Goal: Task Accomplishment & Management: Manage account settings

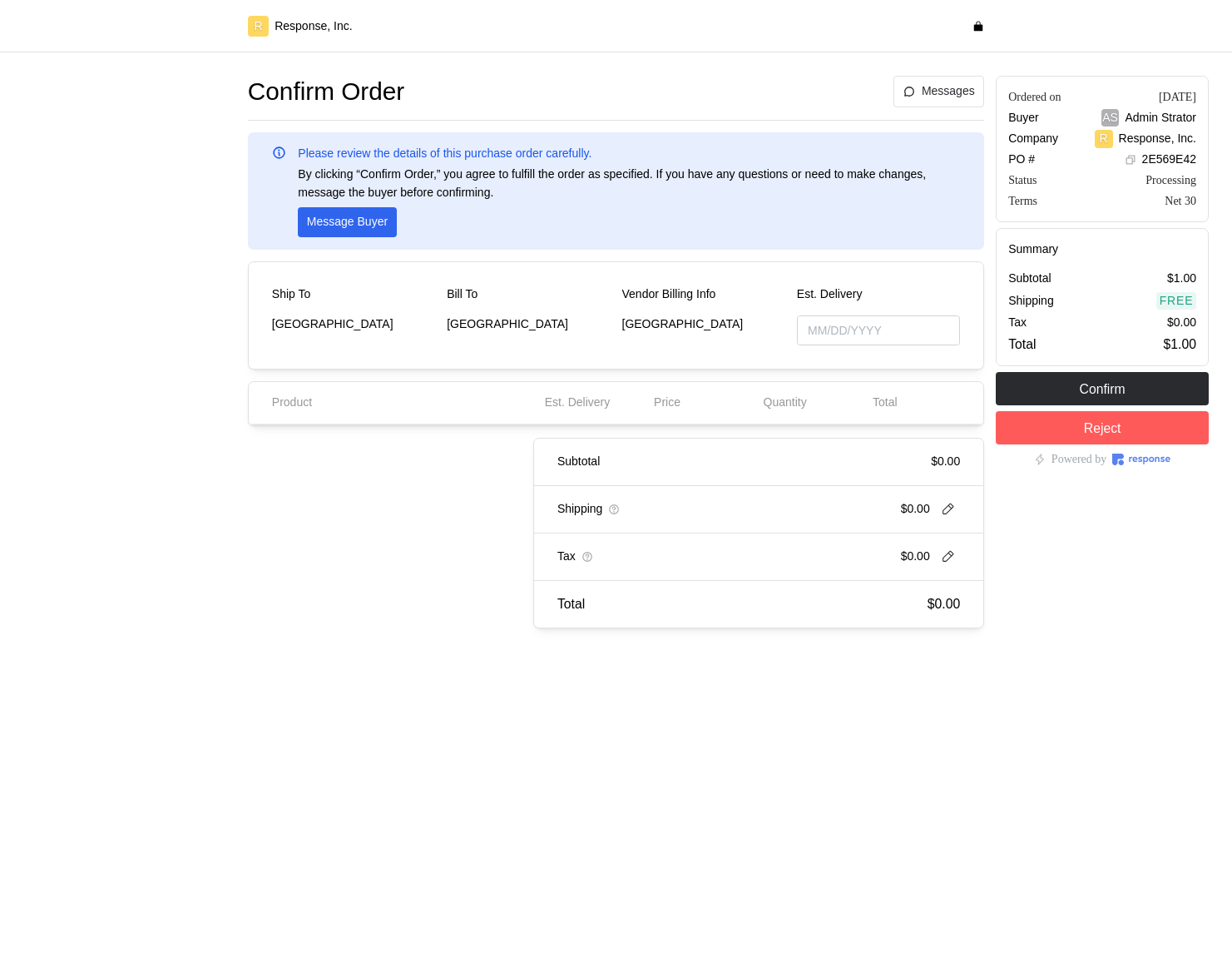
type input "[DATE]"
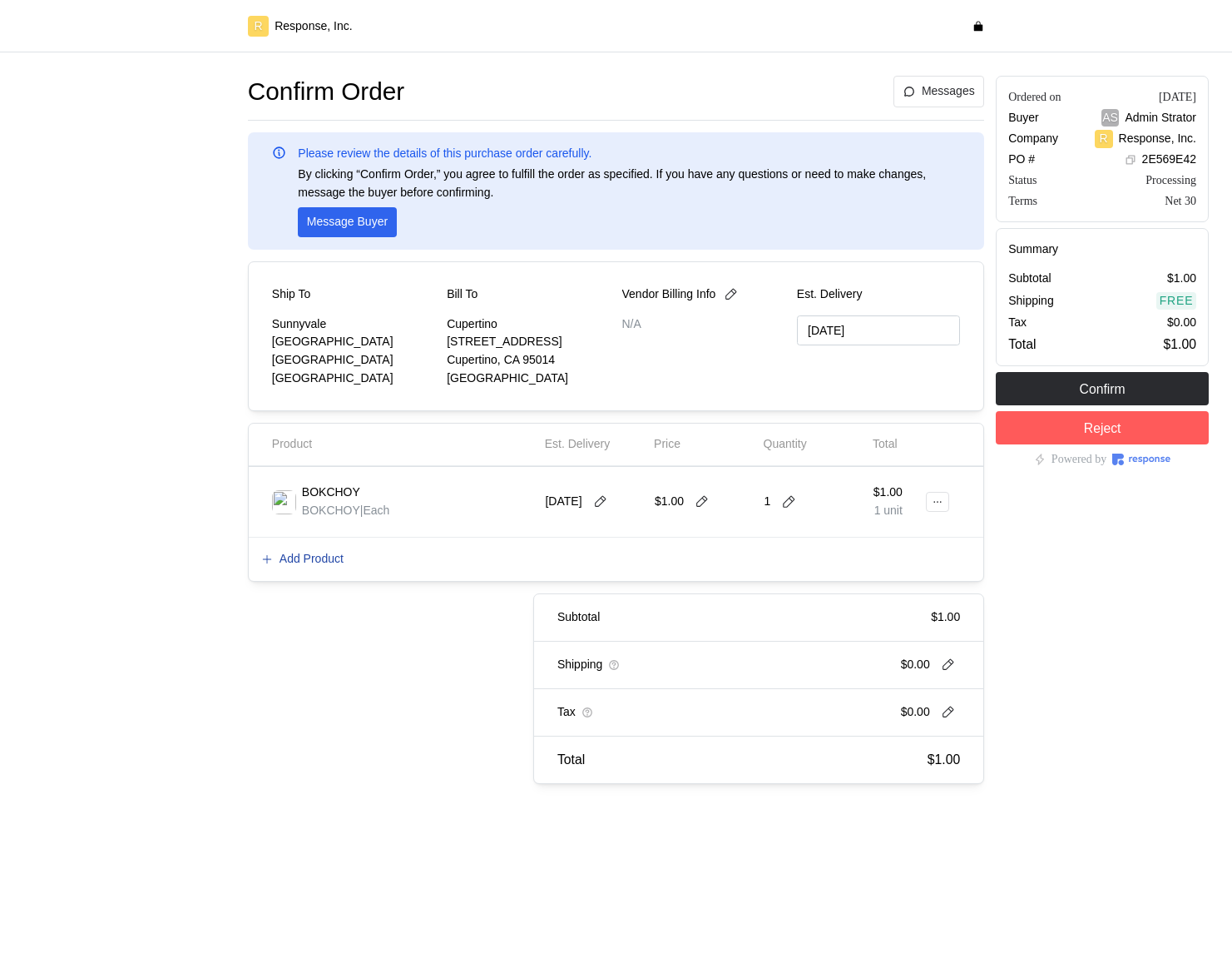
click at [327, 563] on p "Add Product" at bounding box center [311, 559] width 64 height 18
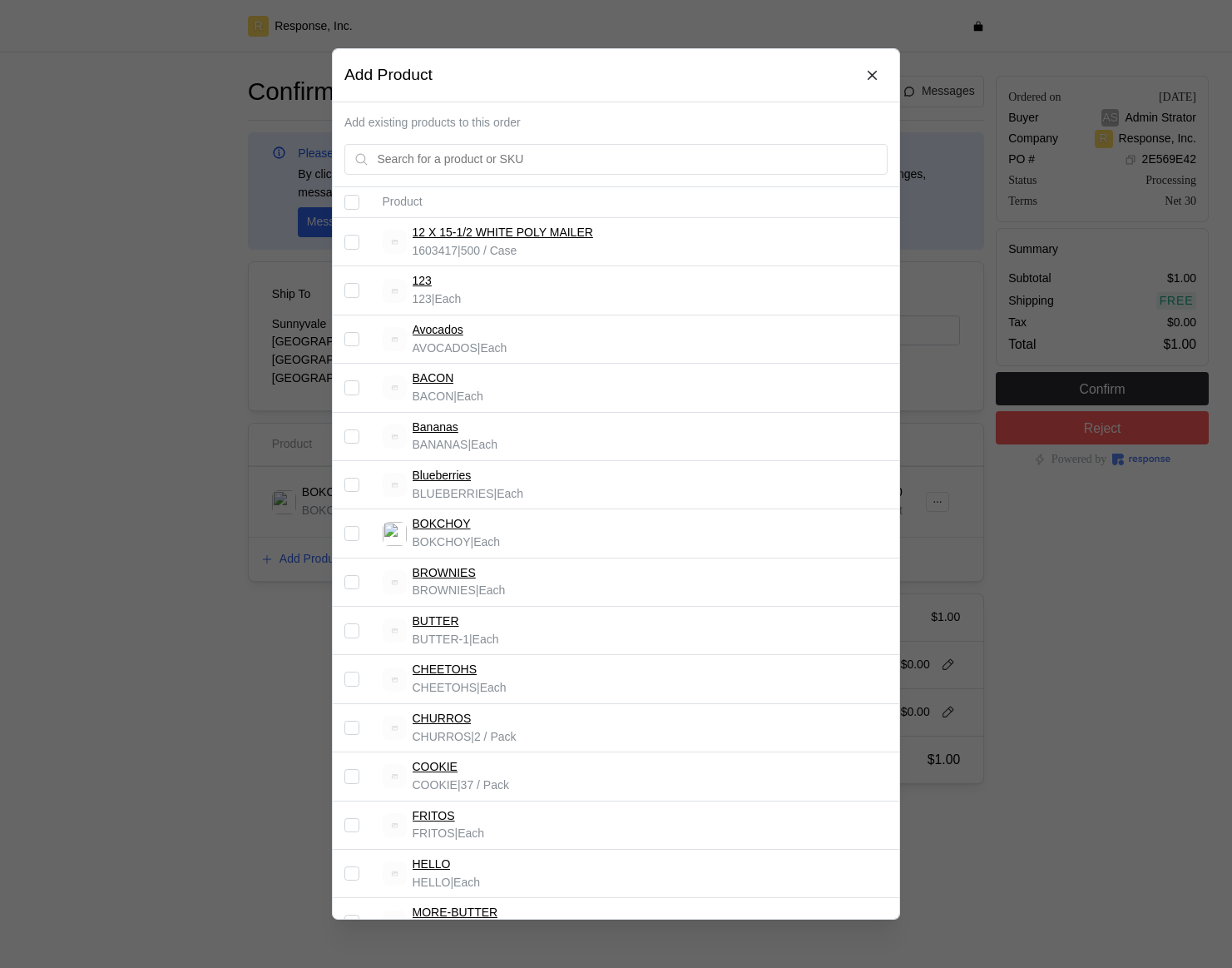
click at [353, 435] on input "Select record 5" at bounding box center [352, 437] width 15 height 15
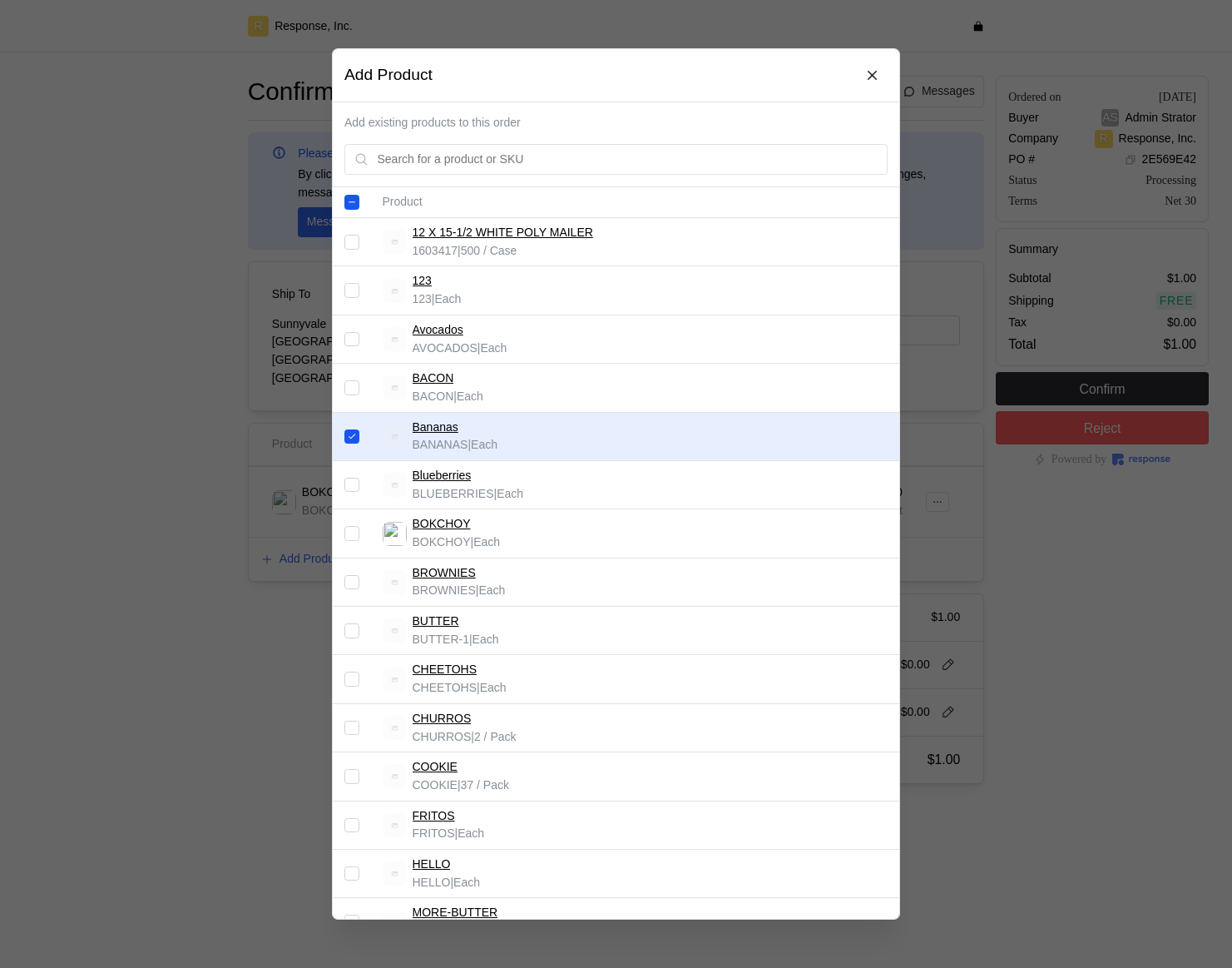
scroll to position [885, 0]
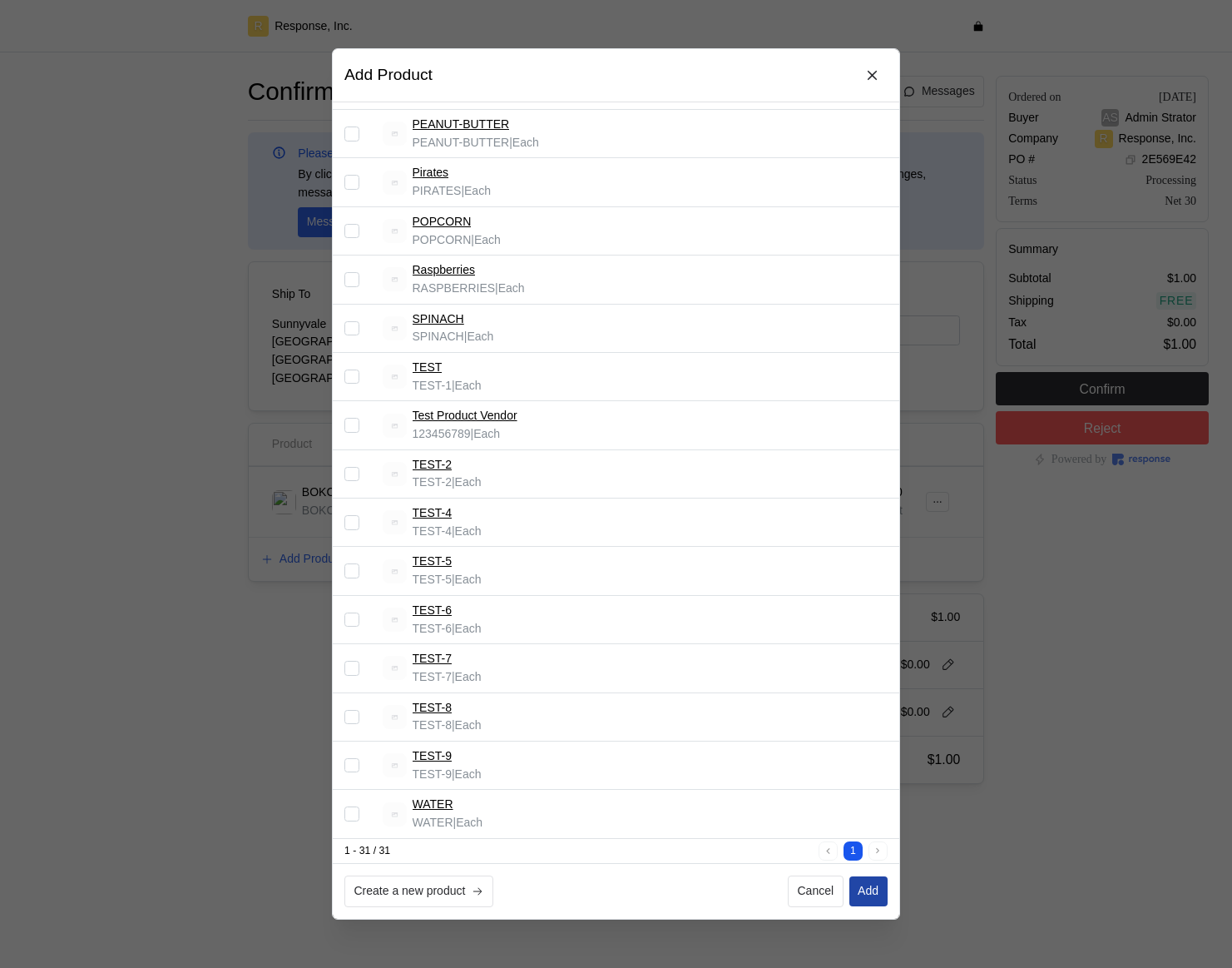
click at [865, 897] on p "Add" at bounding box center [868, 892] width 21 height 18
checkbox input "false"
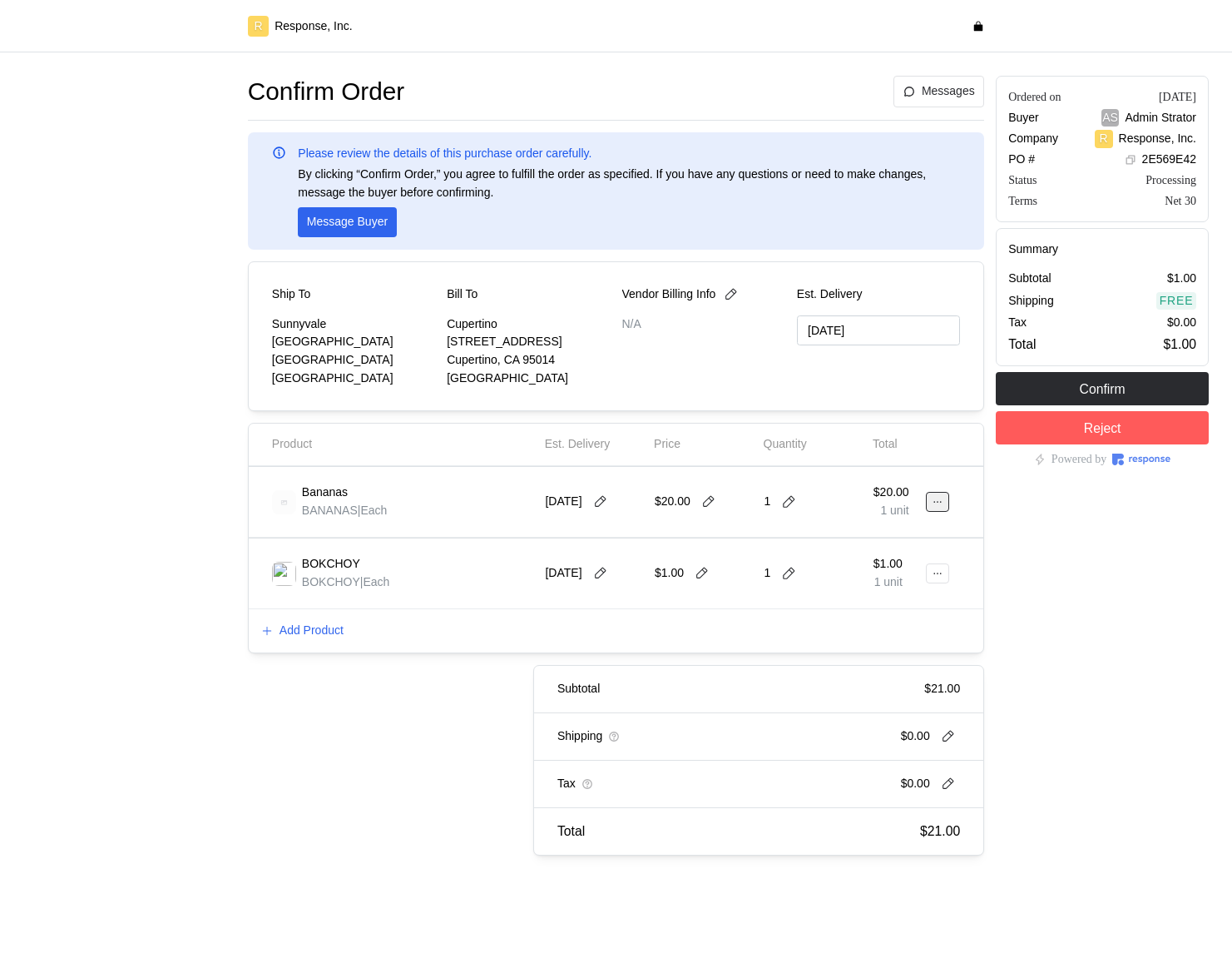
click at [937, 505] on icon at bounding box center [938, 501] width 12 height 12
click at [859, 540] on p "Edit" at bounding box center [883, 537] width 106 height 18
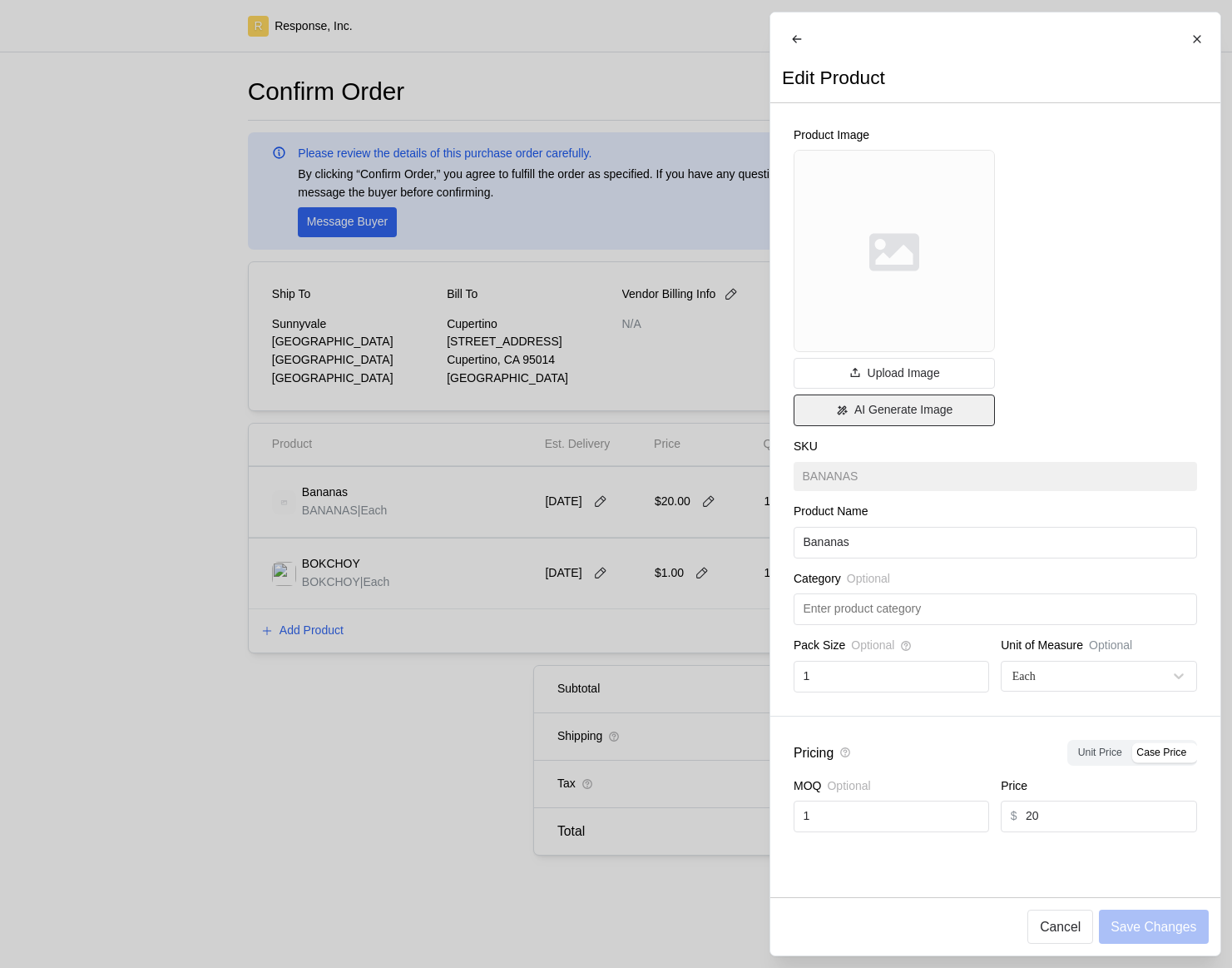
click at [904, 420] on p "AI Generate Image" at bounding box center [903, 410] width 98 height 18
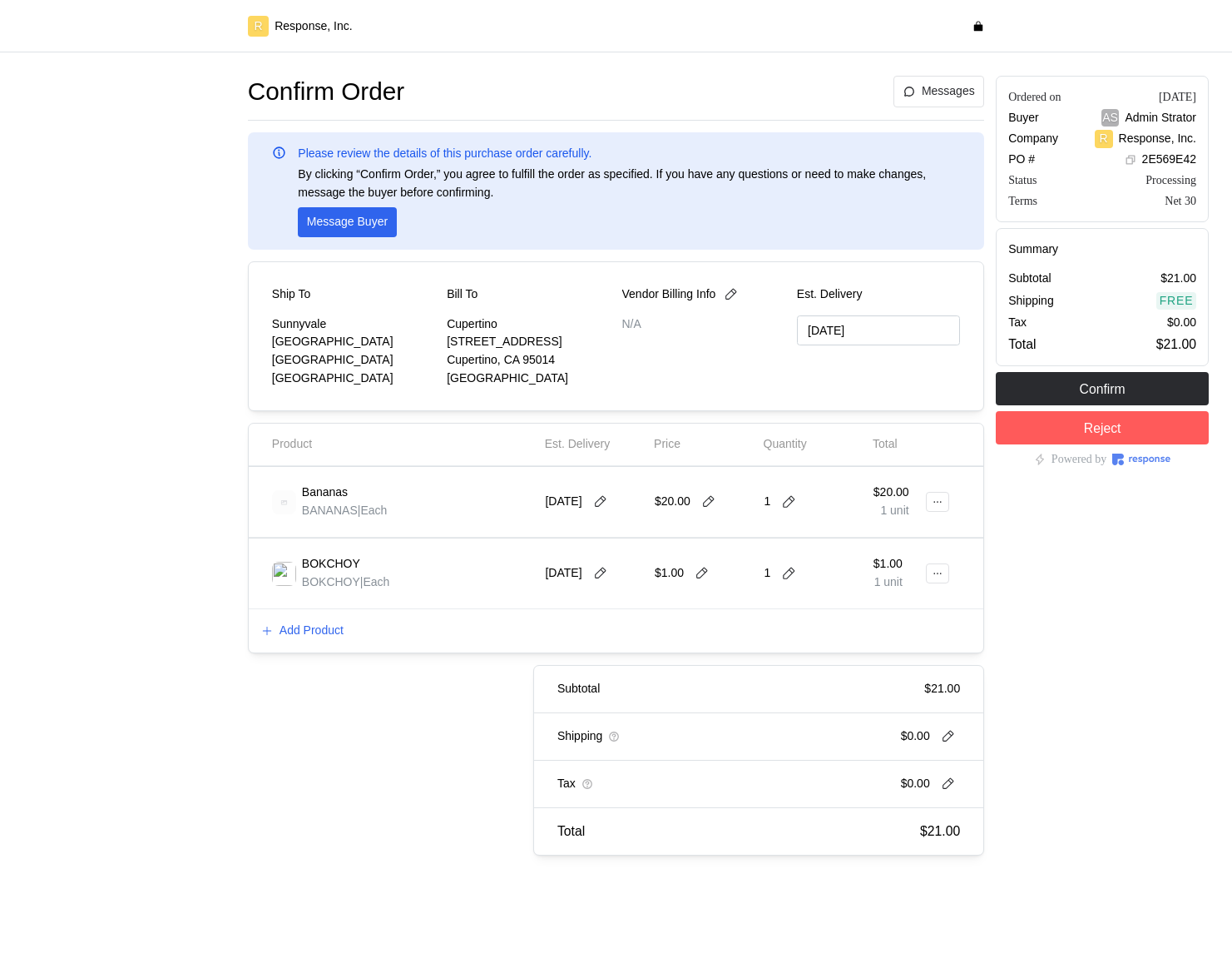
type input "[DATE]"
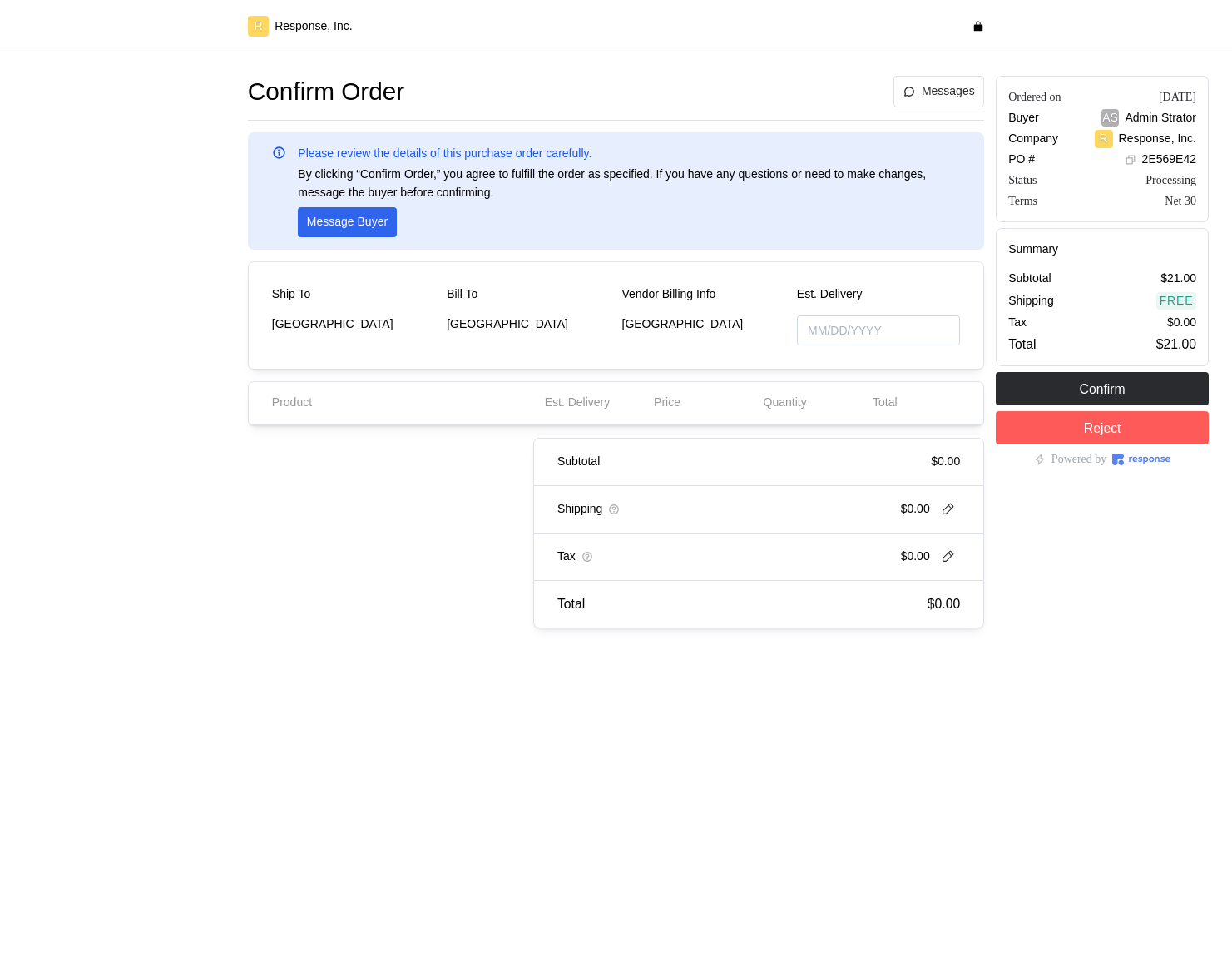
type input "[DATE]"
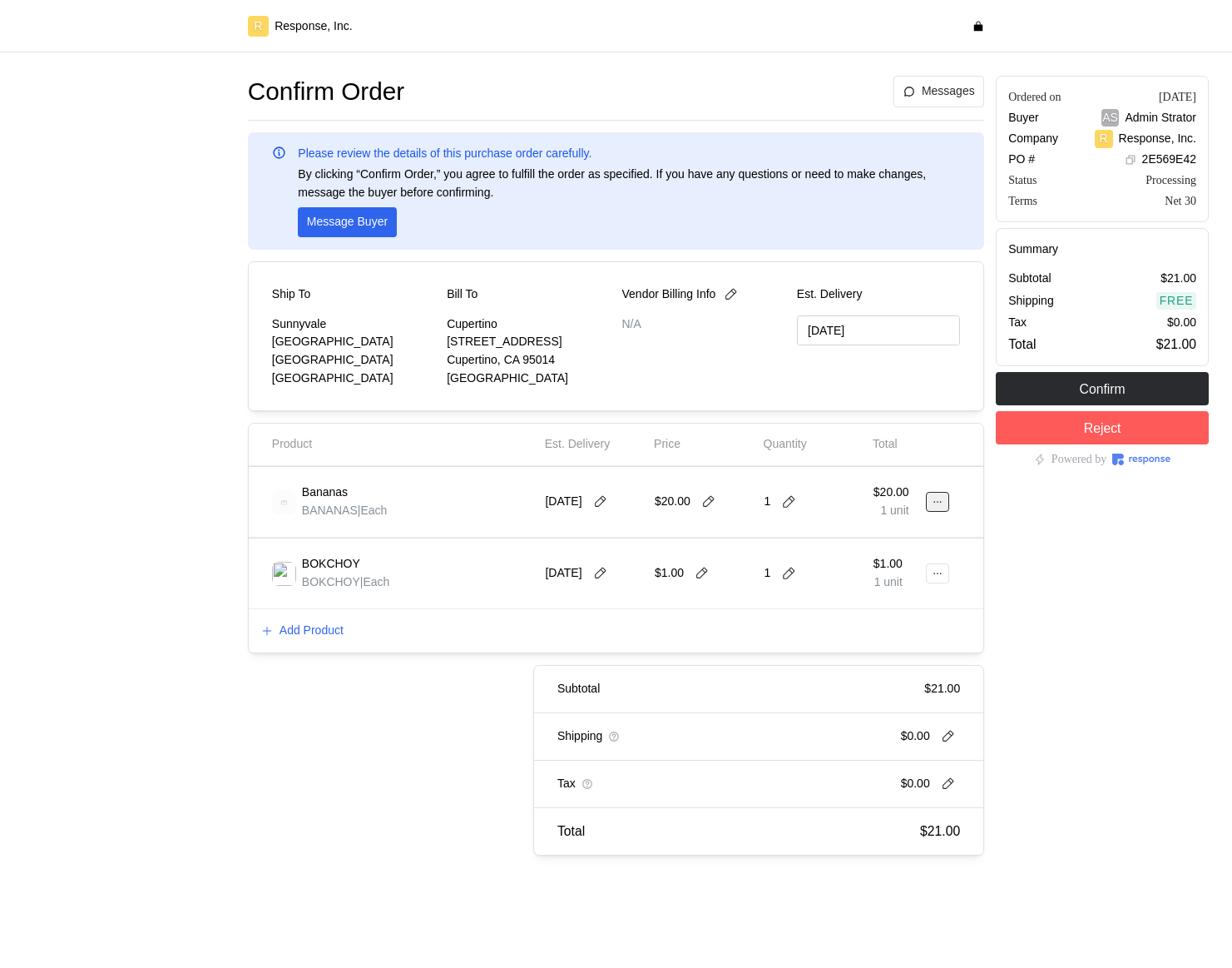
click at [947, 500] on button at bounding box center [938, 502] width 23 height 20
click at [908, 529] on p "Edit" at bounding box center [883, 537] width 106 height 18
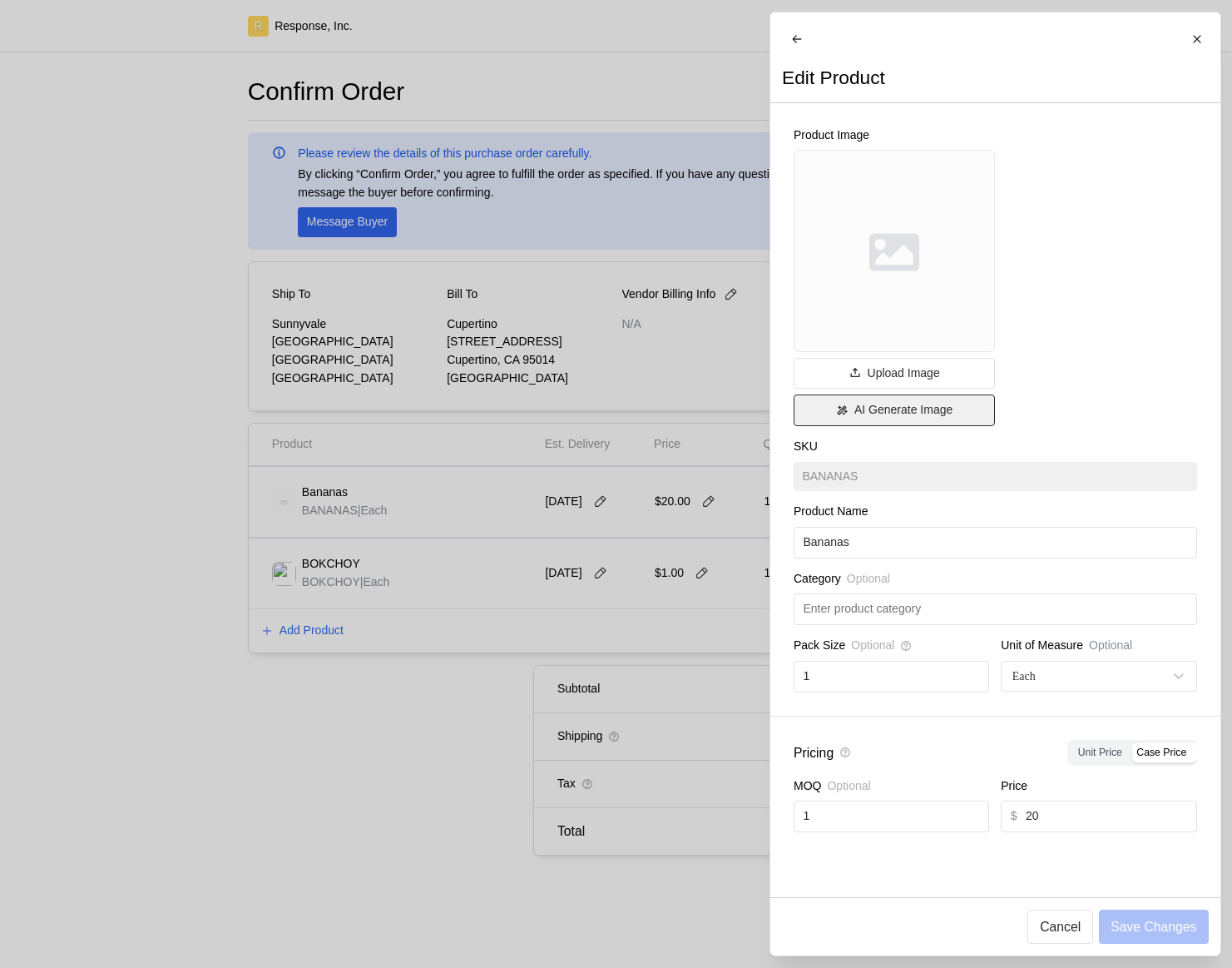
click at [887, 420] on p "AI Generate Image" at bounding box center [903, 410] width 98 height 18
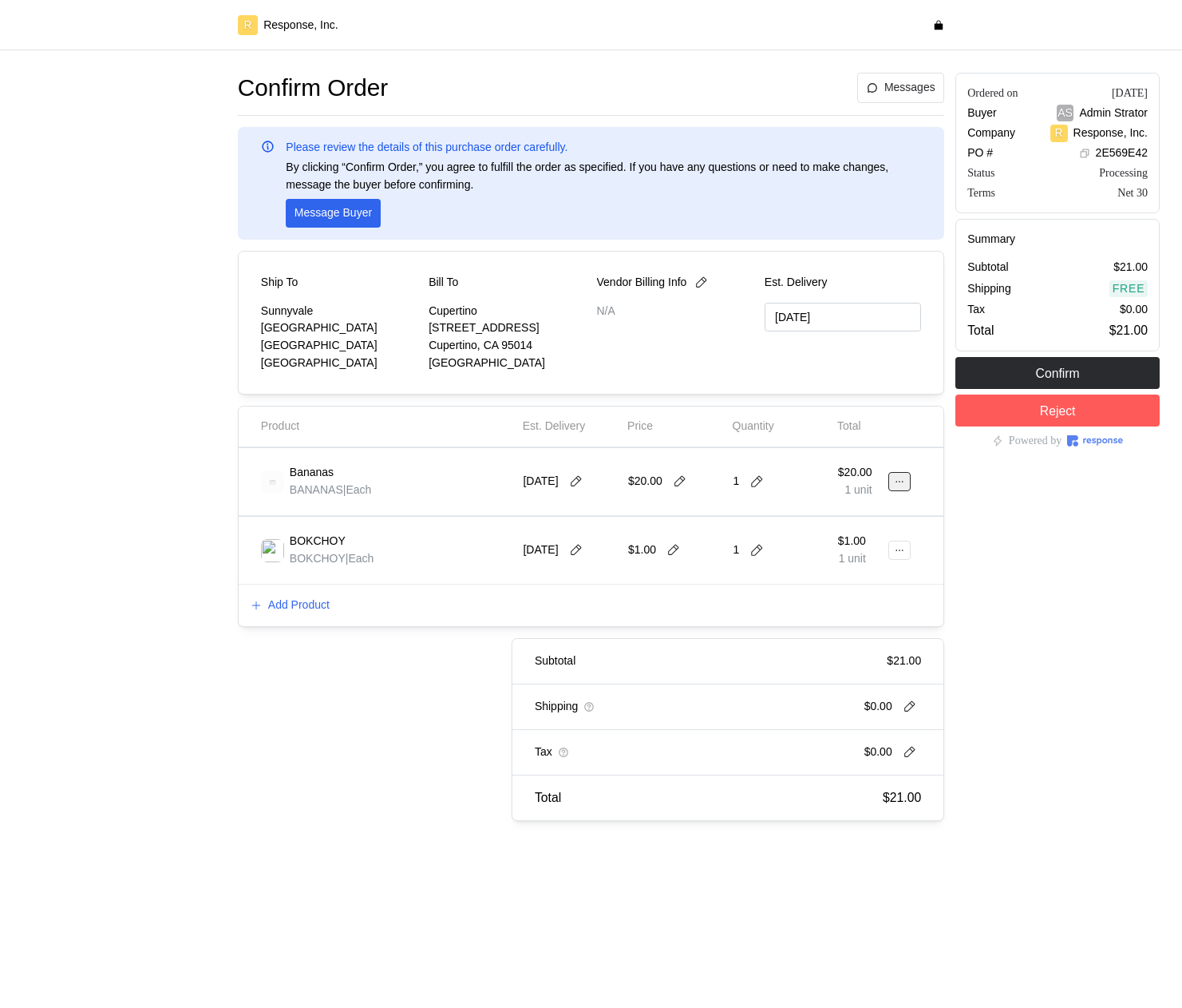
click at [906, 483] on button at bounding box center [900, 482] width 22 height 19
click at [853, 526] on button "Edit" at bounding box center [841, 514] width 127 height 28
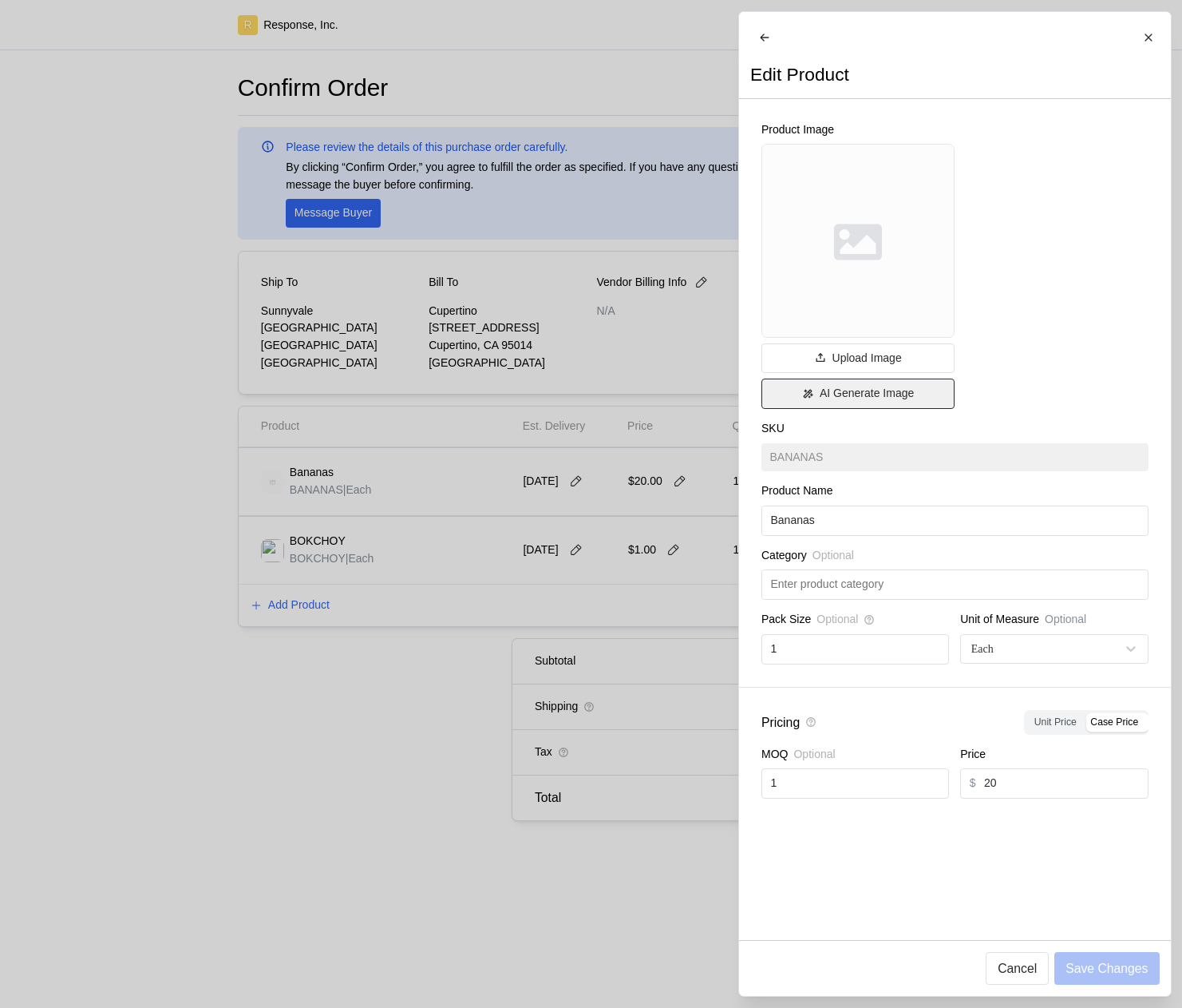
click at [862, 392] on button "AI Generate Image" at bounding box center [858, 393] width 193 height 30
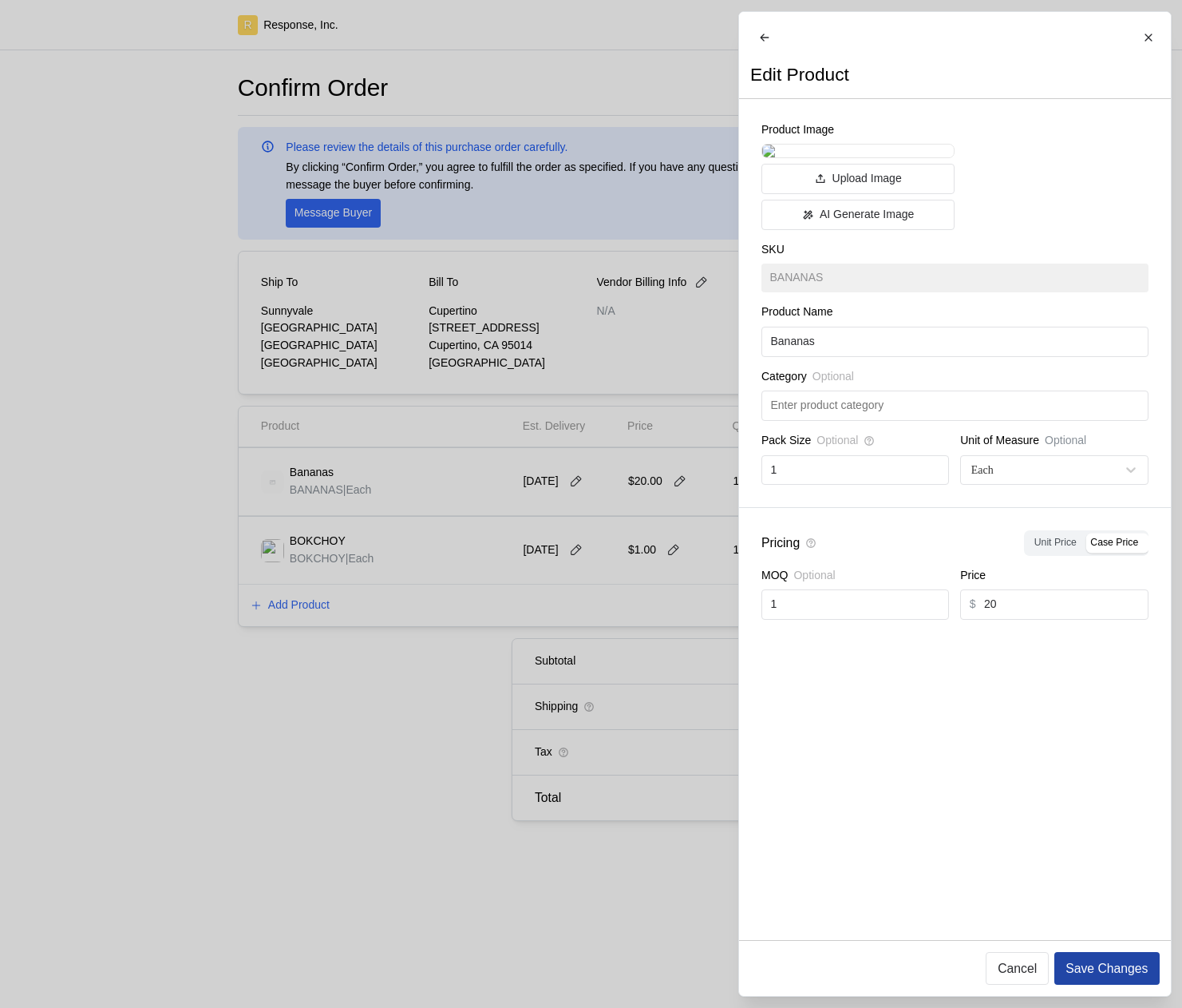
click at [1106, 968] on p "Save Changes" at bounding box center [1106, 968] width 82 height 20
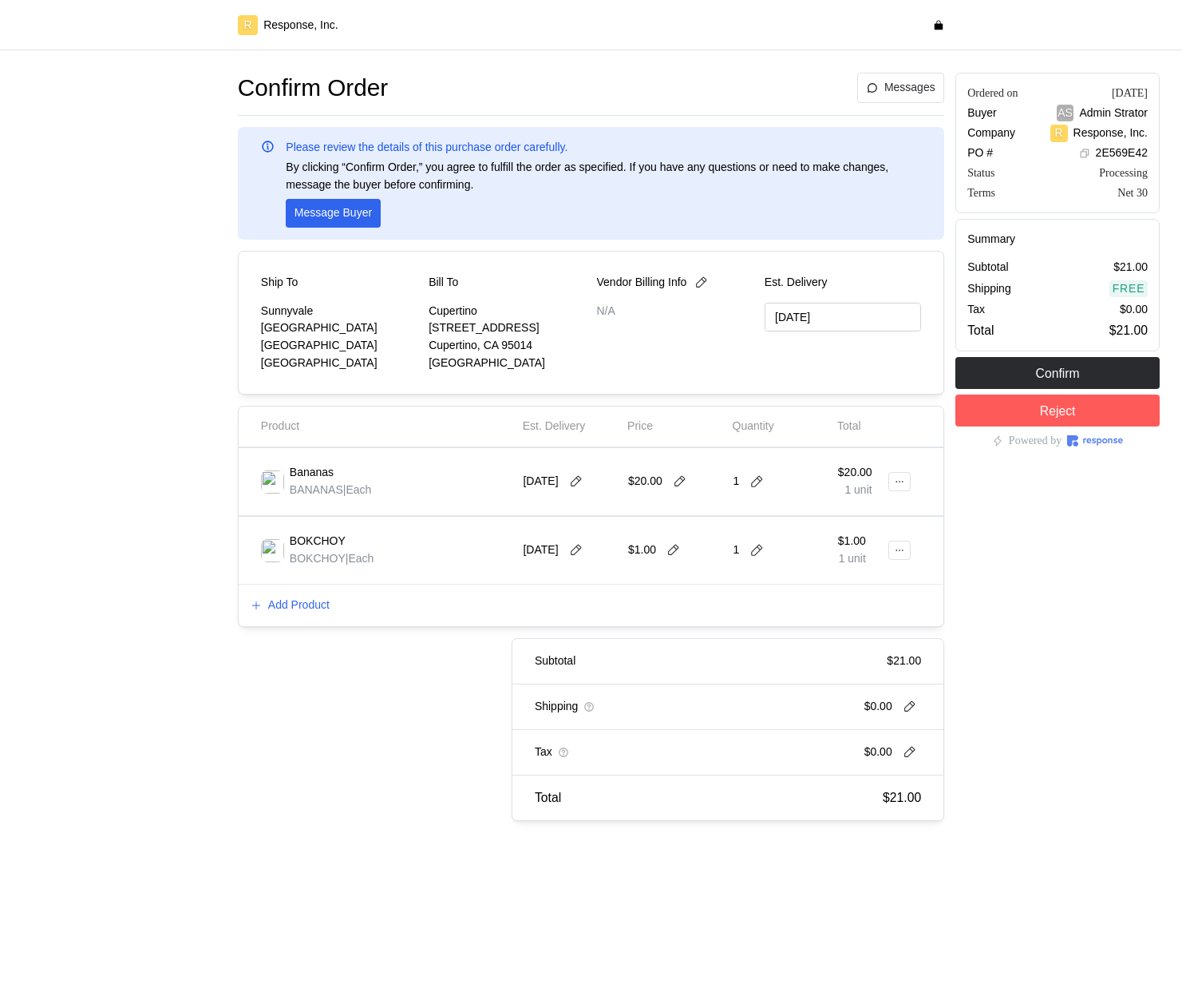
drag, startPoint x: 862, startPoint y: 278, endPoint x: 852, endPoint y: 277, distance: 10.0
click at [861, 278] on p "Est. Delivery" at bounding box center [843, 282] width 156 height 17
drag, startPoint x: 852, startPoint y: 277, endPoint x: 723, endPoint y: 282, distance: 129.1
click at [723, 282] on div "Ship To Sunnyvale 1001 Test Avenue Sunnyvale, CA 94087 United States Bill To Cu…" at bounding box center [591, 322] width 660 height 97
click at [906, 263] on div "Ship To Sunnyvale 1001 Test Avenue Sunnyvale, CA 94087 United States Bill To Cu…" at bounding box center [591, 322] width 706 height 143
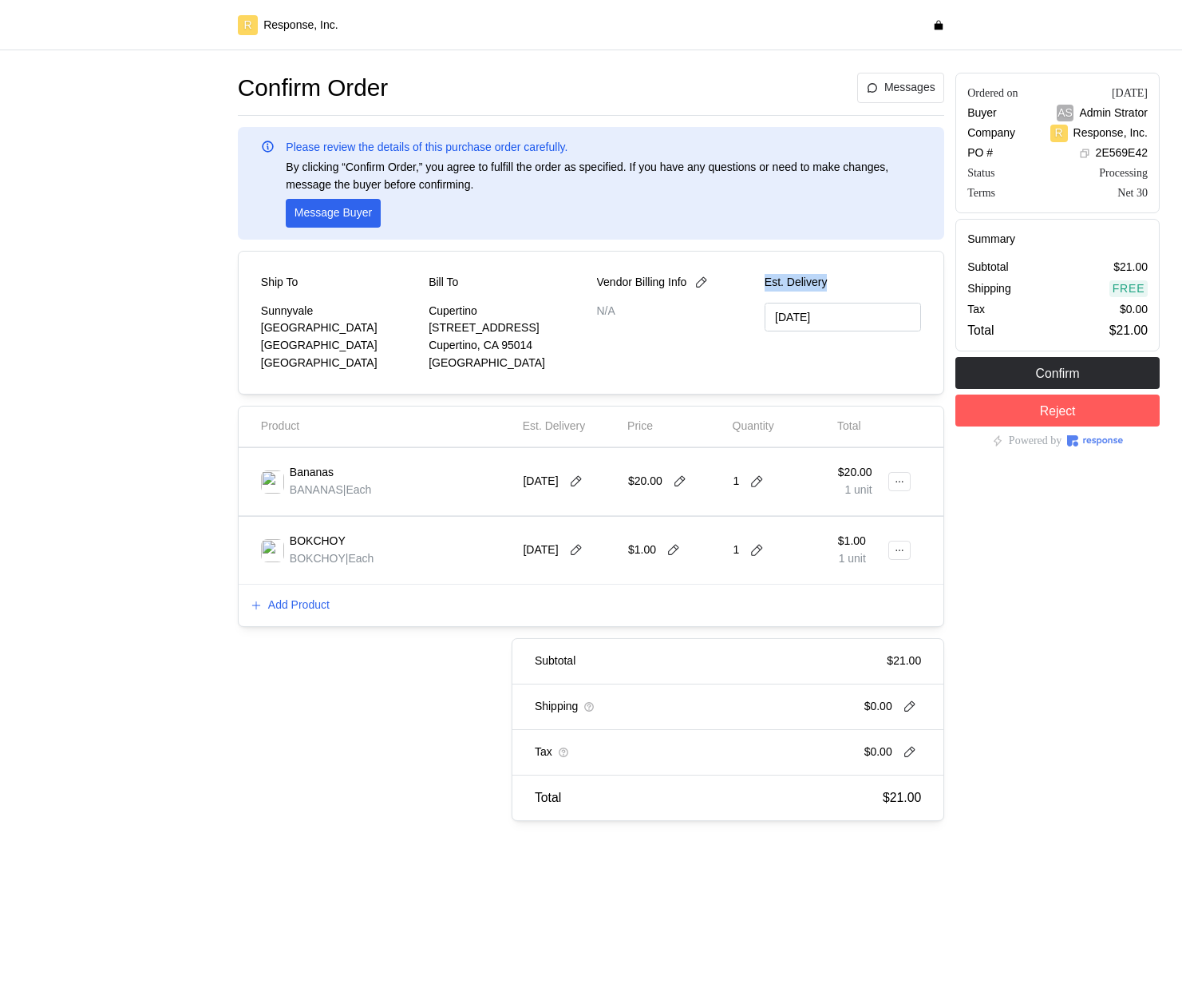
drag, startPoint x: 837, startPoint y: 272, endPoint x: 830, endPoint y: 279, distance: 9.9
click at [830, 279] on div "Ship To Sunnyvale 1001 Test Avenue Sunnyvale, CA 94087 United States Bill To Cu…" at bounding box center [591, 322] width 706 height 143
click at [791, 275] on div "Ship To Sunnyvale 1001 Test Avenue Sunnyvale, CA 94087 United States Bill To Cu…" at bounding box center [591, 322] width 706 height 143
click at [791, 275] on p "Est. Delivery" at bounding box center [843, 282] width 156 height 17
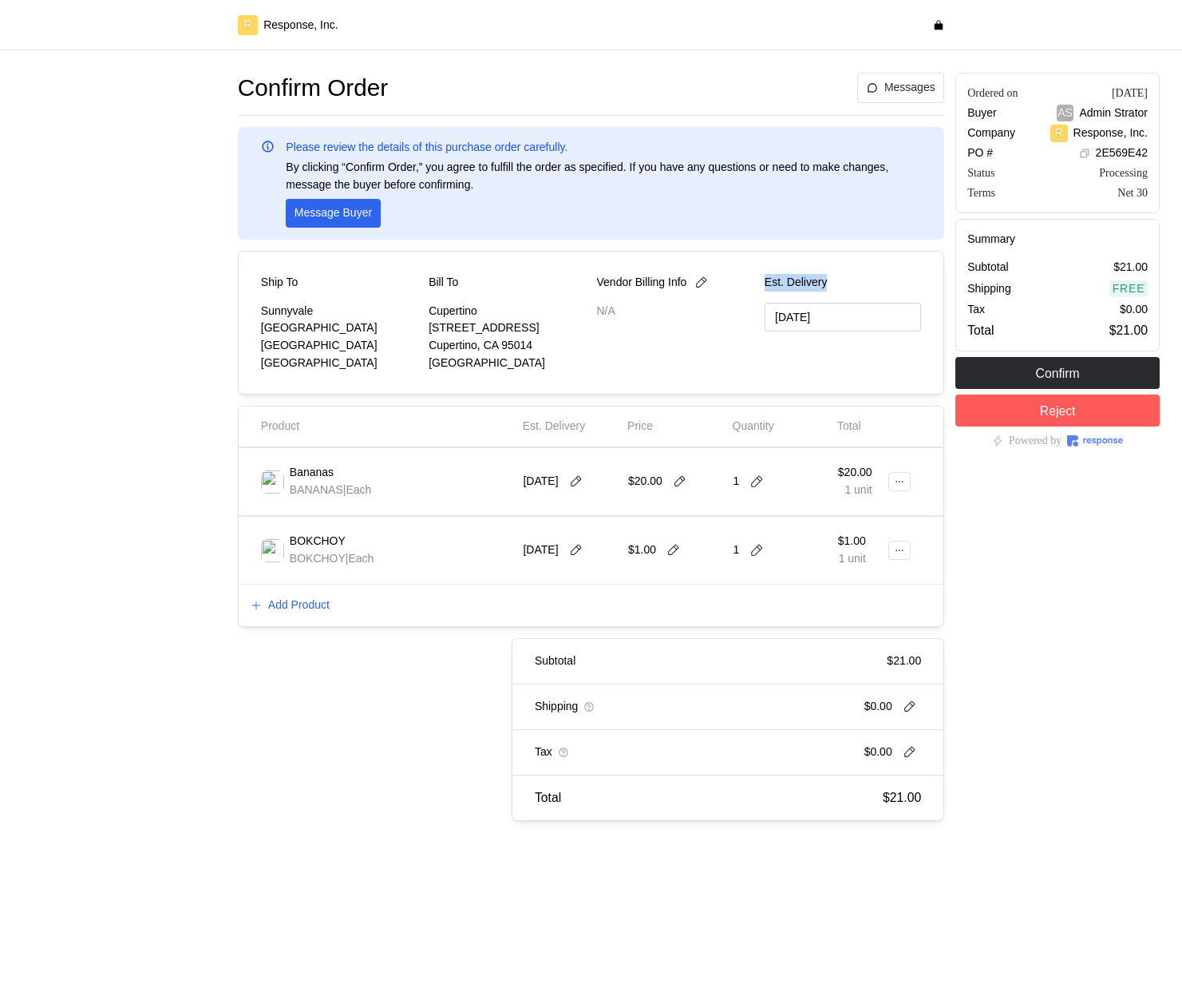
click at [791, 275] on p "Est. Delivery" at bounding box center [843, 282] width 156 height 17
copy p "Est. Delivery"
click at [827, 288] on p "Est. Delivery" at bounding box center [843, 282] width 156 height 17
click at [838, 283] on p "Est. Delivery" at bounding box center [843, 282] width 156 height 17
click at [828, 319] on input "09/19/2025" at bounding box center [843, 317] width 156 height 29
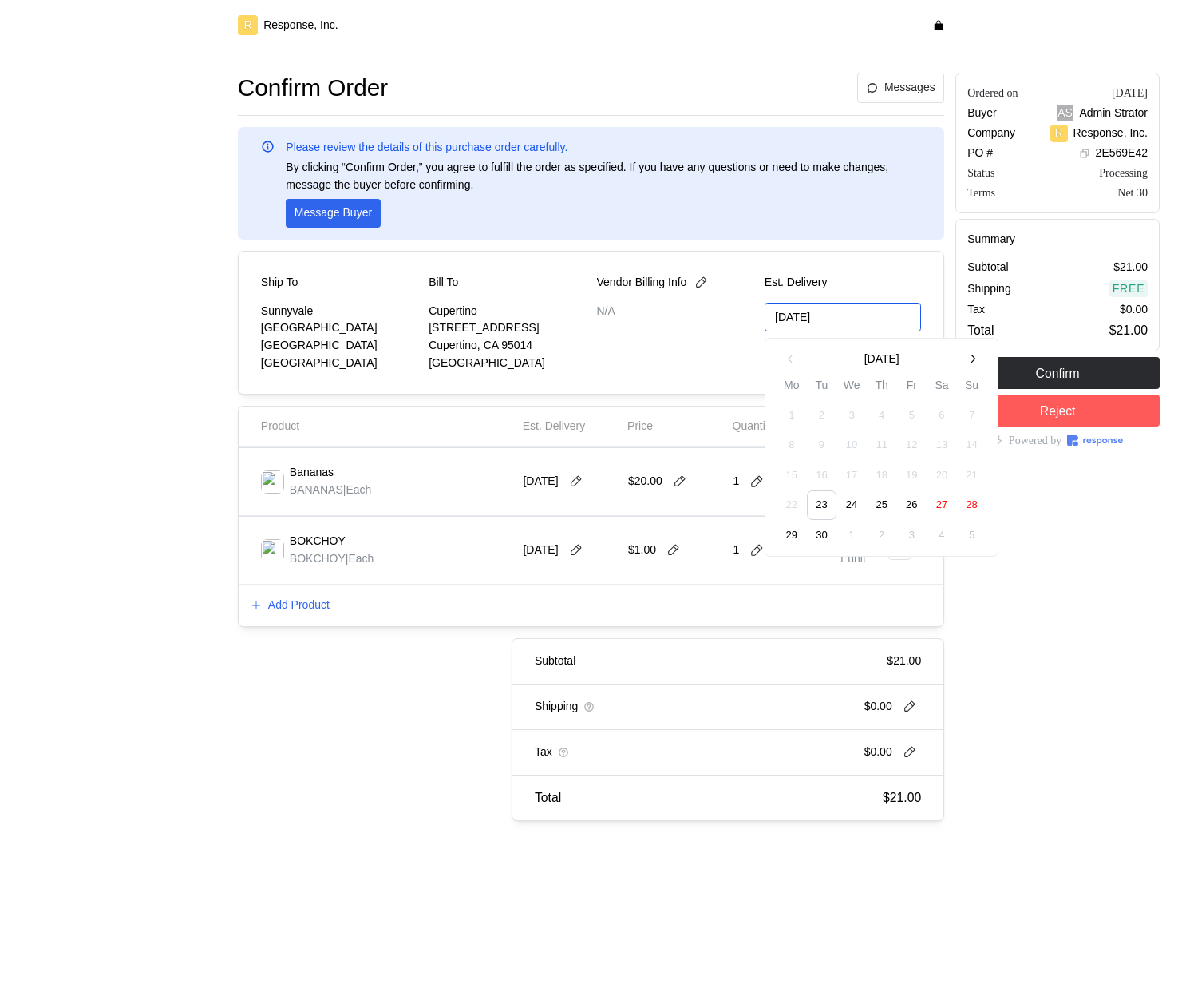
click at [948, 506] on button "27" at bounding box center [942, 506] width 29 height 29
click at [437, 528] on div "BOKCHOY BOKCHOY | Each" at bounding box center [386, 550] width 252 height 45
click at [877, 318] on input "09/27/2025" at bounding box center [843, 317] width 156 height 29
click at [967, 355] on icon "button" at bounding box center [973, 359] width 14 height 14
click at [902, 529] on button "31" at bounding box center [912, 535] width 29 height 29
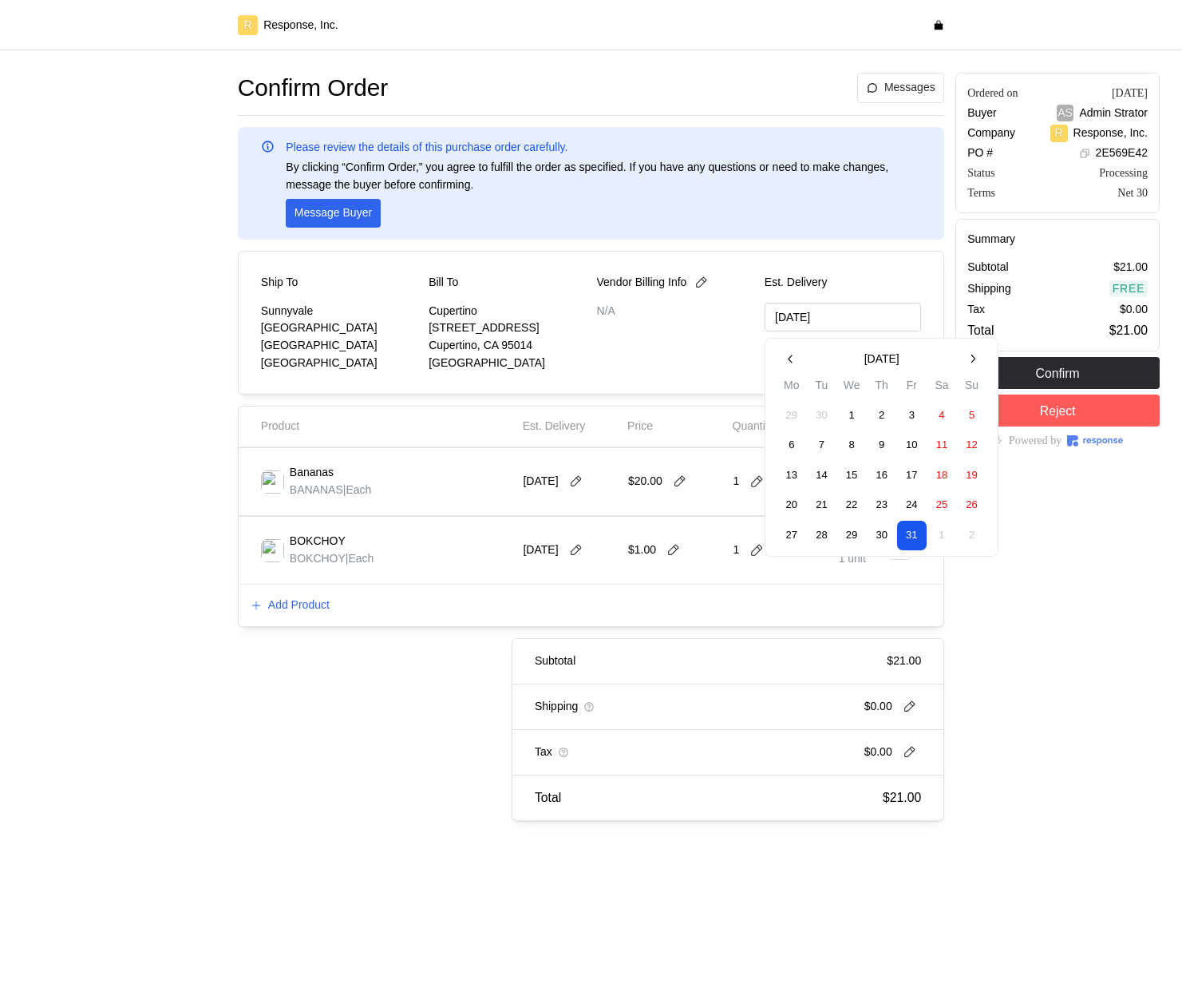
click at [728, 361] on div "Vendor Billing Info N/A" at bounding box center [676, 322] width 156 height 97
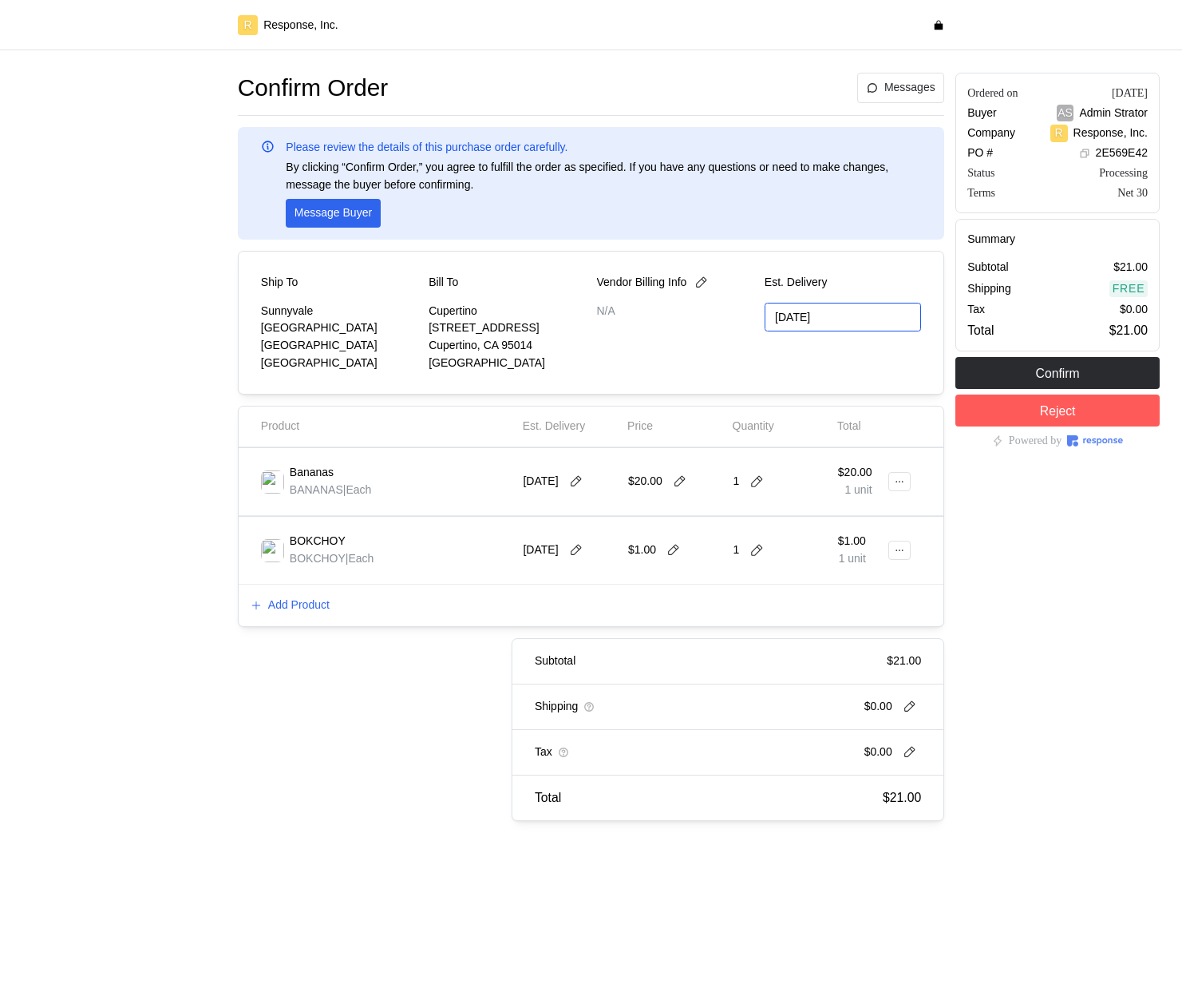
click at [827, 325] on input "10/31/2025" at bounding box center [843, 317] width 156 height 29
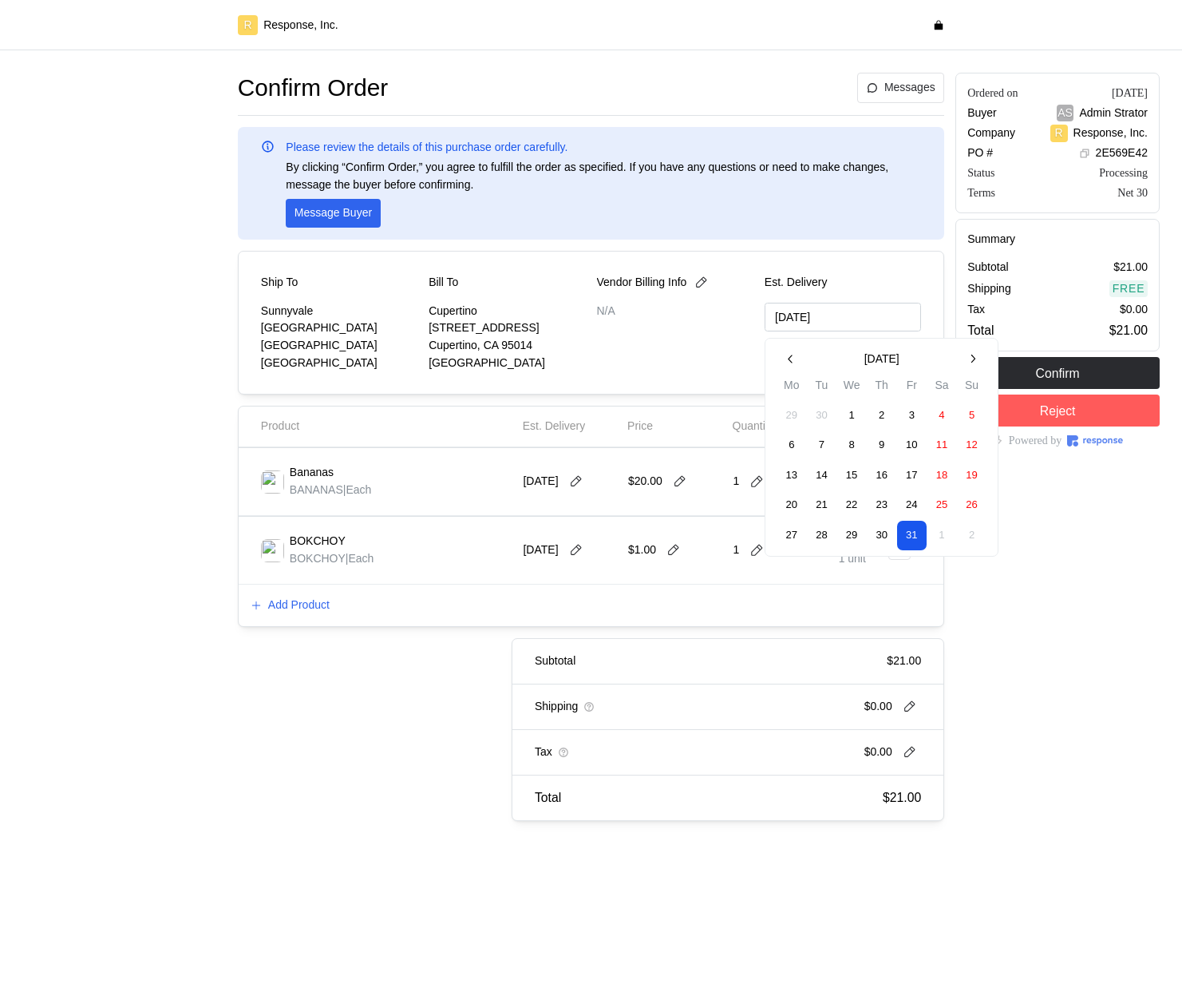
click at [647, 380] on div "Ship To Sunnyvale 1001 Test Avenue Sunnyvale, CA 94087 United States Bill To Cu…" at bounding box center [591, 322] width 706 height 143
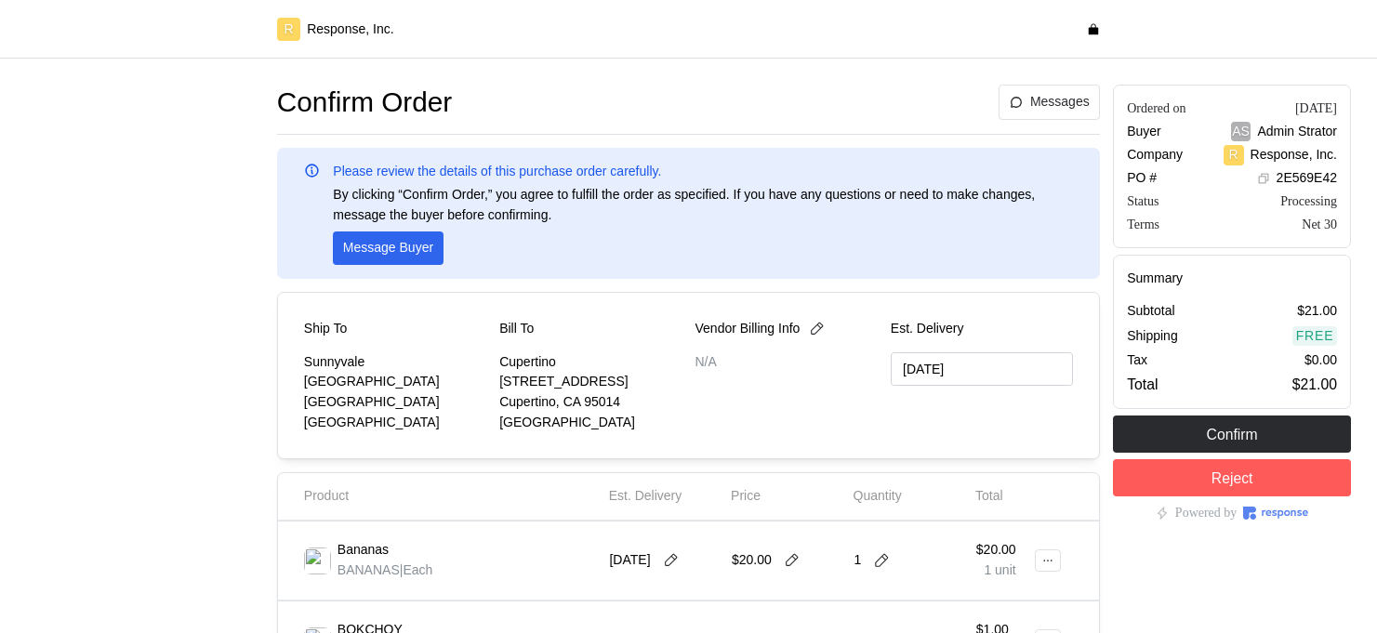
scroll to position [142, 0]
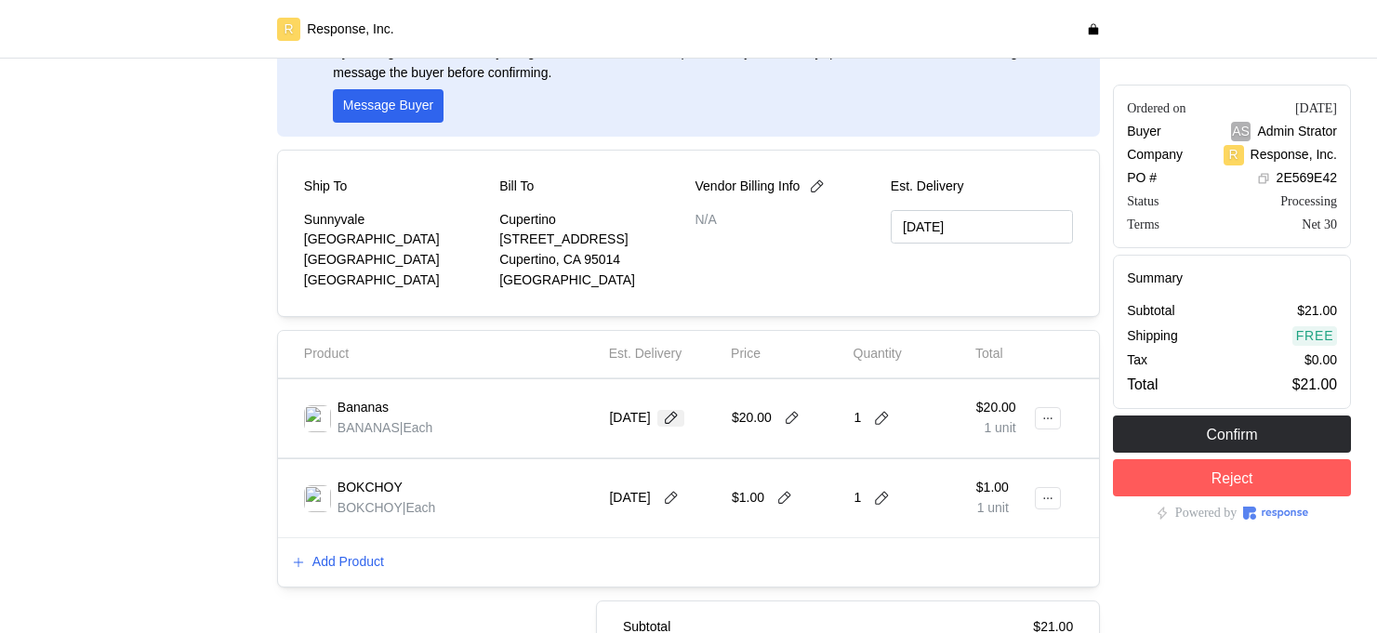
click at [677, 418] on icon at bounding box center [671, 418] width 17 height 17
click at [738, 335] on button "25" at bounding box center [746, 334] width 34 height 34
click at [680, 422] on icon at bounding box center [671, 418] width 17 height 17
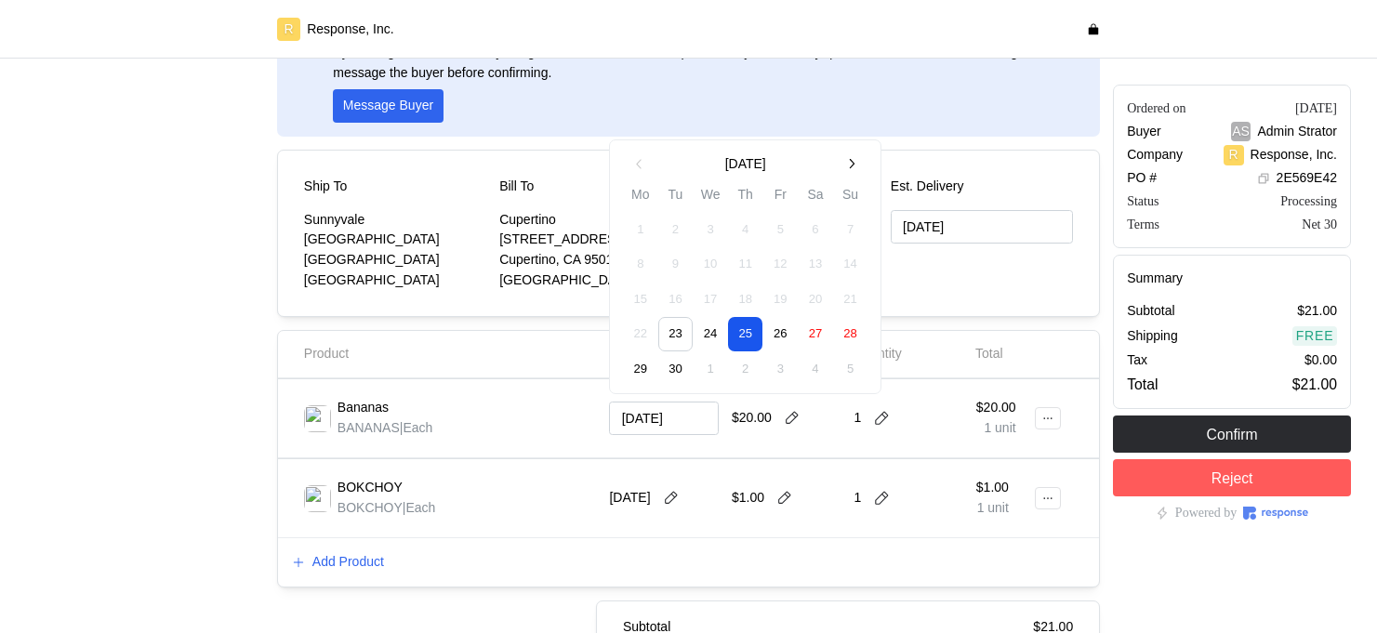
click at [850, 167] on icon "button" at bounding box center [852, 163] width 5 height 9
click at [785, 362] on button "31" at bounding box center [780, 369] width 34 height 34
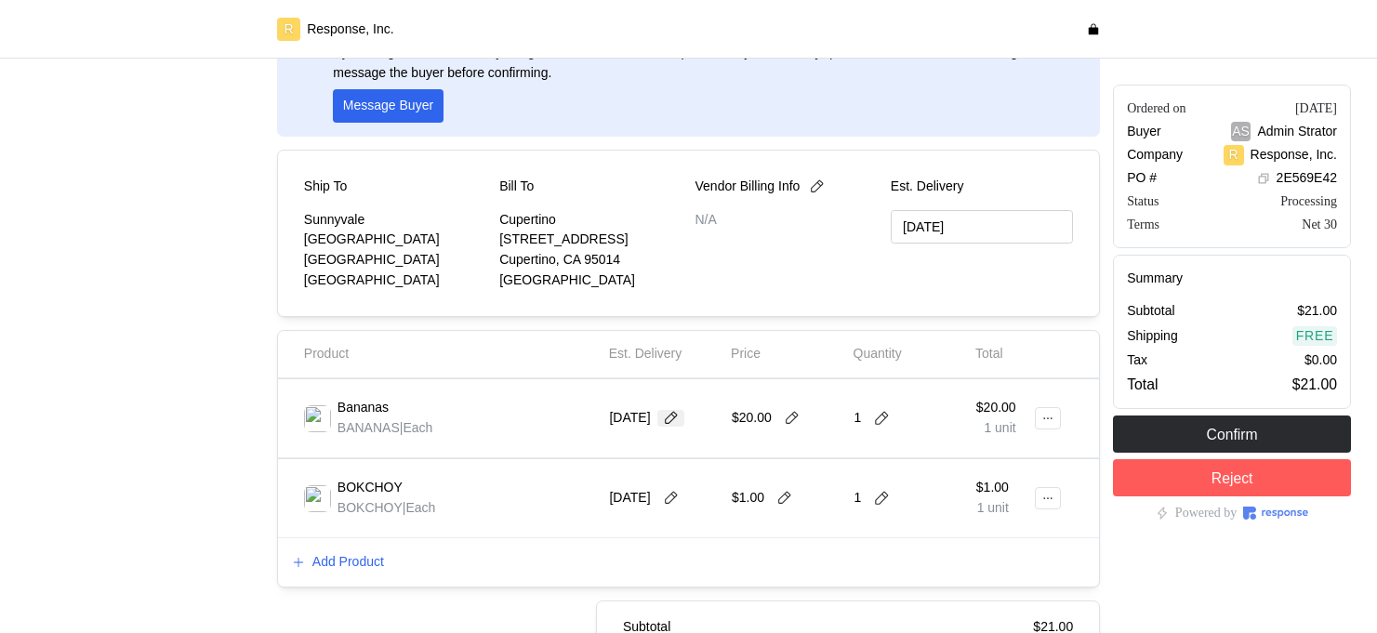
click at [680, 419] on icon at bounding box center [671, 418] width 17 height 17
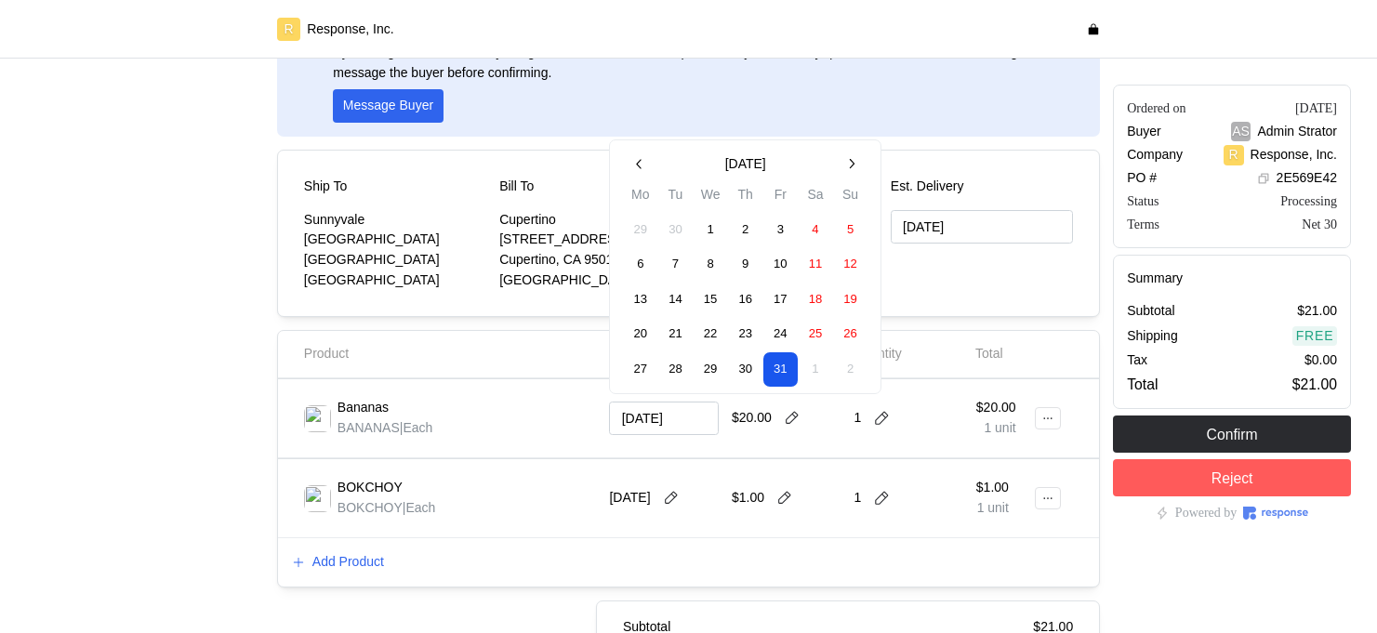
click at [844, 170] on icon "button" at bounding box center [851, 164] width 16 height 16
click at [729, 311] on button "13" at bounding box center [746, 299] width 34 height 34
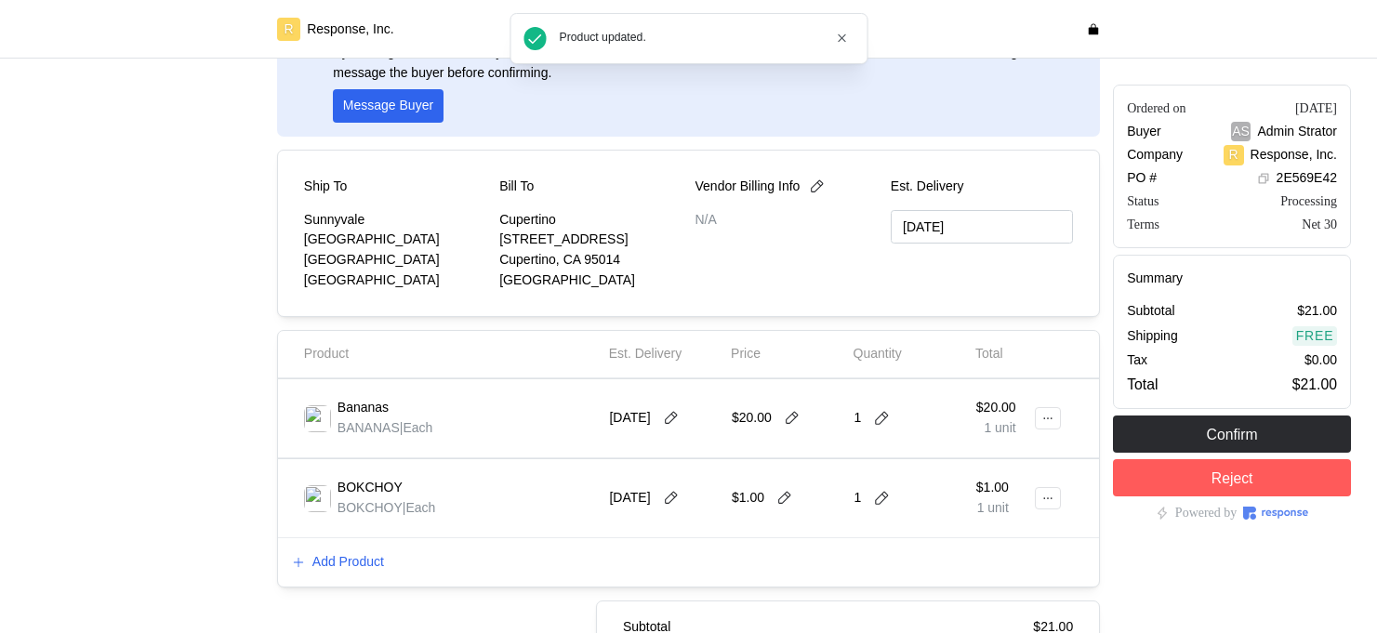
type input "11/12/2025"
click at [799, 315] on div "Ship To Sunnyvale 1001 Test Avenue Sunnyvale, CA 94087 United States Bill To Cu…" at bounding box center [688, 233] width 823 height 167
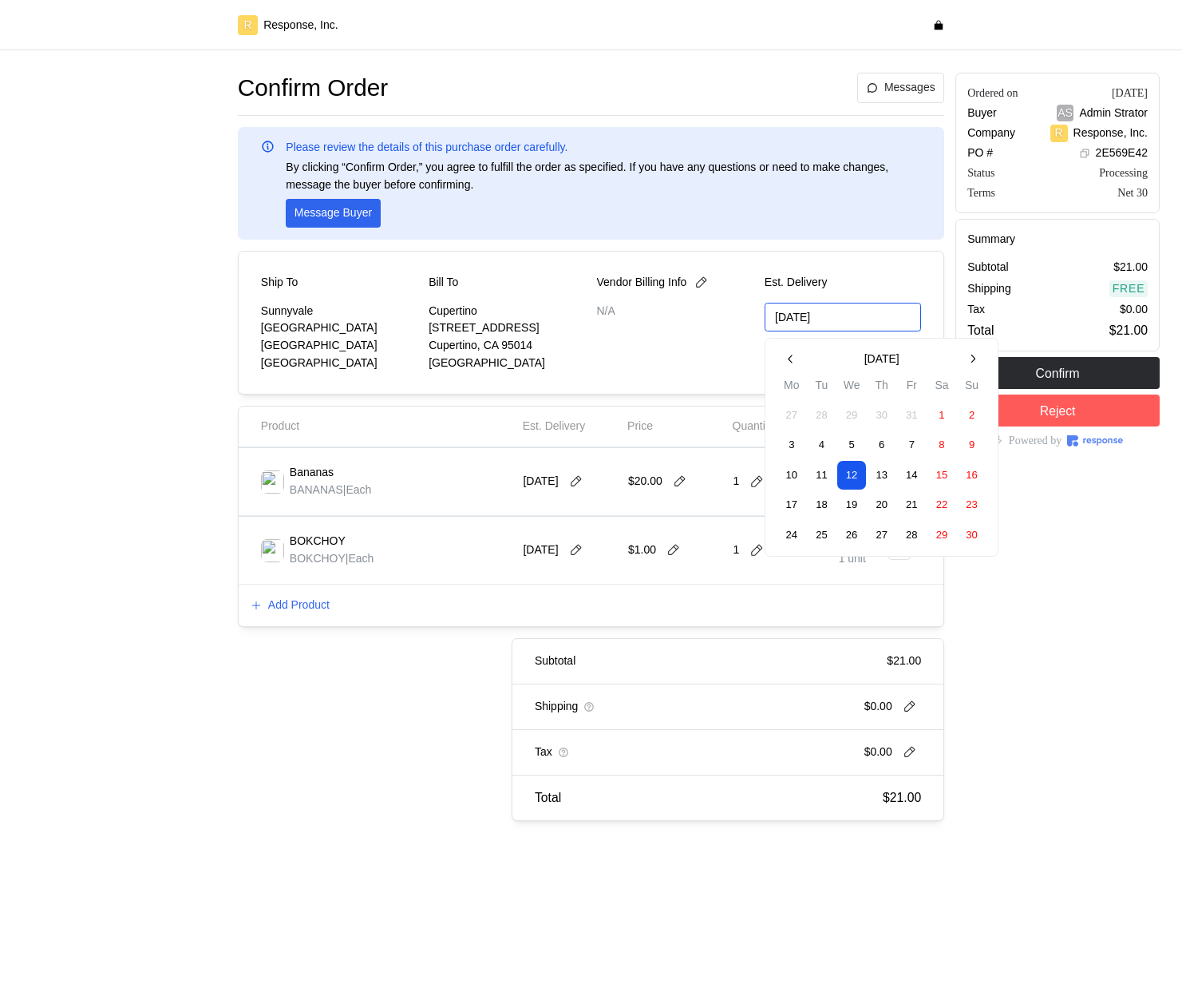
click at [827, 313] on input "11/12/2025" at bounding box center [843, 317] width 156 height 29
click at [890, 490] on button at bounding box center [900, 482] width 22 height 19
click at [621, 428] on div "Price" at bounding box center [674, 426] width 105 height 28
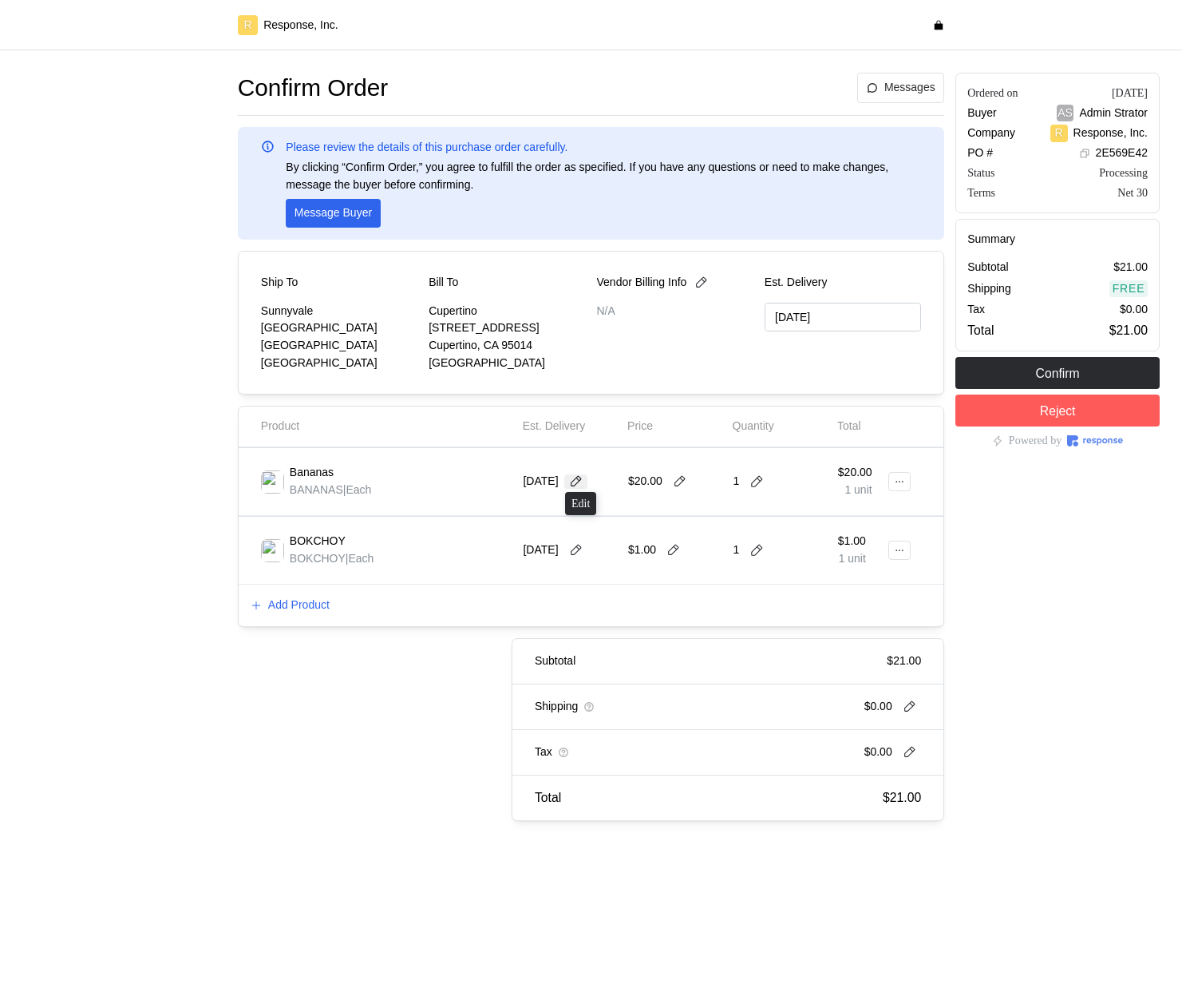
click at [584, 476] on icon at bounding box center [576, 481] width 15 height 15
click at [672, 543] on button "14" at bounding box center [670, 640] width 29 height 29
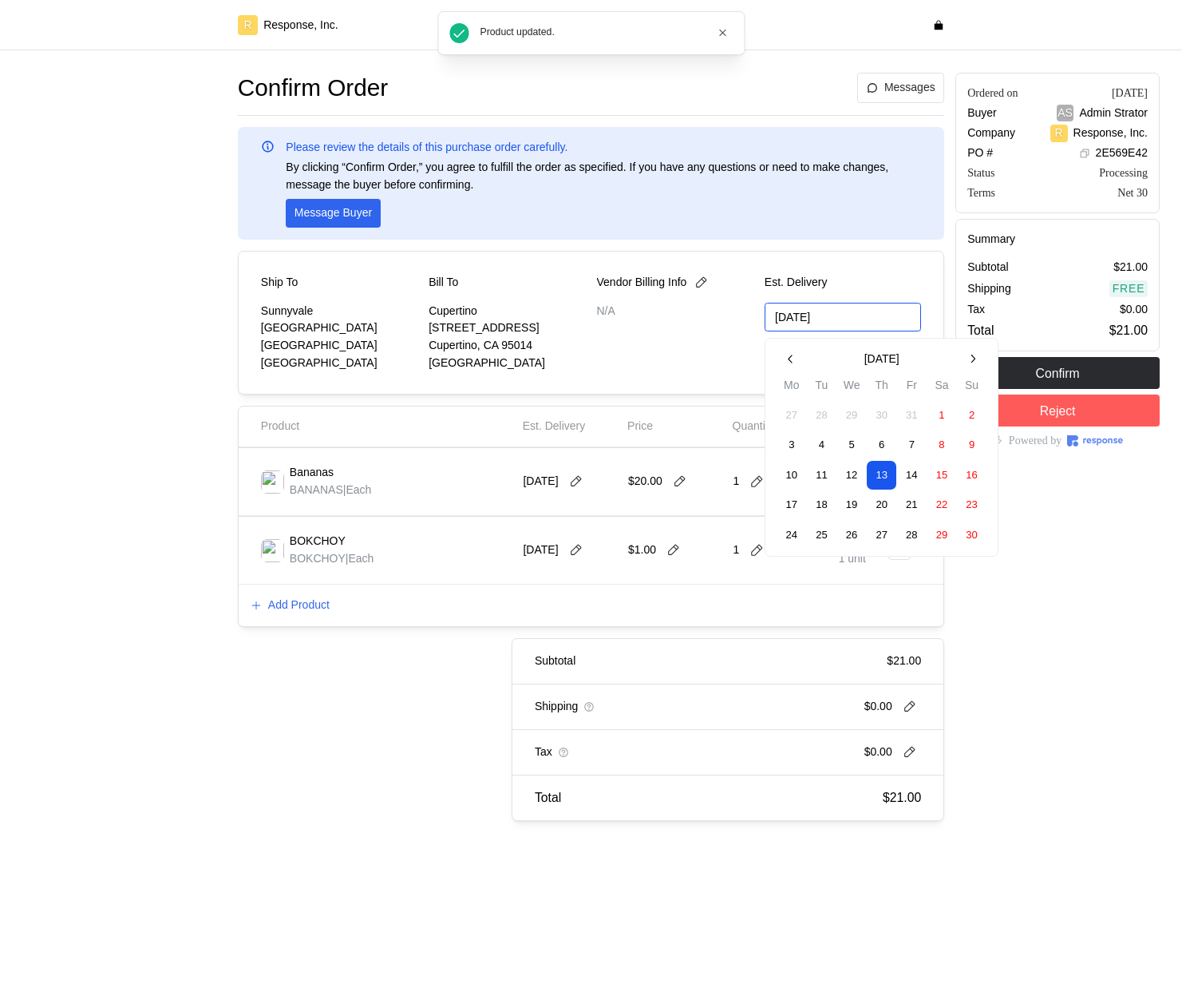
click at [857, 326] on input "11/13/2025" at bounding box center [843, 317] width 156 height 29
click at [826, 471] on button "11" at bounding box center [821, 476] width 29 height 29
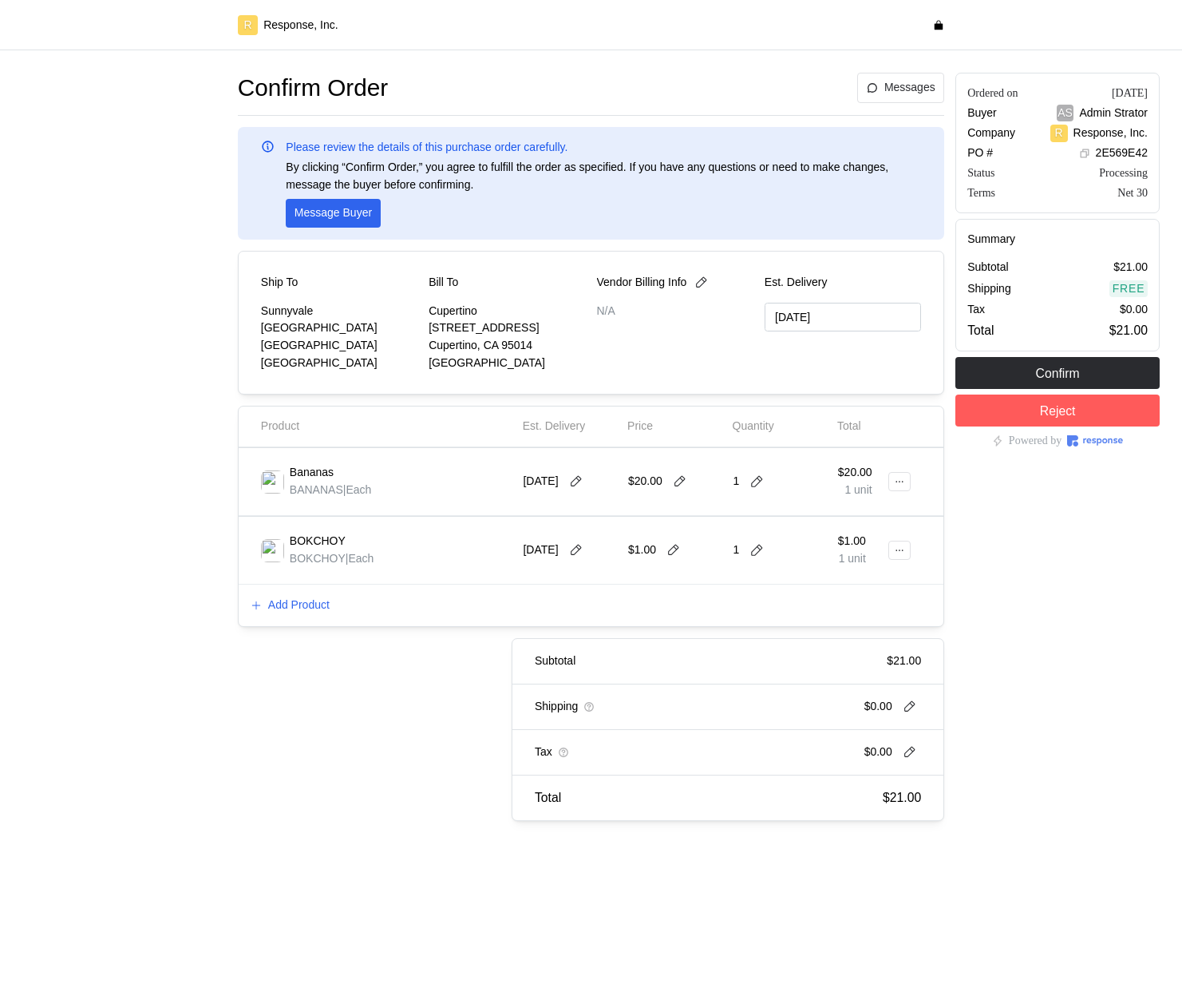
click at [819, 393] on div "Ship To Sunnyvale 1001 Test Avenue Sunnyvale, CA 94087 United States Bill To Cu…" at bounding box center [591, 322] width 706 height 143
click at [821, 308] on input "11/11/2025" at bounding box center [843, 317] width 156 height 29
click at [792, 446] on button "3" at bounding box center [791, 445] width 29 height 29
type input "11/03/2025"
click at [735, 331] on div "Vendor Billing Info N/A" at bounding box center [676, 322] width 156 height 97
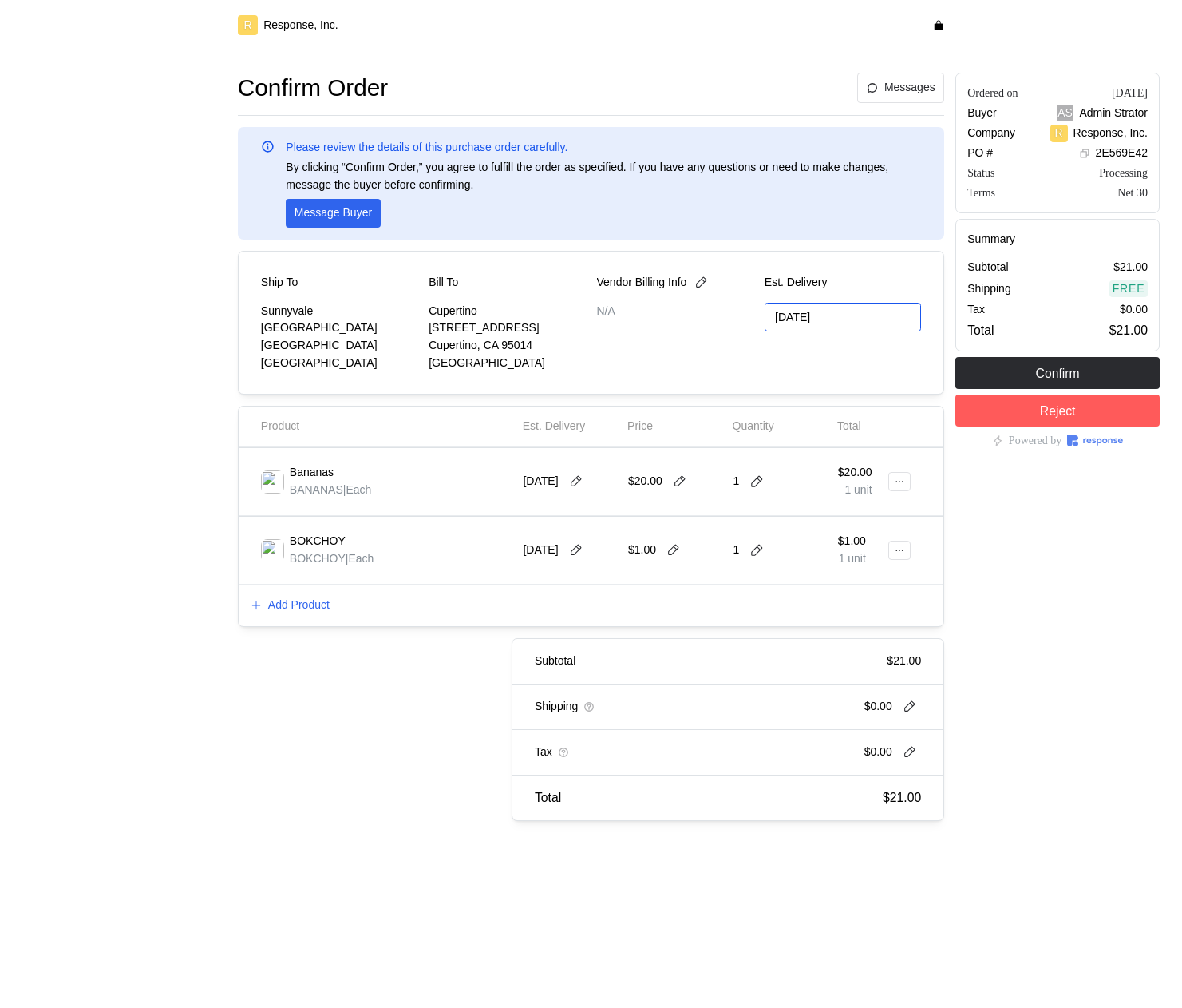
click at [867, 313] on input "[DATE]" at bounding box center [843, 317] width 156 height 29
click at [911, 481] on button "14" at bounding box center [912, 476] width 29 height 29
type input "11/14/2025"
click at [835, 308] on input "11/13/2025" at bounding box center [843, 317] width 156 height 29
click at [911, 505] on button "21" at bounding box center [912, 506] width 29 height 29
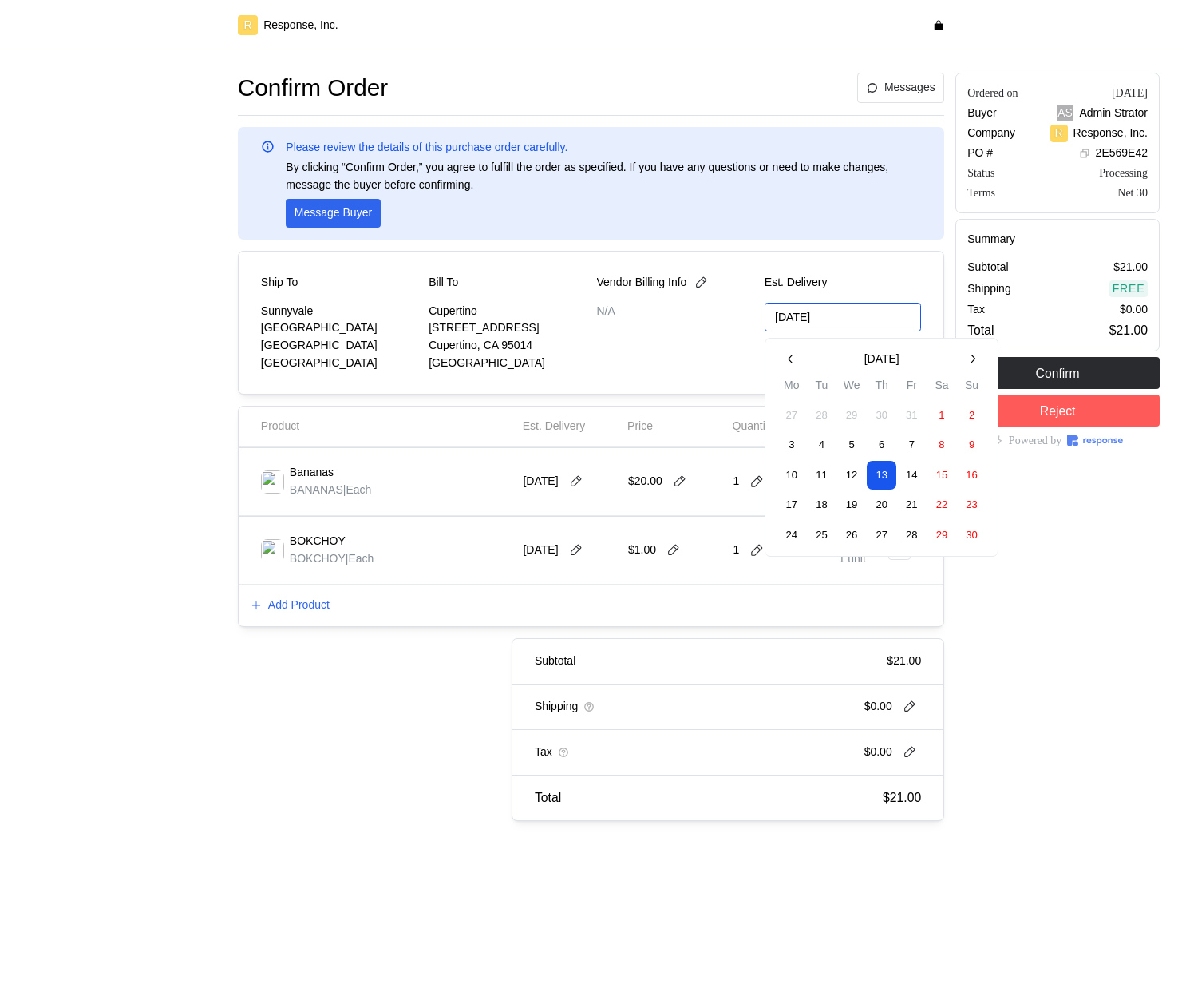
type input "11/21/2025"
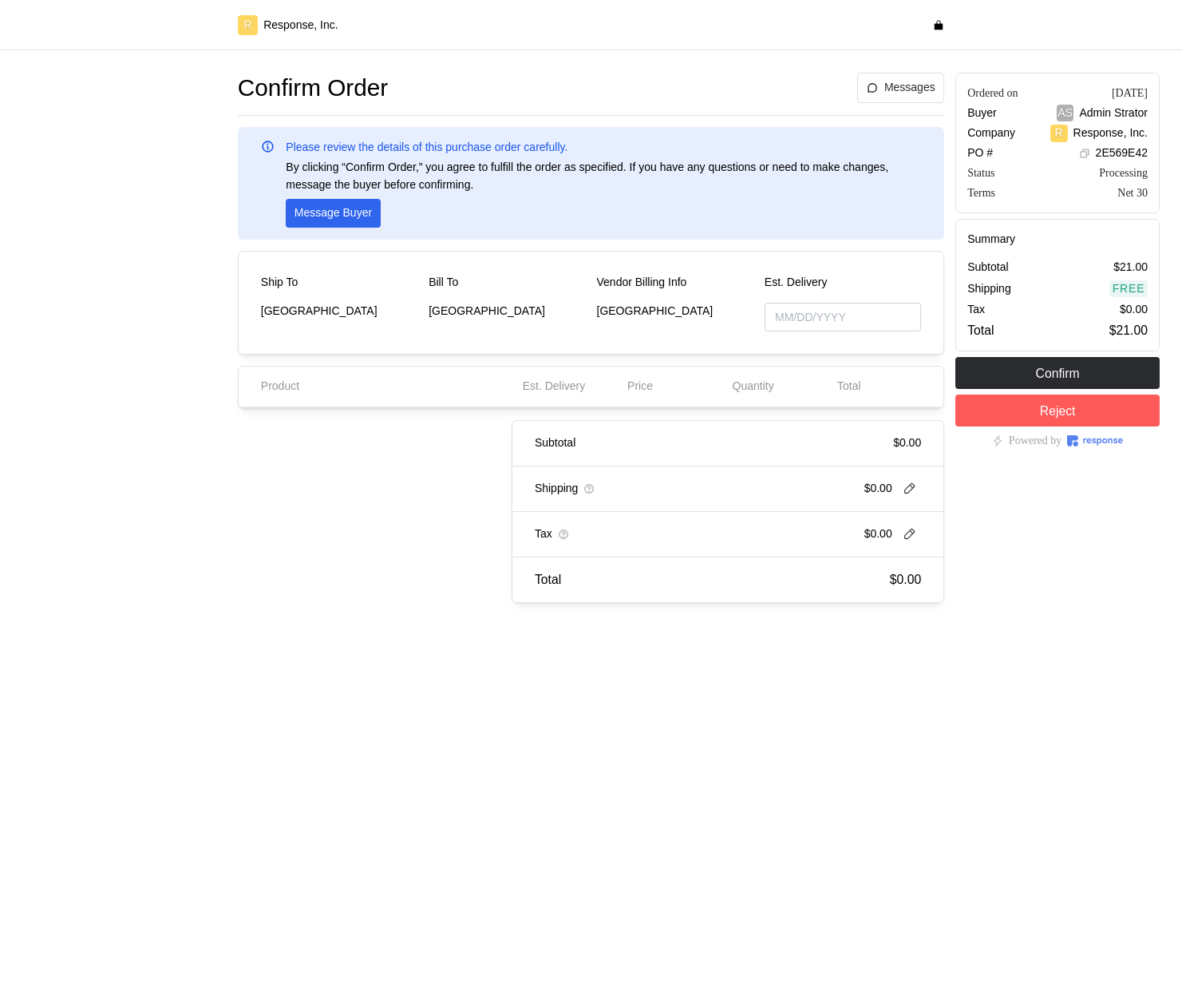
type input "[DATE]"
type input "11/21/2025"
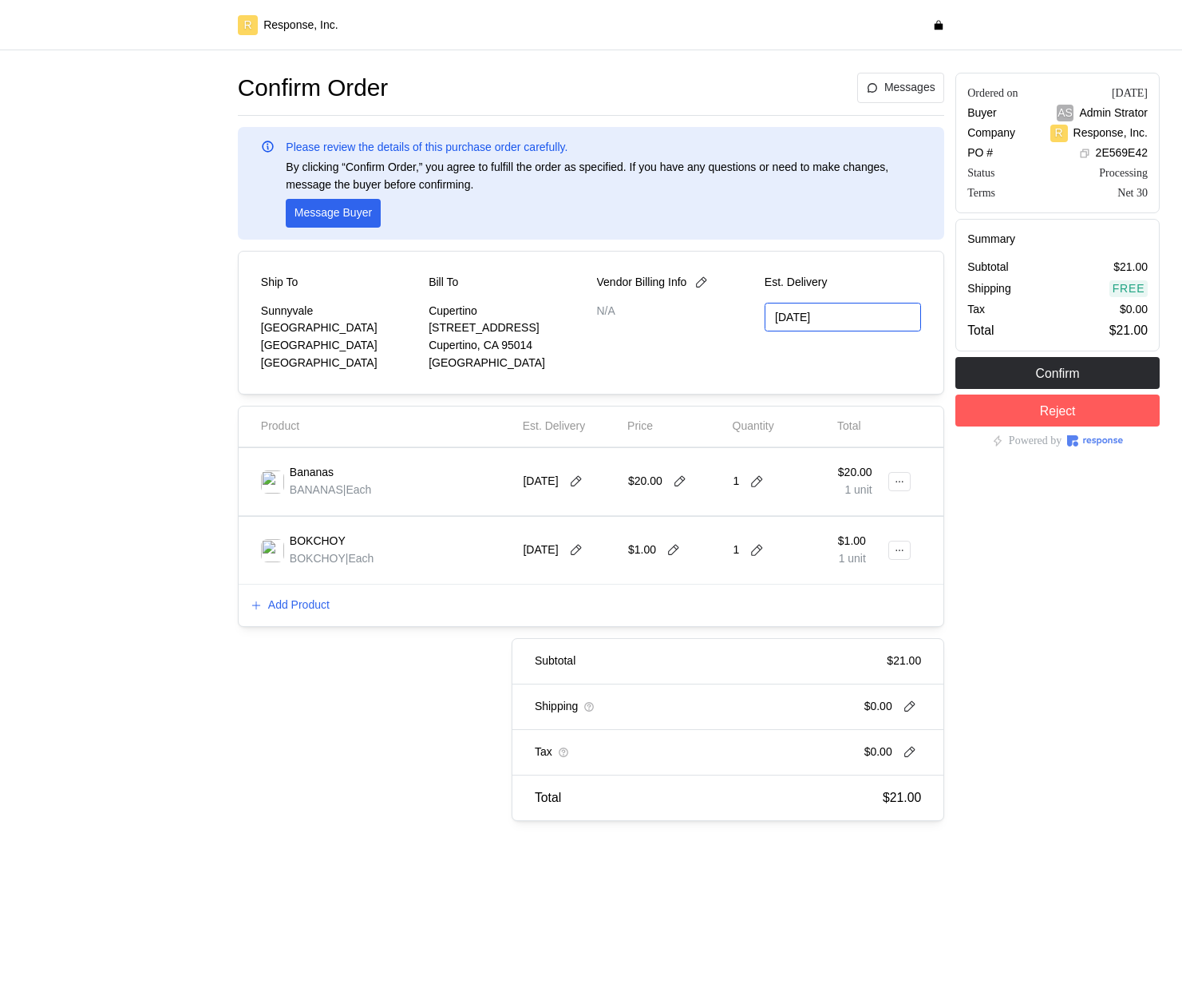
click at [841, 325] on input "[DATE]" at bounding box center [843, 317] width 156 height 29
click at [864, 290] on p "Est. Delivery" at bounding box center [843, 282] width 156 height 17
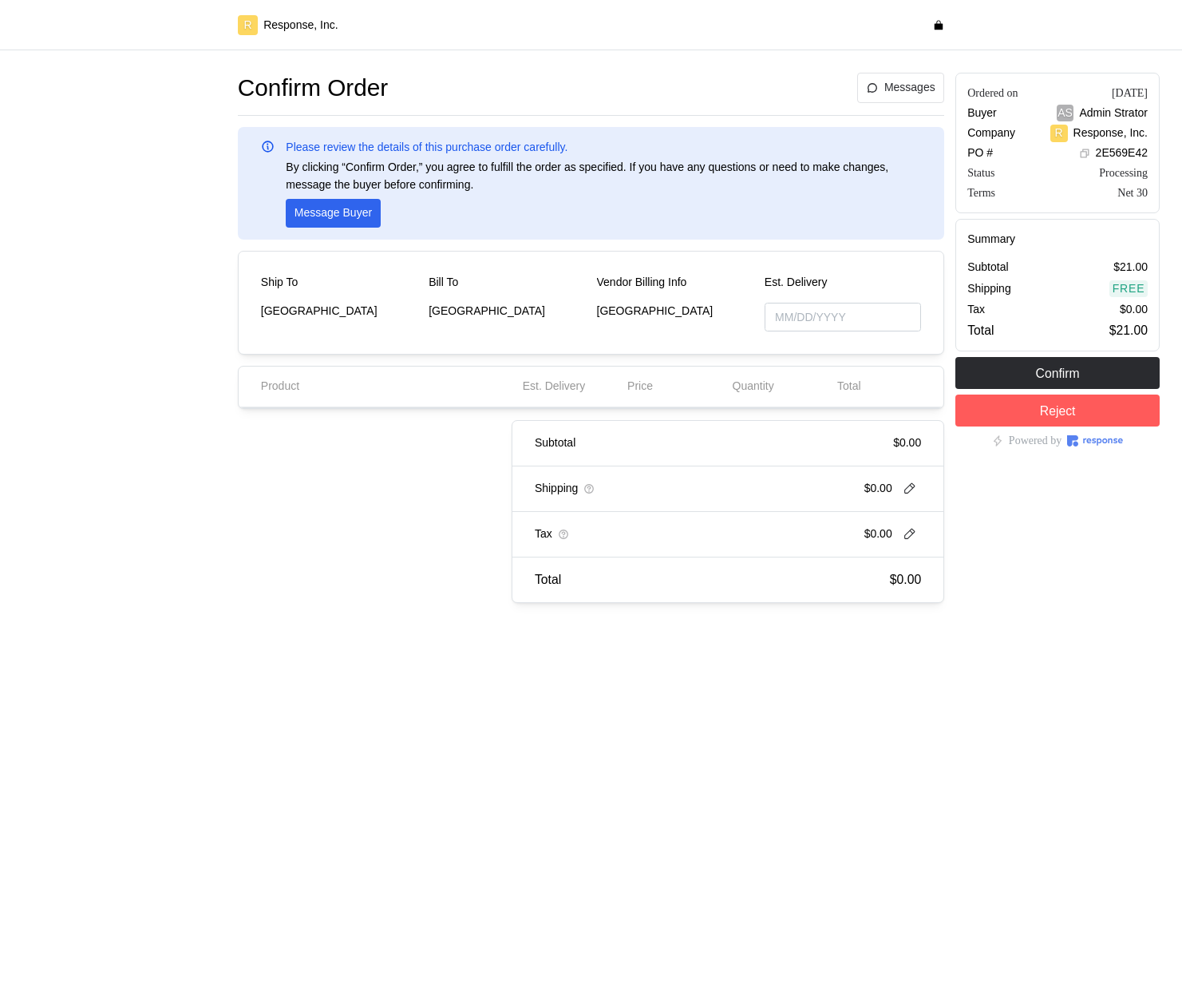
type input "[DATE]"
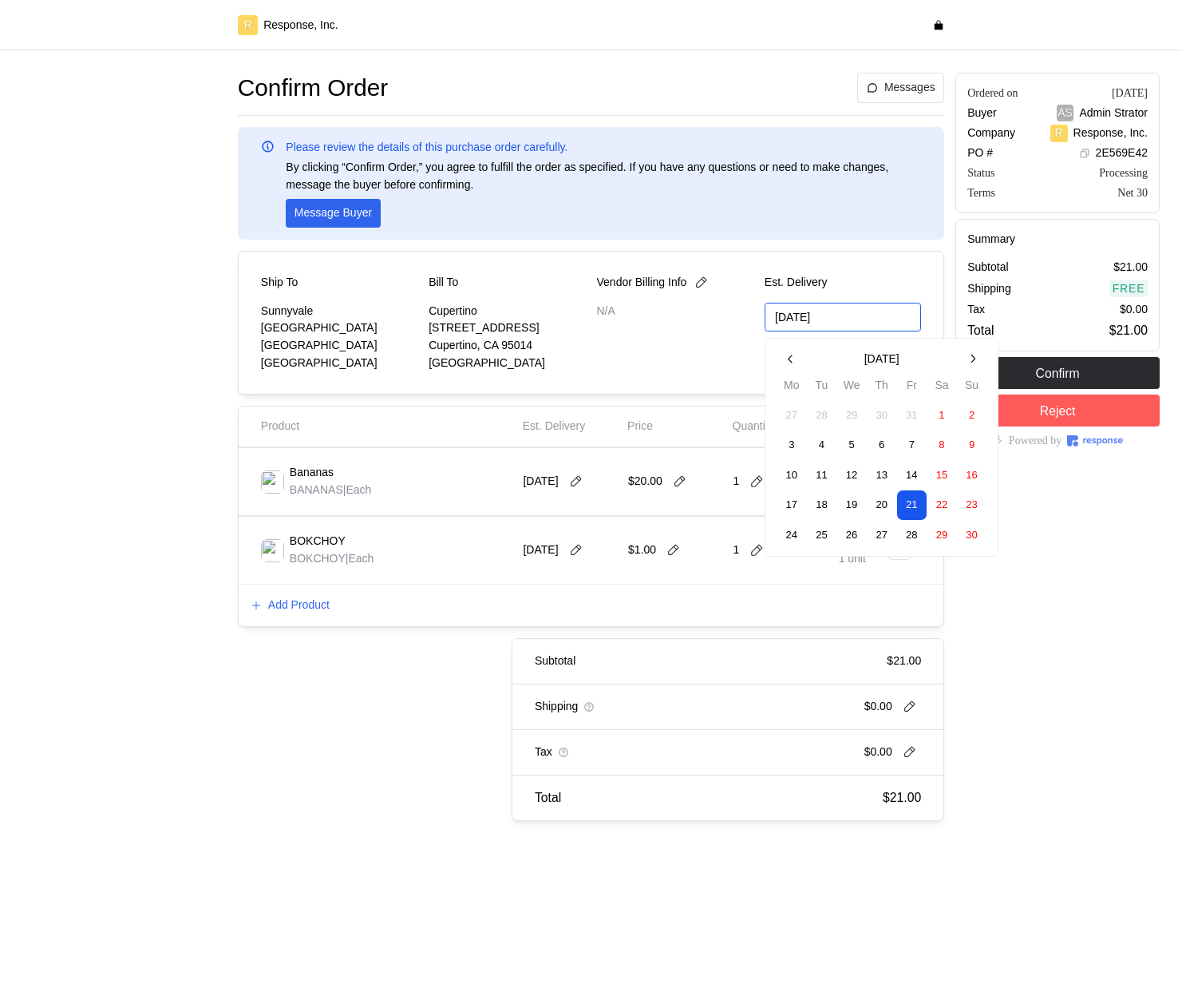
click at [835, 317] on input "[DATE]" at bounding box center [843, 317] width 156 height 29
click at [883, 534] on button "27" at bounding box center [882, 535] width 29 height 29
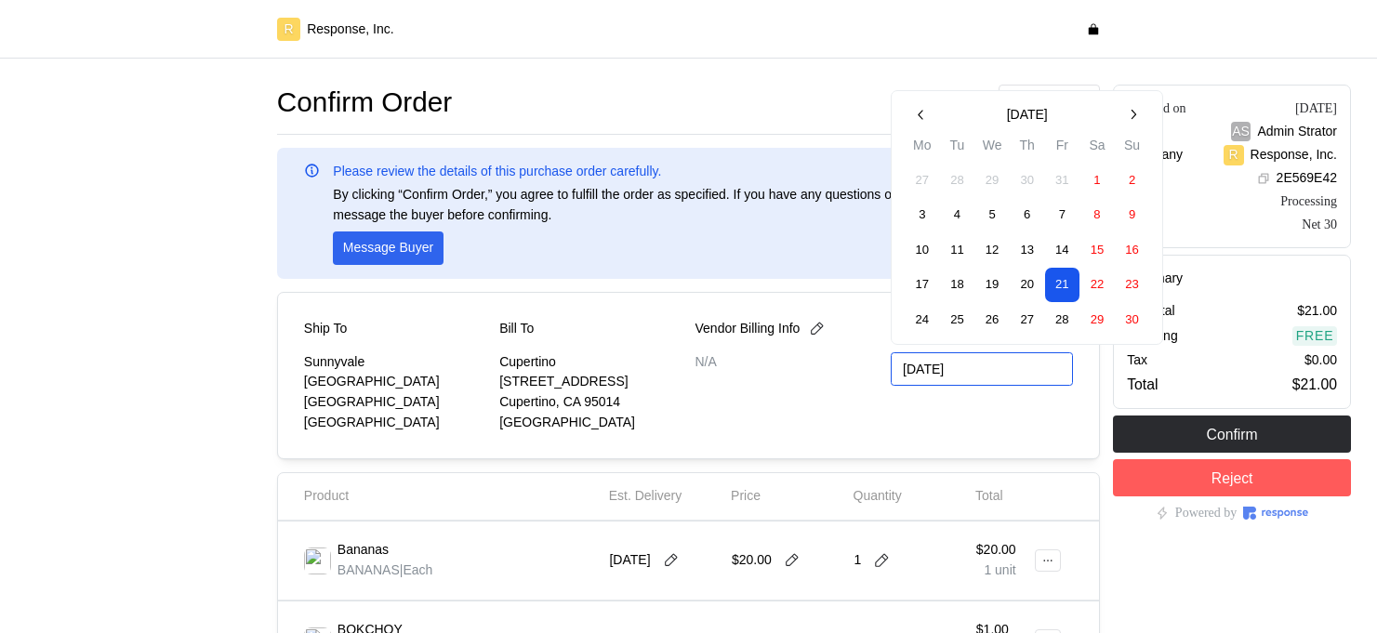
click at [967, 368] on input "[DATE]" at bounding box center [982, 369] width 182 height 34
click at [993, 325] on button "26" at bounding box center [993, 319] width 34 height 34
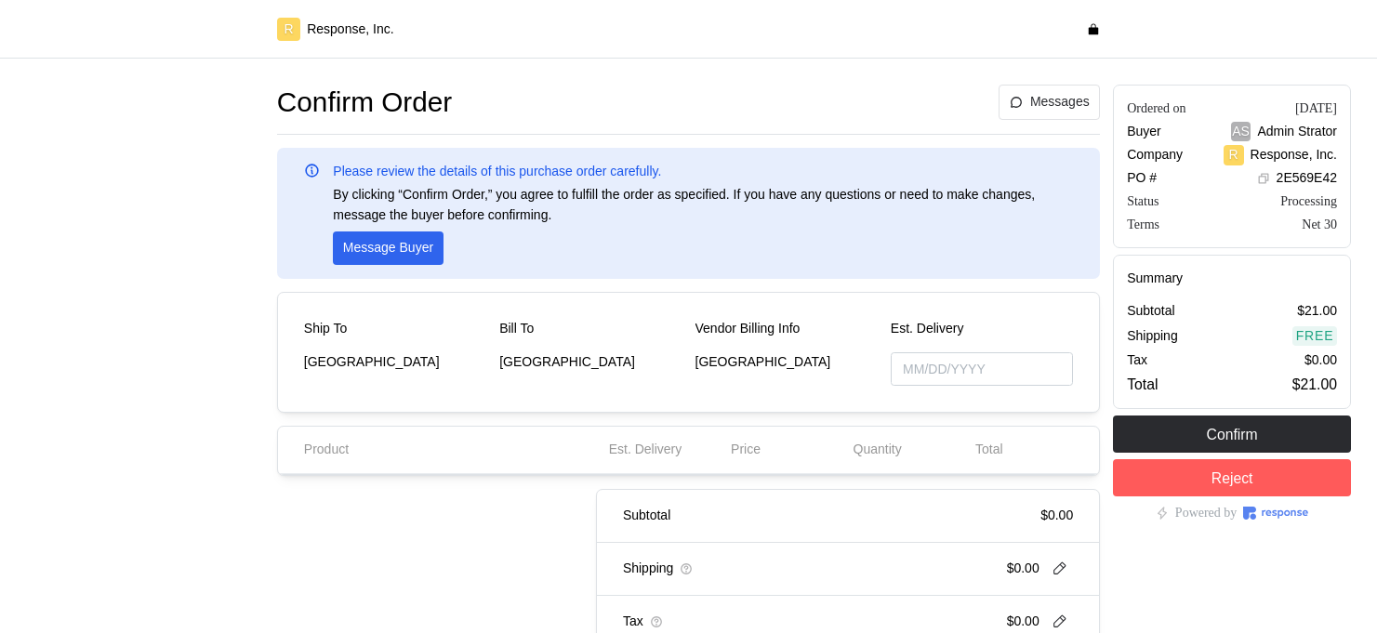
type input "[DATE]"
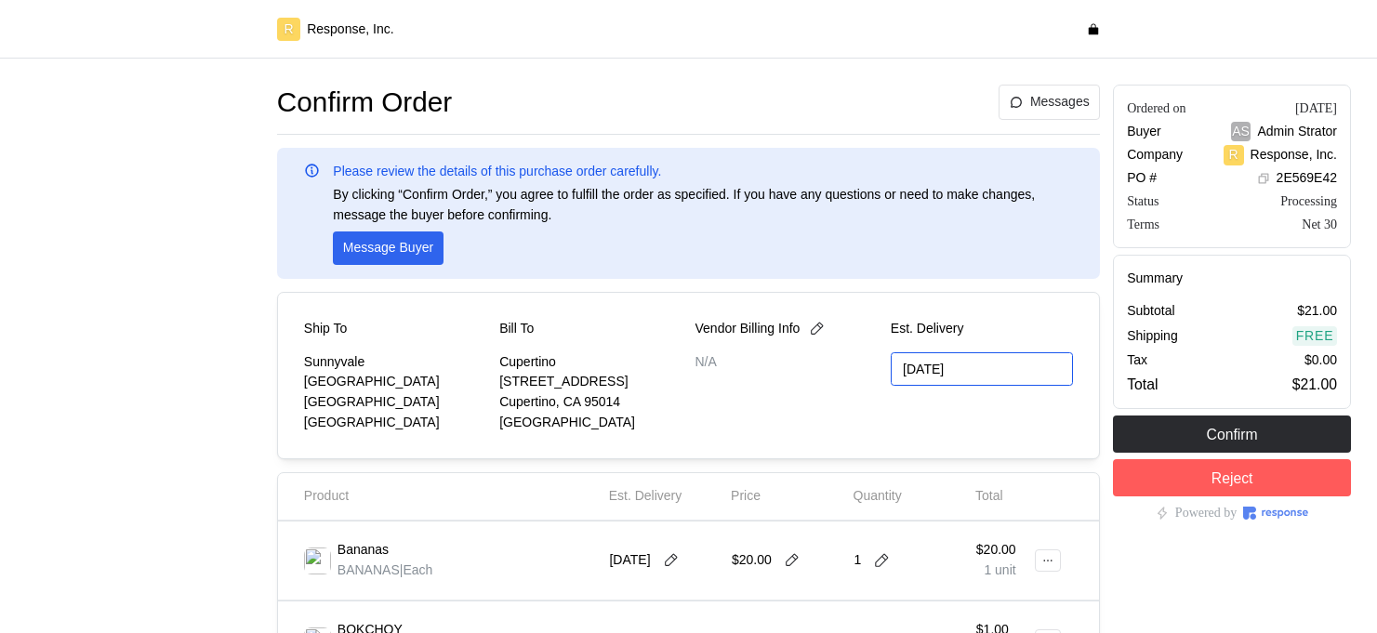
click at [927, 381] on input "[DATE]" at bounding box center [982, 369] width 182 height 34
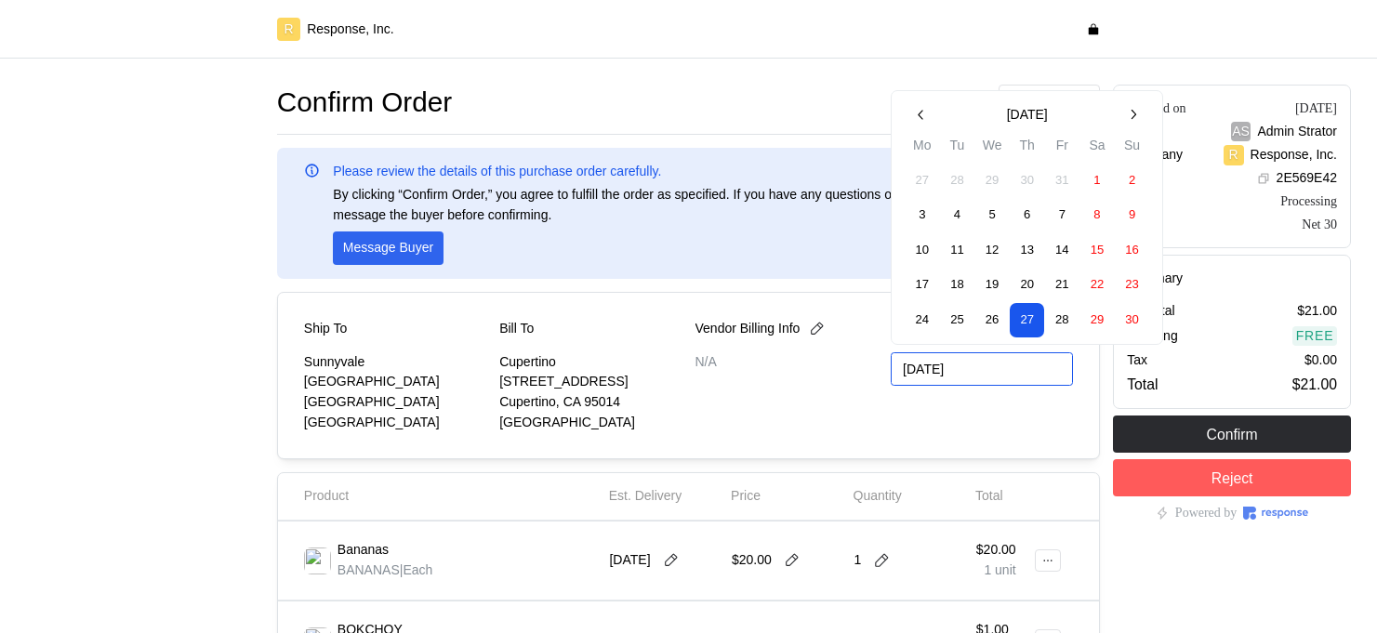
click at [991, 316] on button "26" at bounding box center [993, 319] width 34 height 34
click at [976, 375] on input "11/27/2025" at bounding box center [982, 369] width 182 height 34
click at [997, 321] on button "26" at bounding box center [993, 319] width 34 height 34
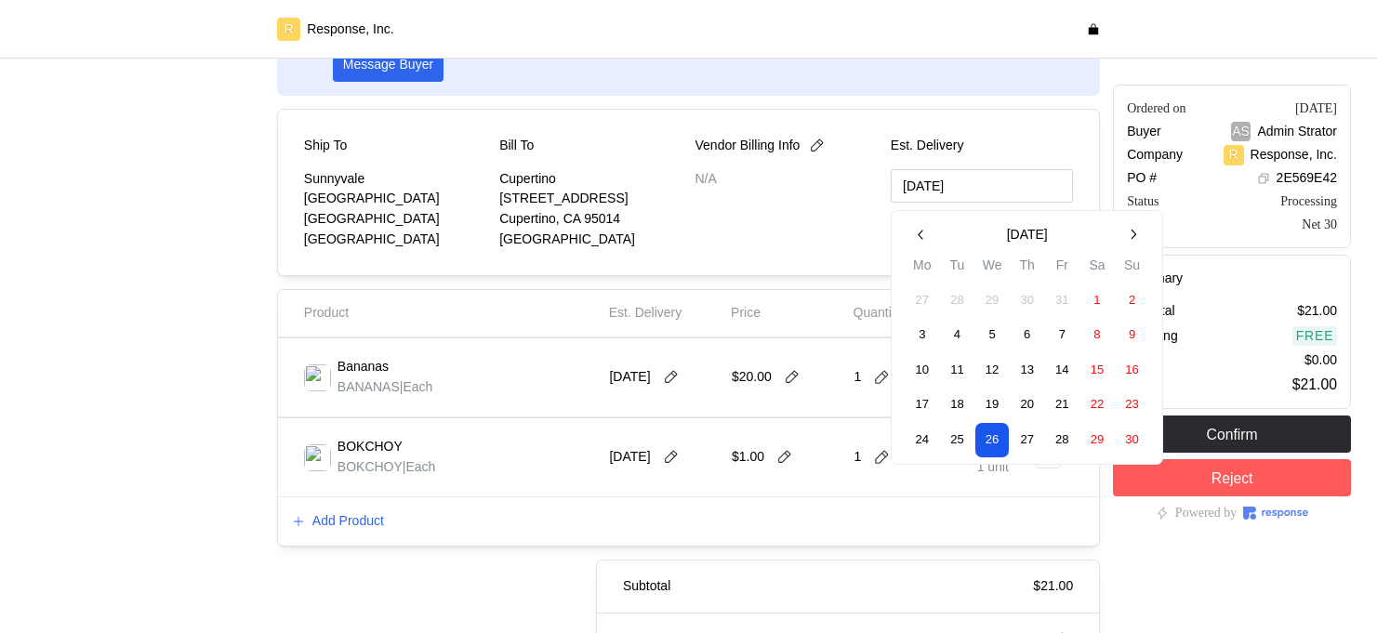
click at [246, 349] on div at bounding box center [145, 337] width 251 height 884
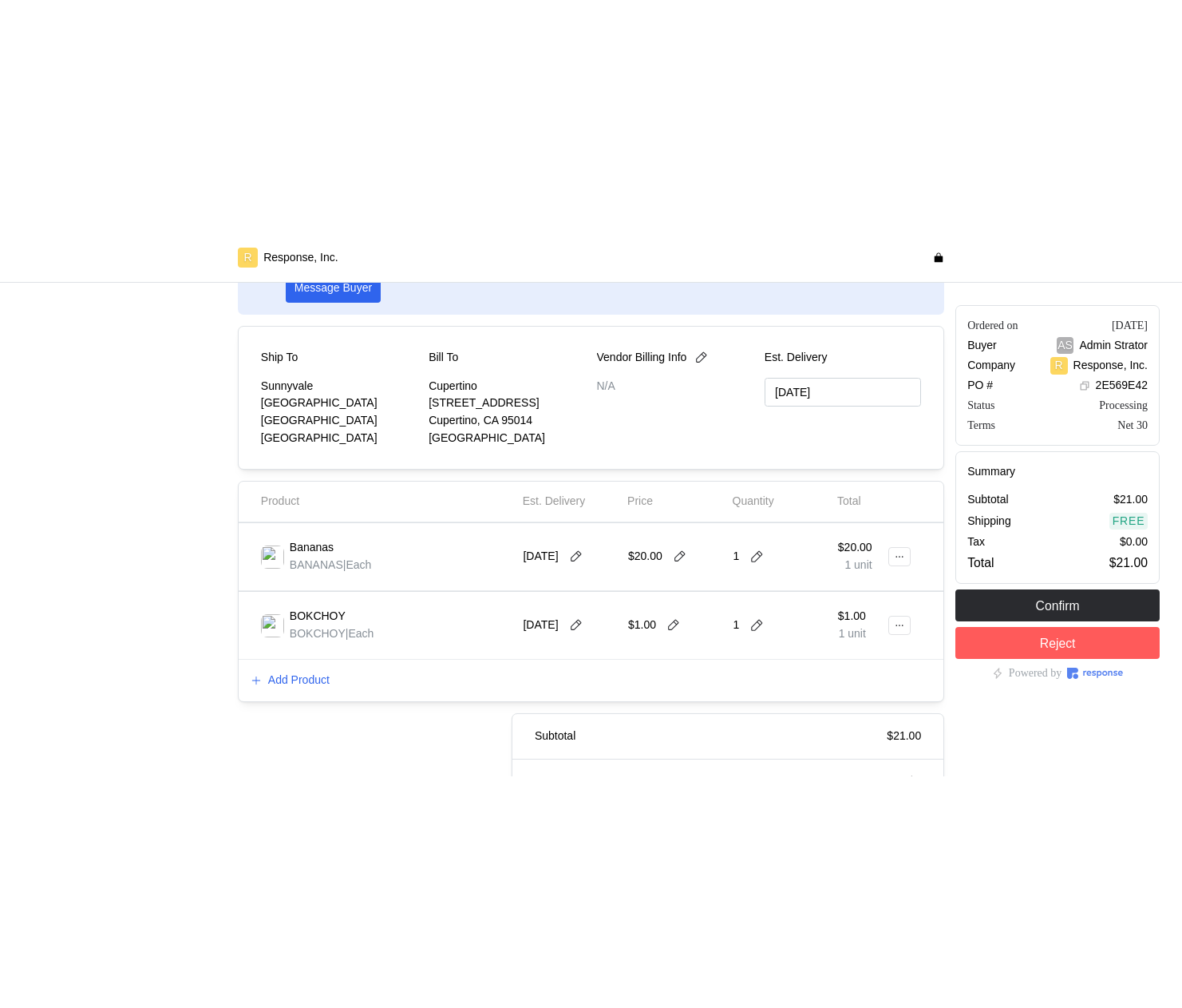
scroll to position [0, 0]
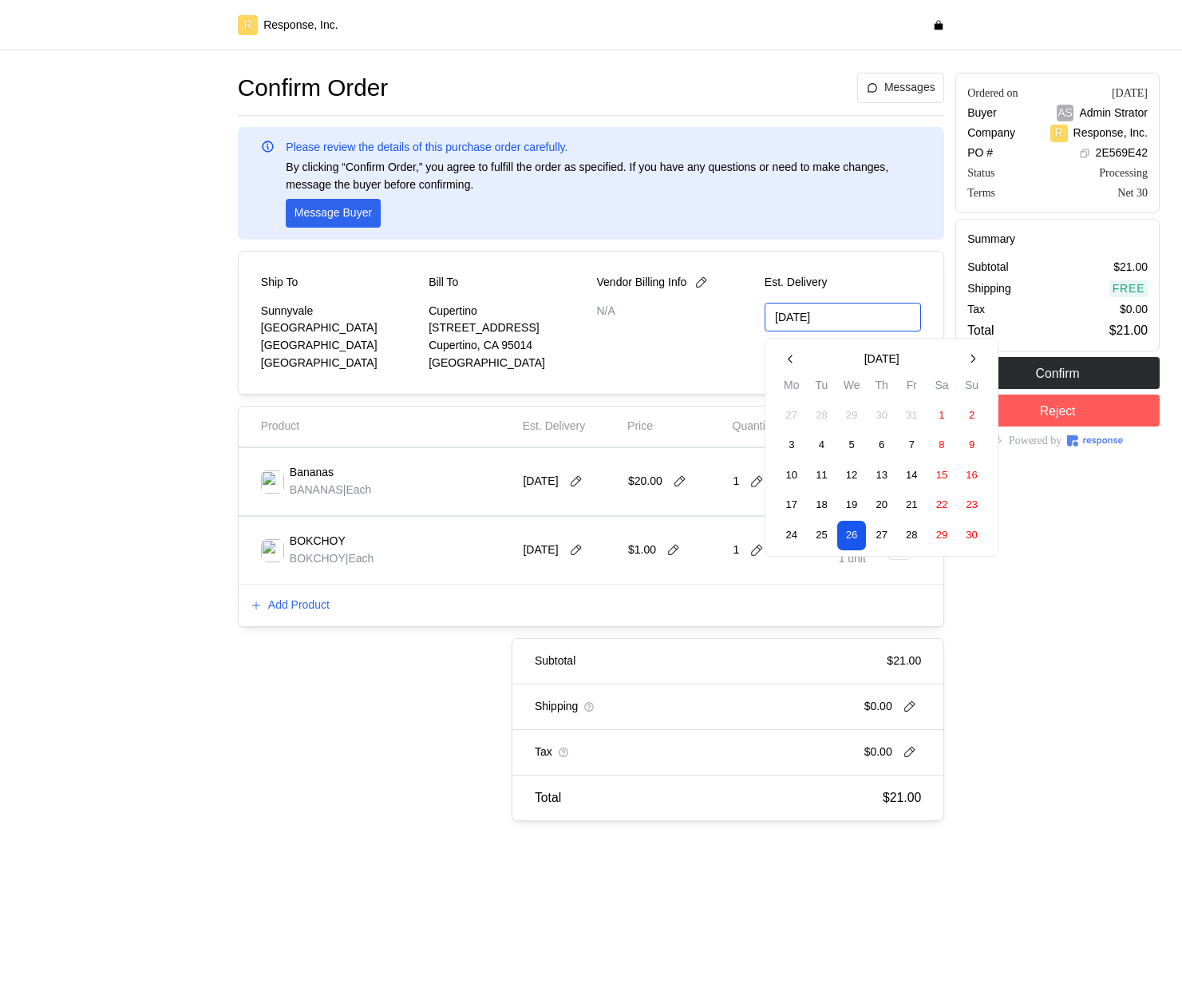
click at [815, 317] on input "11/26/2025" at bounding box center [843, 317] width 156 height 29
click at [790, 362] on icon "button" at bounding box center [791, 359] width 14 height 14
click at [854, 414] on button "1" at bounding box center [852, 416] width 29 height 29
click at [816, 319] on input "11/26/2025" at bounding box center [843, 317] width 156 height 29
click at [854, 425] on button "1" at bounding box center [852, 416] width 29 height 29
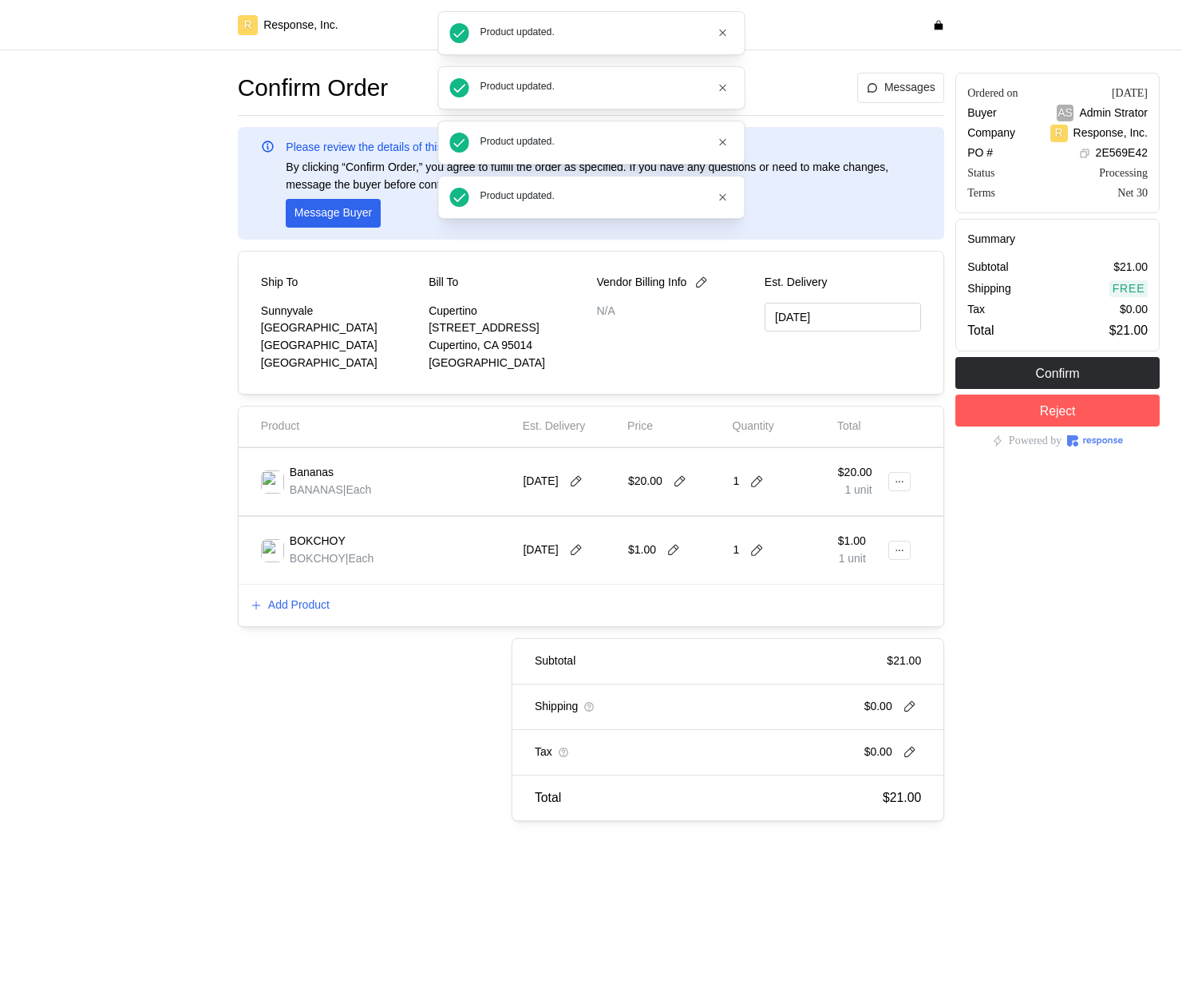
click at [197, 543] on div at bounding box center [124, 446] width 215 height 759
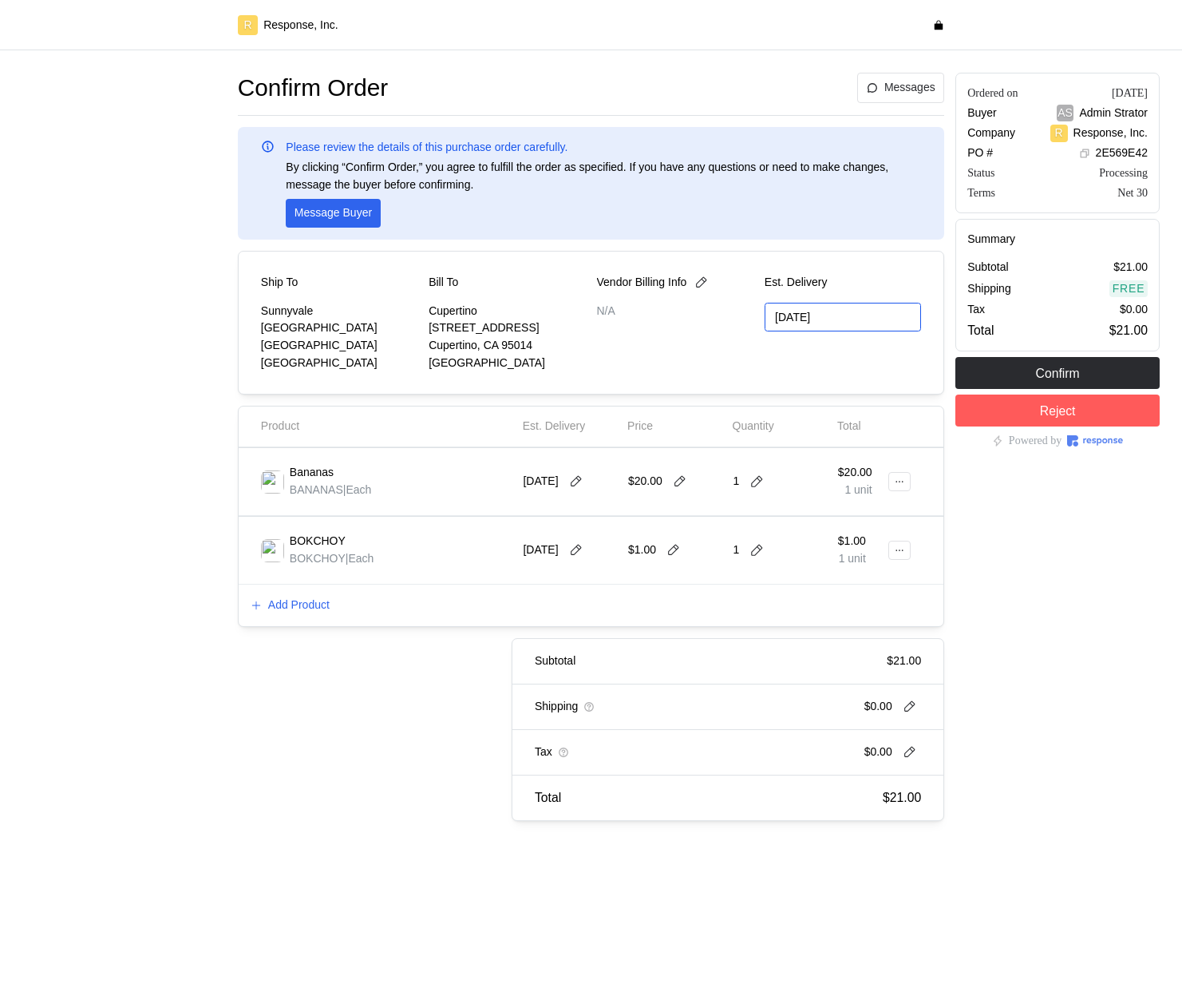
click at [872, 325] on input "[DATE]" at bounding box center [843, 317] width 156 height 29
click at [797, 361] on icon "button" at bounding box center [791, 359] width 14 height 14
click at [974, 355] on icon "button" at bounding box center [973, 359] width 14 height 14
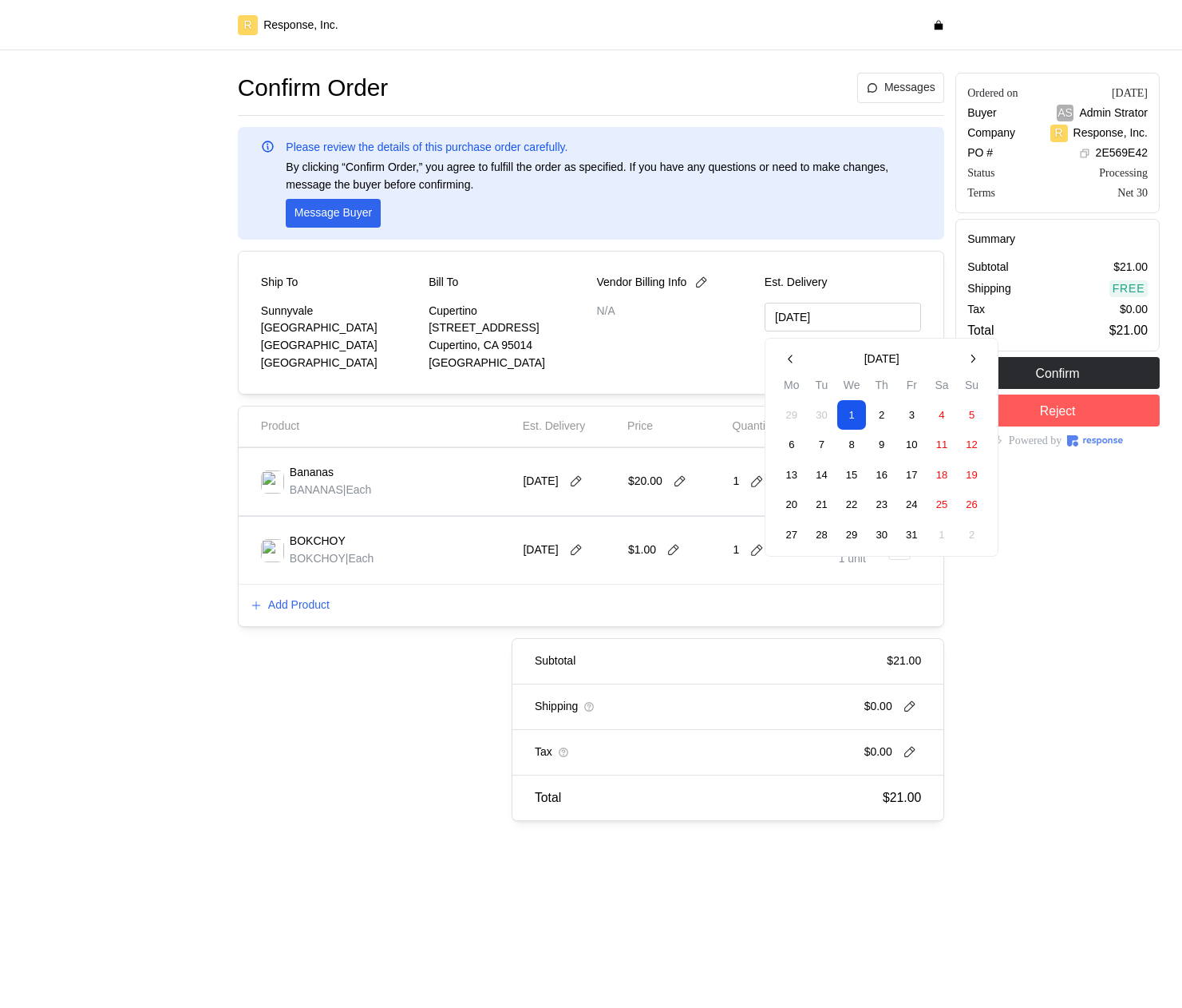
click at [1010, 427] on div "Summary Subtotal $21.00 Shipping Free Tax $0.00 Total $21.00 Confirm Reject Pow…" at bounding box center [1058, 334] width 204 height 231
click at [957, 519] on div "Ordered on Sep 8, 2025 Buyer AS Admin Strator Company R Response, Inc. PO # 2E5…" at bounding box center [1058, 446] width 215 height 759
click at [834, 329] on input "[DATE]" at bounding box center [843, 317] width 156 height 29
click at [912, 531] on button "31" at bounding box center [912, 535] width 29 height 29
click at [697, 361] on div "Vendor Billing Info N/A" at bounding box center [676, 322] width 156 height 97
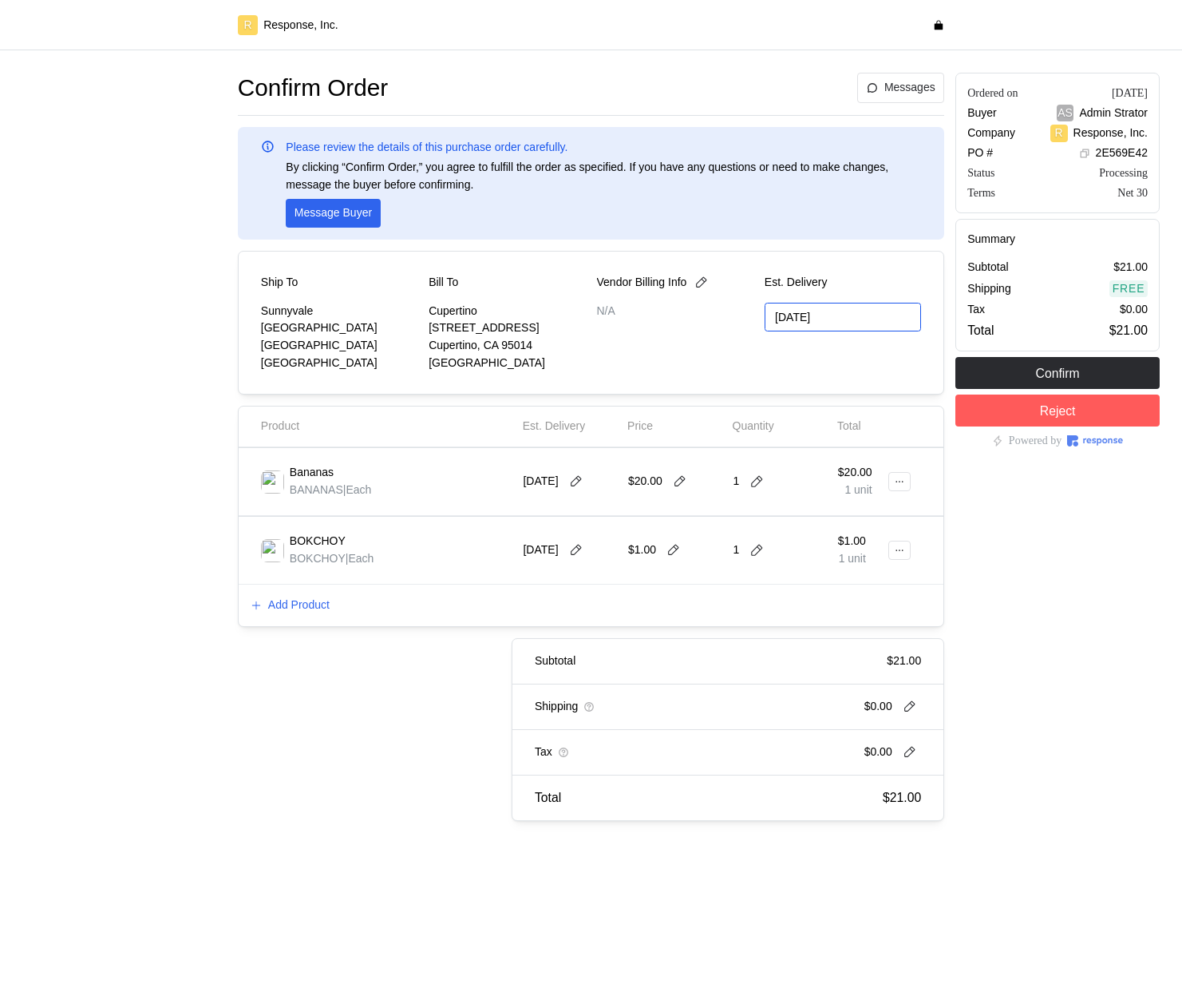
click at [814, 318] on input "[DATE]" at bounding box center [843, 317] width 156 height 29
click at [846, 415] on button "1" at bounding box center [852, 416] width 29 height 29
type input "[DATE]"
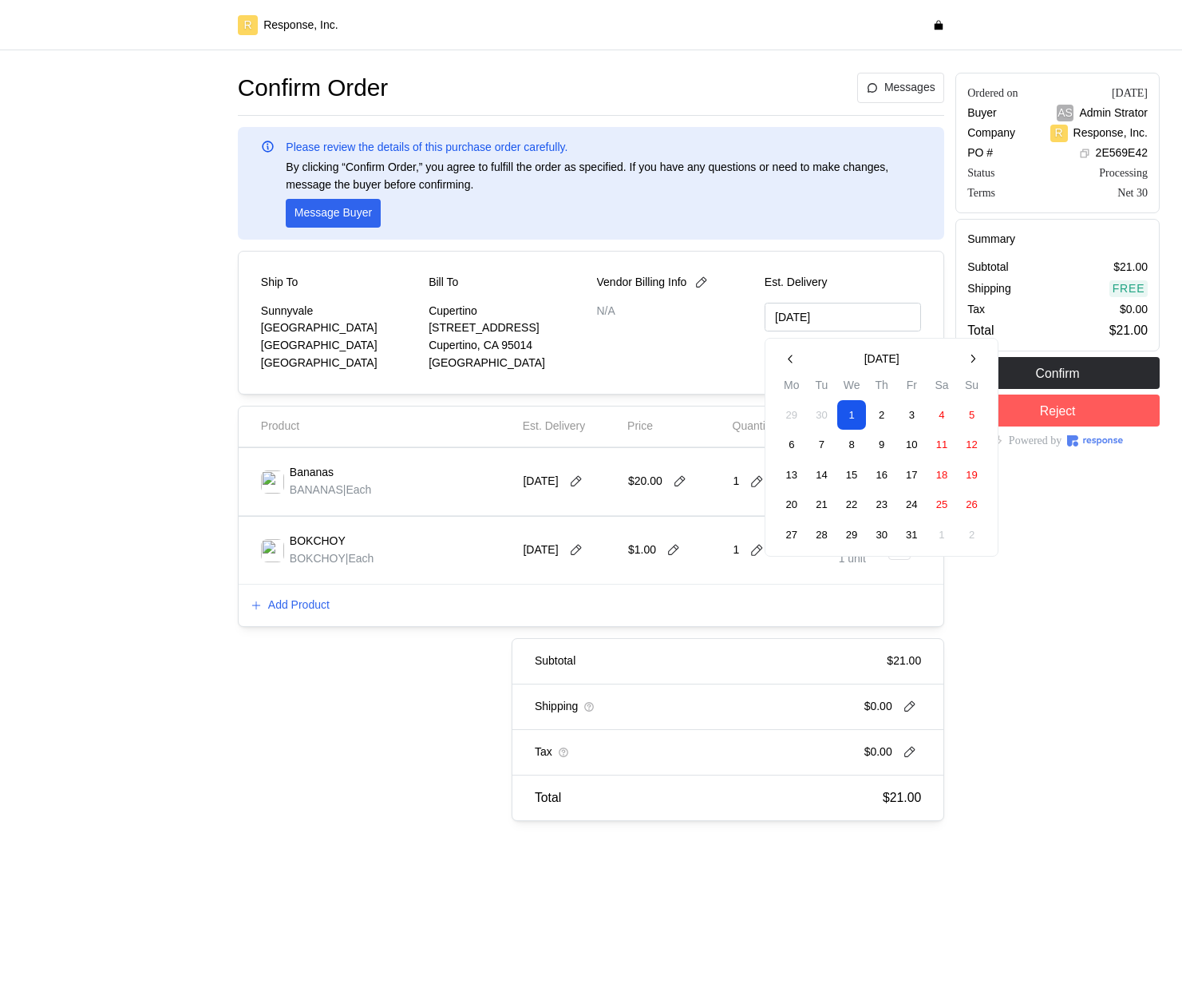
click at [408, 452] on div "Bananas BANANAS | Each 9/30/25 $20.00 1 $20.00 1 unit" at bounding box center [591, 482] width 705 height 68
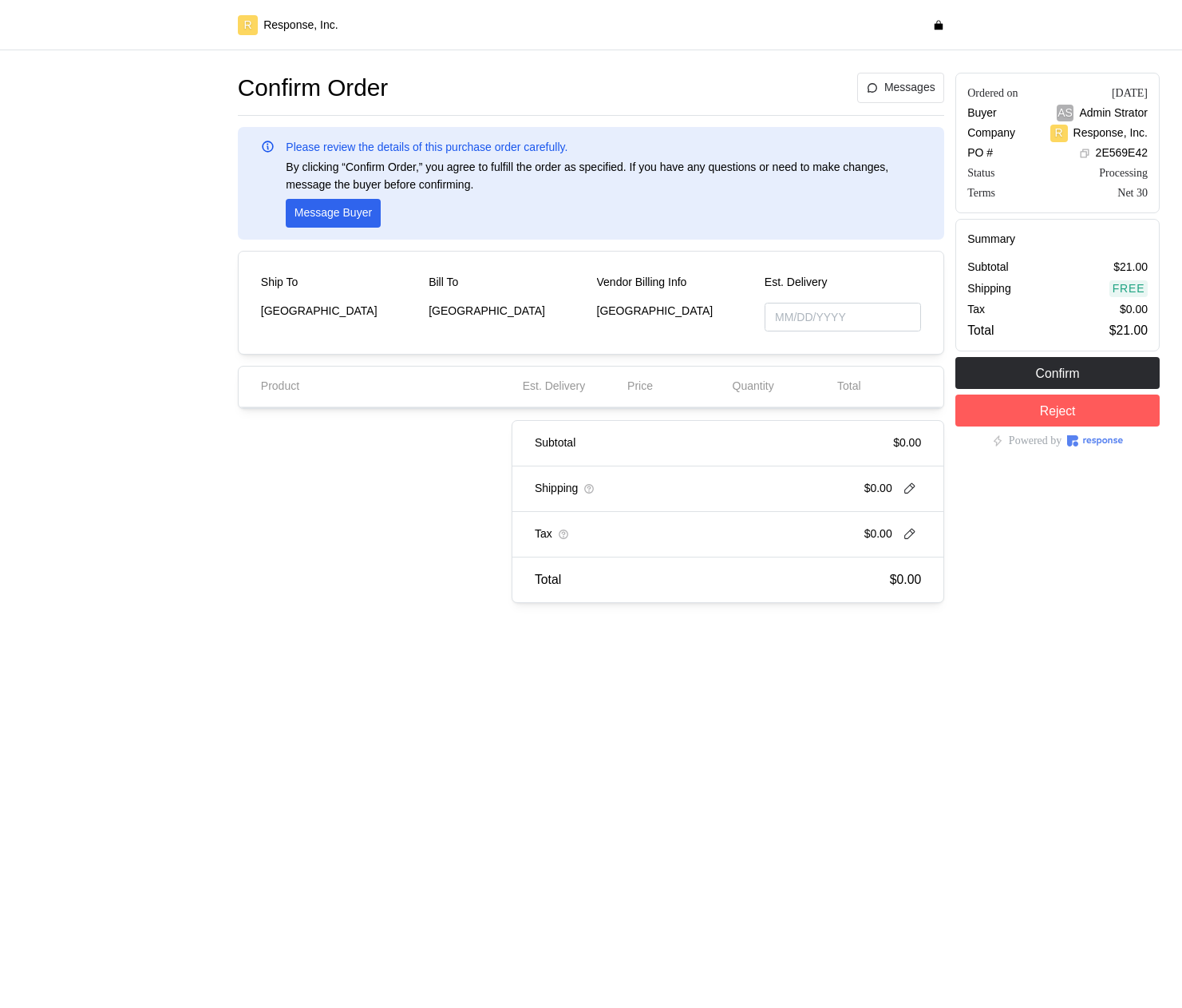
type input "[DATE]"
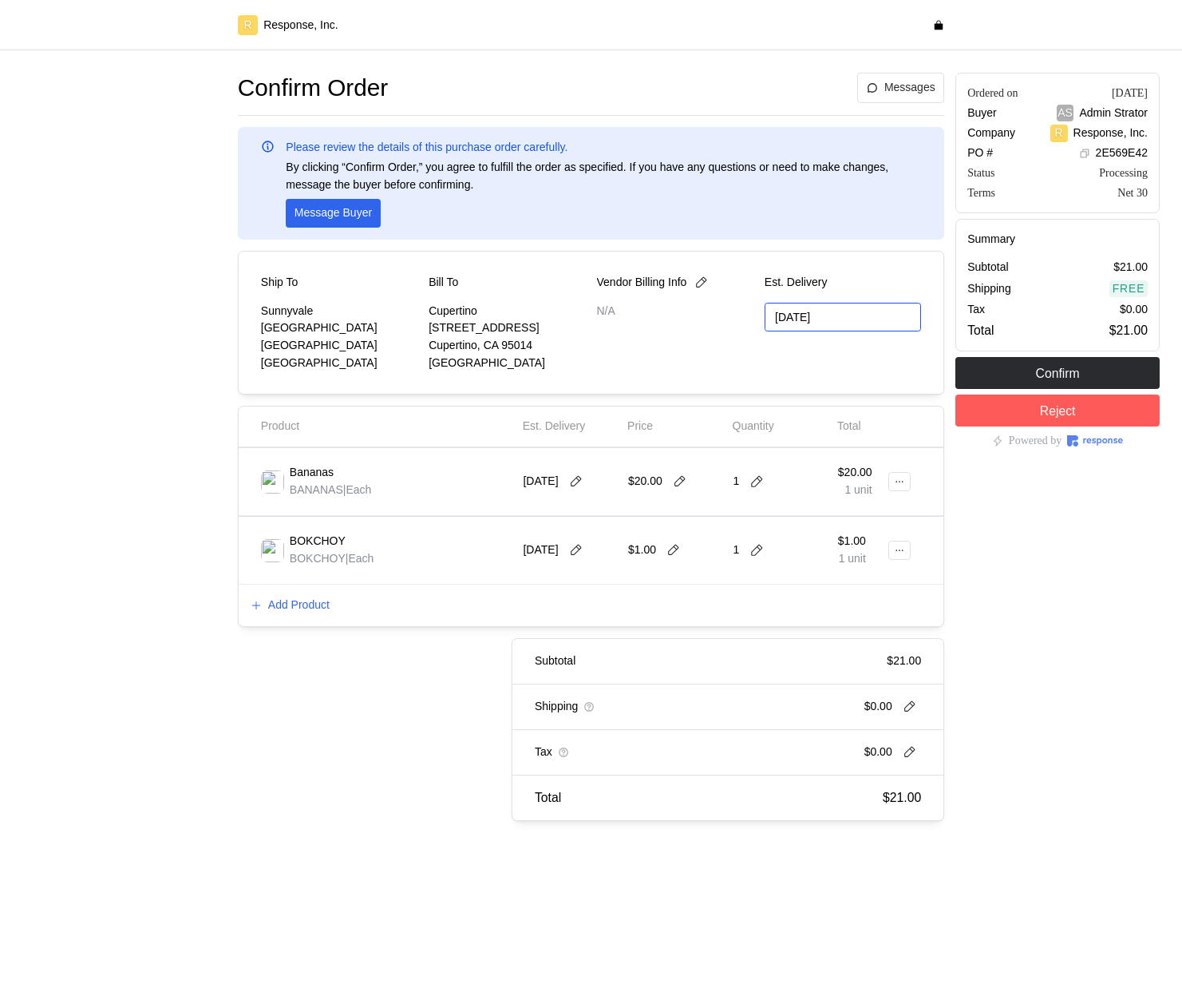
click at [838, 318] on input "[DATE]" at bounding box center [843, 317] width 156 height 29
click at [852, 478] on button "15" at bounding box center [852, 476] width 29 height 29
click at [842, 318] on input "[DATE]" at bounding box center [843, 317] width 156 height 29
click at [883, 477] on button "16" at bounding box center [882, 476] width 29 height 29
click at [627, 39] on div "Updated delivery date for 2 items." at bounding box center [596, 33] width 231 height 16
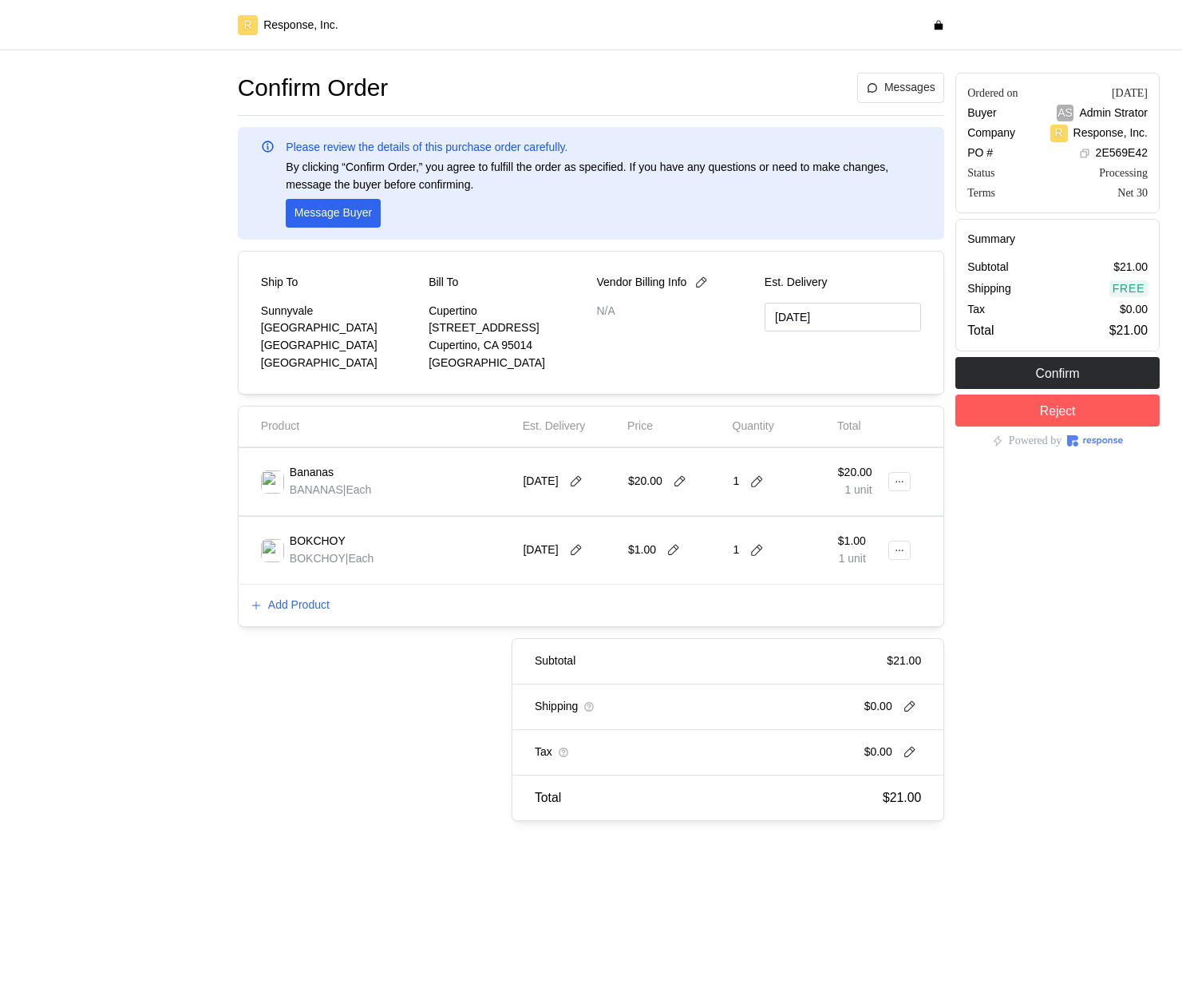
click at [731, 137] on div "Please review the details of this purchase order carefully. By clicking “Confir…" at bounding box center [591, 183] width 706 height 112
click at [878, 316] on input "[DATE]" at bounding box center [843, 317] width 156 height 29
click at [855, 500] on button "22" at bounding box center [852, 506] width 29 height 29
click at [606, 579] on div "BOKCHOY BOKCHOY | Each 10/21/25 $1.00 1 $1.00 1 unit" at bounding box center [591, 550] width 705 height 68
click at [870, 319] on input "10/22/2025" at bounding box center [843, 317] width 156 height 29
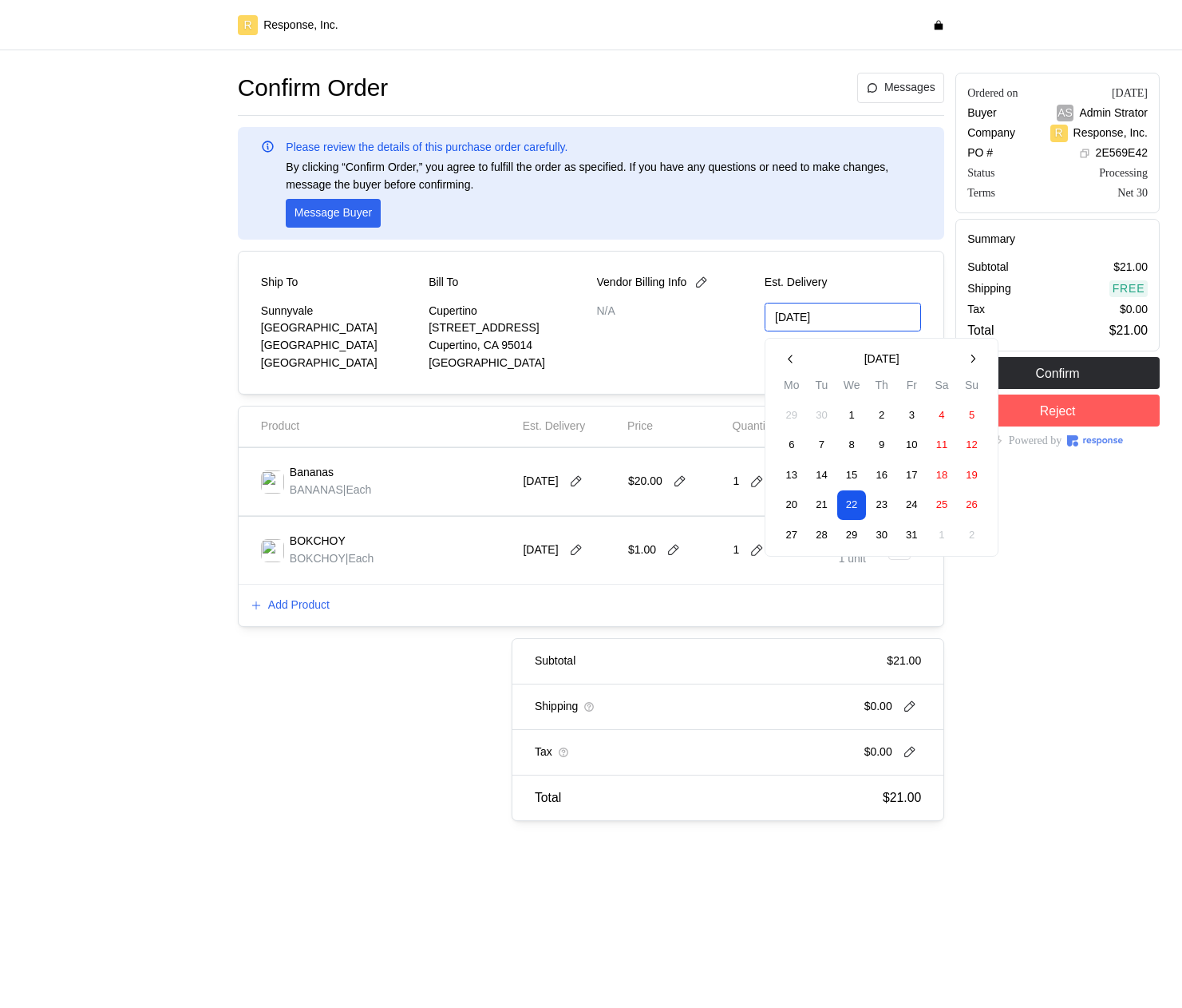
click at [879, 506] on button "23" at bounding box center [882, 506] width 29 height 29
click at [842, 313] on input "10/23/2025" at bounding box center [843, 317] width 156 height 29
click at [916, 506] on button "24" at bounding box center [912, 506] width 29 height 29
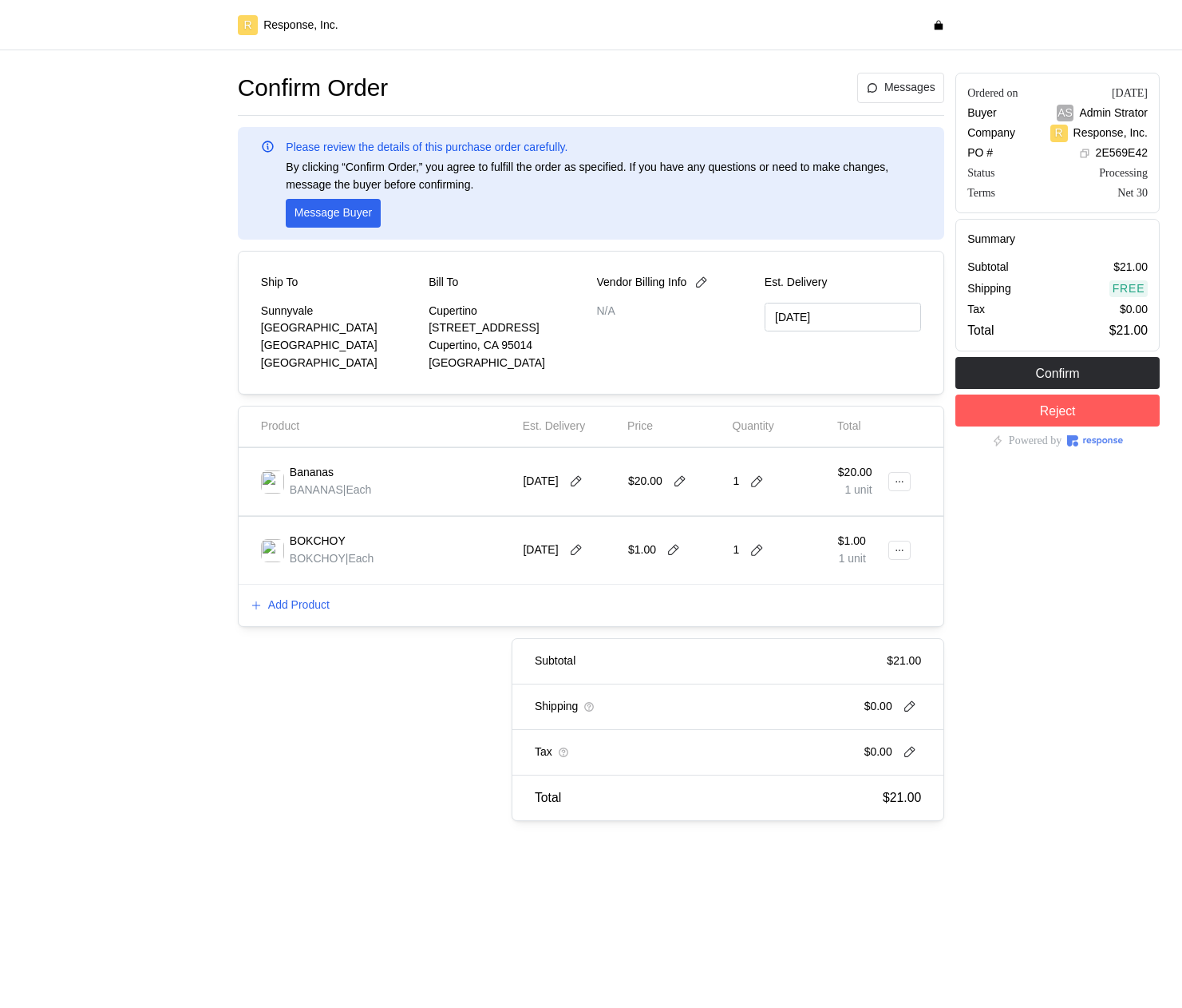
click at [355, 665] on div "Subtotal $21.00 Shipping $0.00 Tax $0.00 Total $21.00" at bounding box center [579, 729] width 729 height 183
click at [584, 479] on icon at bounding box center [576, 481] width 15 height 15
click at [668, 694] on button "31" at bounding box center [670, 700] width 29 height 29
click at [584, 487] on icon at bounding box center [576, 481] width 15 height 15
click at [733, 521] on icon "button" at bounding box center [730, 525] width 14 height 14
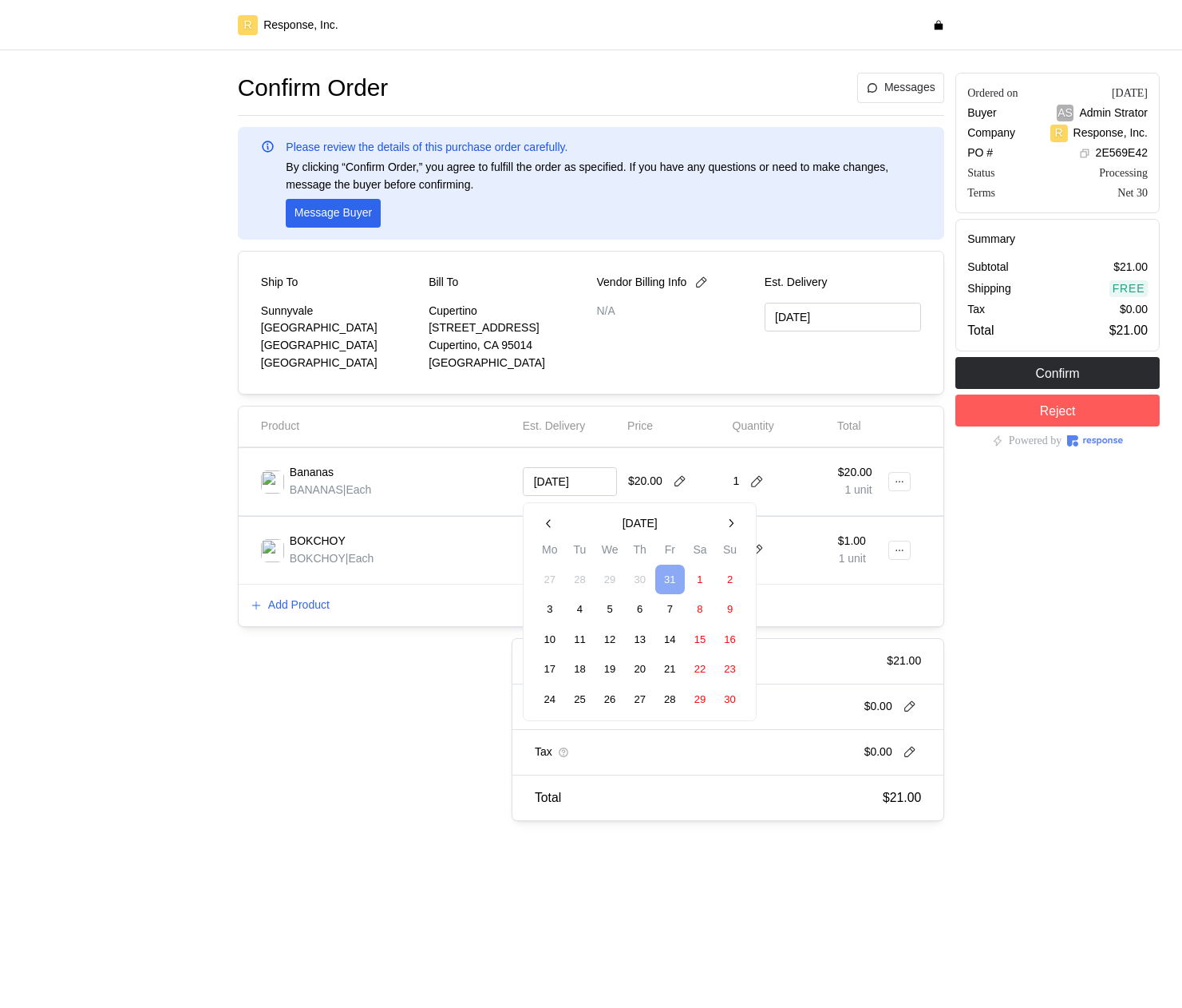
click at [667, 695] on button "28" at bounding box center [670, 700] width 29 height 29
click at [385, 762] on div "Subtotal $21.00 Shipping $0.00 Tax $0.00 Total $21.00" at bounding box center [579, 729] width 729 height 183
click at [883, 310] on input "11/28/2025" at bounding box center [843, 317] width 156 height 29
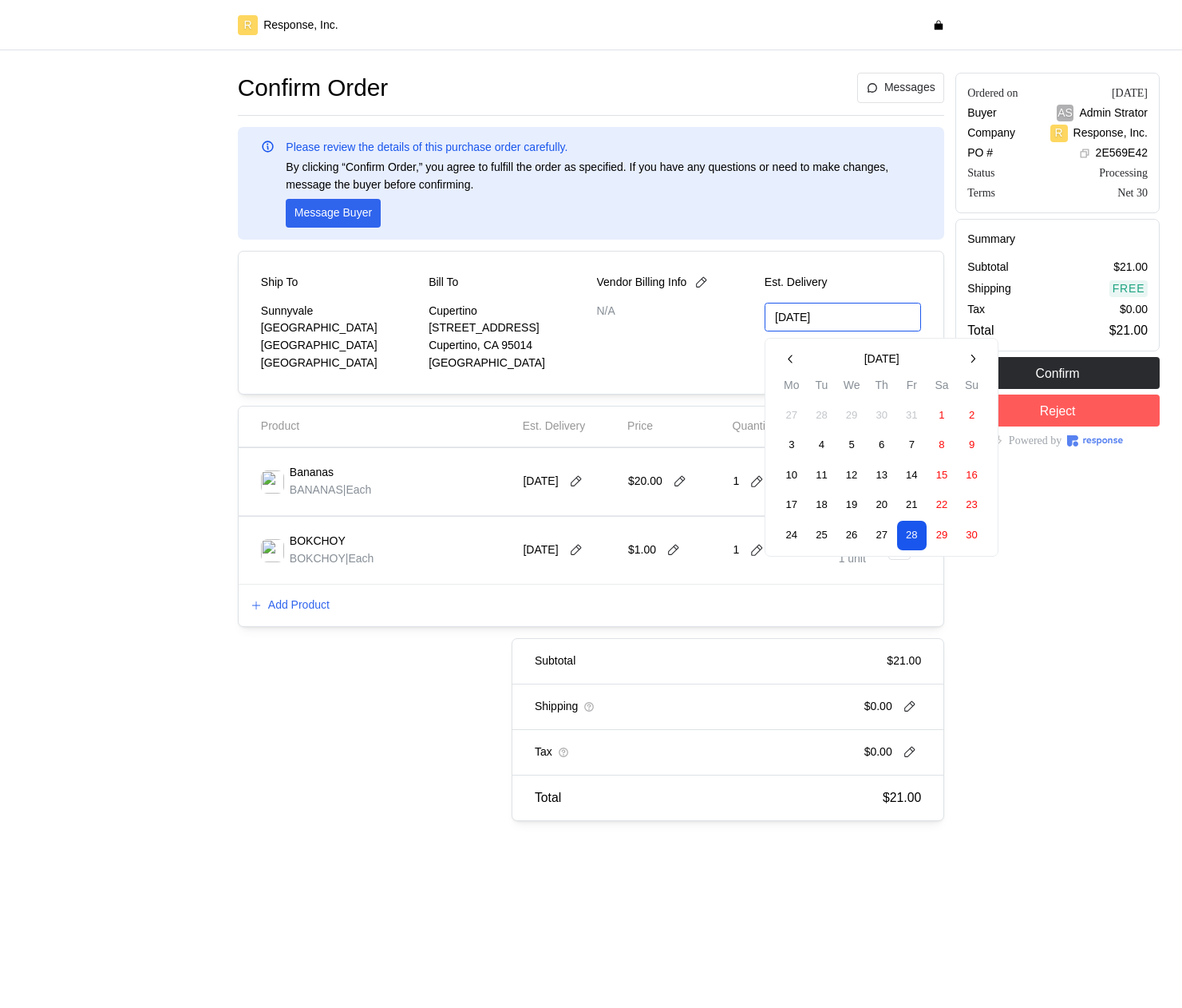
click at [886, 539] on button "27" at bounding box center [882, 535] width 29 height 29
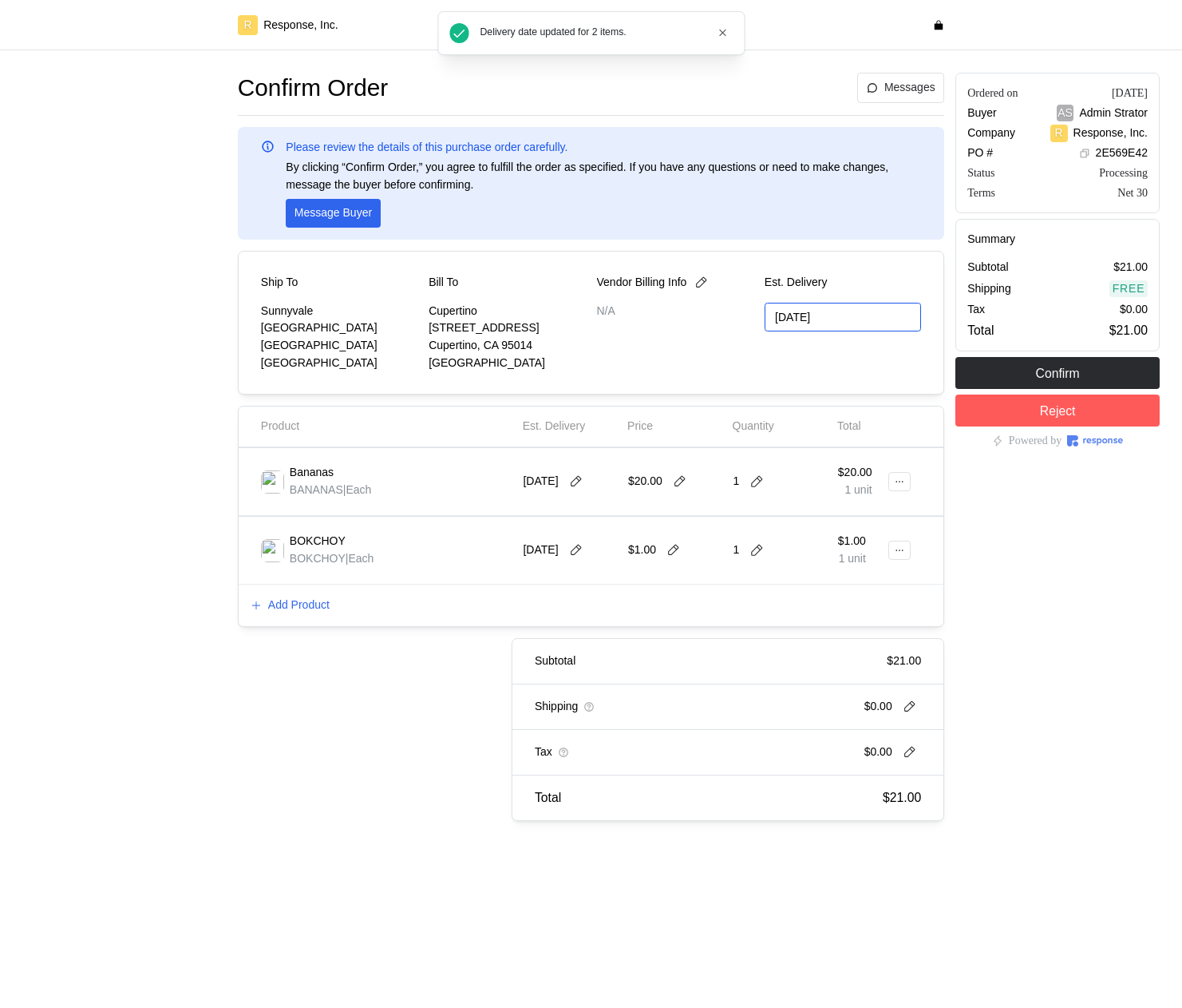
type input "[DATE]"
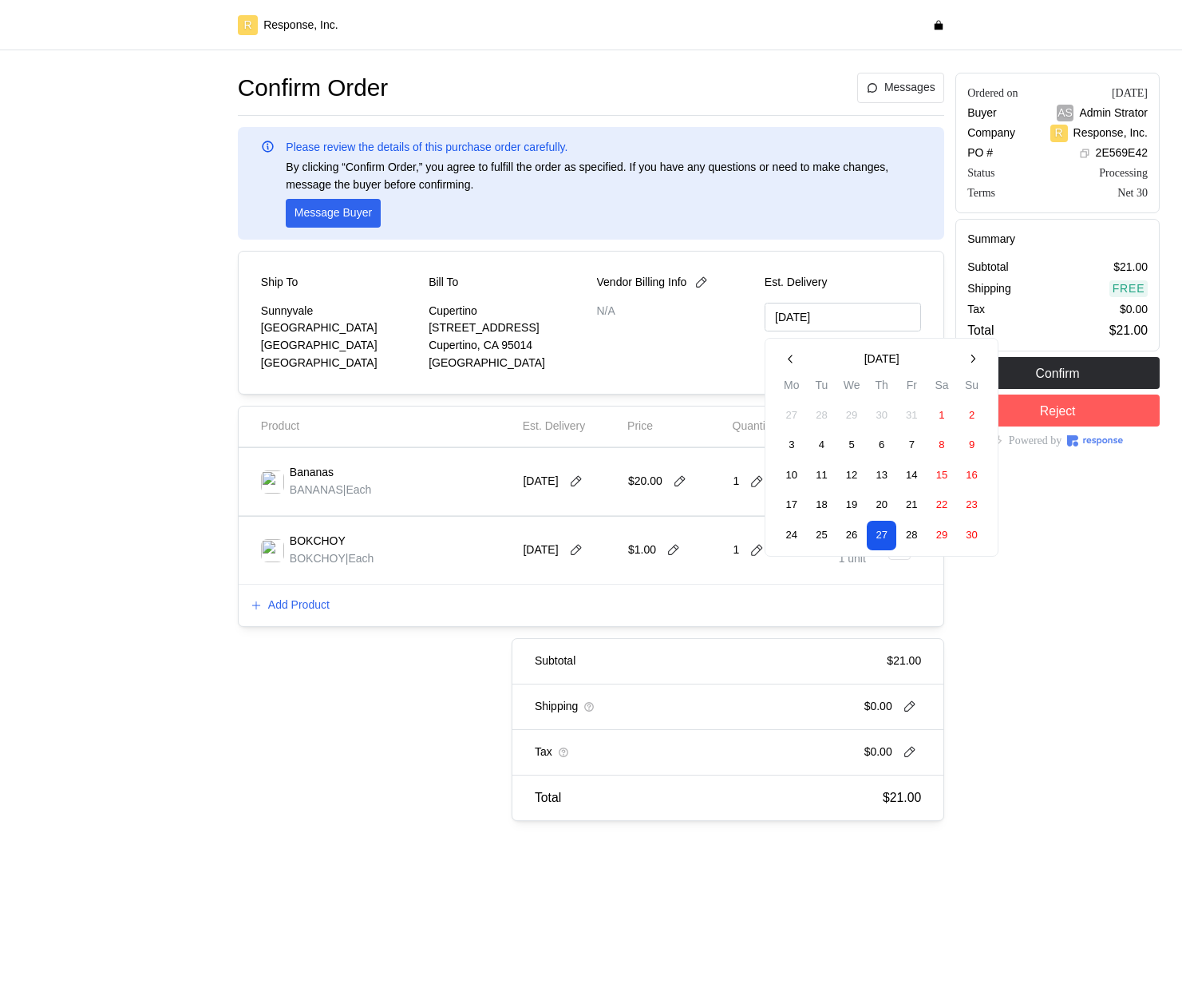
click at [476, 641] on div "Subtotal $21.00 Shipping $0.00 Tax $0.00 Total $21.00" at bounding box center [579, 729] width 729 height 183
click at [581, 485] on icon at bounding box center [576, 481] width 15 height 15
click at [814, 570] on div "1" at bounding box center [779, 550] width 94 height 45
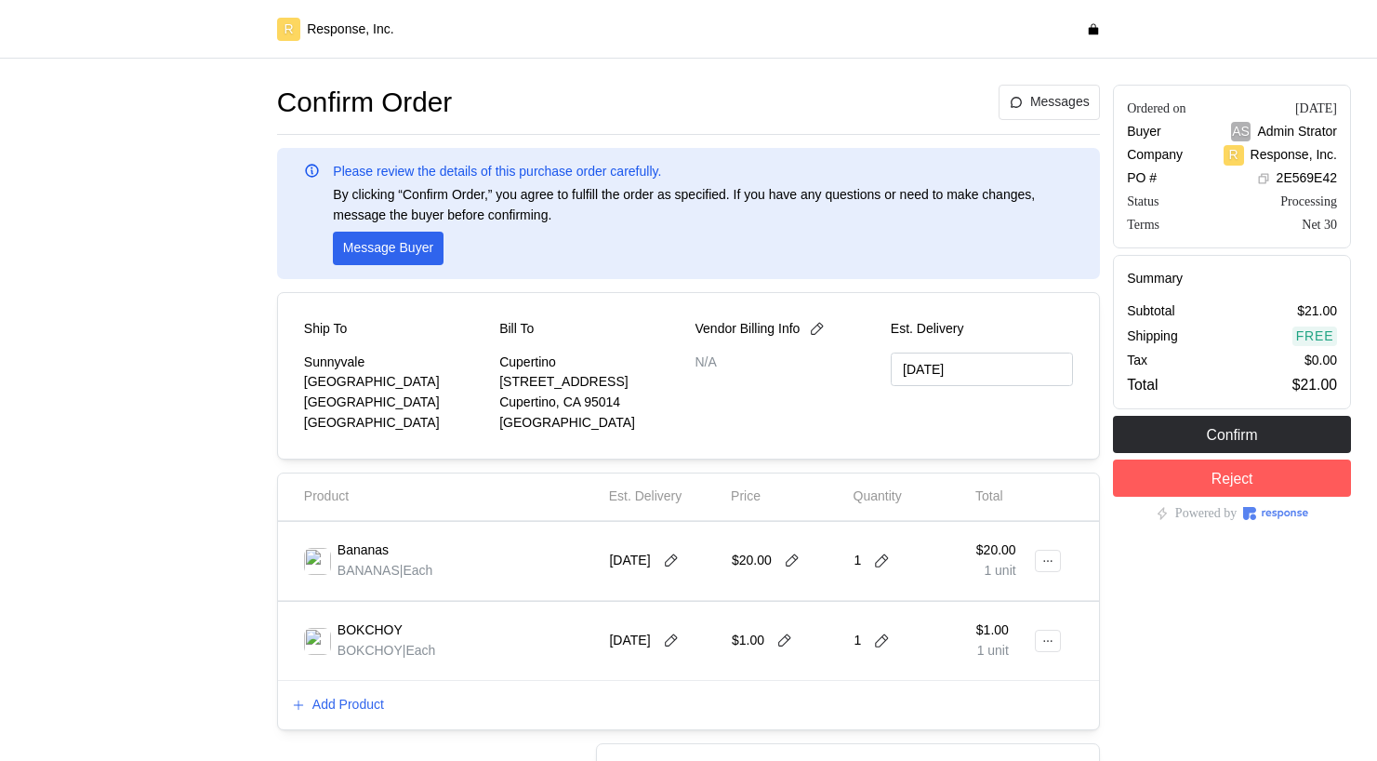
click at [632, 559] on p "[DATE]" at bounding box center [629, 561] width 41 height 20
copy p "26"
click at [680, 561] on icon at bounding box center [671, 560] width 17 height 17
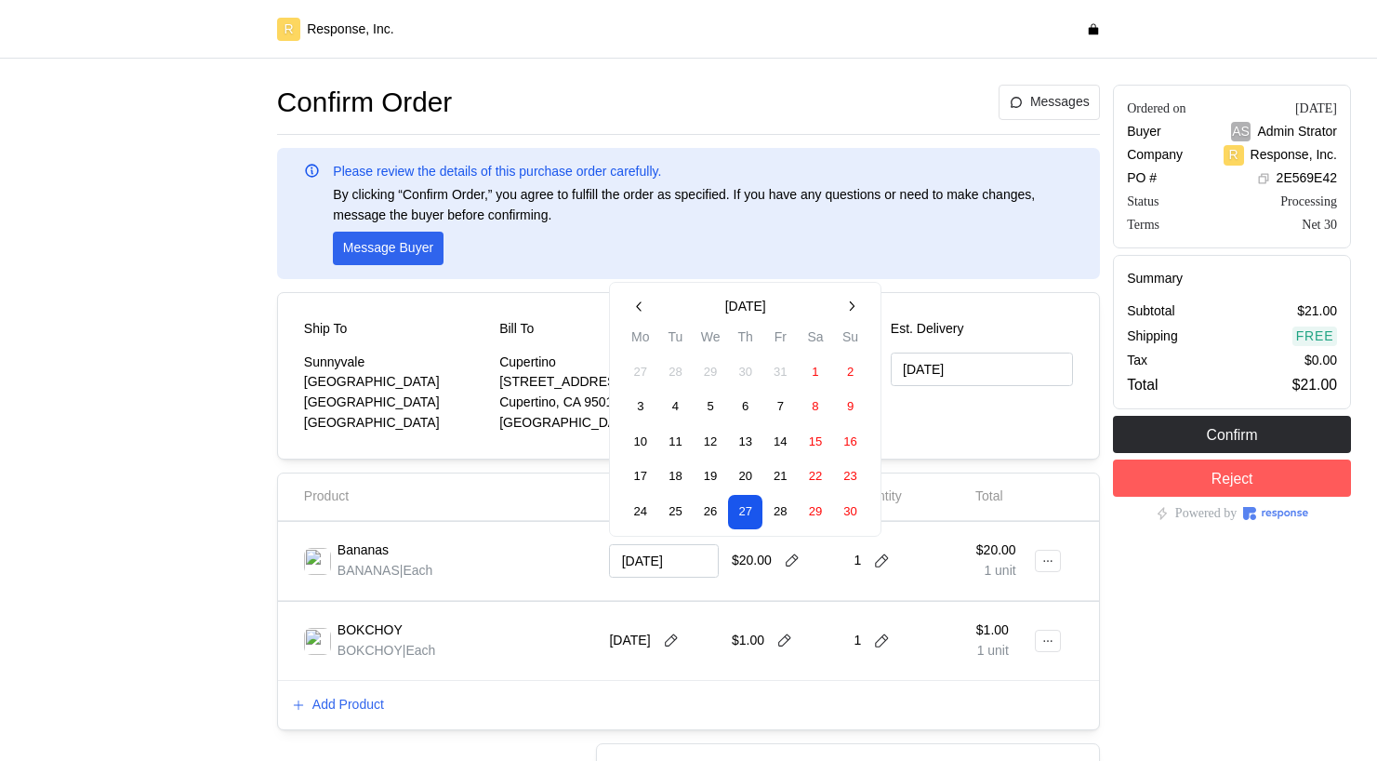
click at [778, 513] on button "28" at bounding box center [780, 511] width 34 height 34
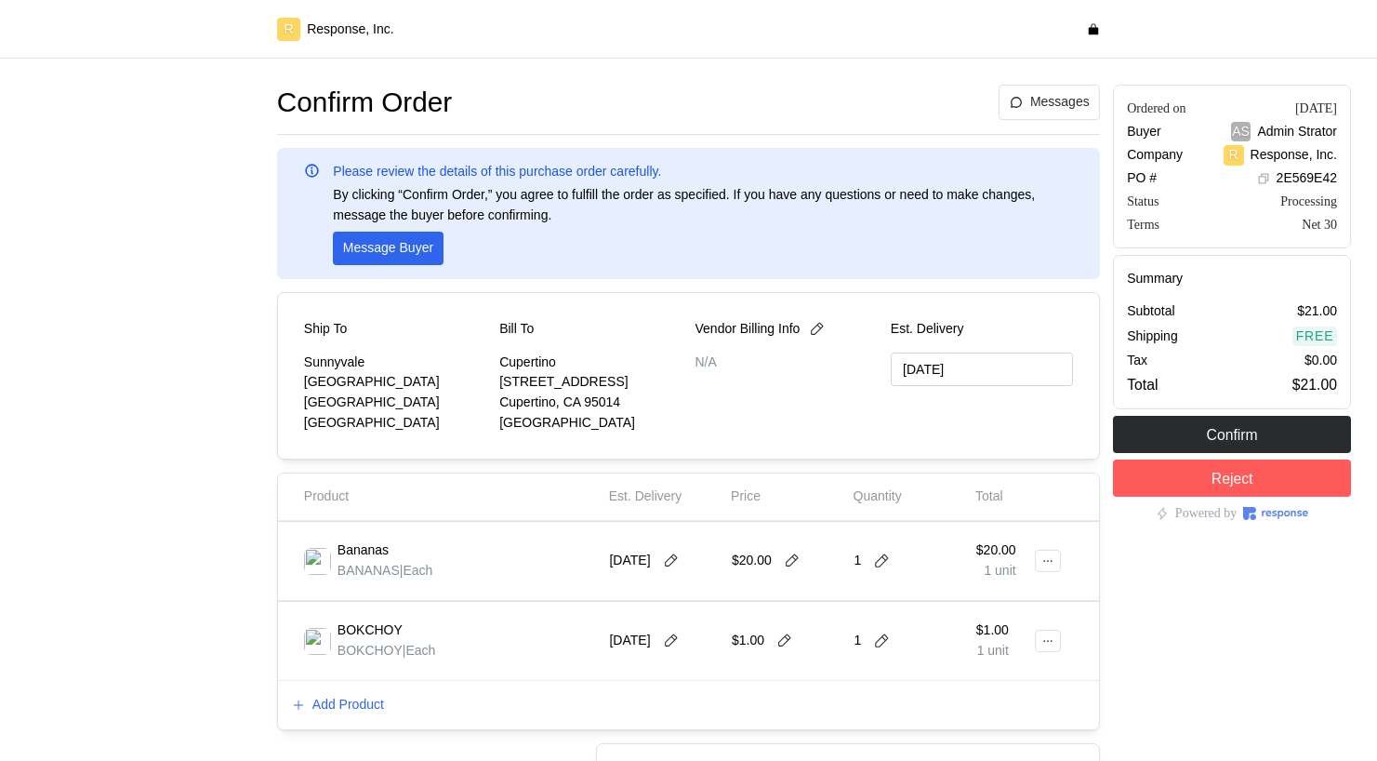
click at [681, 574] on div "[DATE]" at bounding box center [663, 561] width 109 height 52
click at [680, 555] on icon at bounding box center [671, 560] width 17 height 17
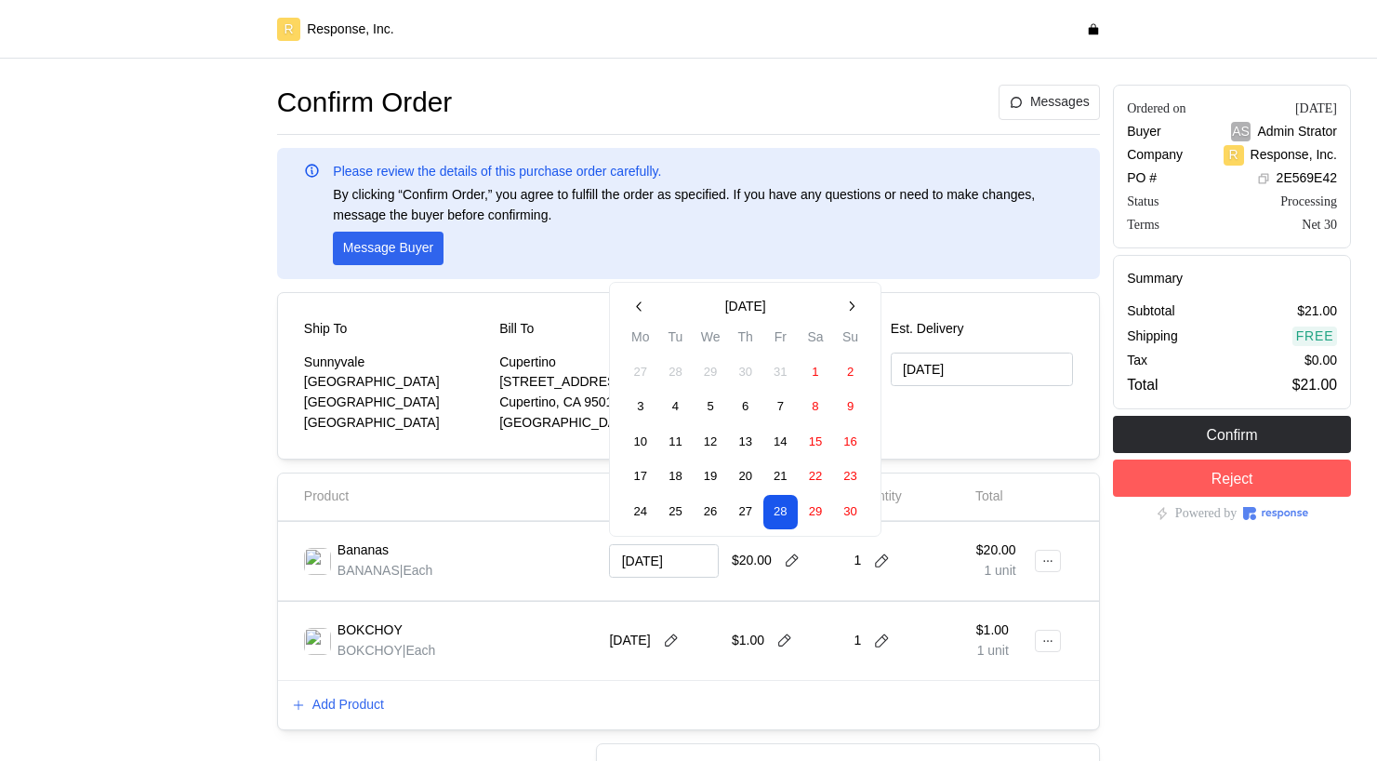
click at [644, 407] on button "3" at bounding box center [641, 407] width 34 height 34
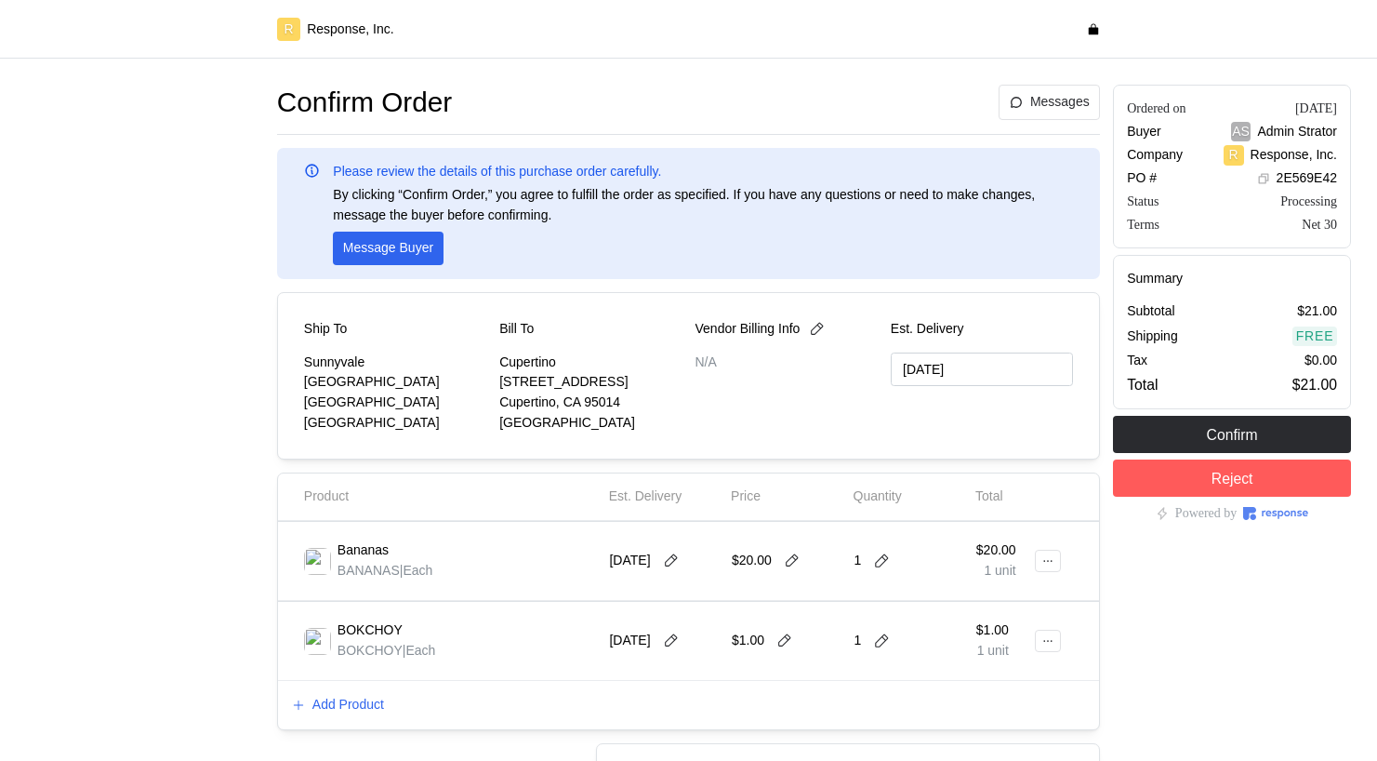
type input "[DATE]"
click at [676, 558] on icon at bounding box center [671, 560] width 17 height 17
click at [671, 555] on icon at bounding box center [671, 560] width 17 height 17
click at [676, 642] on icon at bounding box center [671, 640] width 13 height 13
click at [801, 651] on div "$1.00" at bounding box center [786, 641] width 109 height 52
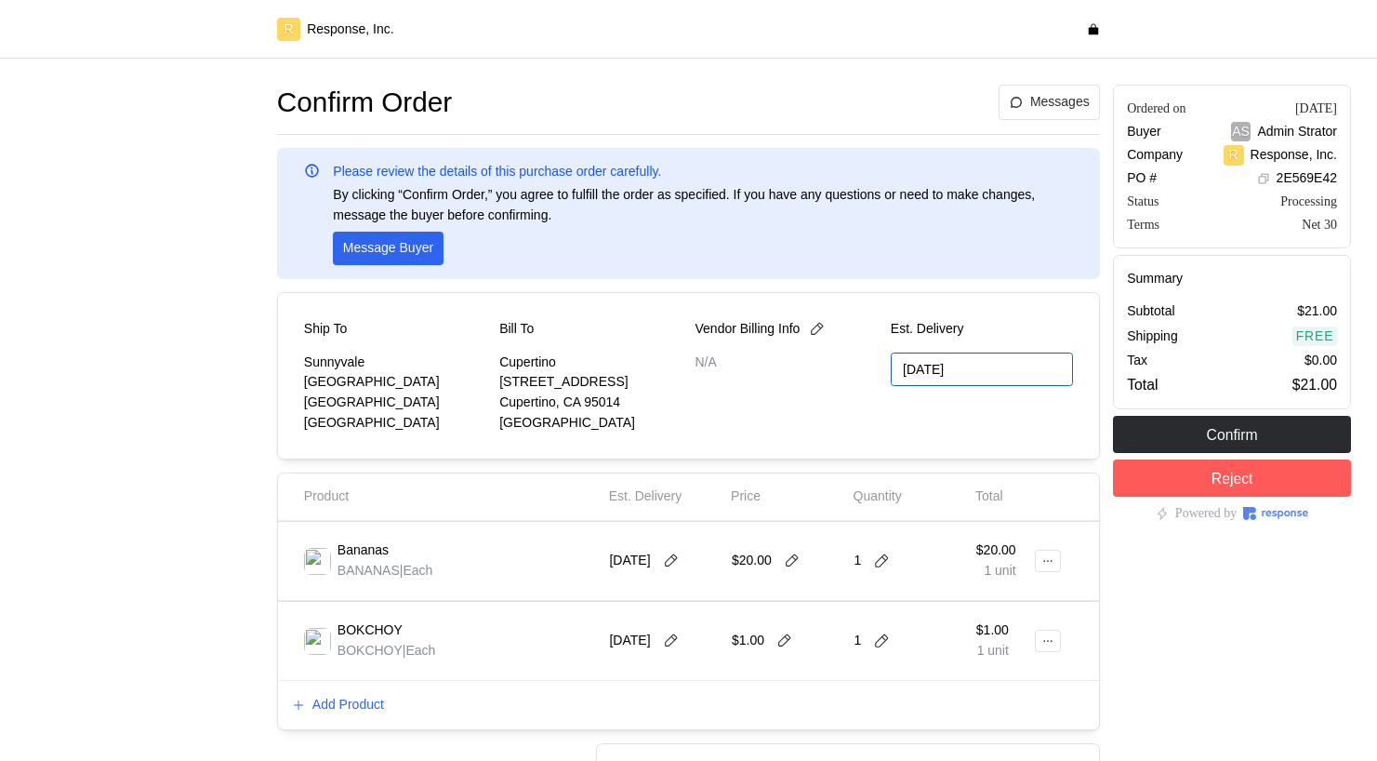
click at [949, 371] on input "[DATE]" at bounding box center [982, 369] width 182 height 34
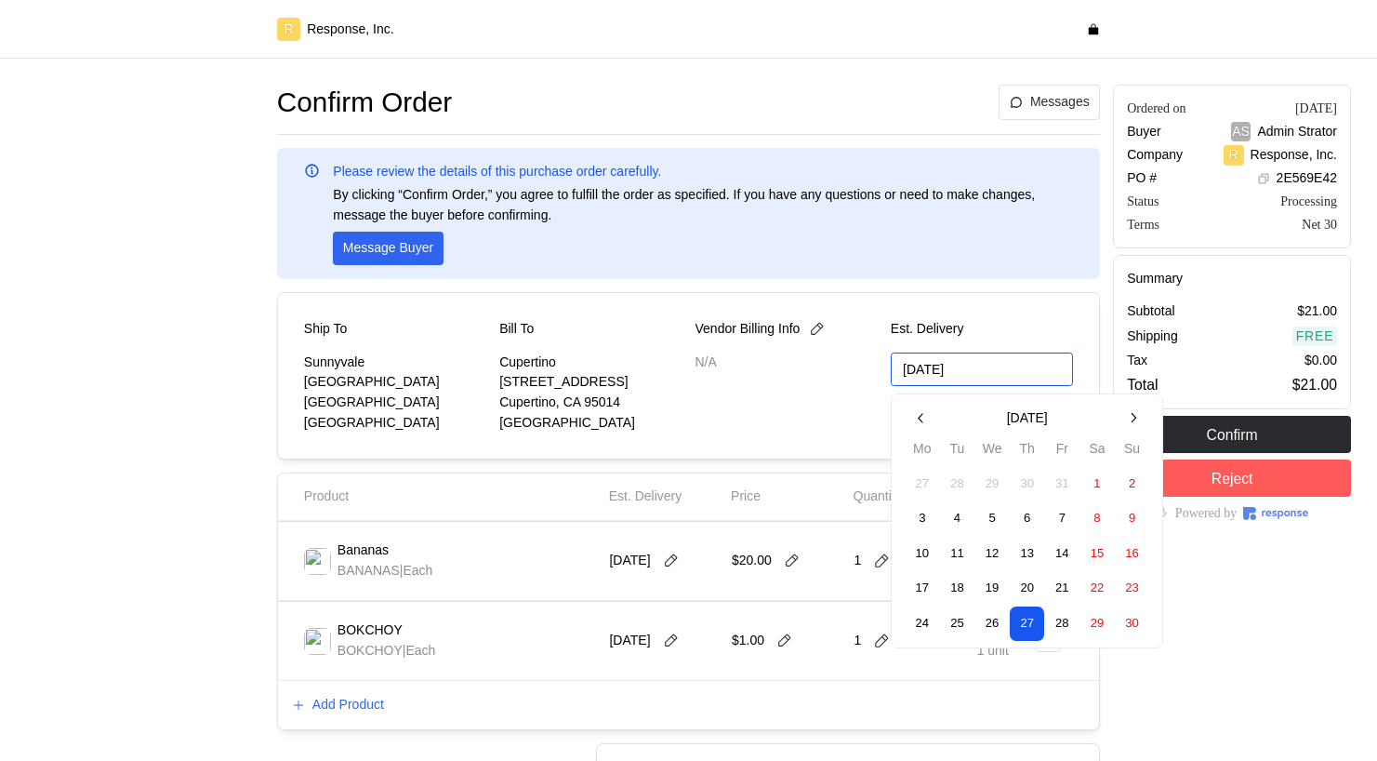
click at [1062, 621] on button "28" at bounding box center [1062, 623] width 34 height 34
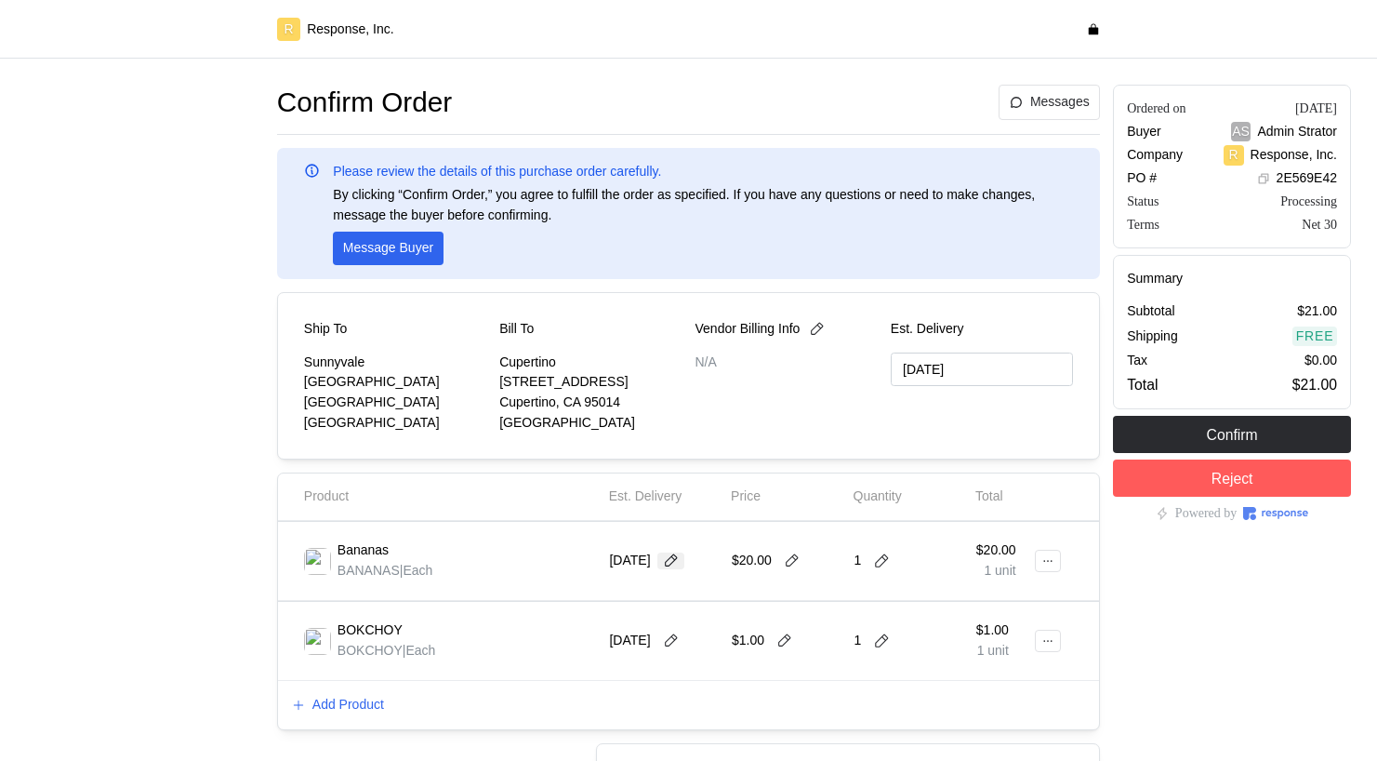
click at [673, 567] on icon at bounding box center [671, 560] width 17 height 17
click at [1016, 419] on div "Est. Delivery 11/28/2025" at bounding box center [982, 375] width 182 height 113
click at [680, 565] on icon at bounding box center [671, 560] width 17 height 17
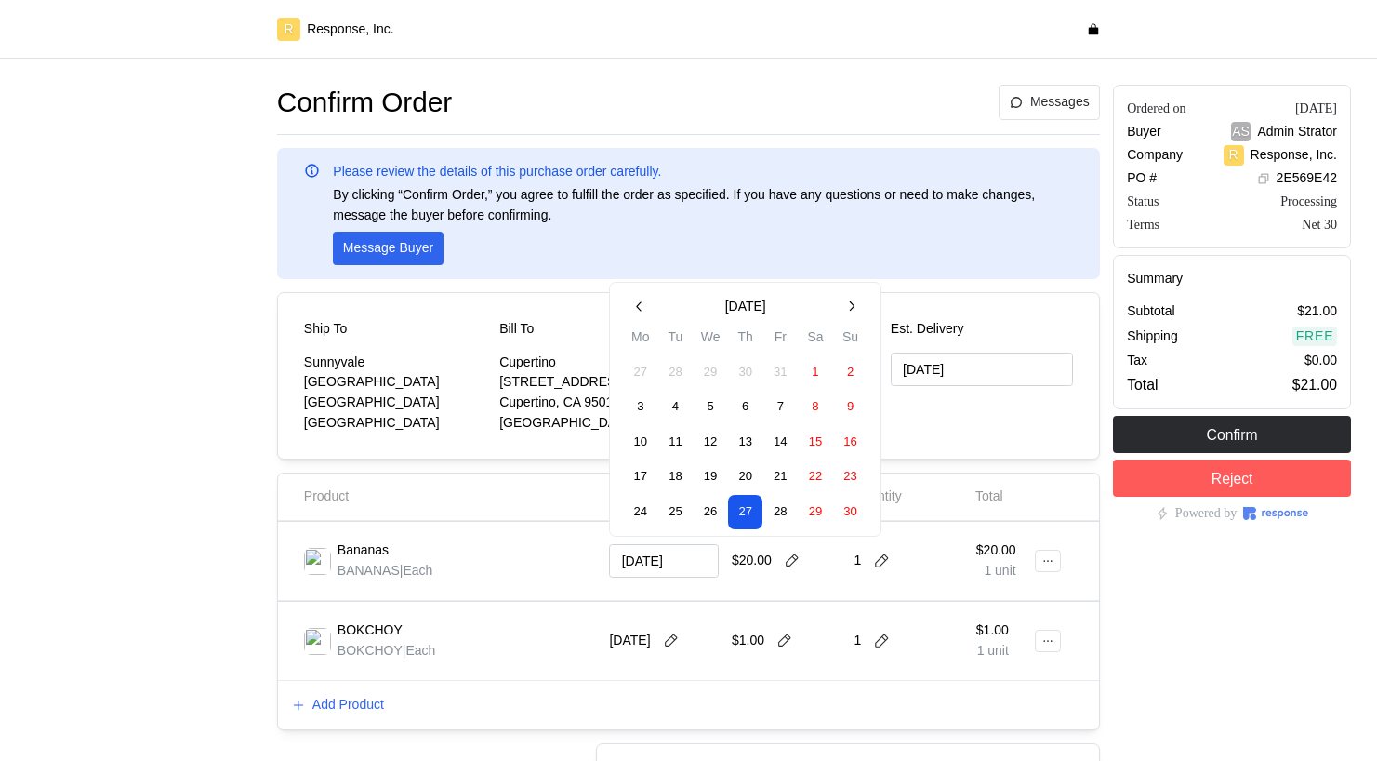
click at [710, 510] on button "26" at bounding box center [711, 511] width 34 height 34
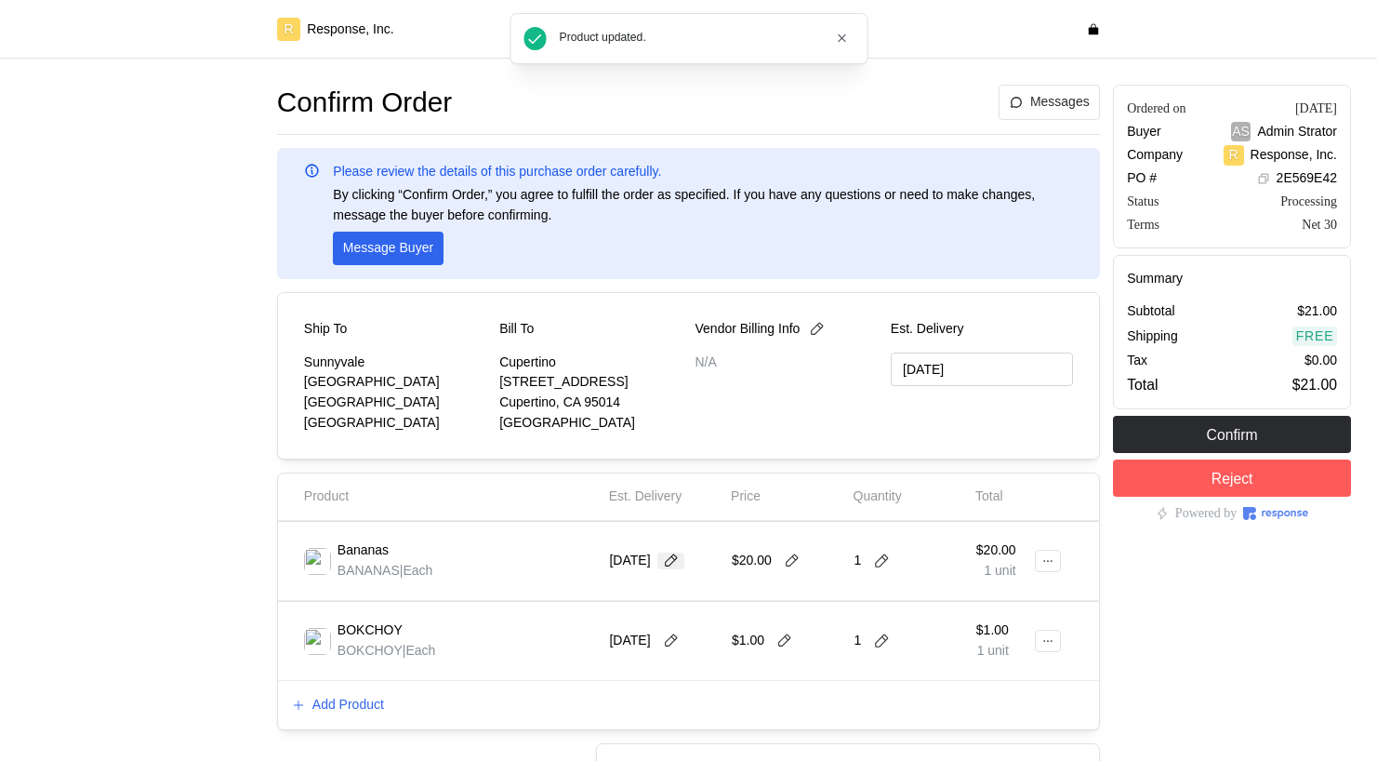
click at [680, 565] on icon at bounding box center [671, 560] width 17 height 17
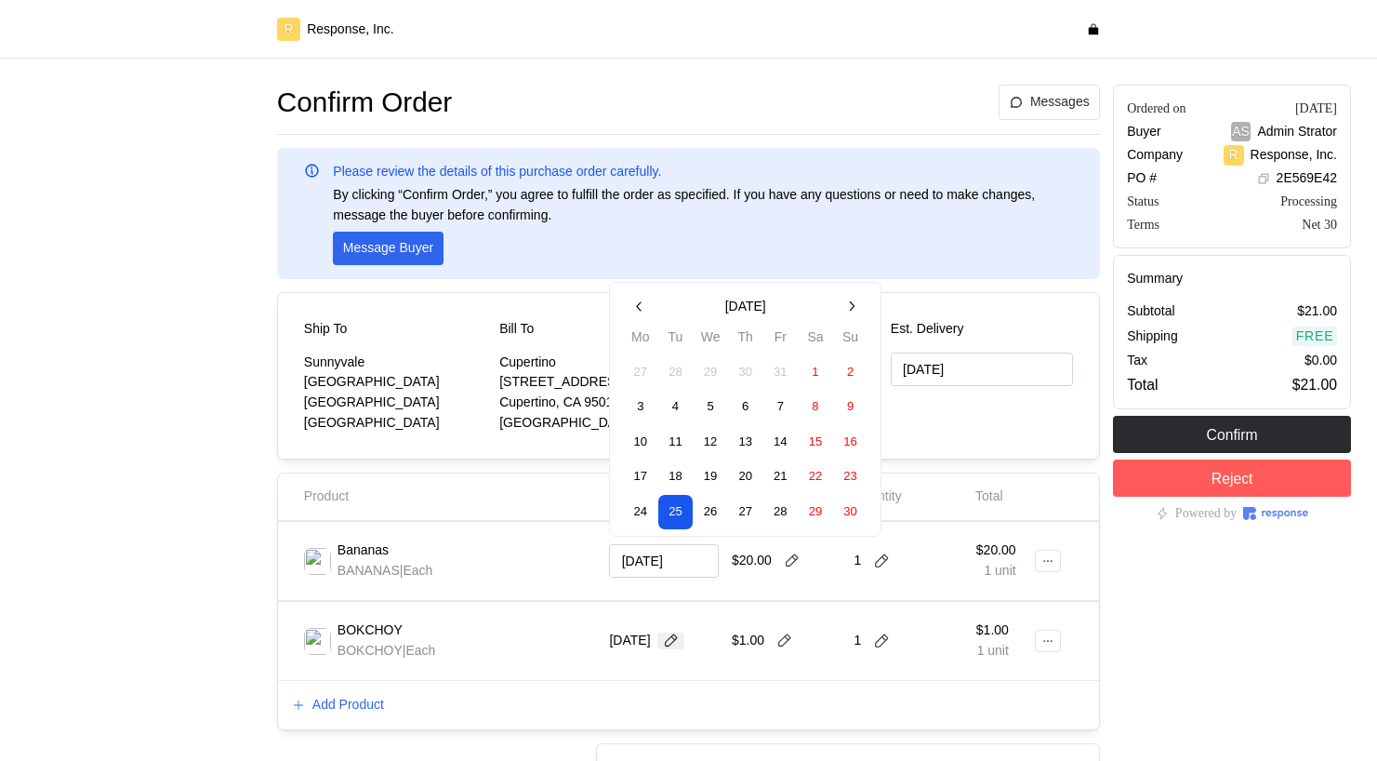
click at [680, 633] on icon at bounding box center [671, 640] width 17 height 17
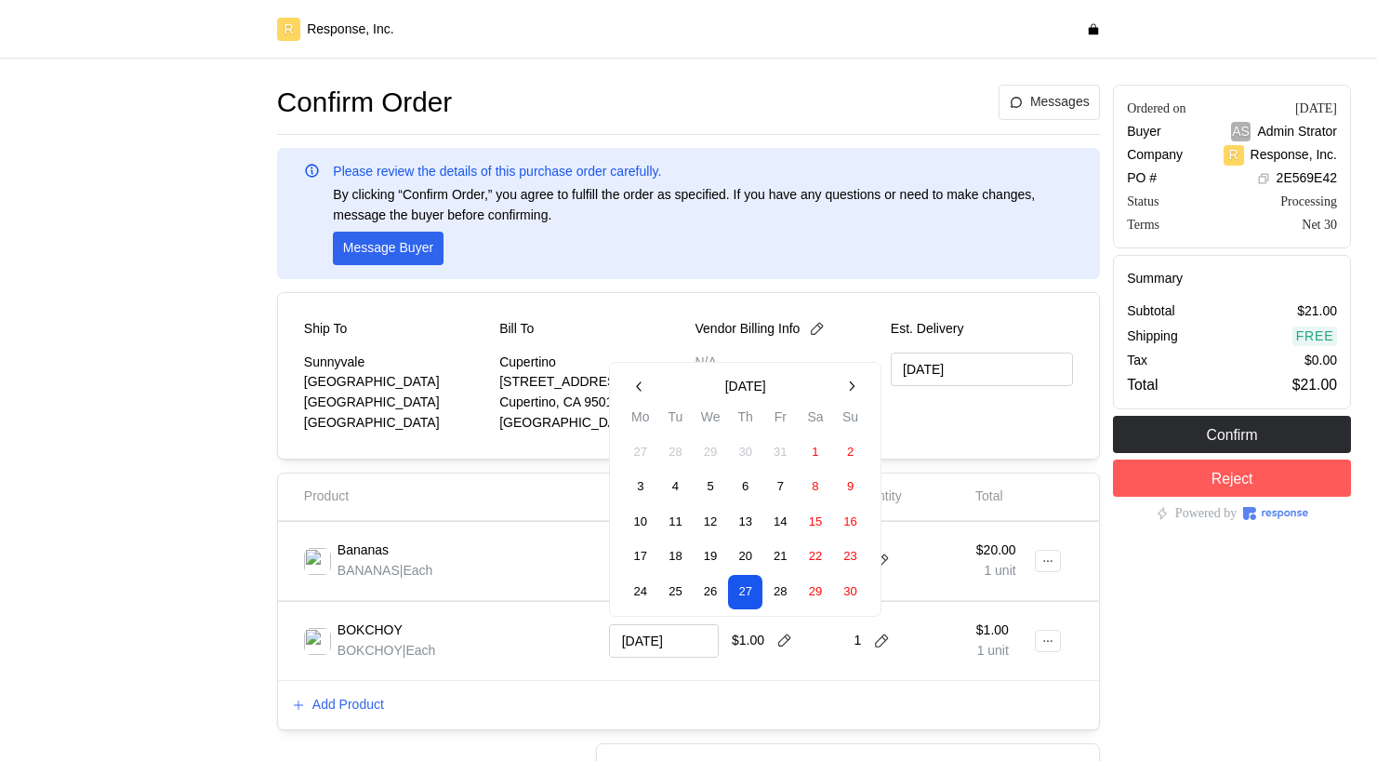
click at [704, 591] on button "26" at bounding box center [711, 591] width 34 height 34
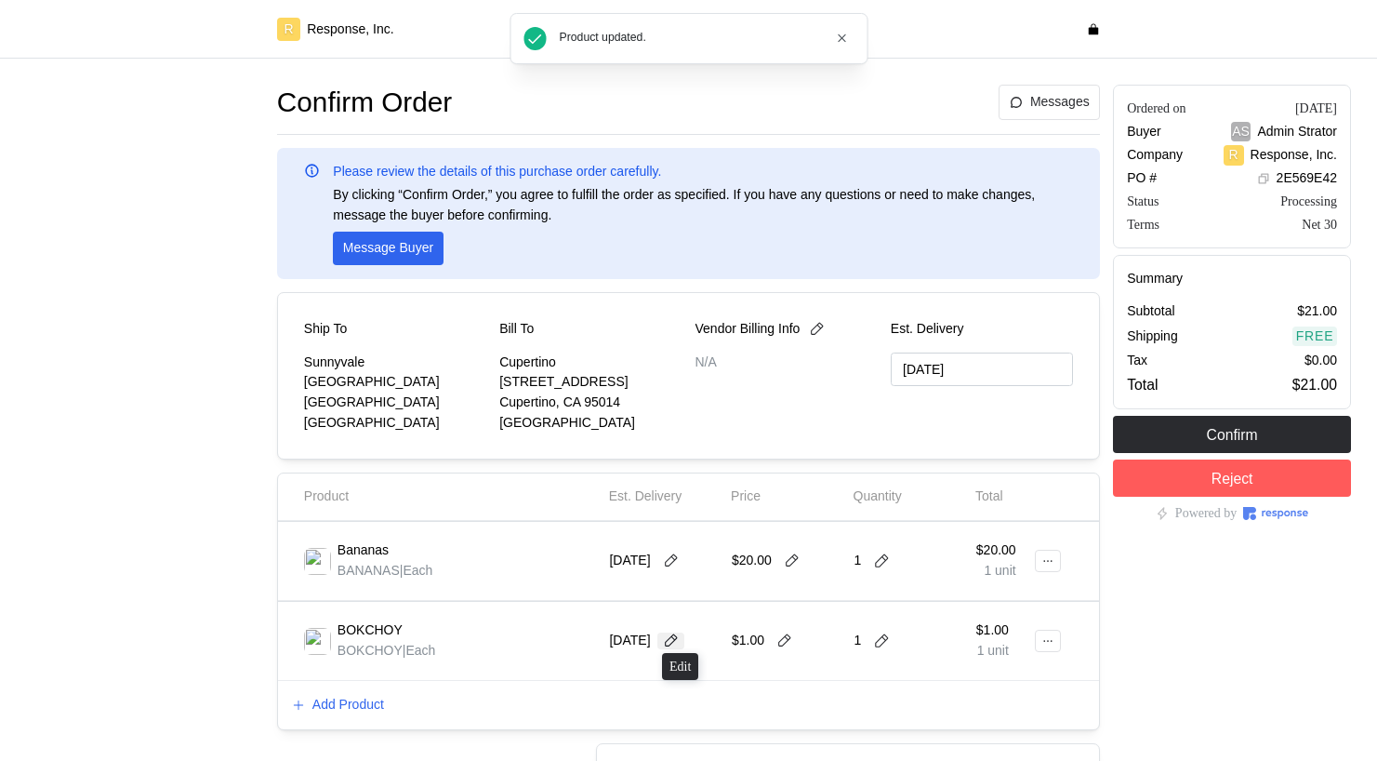
click at [680, 637] on icon at bounding box center [671, 640] width 17 height 17
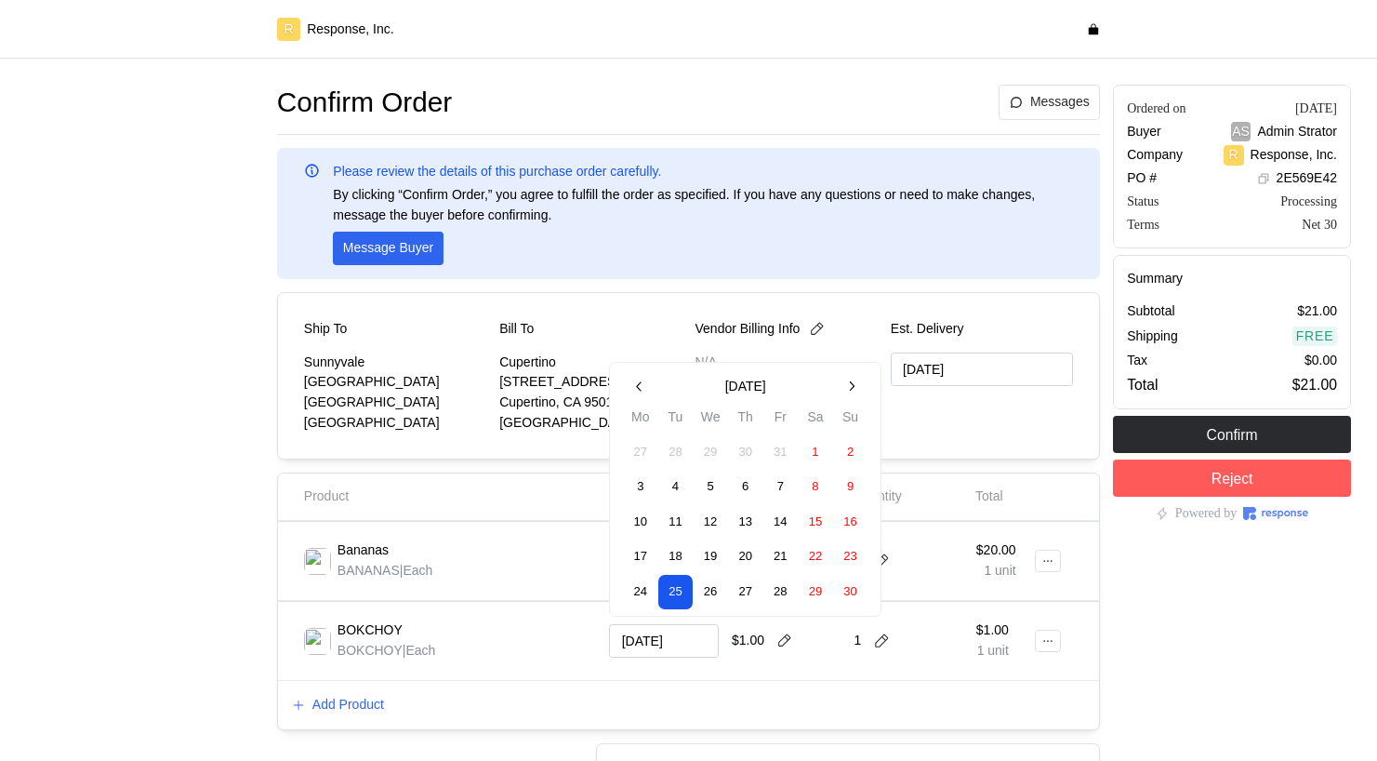
click at [639, 703] on div "Add Product" at bounding box center [688, 705] width 821 height 48
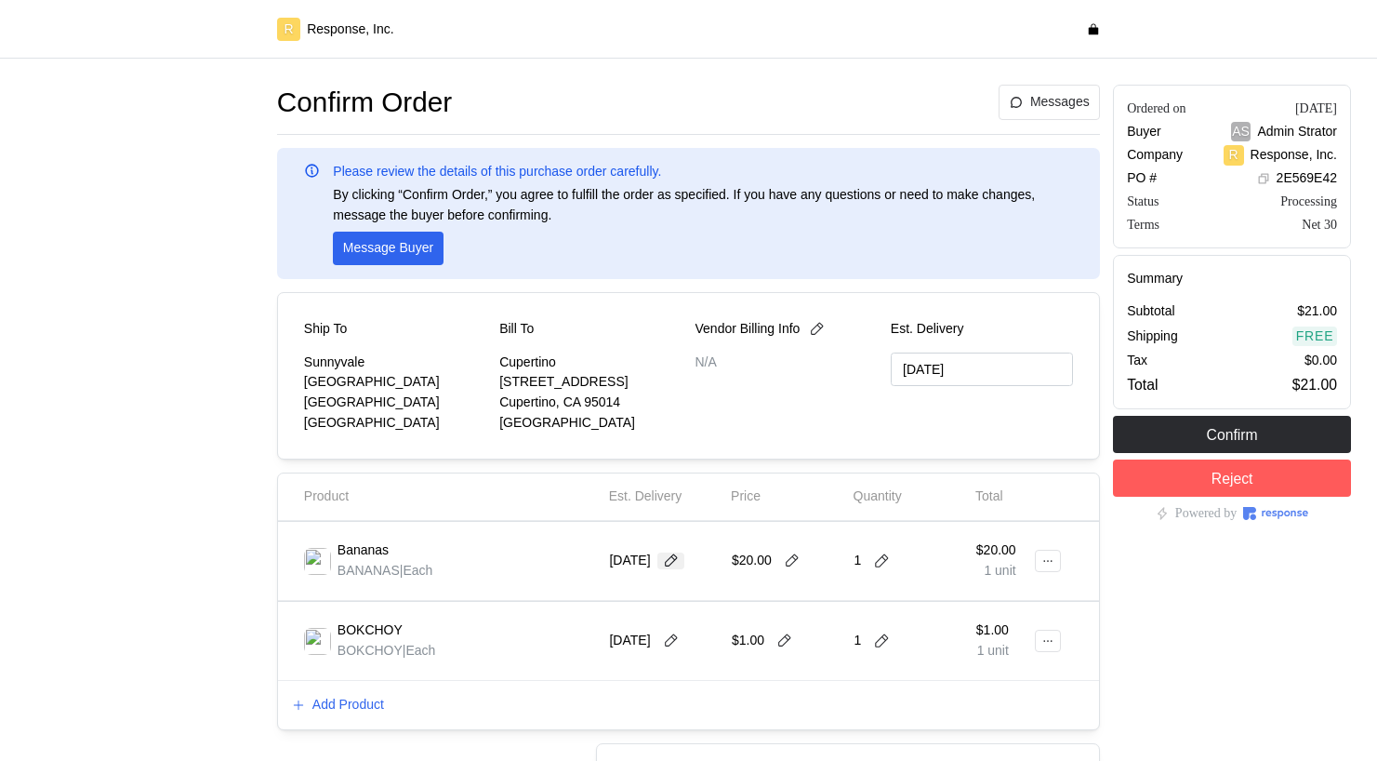
click at [680, 564] on icon at bounding box center [671, 560] width 17 height 17
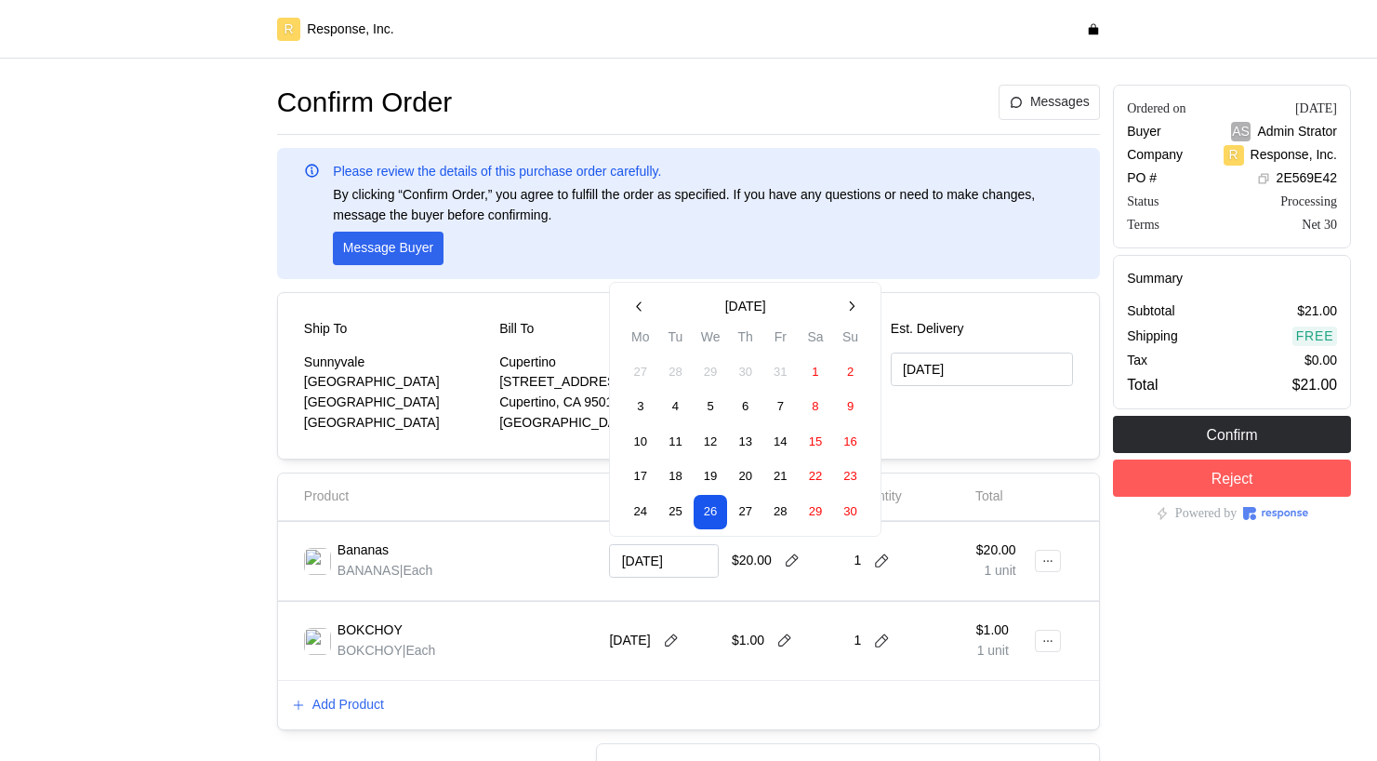
click at [581, 634] on div "BOKCHOY BOKCHOY | Each" at bounding box center [450, 641] width 293 height 52
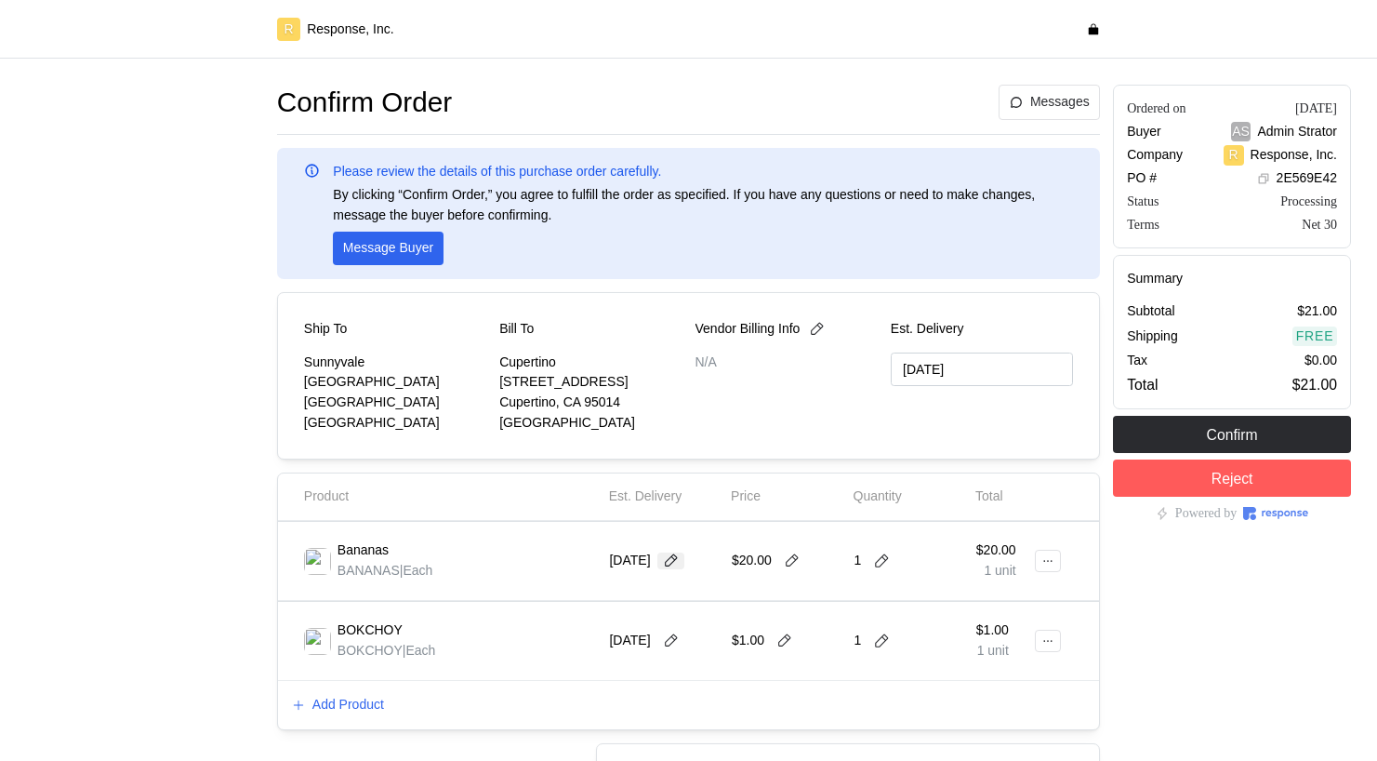
click at [680, 559] on icon at bounding box center [671, 560] width 17 height 17
click at [542, 608] on div "BOKCHOY BOKCHOY | Each" at bounding box center [451, 640] width 306 height 65
click at [681, 568] on button at bounding box center [671, 560] width 28 height 17
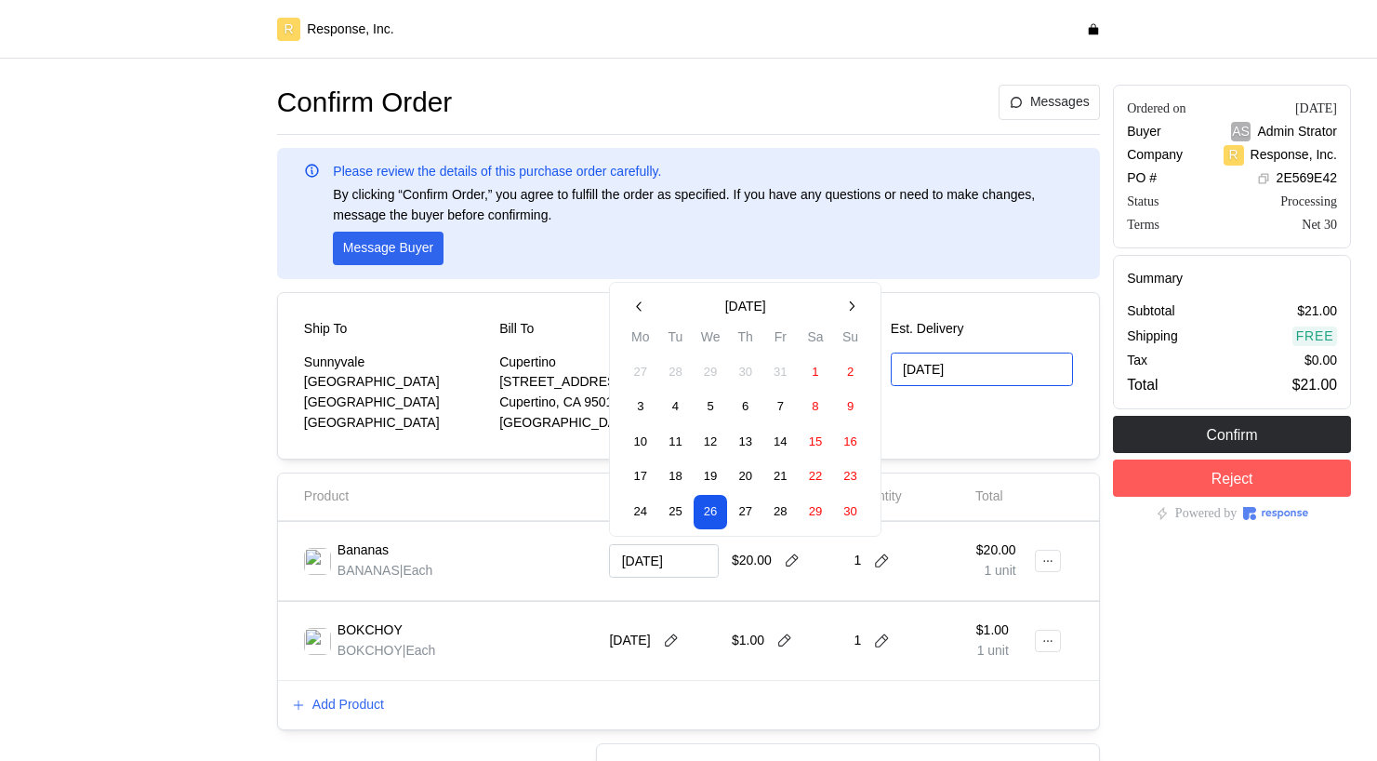
click at [961, 377] on input "[DATE]" at bounding box center [982, 369] width 182 height 34
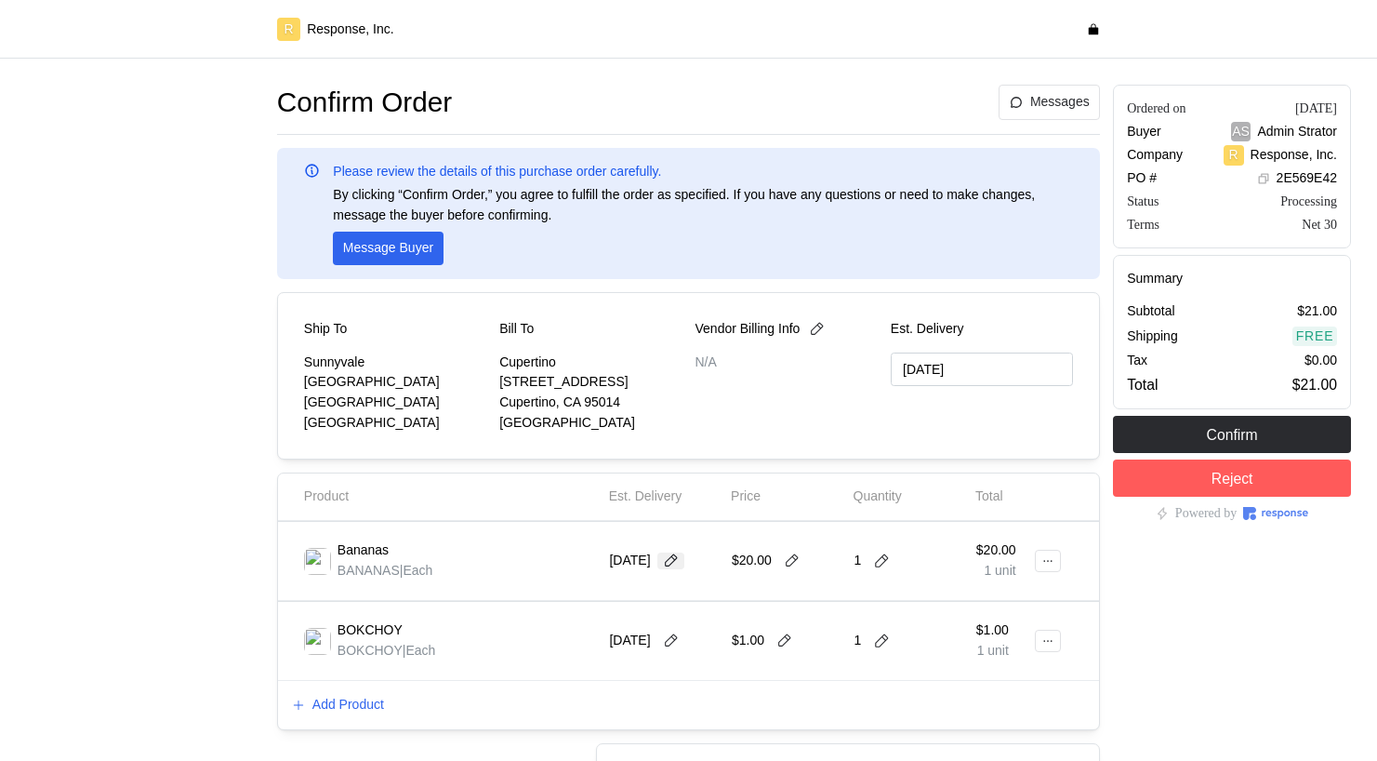
click at [680, 566] on icon at bounding box center [671, 560] width 17 height 17
click at [673, 560] on icon at bounding box center [671, 560] width 17 height 17
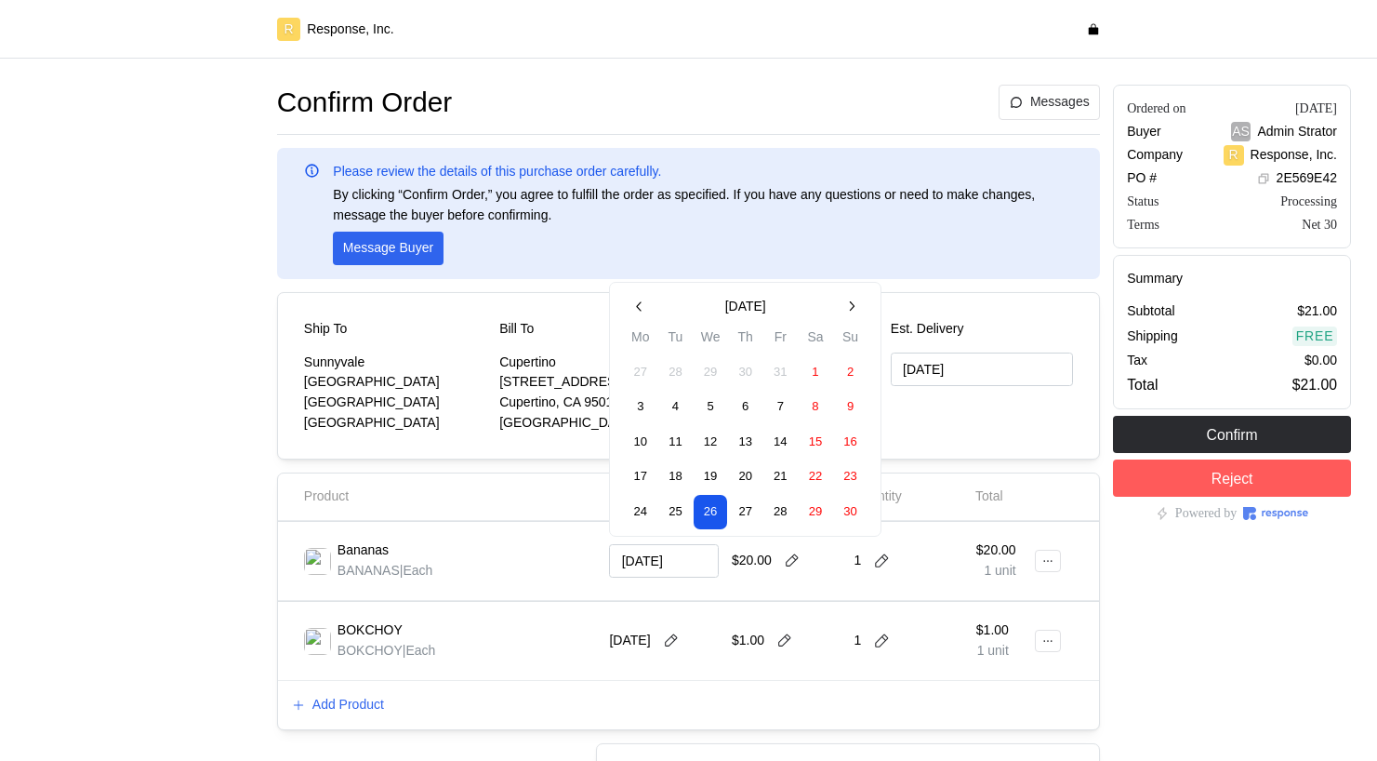
click at [684, 590] on div "[DATE]" at bounding box center [664, 560] width 122 height 65
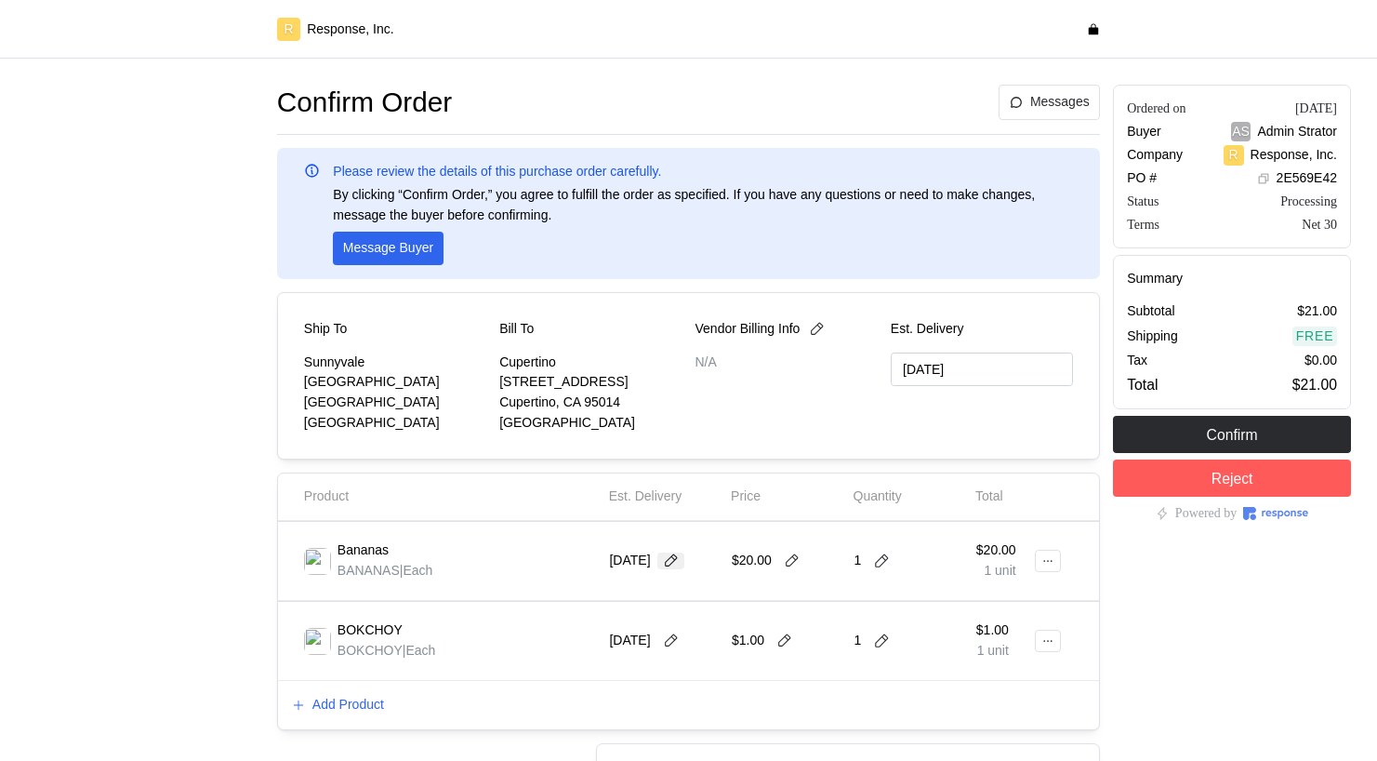
click at [680, 562] on icon at bounding box center [671, 560] width 17 height 17
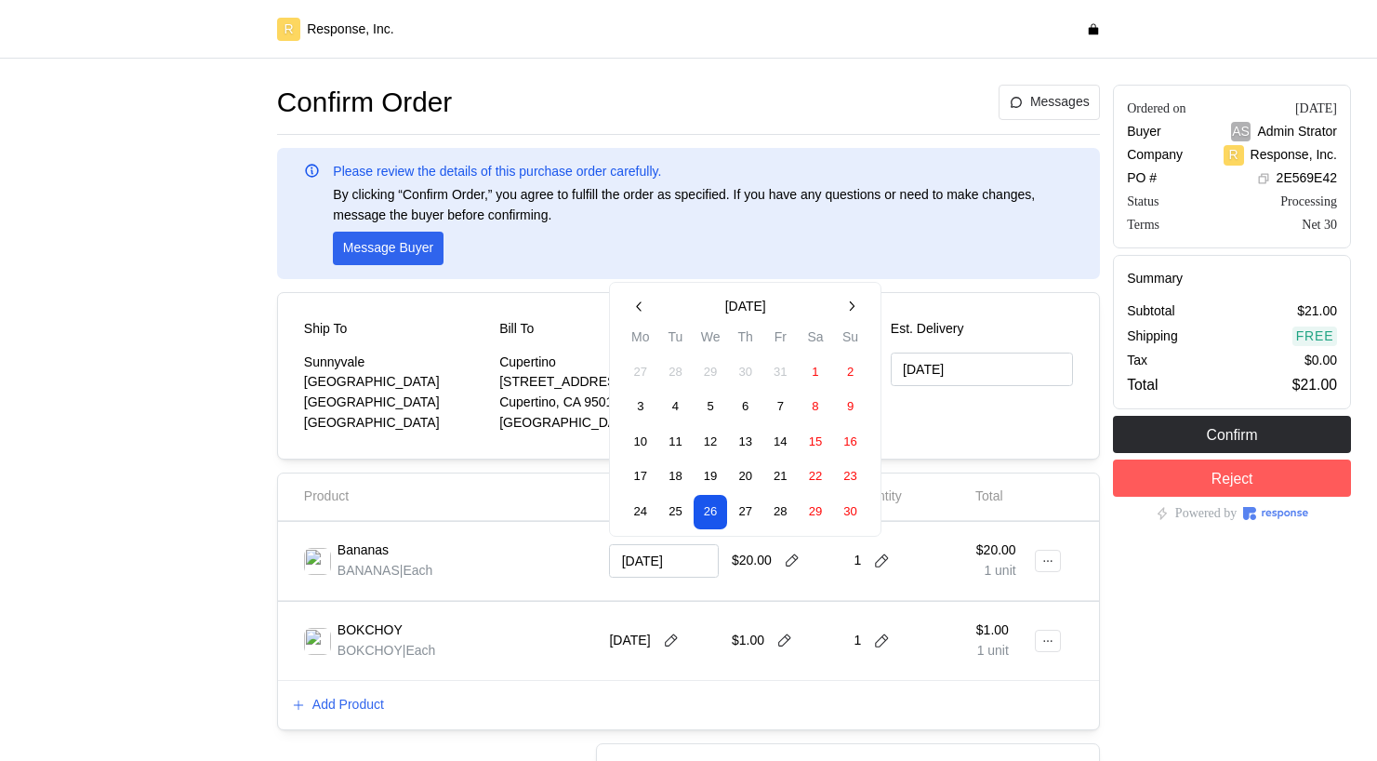
click at [754, 504] on button "27" at bounding box center [746, 511] width 34 height 34
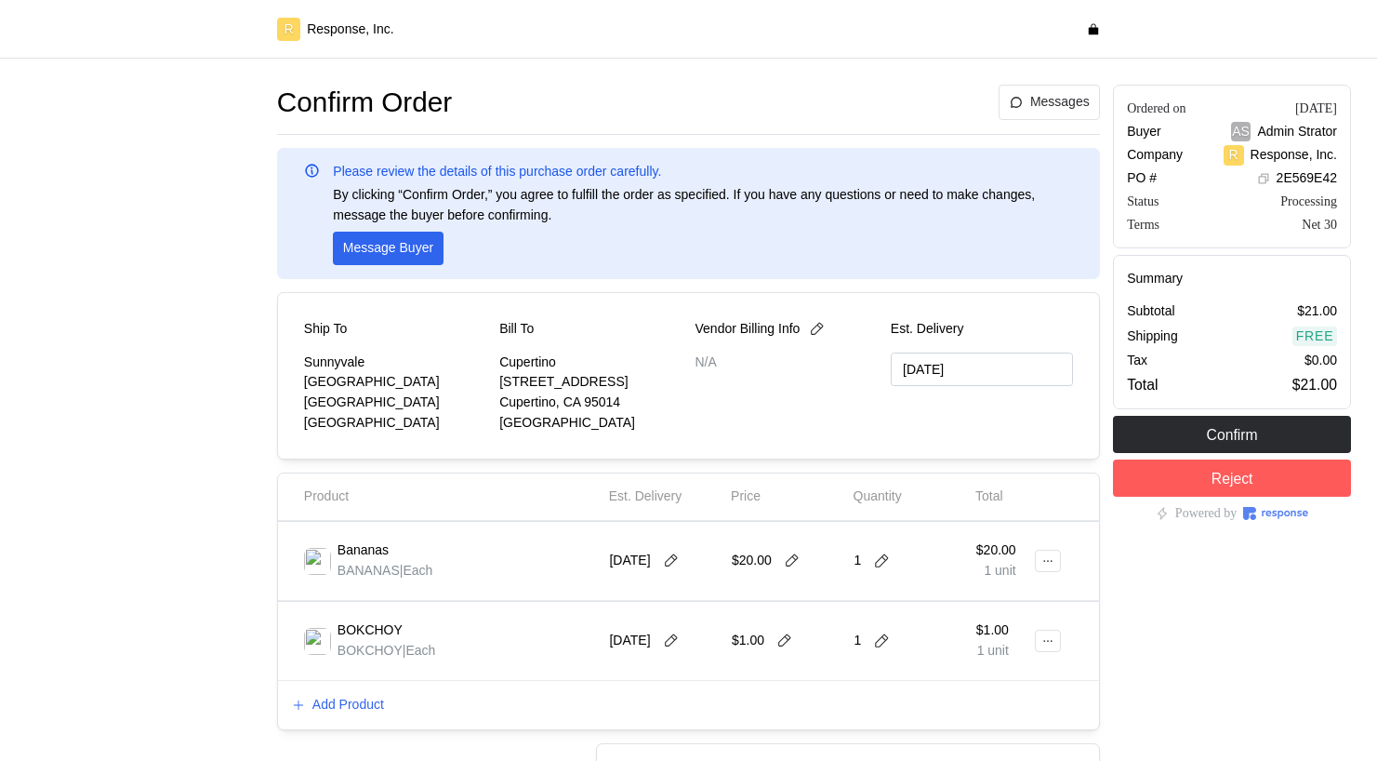
type input "11/27/2025"
click at [685, 560] on button at bounding box center [671, 560] width 28 height 17
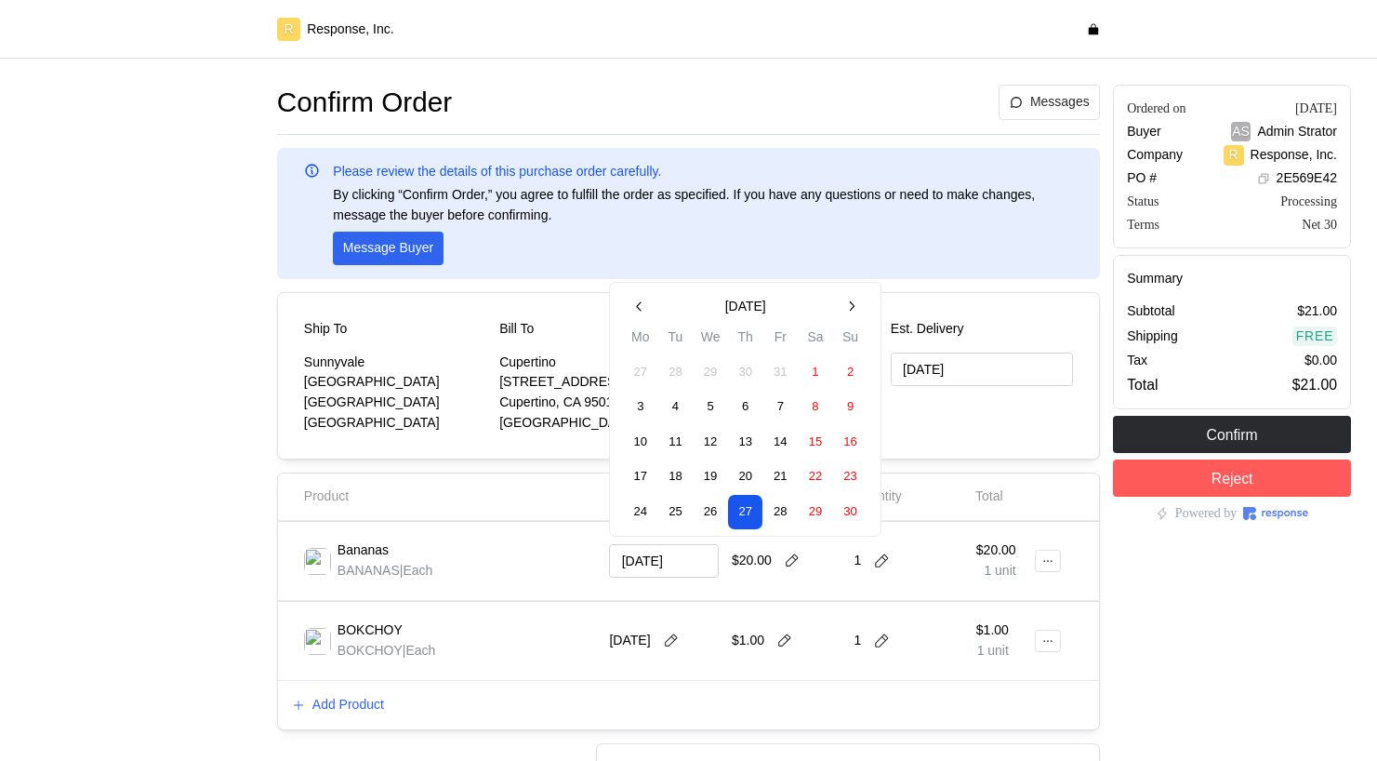
click at [782, 595] on div "Bananas BANANAS | Each 11/27/2025 $20.00 1 $20.00 1 unit" at bounding box center [688, 561] width 821 height 79
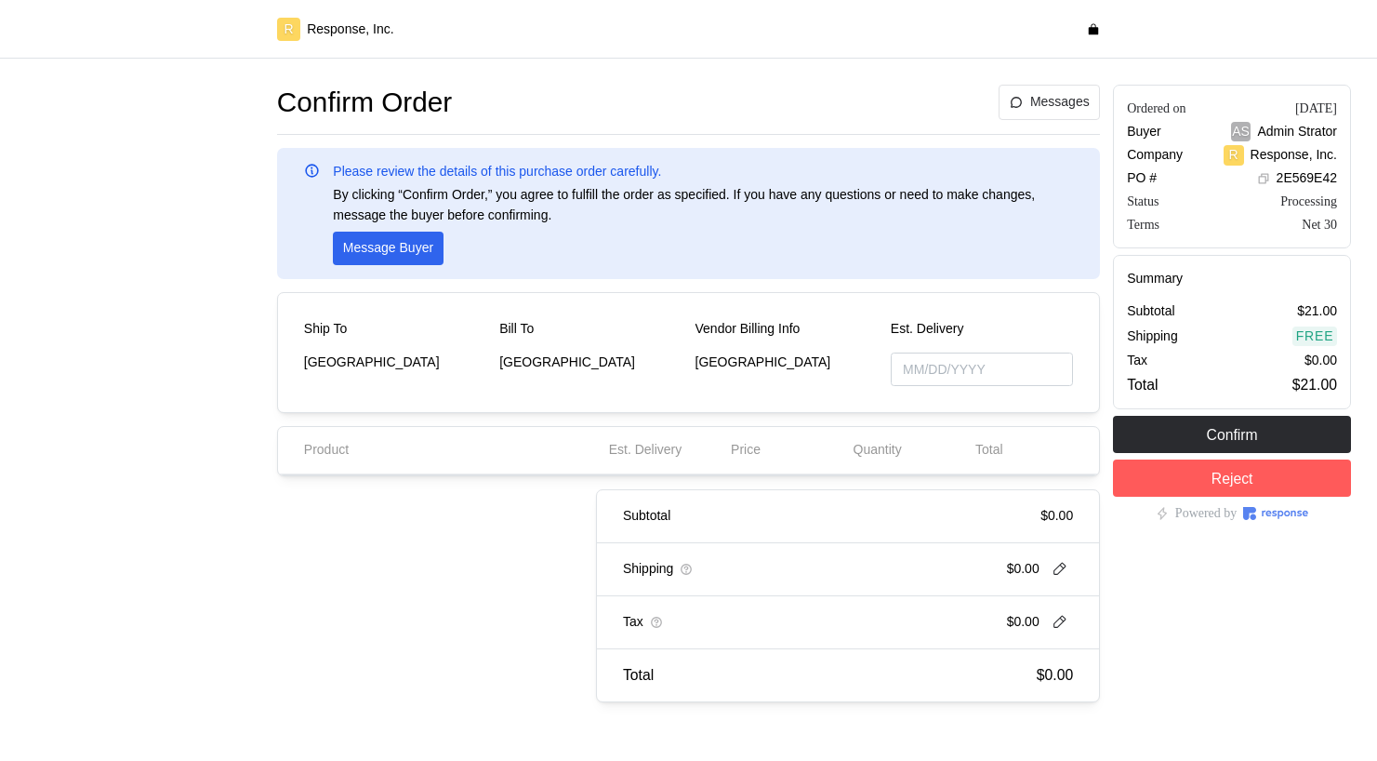
type input "[DATE]"
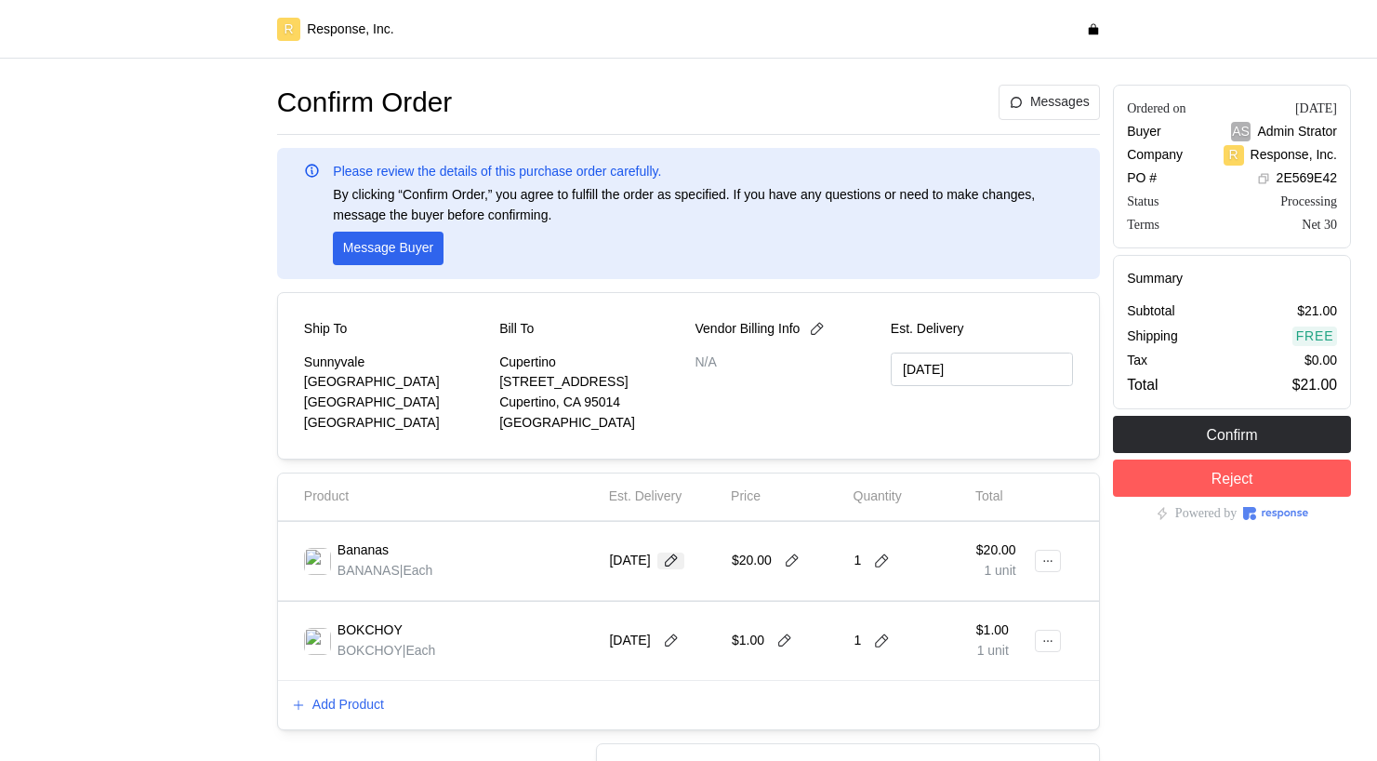
click at [671, 563] on icon at bounding box center [671, 560] width 17 height 17
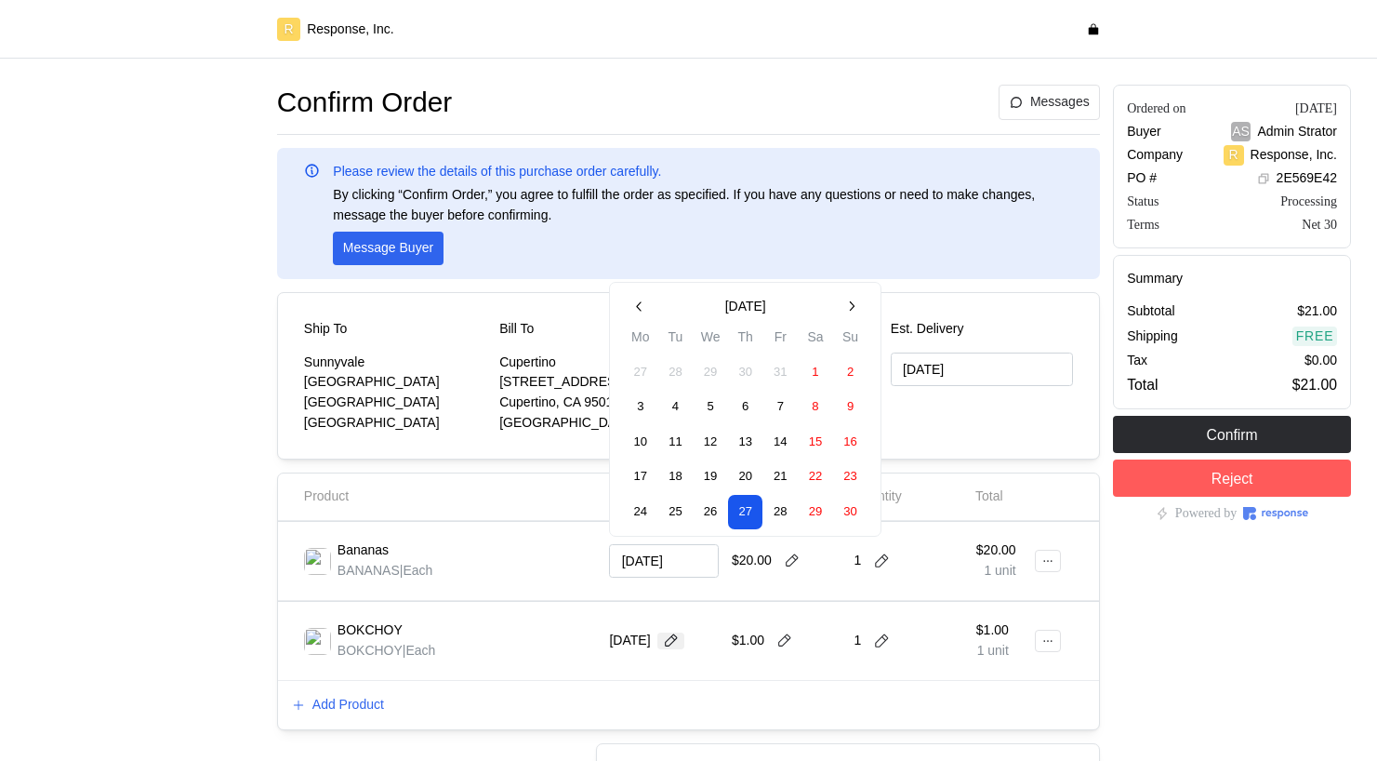
click at [680, 634] on icon at bounding box center [671, 640] width 17 height 17
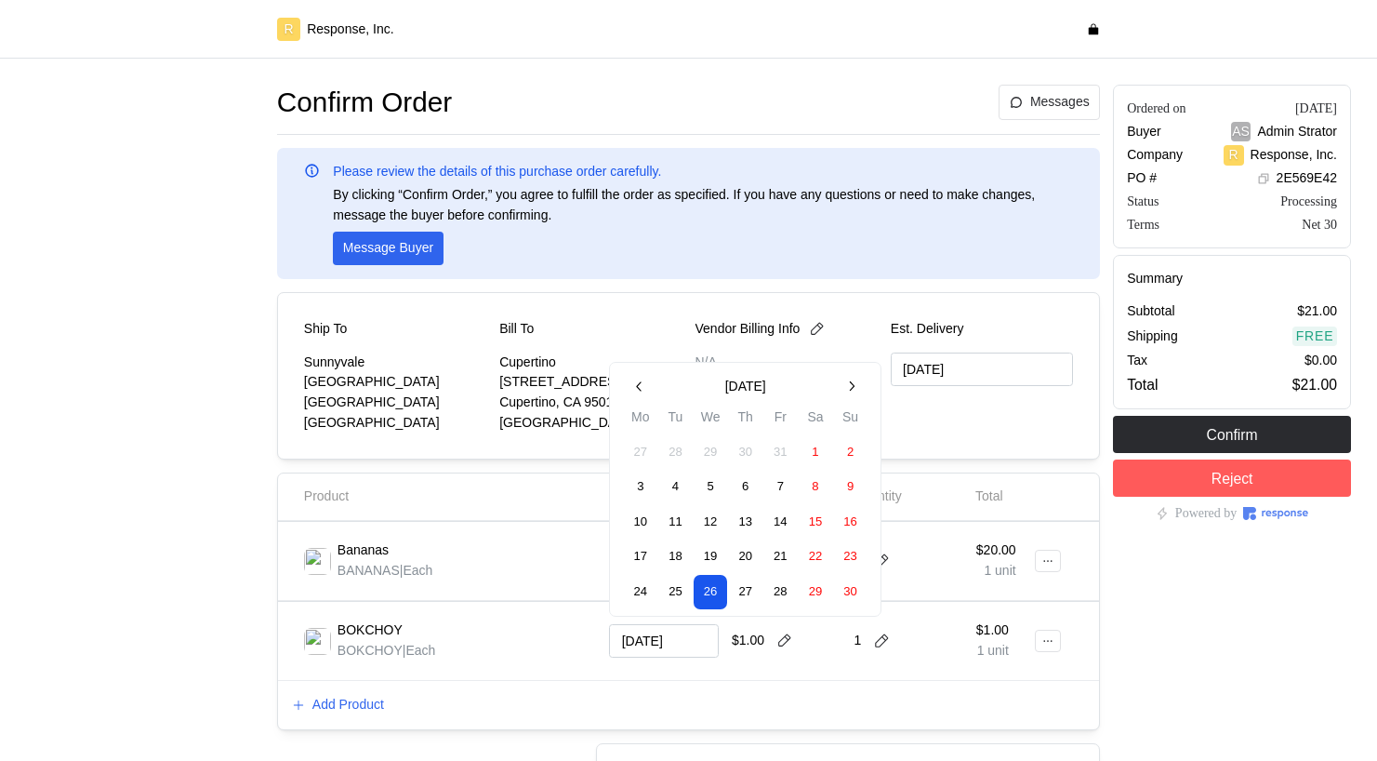
click at [678, 588] on button "25" at bounding box center [676, 591] width 34 height 34
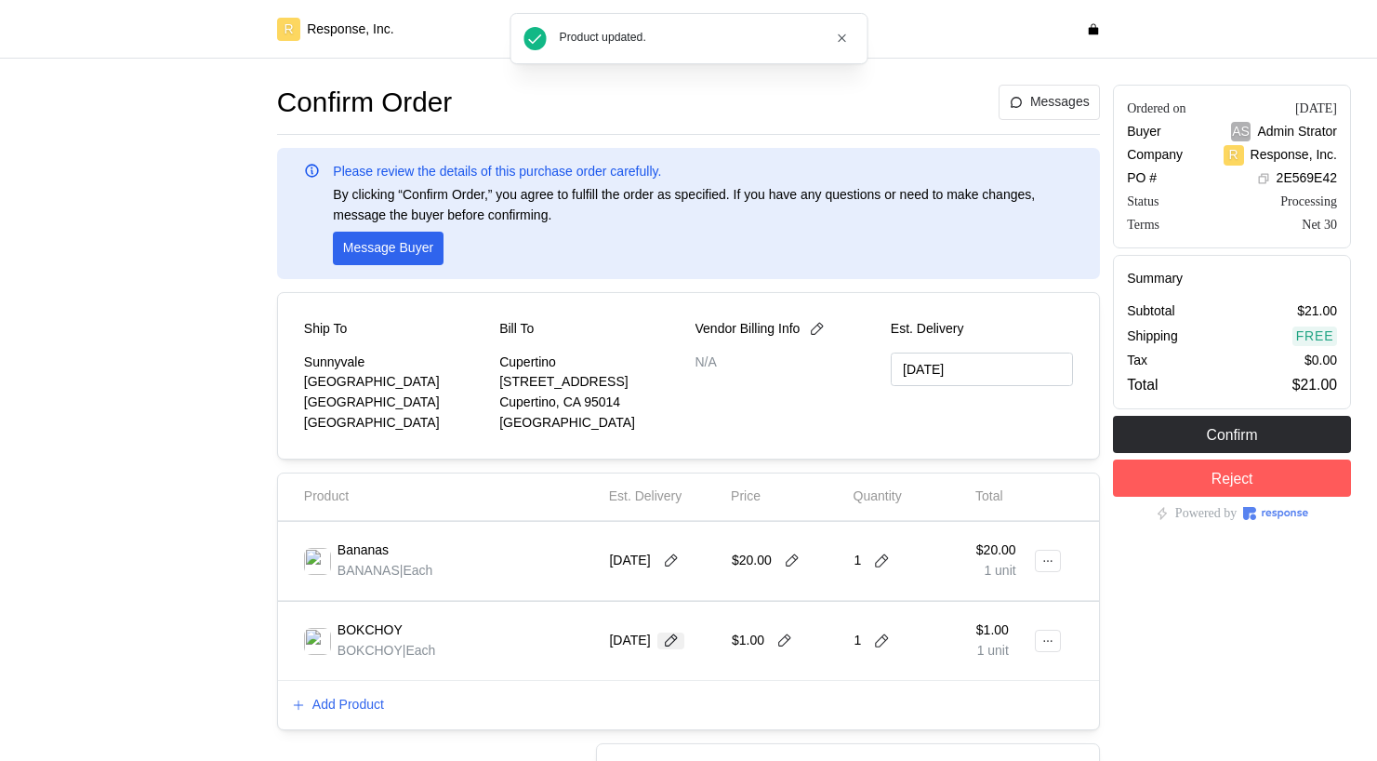
click at [680, 647] on icon at bounding box center [671, 640] width 17 height 17
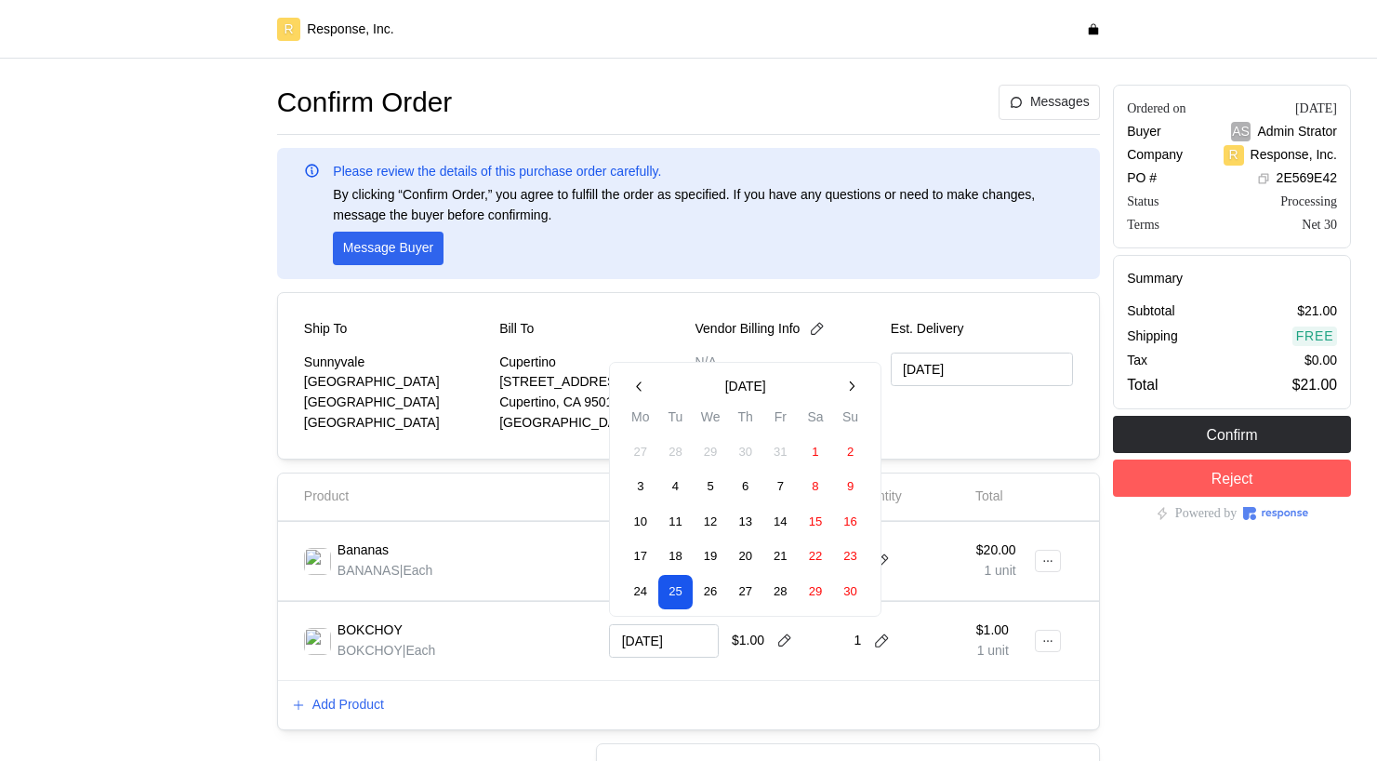
click at [641, 587] on button "24" at bounding box center [641, 591] width 34 height 34
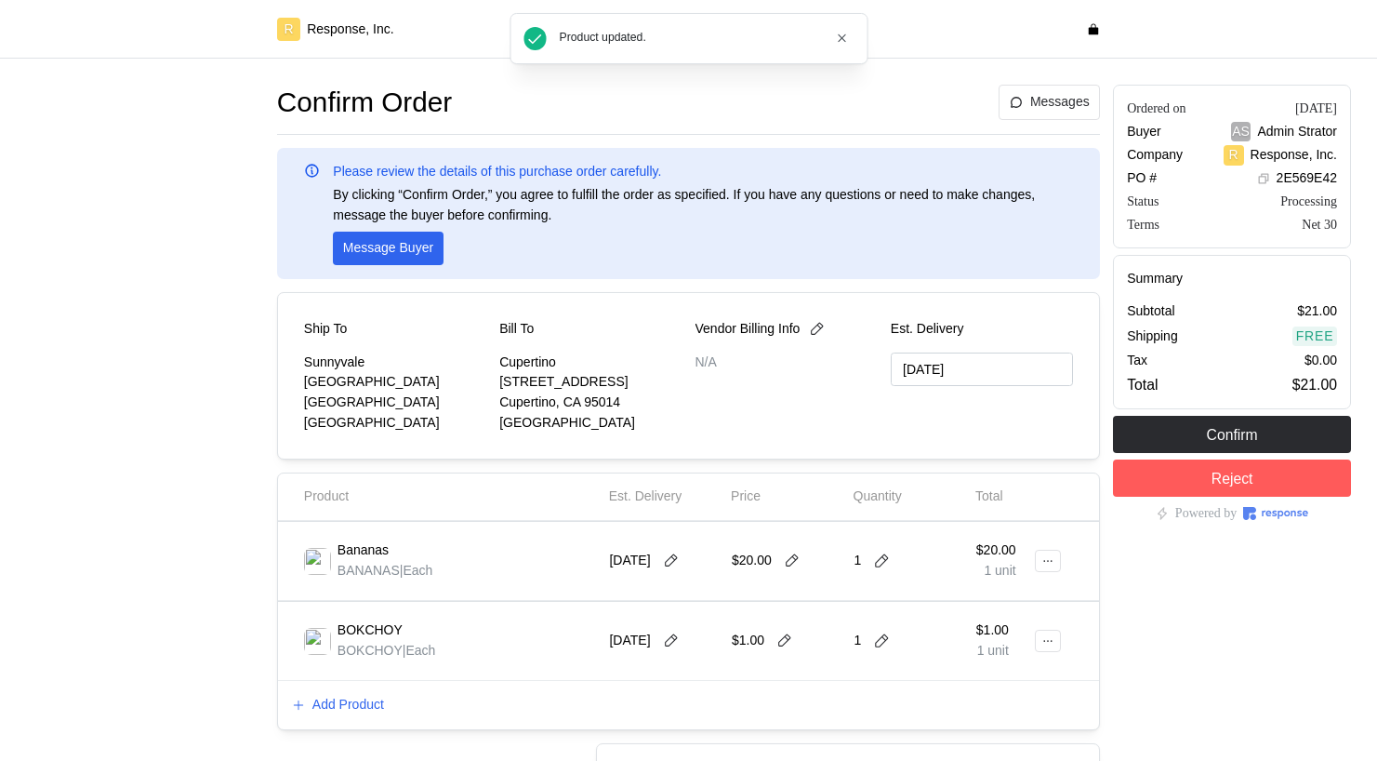
click at [693, 551] on div "[DATE]" at bounding box center [663, 561] width 109 height 52
click at [680, 553] on icon at bounding box center [671, 560] width 17 height 17
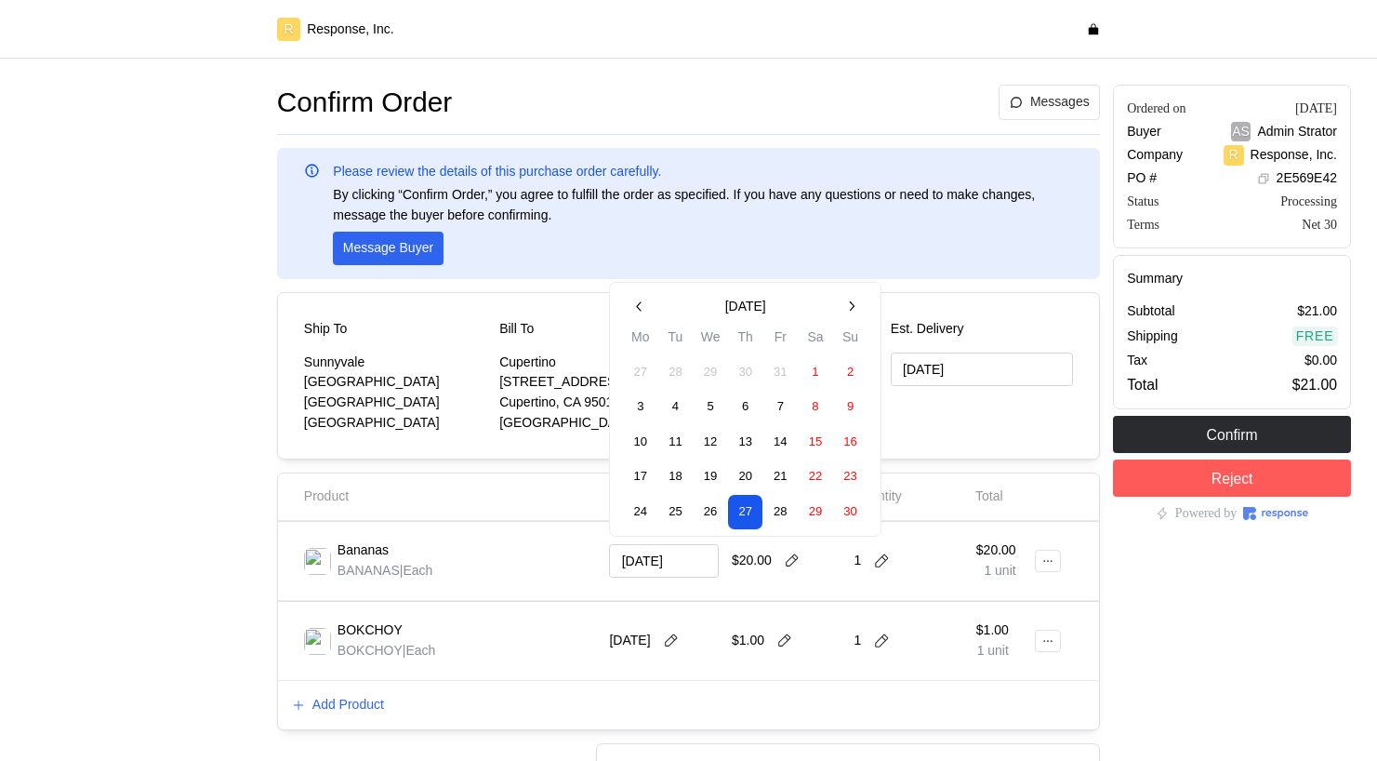
click at [698, 509] on button "26" at bounding box center [711, 511] width 34 height 34
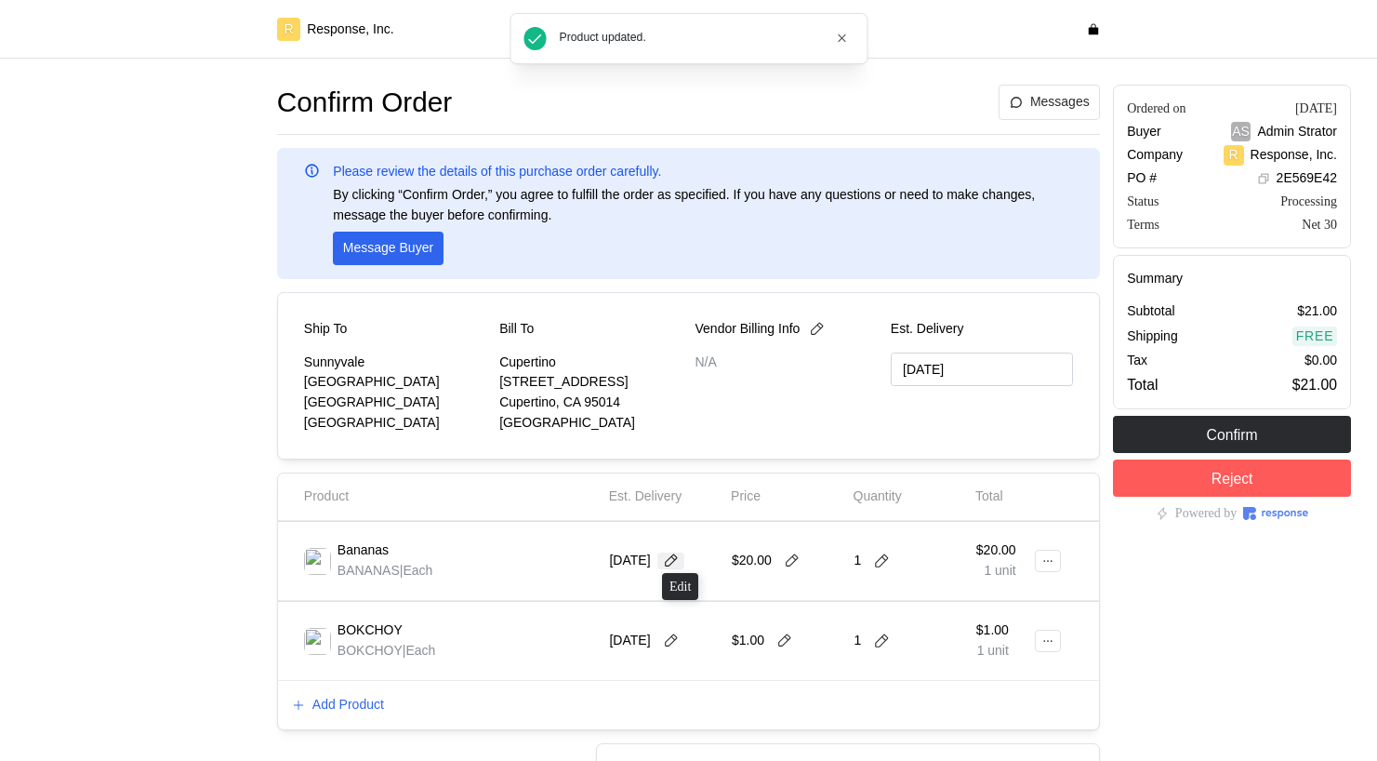
click at [678, 563] on icon at bounding box center [671, 560] width 17 height 17
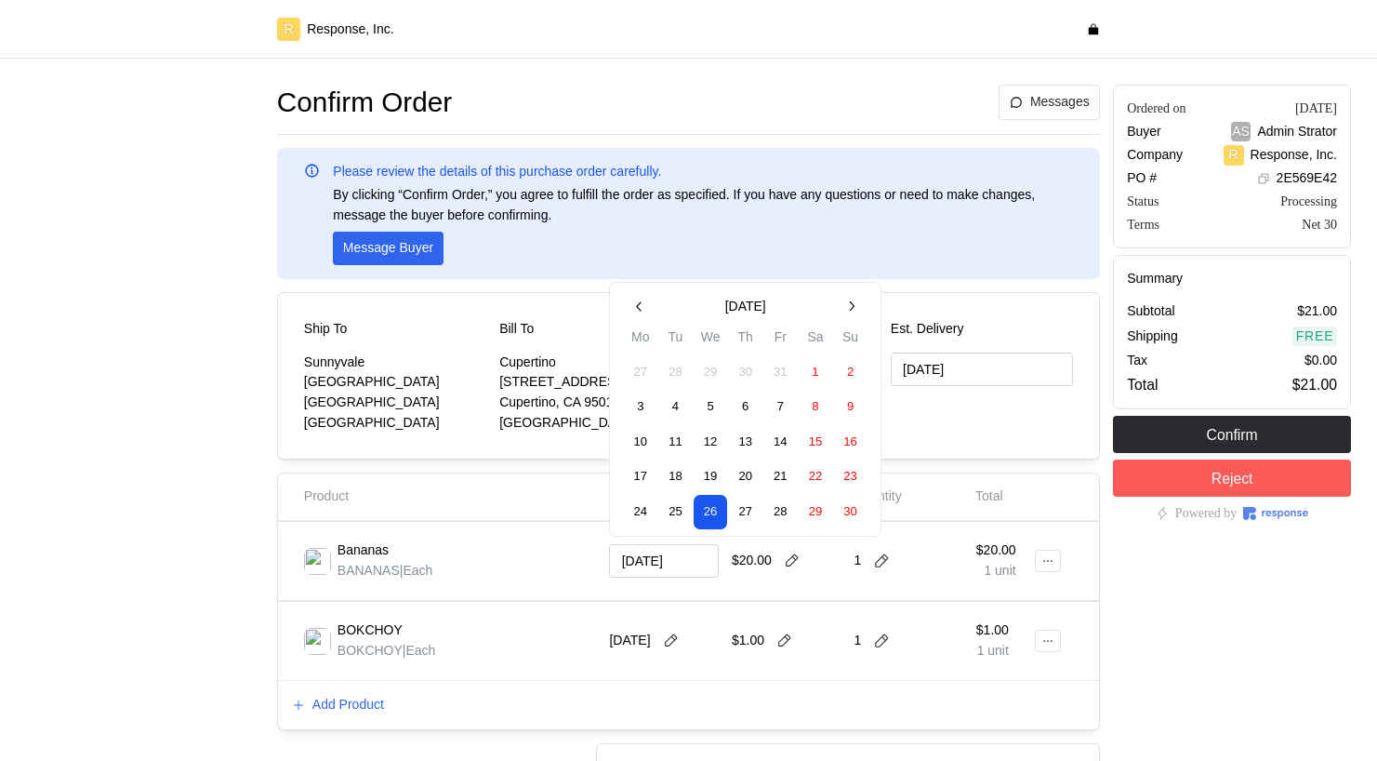
click at [645, 514] on button "24" at bounding box center [641, 511] width 34 height 34
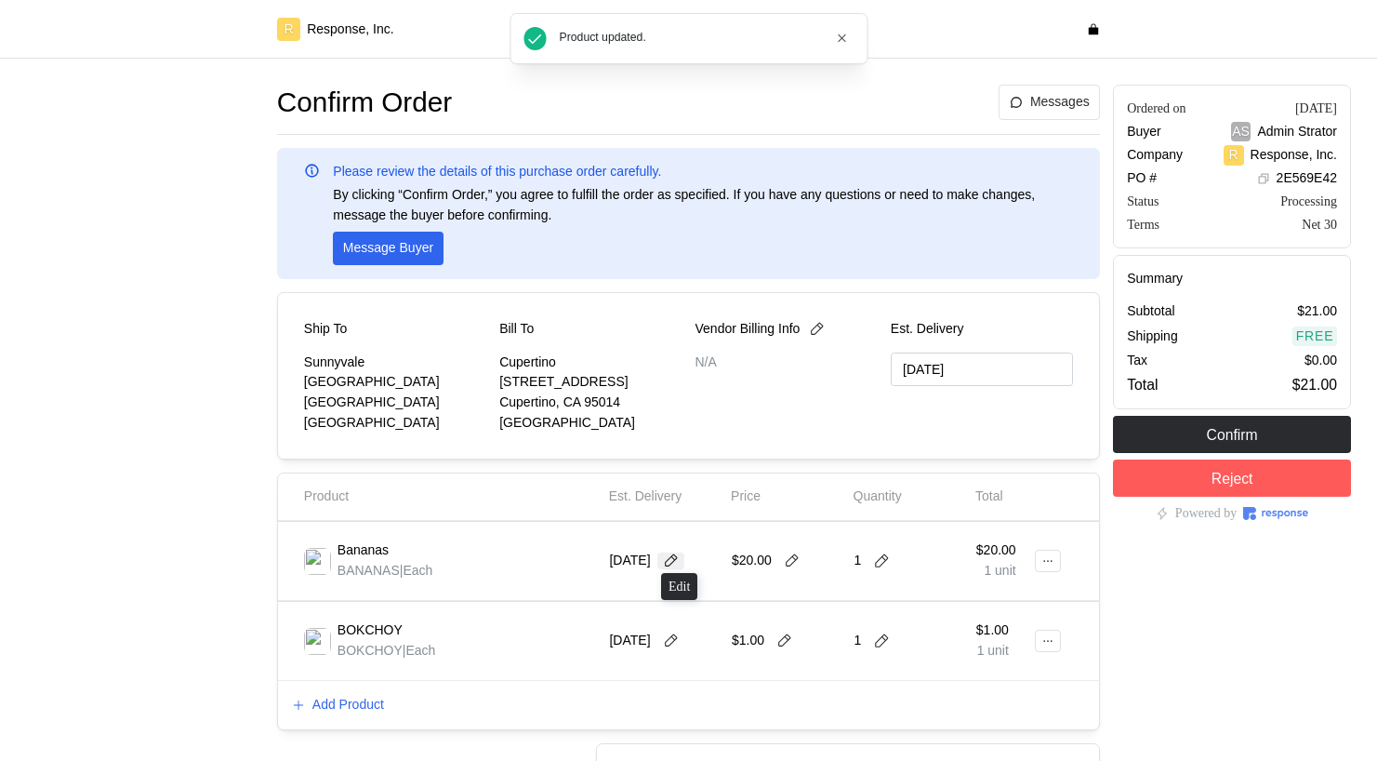
click at [680, 559] on icon at bounding box center [671, 560] width 17 height 17
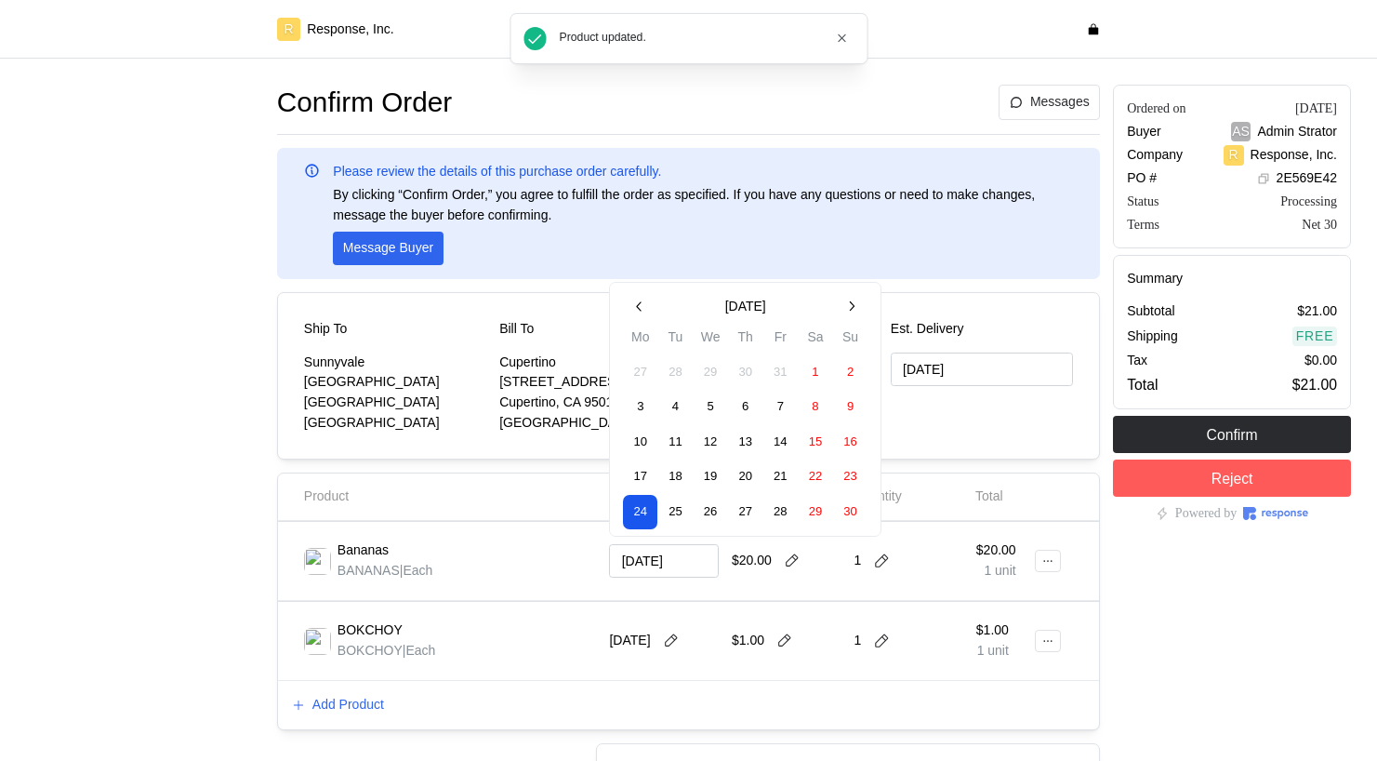
click at [753, 468] on button "20" at bounding box center [746, 476] width 34 height 34
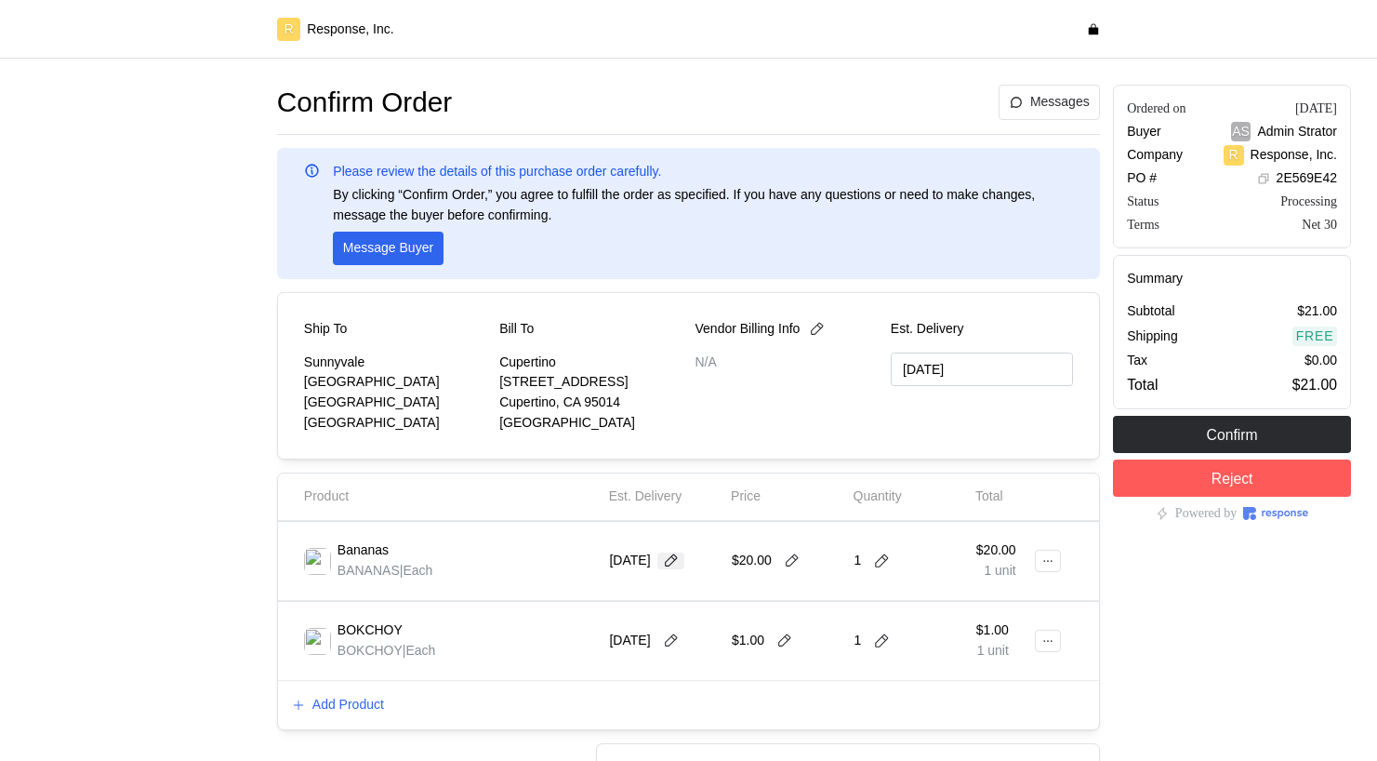
click at [678, 557] on icon at bounding box center [671, 560] width 13 height 13
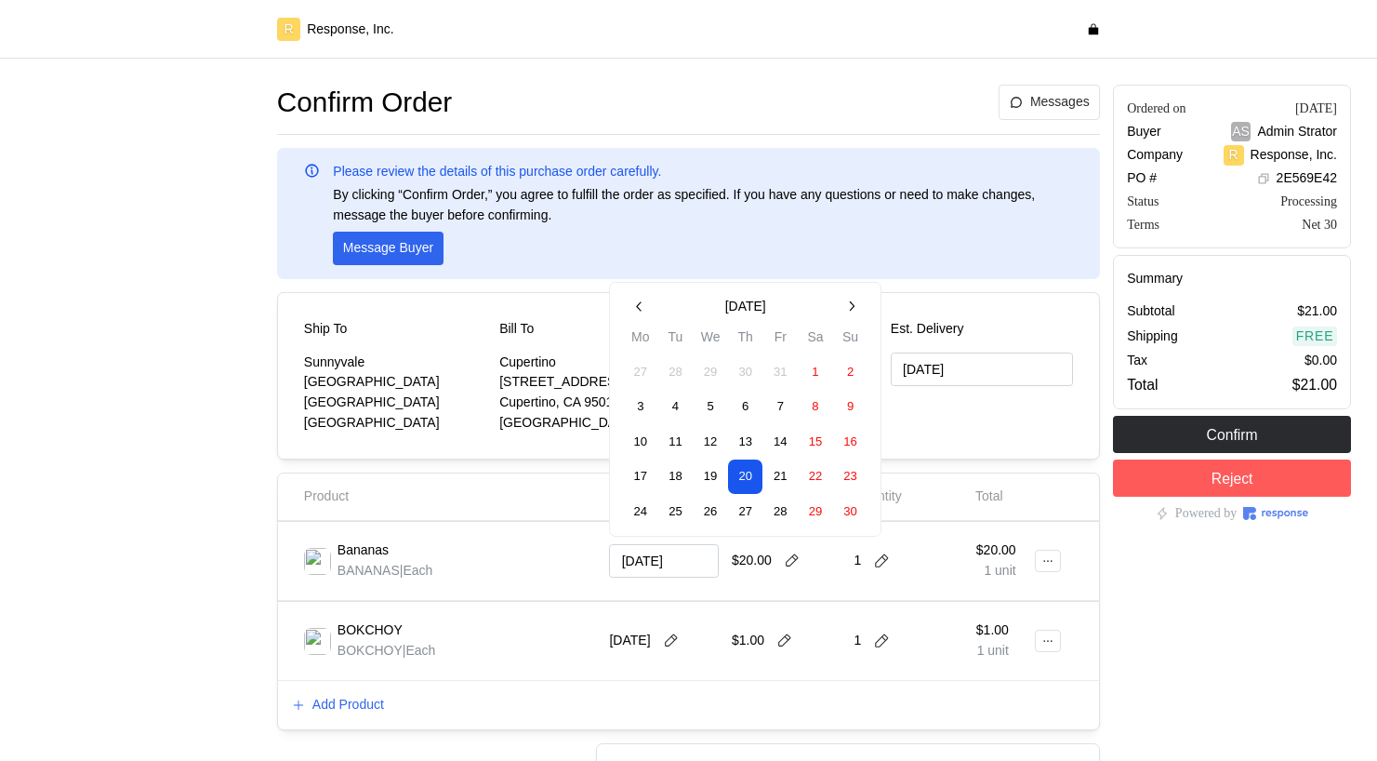
click at [775, 471] on button "21" at bounding box center [780, 476] width 34 height 34
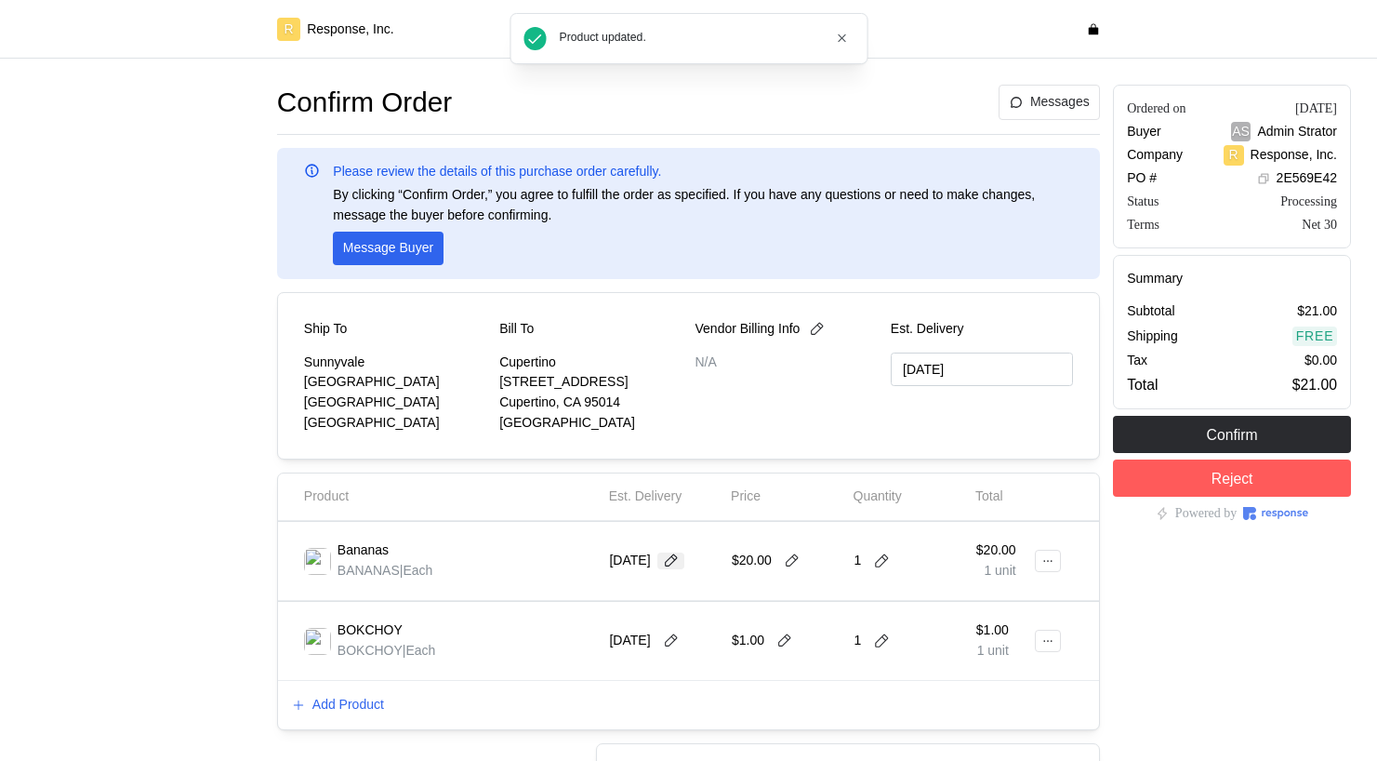
click at [680, 552] on icon at bounding box center [671, 560] width 17 height 17
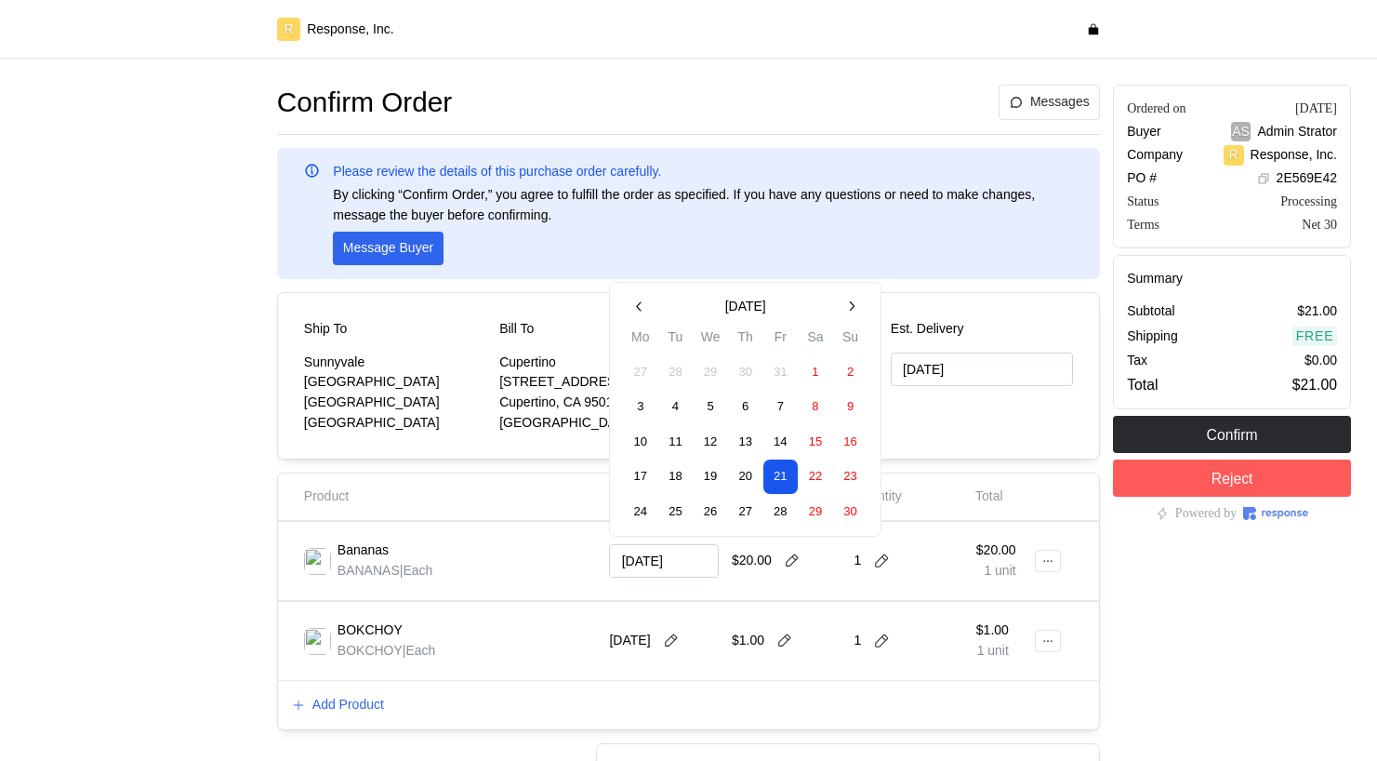
click at [855, 511] on button "30" at bounding box center [851, 511] width 34 height 34
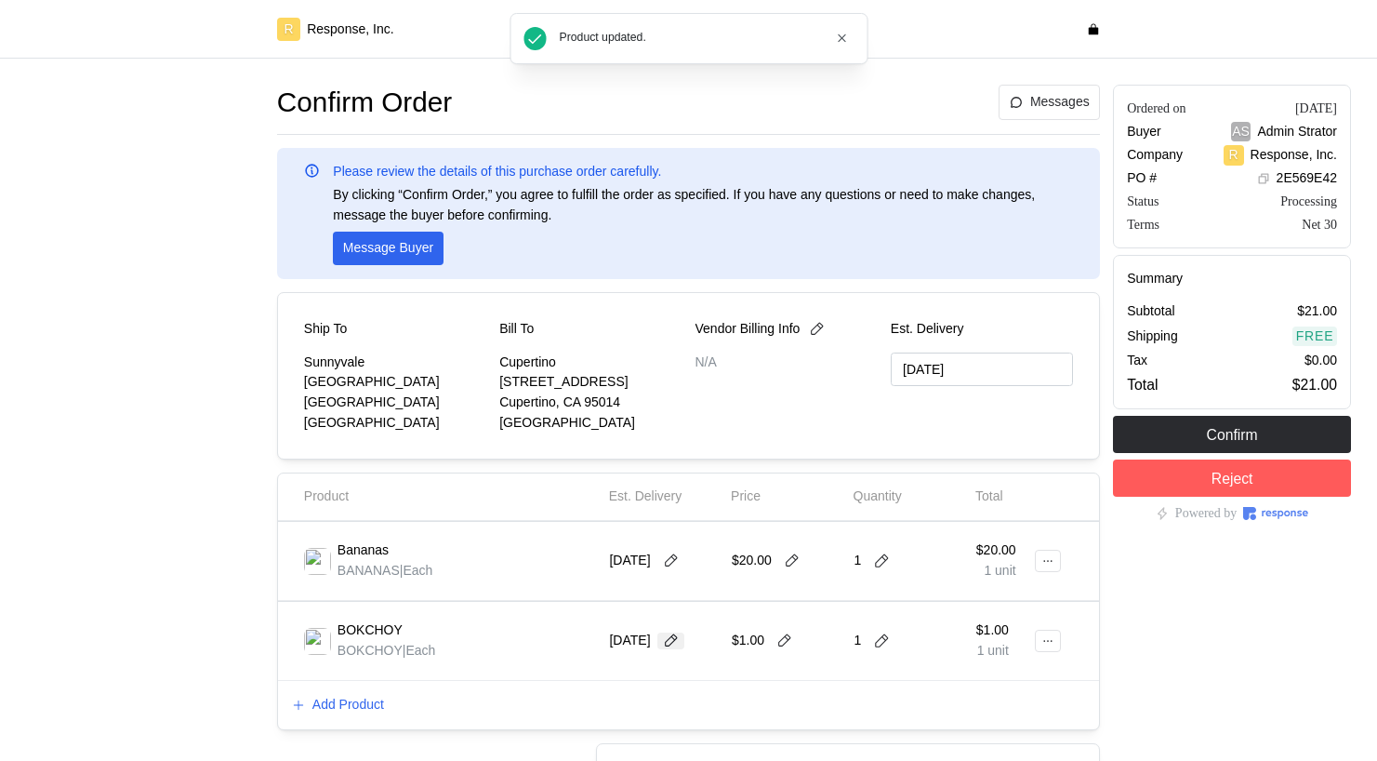
click at [677, 639] on icon at bounding box center [671, 640] width 17 height 17
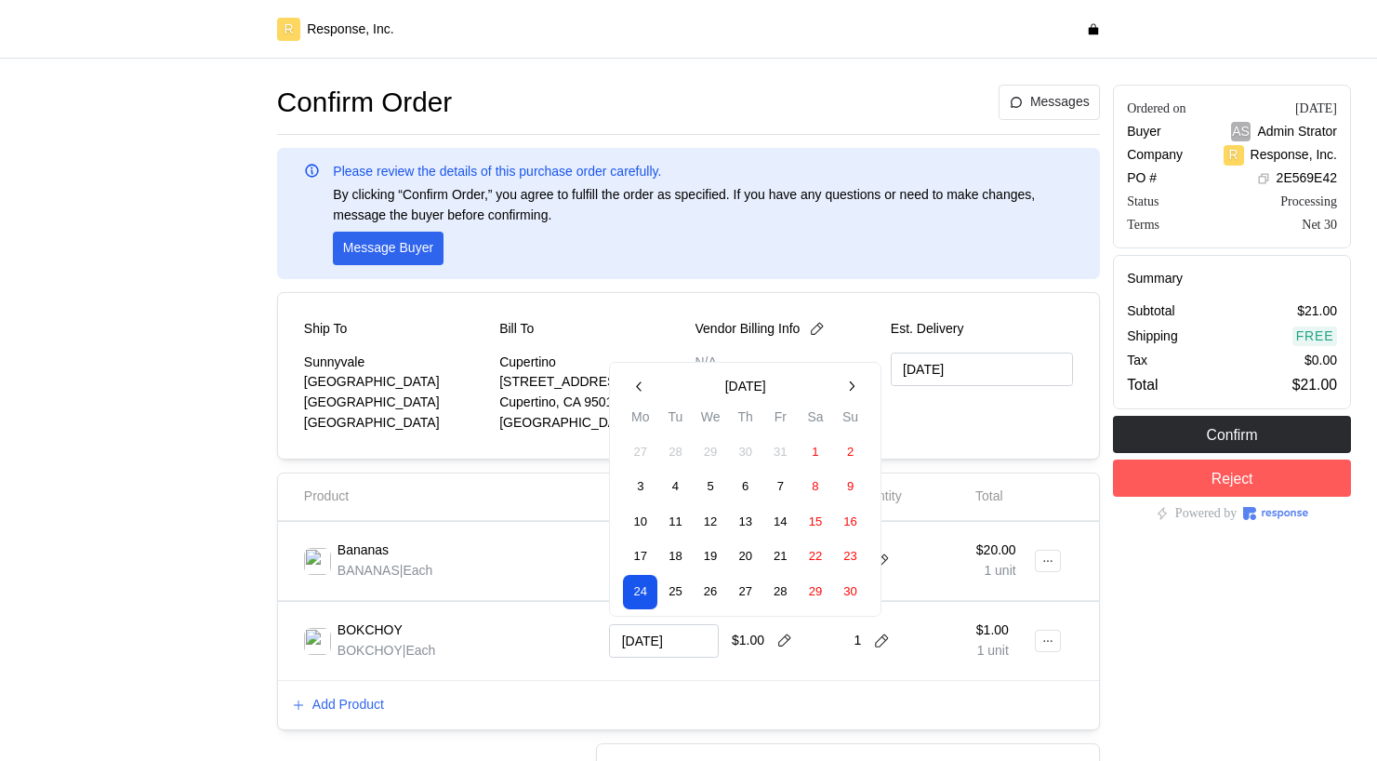
click at [850, 392] on icon "button" at bounding box center [851, 386] width 16 height 16
click at [843, 454] on button "7" at bounding box center [851, 451] width 34 height 34
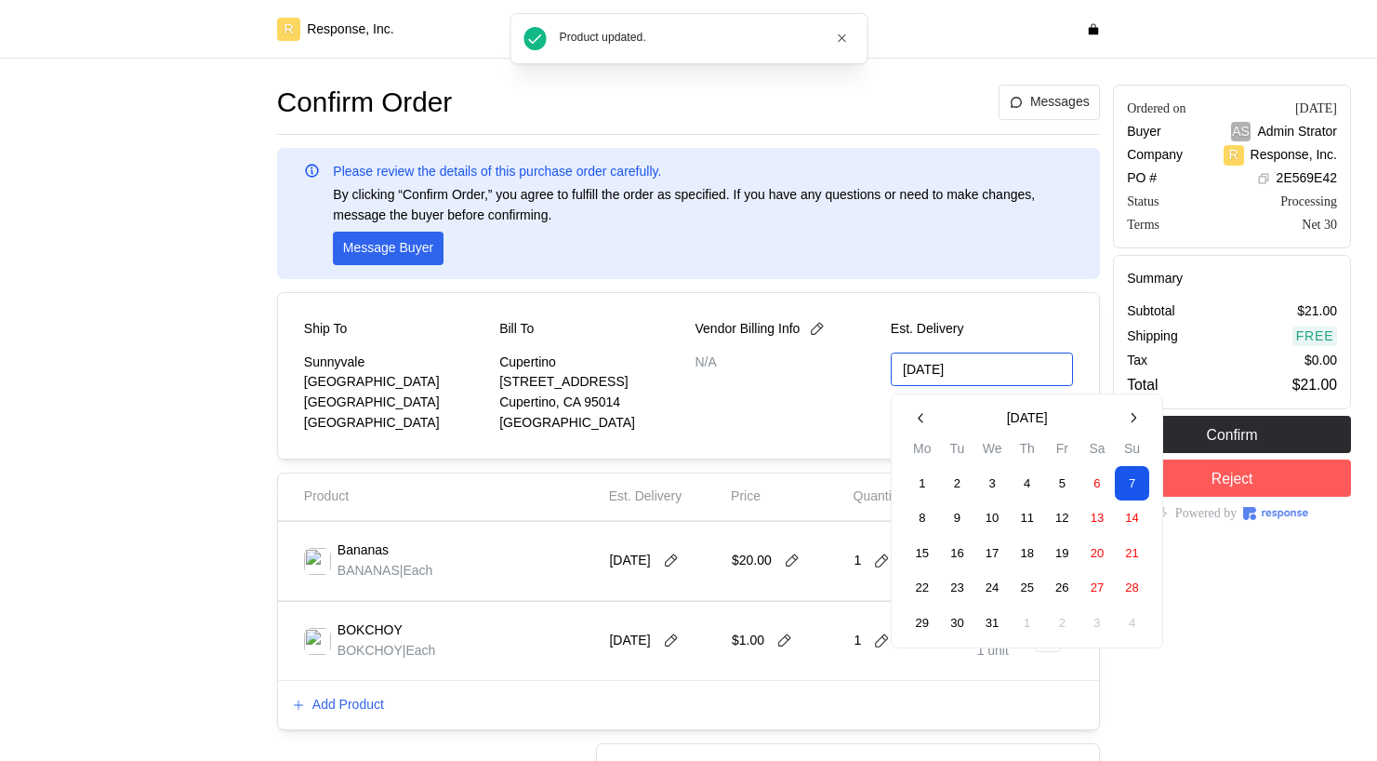
click at [959, 356] on input "12/07/2025" at bounding box center [982, 369] width 182 height 34
click at [1137, 510] on button "14" at bounding box center [1132, 518] width 34 height 34
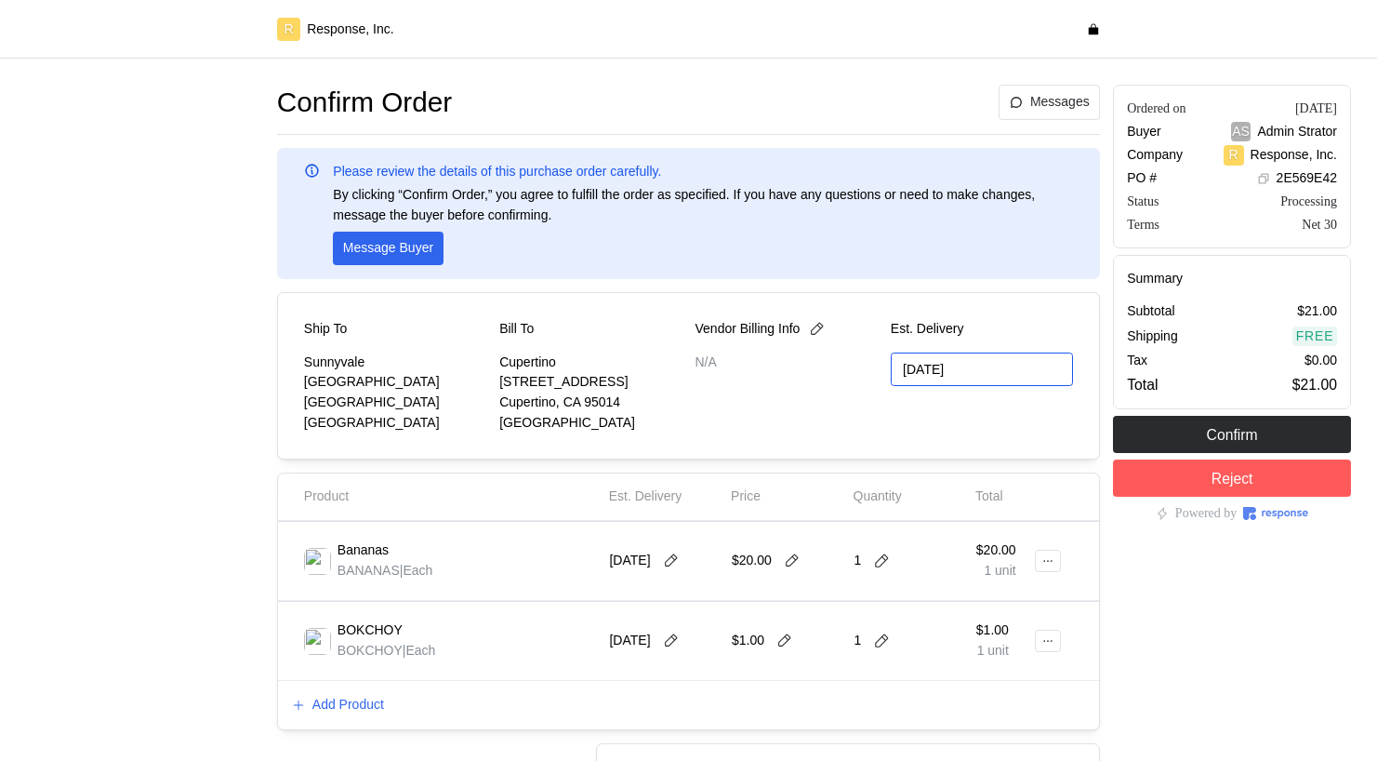
type input "12/14/2025"
click at [1027, 380] on input "12/14/2025" at bounding box center [982, 369] width 182 height 34
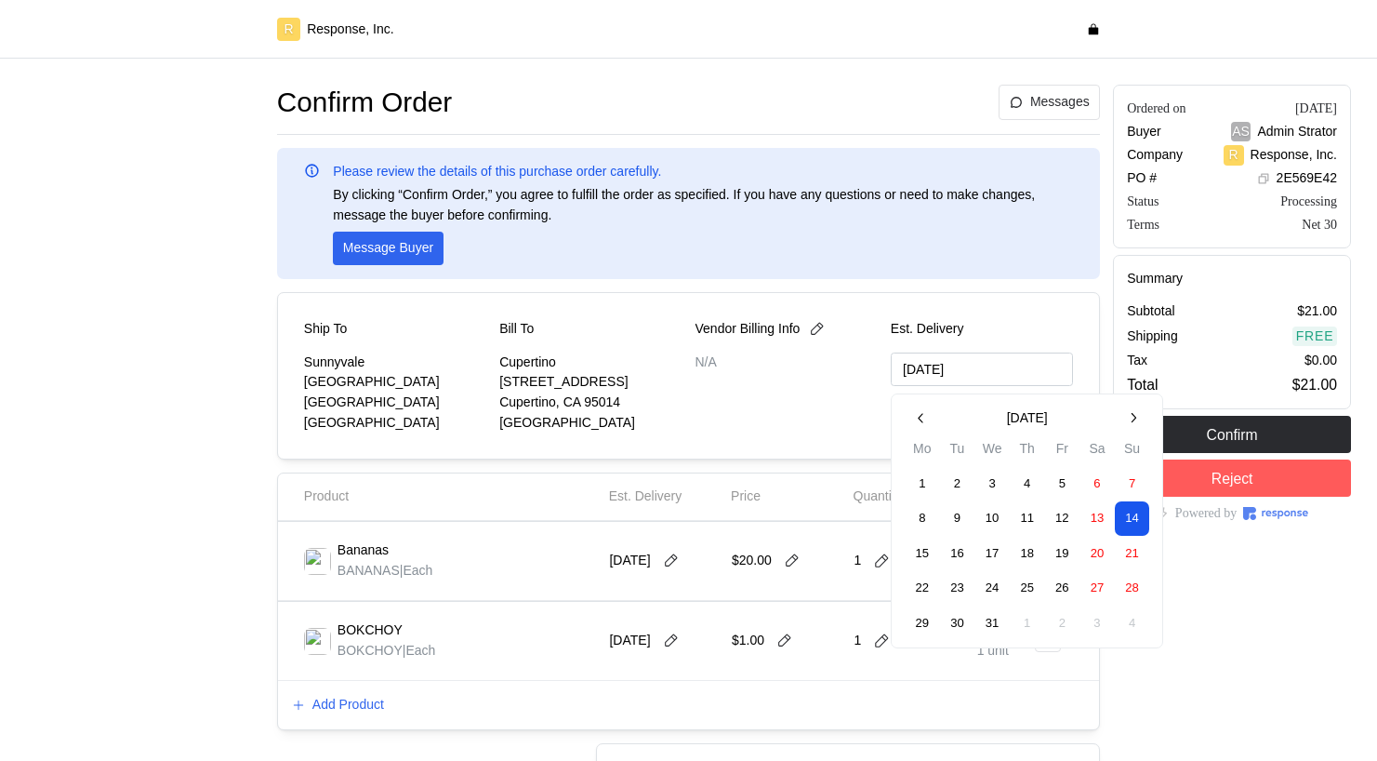
click at [819, 353] on p "N/A" at bounding box center [787, 362] width 182 height 20
click at [1006, 353] on input "12/14/2025" at bounding box center [982, 369] width 182 height 34
click at [926, 488] on button "1" at bounding box center [922, 484] width 34 height 34
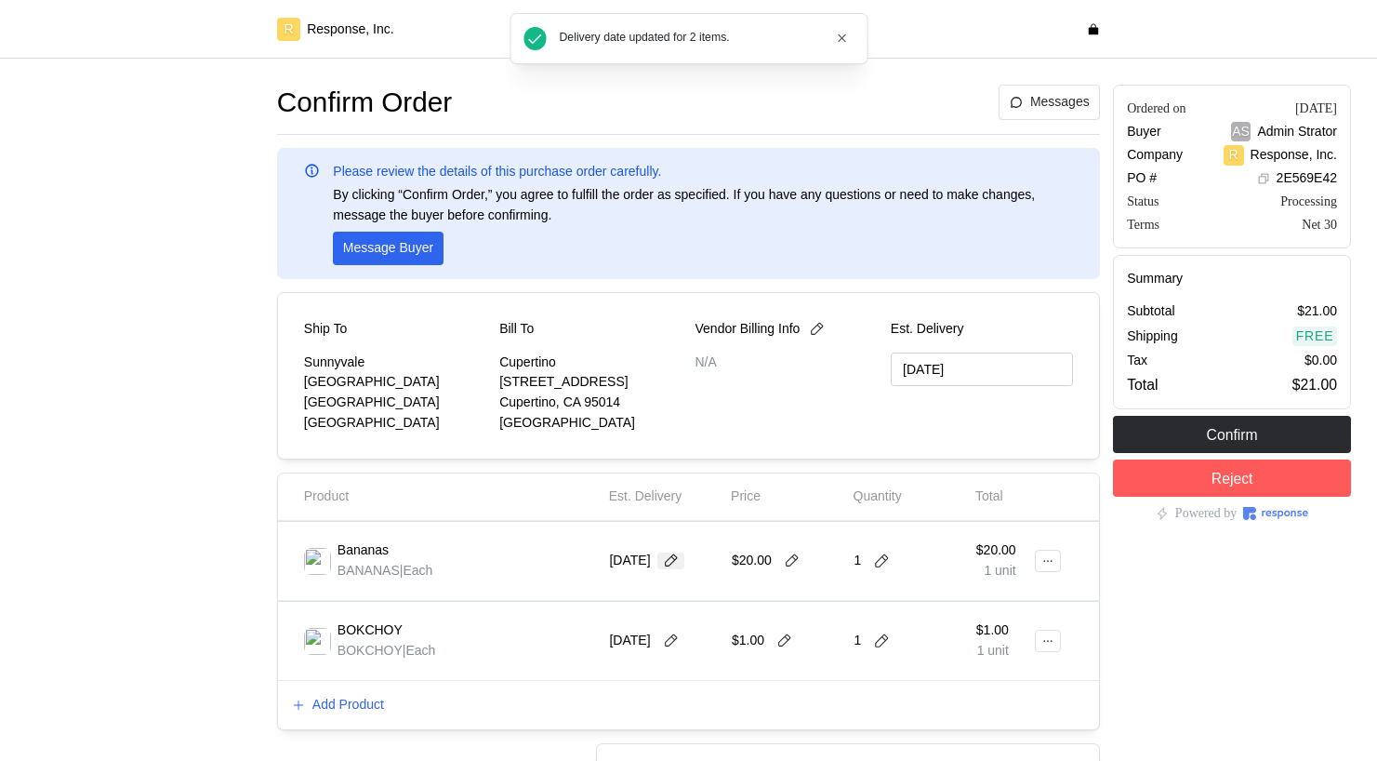
click at [673, 559] on icon at bounding box center [671, 560] width 17 height 17
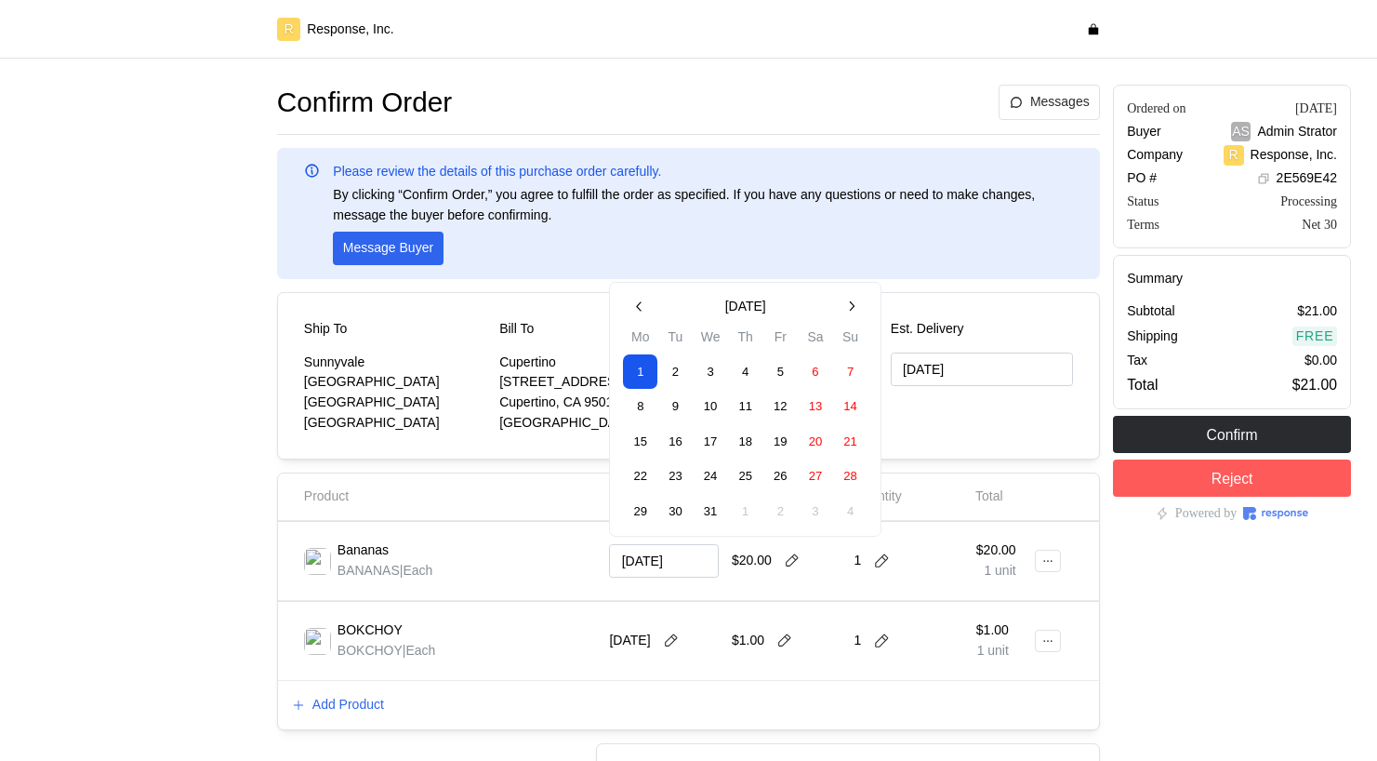
click at [714, 405] on button "10" at bounding box center [711, 407] width 34 height 34
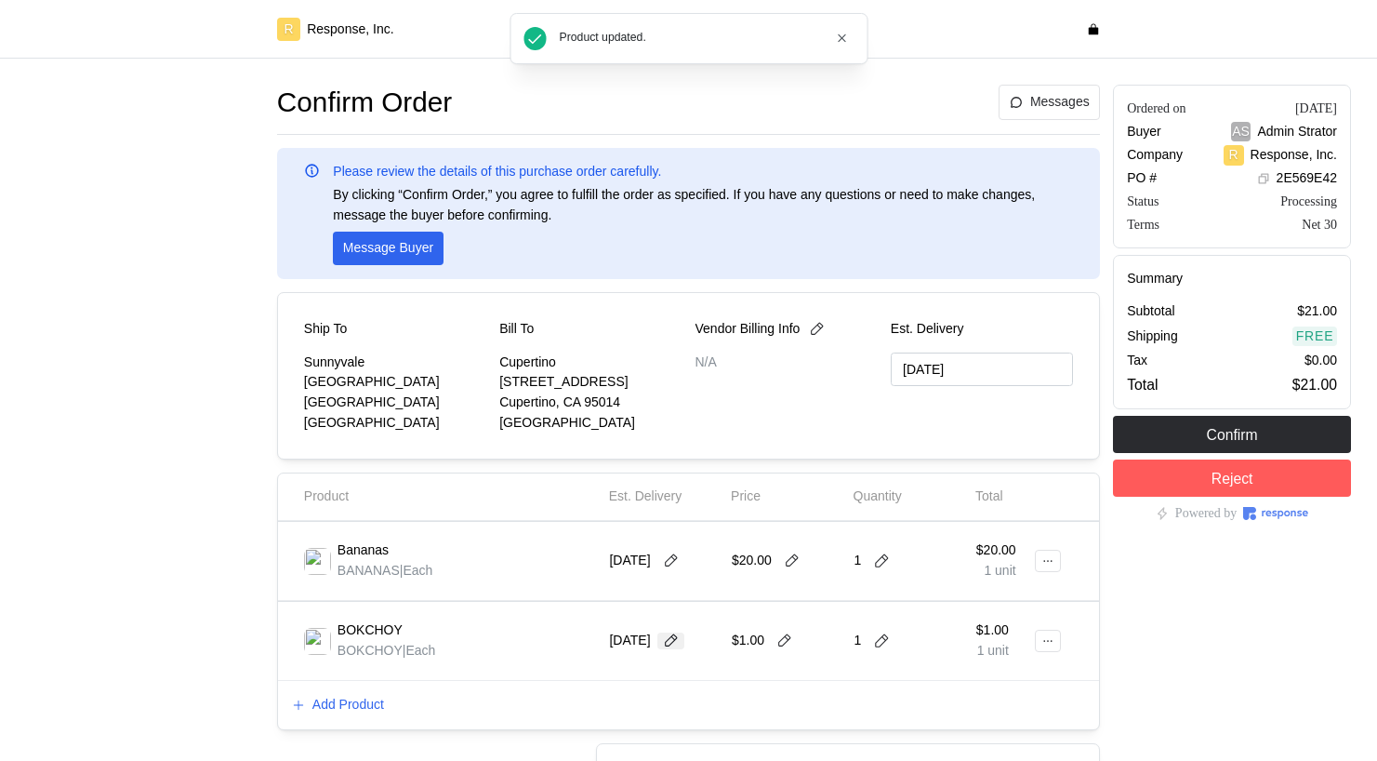
click at [667, 643] on icon at bounding box center [671, 640] width 13 height 13
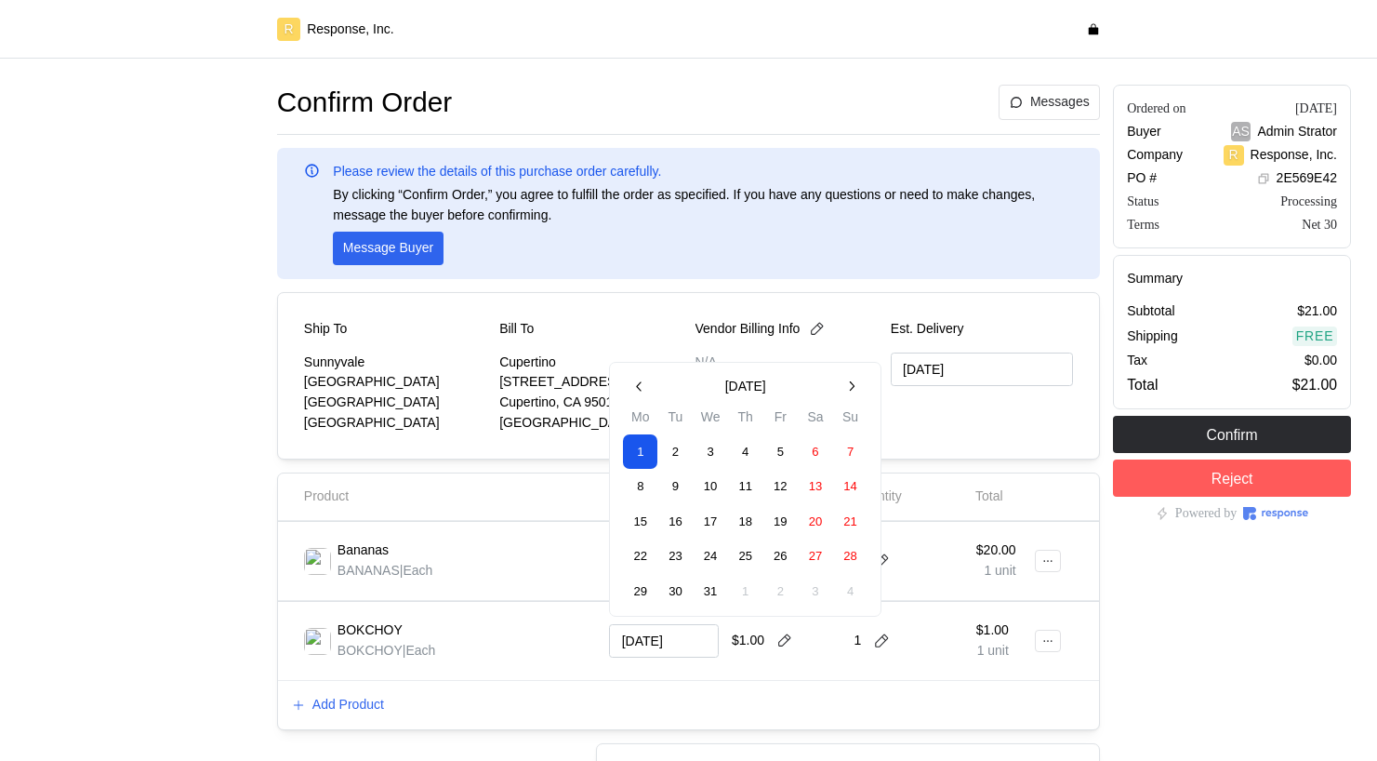
click at [712, 524] on button "17" at bounding box center [711, 521] width 34 height 34
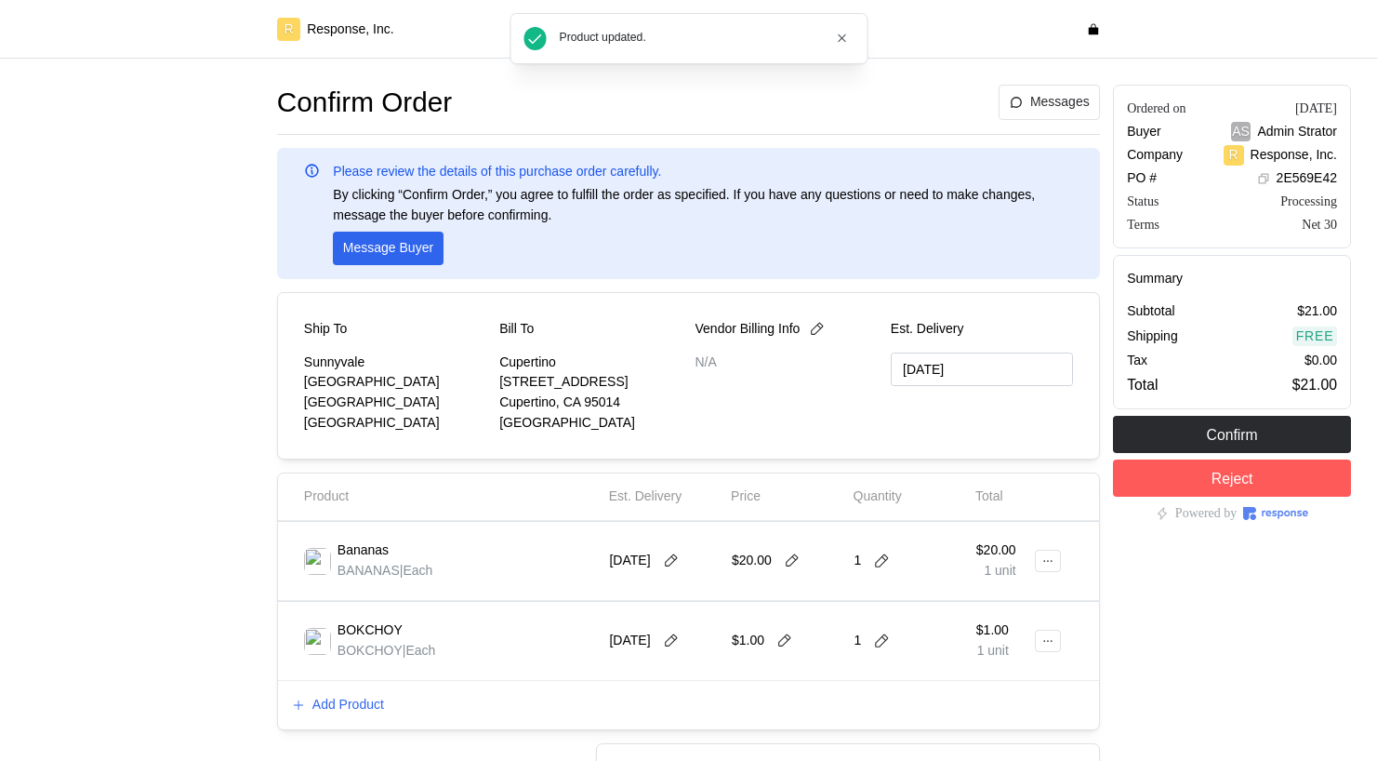
type input "12/17/2025"
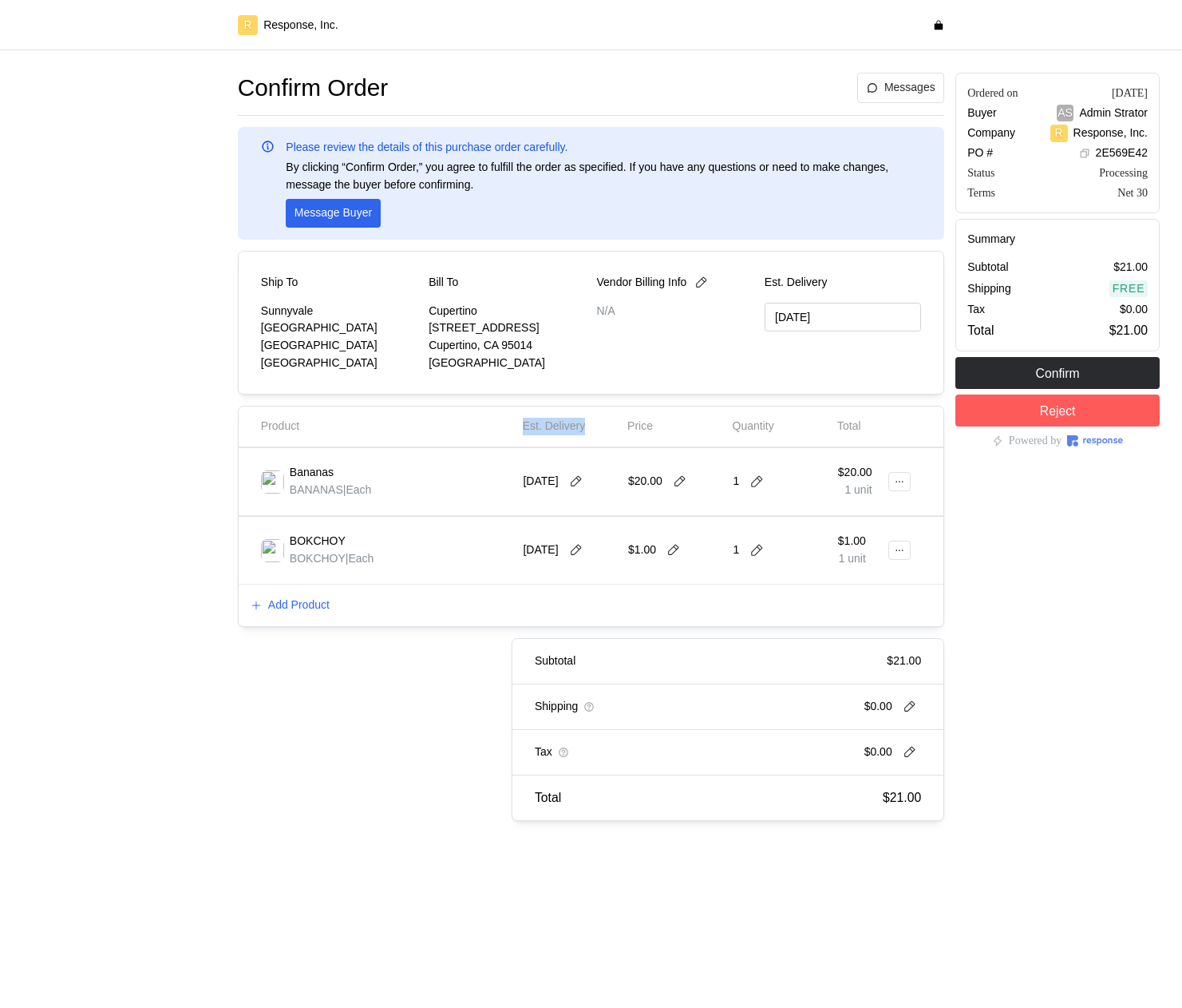
drag, startPoint x: 520, startPoint y: 420, endPoint x: 604, endPoint y: 423, distance: 84.1
click at [604, 423] on div "Est. Delivery" at bounding box center [570, 426] width 105 height 28
copy p "Est. Delivery"
click at [336, 610] on div "Add Product" at bounding box center [591, 605] width 705 height 41
click at [325, 600] on p "Add Product" at bounding box center [299, 605] width 62 height 17
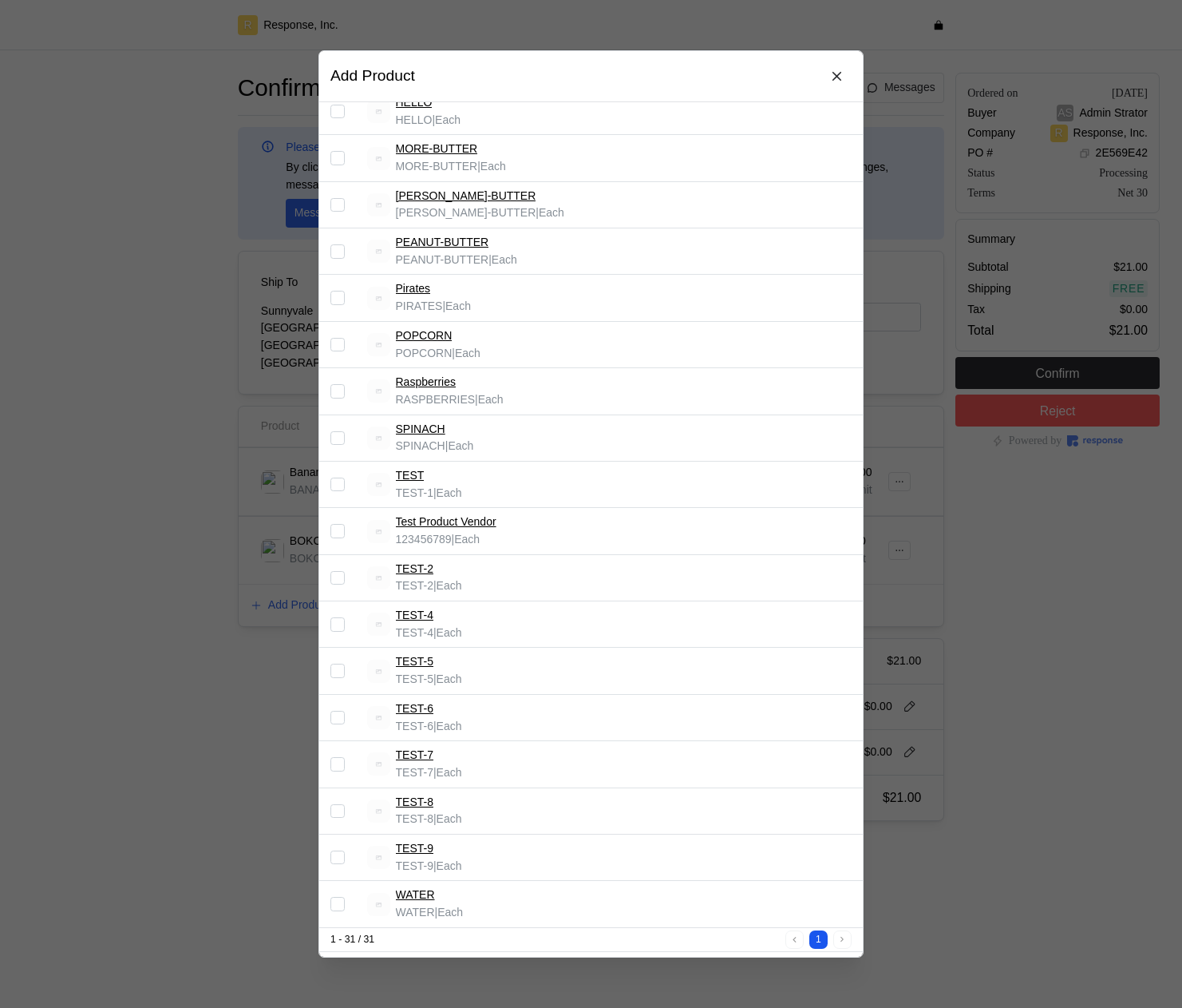
scroll to position [779, 0]
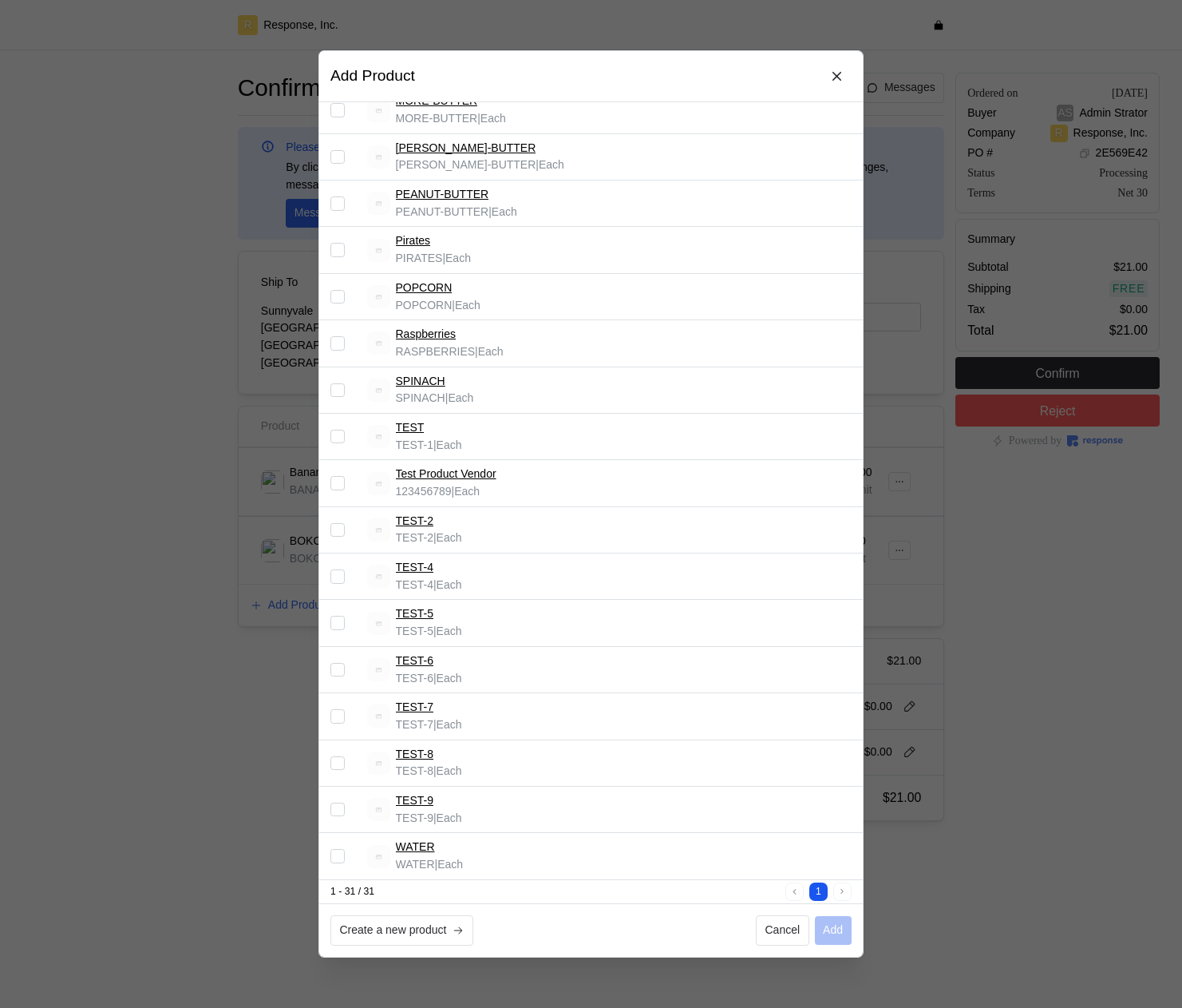
click at [342, 653] on input "Select record 31" at bounding box center [337, 856] width 15 height 15
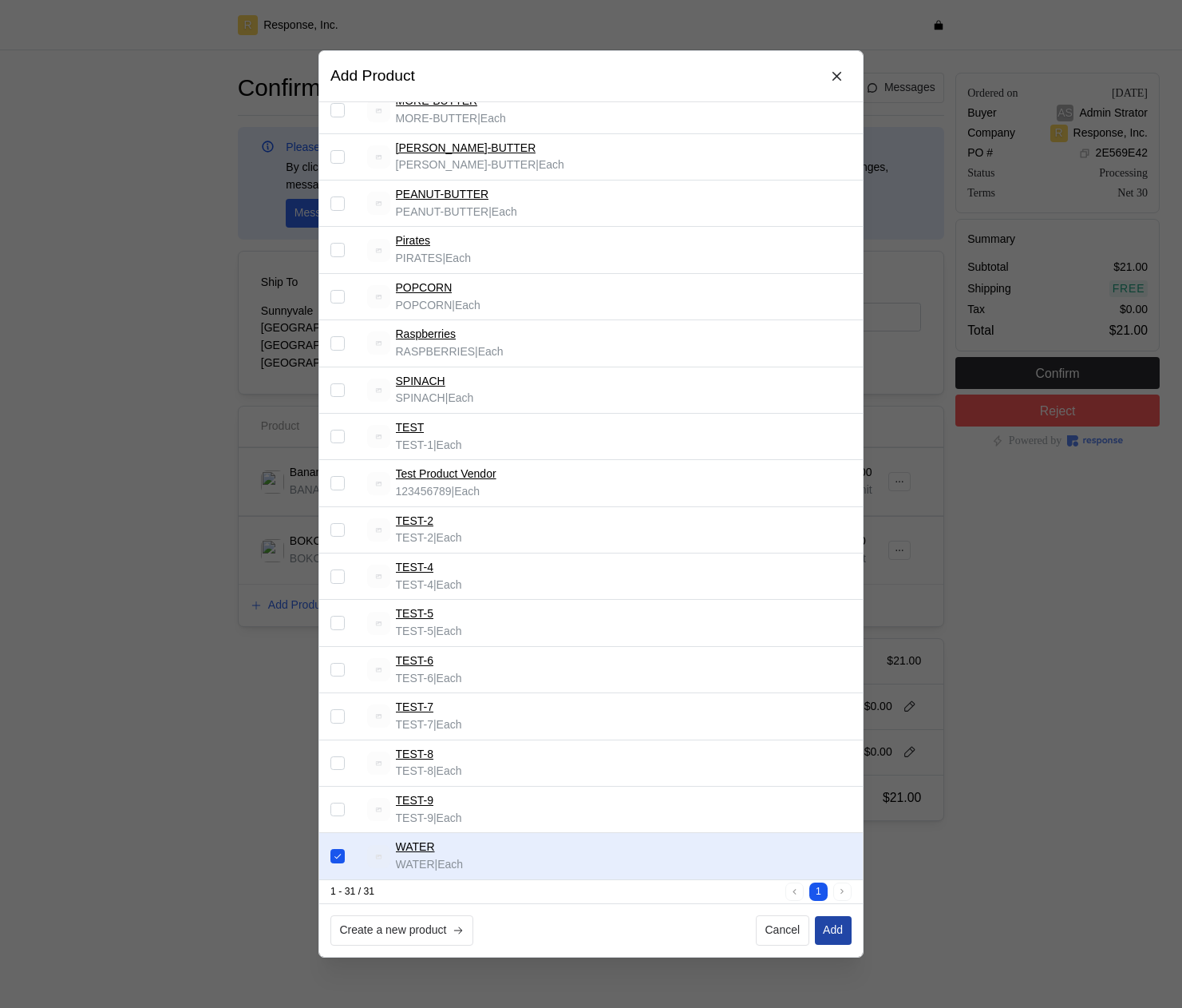
click at [828, 653] on p "Add" at bounding box center [833, 931] width 20 height 17
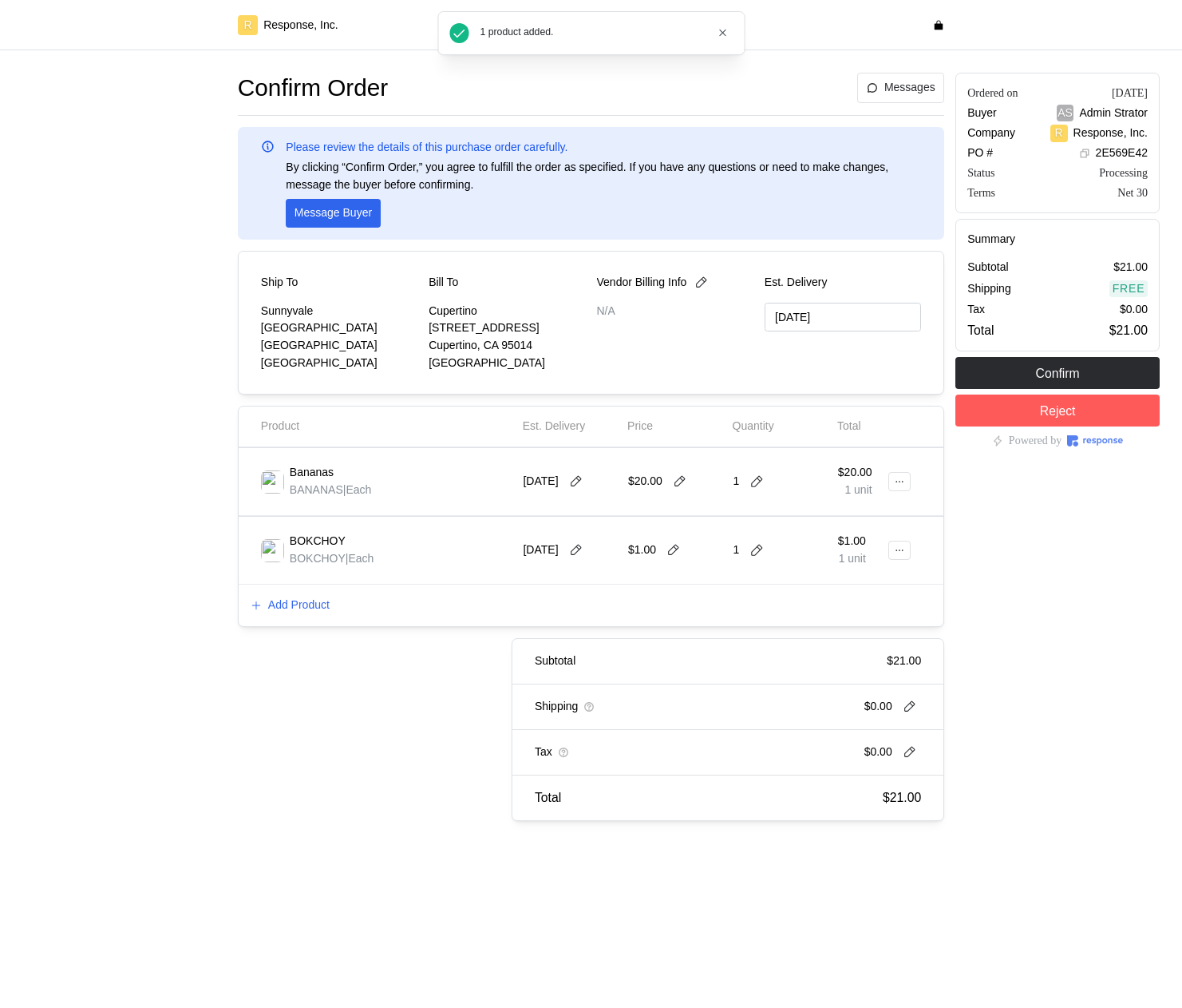
checkbox input "false"
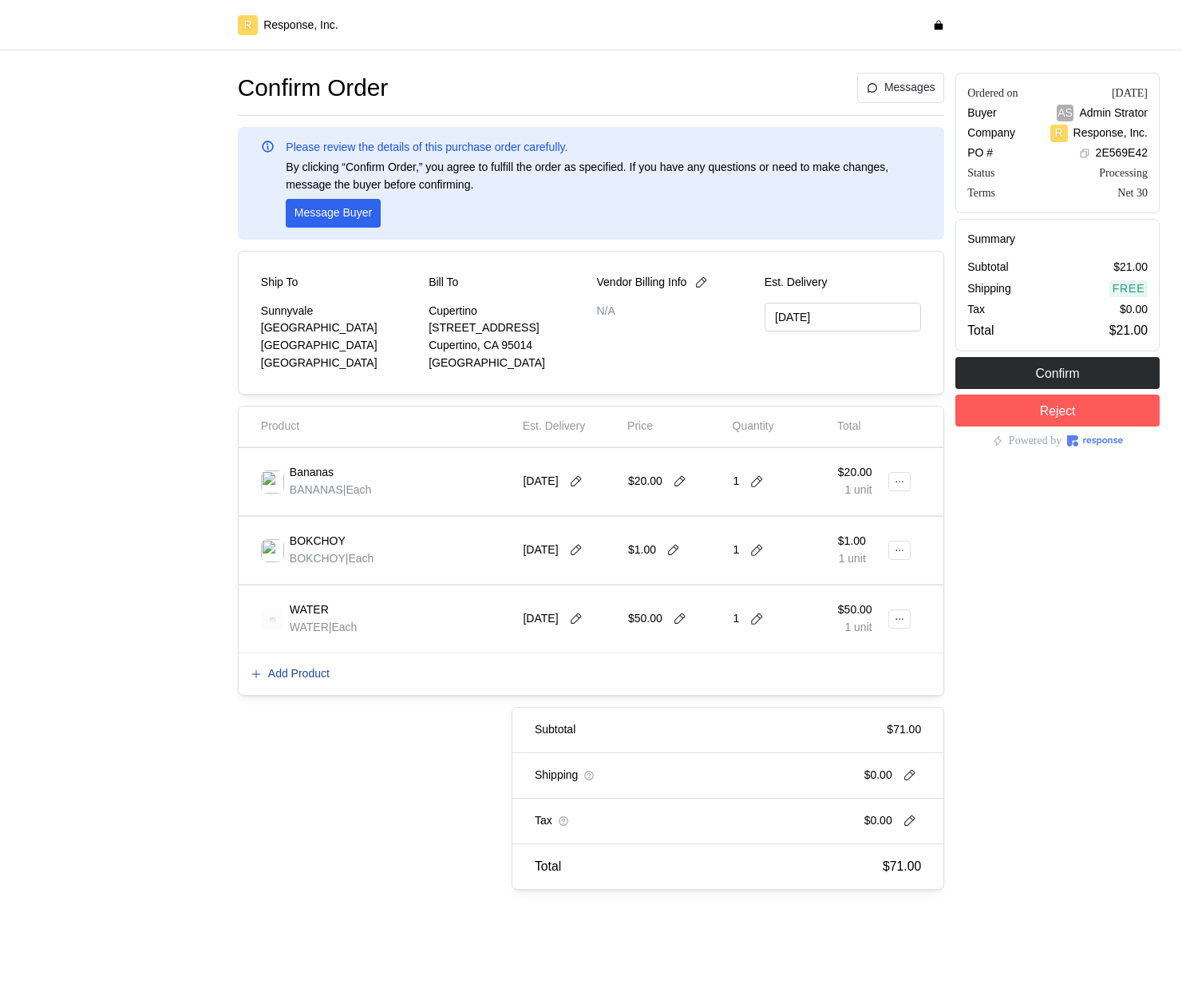
click at [330, 653] on p "Add Product" at bounding box center [299, 674] width 62 height 17
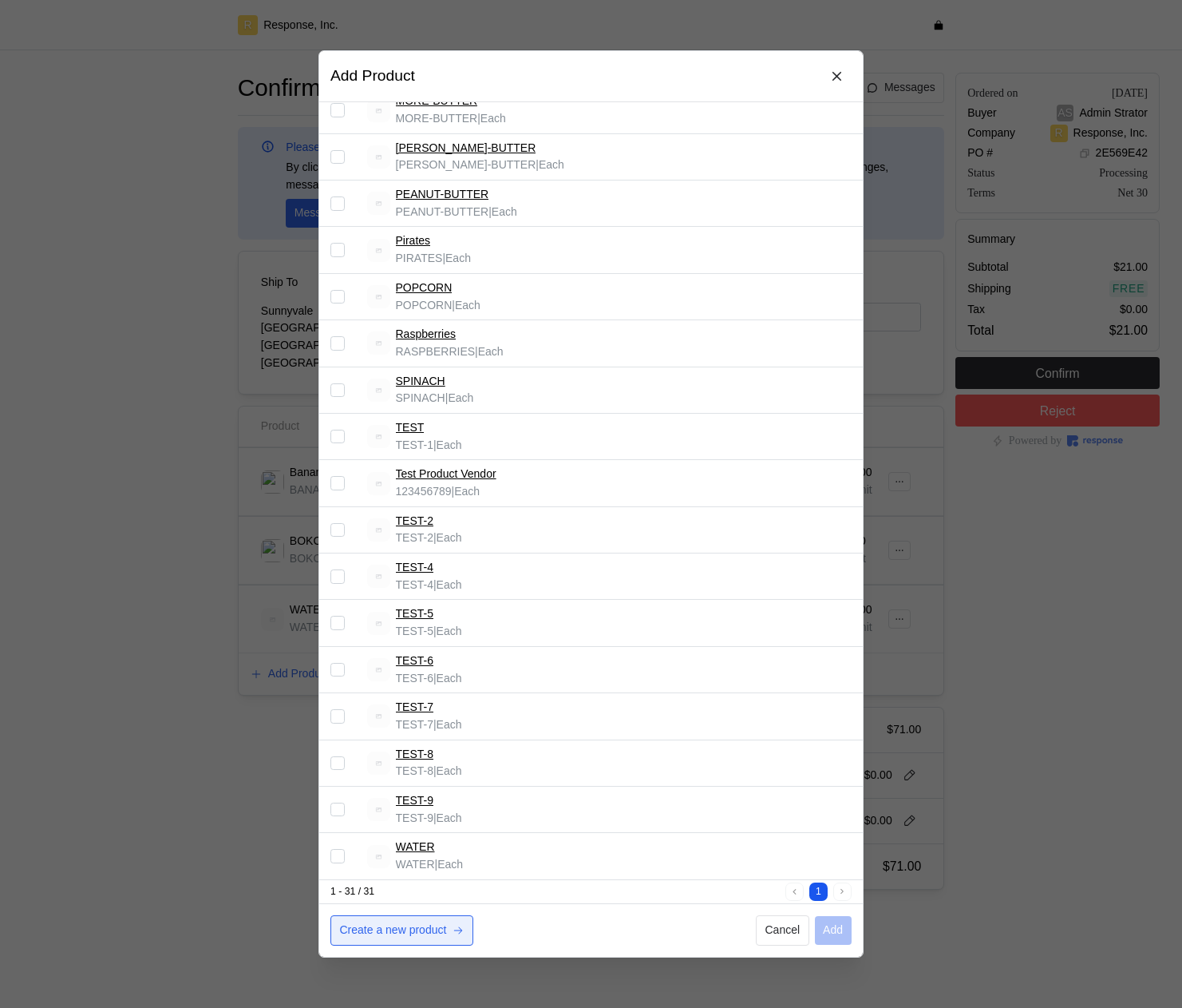
click at [375, 653] on p "Create a new product" at bounding box center [393, 931] width 107 height 17
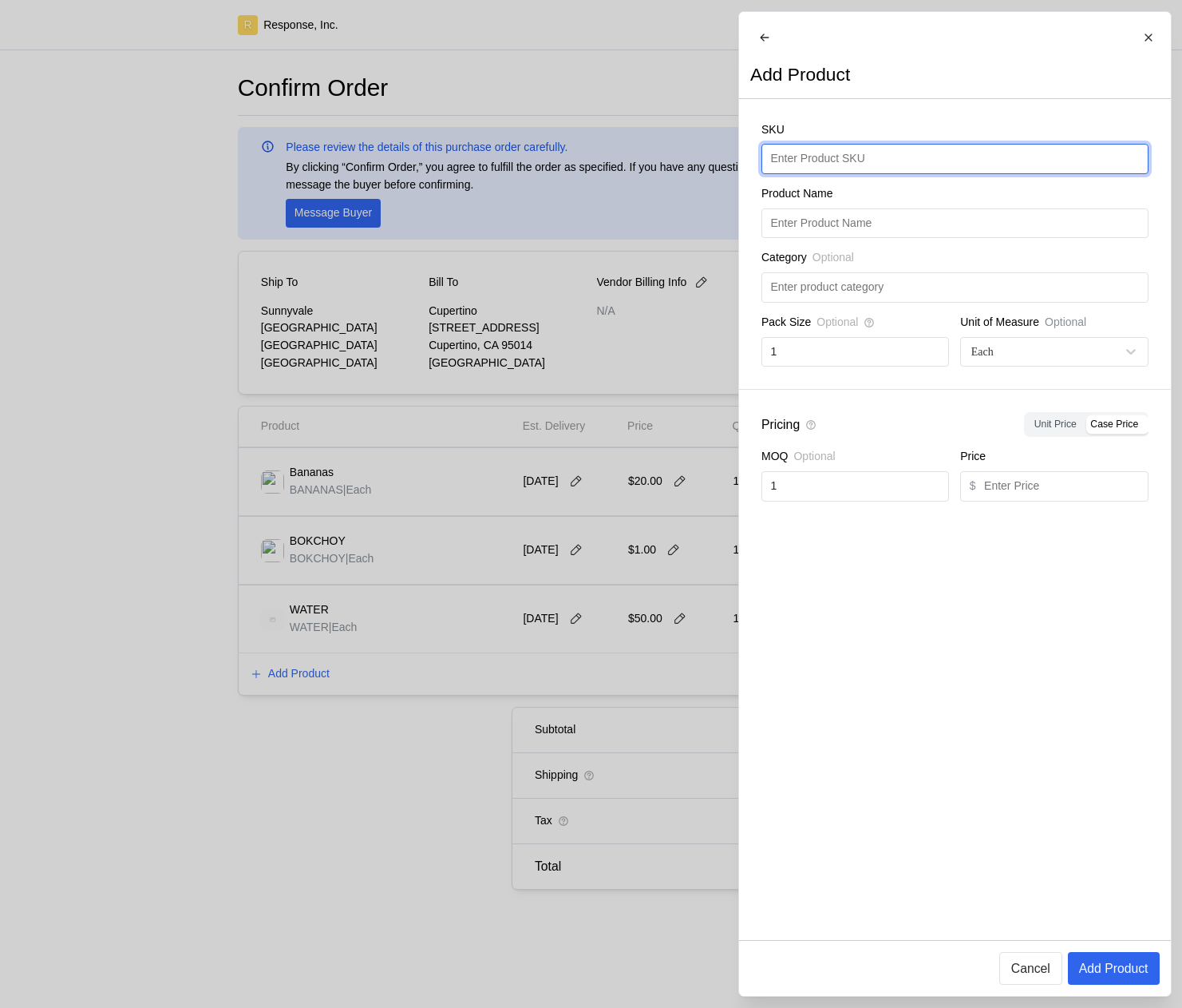
click at [864, 173] on input "text" at bounding box center [955, 158] width 369 height 28
type input "CHICKENS"
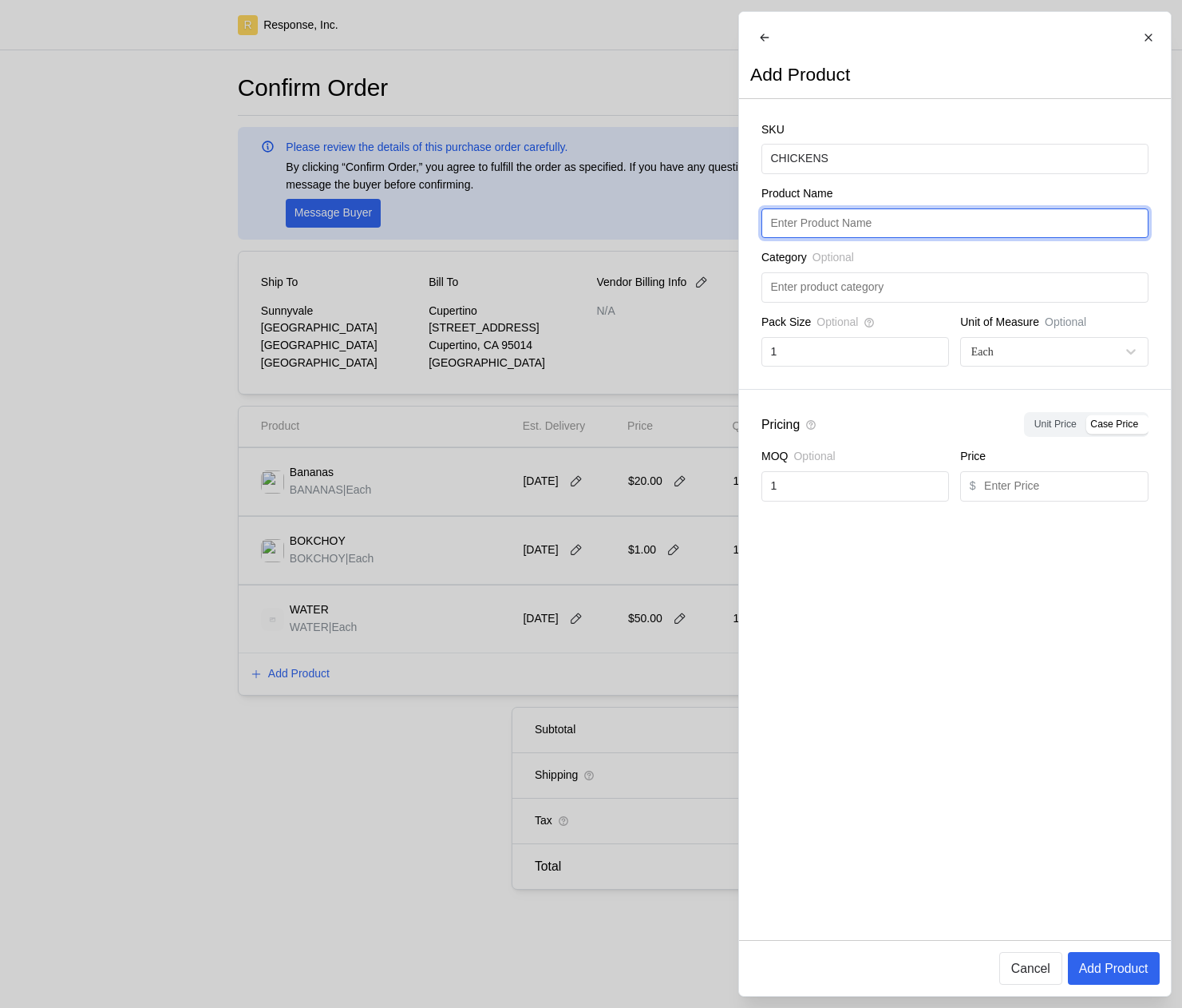
click at [846, 230] on input "text" at bounding box center [955, 223] width 369 height 28
paste input "CHICKENS"
type input "CHICKENS"
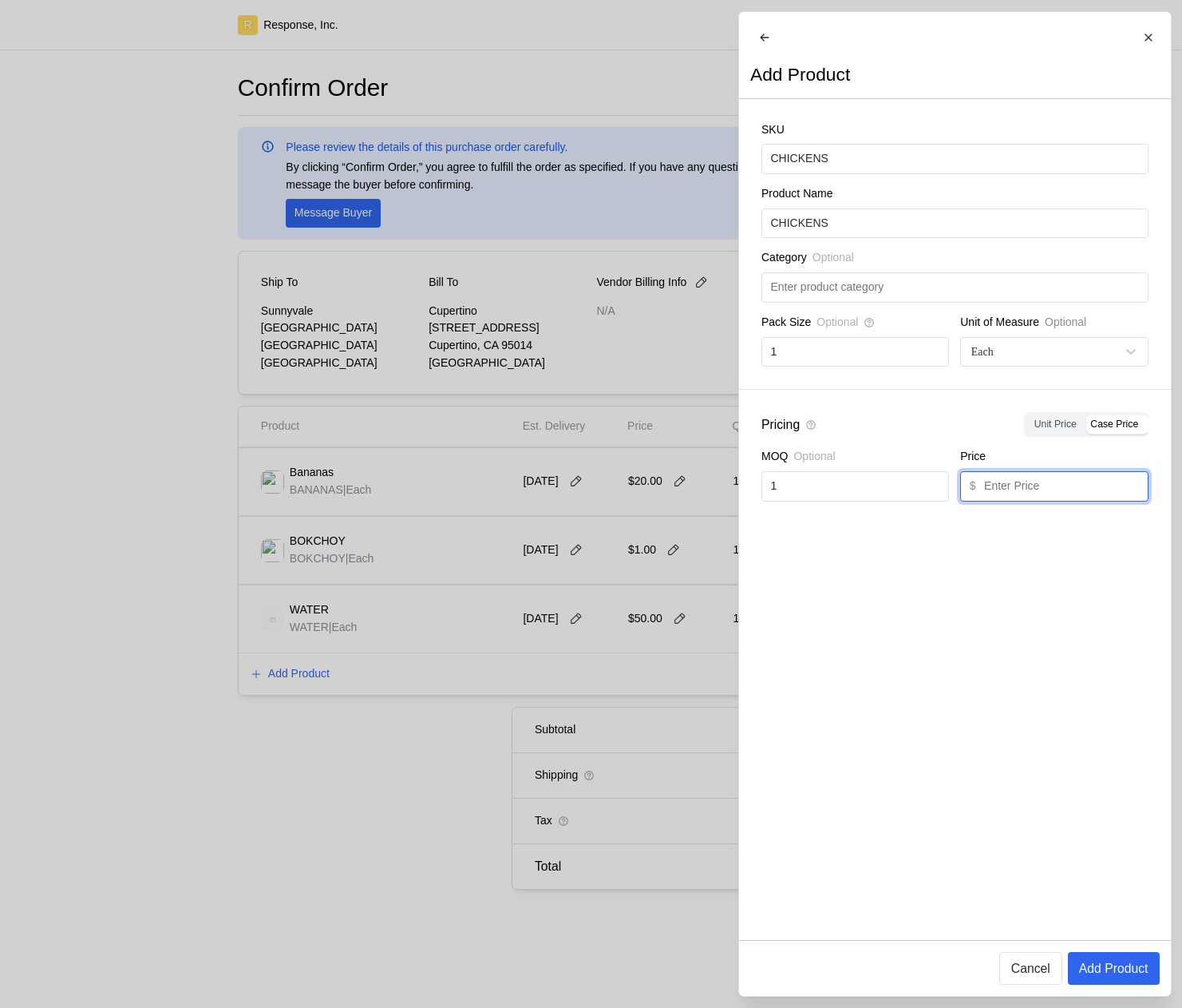
click at [1032, 494] on input "text" at bounding box center [1062, 486] width 155 height 28
type input "2"
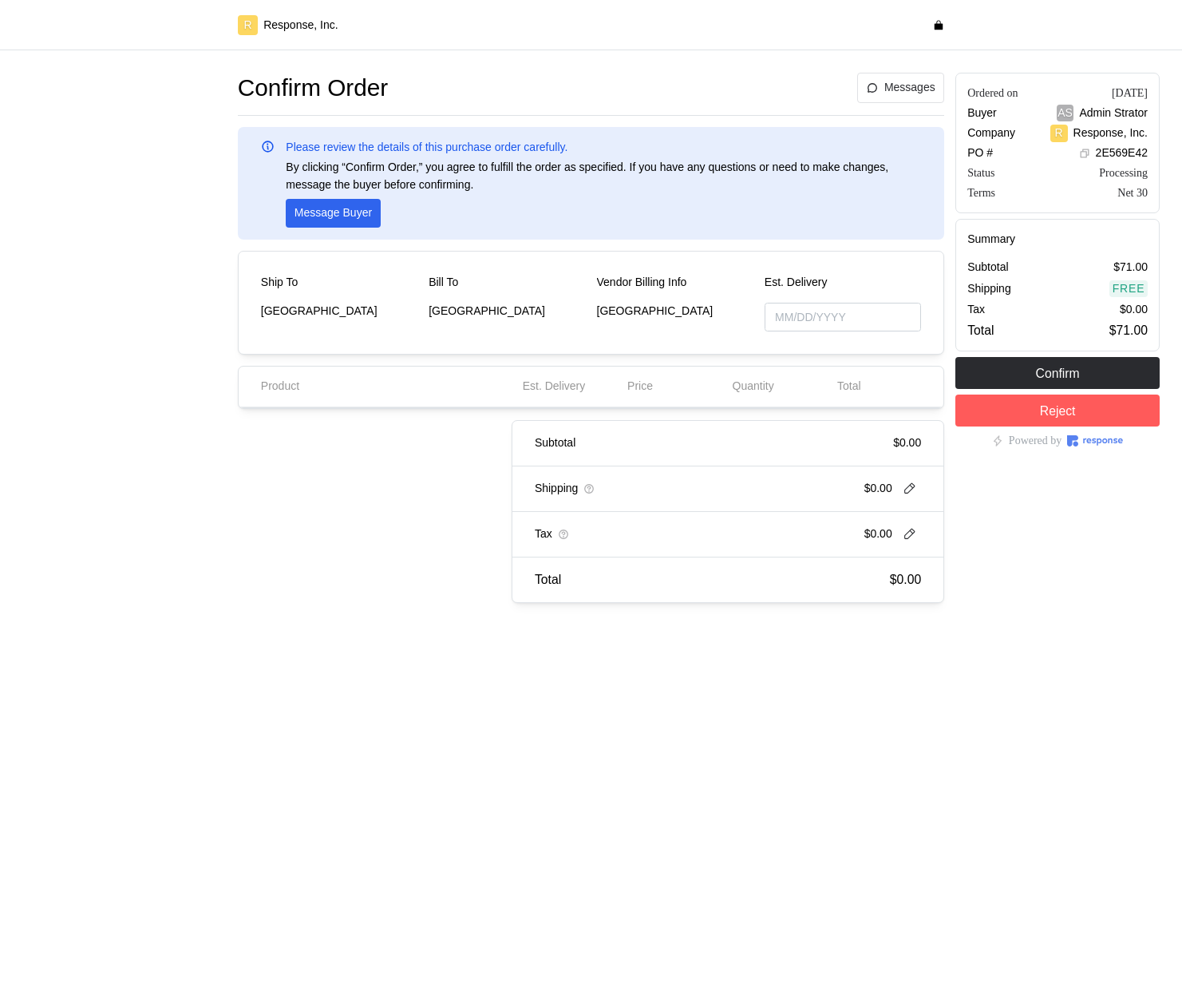
type input "[DATE]"
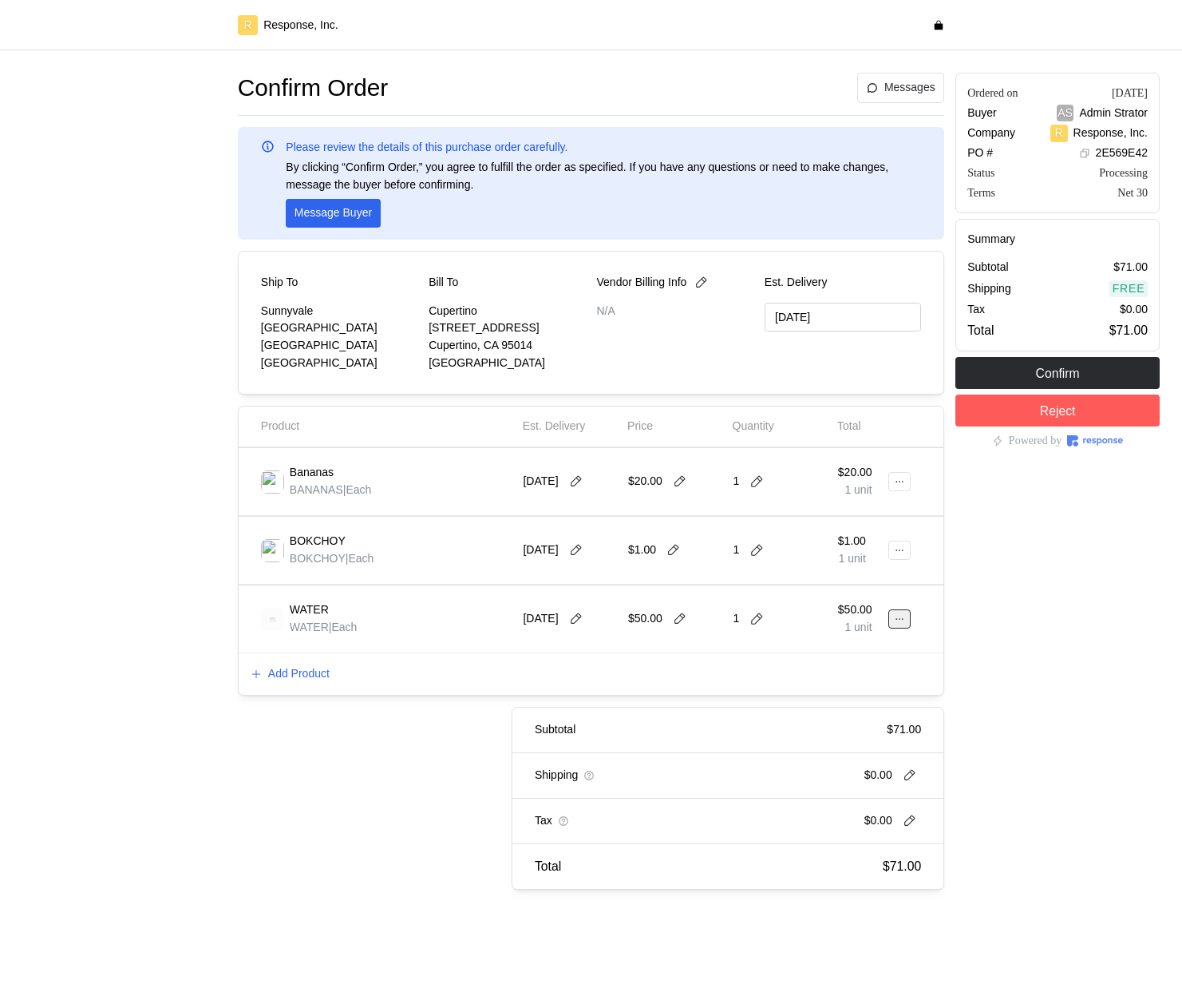
click at [900, 622] on icon at bounding box center [900, 618] width 11 height 11
click at [356, 767] on div "Subtotal $71.00 Shipping $0.00 Tax $0.00 Total $71.00" at bounding box center [579, 798] width 729 height 183
click at [902, 617] on icon at bounding box center [900, 618] width 11 height 11
click at [852, 659] on p "Edit" at bounding box center [847, 653] width 102 height 17
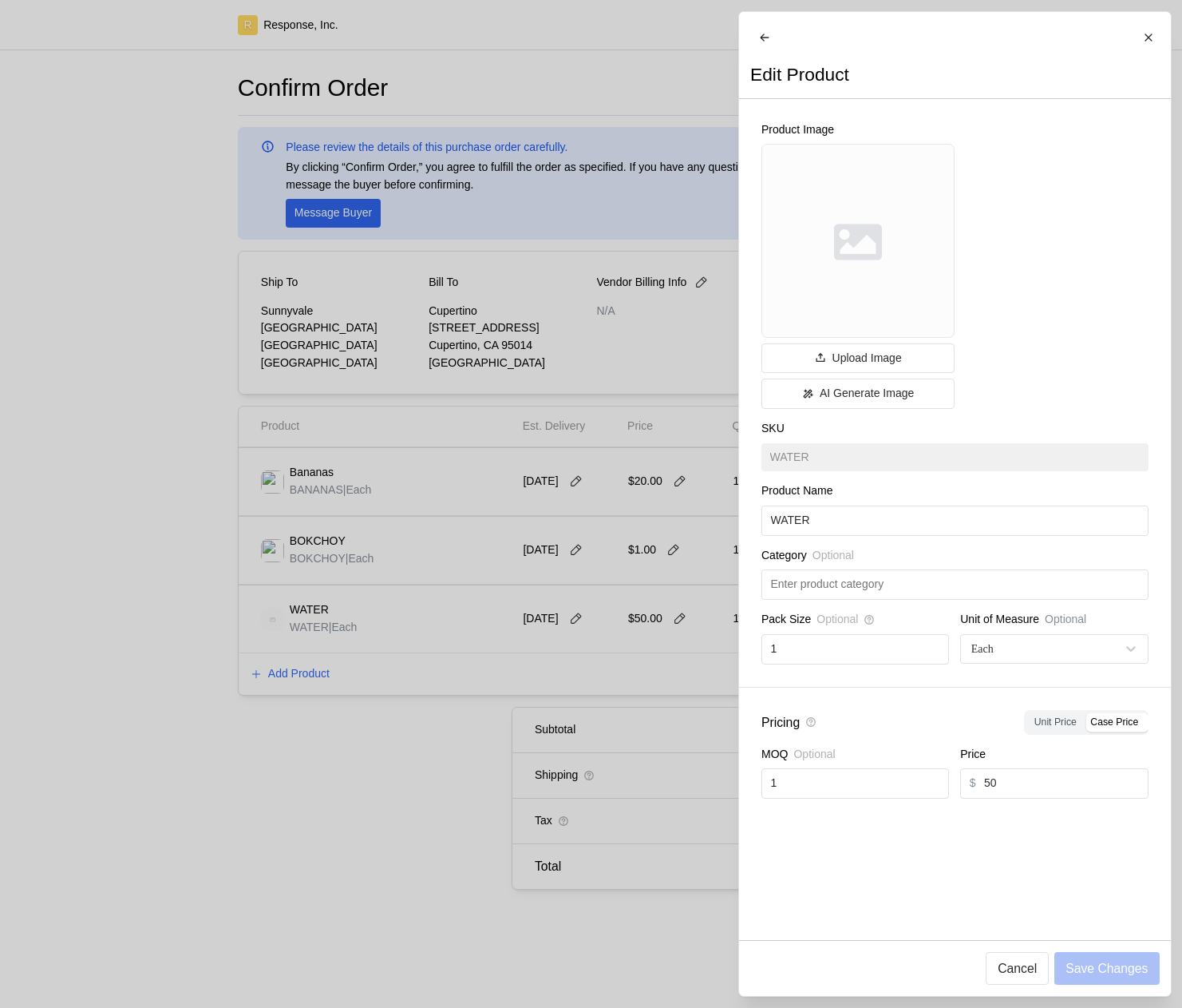
click at [618, 688] on div at bounding box center [591, 504] width 1182 height 1008
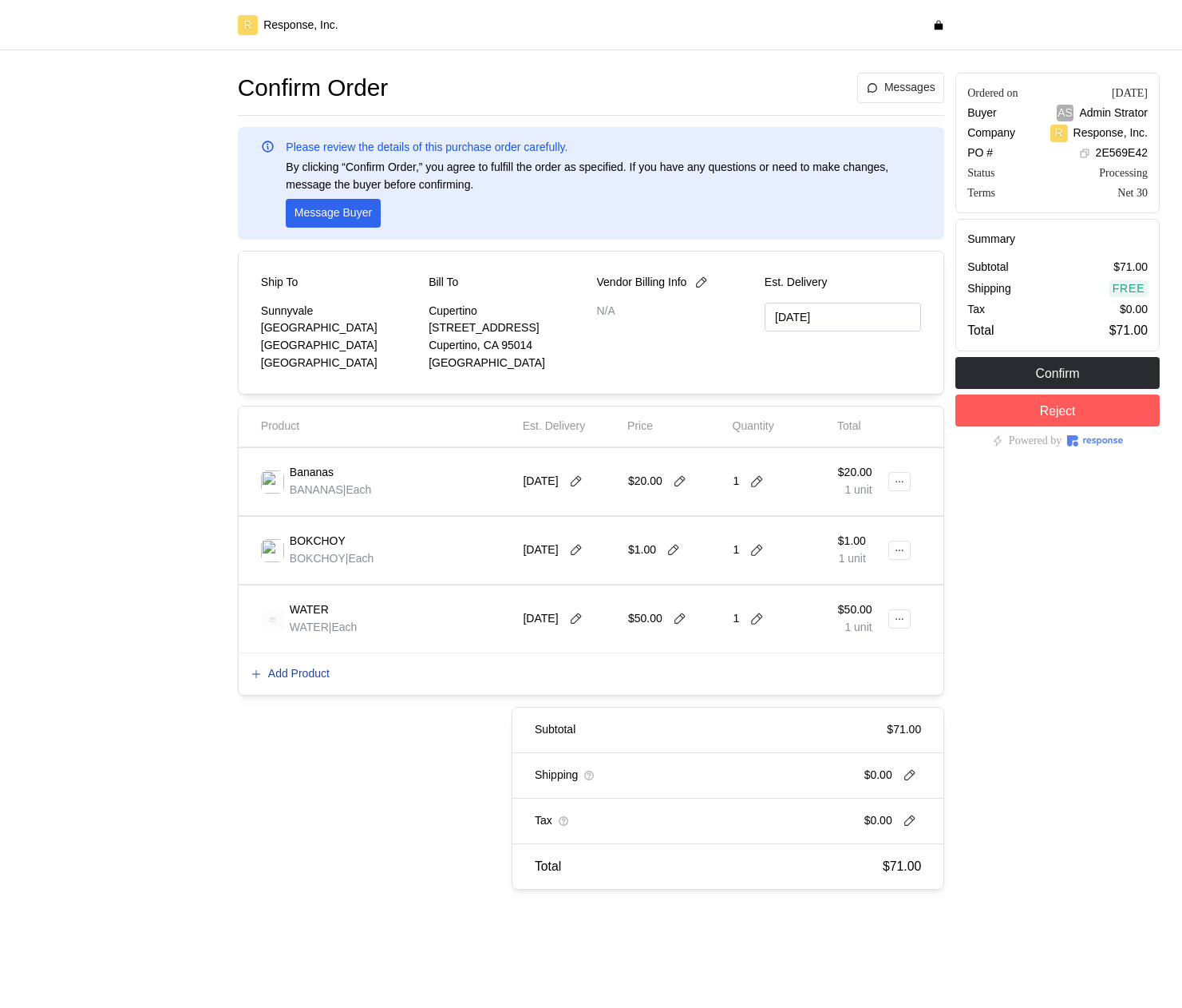
click at [276, 677] on p "Add Product" at bounding box center [299, 674] width 62 height 17
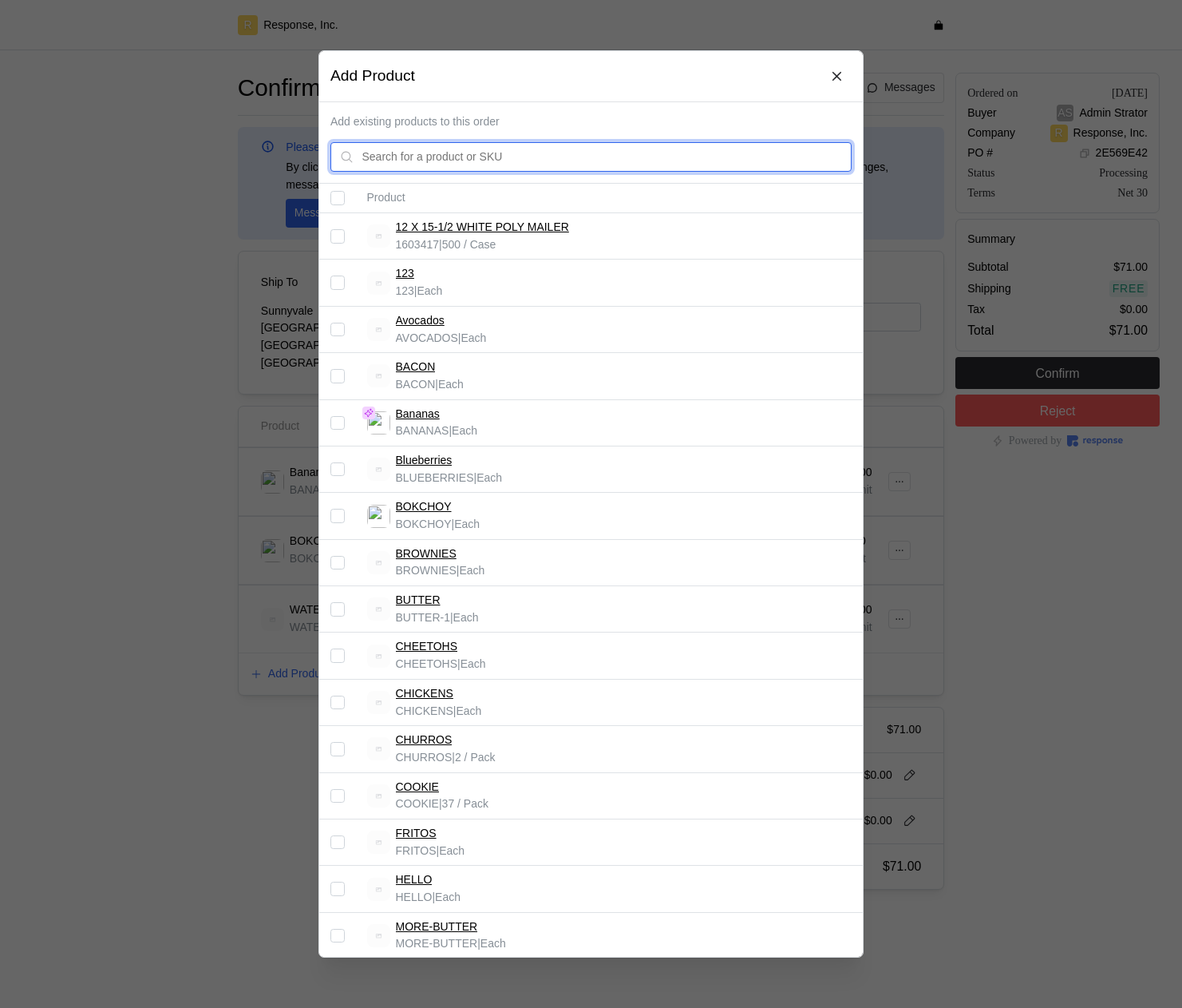
click at [617, 156] on input "text" at bounding box center [603, 156] width 481 height 28
click at [532, 162] on input "text" at bounding box center [603, 156] width 481 height 28
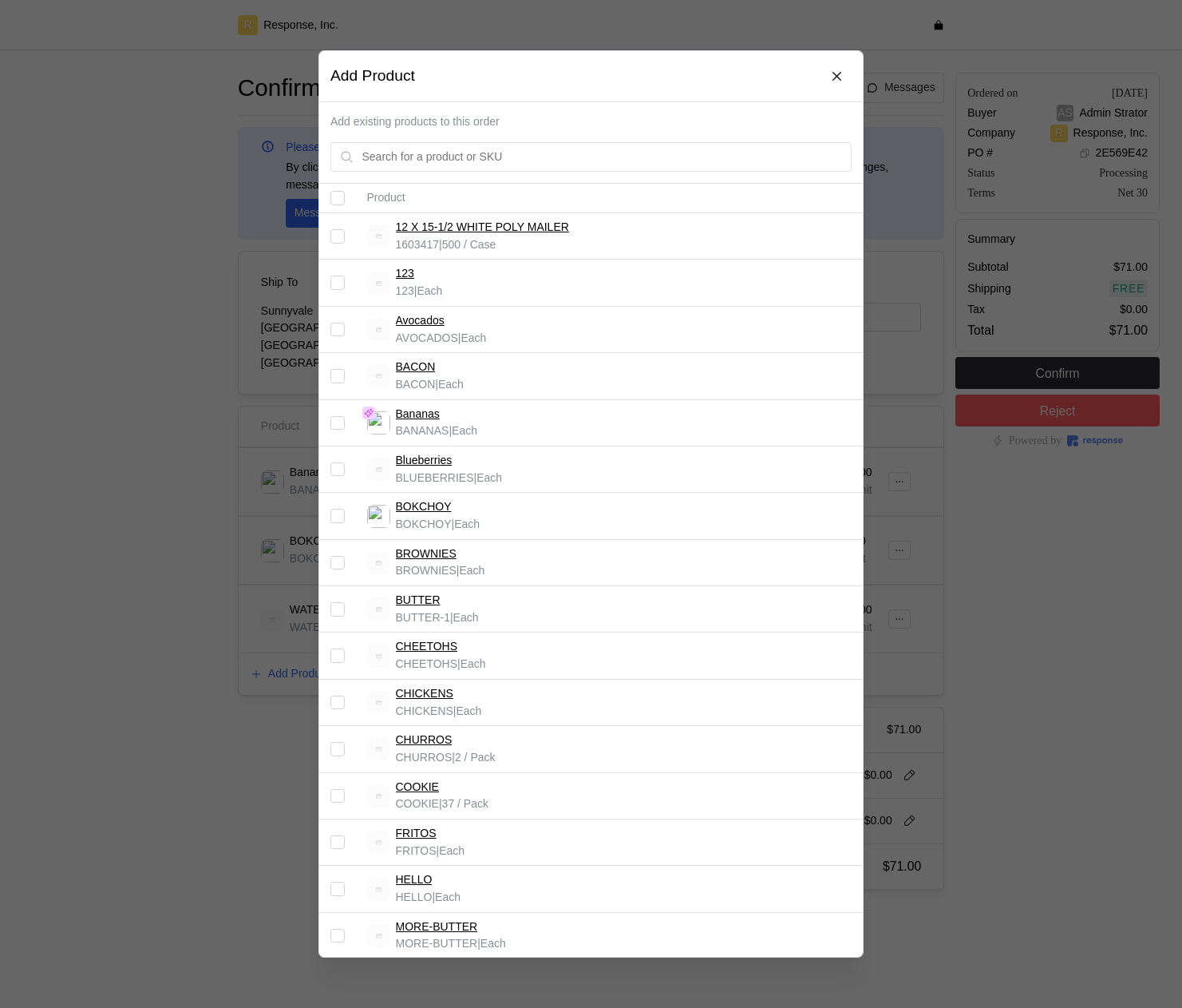
click at [342, 701] on input "Select record 11" at bounding box center [337, 702] width 15 height 15
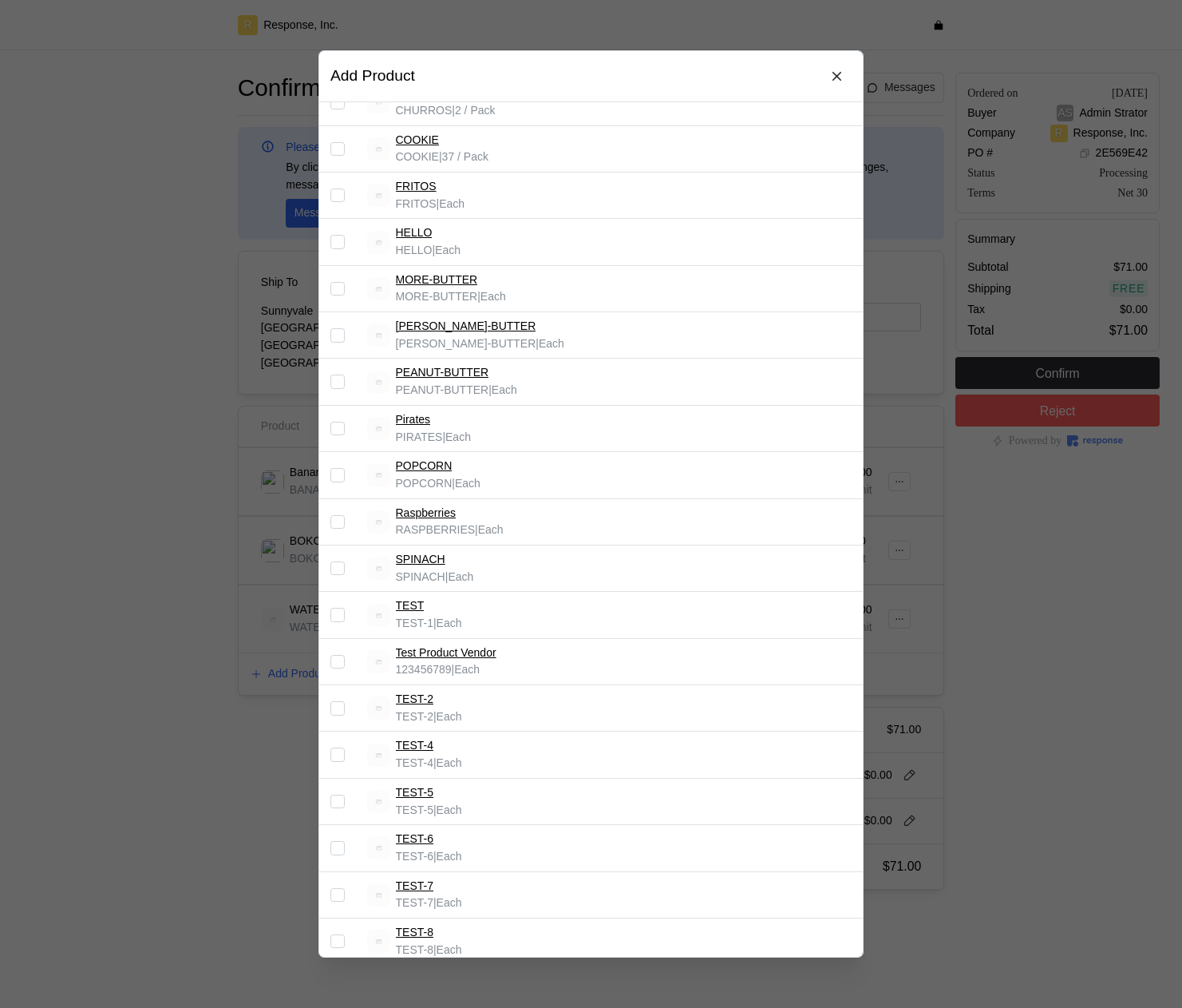
scroll to position [817, 0]
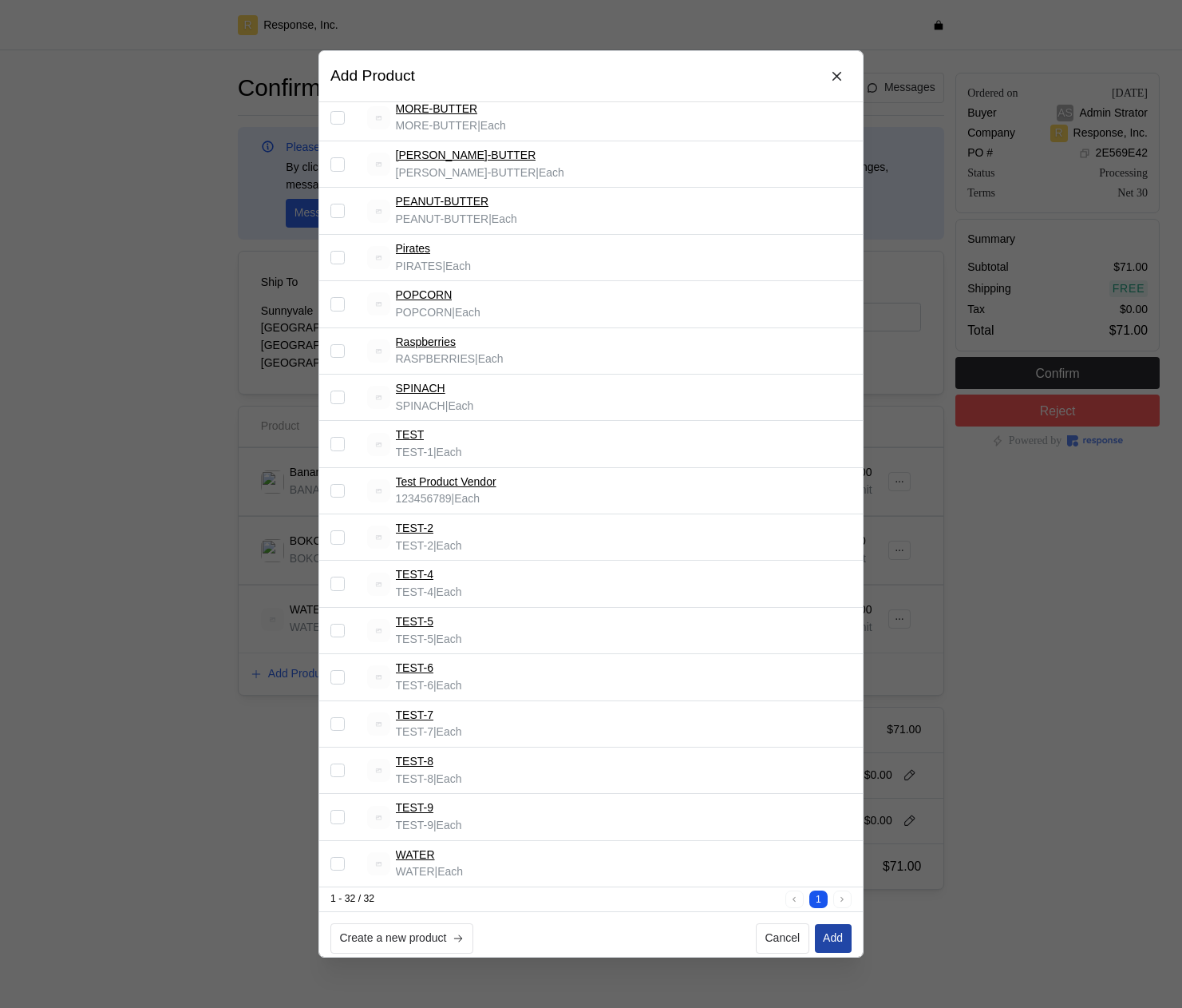
click at [839, 938] on p "Add" at bounding box center [833, 938] width 20 height 17
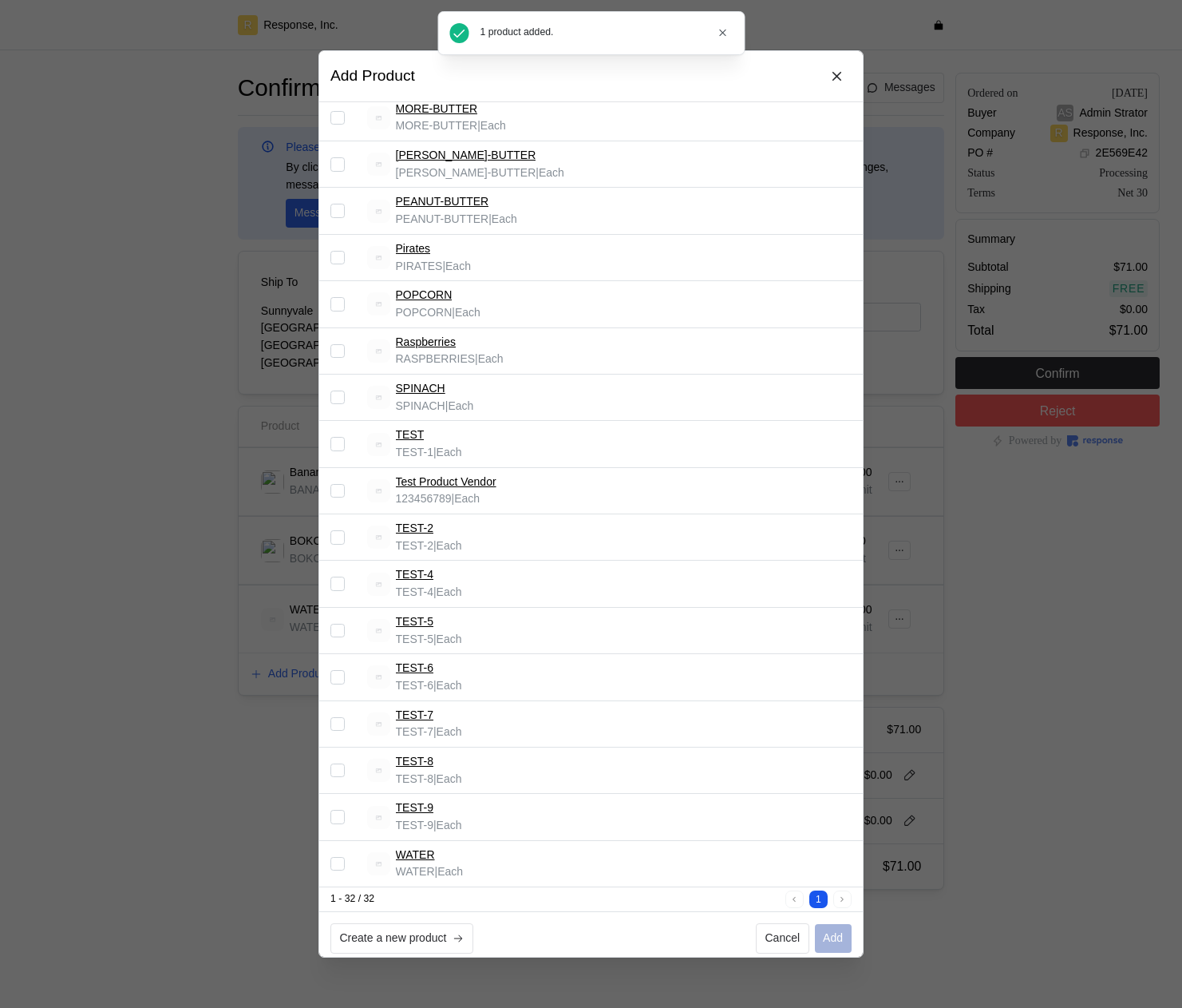
checkbox input "false"
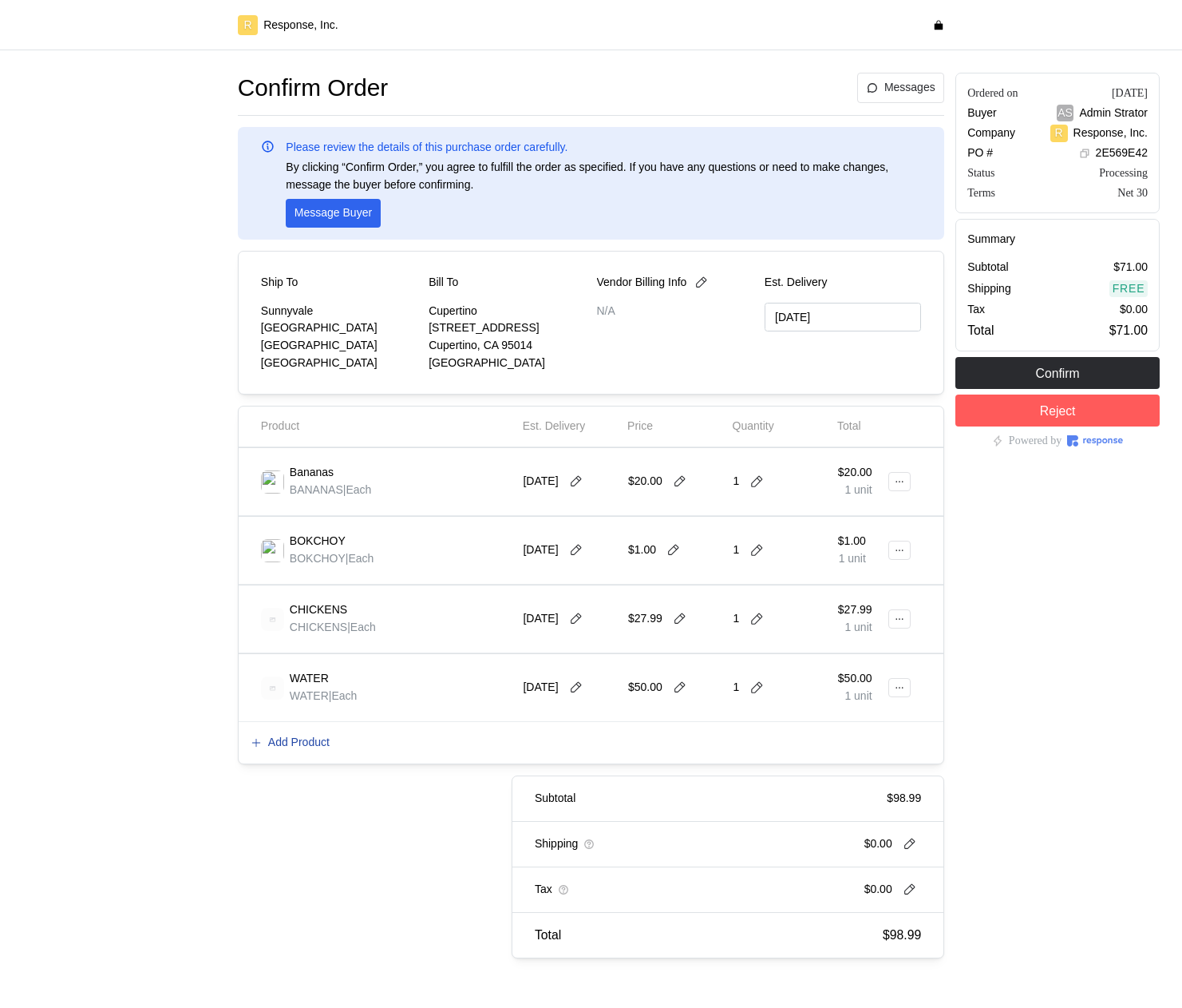
click at [302, 742] on p "Add Product" at bounding box center [299, 743] width 62 height 17
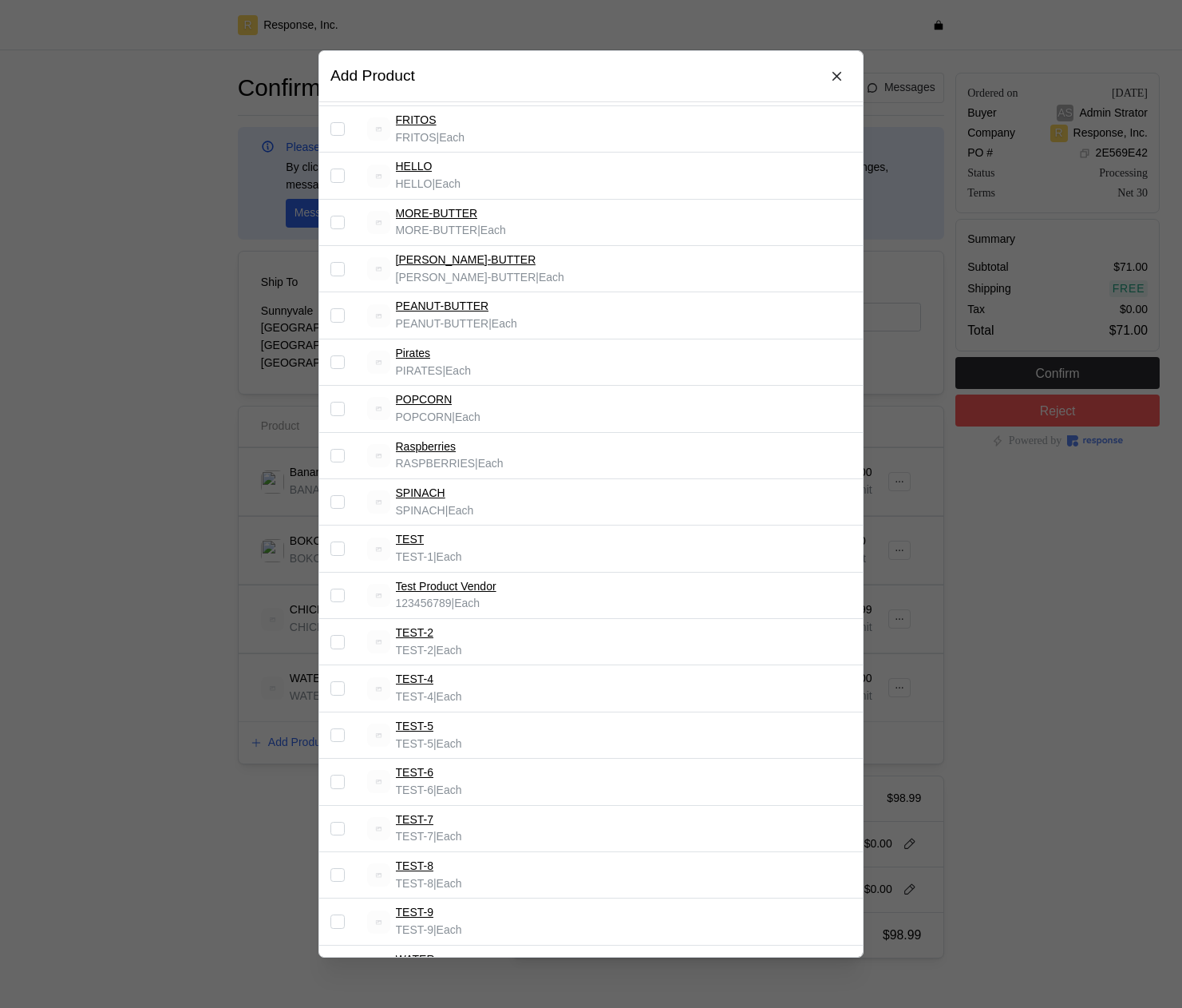
scroll to position [826, 0]
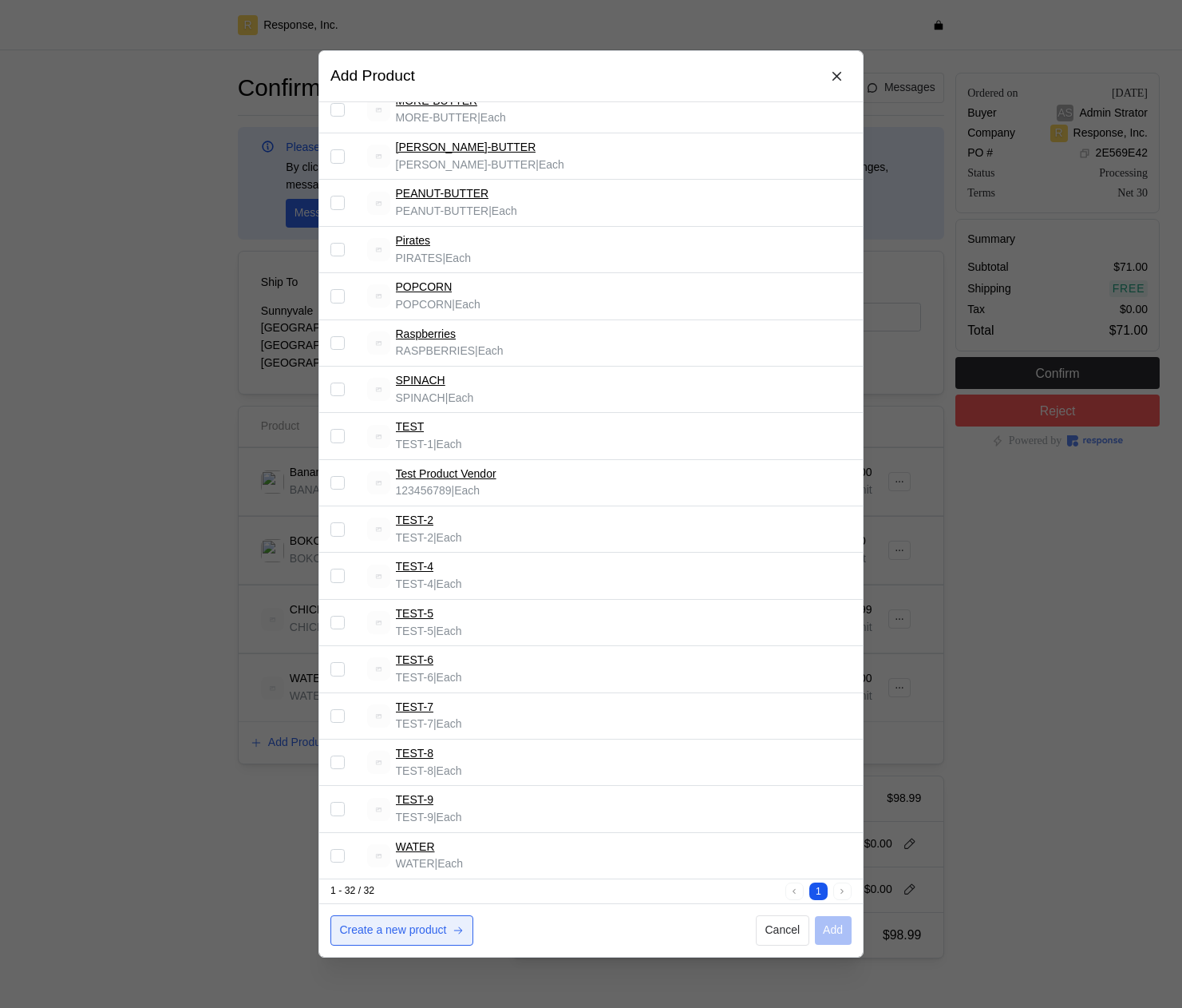
click at [416, 929] on p "Create a new product" at bounding box center [393, 930] width 107 height 17
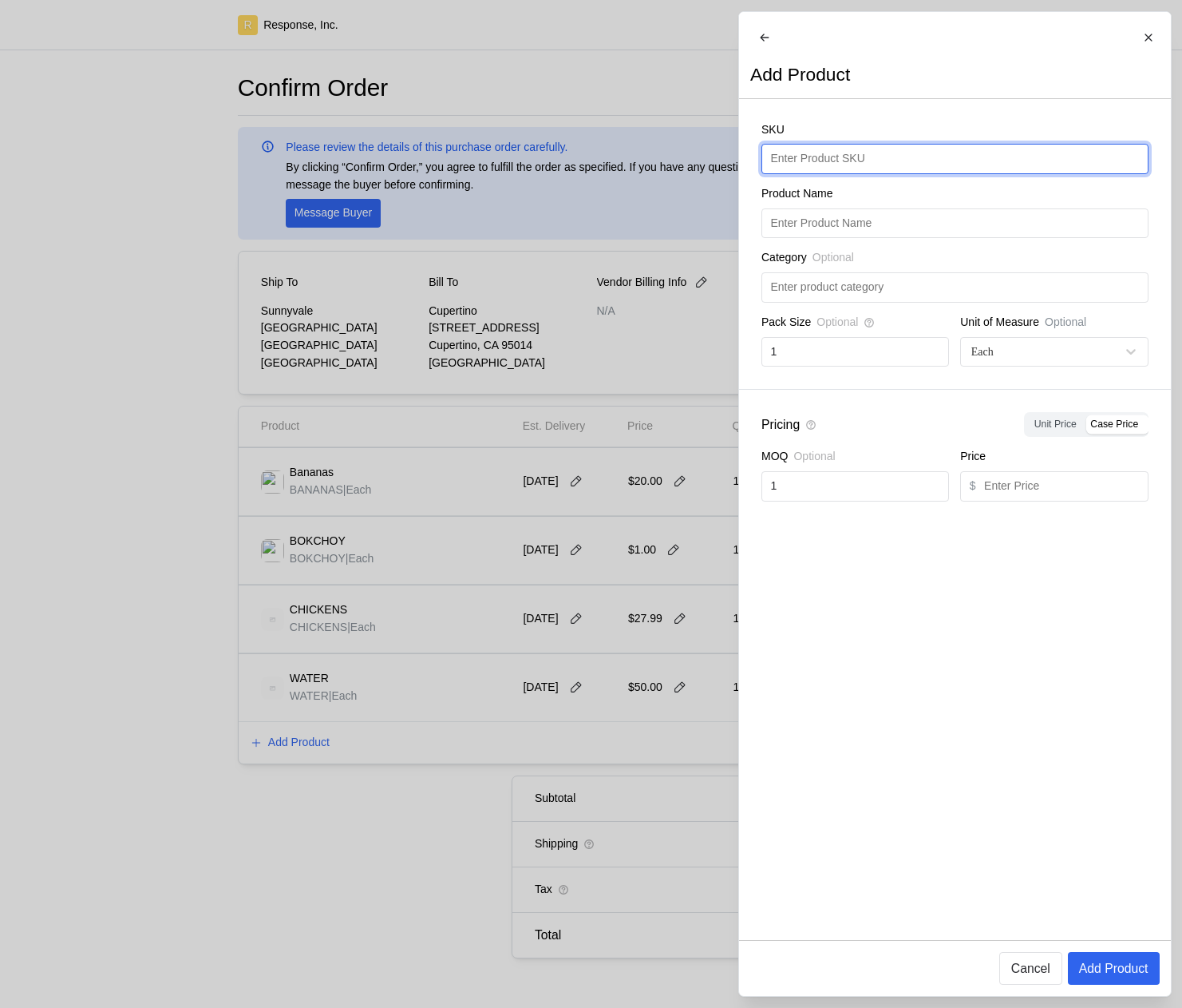
click at [895, 165] on input "text" at bounding box center [955, 158] width 369 height 28
type input "BATS"
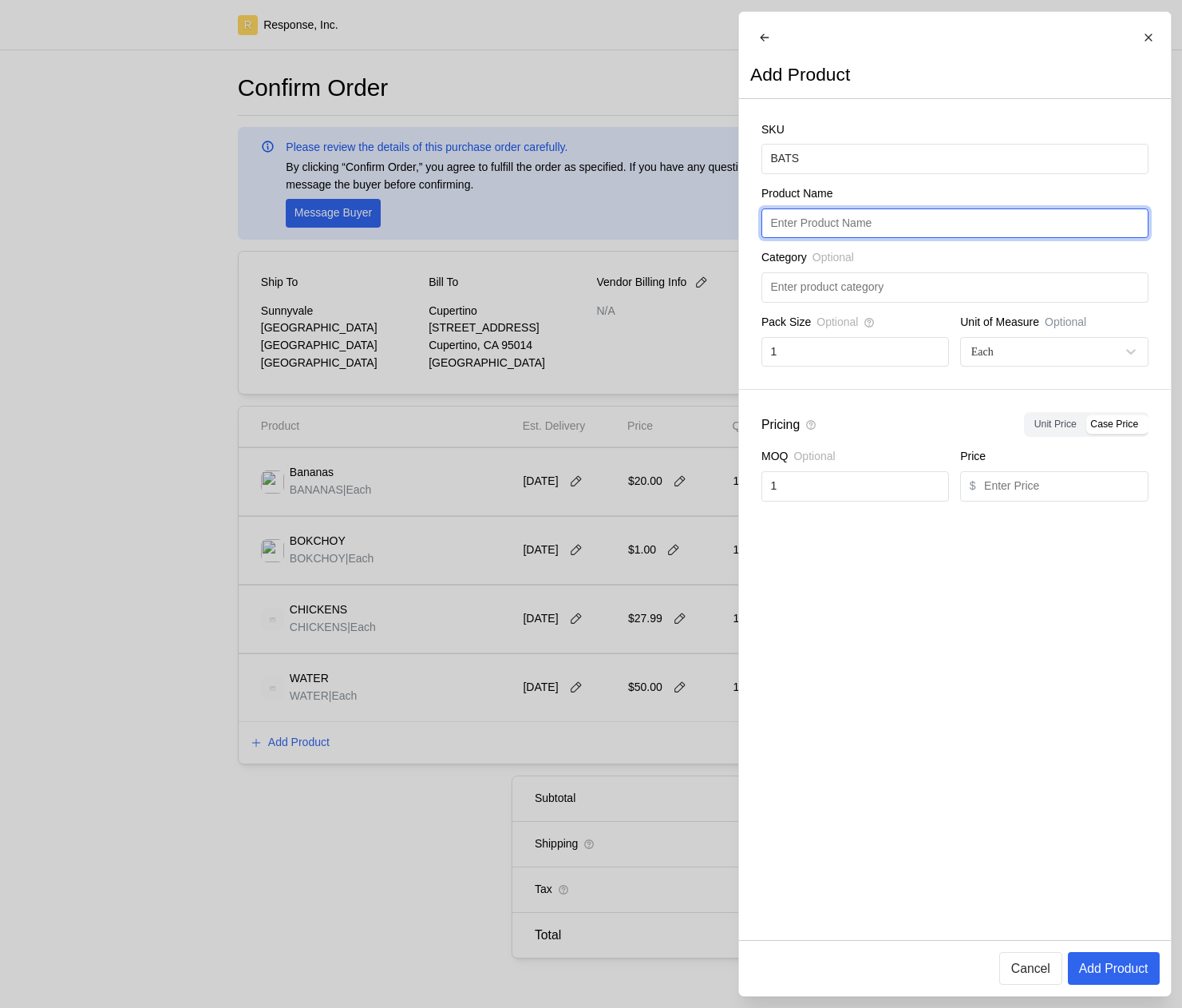
click at [884, 227] on input "text" at bounding box center [955, 223] width 369 height 28
paste input "BATS"
type input "BATS"
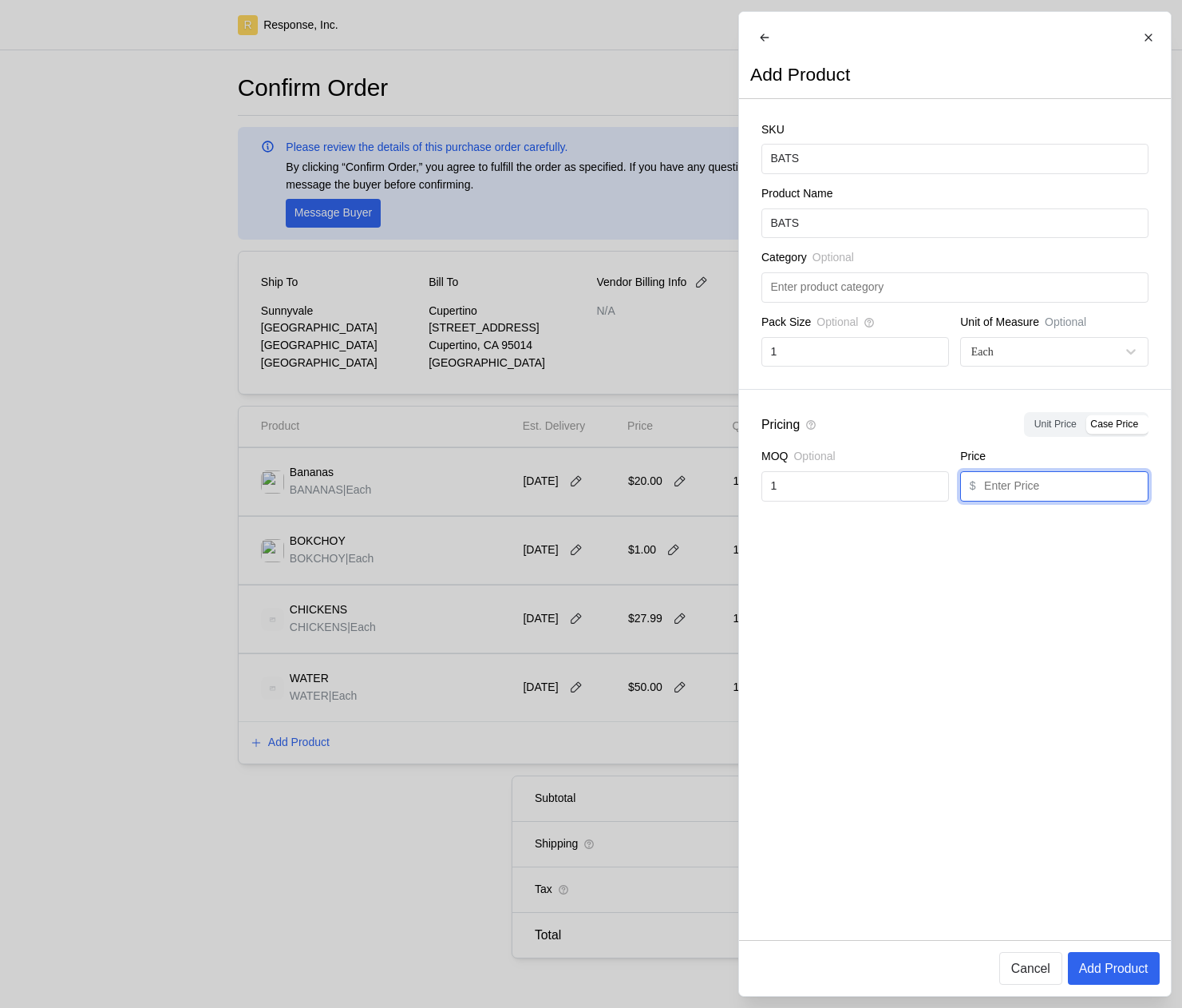
click at [1057, 501] on input "text" at bounding box center [1062, 486] width 155 height 28
type input "3.99"
click at [1104, 970] on p "Add Product" at bounding box center [1112, 968] width 70 height 20
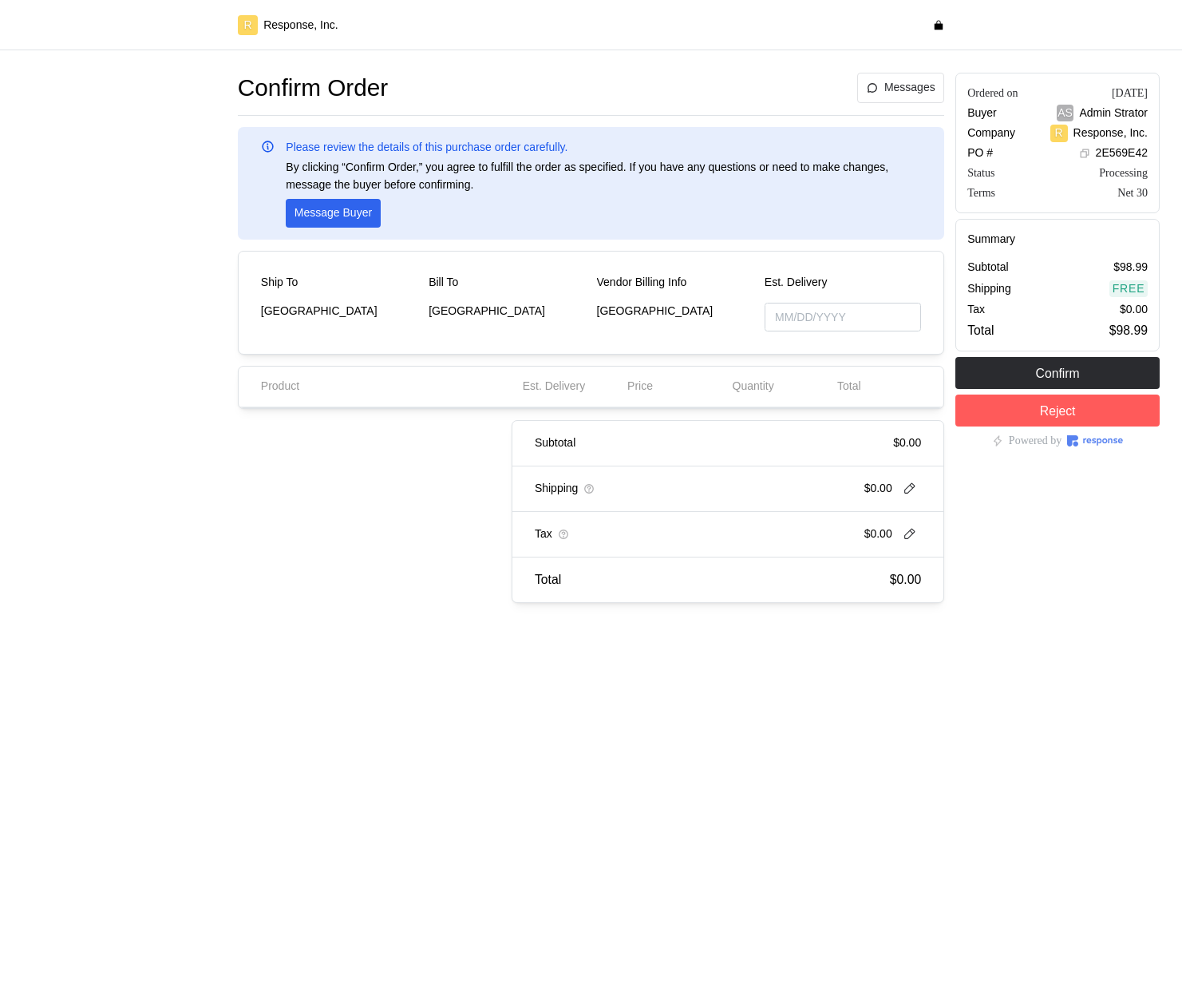
type input "[DATE]"
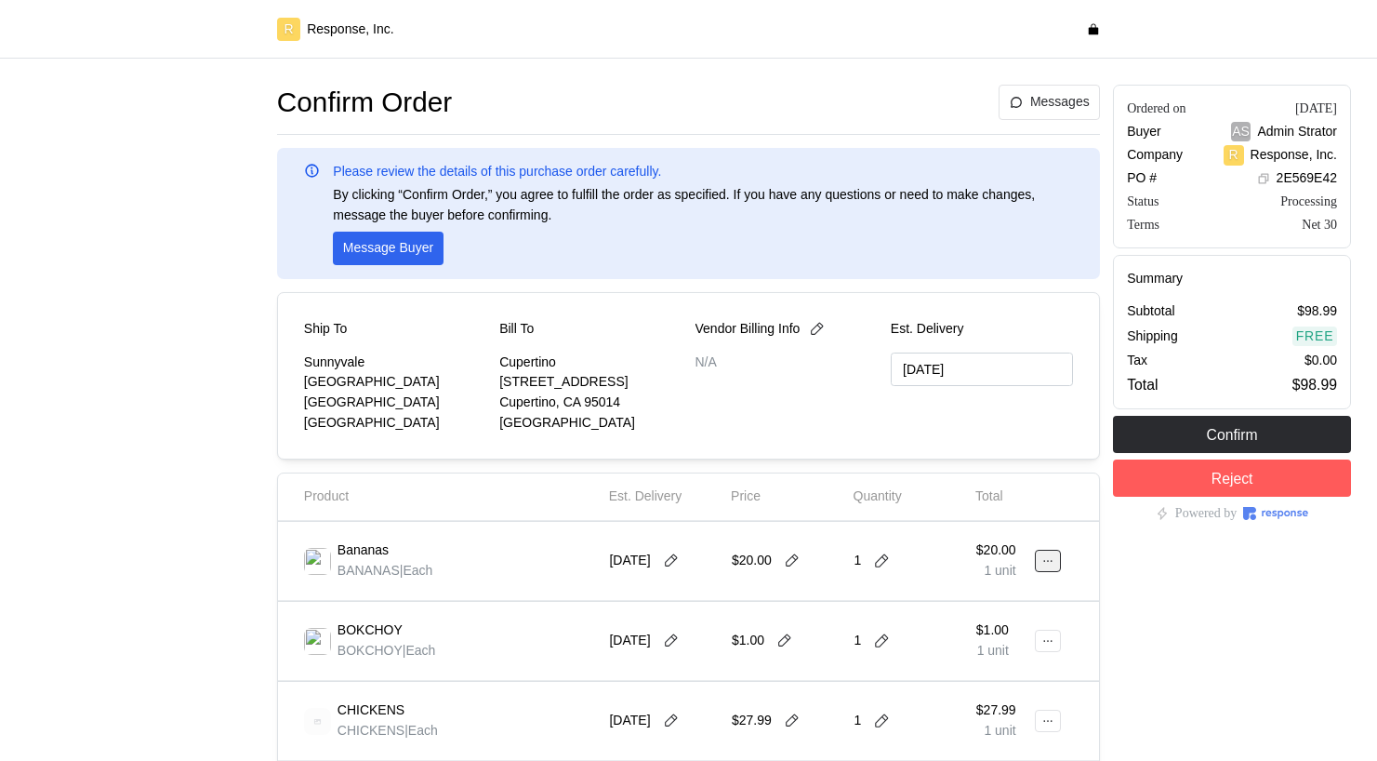
click at [1054, 559] on icon at bounding box center [1048, 560] width 13 height 13
click at [967, 594] on p "Edit" at bounding box center [987, 600] width 119 height 20
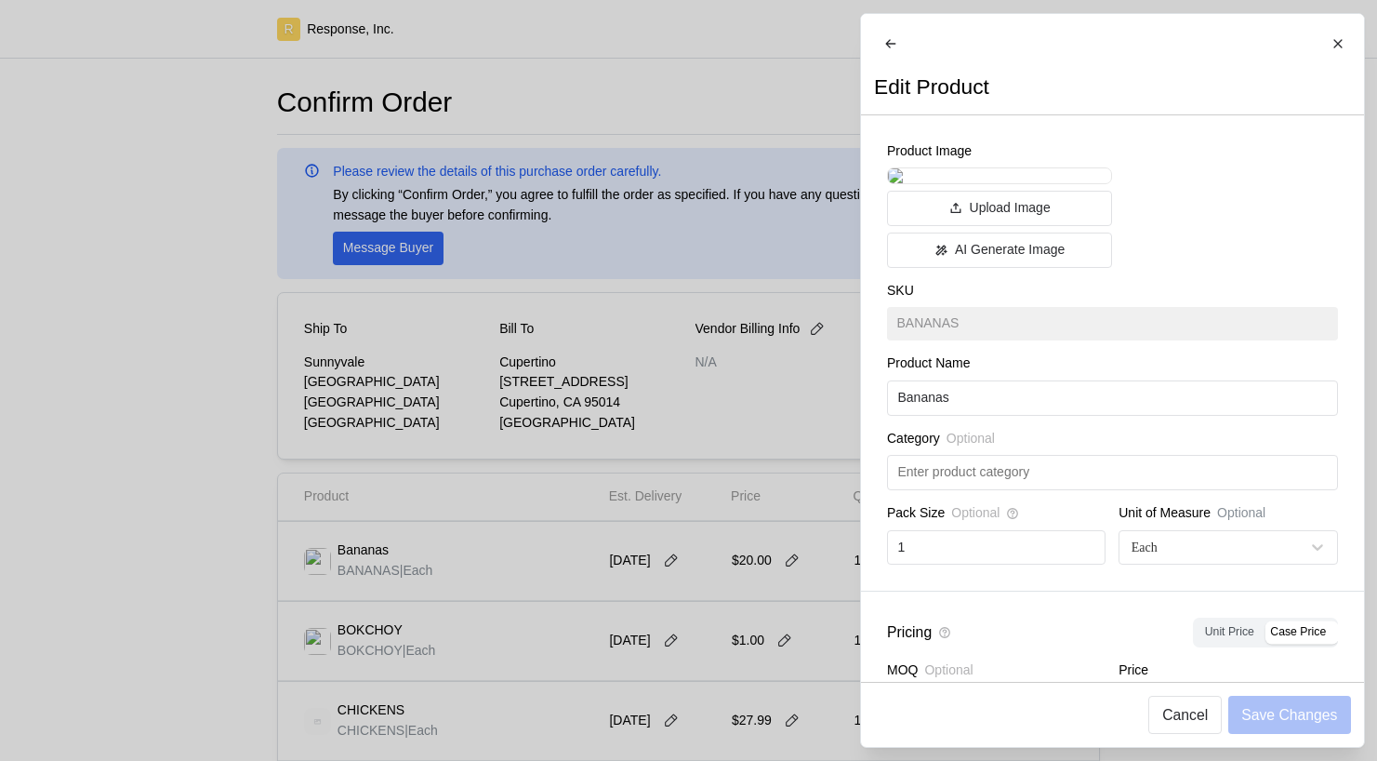
click at [760, 581] on div at bounding box center [688, 380] width 1377 height 761
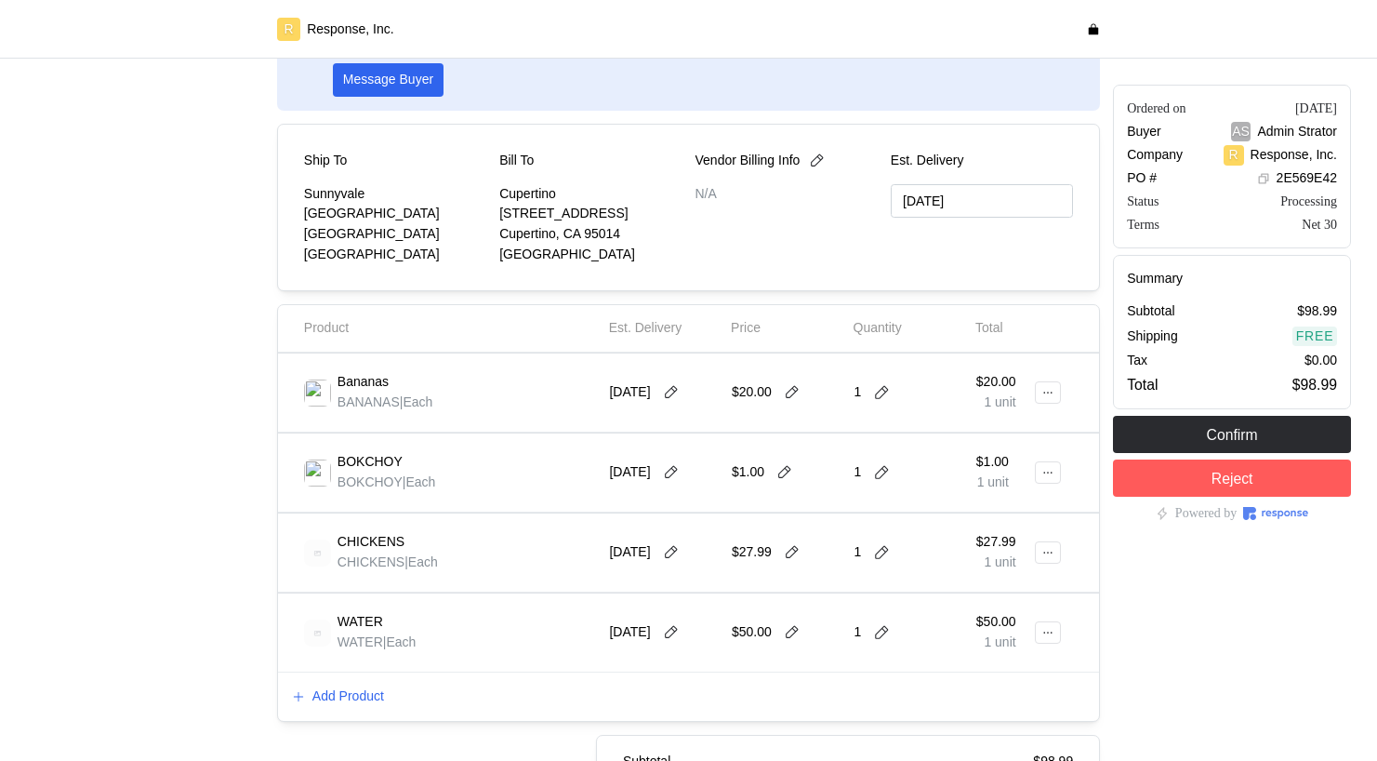
scroll to position [309, 0]
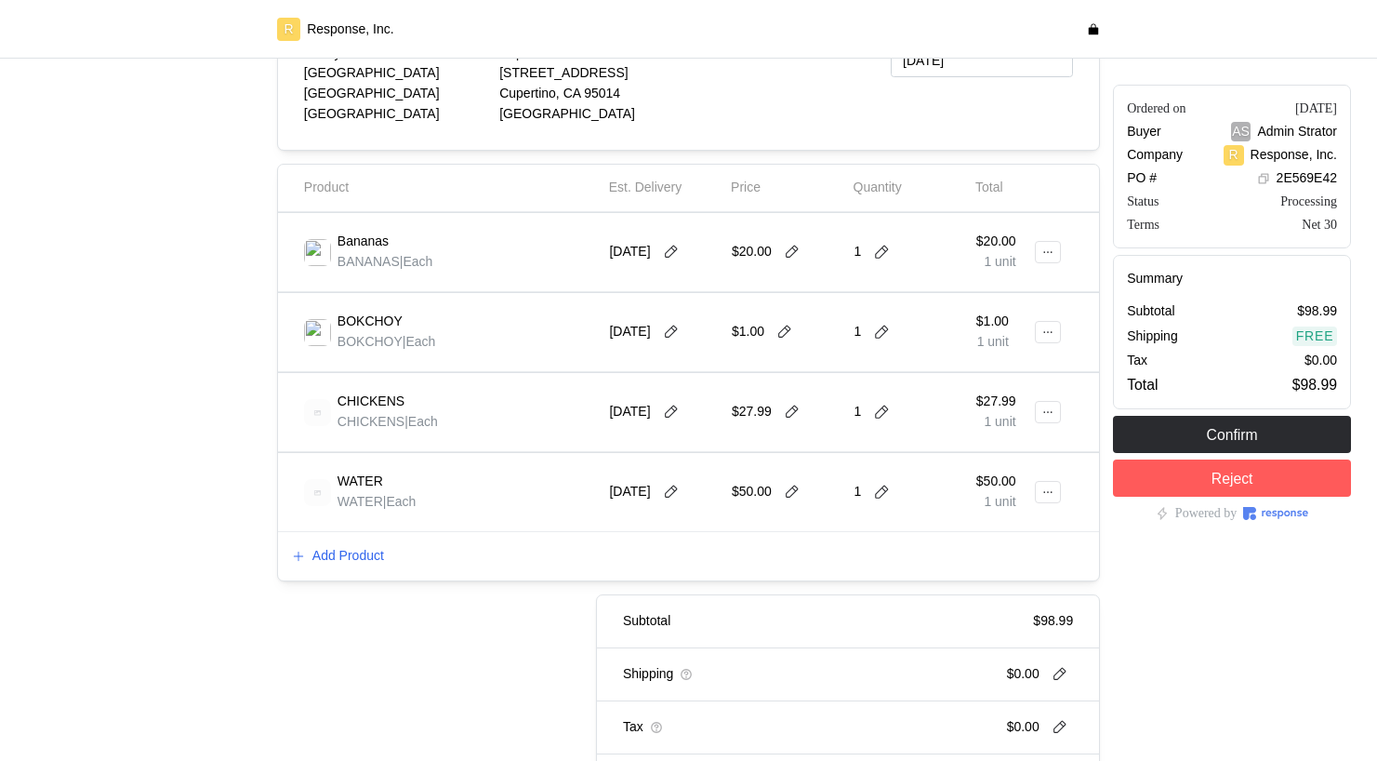
click at [361, 542] on div "Add Product" at bounding box center [688, 556] width 821 height 48
click at [375, 552] on p "Add Product" at bounding box center [348, 556] width 72 height 20
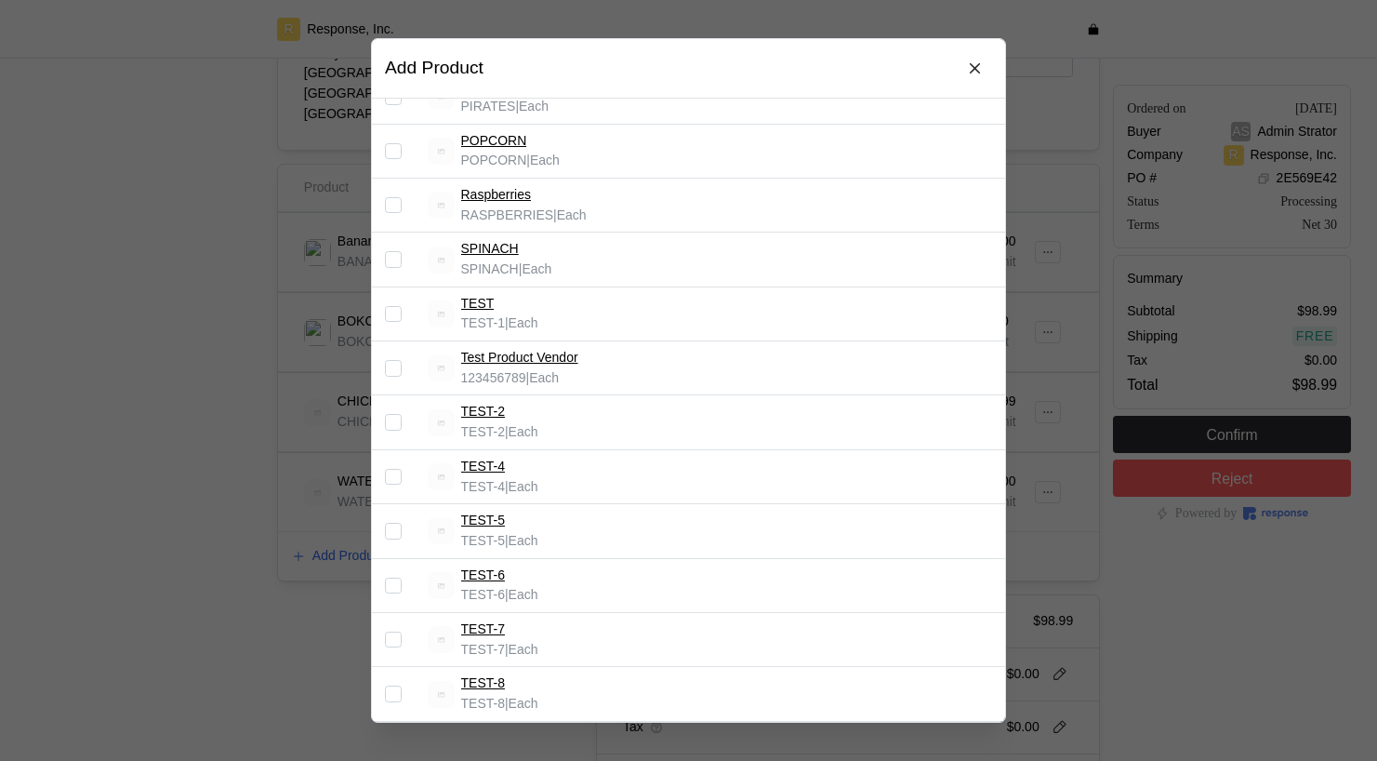
scroll to position [1387, 0]
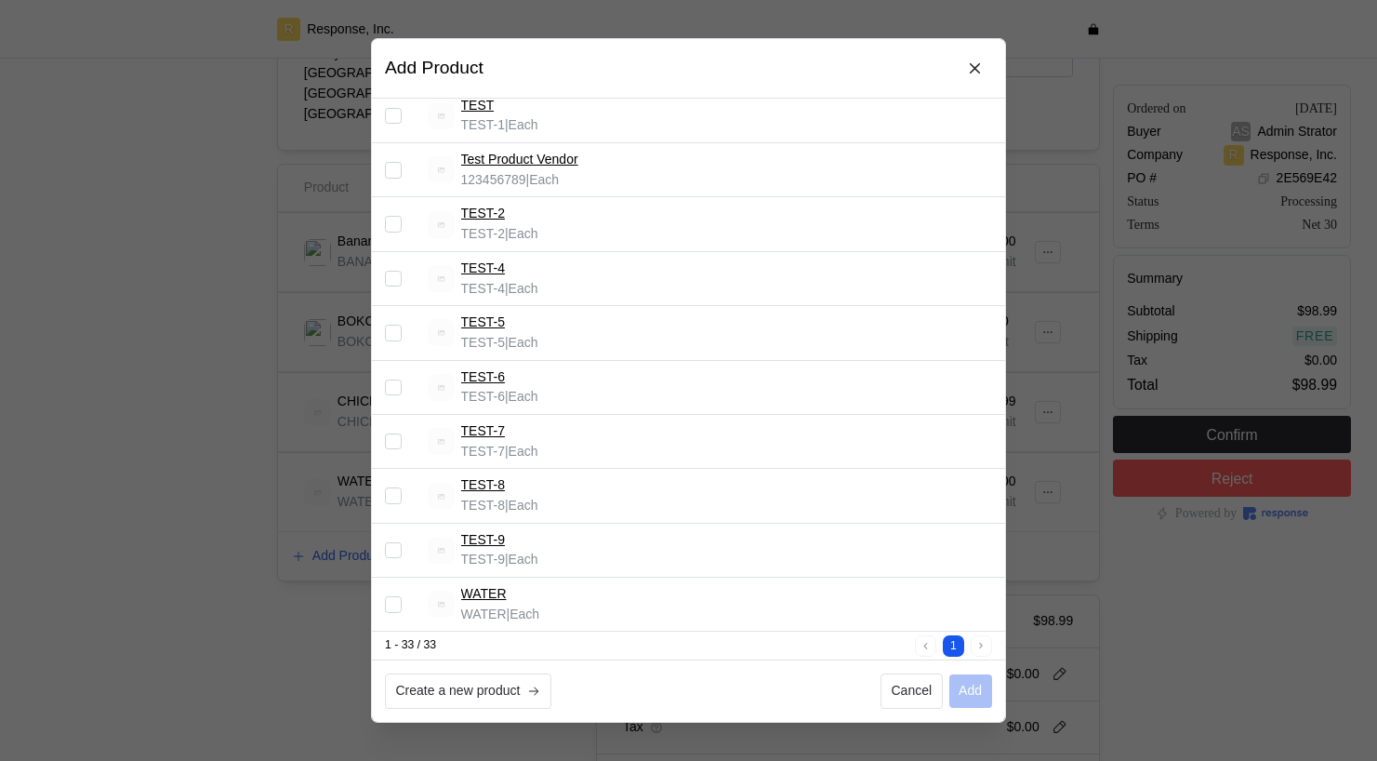
click at [394, 604] on input "Select record 33" at bounding box center [393, 604] width 17 height 17
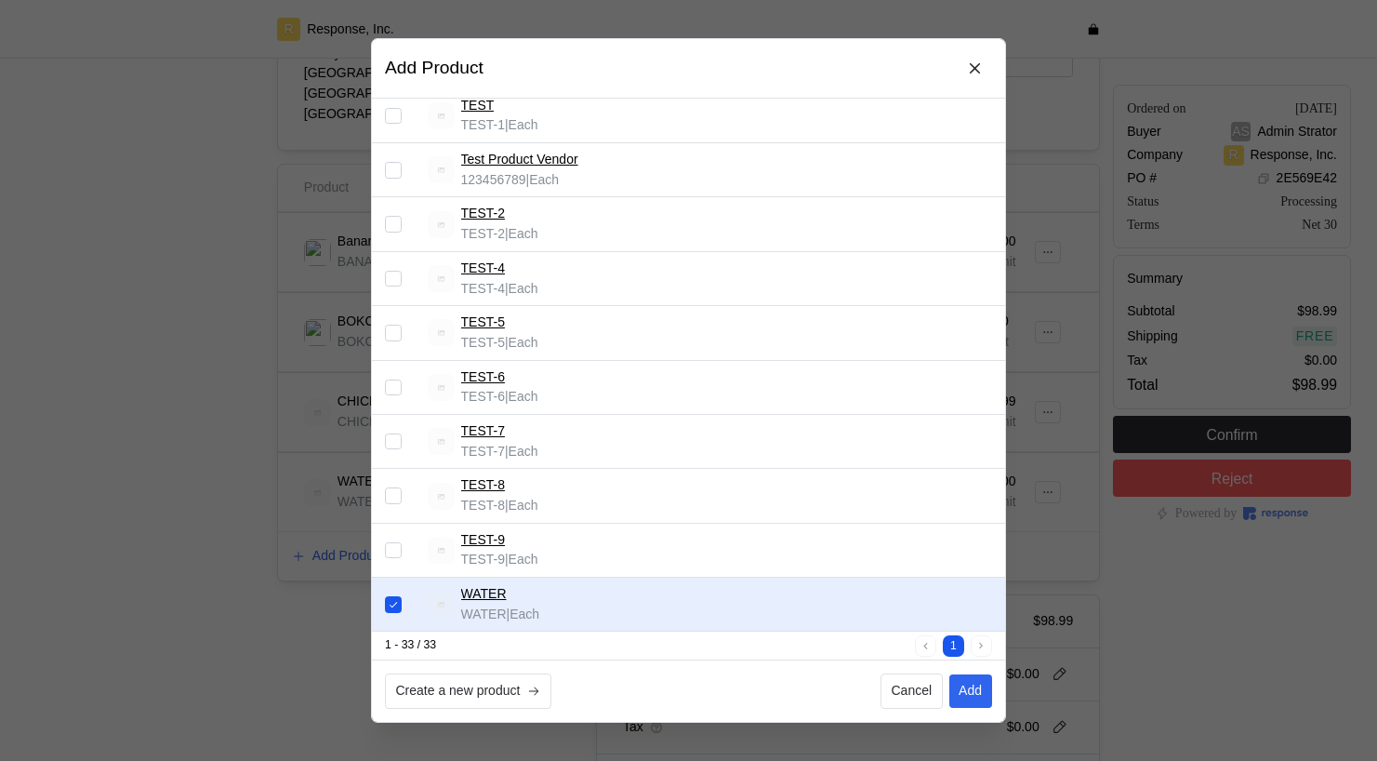
click at [393, 599] on input "Select record 33" at bounding box center [393, 604] width 17 height 17
checkbox input "false"
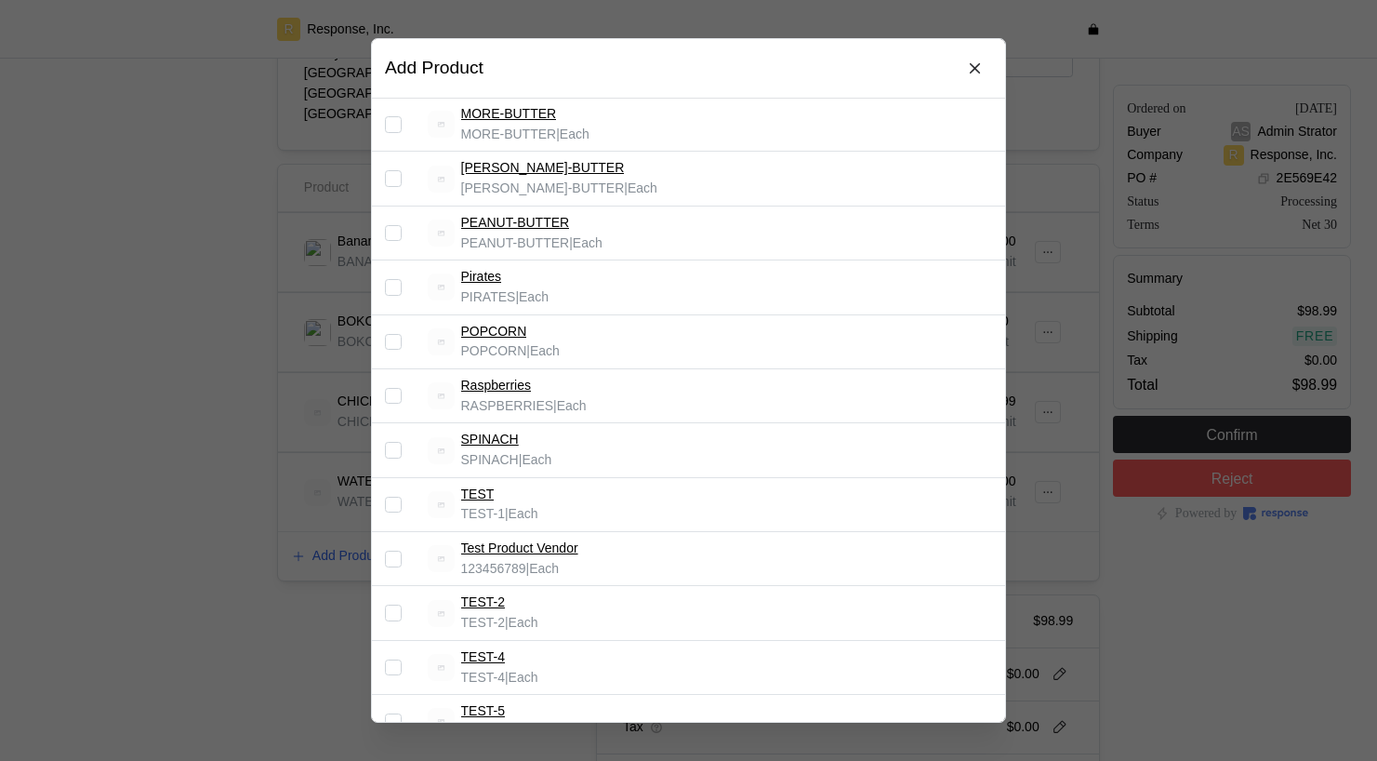
scroll to position [979, 0]
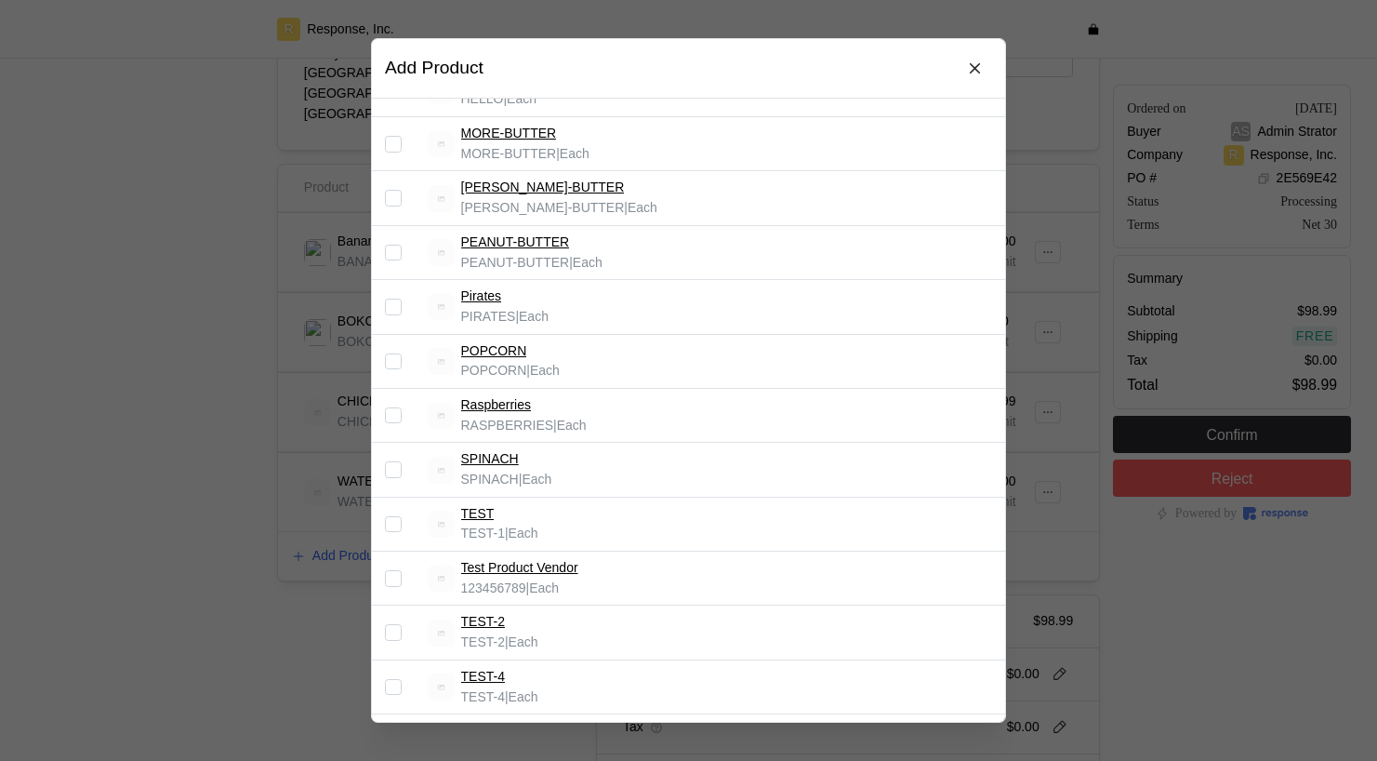
click at [397, 363] on input "Select record 21" at bounding box center [393, 360] width 17 height 17
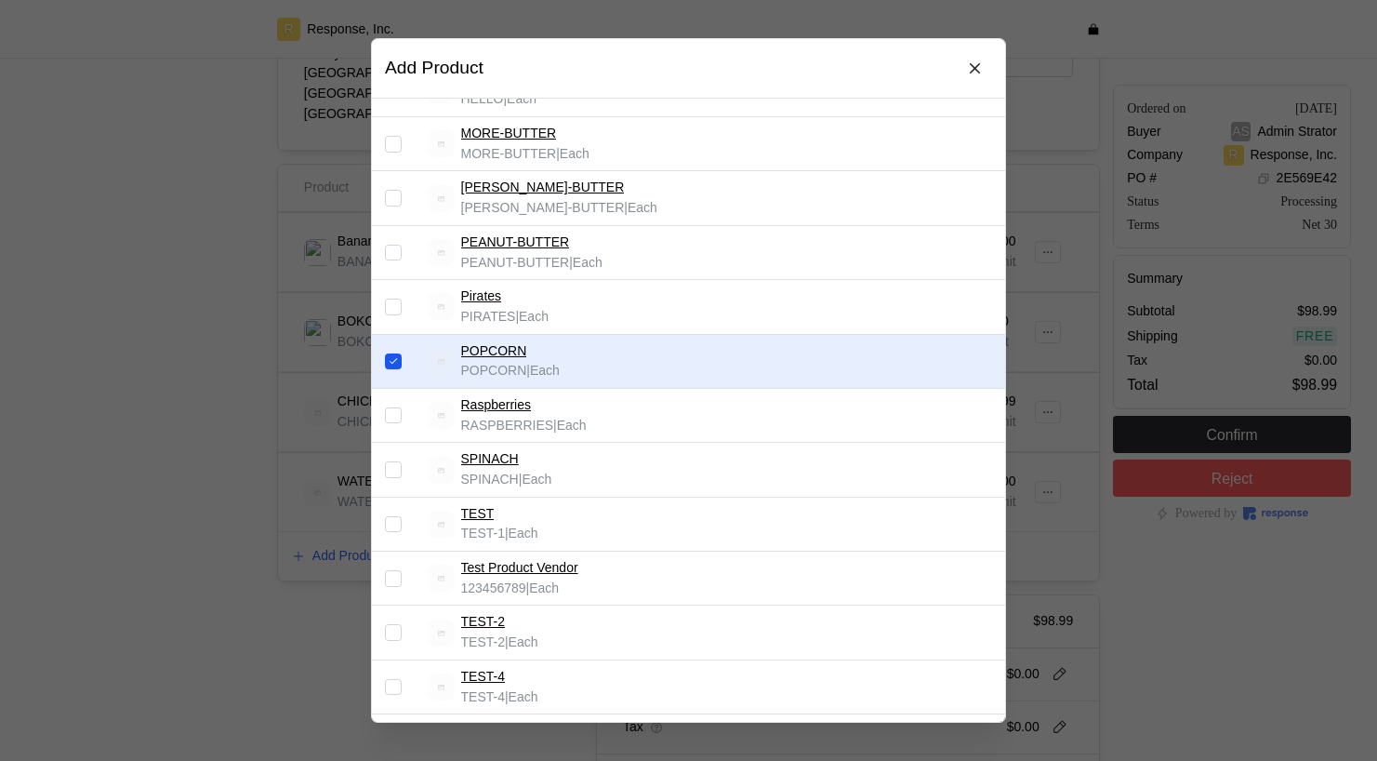
scroll to position [1387, 0]
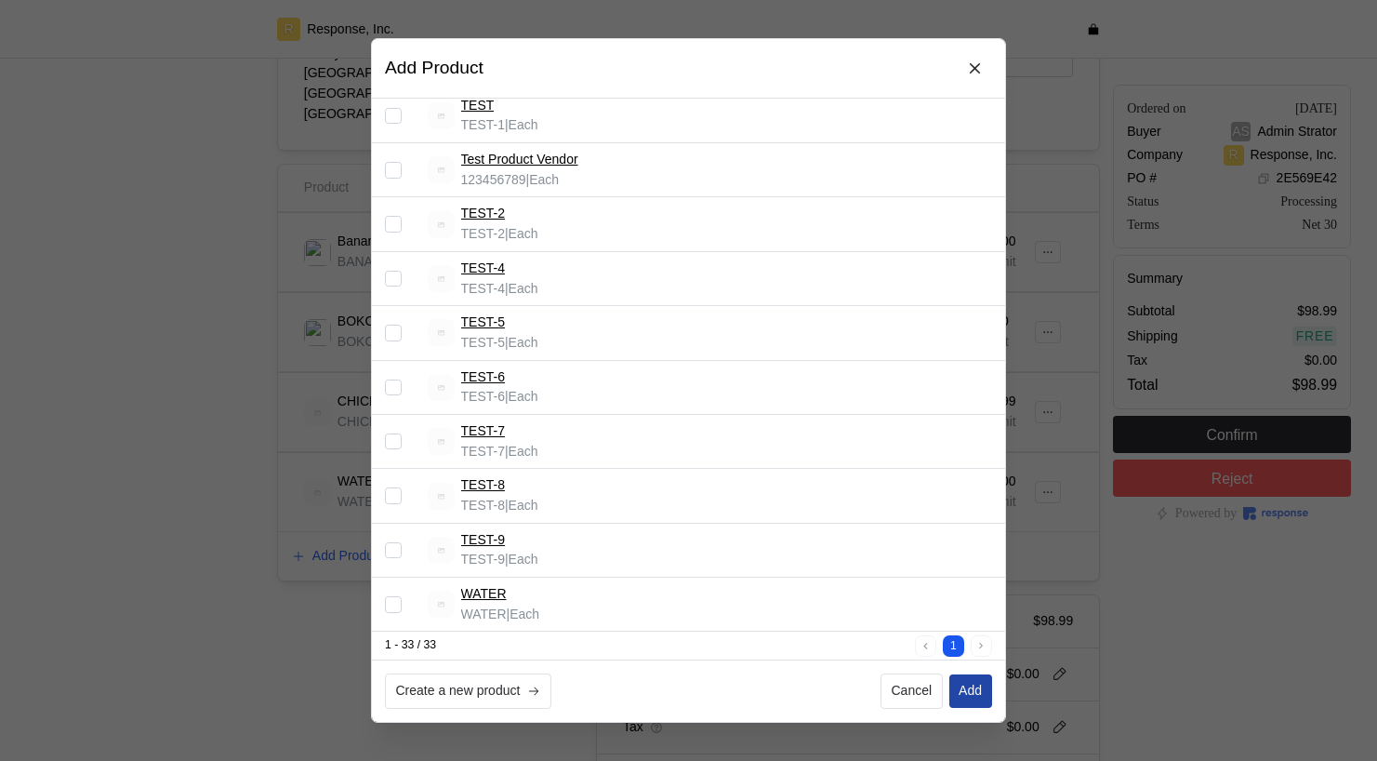
click at [981, 694] on p "Add" at bounding box center [970, 691] width 23 height 20
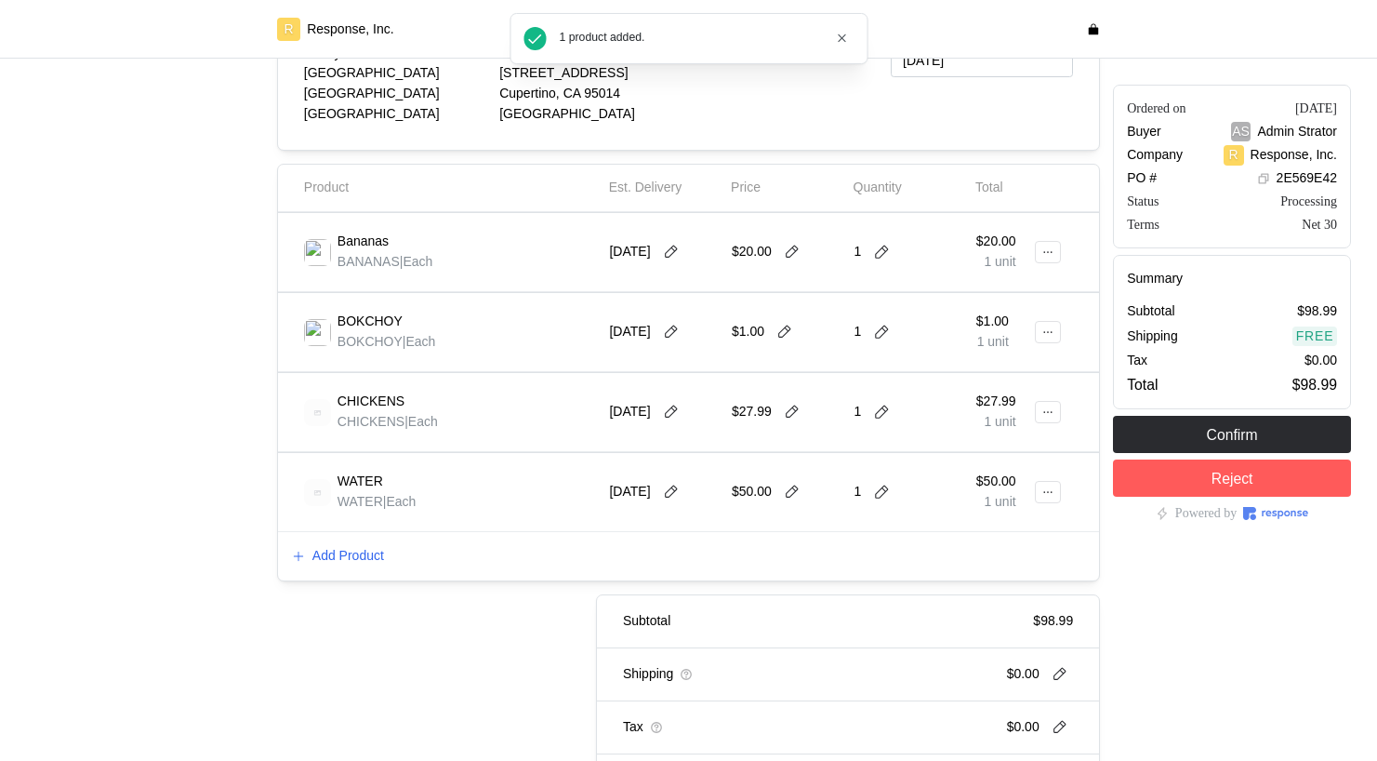
checkbox input "false"
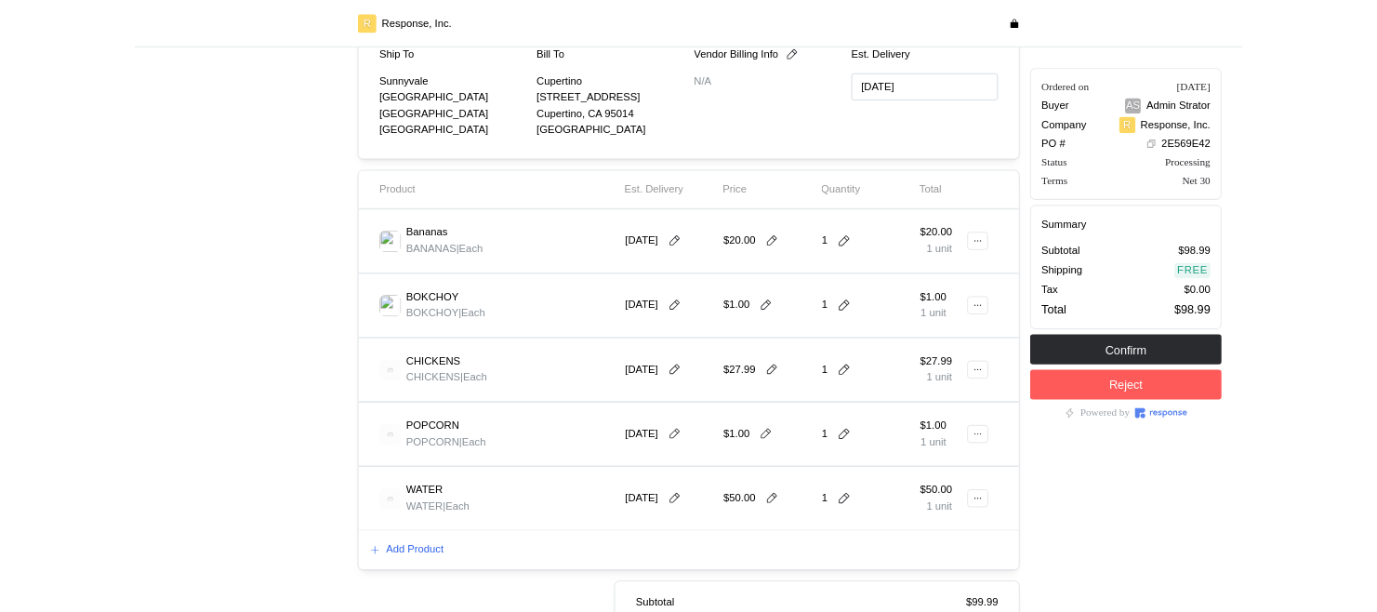
scroll to position [259, 0]
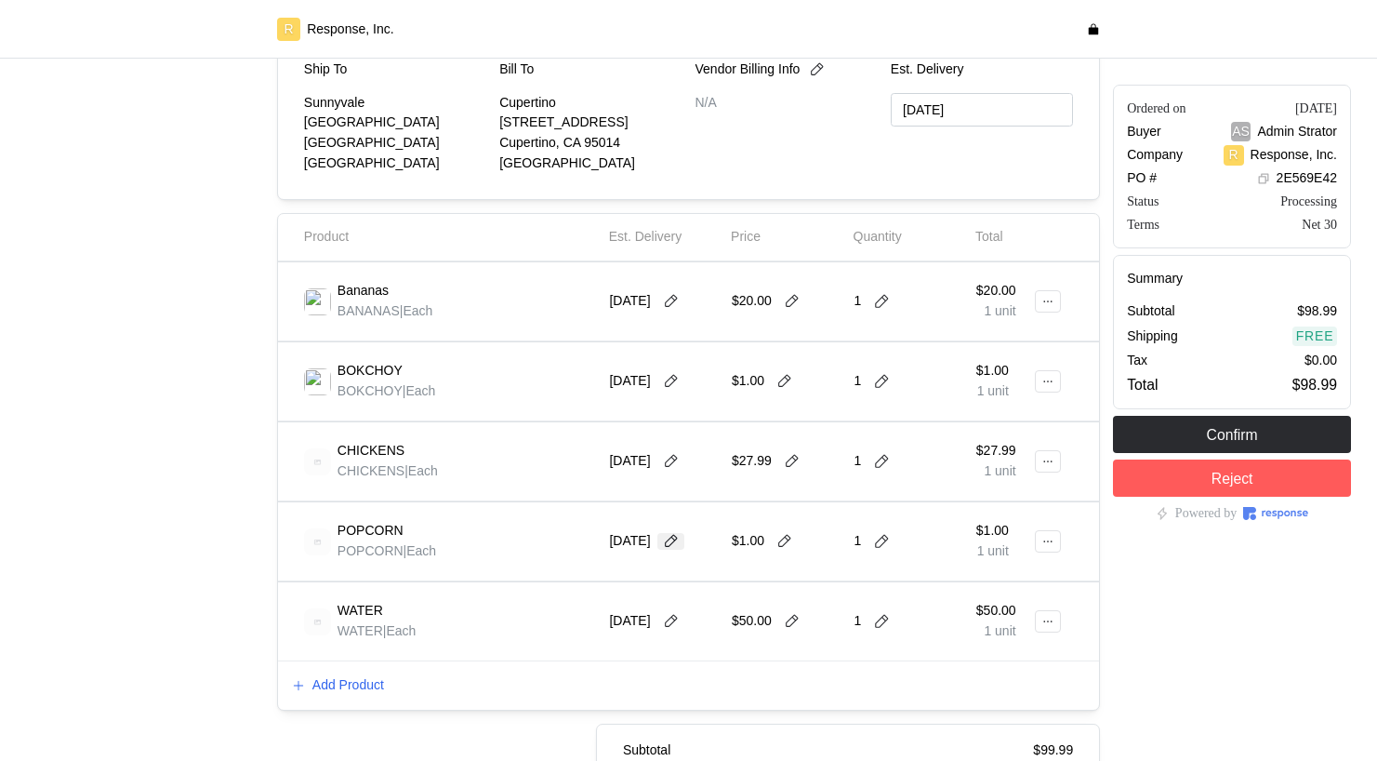
click at [674, 533] on button at bounding box center [671, 541] width 28 height 17
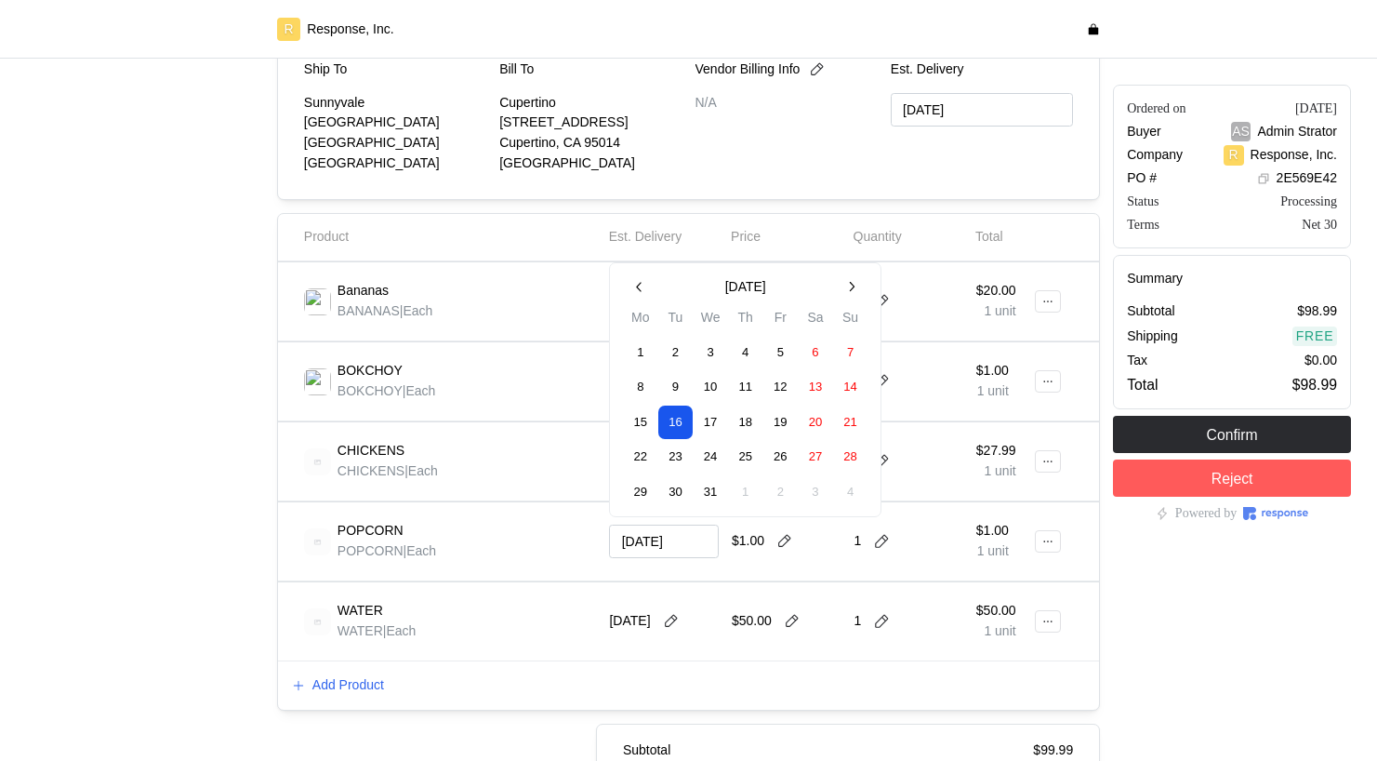
click at [717, 571] on div "[DATE]" at bounding box center [664, 541] width 122 height 65
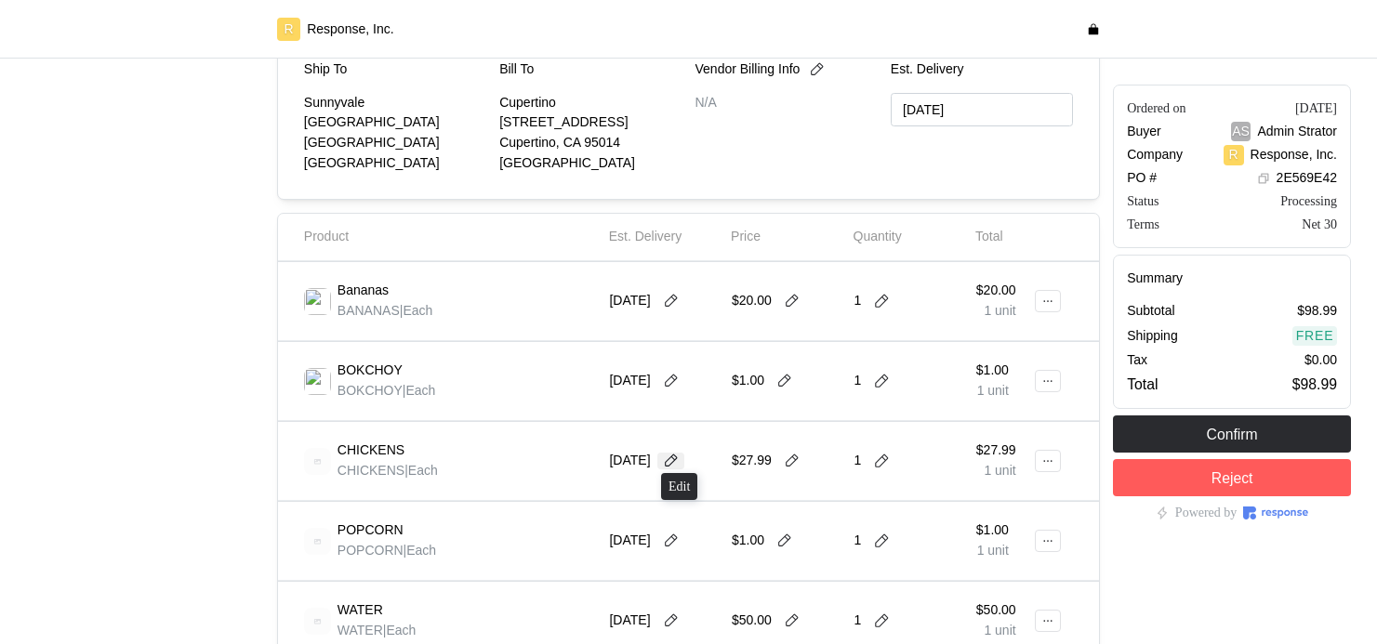
click at [680, 458] on icon at bounding box center [671, 461] width 17 height 17
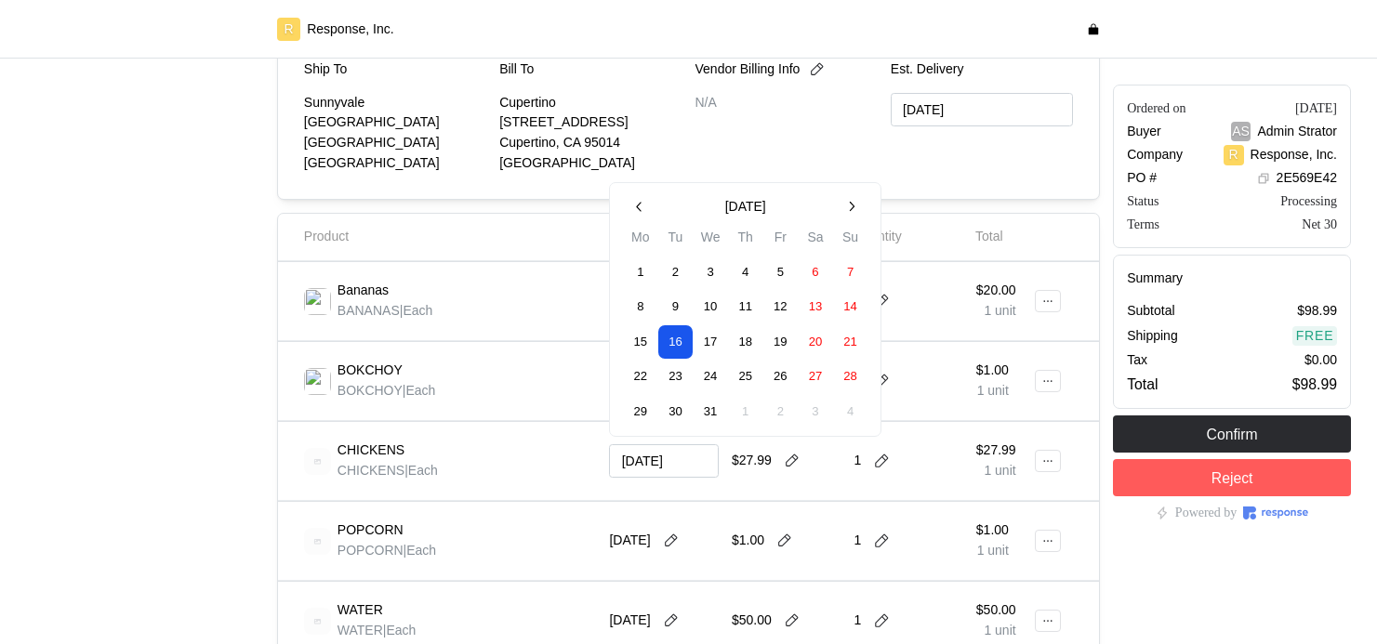
click at [532, 465] on div "CHICKENS CHICKENS | Each" at bounding box center [450, 461] width 293 height 52
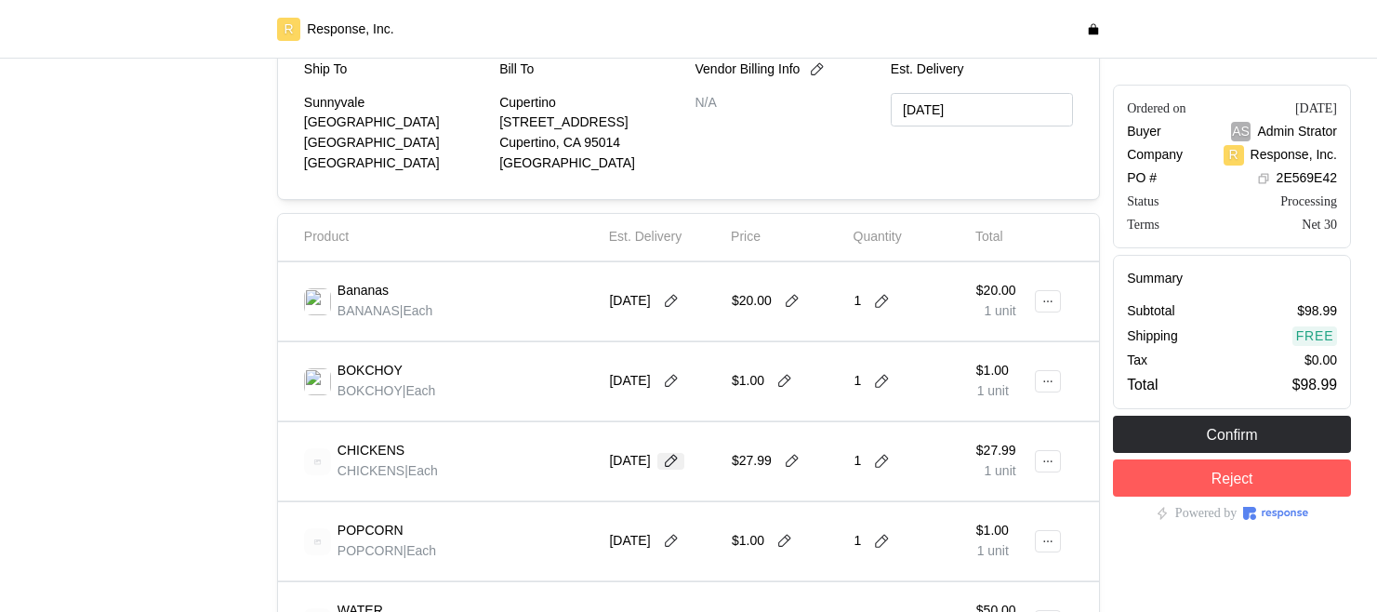
click at [680, 457] on icon at bounding box center [671, 461] width 17 height 17
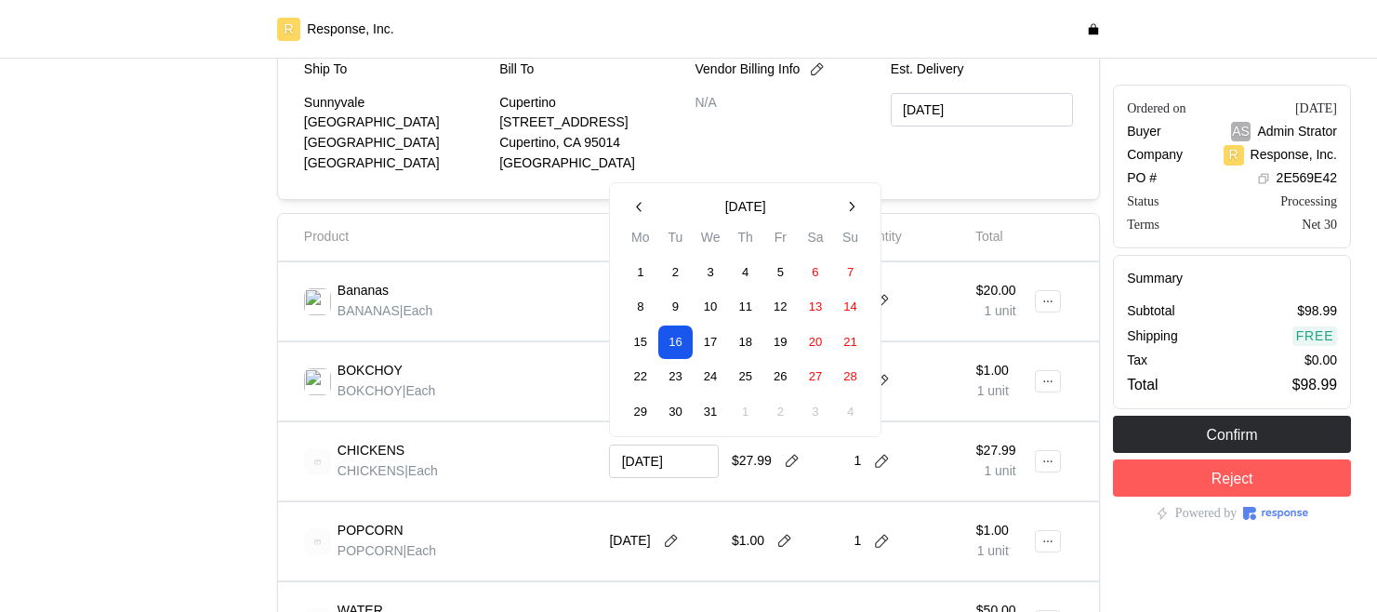
click at [709, 340] on button "17" at bounding box center [711, 342] width 34 height 34
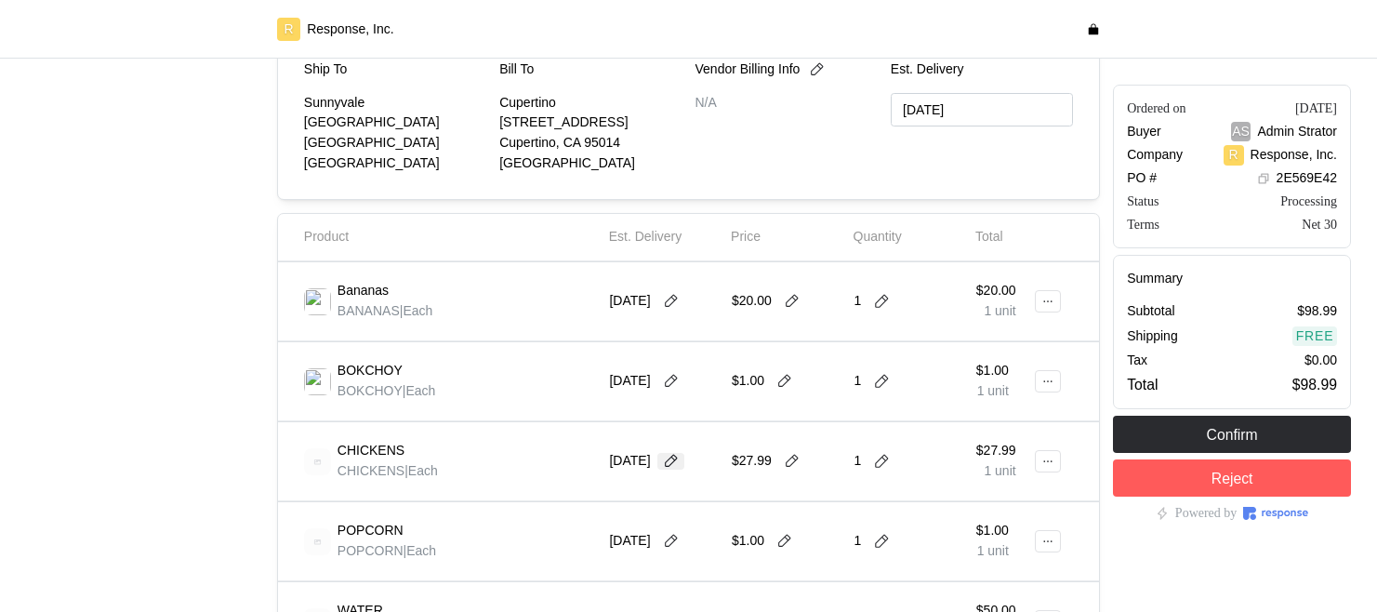
click at [680, 464] on icon at bounding box center [671, 461] width 17 height 17
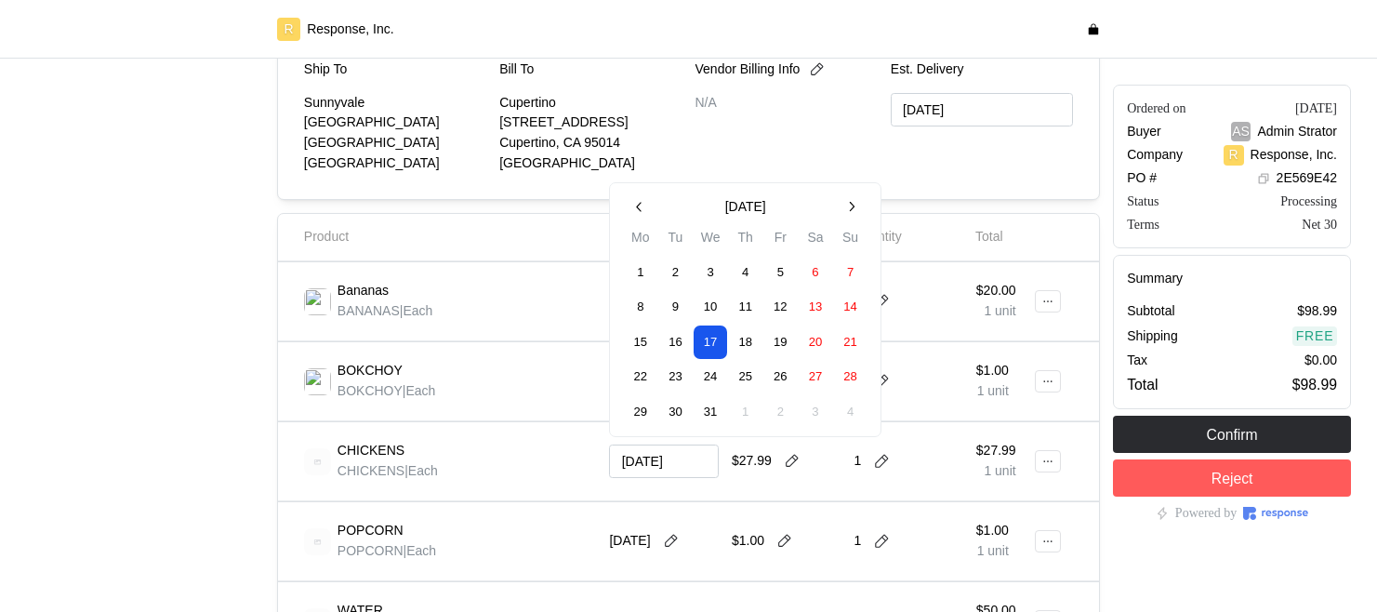
click at [677, 345] on button "16" at bounding box center [676, 342] width 34 height 34
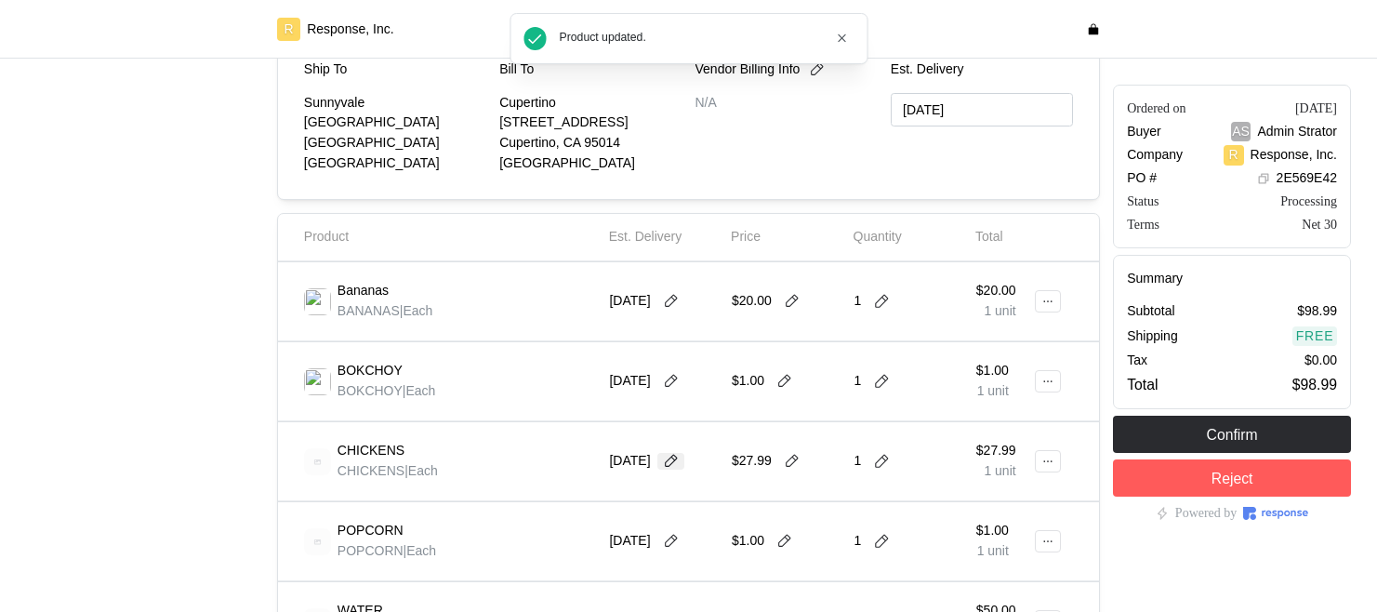
click at [680, 468] on icon at bounding box center [671, 461] width 17 height 17
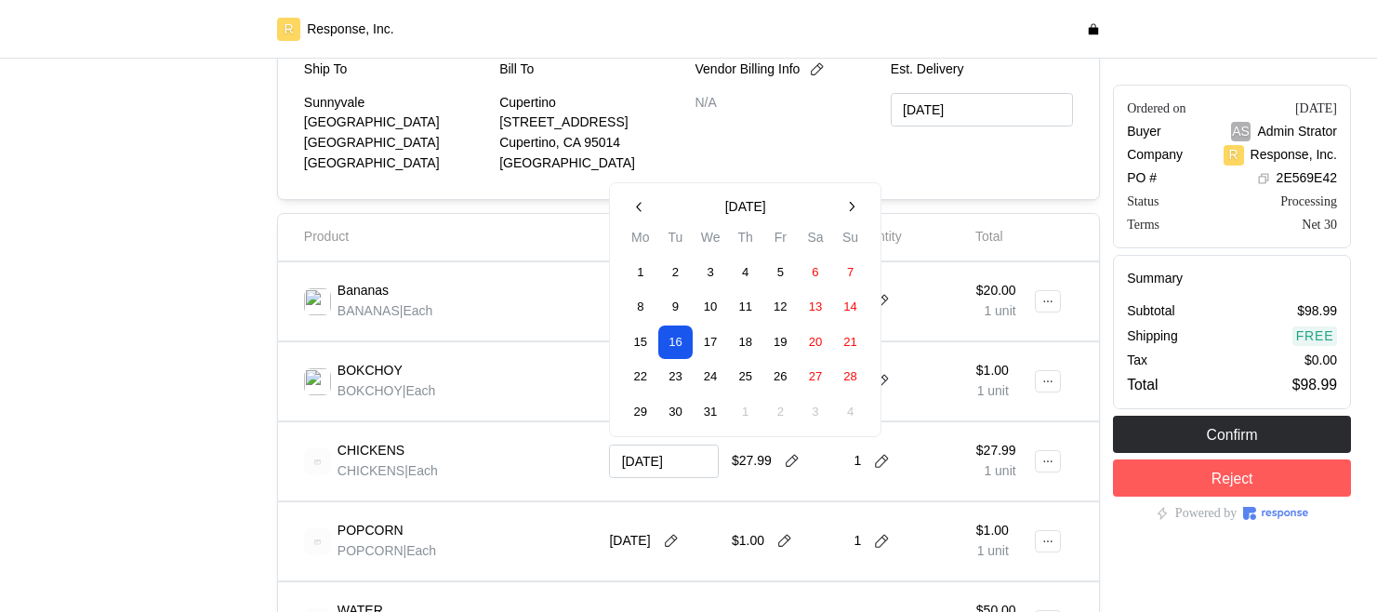
click at [714, 342] on button "17" at bounding box center [711, 342] width 34 height 34
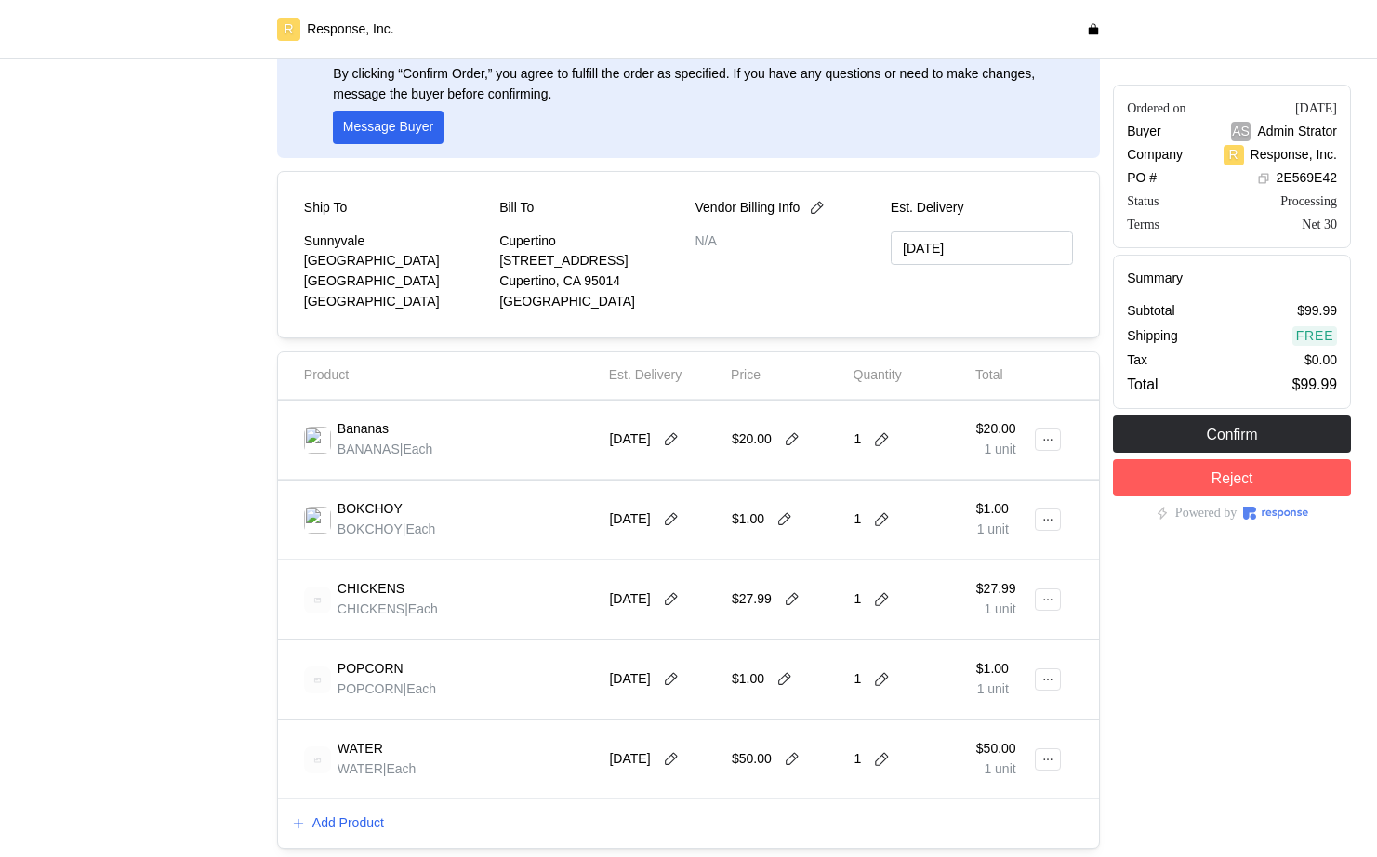
scroll to position [132, 0]
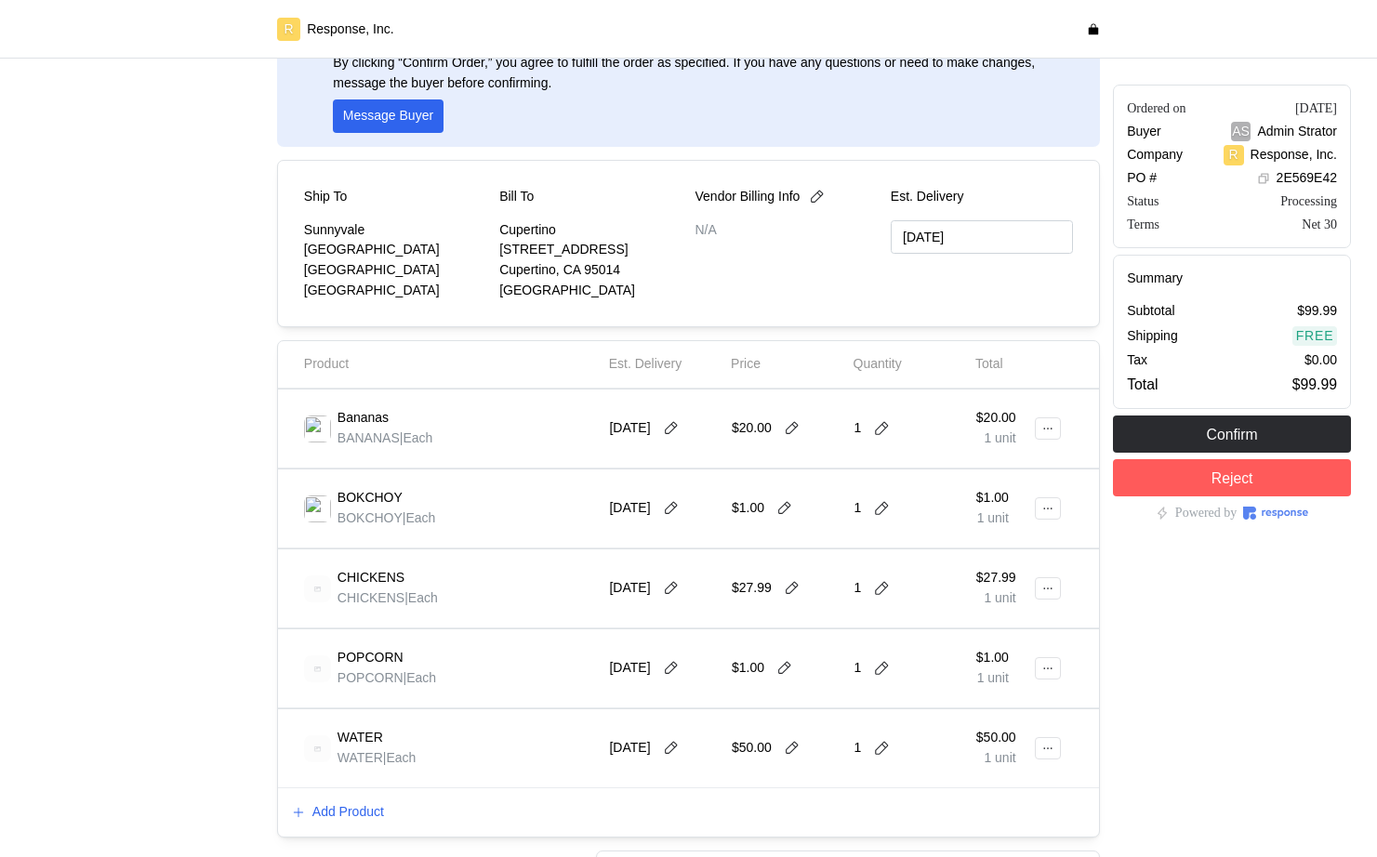
click at [1048, 527] on div at bounding box center [1055, 508] width 24 height 65
click at [1047, 514] on button at bounding box center [1048, 509] width 26 height 22
click at [999, 585] on p "Delete" at bounding box center [987, 581] width 119 height 20
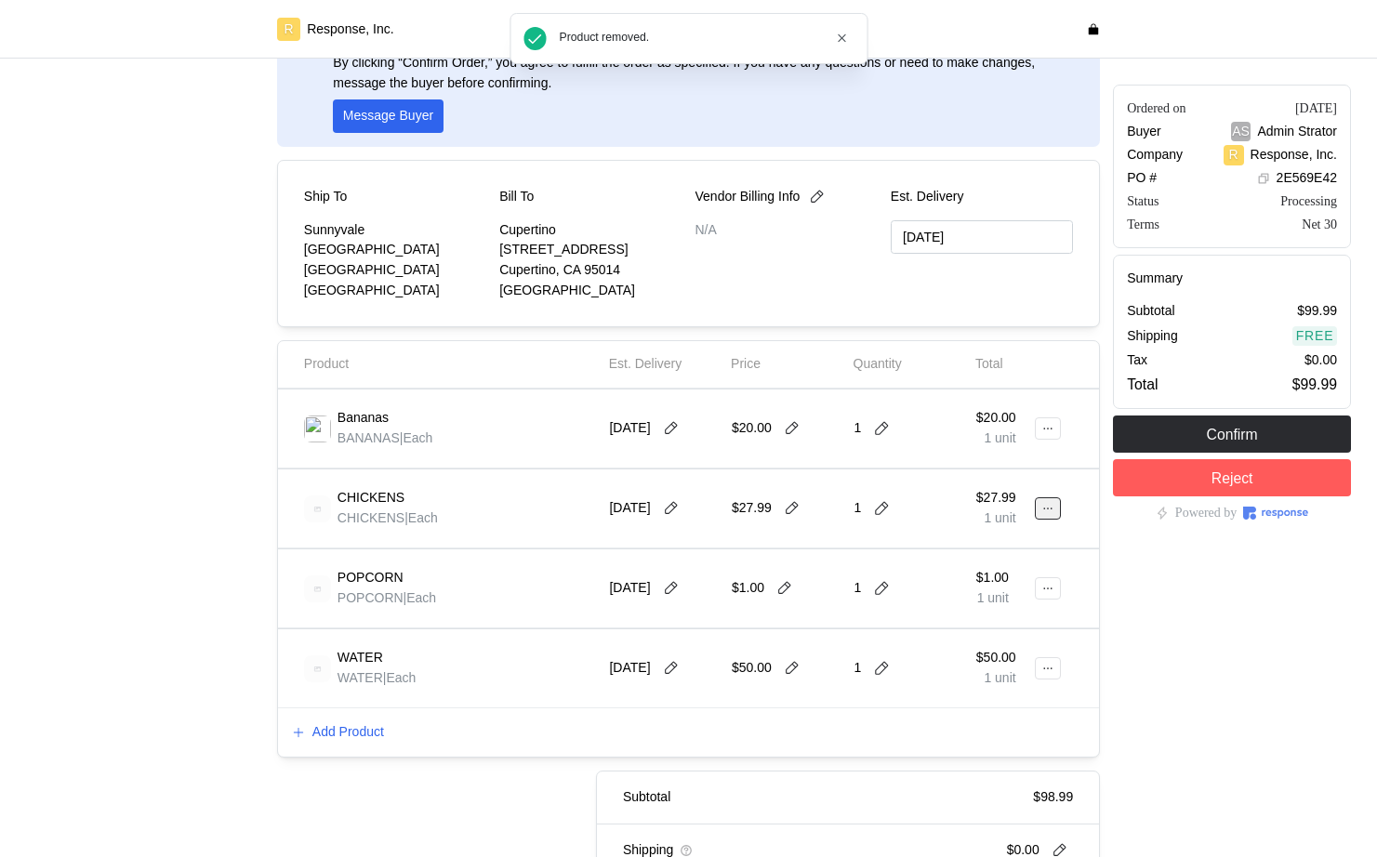
click at [1047, 519] on div at bounding box center [1055, 508] width 24 height 65
click at [1046, 511] on icon at bounding box center [1048, 508] width 13 height 13
click at [1018, 574] on p "Delete" at bounding box center [987, 581] width 119 height 20
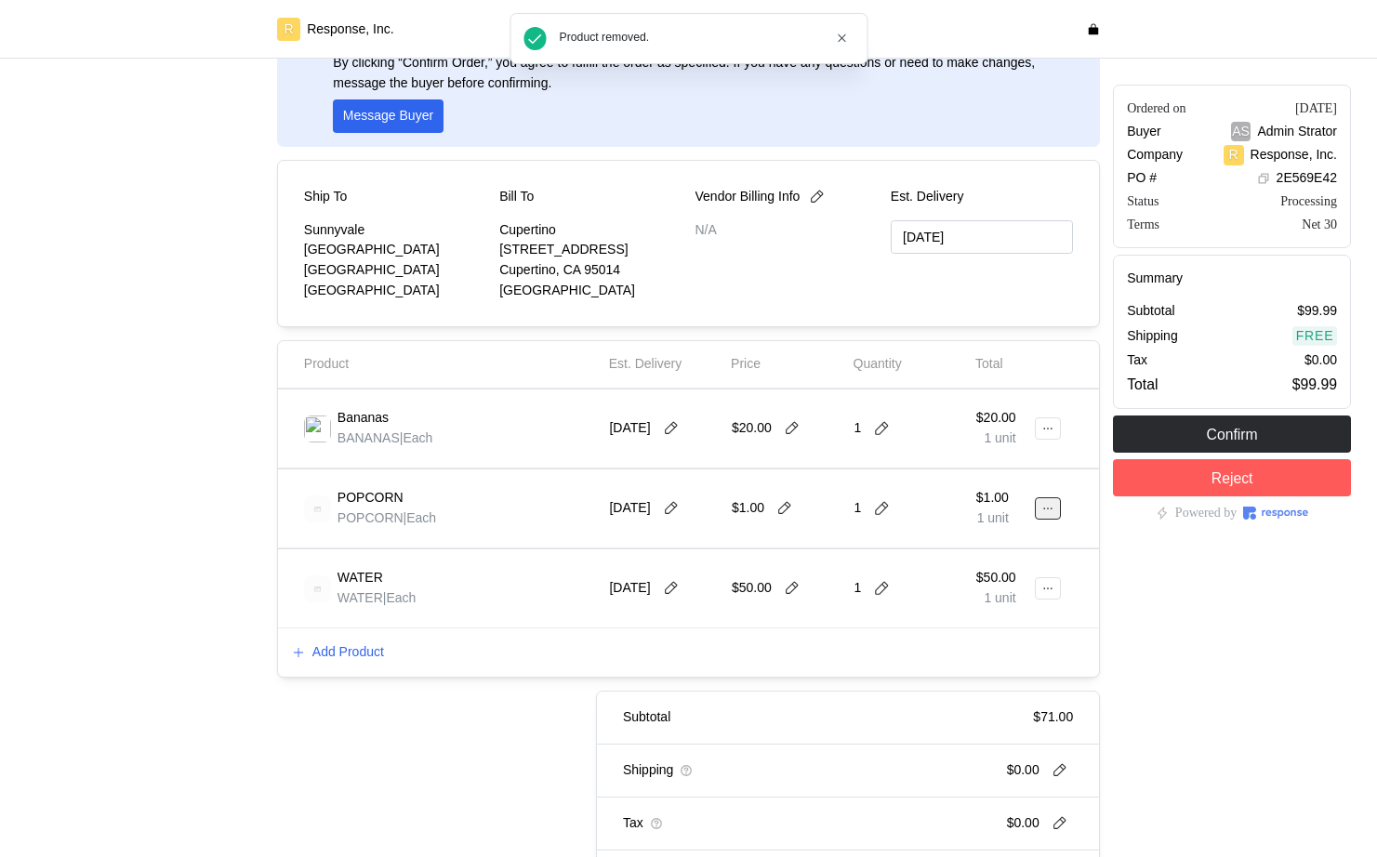
click at [1039, 509] on button at bounding box center [1048, 509] width 26 height 22
click at [1017, 575] on p "Delete" at bounding box center [987, 581] width 119 height 20
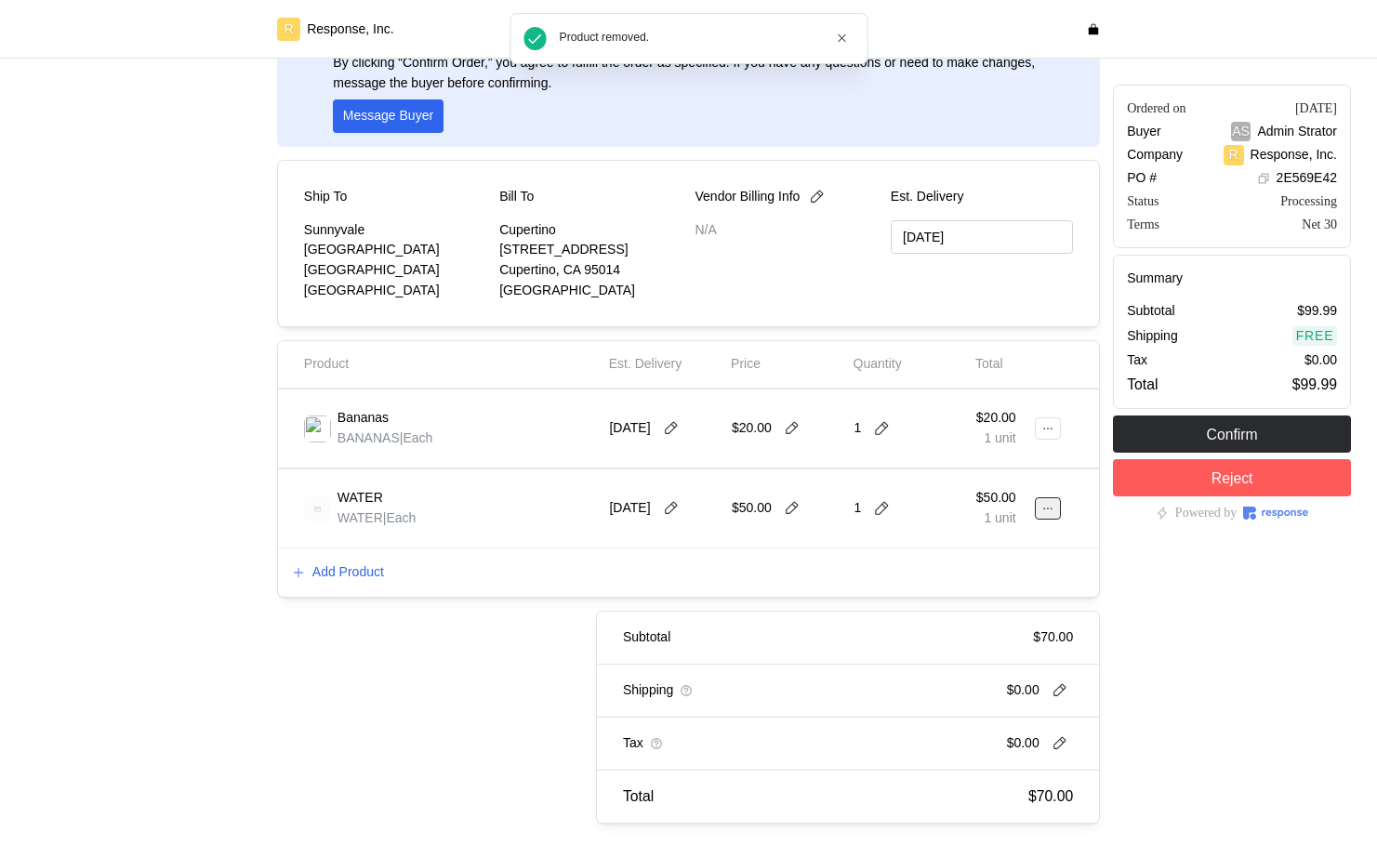
click at [1045, 506] on icon at bounding box center [1048, 508] width 13 height 13
click at [1020, 580] on p "Delete" at bounding box center [987, 581] width 119 height 20
type input "[DATE]"
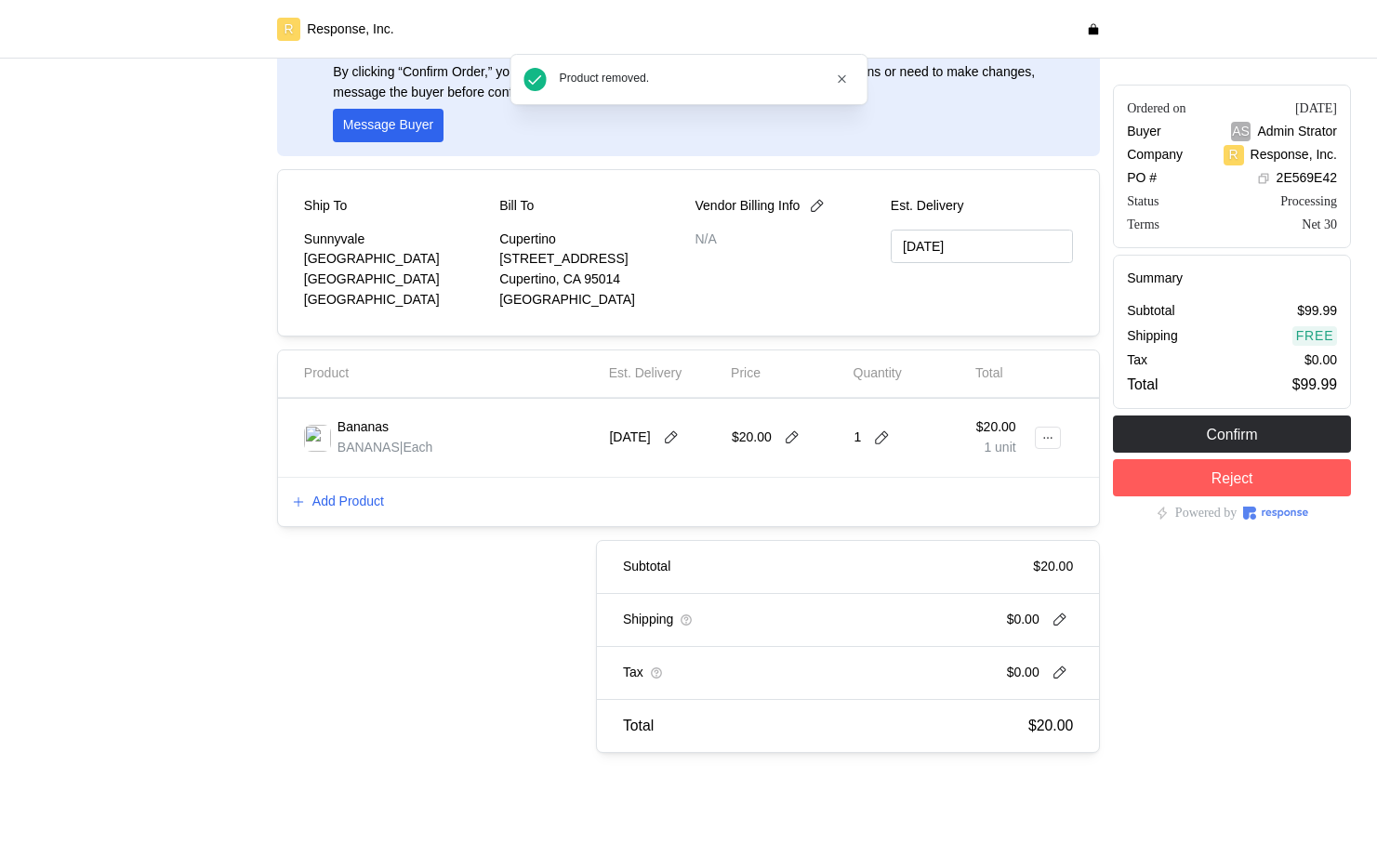
scroll to position [123, 0]
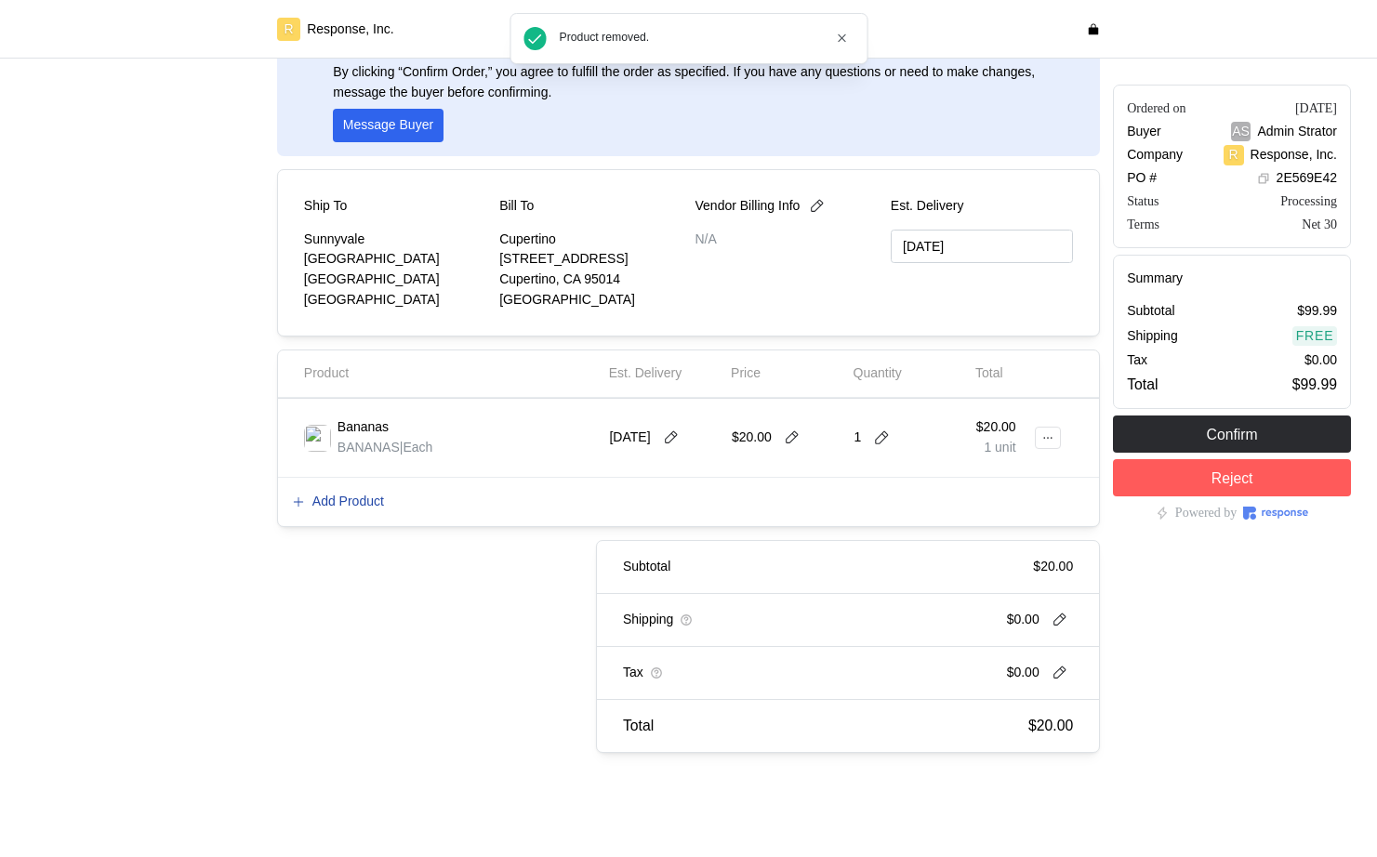
click at [370, 500] on p "Add Product" at bounding box center [348, 502] width 72 height 20
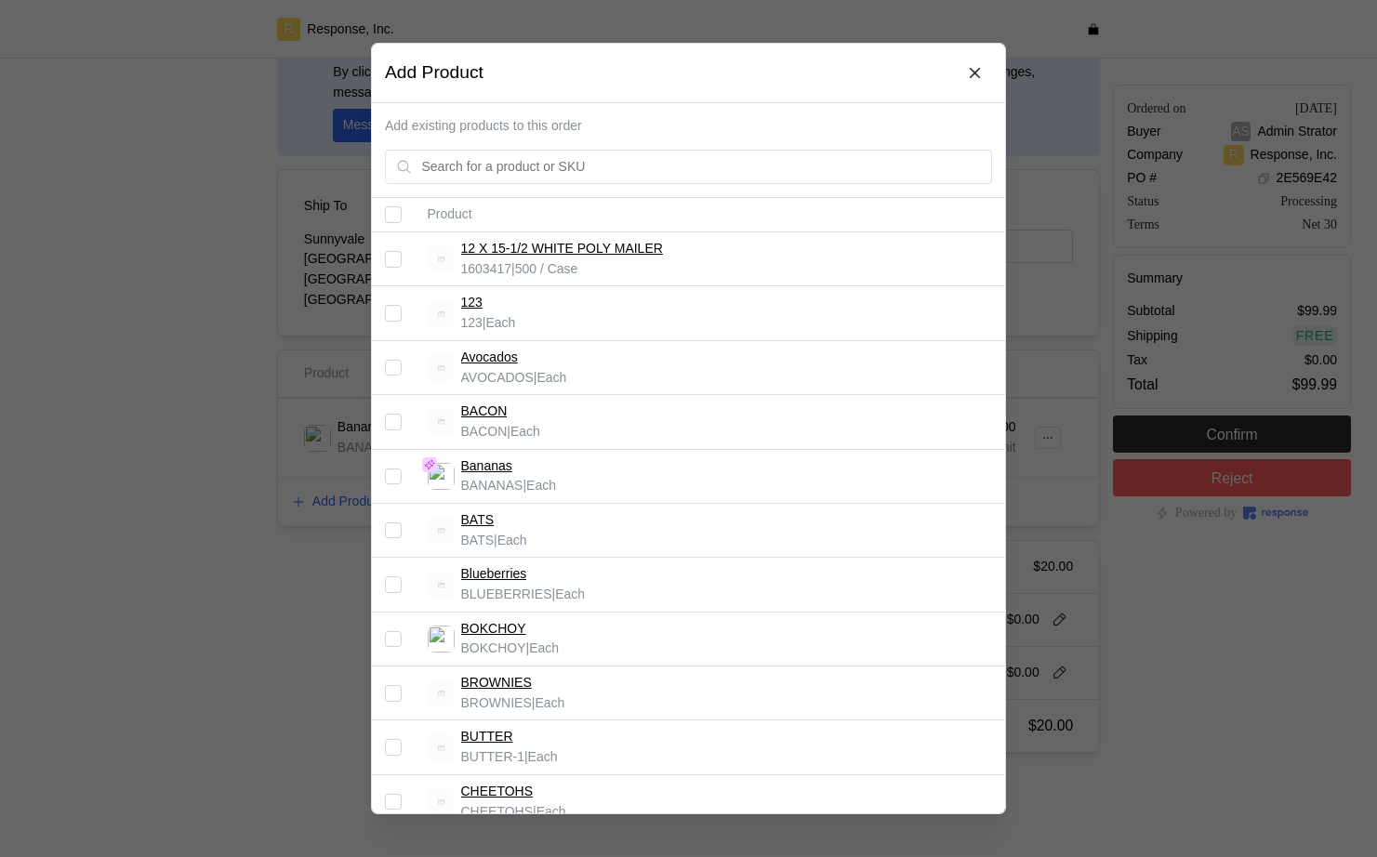
click at [393, 412] on td at bounding box center [393, 422] width 43 height 54
click at [397, 414] on td at bounding box center [393, 422] width 43 height 54
click at [396, 417] on input "Select record 4" at bounding box center [393, 422] width 17 height 17
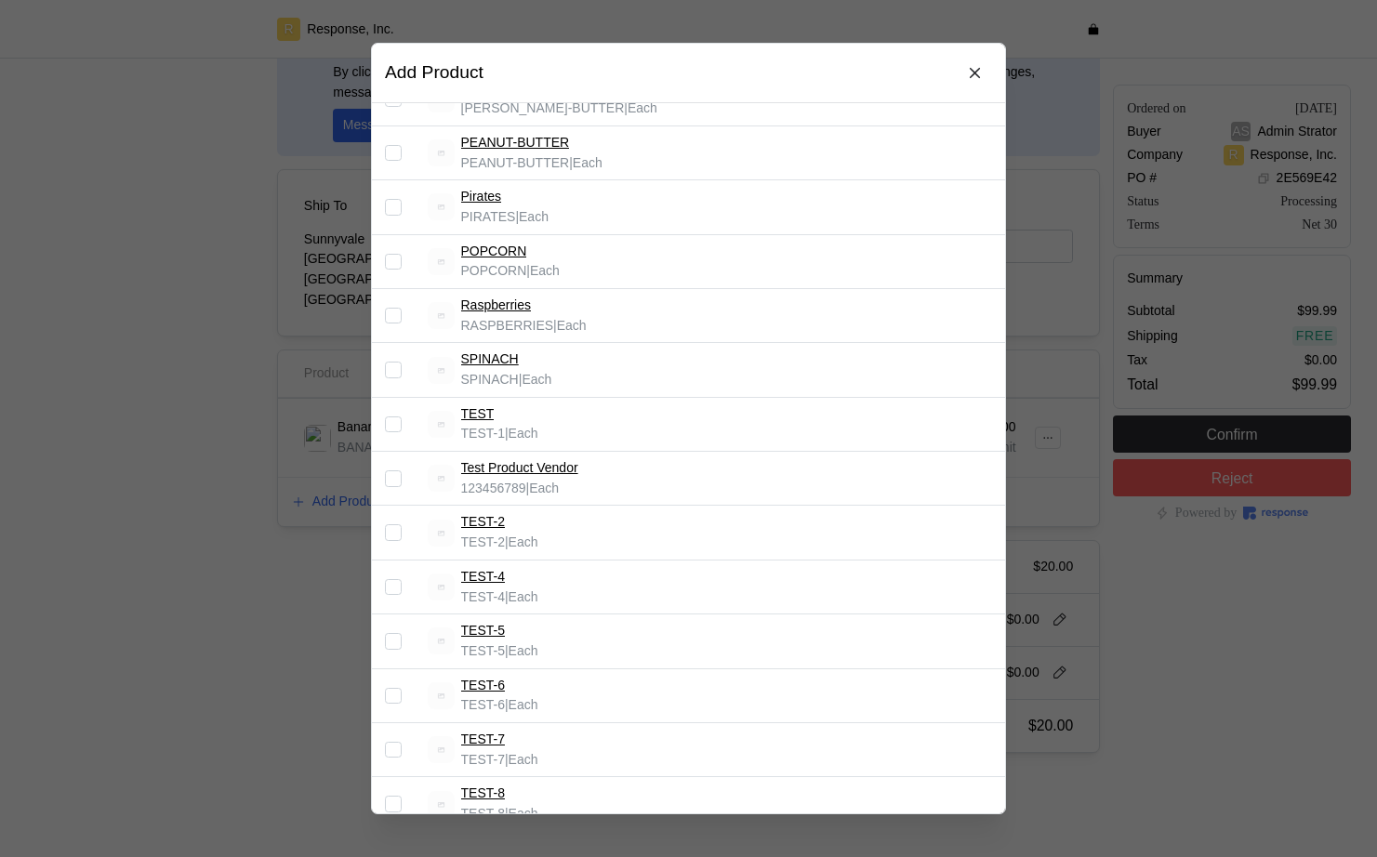
scroll to position [1300, 0]
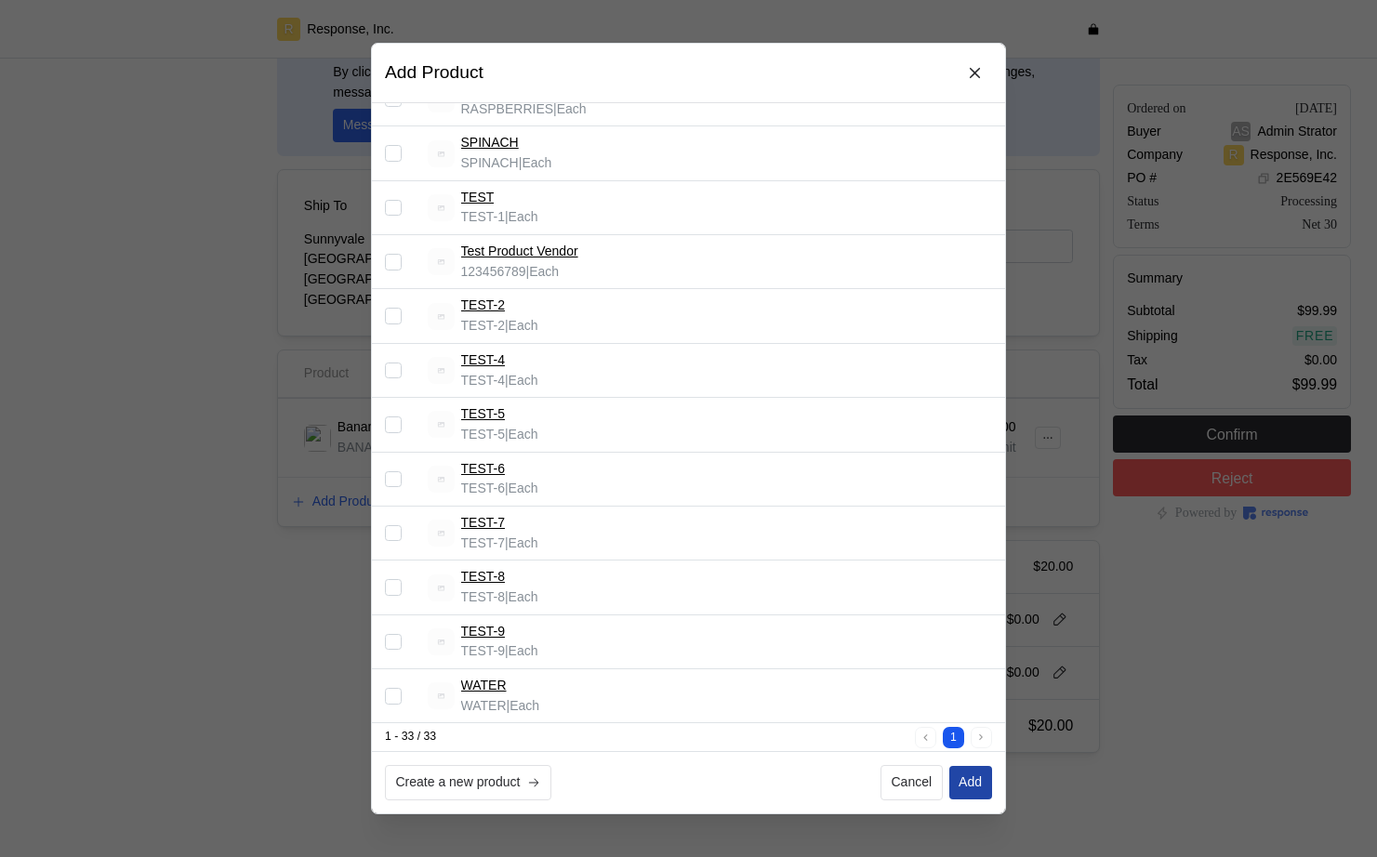
click at [978, 611] on p "Add" at bounding box center [970, 783] width 23 height 20
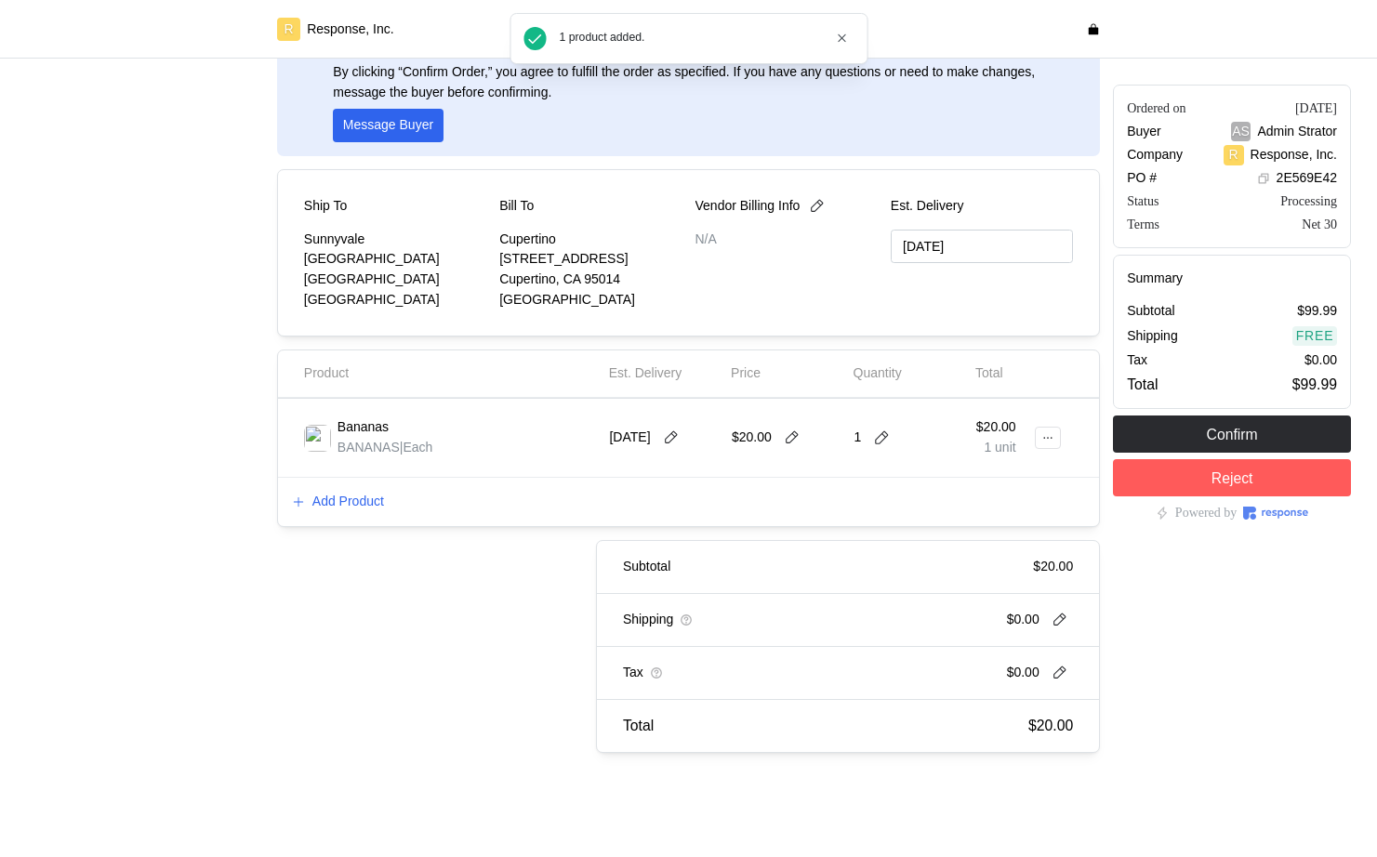
checkbox input "false"
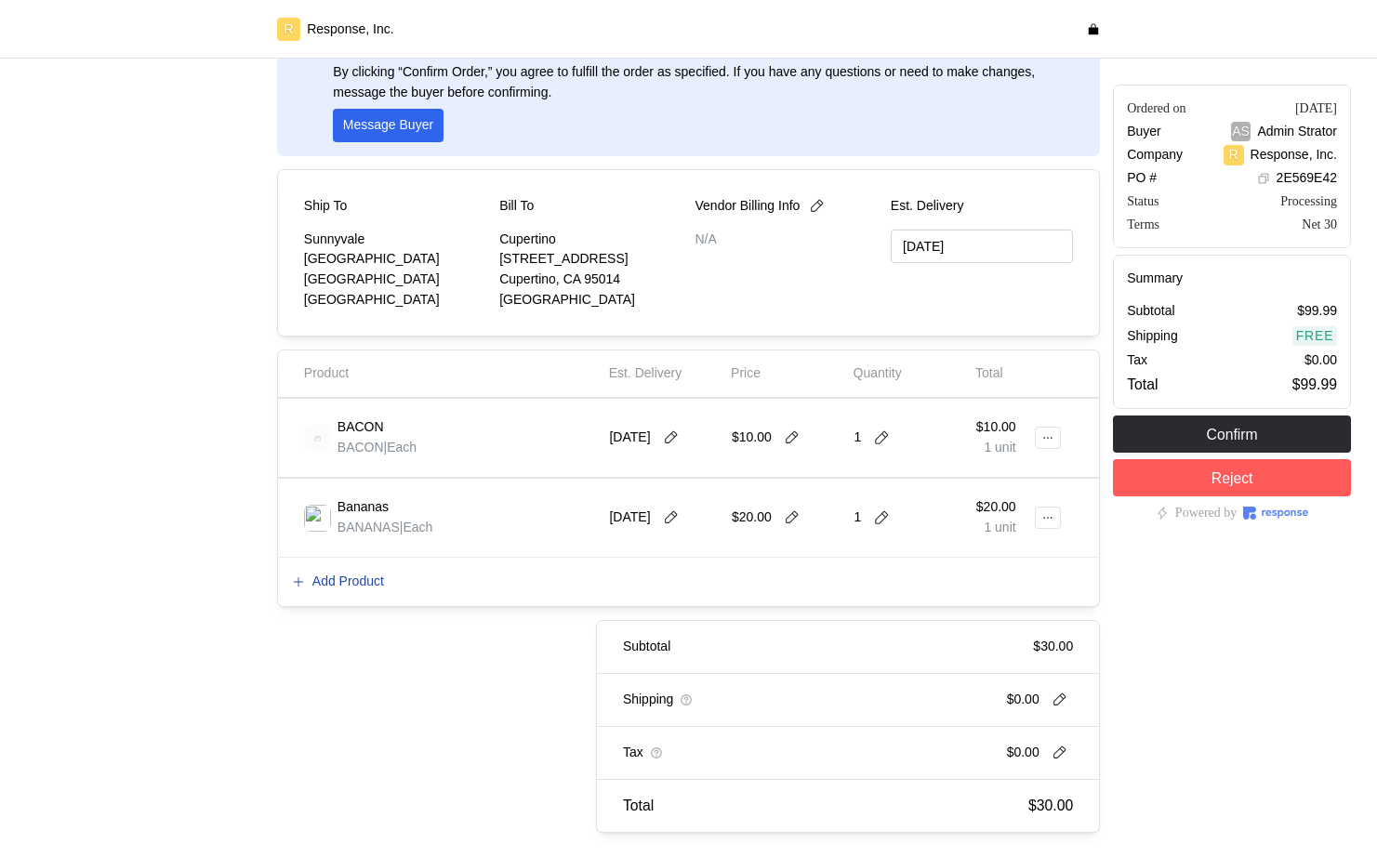
click at [348, 573] on p "Add Product" at bounding box center [348, 582] width 72 height 20
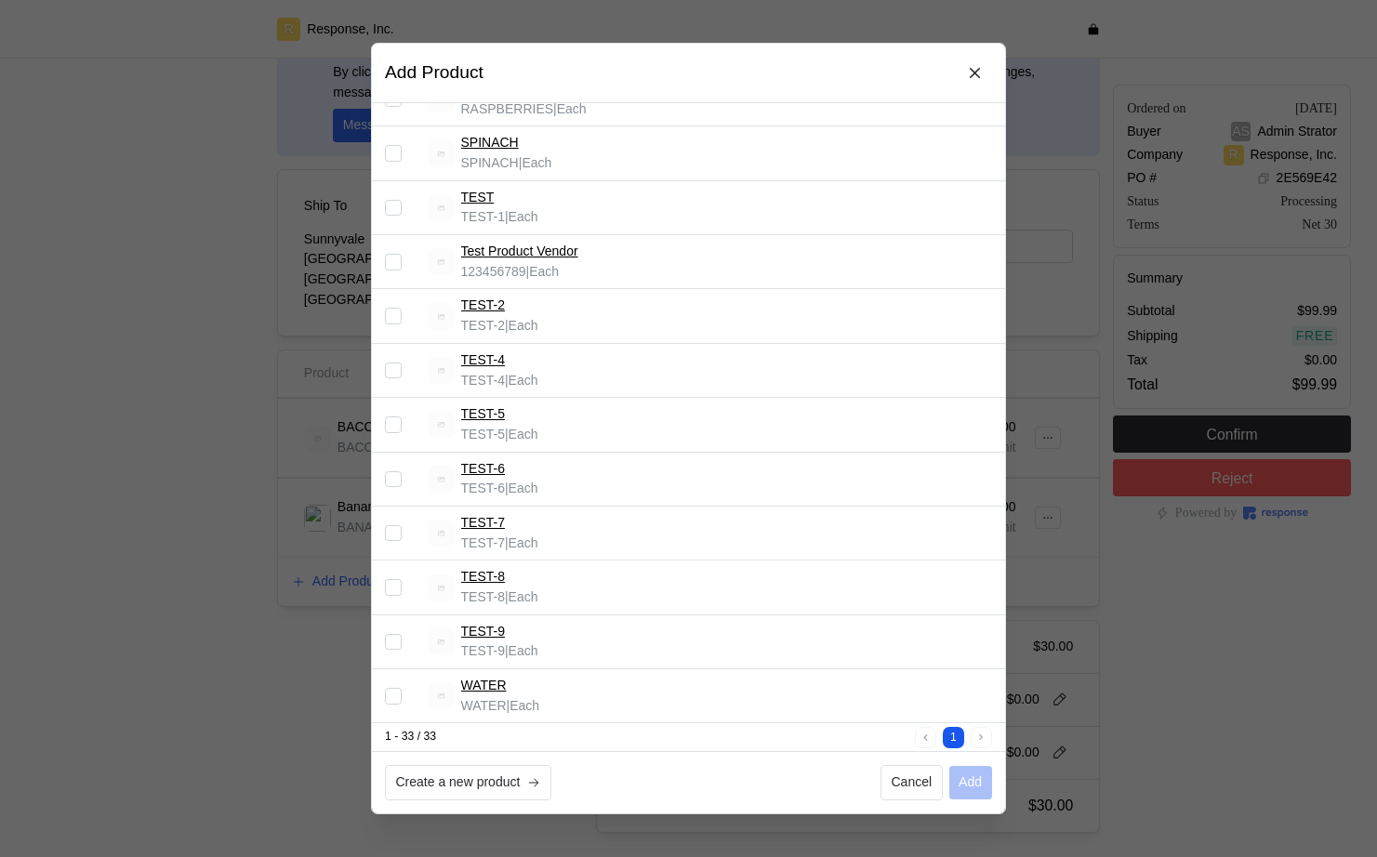
click at [266, 611] on div at bounding box center [688, 428] width 1377 height 857
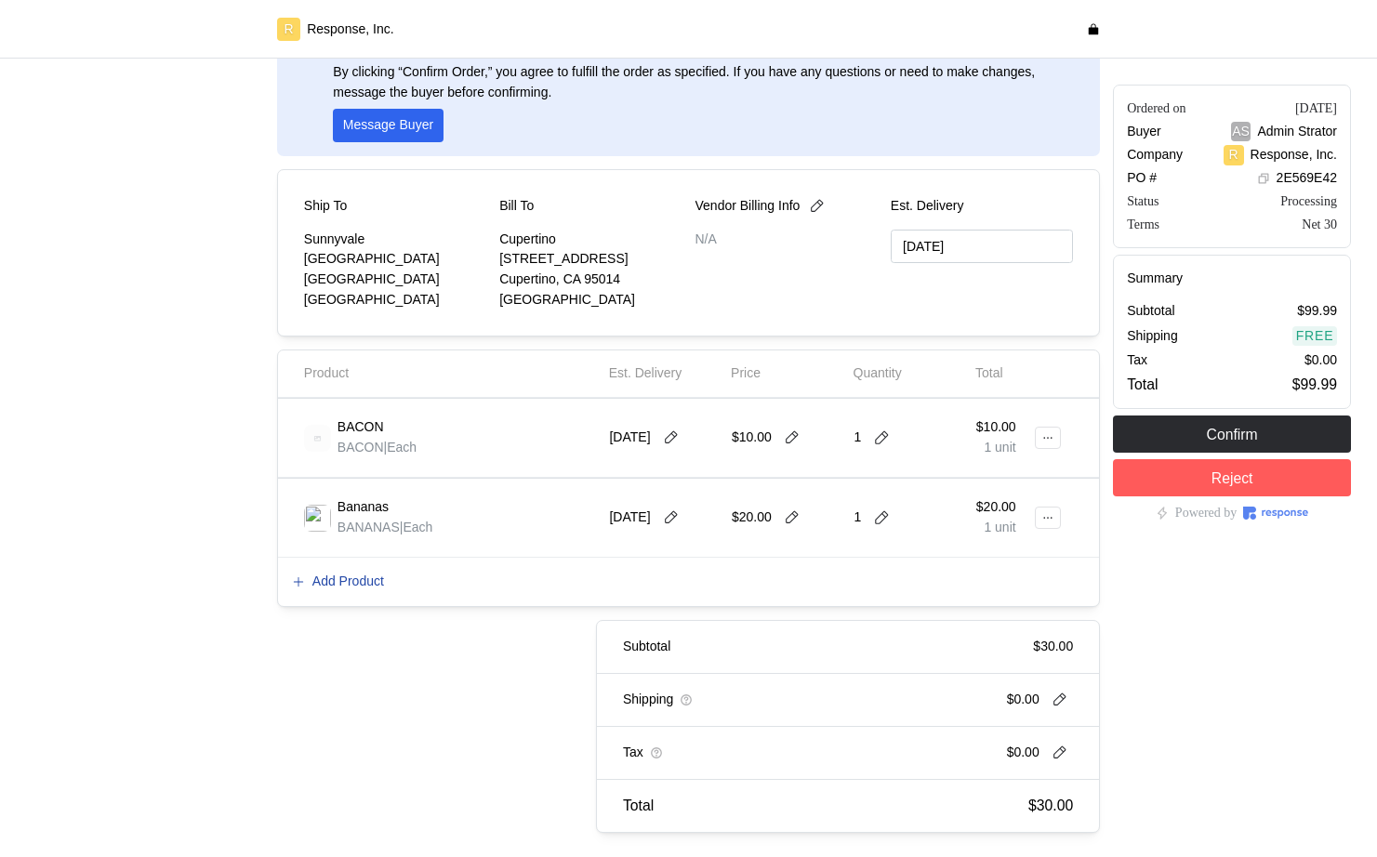
click at [345, 577] on p "Add Product" at bounding box center [348, 582] width 72 height 20
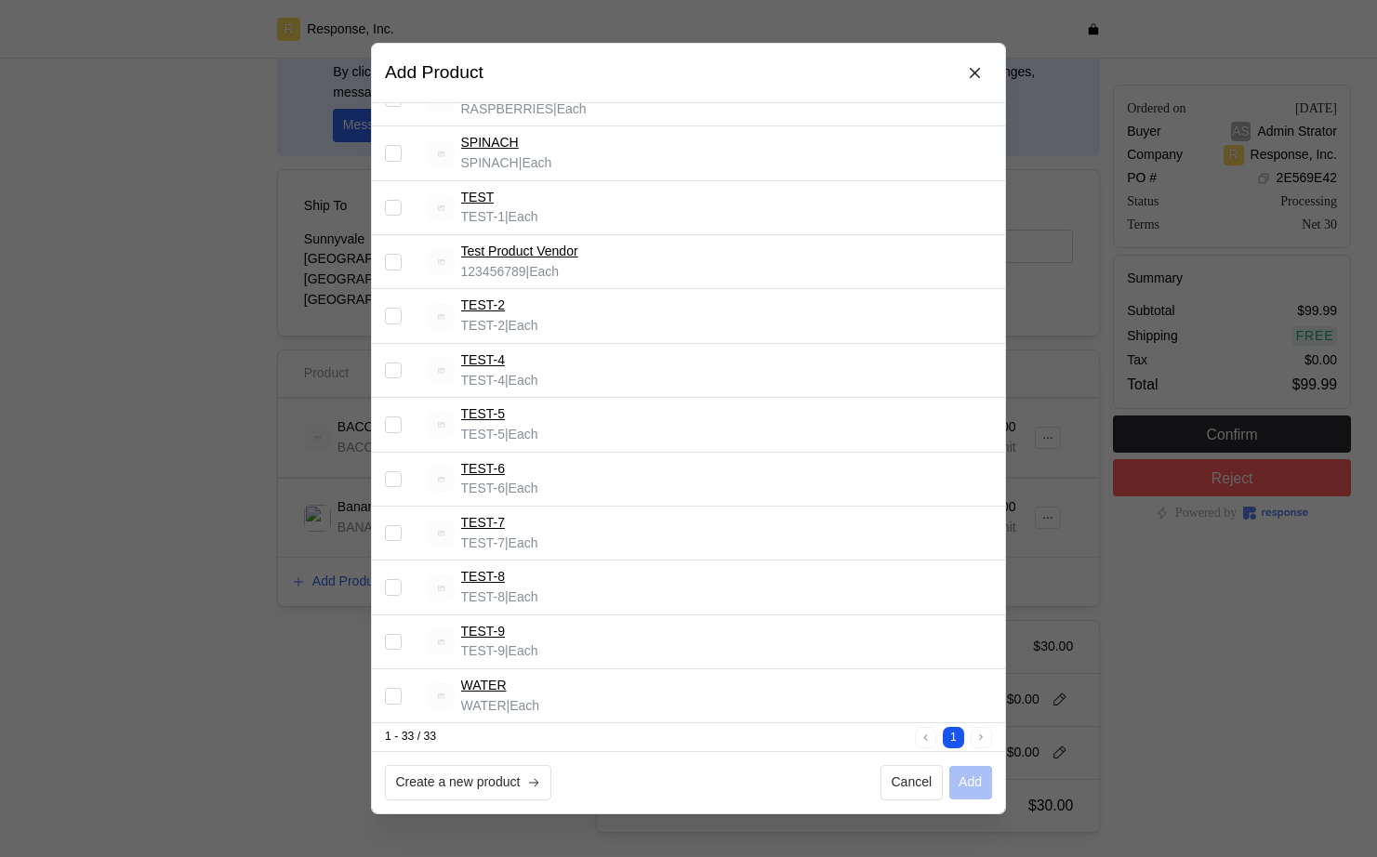
click at [462, 611] on p "Create a new product" at bounding box center [458, 783] width 125 height 20
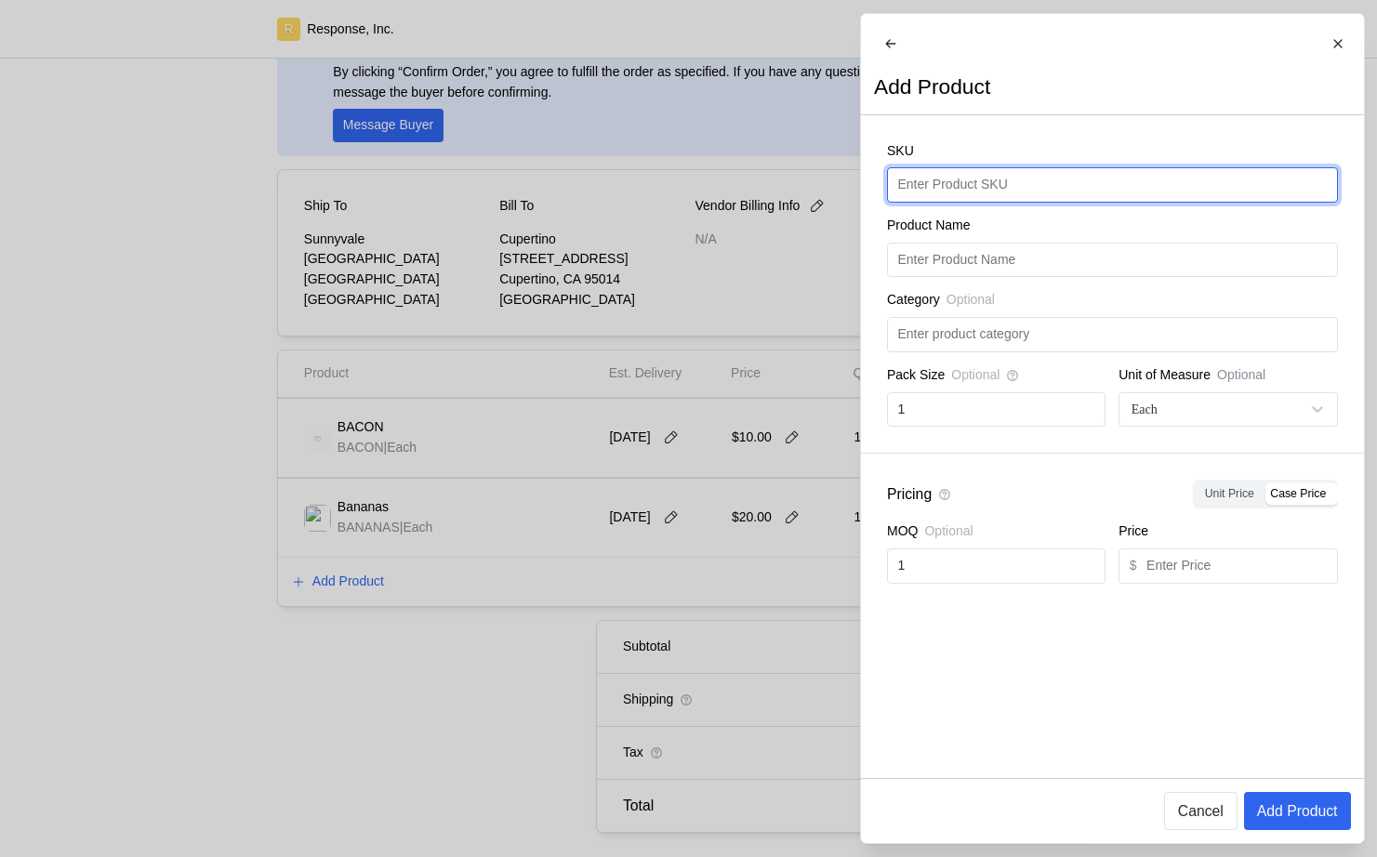
click at [959, 199] on input "text" at bounding box center [1112, 184] width 430 height 33
type input "LABUBUS"
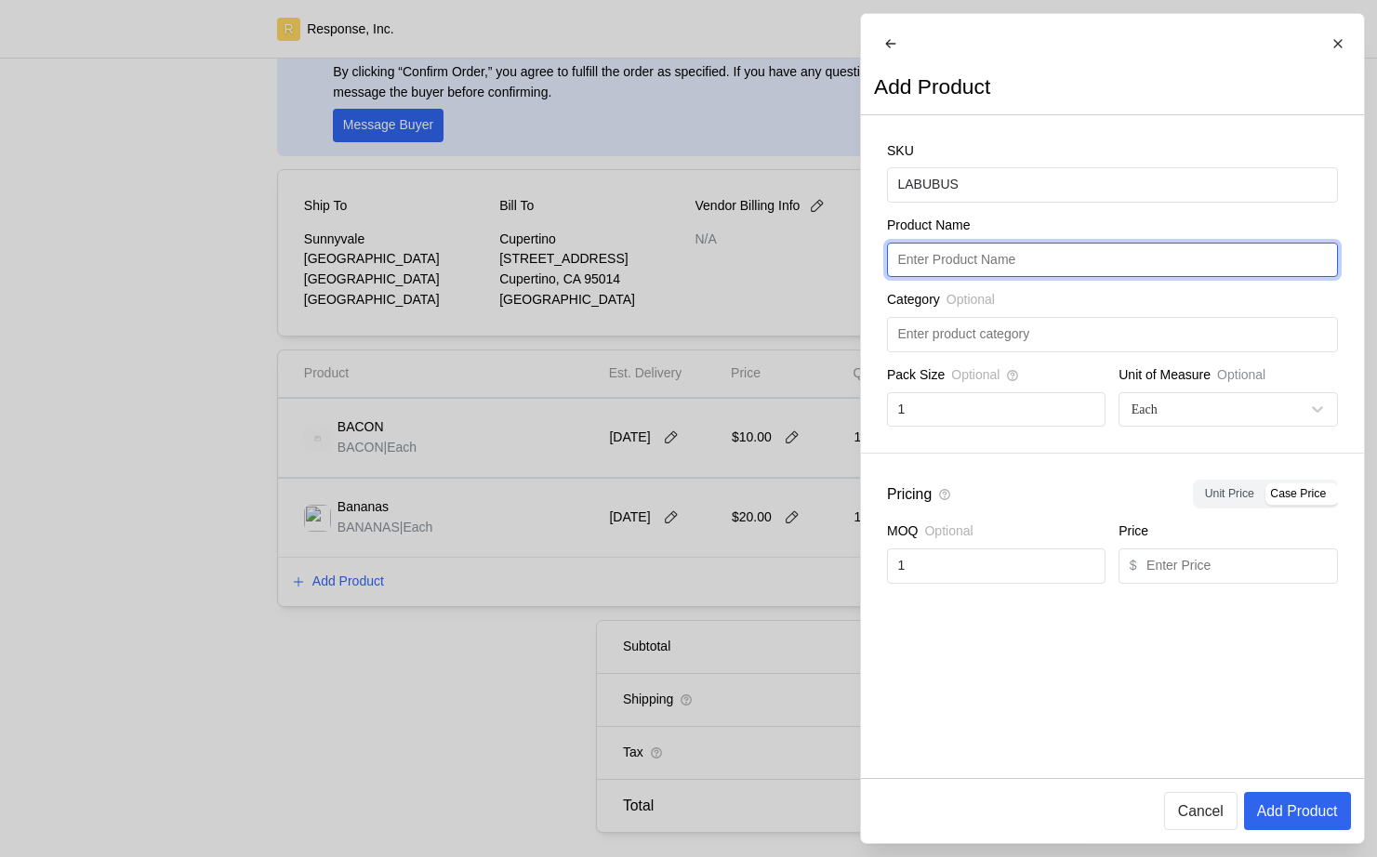
click at [1008, 271] on input "text" at bounding box center [1112, 260] width 430 height 33
paste input "LABUBUS"
type input "LABUBUS"
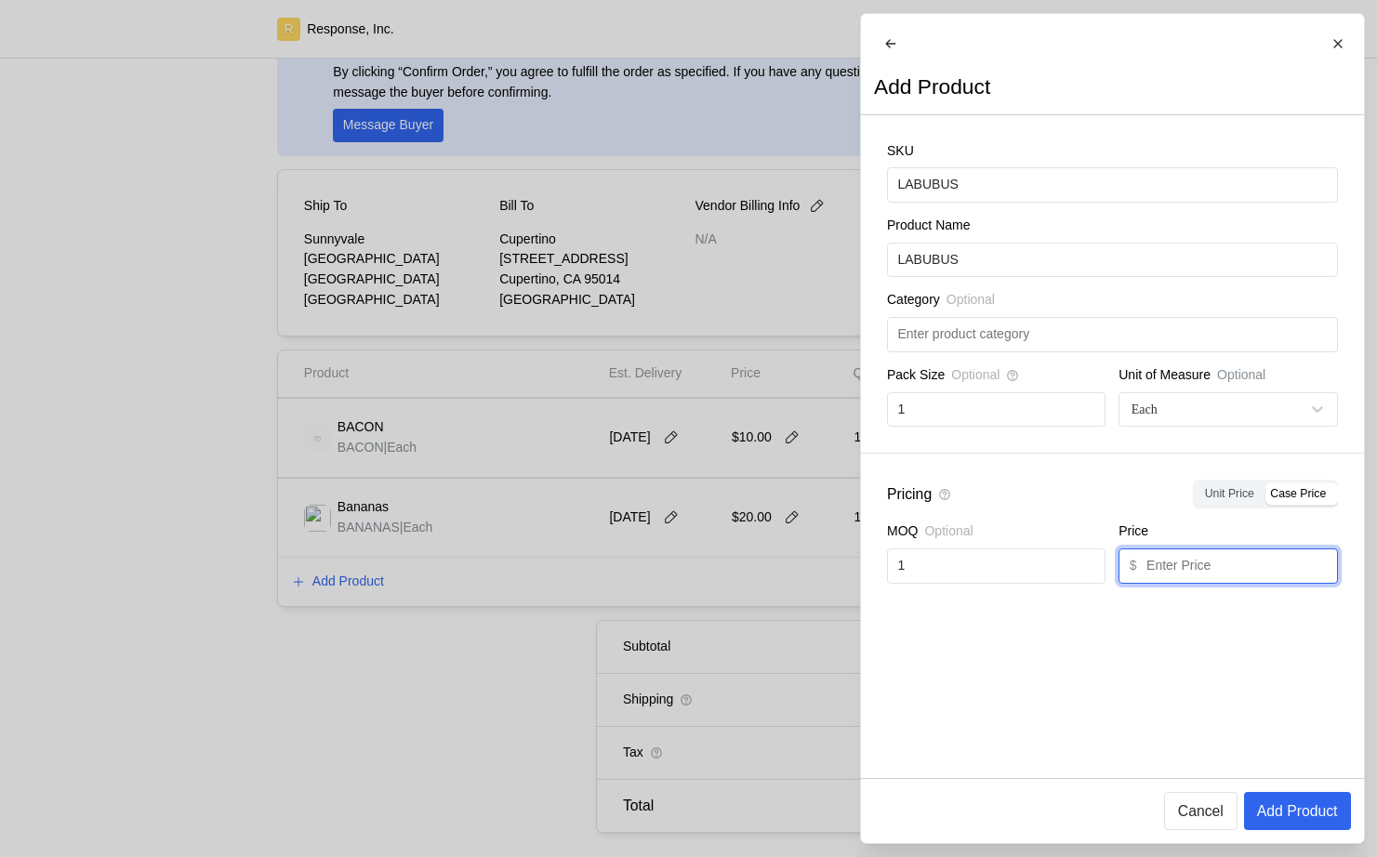
click at [1267, 583] on input "text" at bounding box center [1237, 566] width 180 height 33
type input "1"
type input "500"
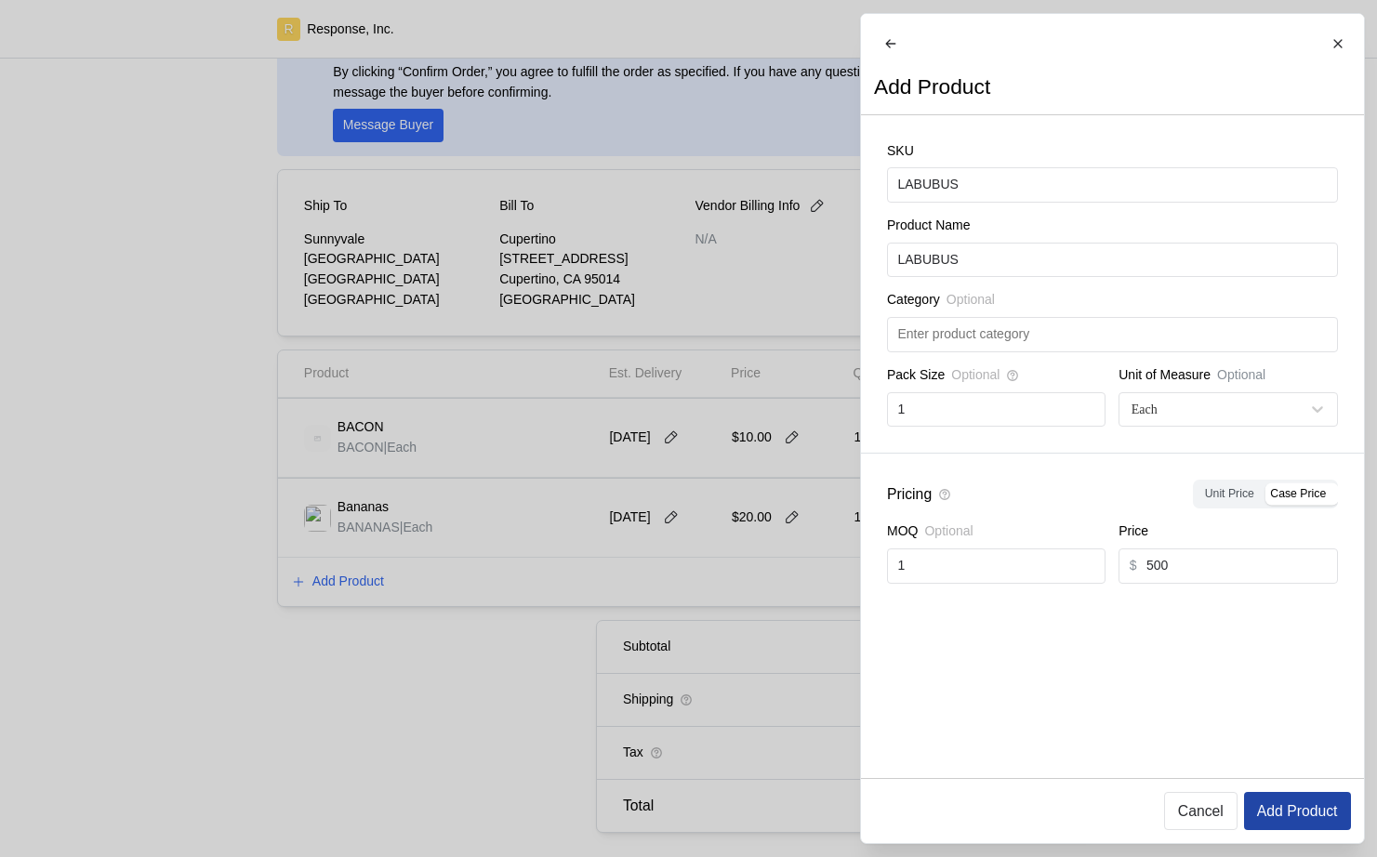
click at [1322, 611] on p "Add Product" at bounding box center [1296, 811] width 81 height 23
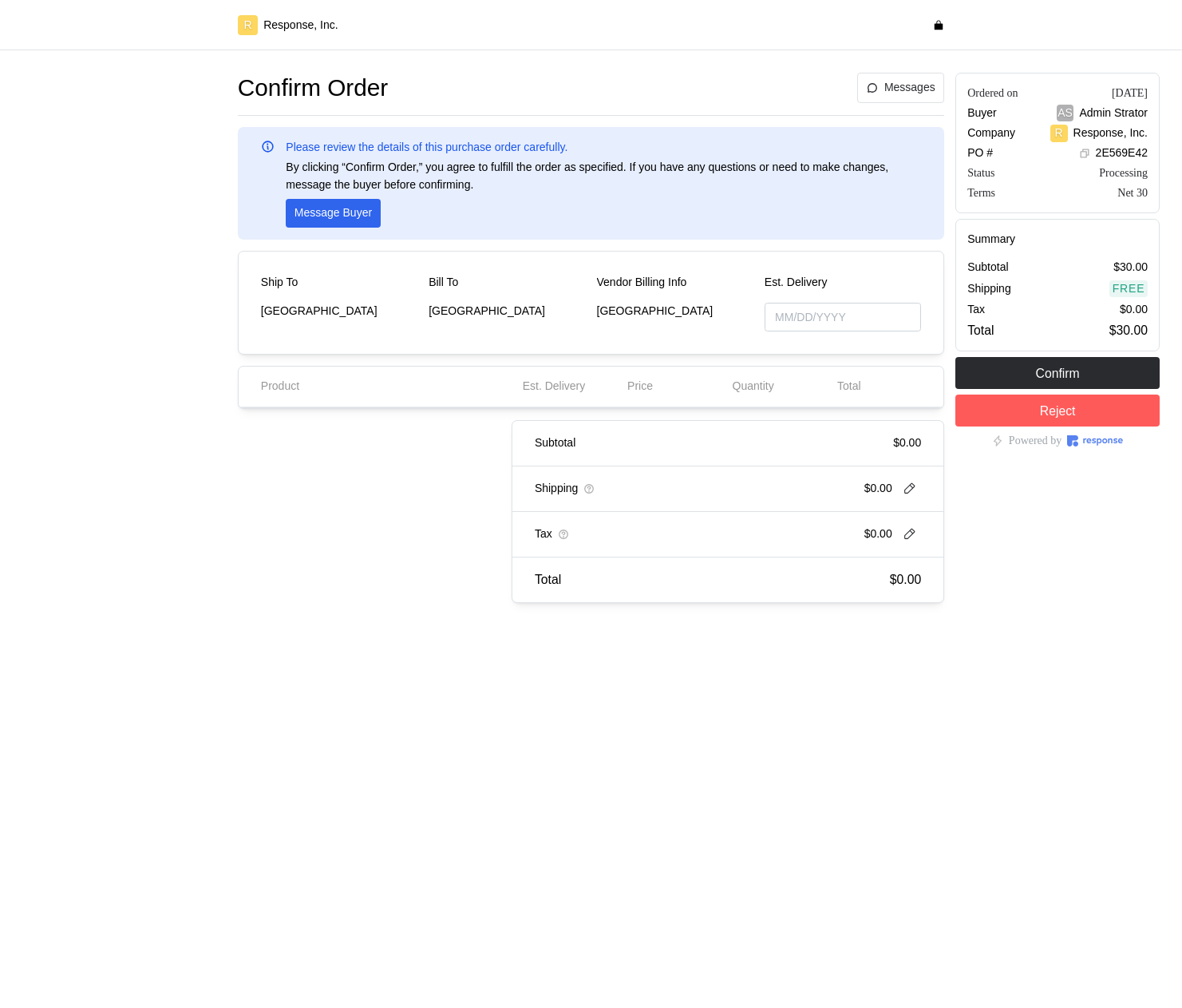
type input "[DATE]"
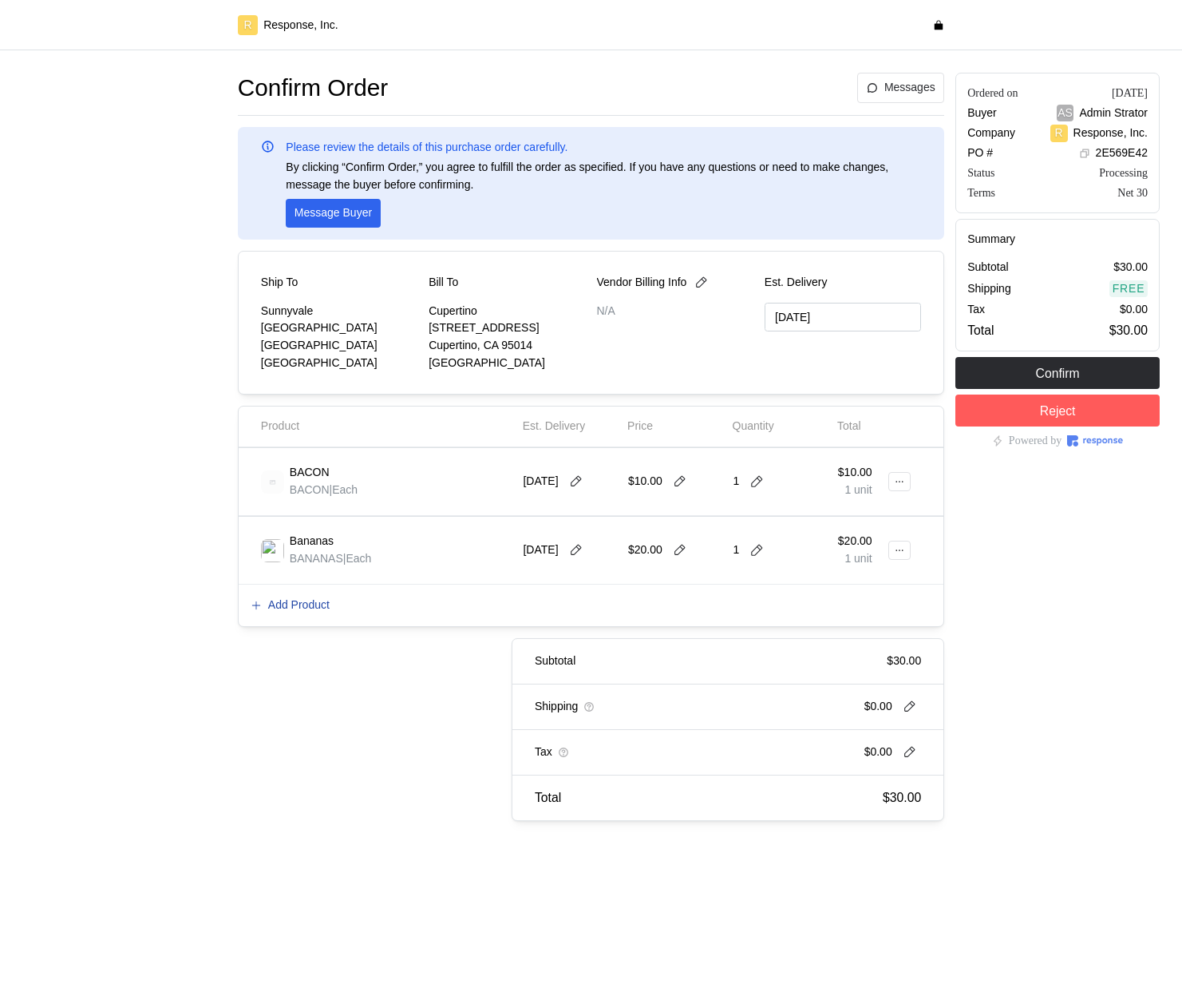
click at [320, 602] on p "Add Product" at bounding box center [299, 605] width 62 height 17
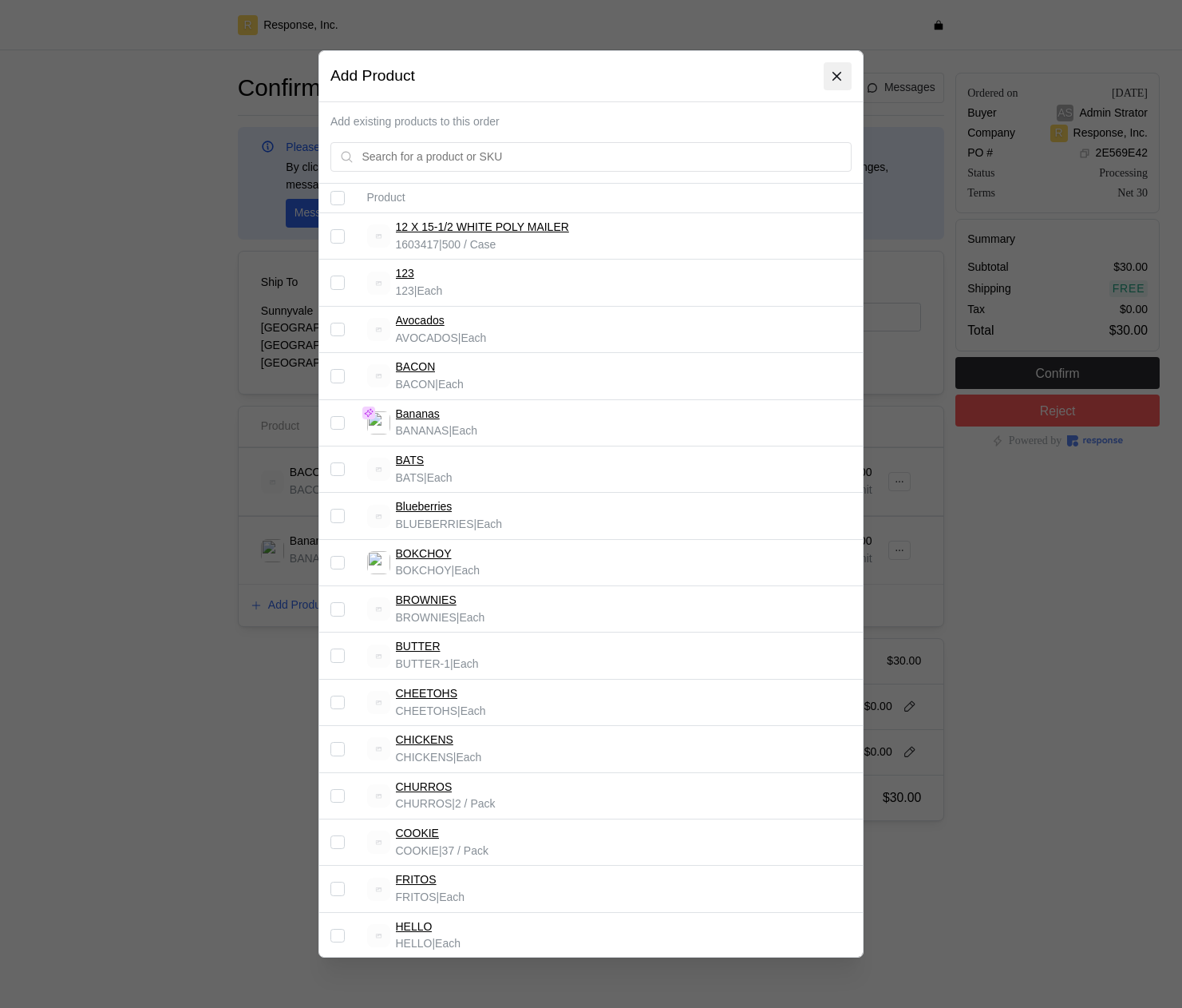
click at [833, 70] on icon at bounding box center [838, 76] width 15 height 15
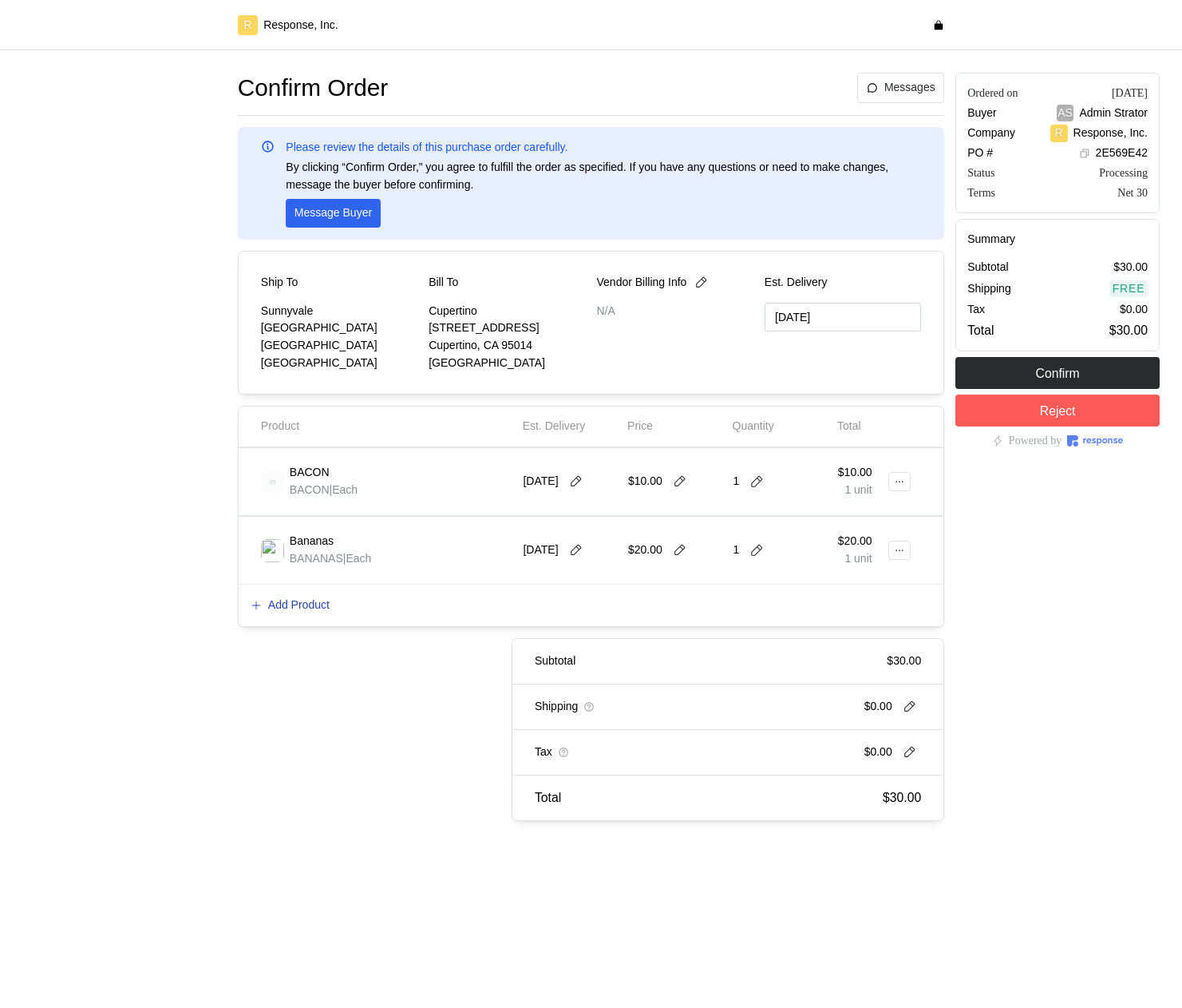
click at [295, 602] on p "Add Product" at bounding box center [299, 605] width 62 height 17
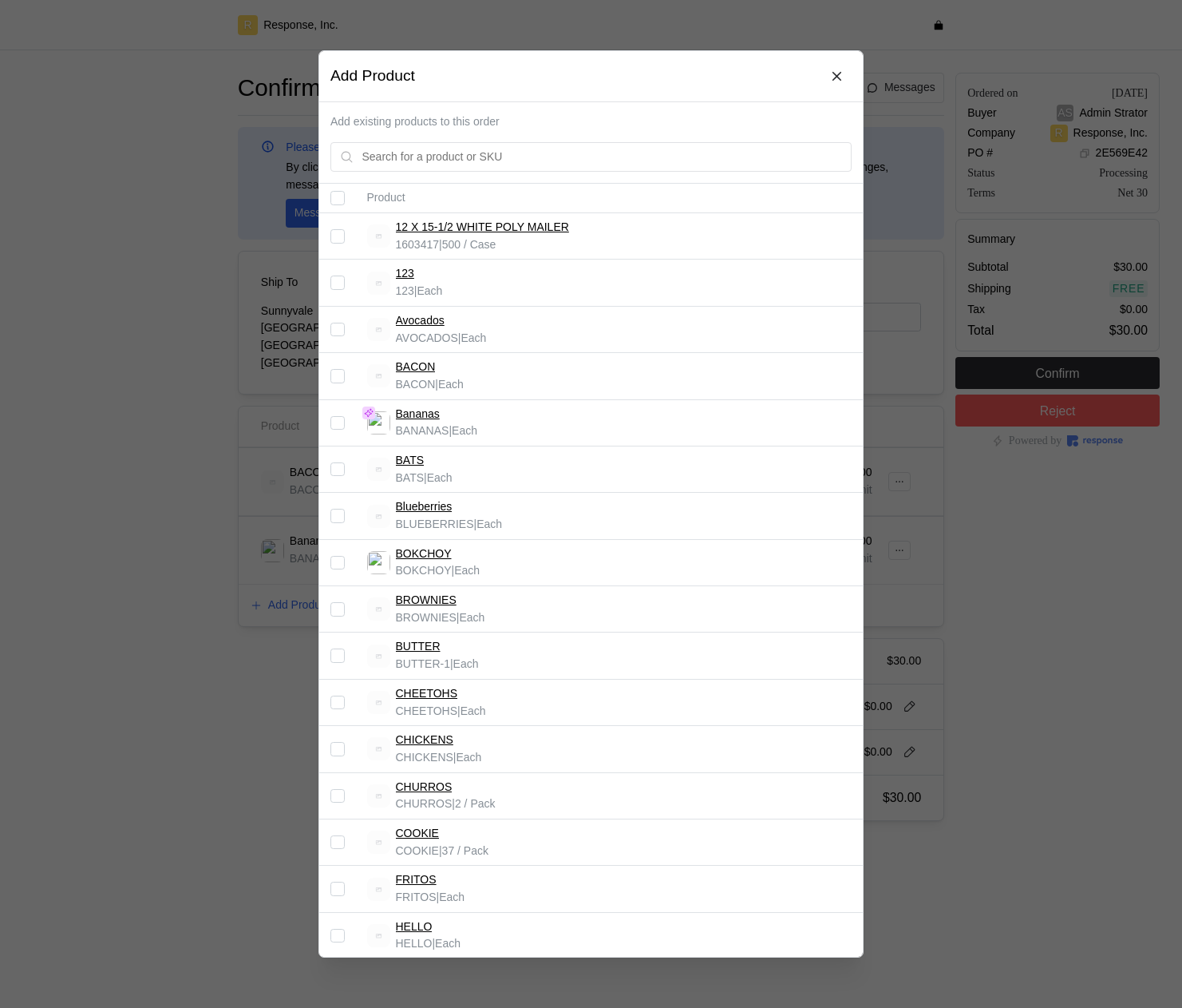
click at [233, 588] on div at bounding box center [591, 504] width 1182 height 1008
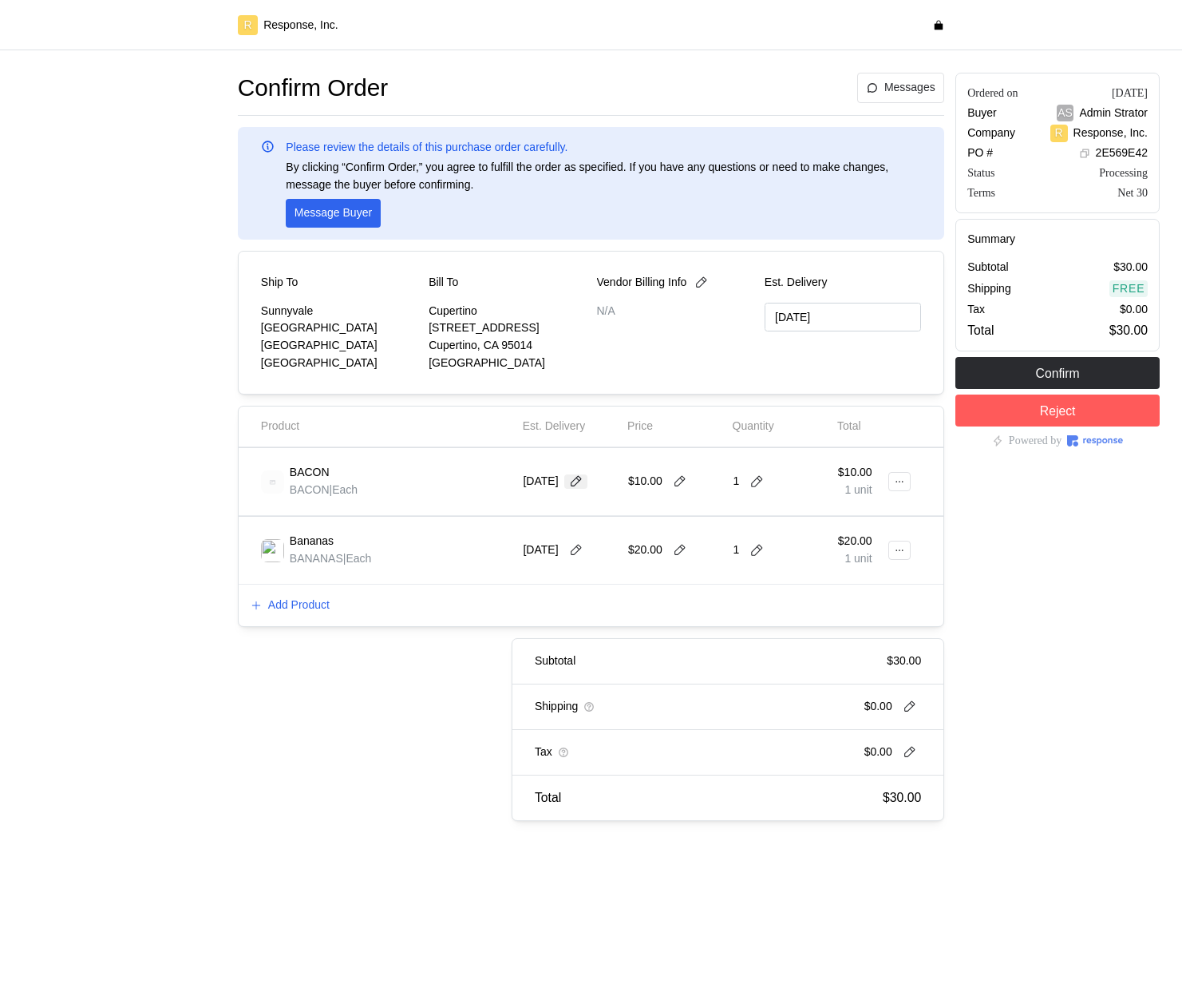
click at [584, 481] on icon at bounding box center [576, 481] width 15 height 15
click at [555, 575] on button "1" at bounding box center [550, 580] width 29 height 29
click at [379, 586] on div "Add Product" at bounding box center [591, 605] width 705 height 41
click at [299, 608] on p "Add Product" at bounding box center [299, 605] width 62 height 17
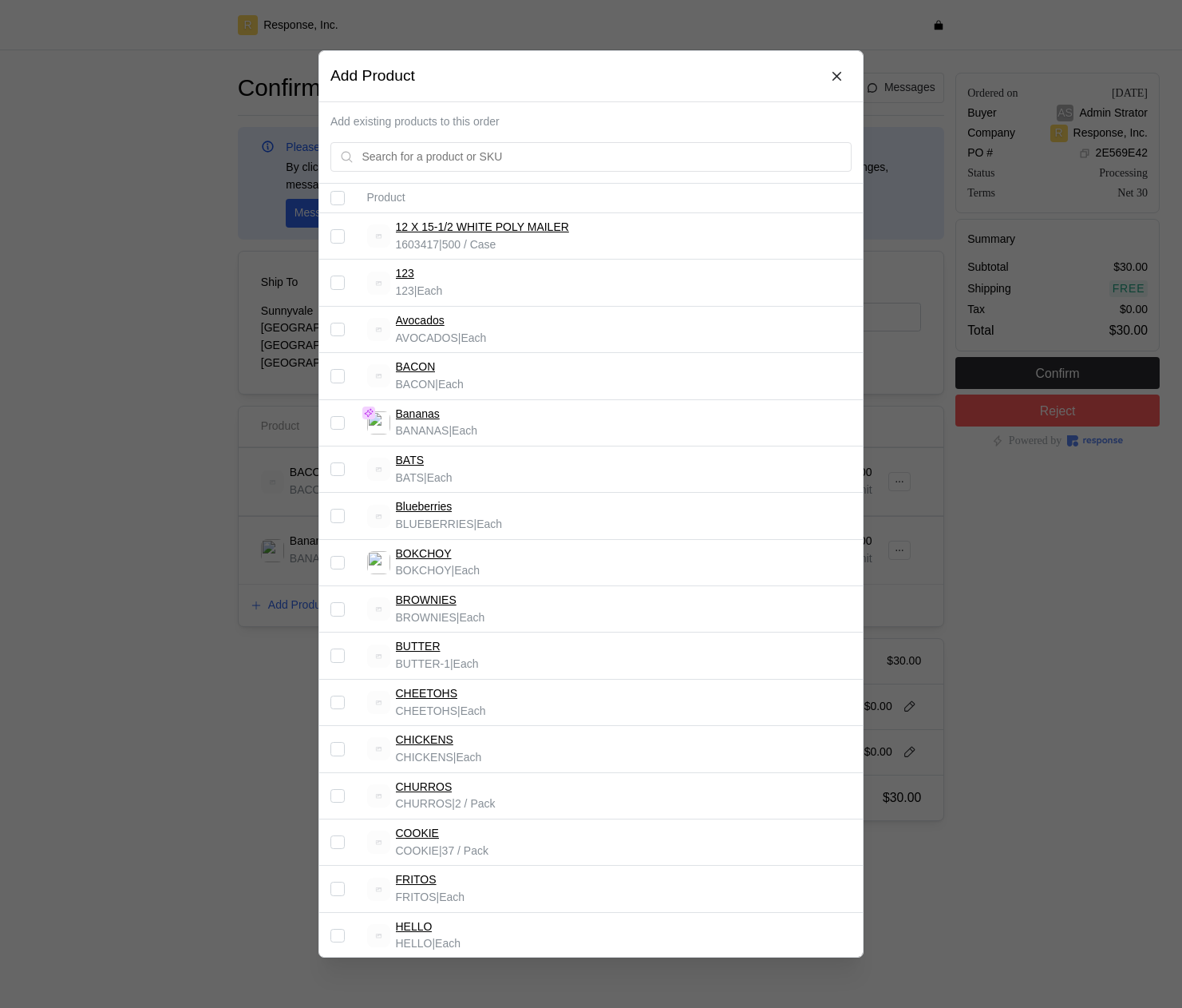
scroll to position [918, 0]
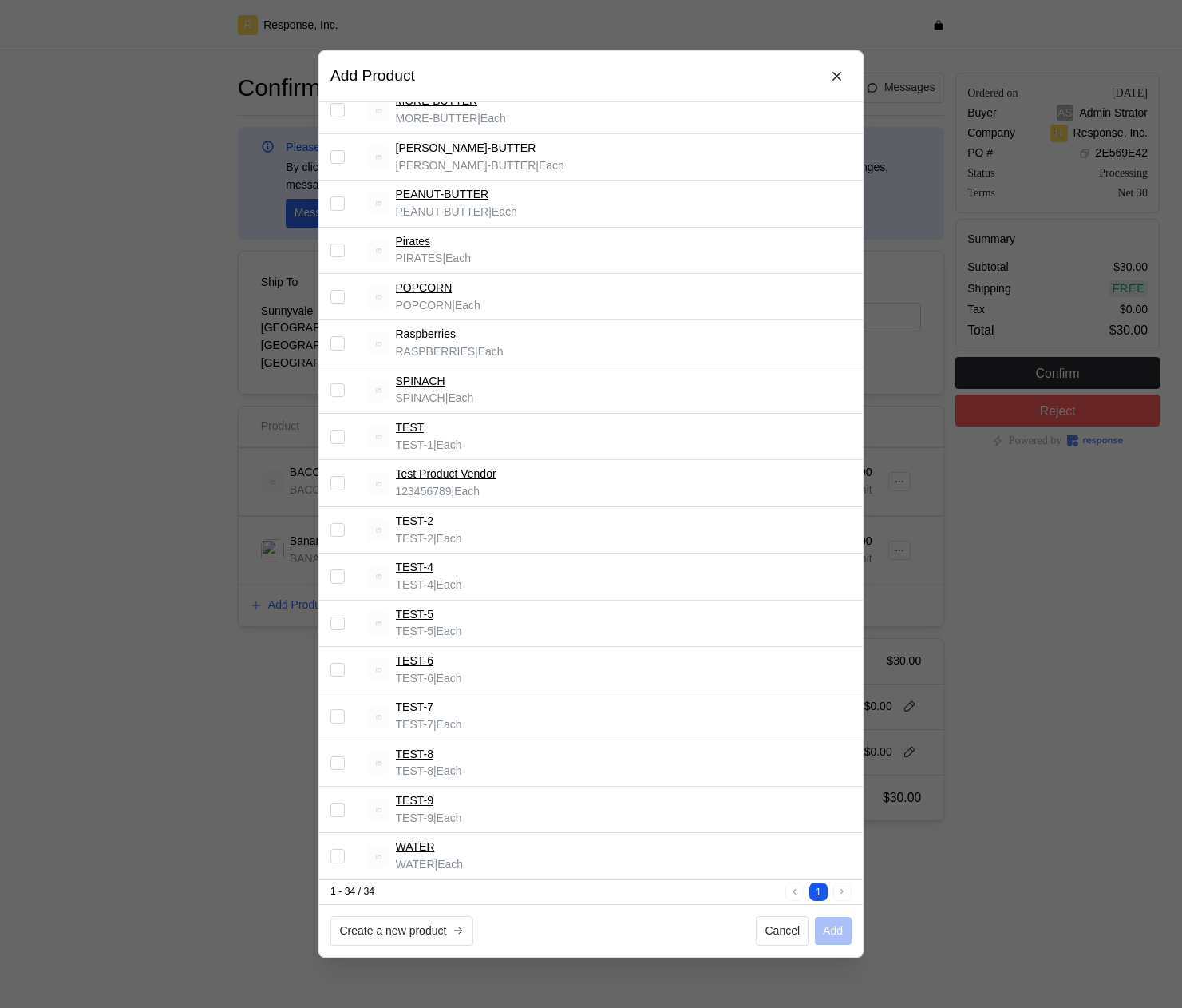
click at [427, 914] on div "Create a new product Cancel Add" at bounding box center [591, 931] width 543 height 52
click at [427, 938] on p "Create a new product" at bounding box center [393, 931] width 107 height 17
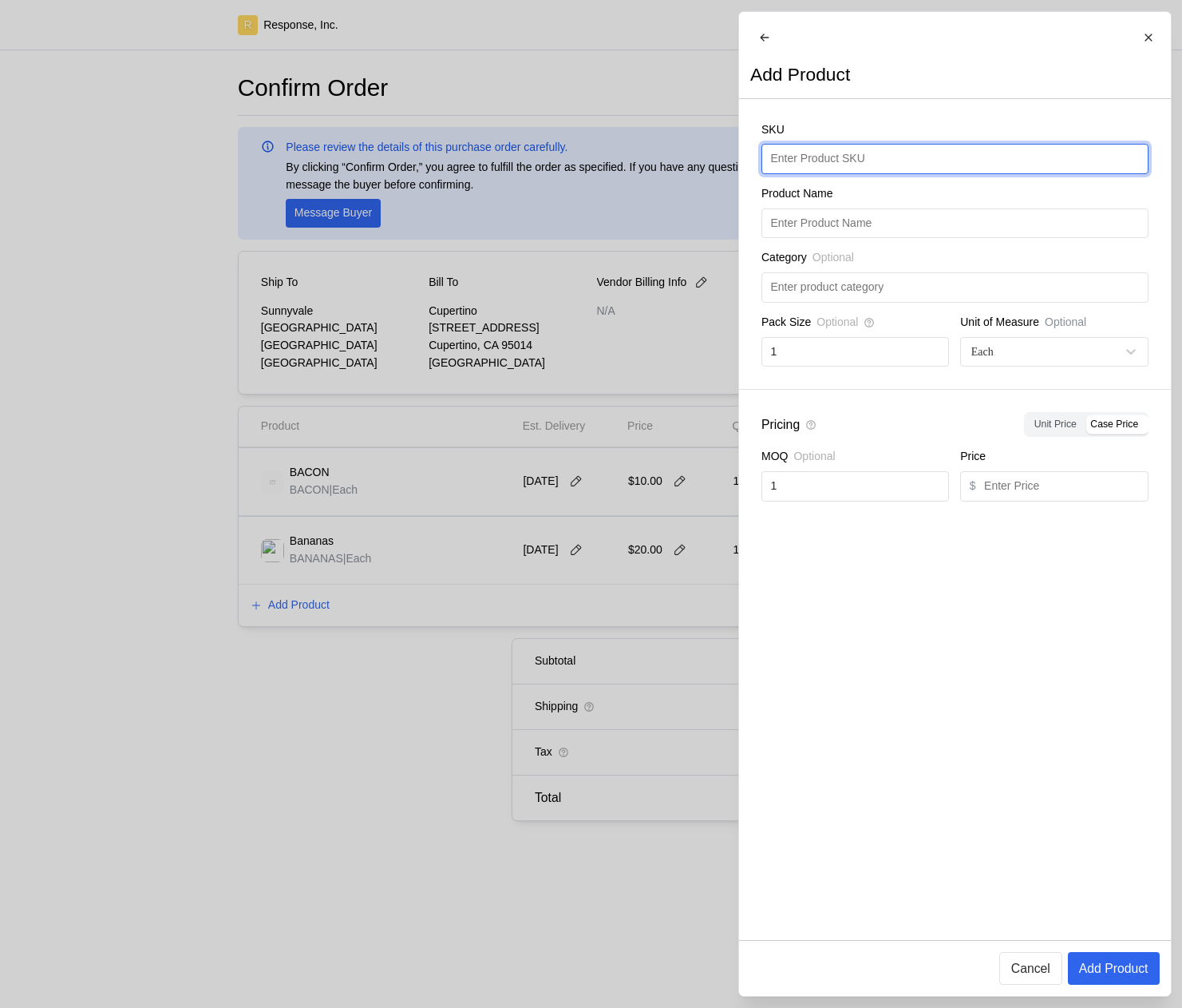
click at [912, 172] on input "text" at bounding box center [955, 158] width 369 height 28
type input "SKULLPANDA"
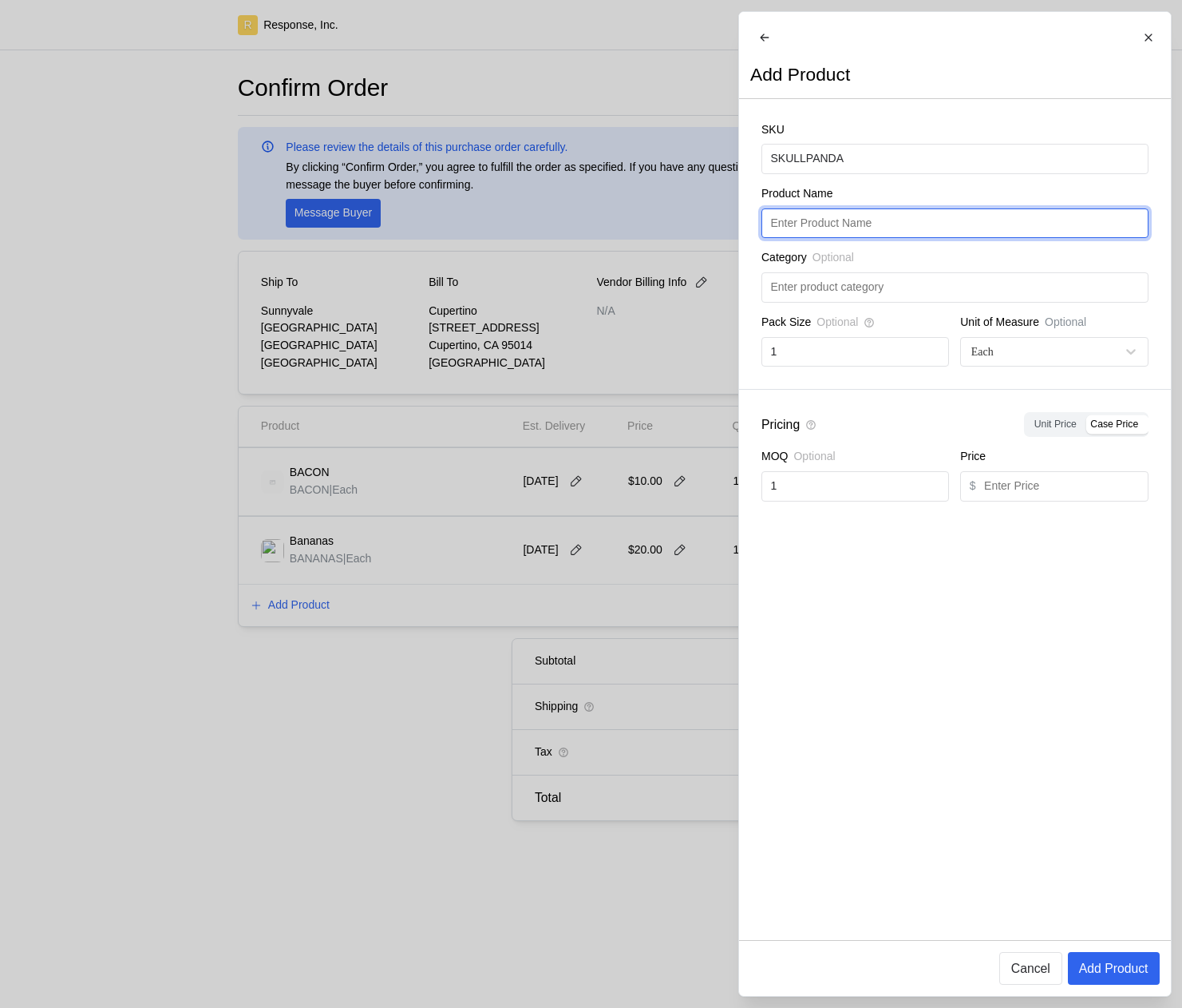
click at [930, 238] on input "text" at bounding box center [955, 223] width 369 height 28
paste input "SKULLPANDA"
type input "SKULLPANDA"
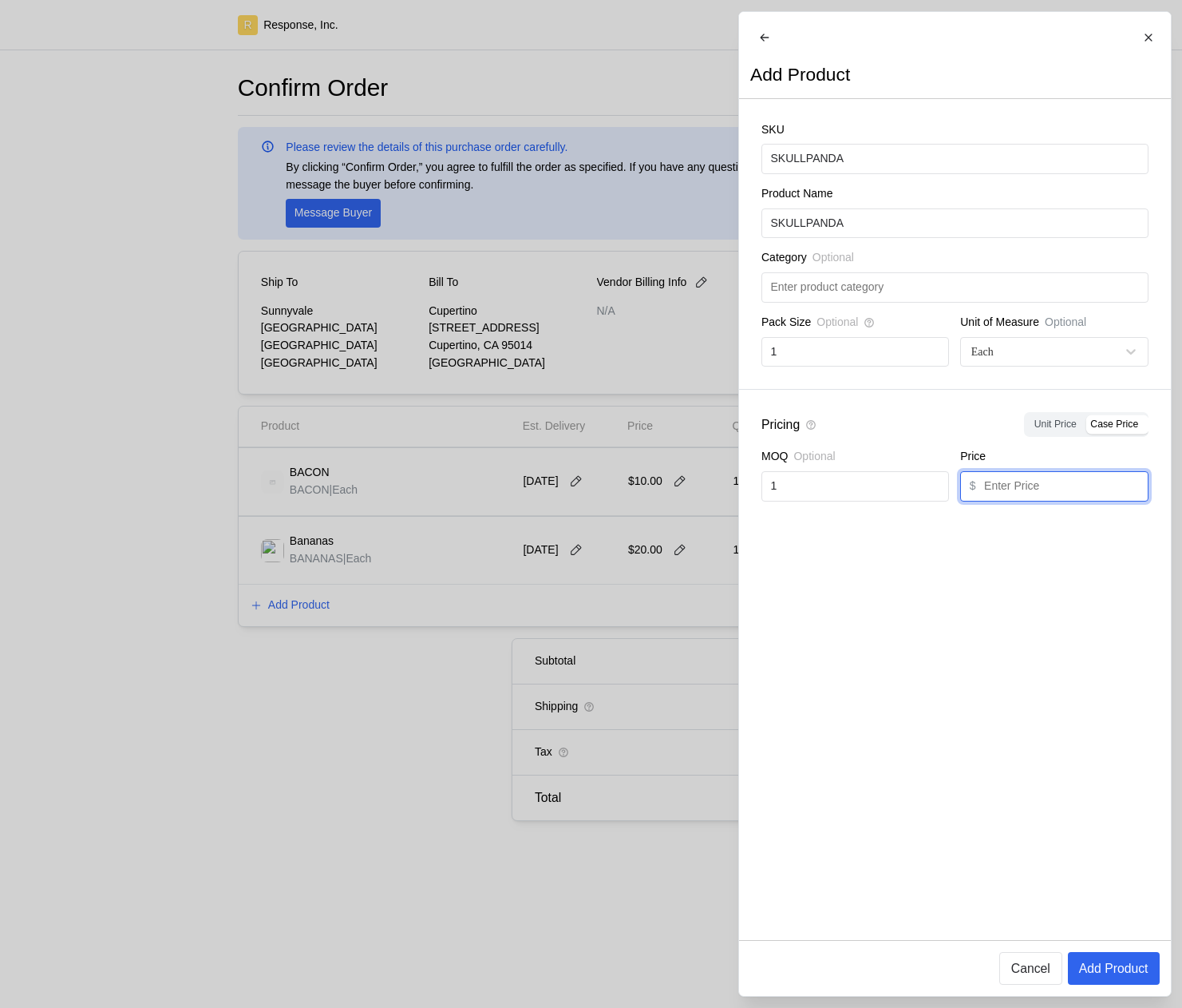
click at [1092, 495] on input "text" at bounding box center [1062, 486] width 155 height 28
type input "1.99"
click at [1124, 963] on p "Add Product" at bounding box center [1112, 968] width 70 height 20
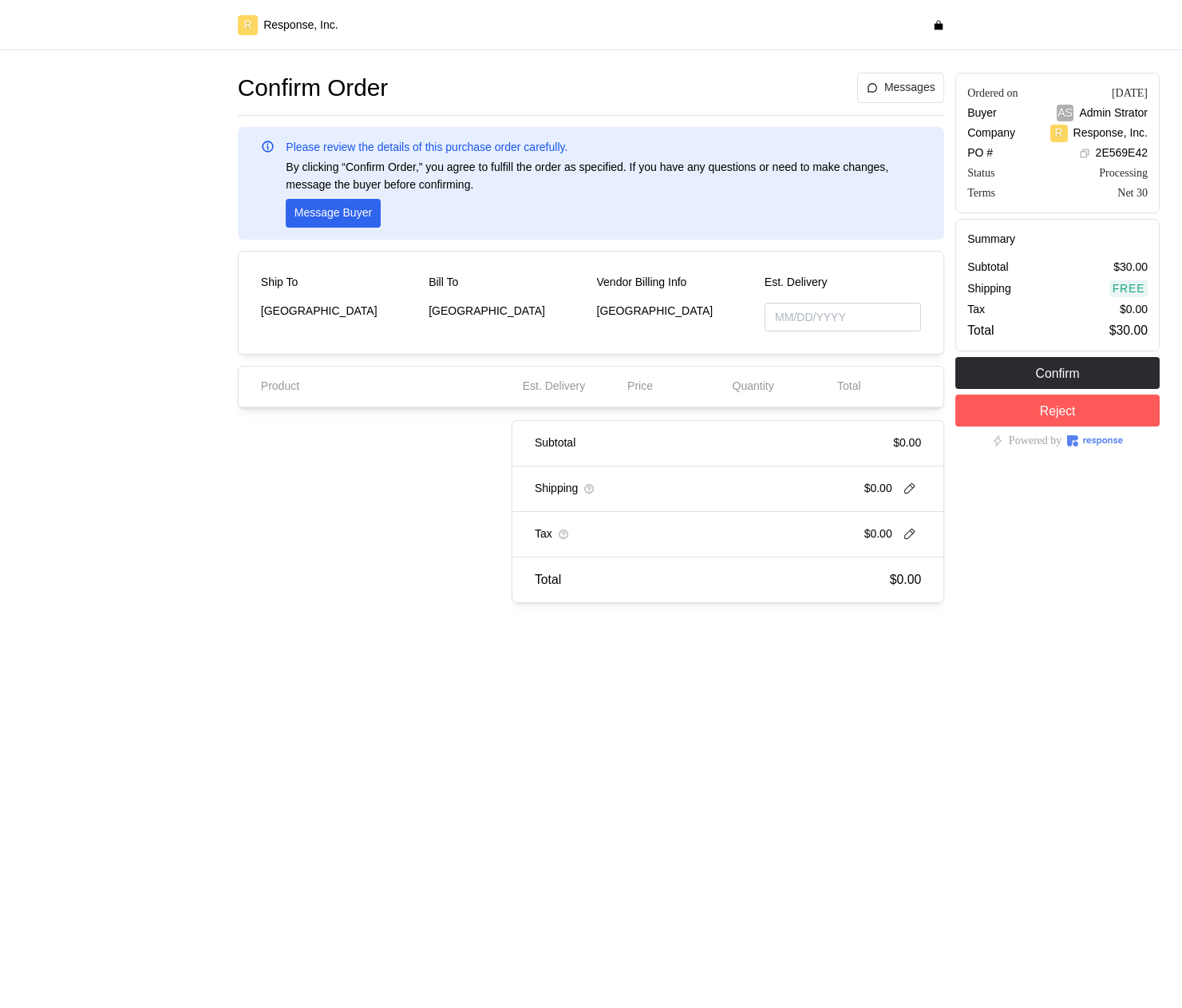
type input "[DATE]"
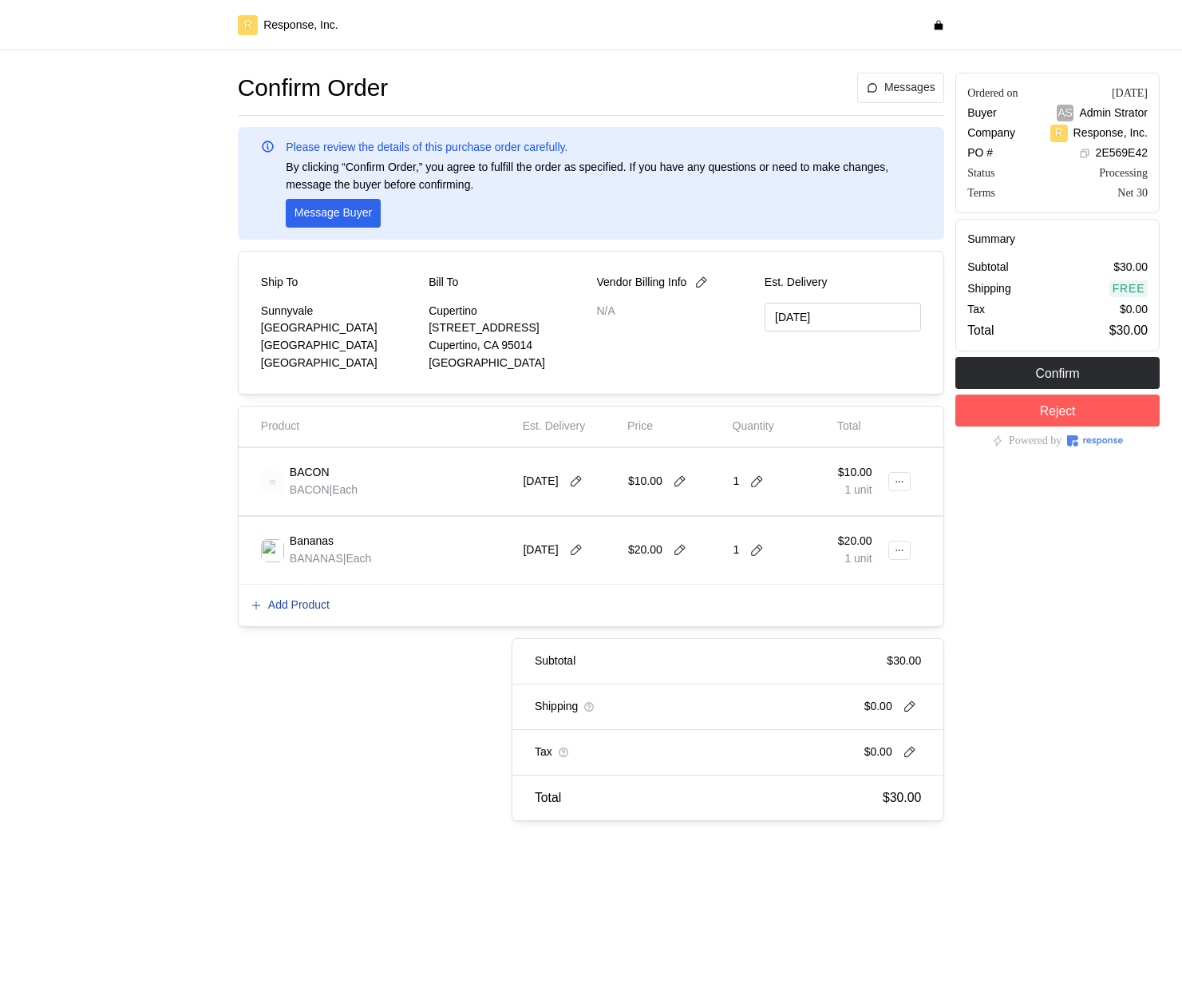
click at [330, 610] on p "Add Product" at bounding box center [299, 605] width 62 height 17
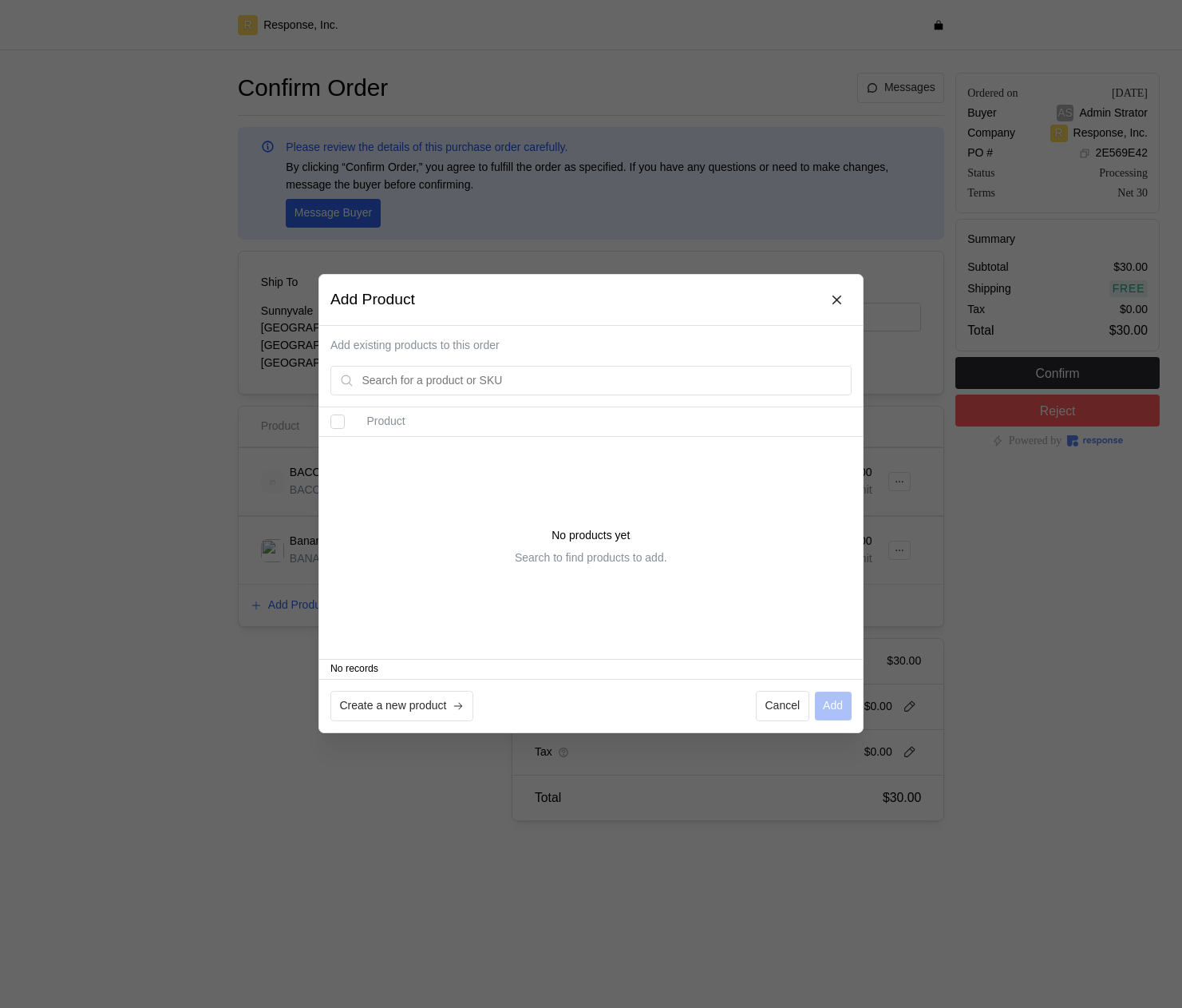
click at [906, 496] on div at bounding box center [591, 504] width 1182 height 1008
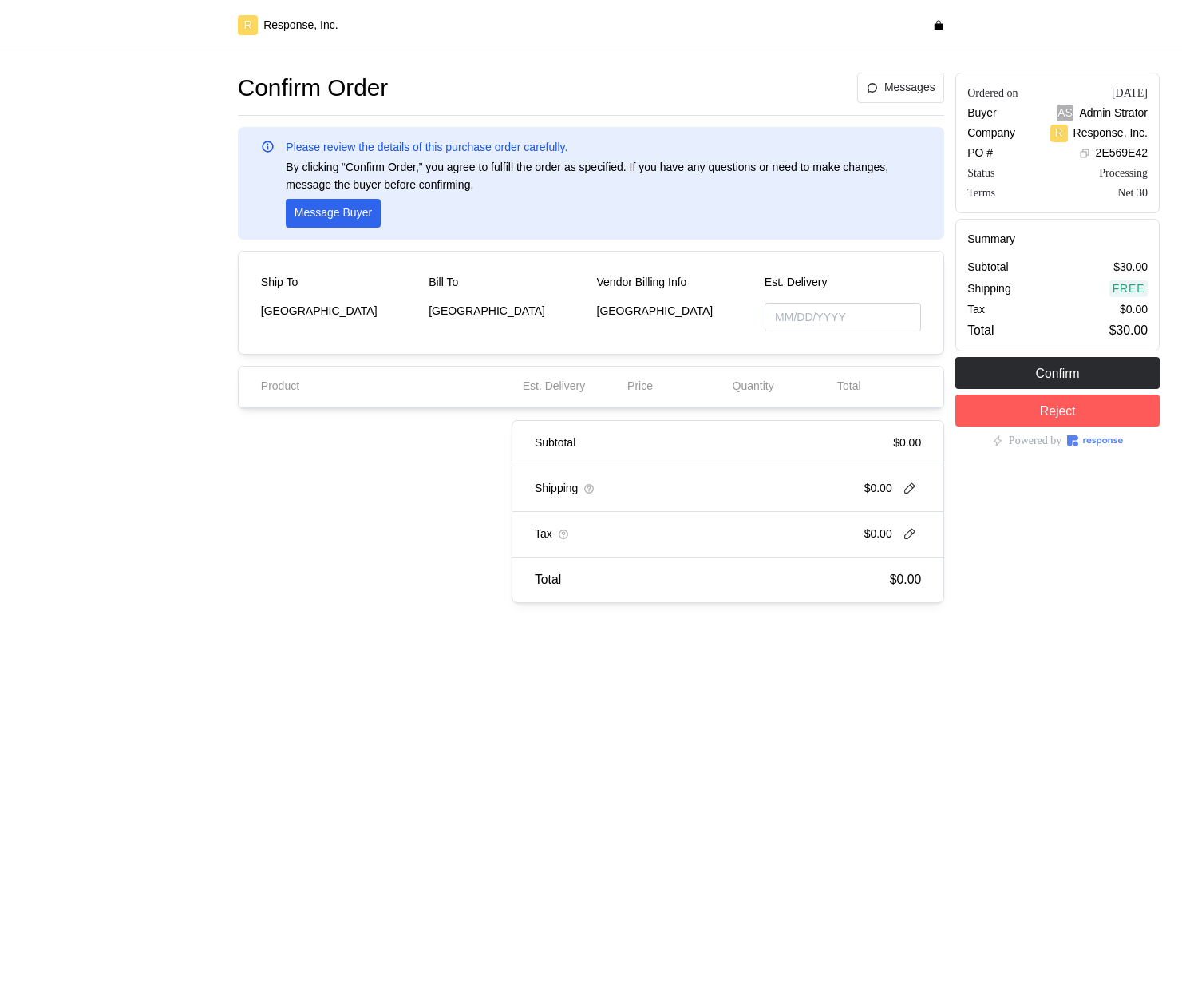
type input "[DATE]"
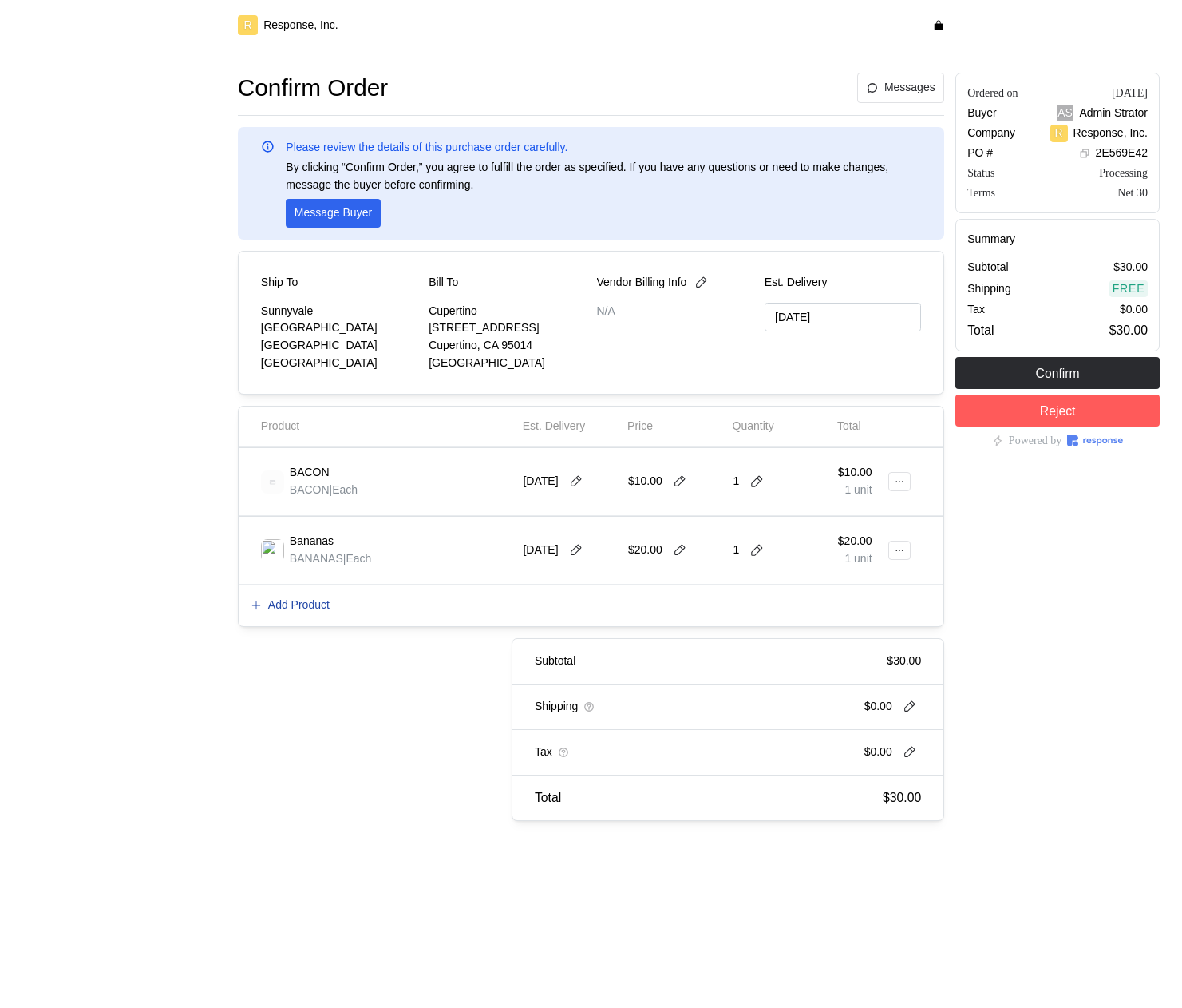
click at [310, 607] on p "Add Product" at bounding box center [299, 605] width 62 height 17
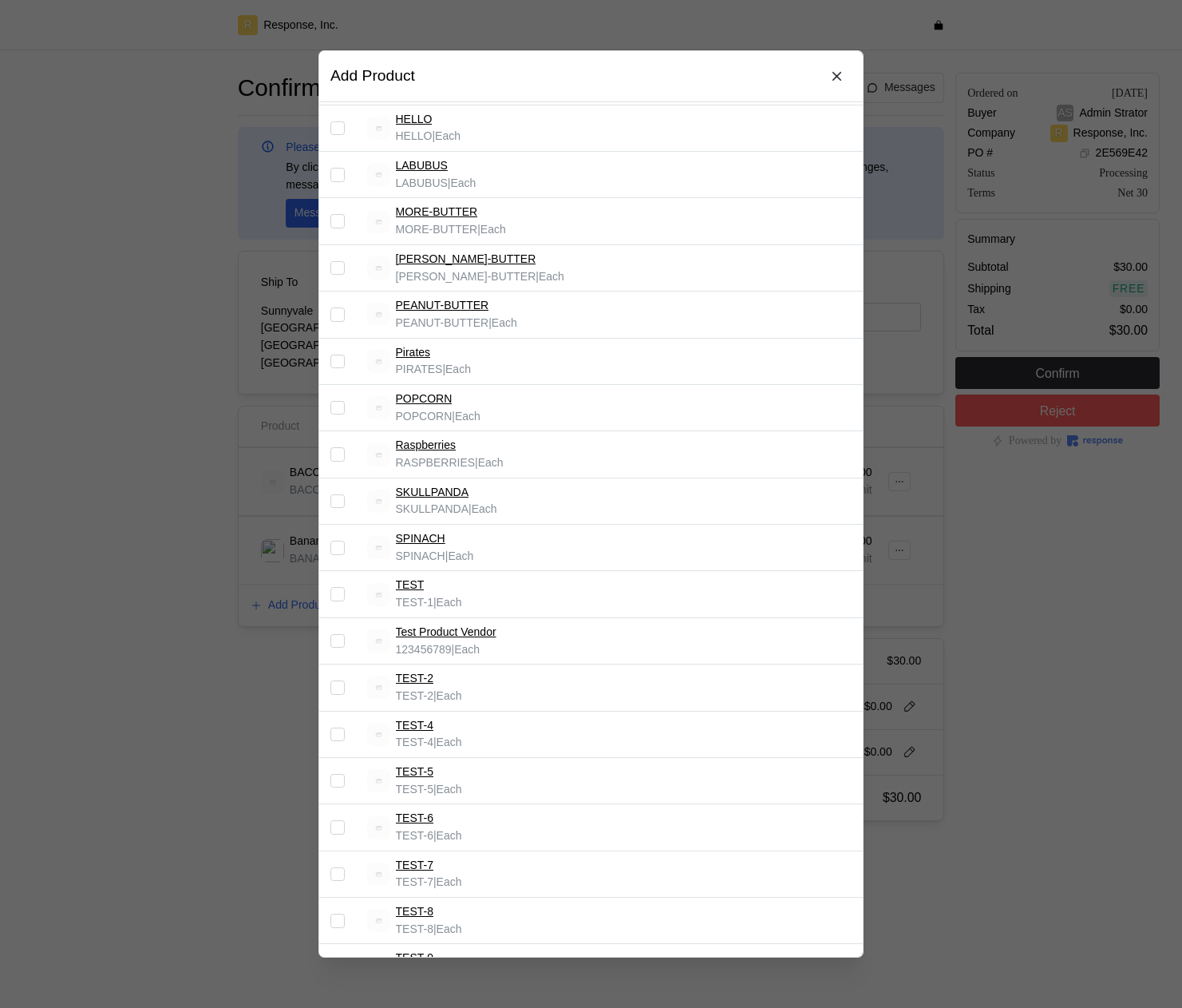
scroll to position [965, 0]
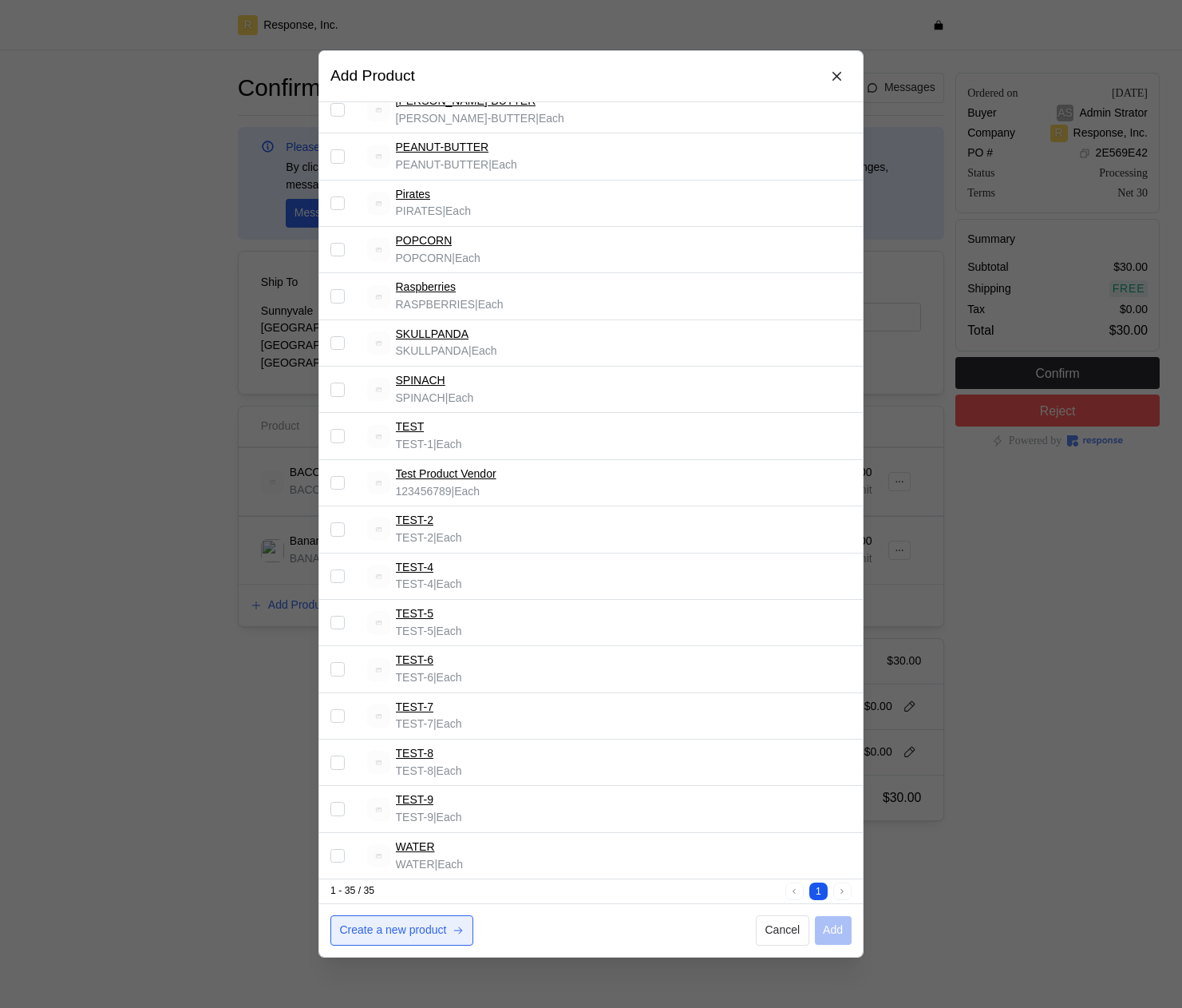
click at [404, 938] on button "Create a new product" at bounding box center [402, 930] width 142 height 30
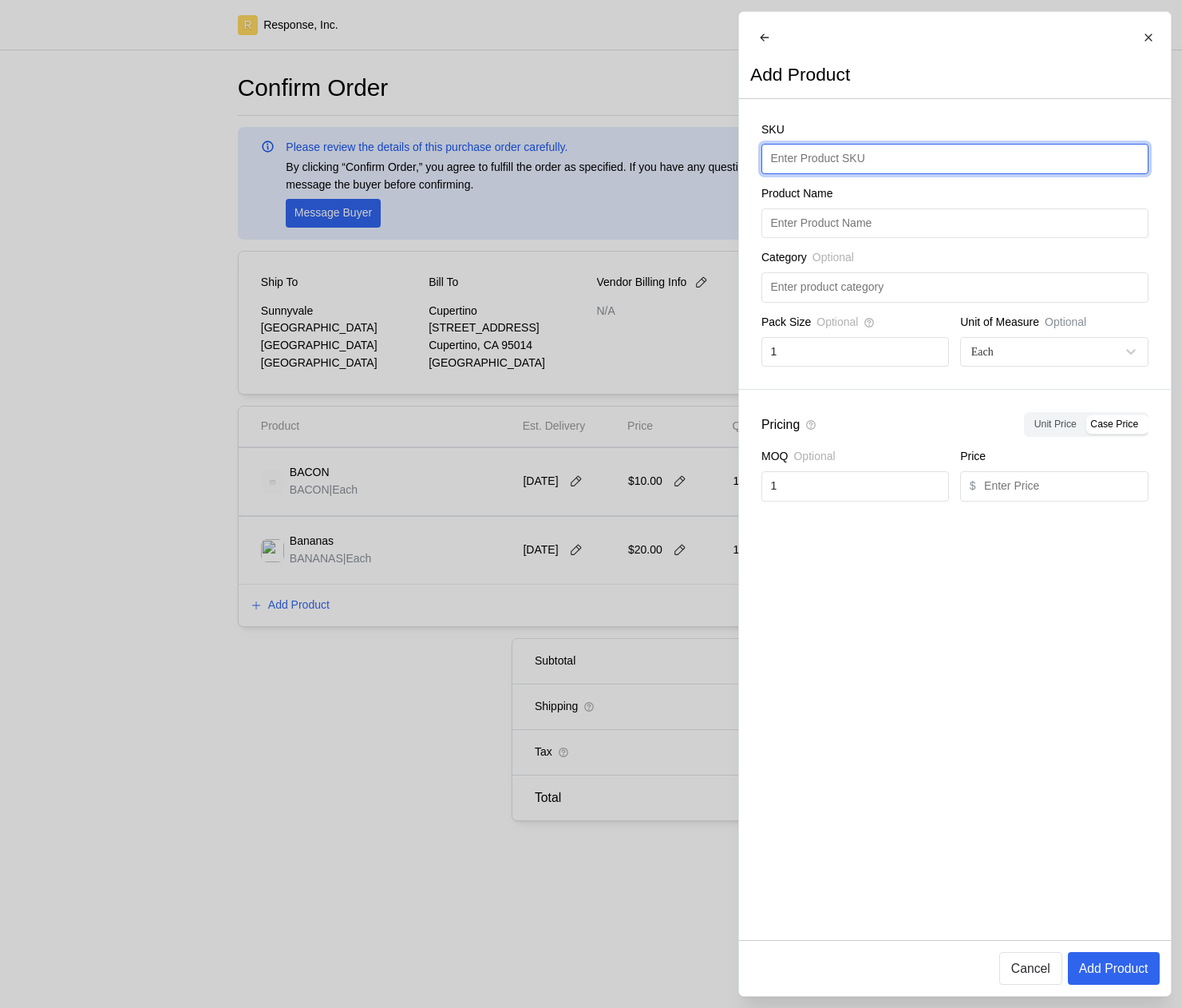
click at [867, 168] on input "text" at bounding box center [955, 158] width 369 height 28
type input "CHAIRS"
type input "Chairs"
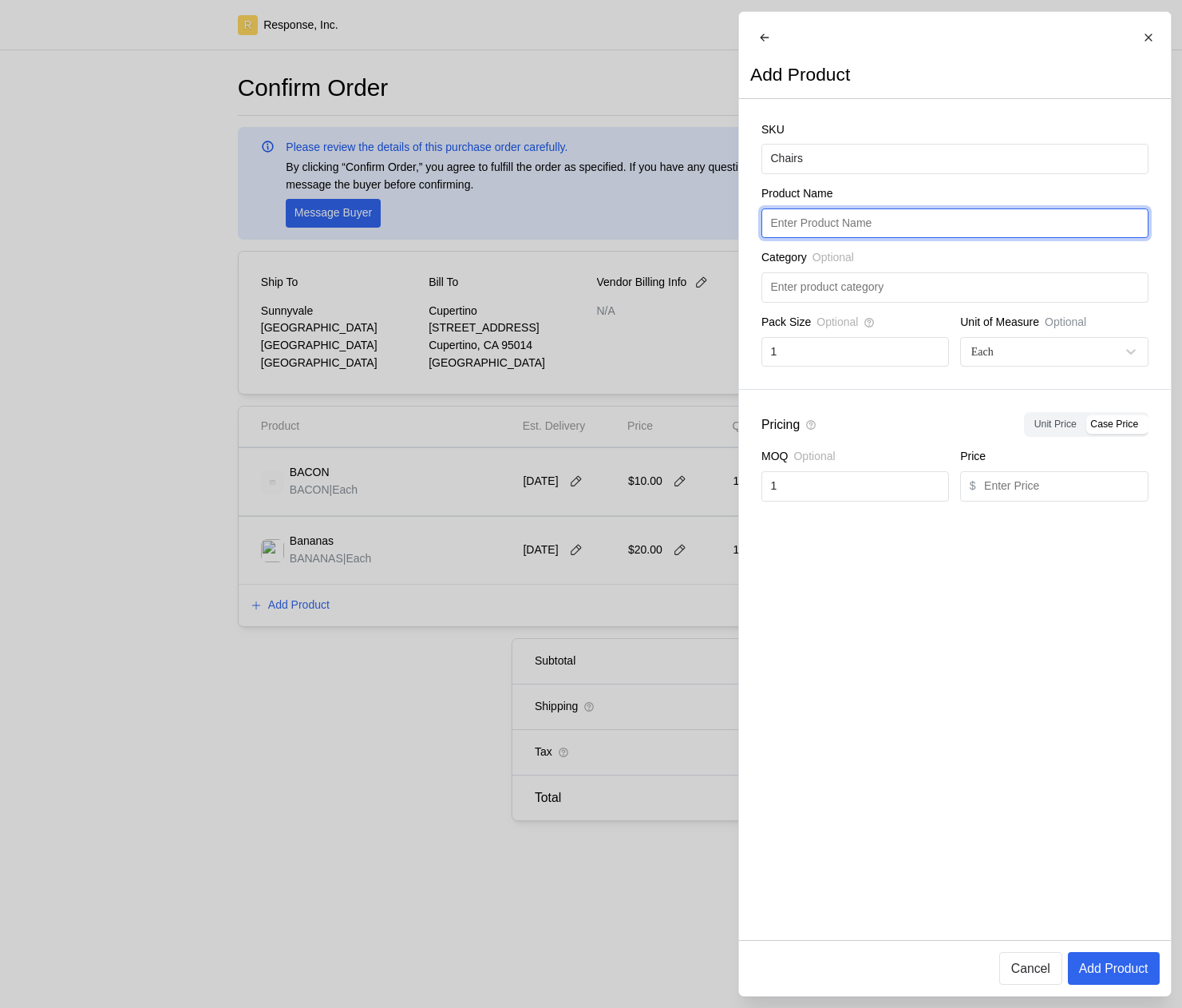
click at [899, 238] on input "text" at bounding box center [955, 223] width 369 height 28
paste input "Chairs"
type input "Chairs"
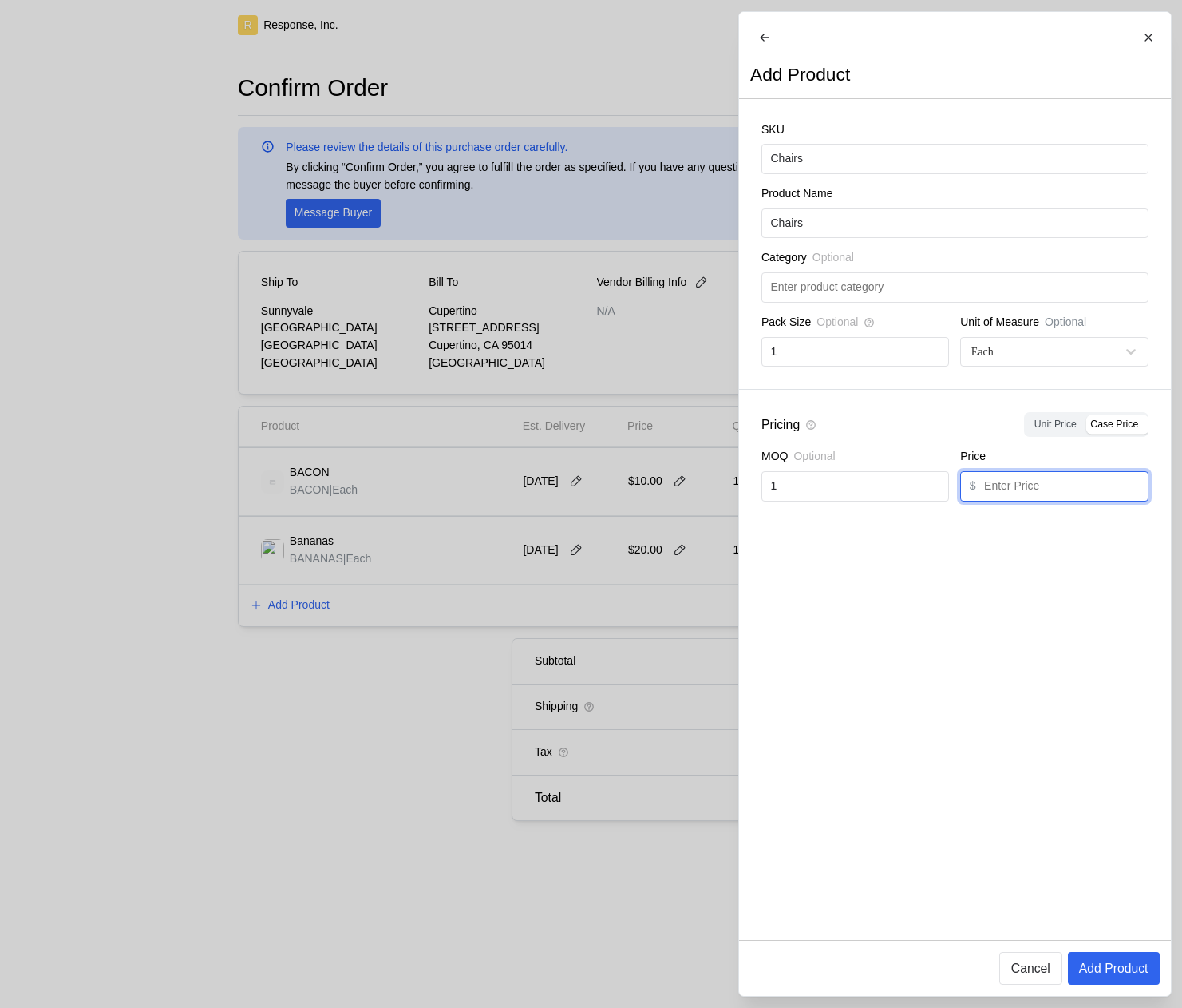
click at [1090, 495] on input "text" at bounding box center [1062, 486] width 155 height 28
type input "28.99"
click at [1104, 973] on p "Add Product" at bounding box center [1112, 968] width 70 height 20
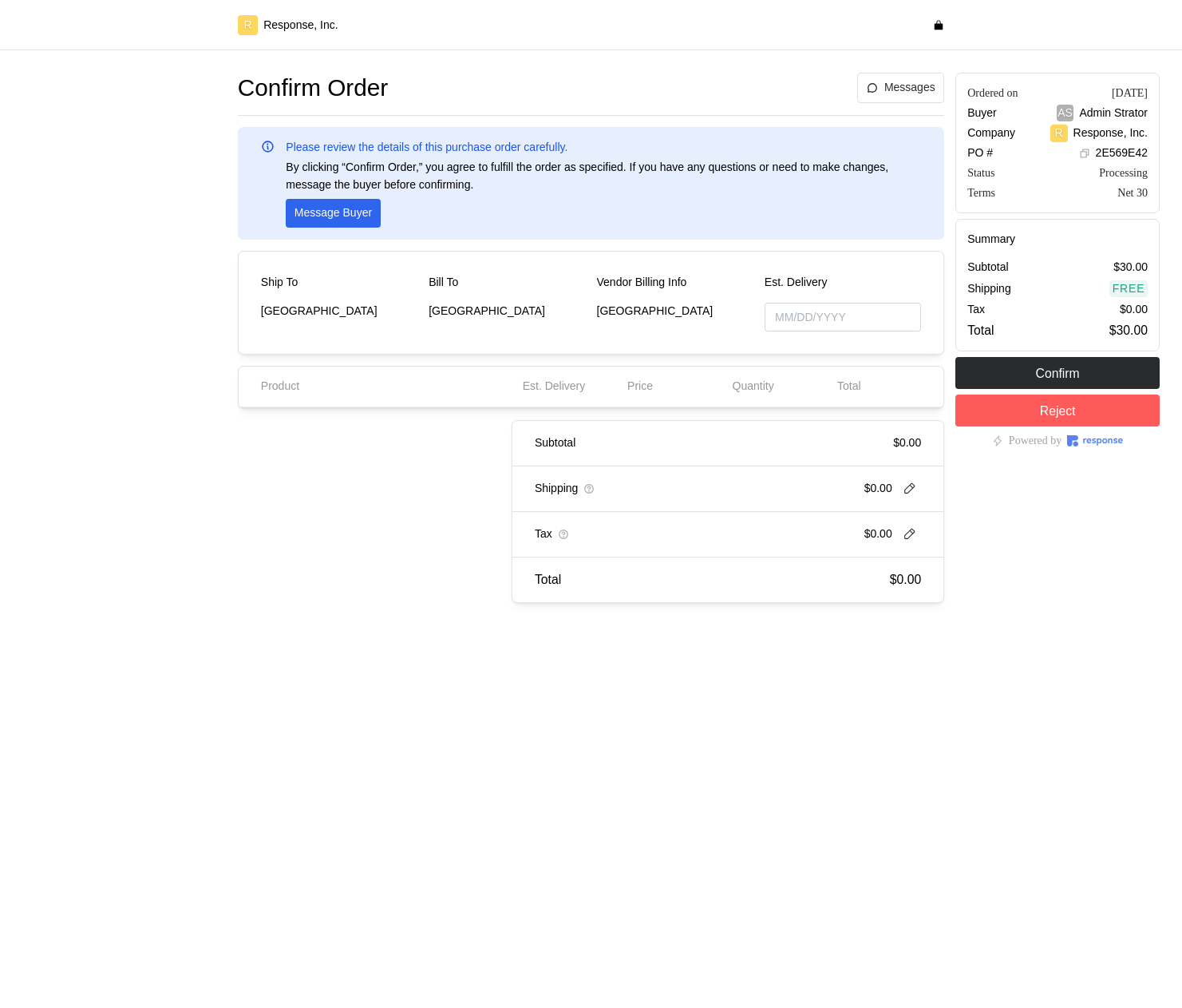
type input "[DATE]"
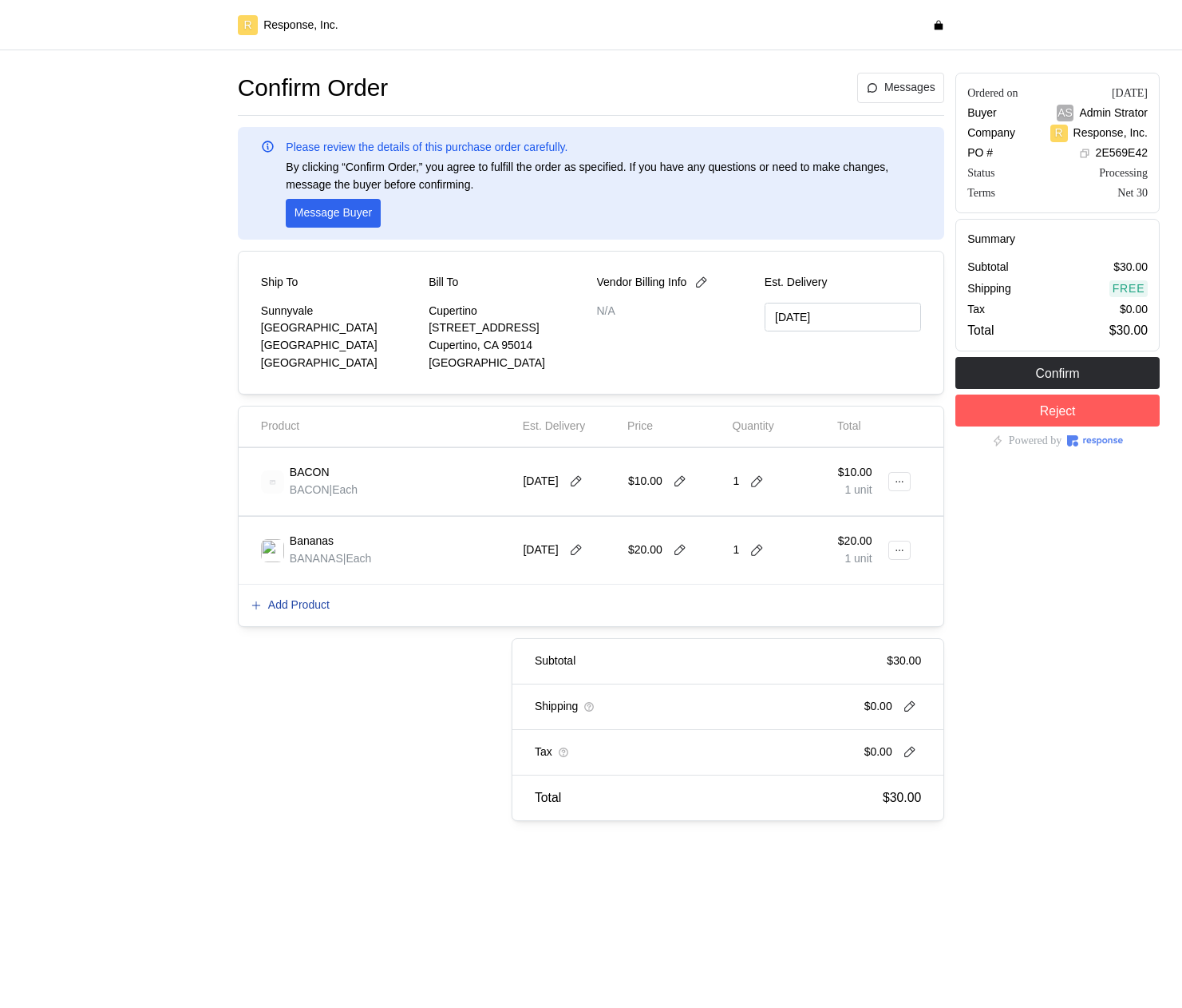
click at [313, 606] on p "Add Product" at bounding box center [299, 605] width 62 height 17
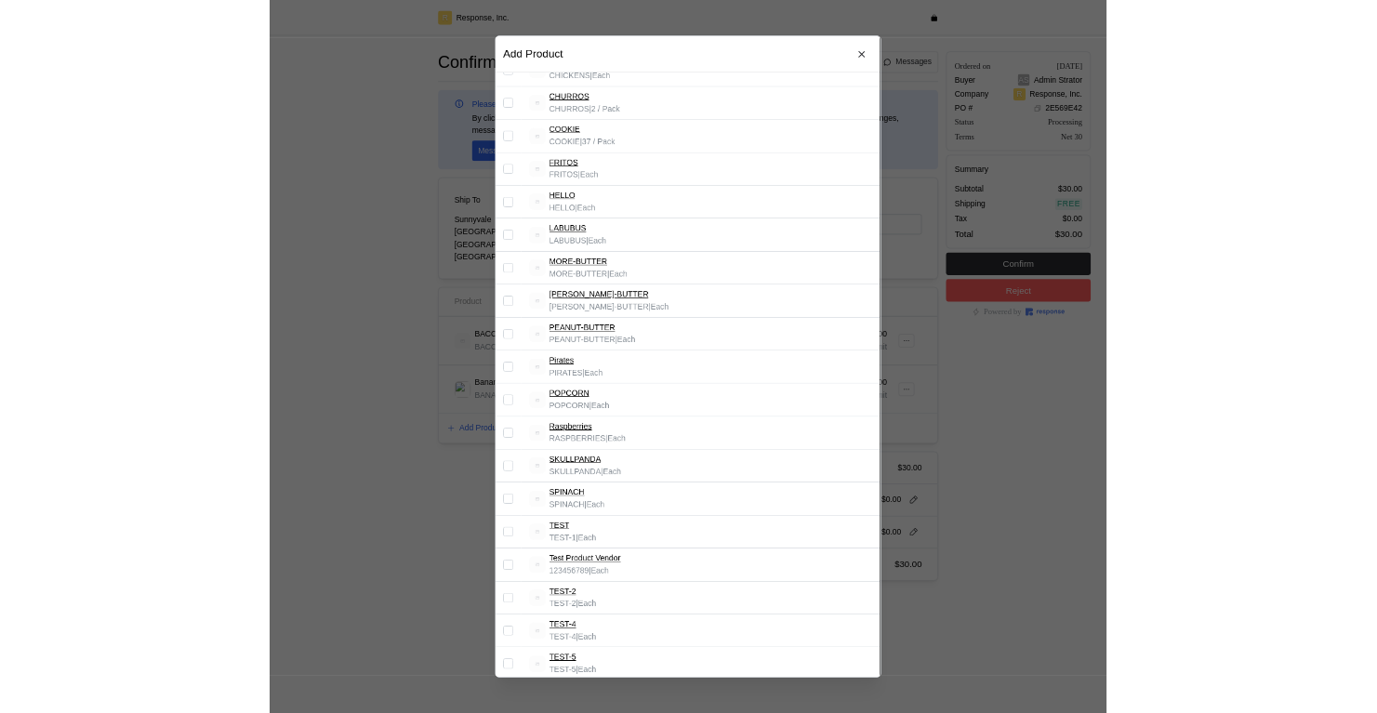
scroll to position [1178, 0]
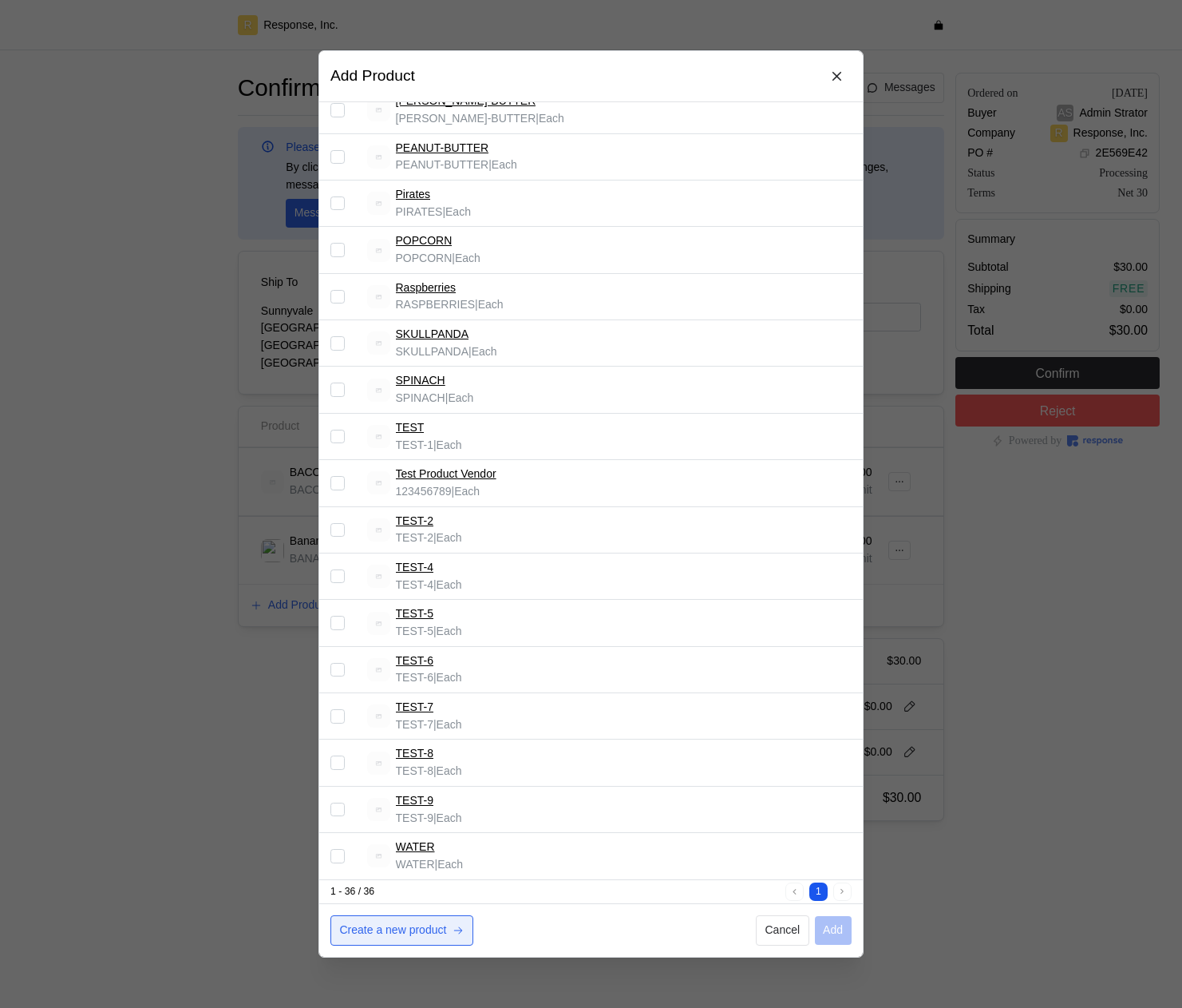
click at [421, 938] on p "Create a new product" at bounding box center [393, 930] width 107 height 17
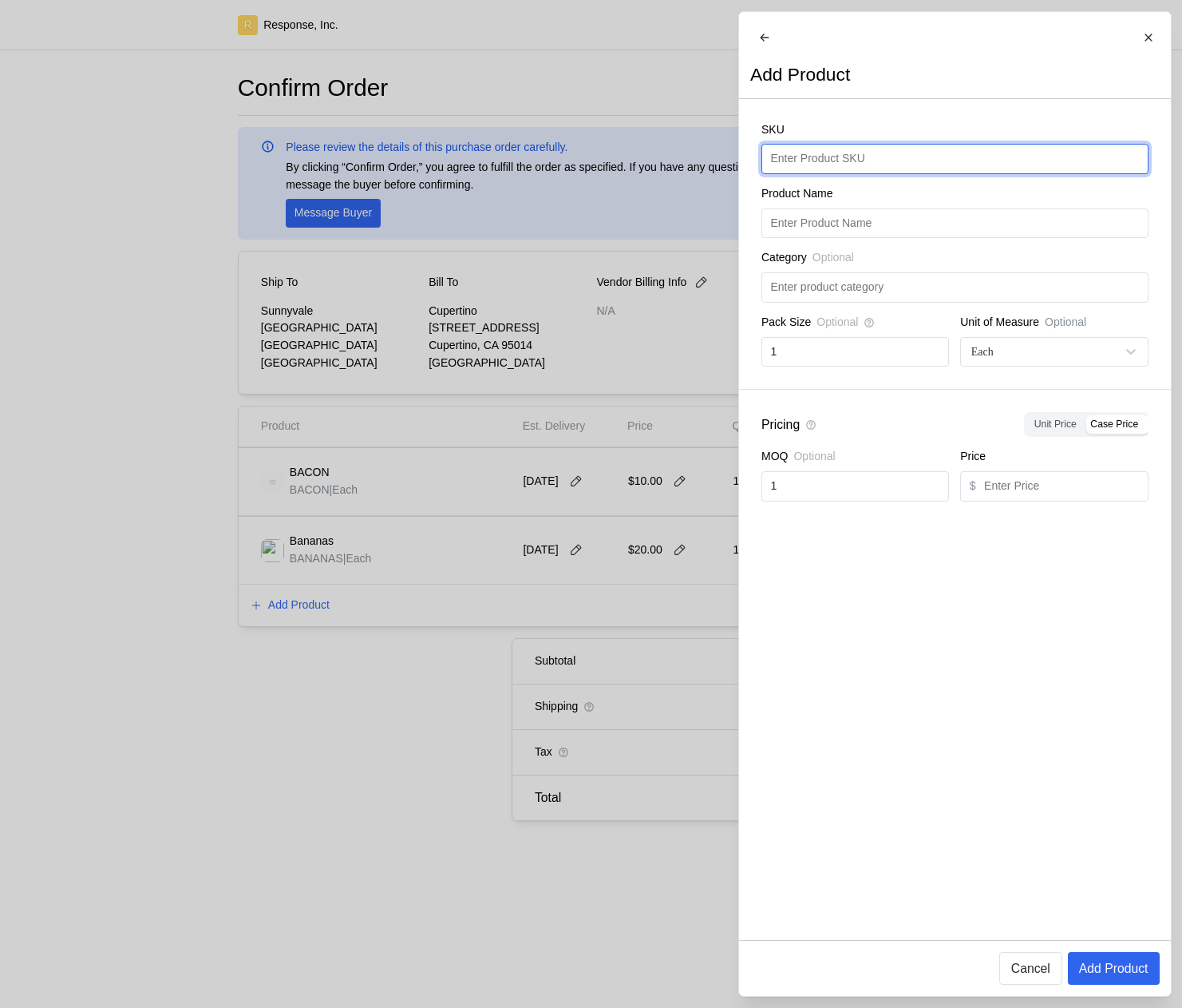
click at [846, 171] on input "text" at bounding box center [955, 158] width 369 height 28
type input "Vitamins"
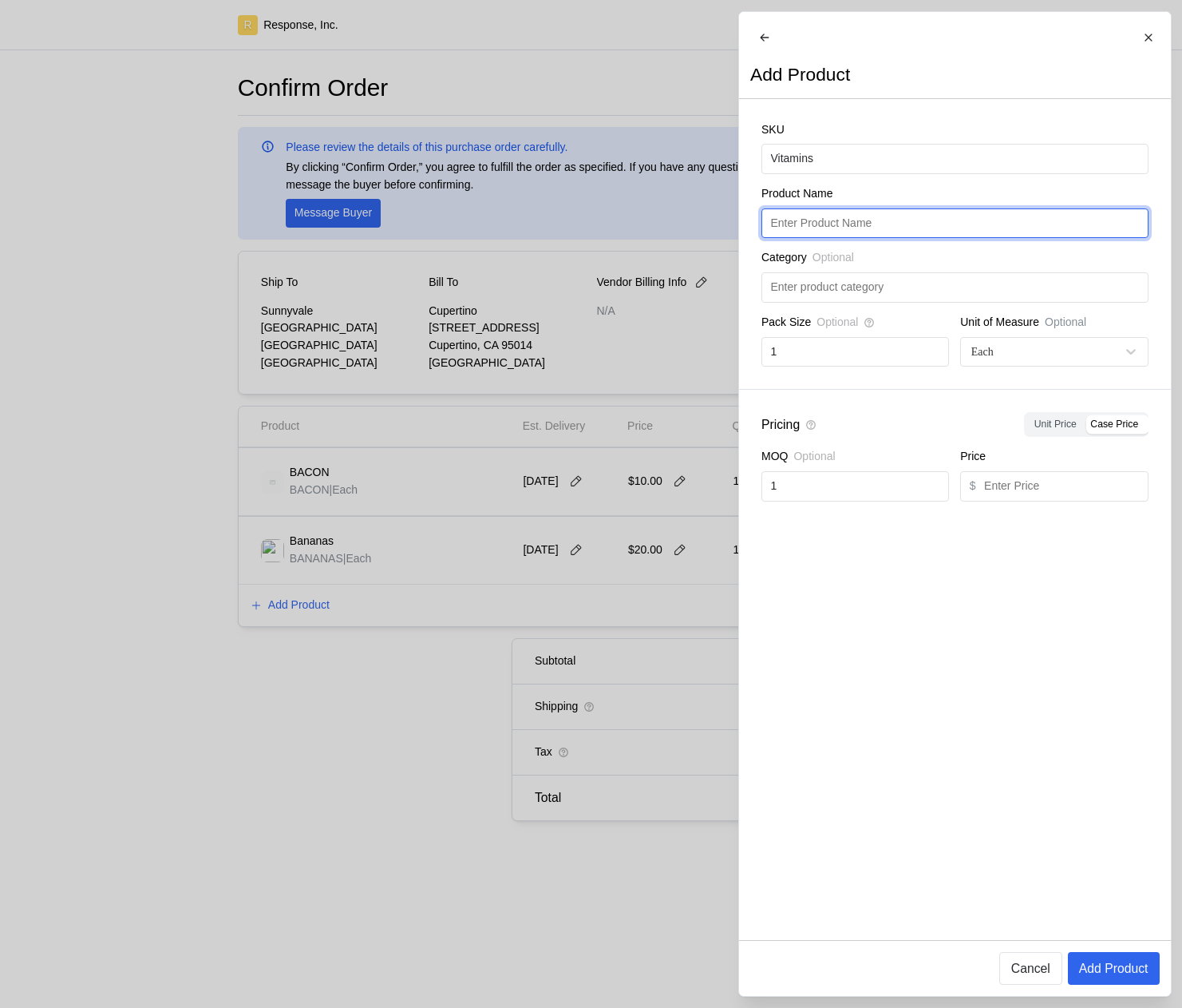
click at [895, 234] on input "text" at bounding box center [955, 223] width 369 height 28
paste input "Vitamins"
type input "Vitamins"
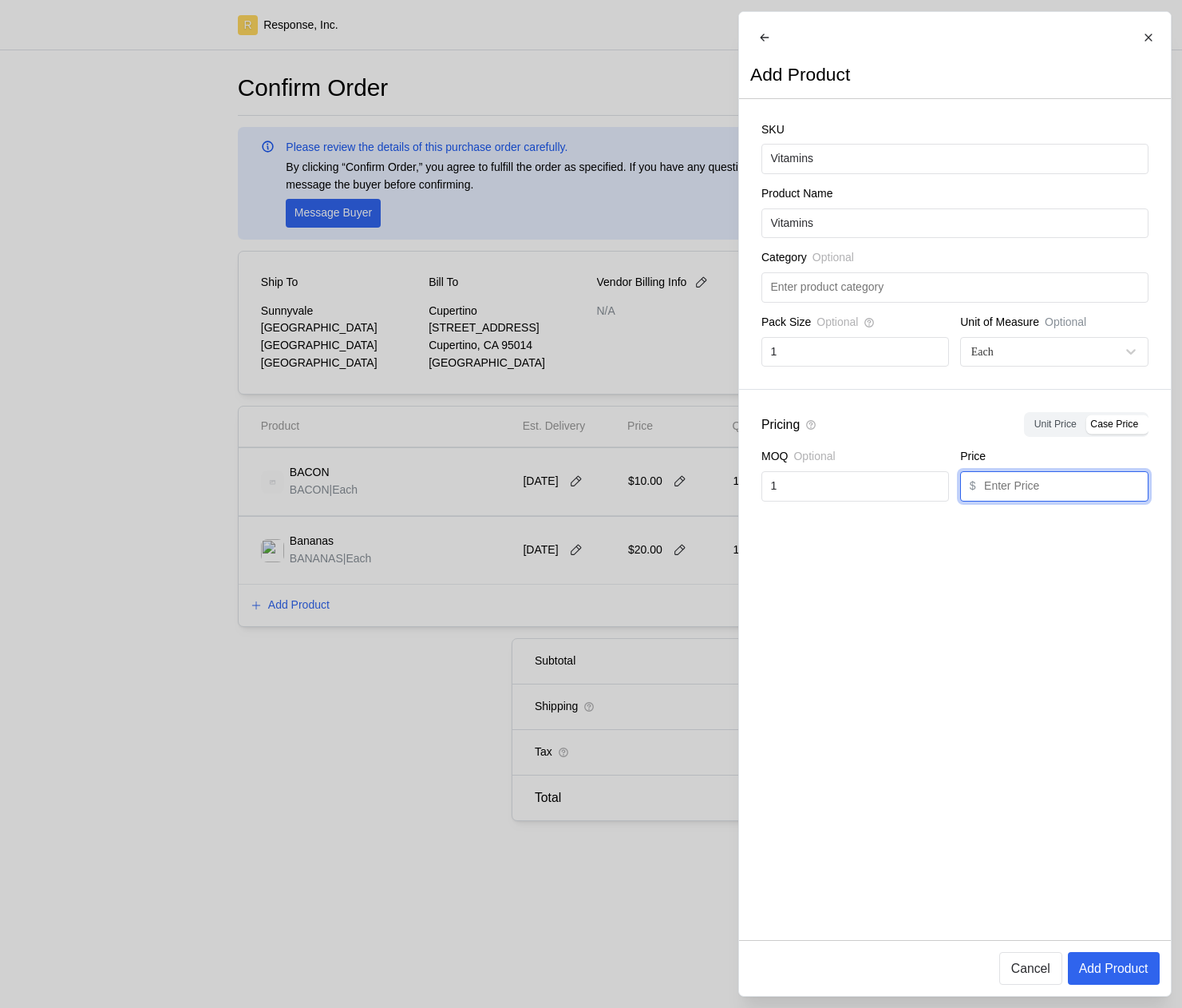
click at [1061, 493] on input "text" at bounding box center [1062, 486] width 155 height 28
type input "49.99"
click at [1086, 968] on p "Add Product" at bounding box center [1112, 968] width 70 height 20
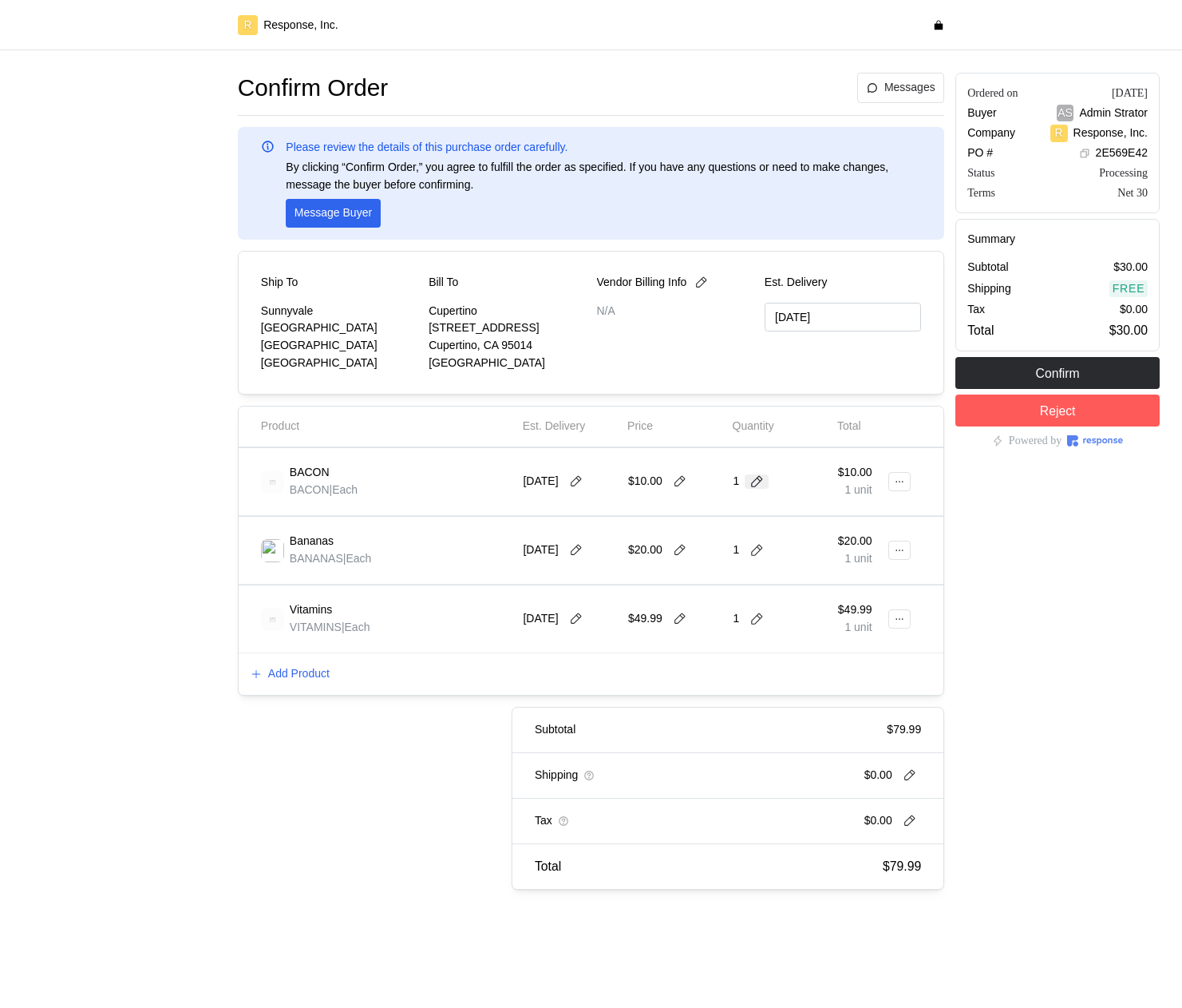
click at [753, 482] on icon at bounding box center [756, 481] width 15 height 15
click at [761, 550] on div "2 $20.00" at bounding box center [816, 550] width 143 height 17
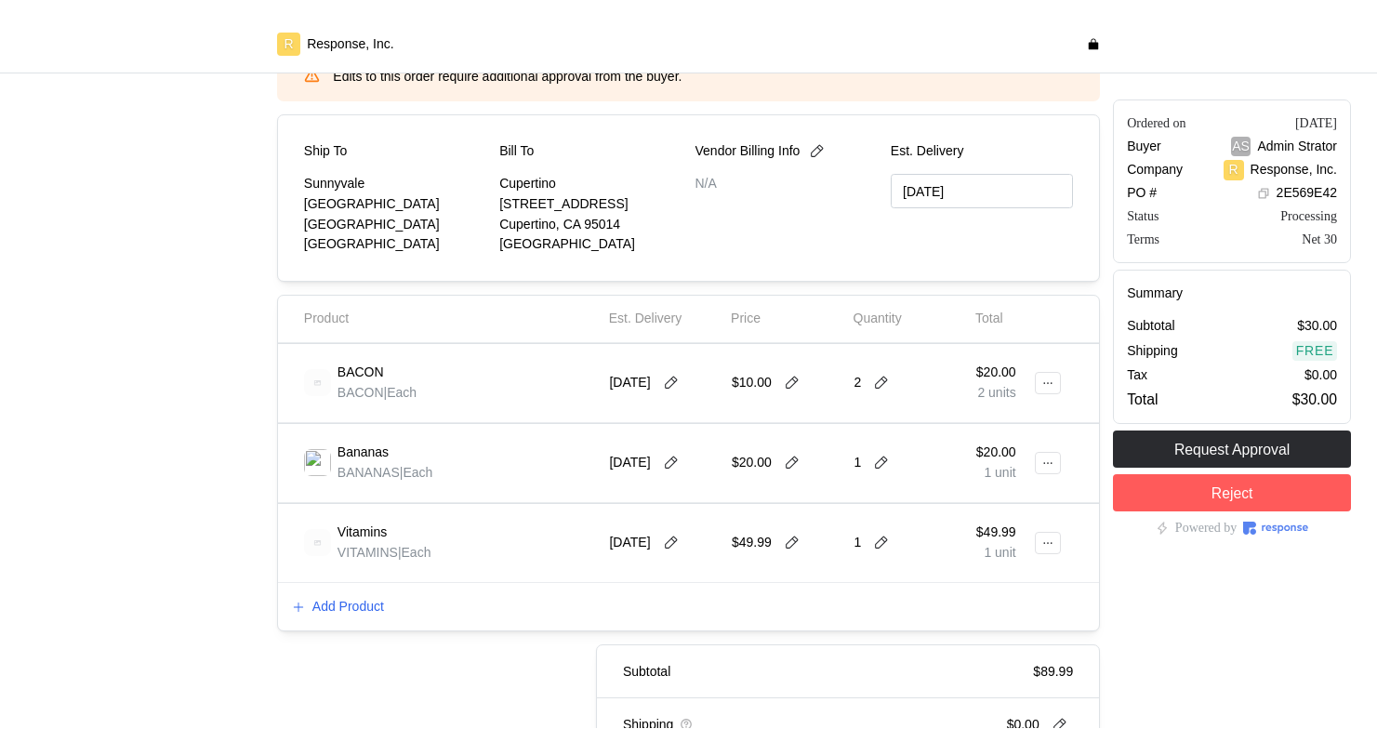
scroll to position [350, 0]
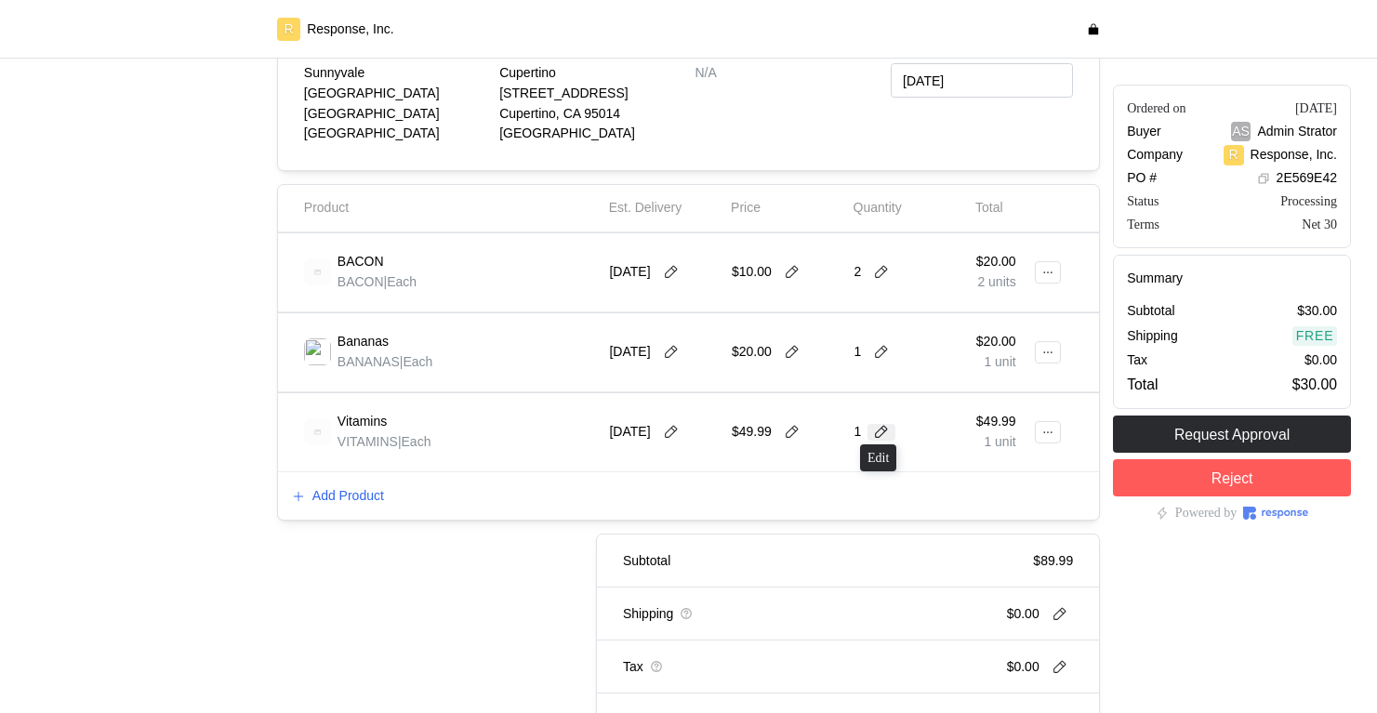
click at [883, 430] on icon at bounding box center [881, 432] width 17 height 17
click at [885, 516] on div "2 $99.98" at bounding box center [951, 511] width 167 height 20
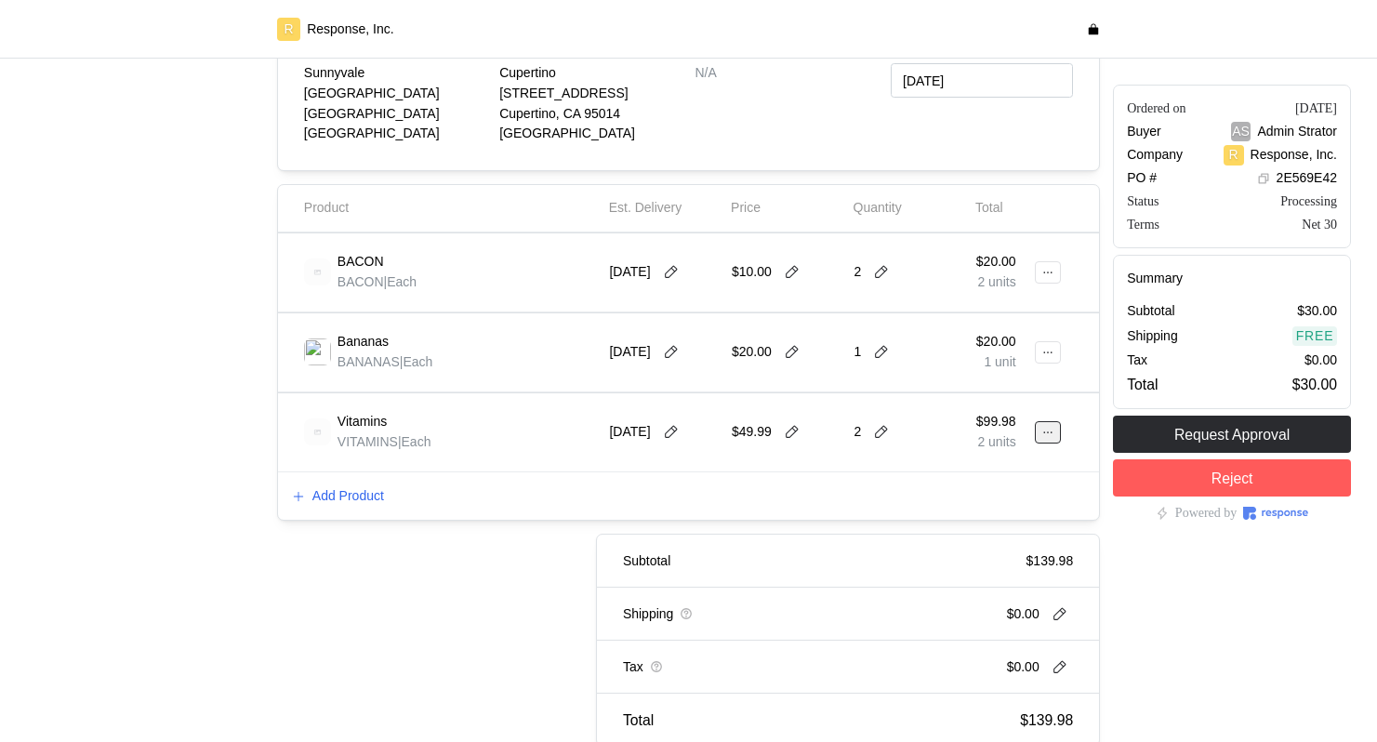
click at [1042, 436] on icon at bounding box center [1048, 432] width 13 height 13
click at [977, 500] on p "Delete" at bounding box center [987, 504] width 119 height 20
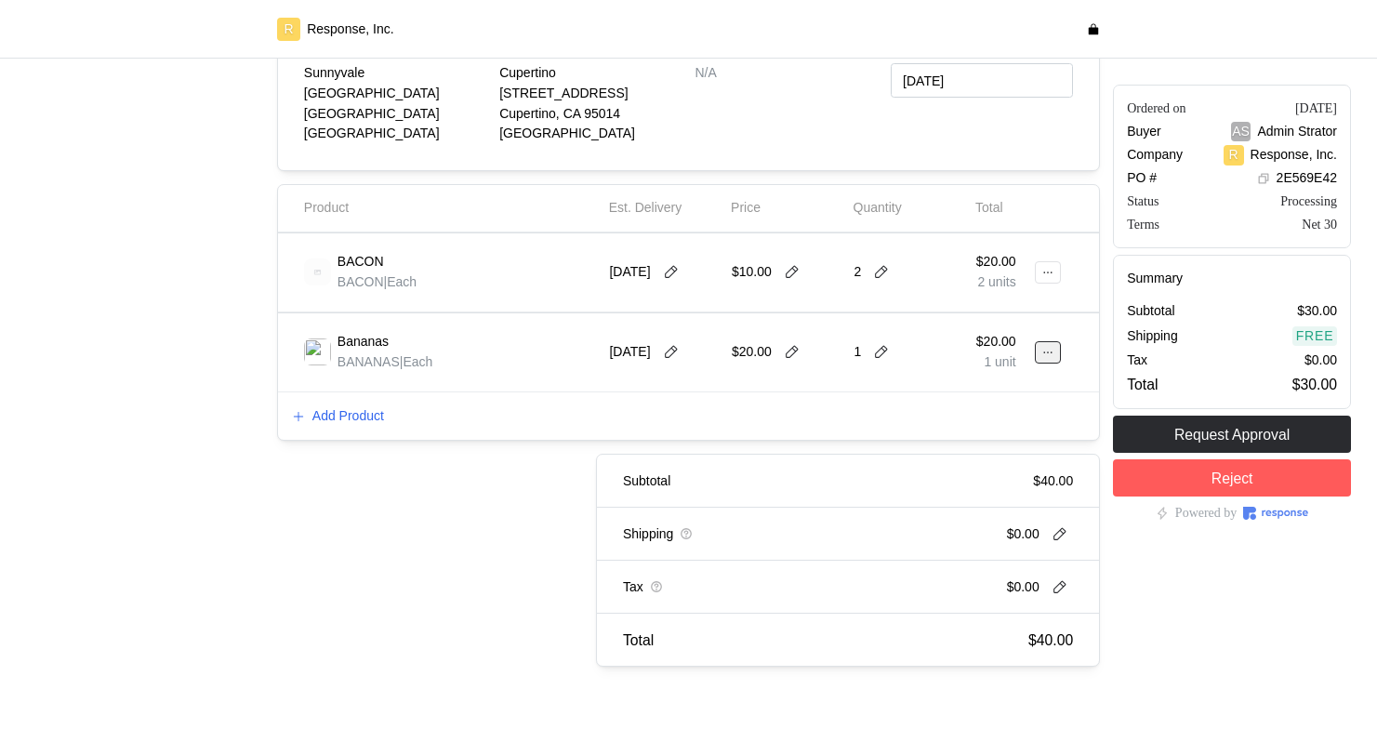
click at [1046, 353] on icon at bounding box center [1048, 352] width 13 height 13
click at [1025, 282] on div "$20.00 2 units" at bounding box center [1006, 272] width 60 height 52
click at [1045, 274] on icon at bounding box center [1048, 272] width 13 height 13
click at [1036, 346] on p "Delete" at bounding box center [987, 344] width 119 height 20
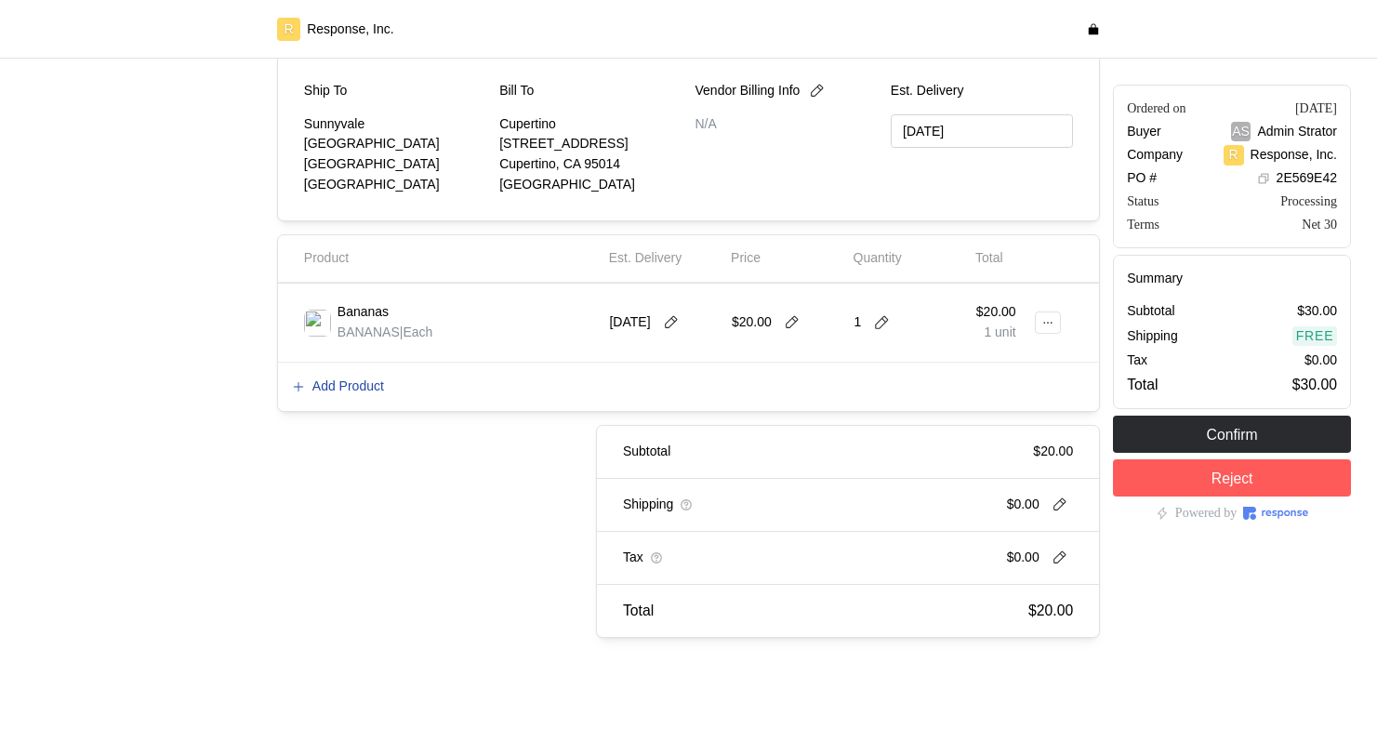
click at [375, 388] on p "Add Product" at bounding box center [348, 387] width 72 height 20
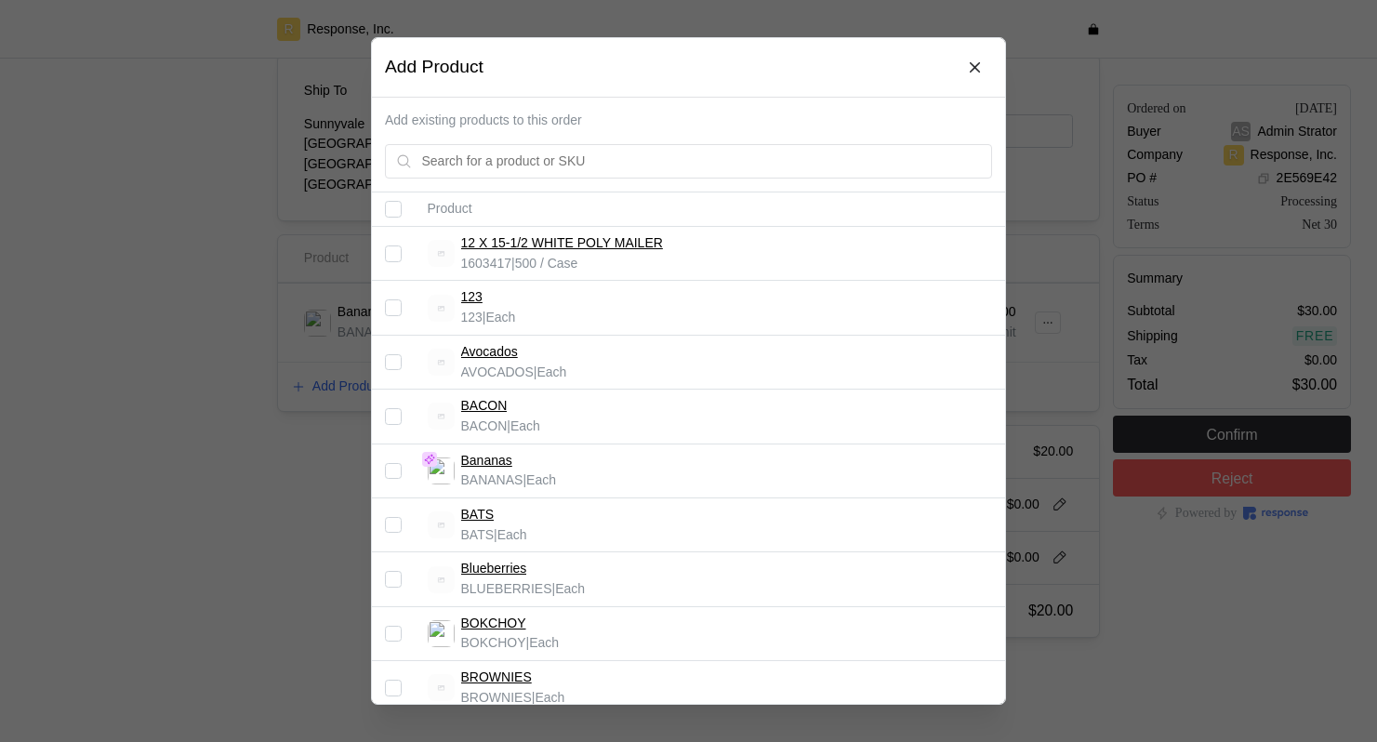
click at [396, 416] on input "Select record 4" at bounding box center [393, 416] width 17 height 17
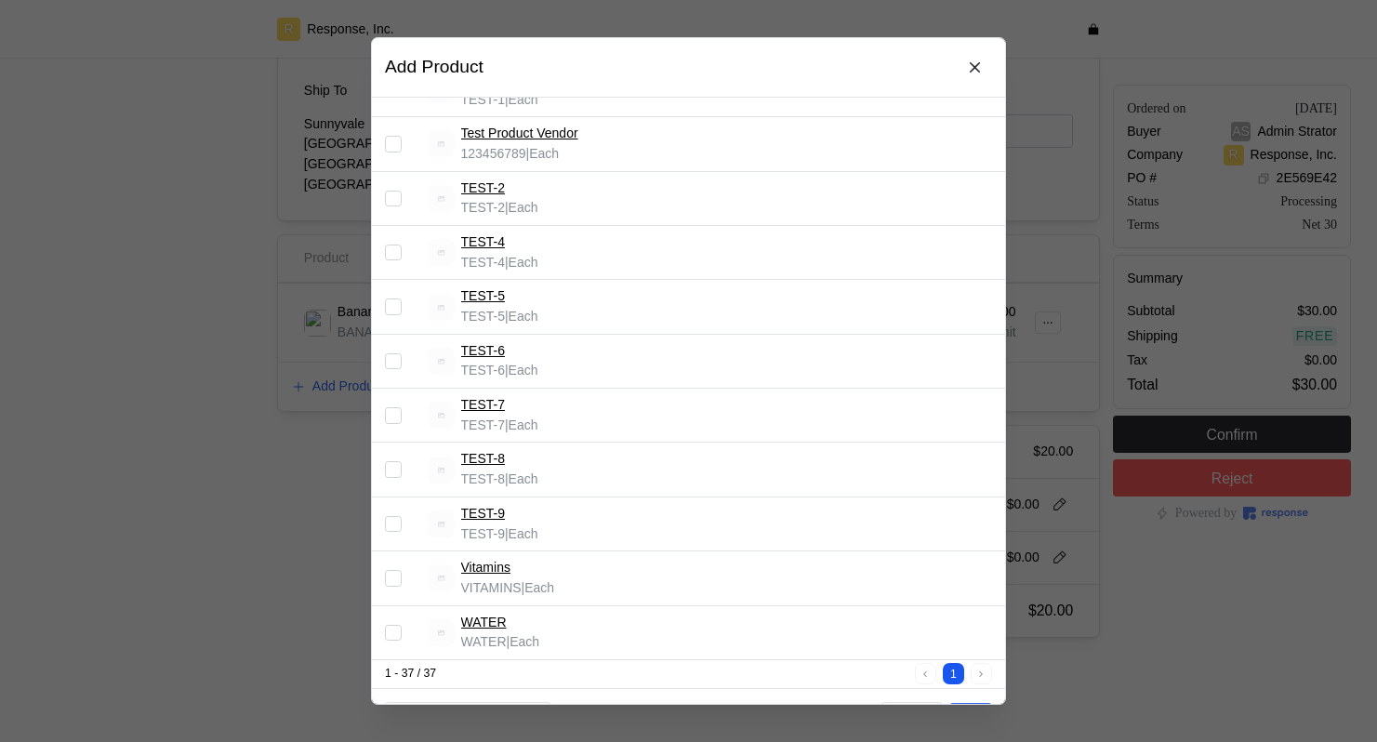
scroll to position [1621, 0]
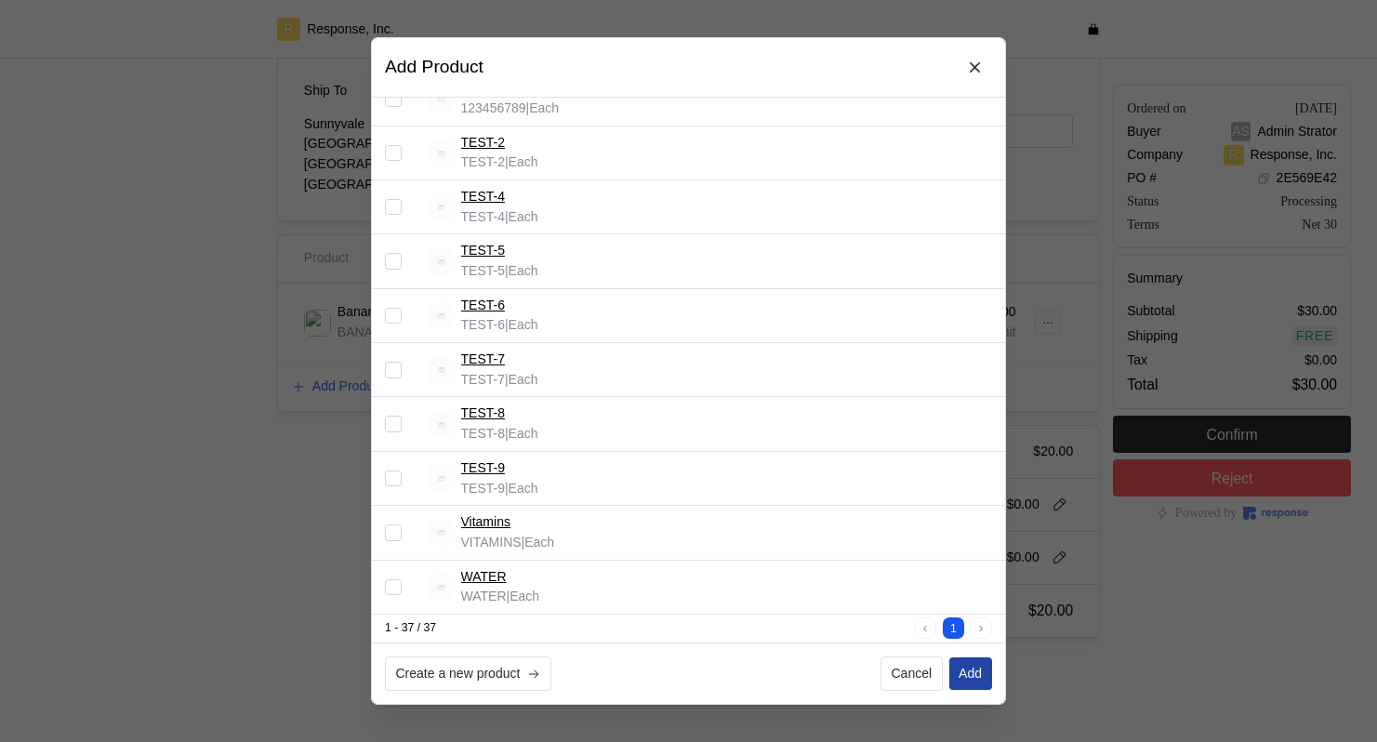
click at [977, 670] on p "Add" at bounding box center [970, 674] width 23 height 20
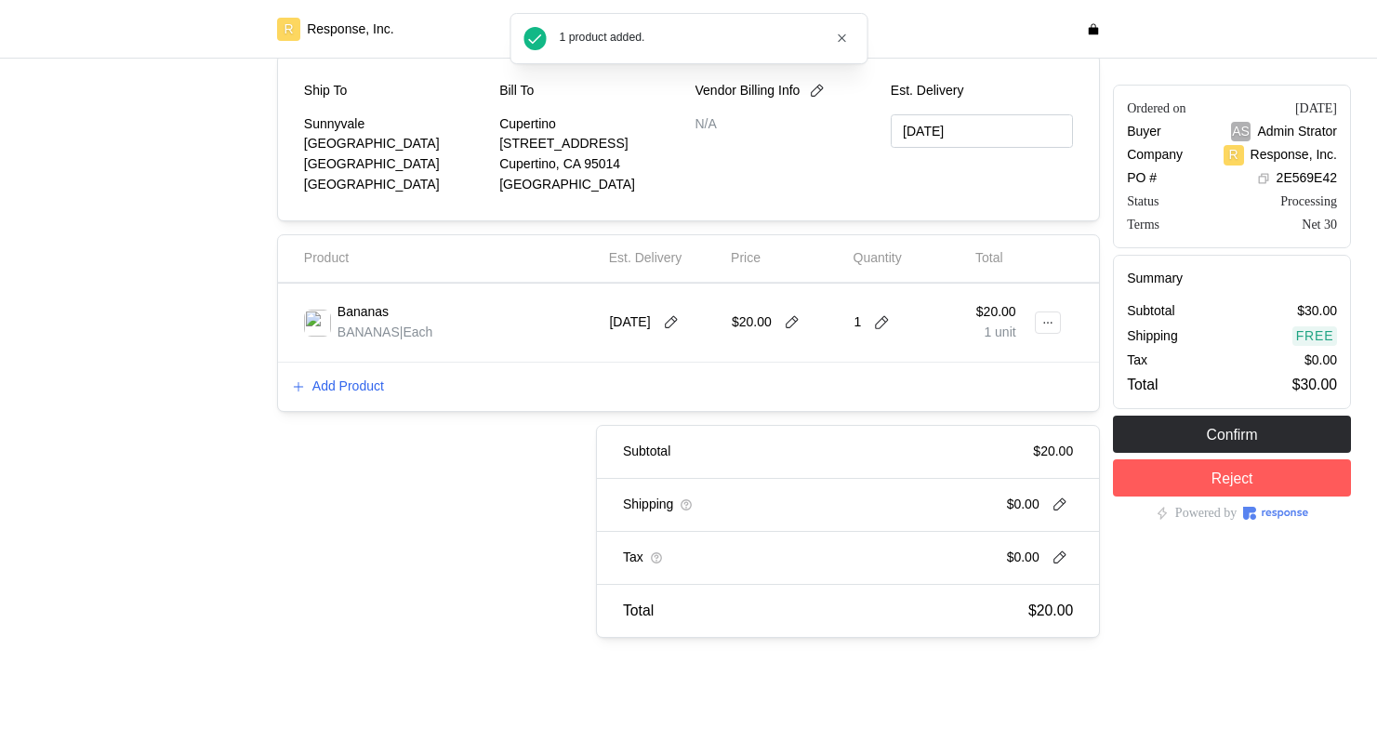
checkbox input "false"
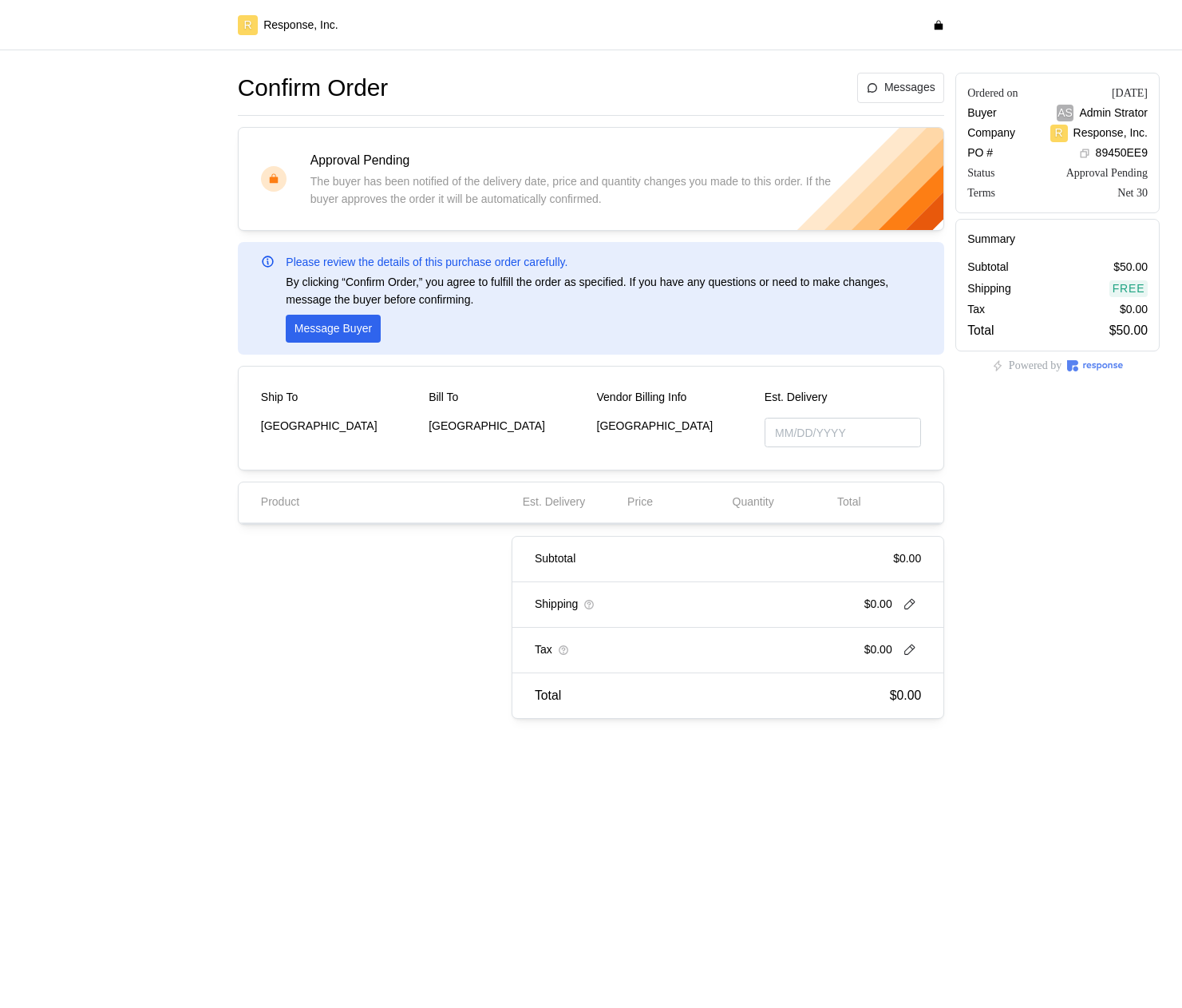
type input "[DATE]"
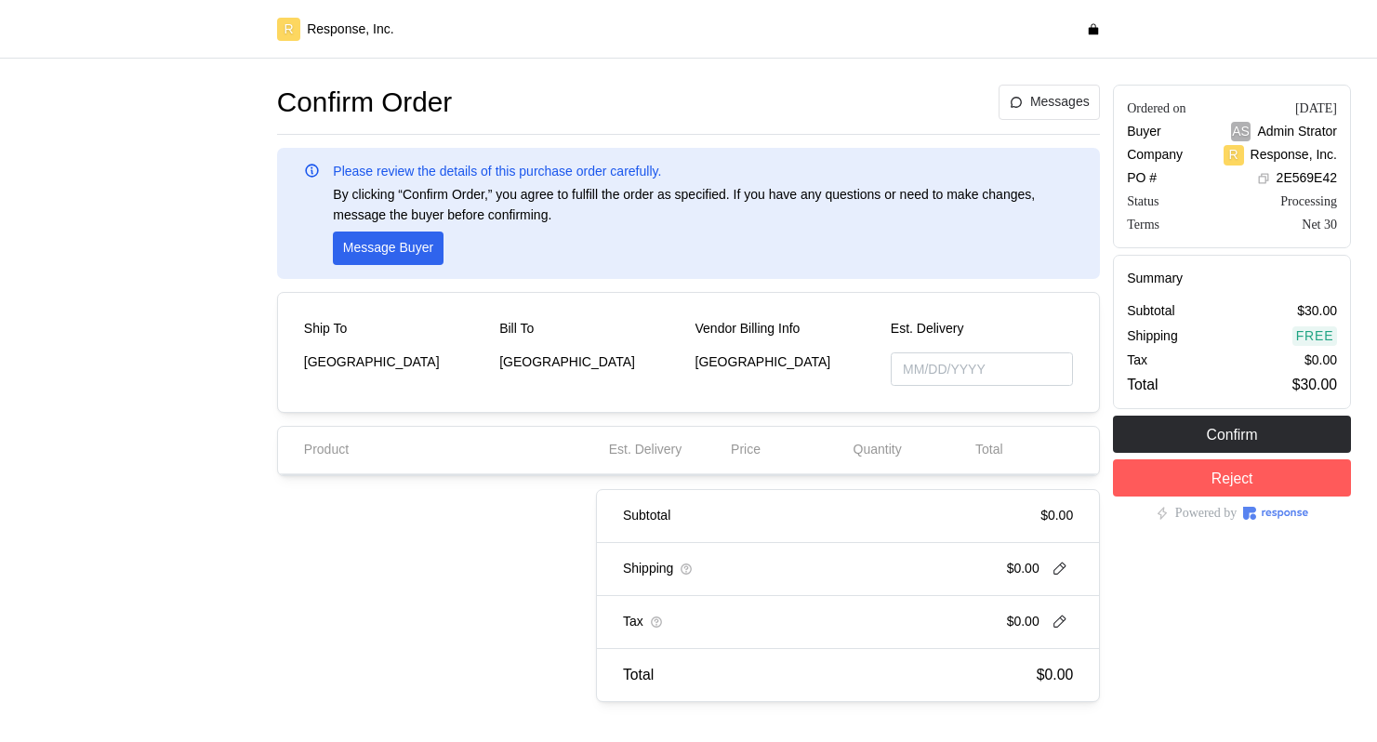
type input "[DATE]"
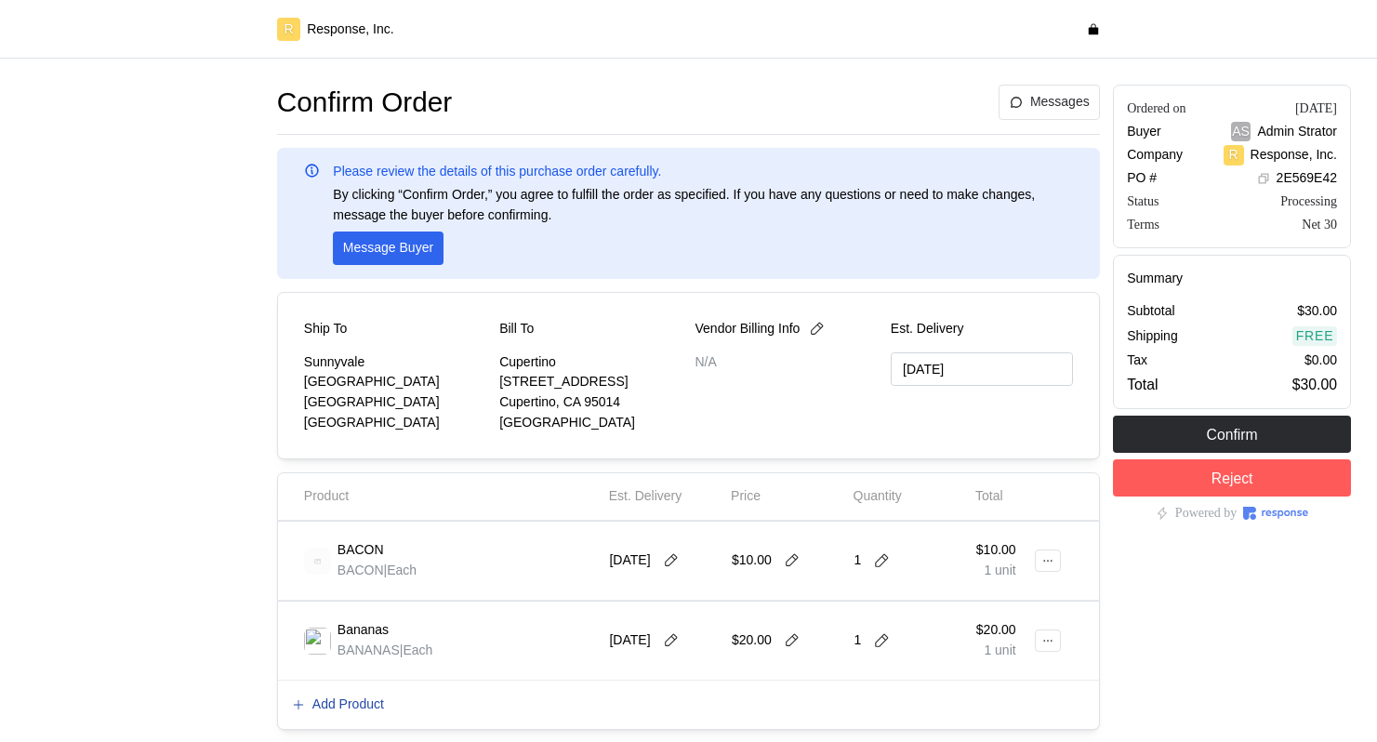
click at [342, 700] on p "Add Product" at bounding box center [348, 705] width 72 height 20
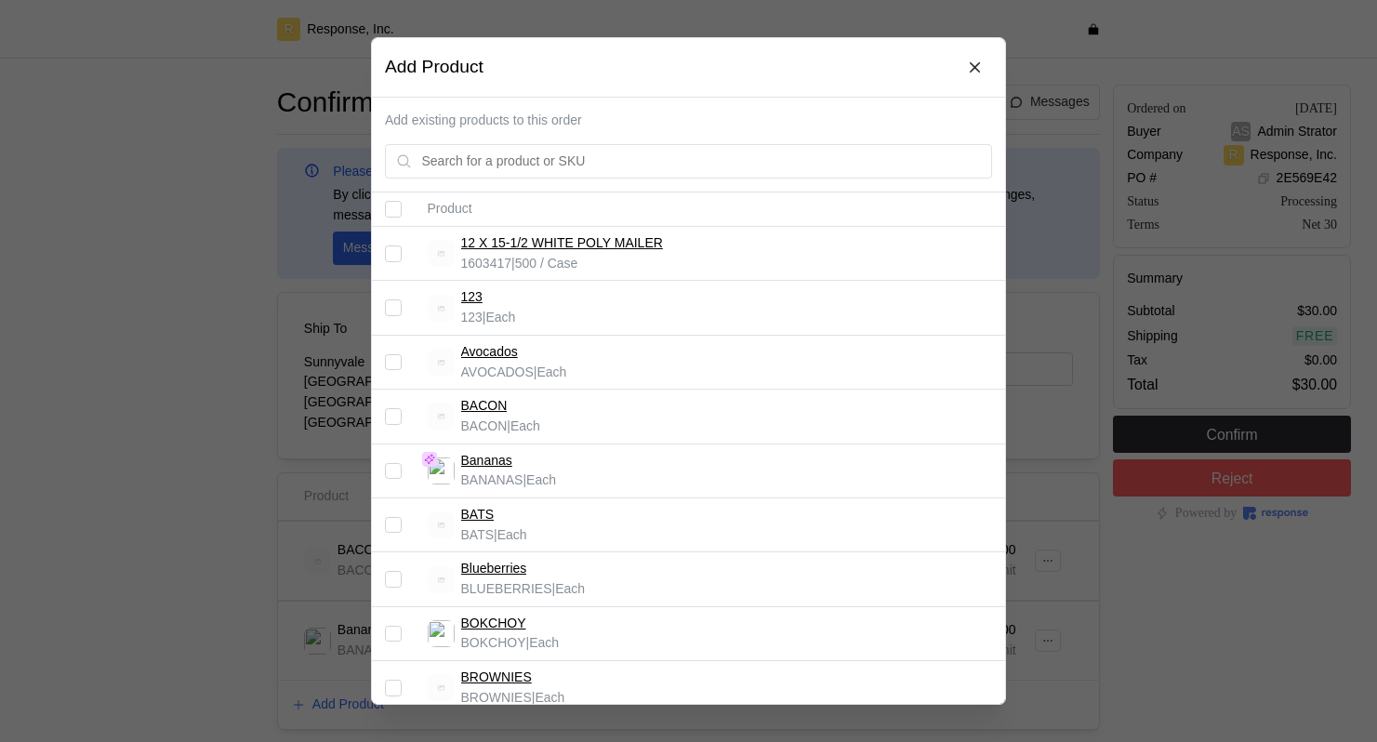
click at [397, 362] on input "Select record 3" at bounding box center [393, 362] width 17 height 17
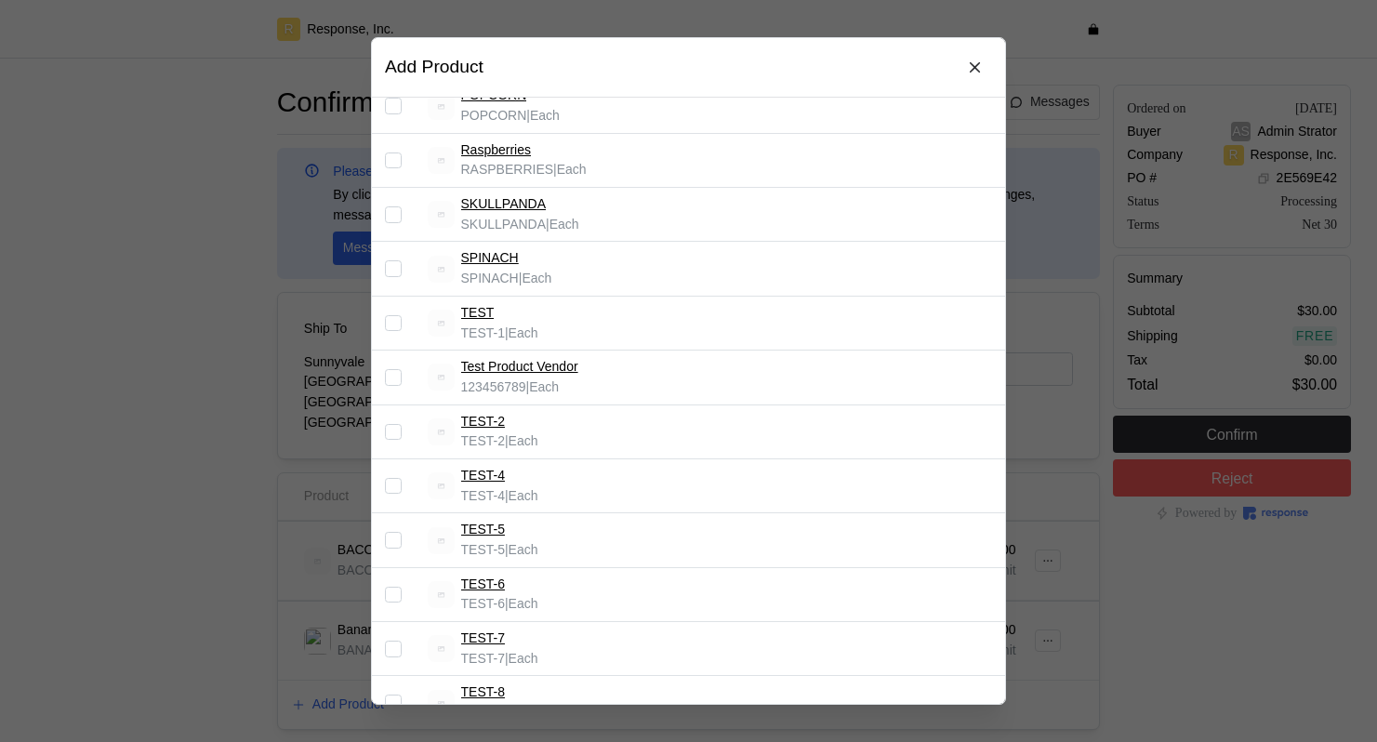
scroll to position [1621, 0]
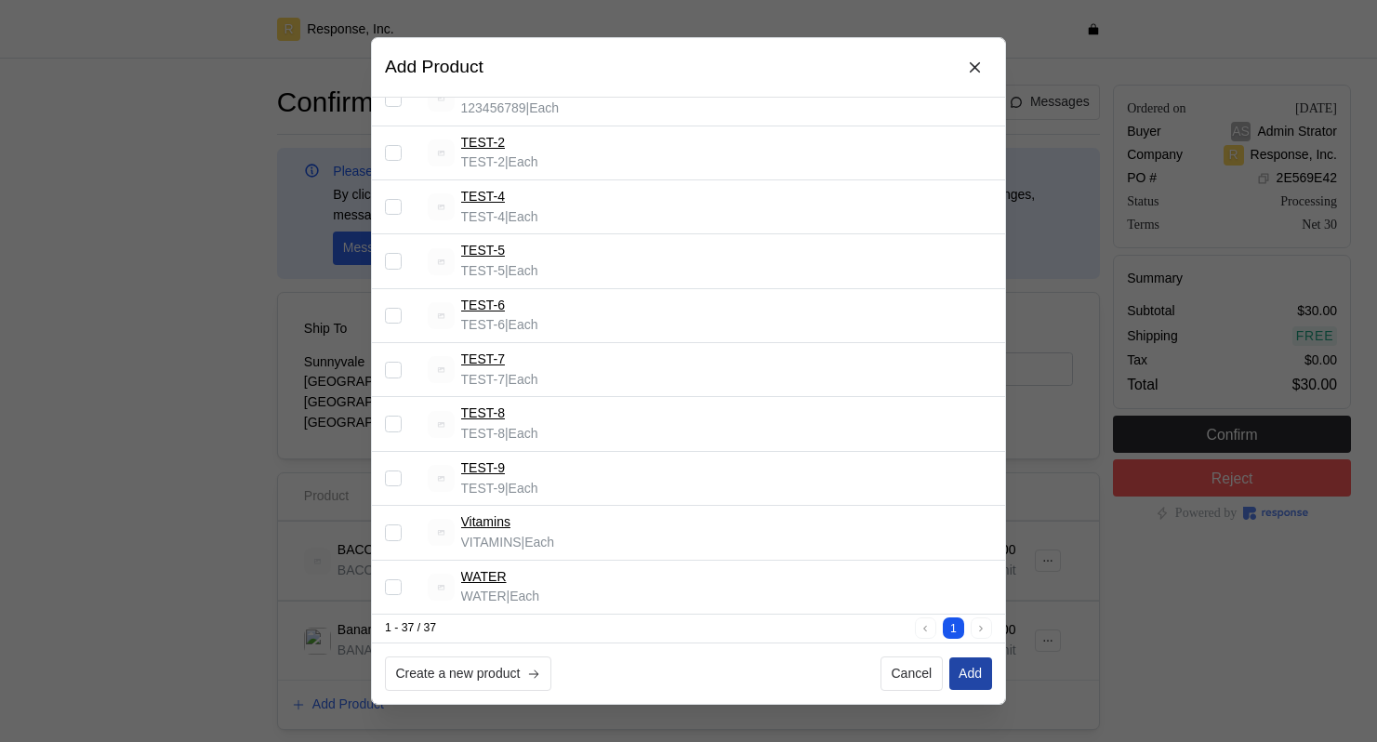
click at [973, 670] on p "Add" at bounding box center [970, 674] width 23 height 20
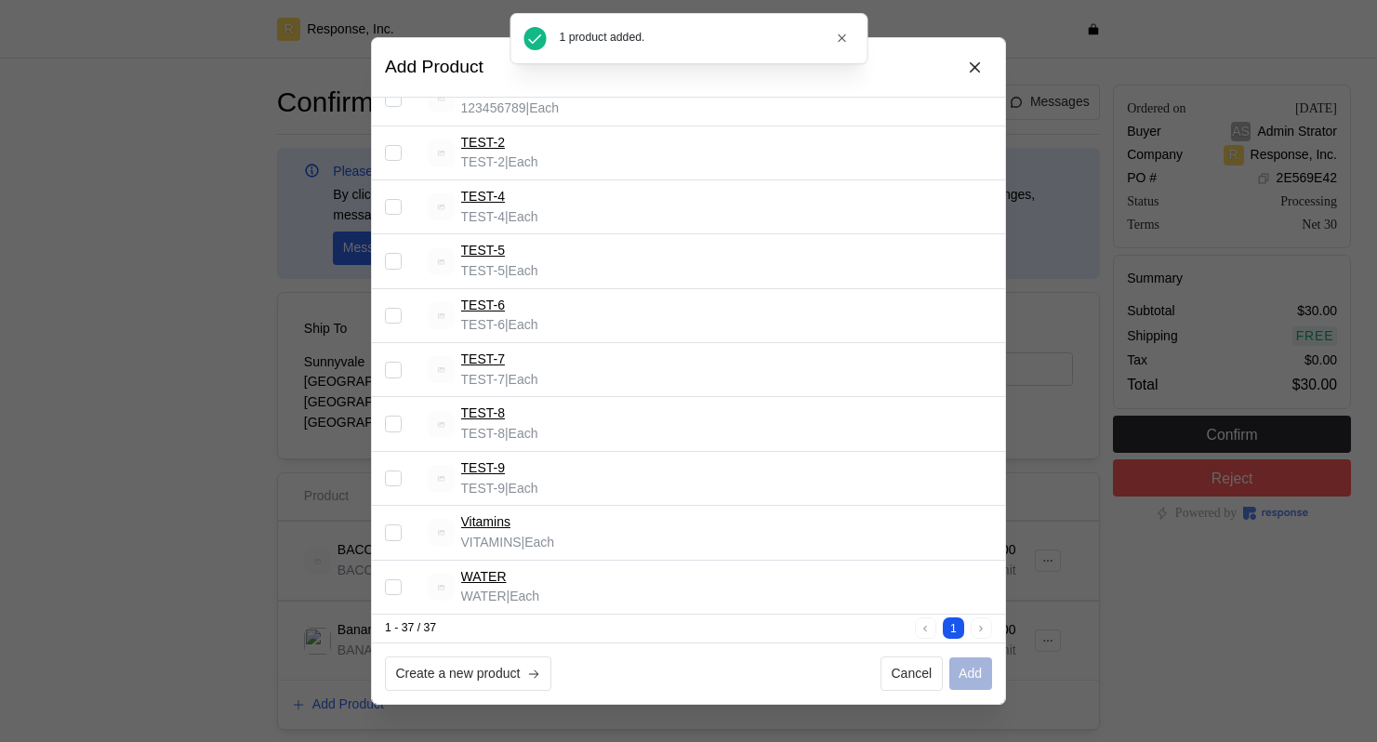
checkbox input "false"
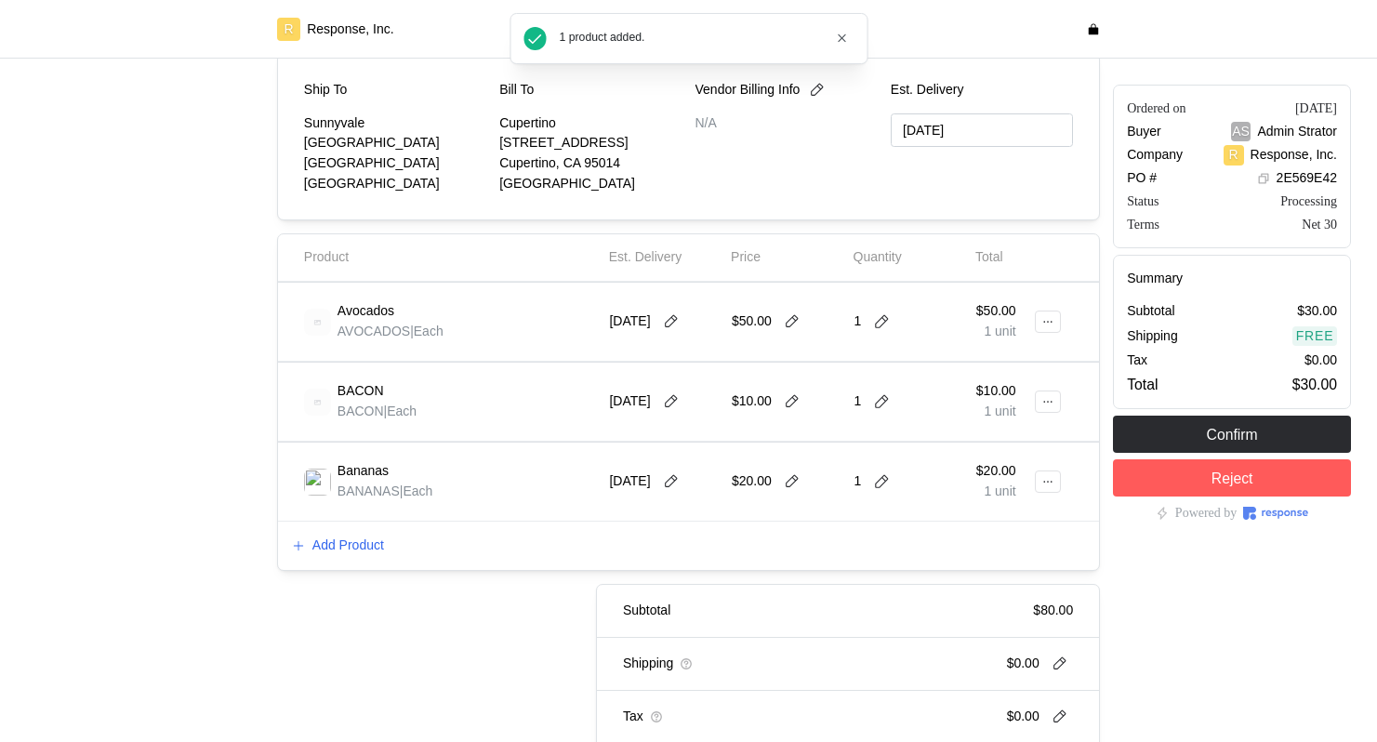
scroll to position [274, 0]
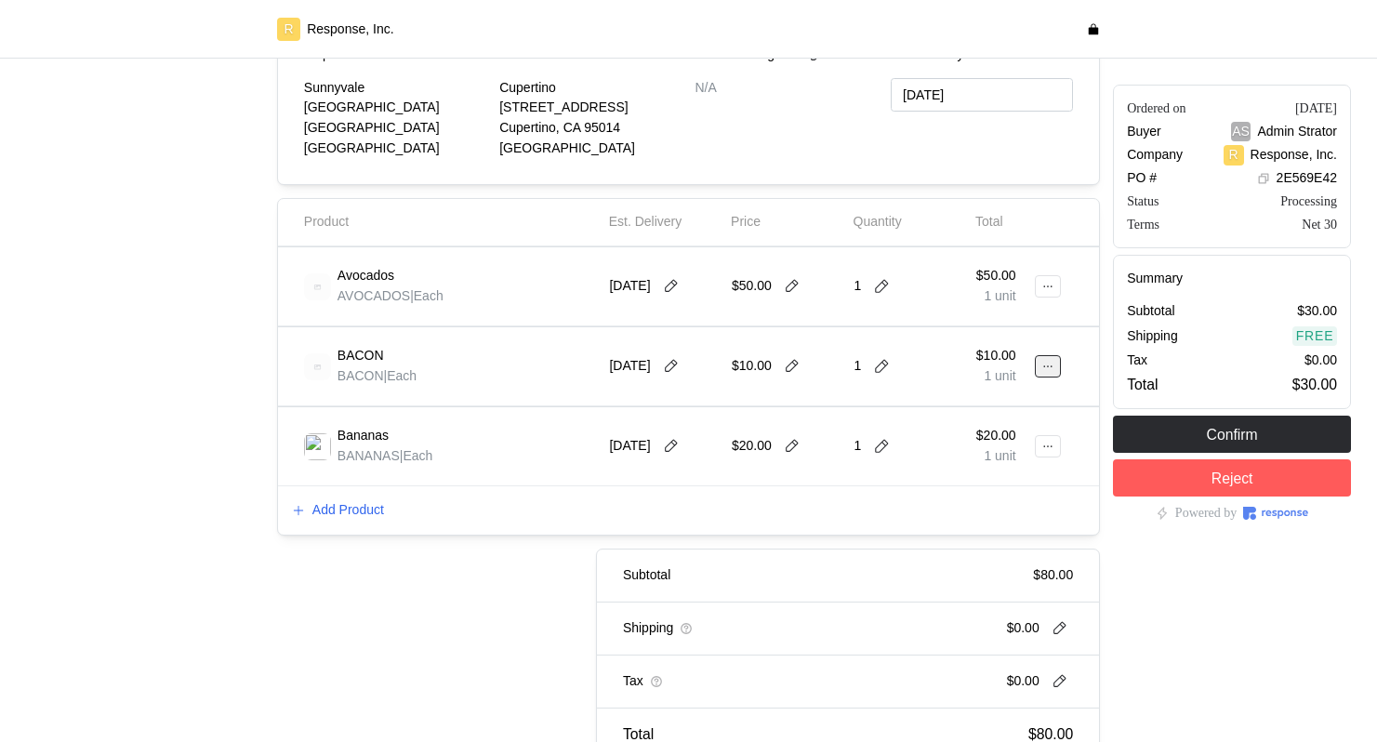
click at [1054, 366] on icon at bounding box center [1048, 366] width 13 height 13
click at [975, 429] on p "Delete" at bounding box center [987, 439] width 119 height 20
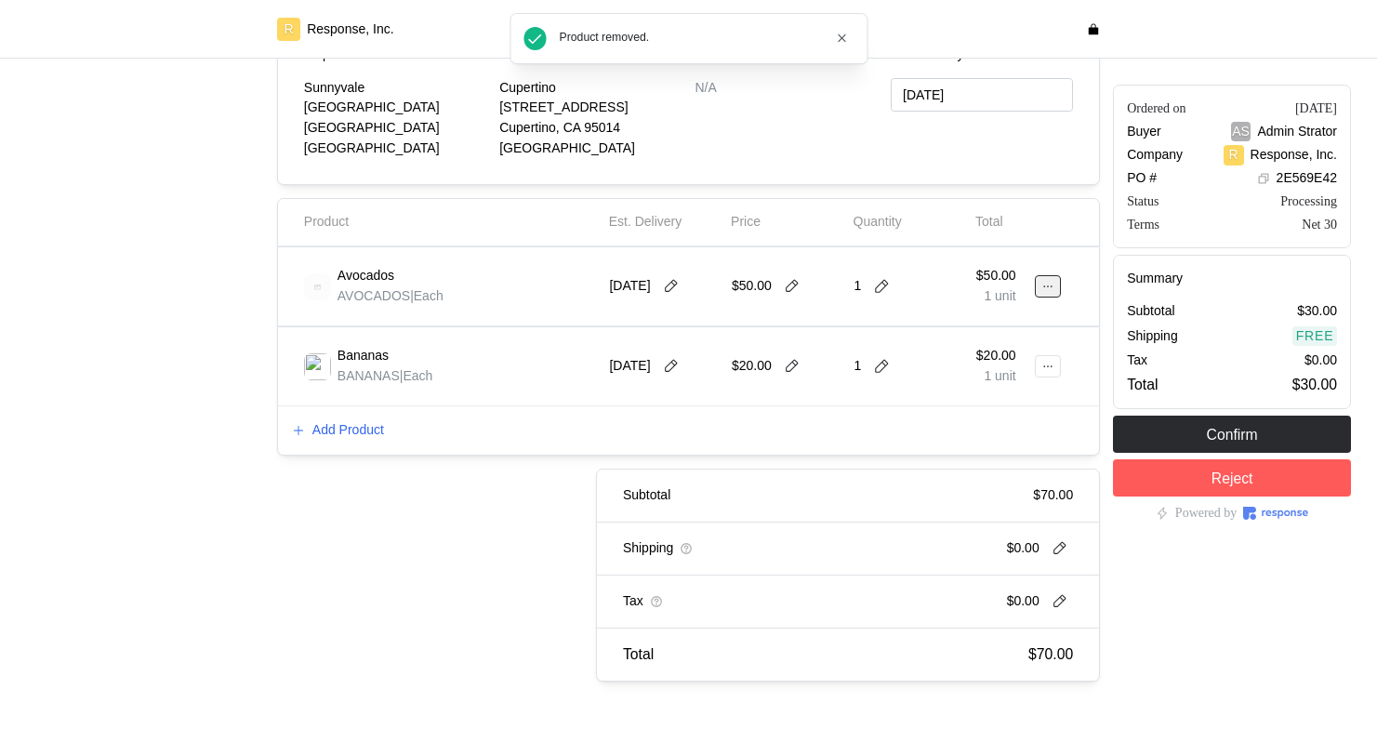
click at [1042, 281] on icon at bounding box center [1048, 286] width 13 height 13
click at [1013, 356] on p "Delete" at bounding box center [987, 359] width 119 height 20
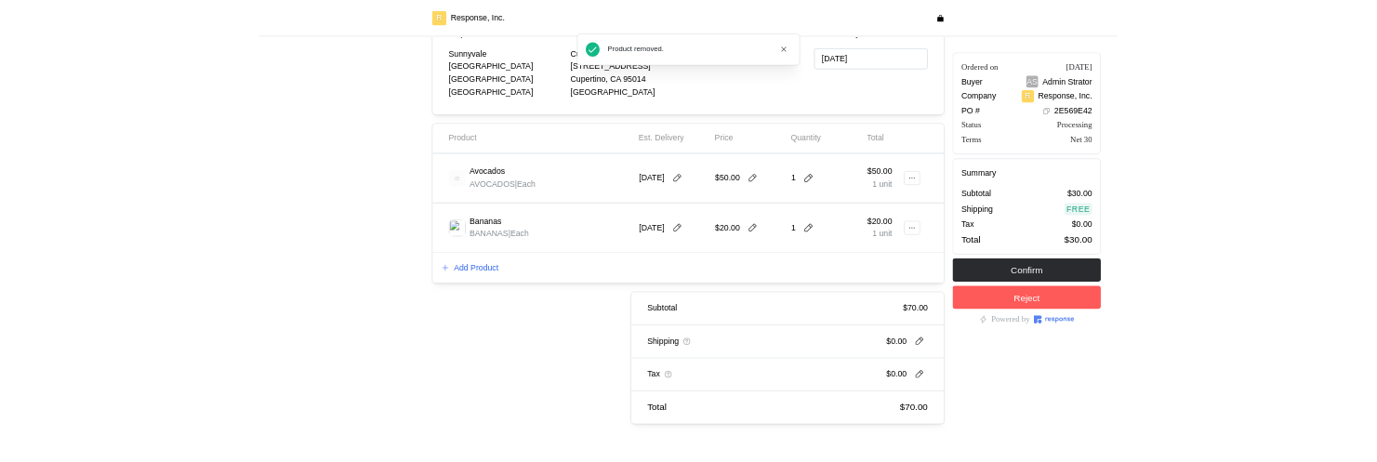
scroll to position [238, 0]
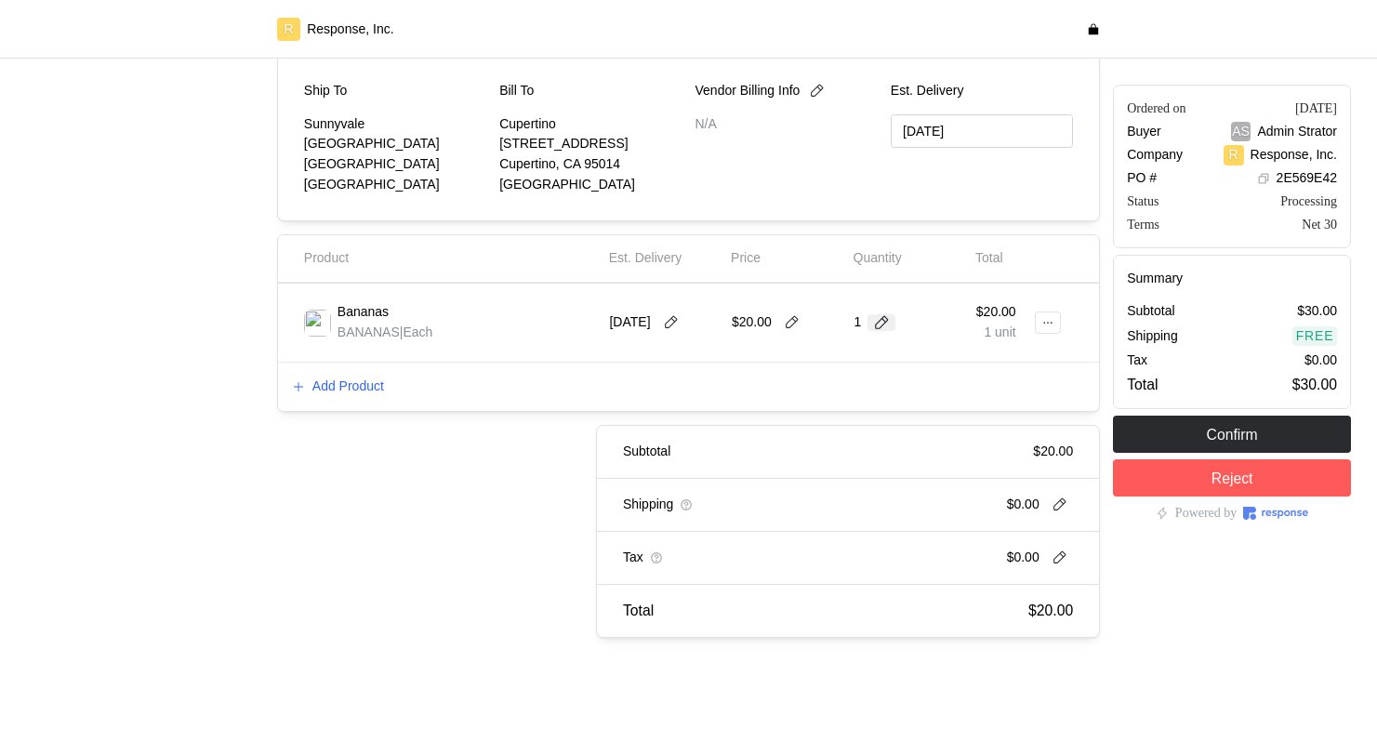
click at [882, 323] on icon at bounding box center [881, 322] width 17 height 17
click at [877, 405] on div "2 $40.00" at bounding box center [951, 402] width 167 height 20
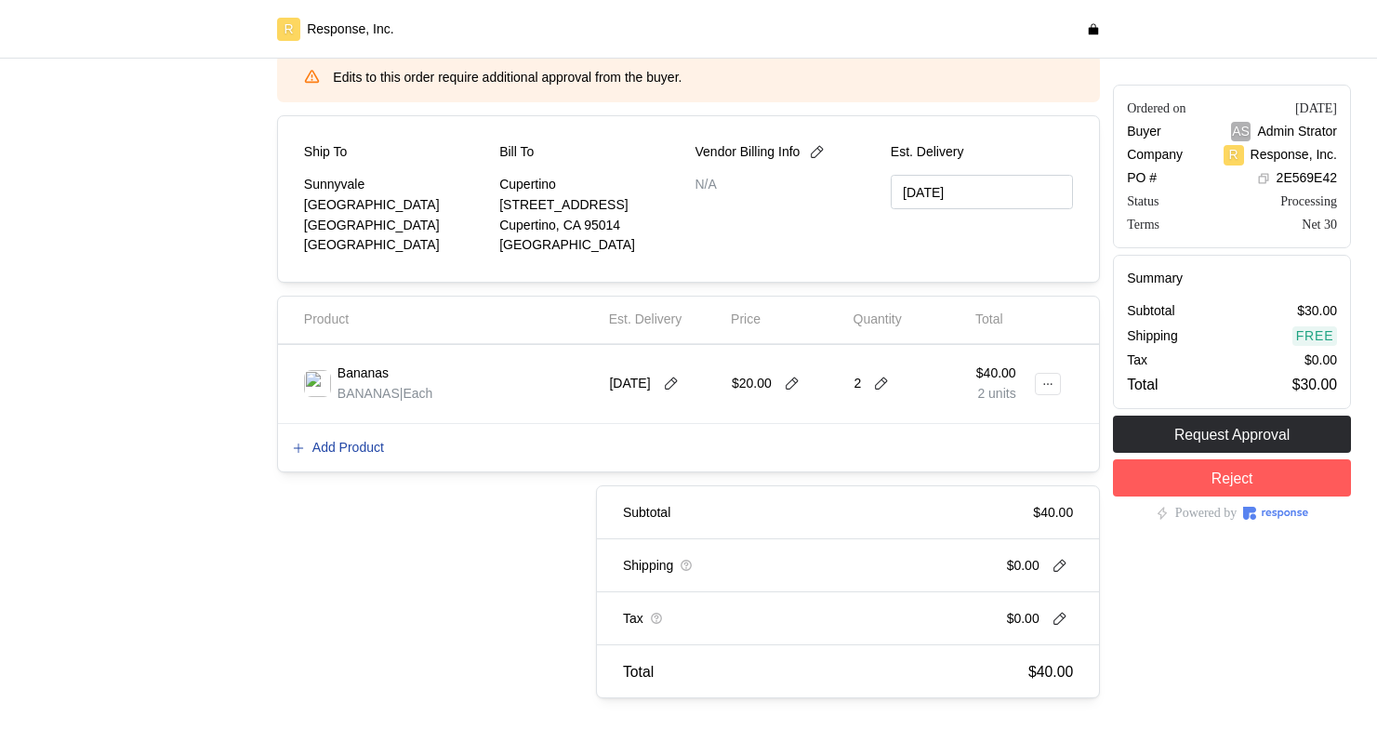
click at [356, 445] on p "Add Product" at bounding box center [348, 448] width 72 height 20
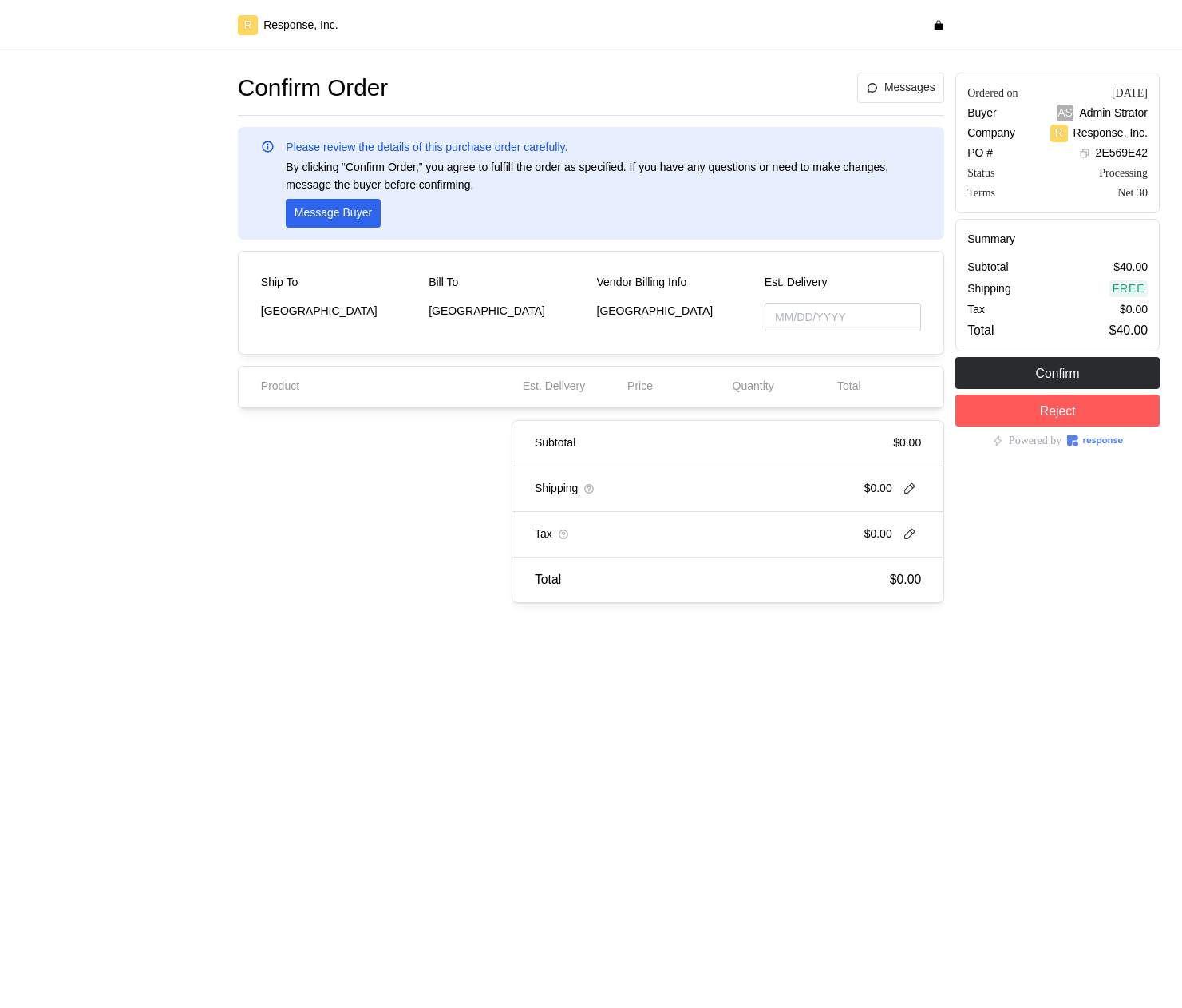
type input "[DATE]"
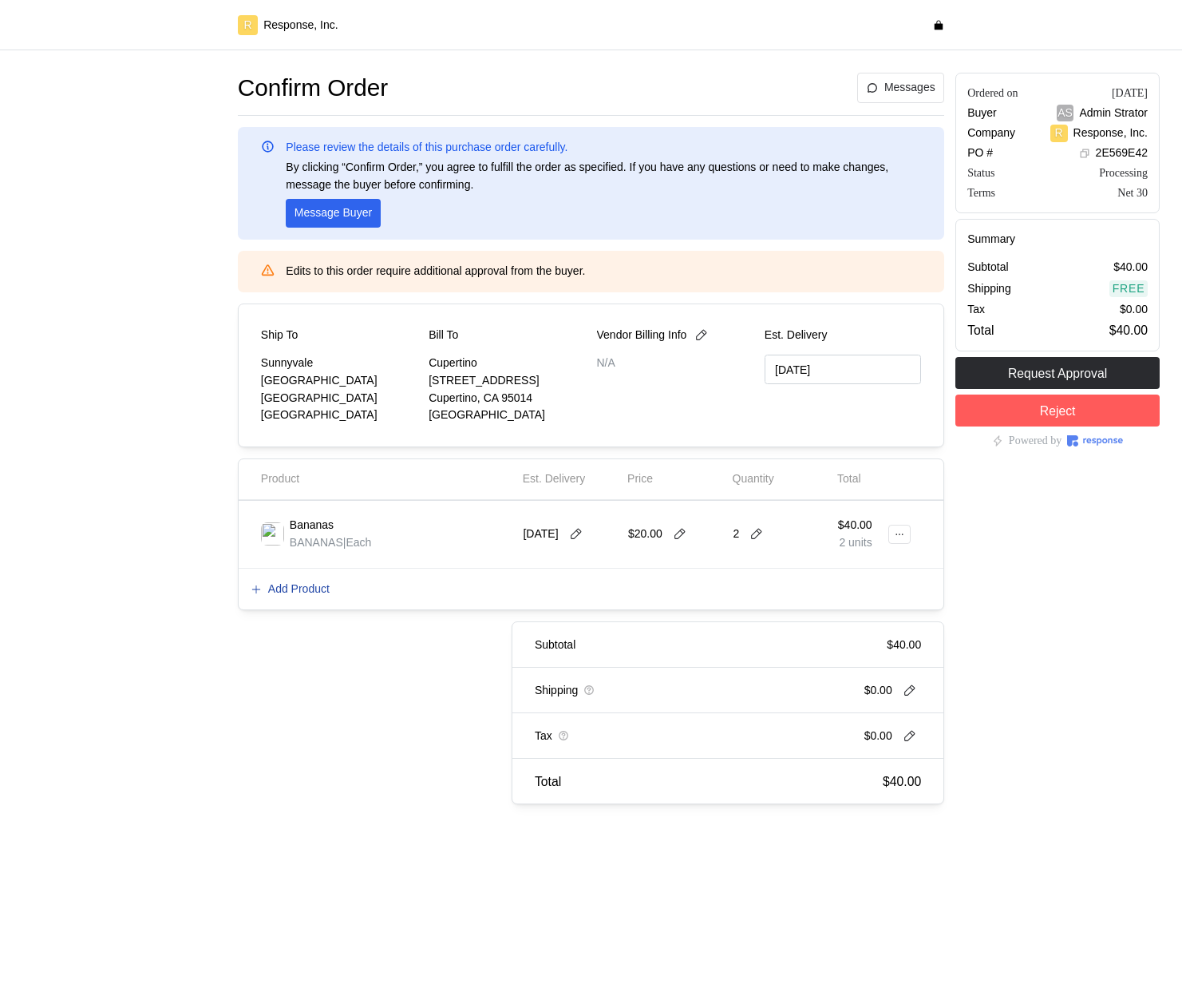
click at [296, 396] on p "Add Product" at bounding box center [299, 589] width 62 height 17
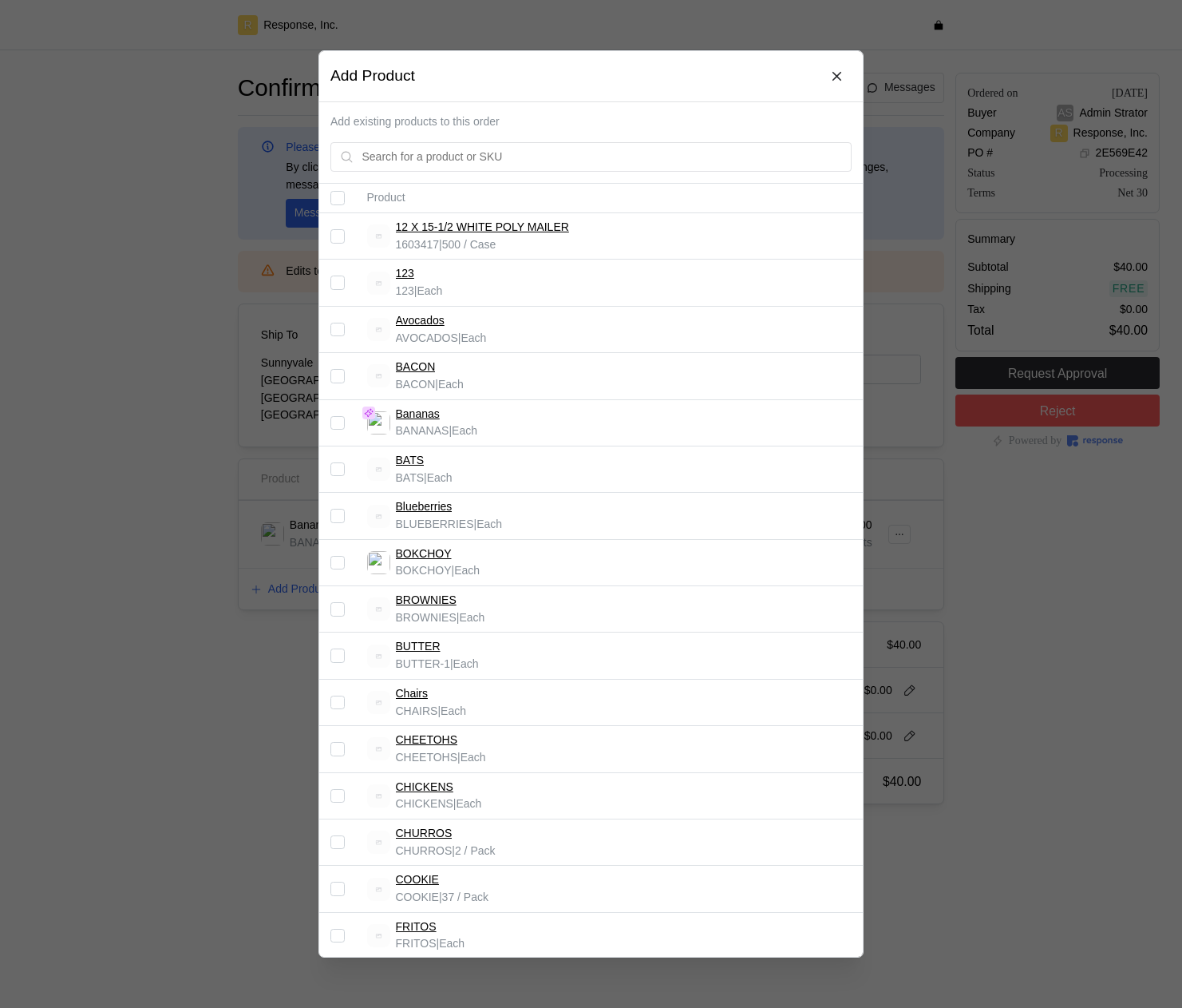
scroll to position [1058, 0]
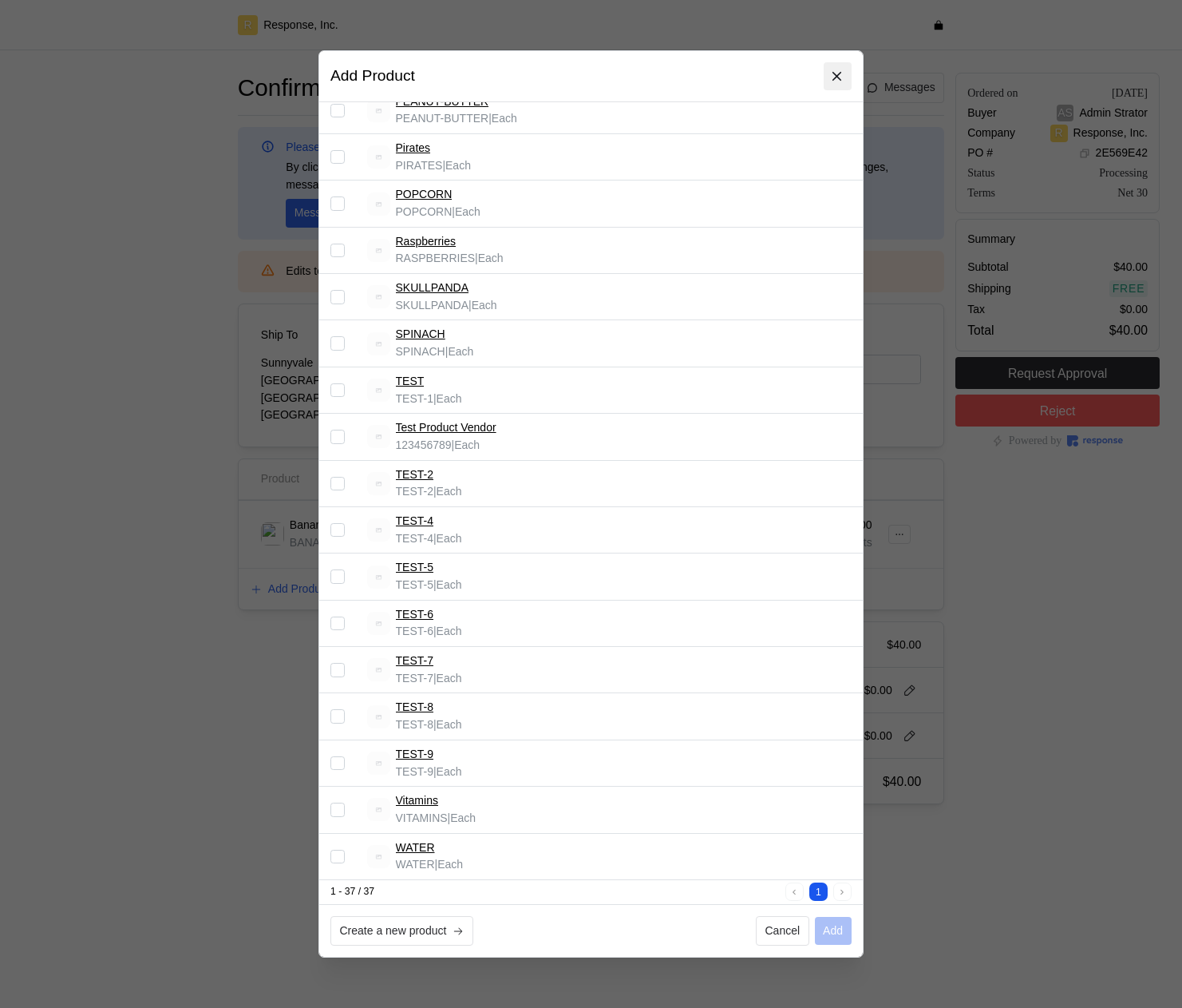
click at [836, 82] on icon at bounding box center [838, 76] width 15 height 15
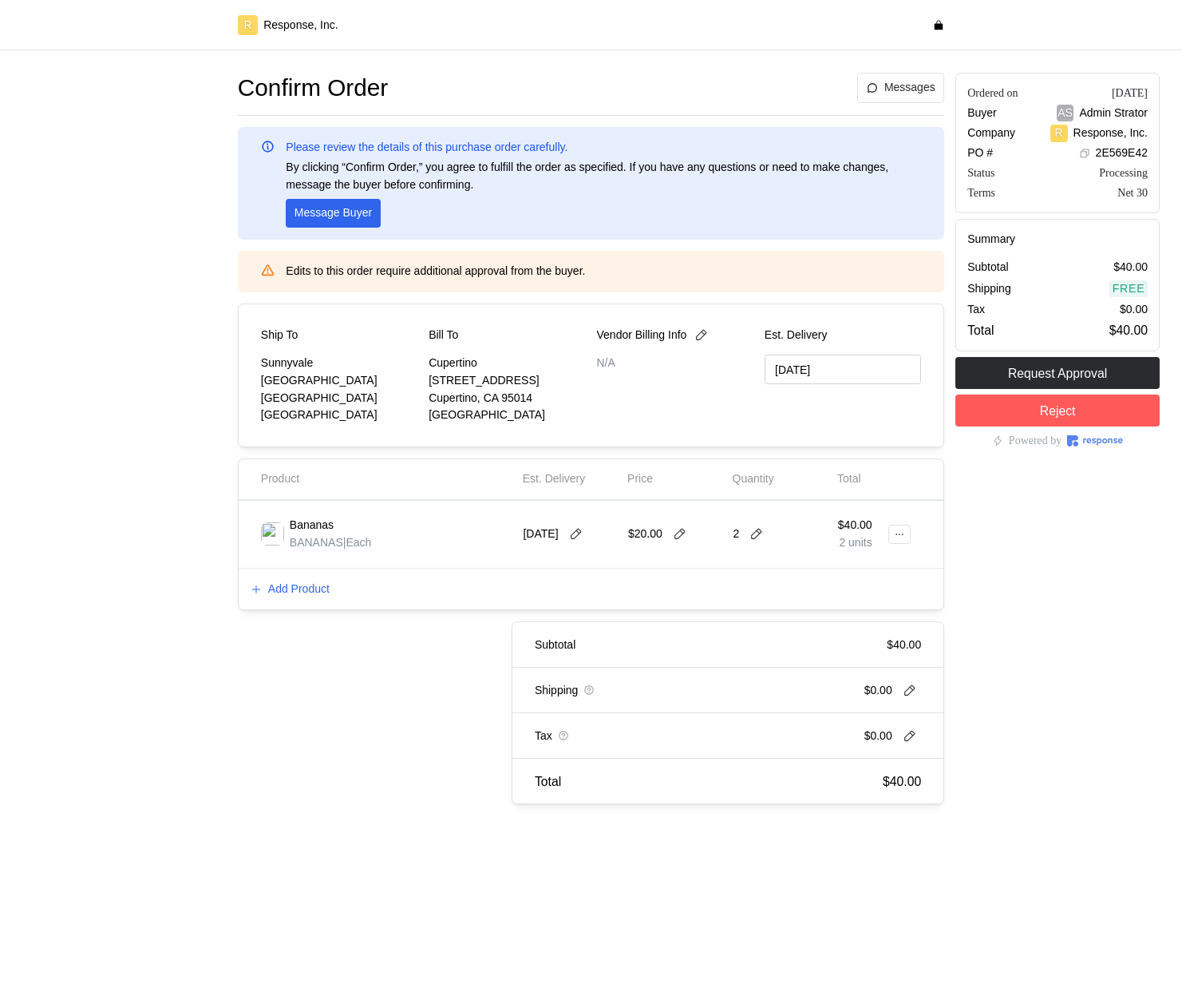
click at [1032, 396] on div "Ordered on Sep 8, 2025 Buyer AS Admin Strator Company R Response, Inc. PO # 2E5…" at bounding box center [1058, 438] width 215 height 743
drag, startPoint x: 610, startPoint y: 276, endPoint x: 287, endPoint y: 264, distance: 323.2
click at [287, 264] on p "Edits to this order require additional approval from the buyer." at bounding box center [603, 271] width 635 height 17
copy p "Edits to this order require additional approval from the buyer."
click at [763, 396] on icon at bounding box center [756, 534] width 15 height 15
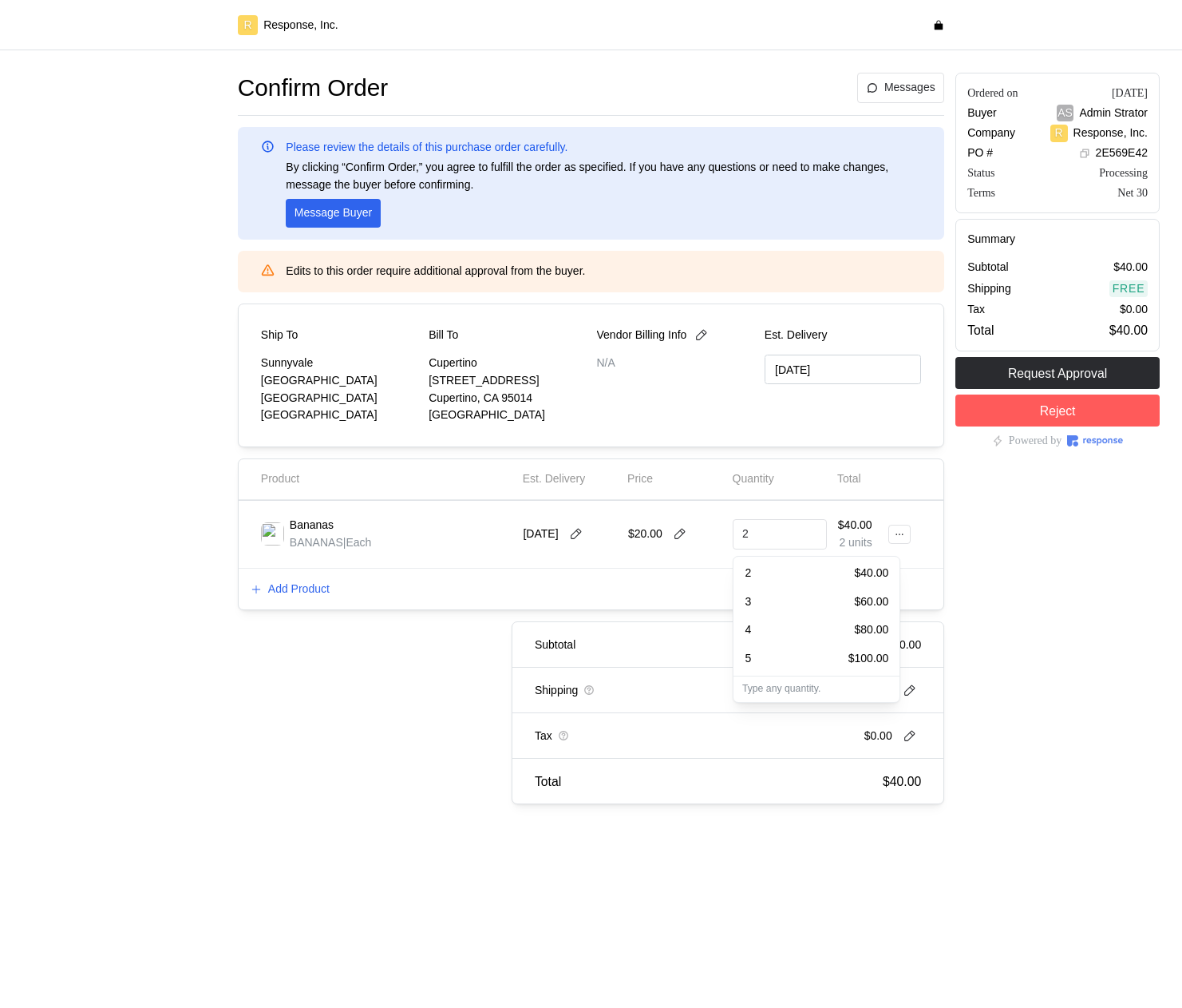
click at [785, 396] on div "4 $80.00" at bounding box center [816, 629] width 161 height 28
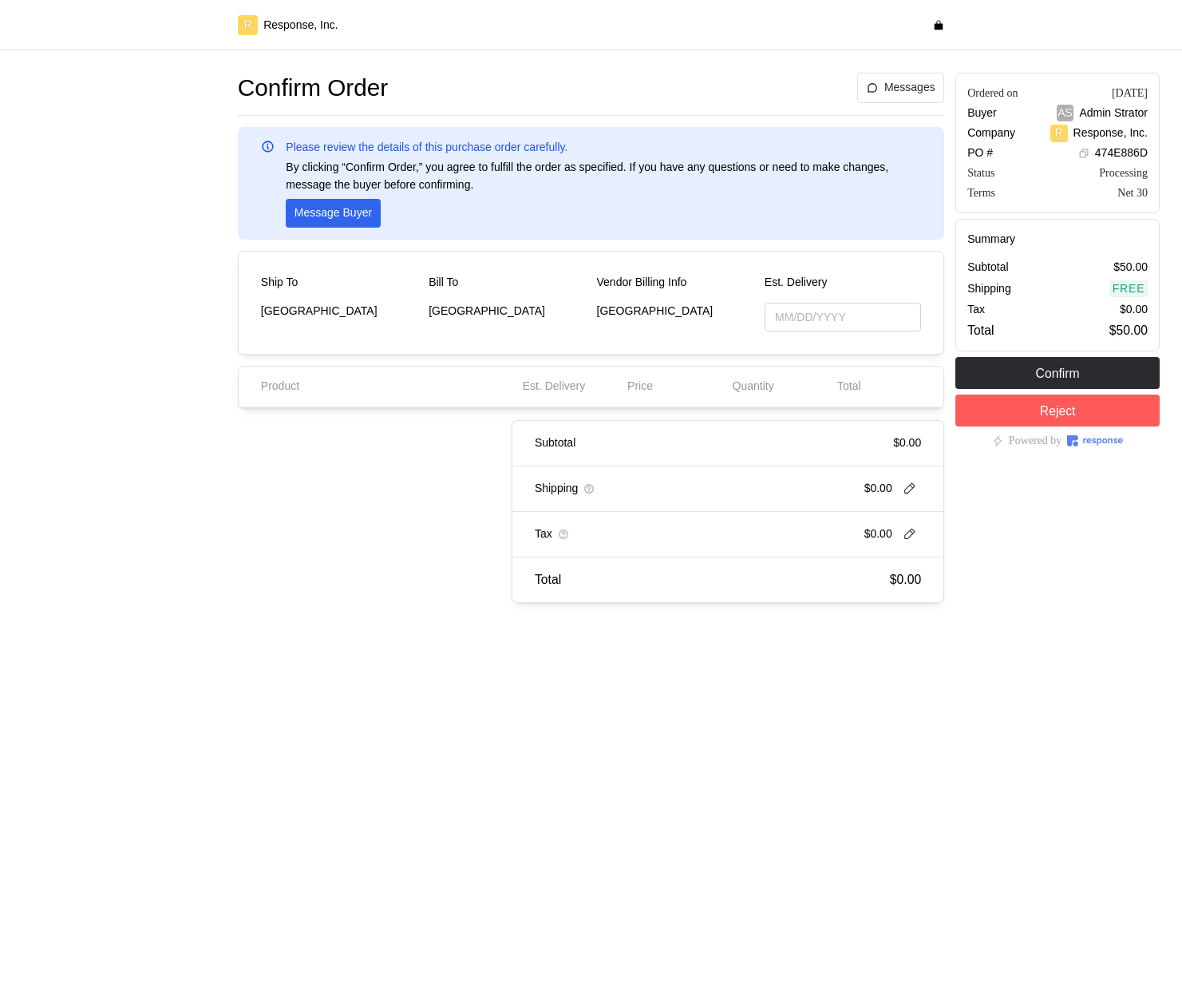
type input "[DATE]"
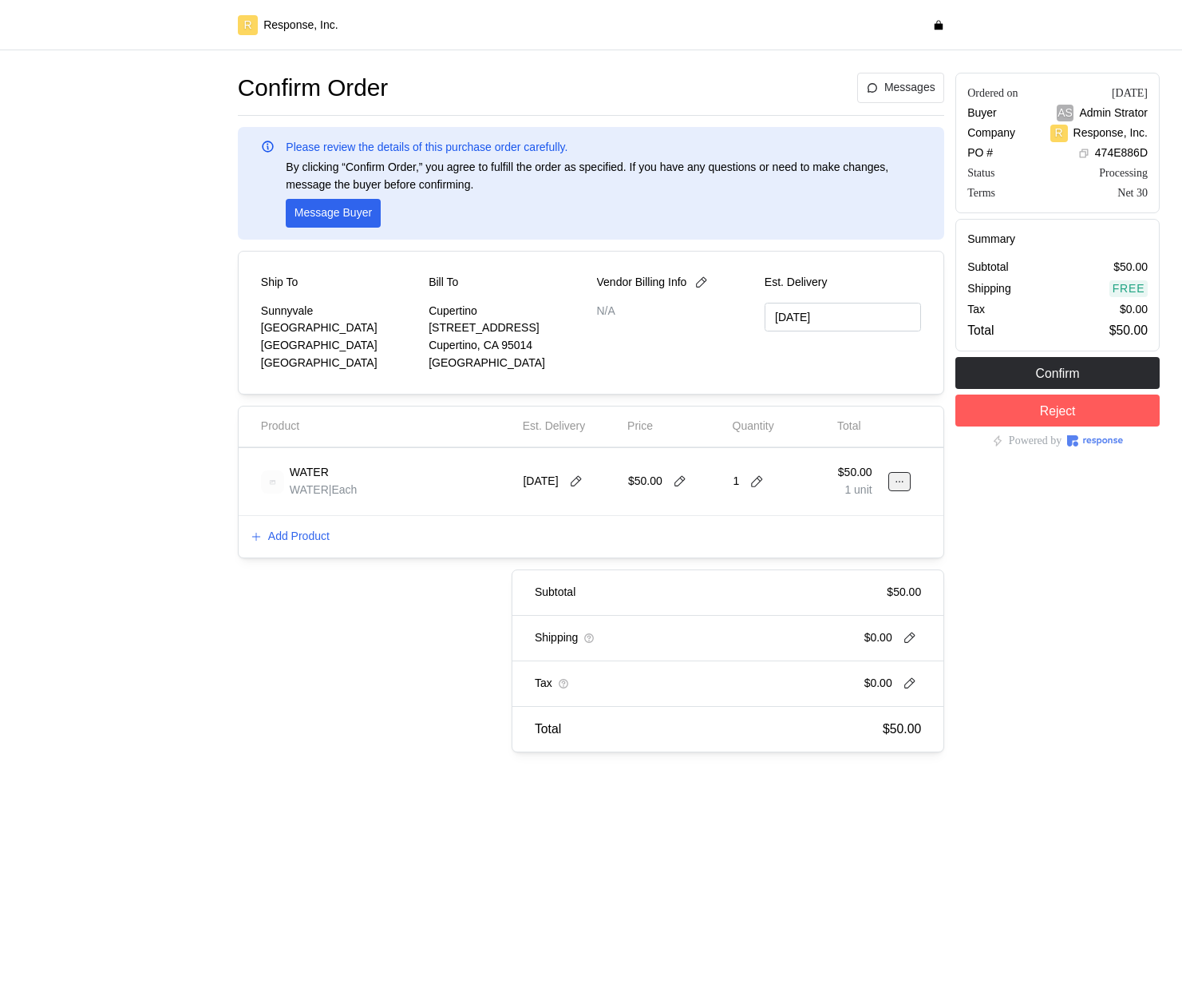
click at [895, 485] on icon at bounding box center [900, 481] width 11 height 11
click at [862, 513] on p "Edit" at bounding box center [847, 515] width 102 height 17
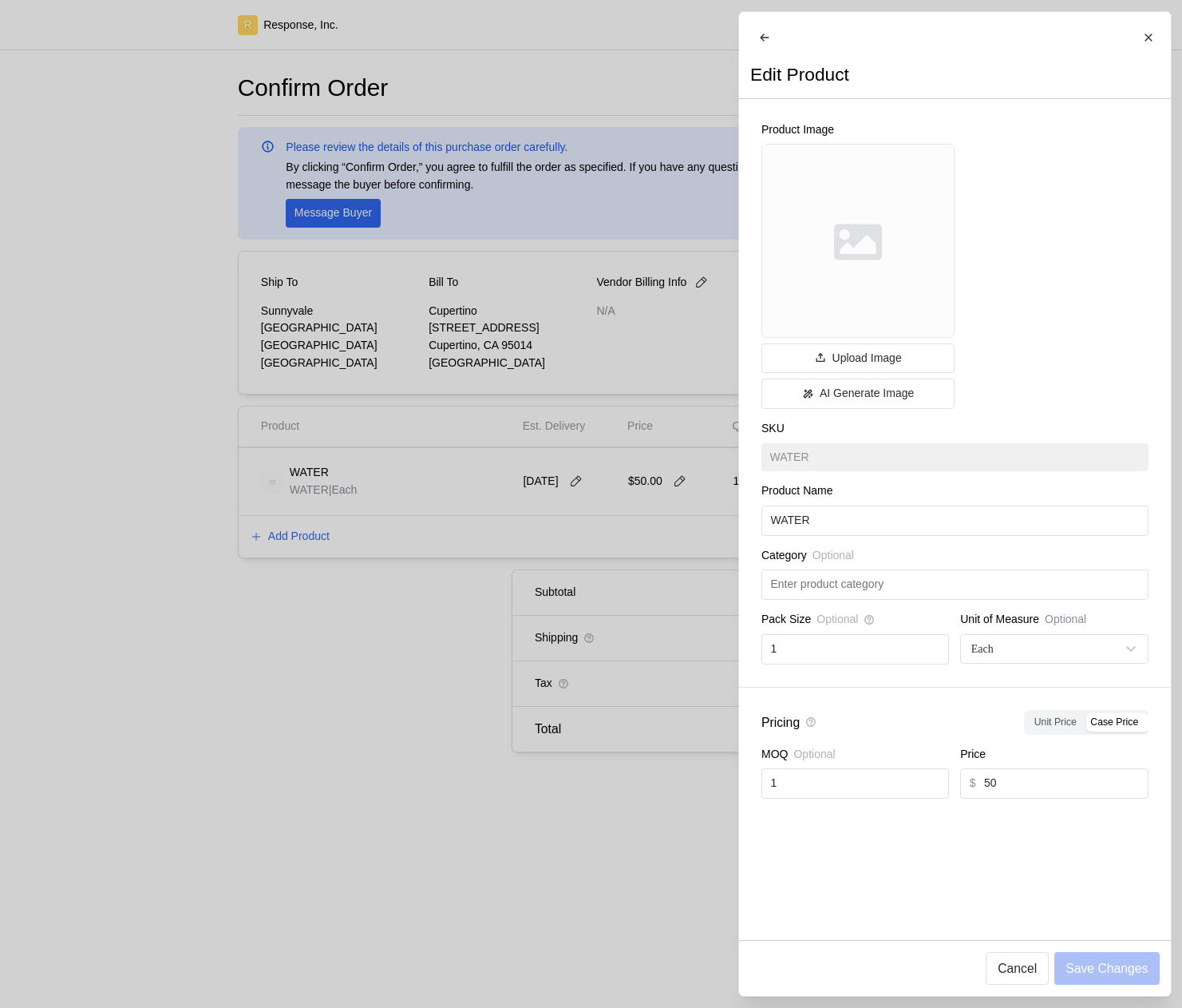
click at [625, 529] on div at bounding box center [591, 504] width 1182 height 1008
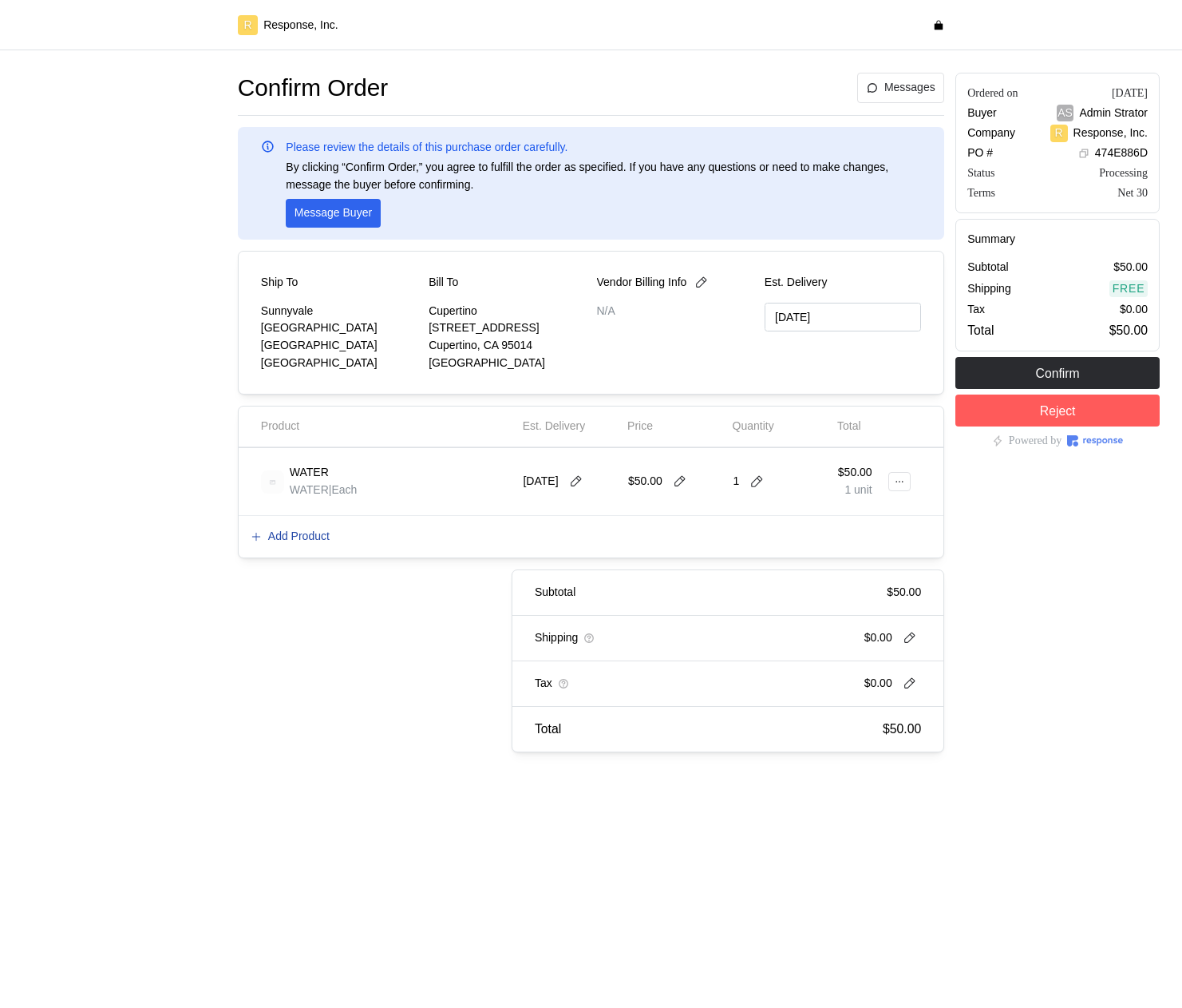
click at [288, 537] on p "Add Product" at bounding box center [299, 537] width 62 height 17
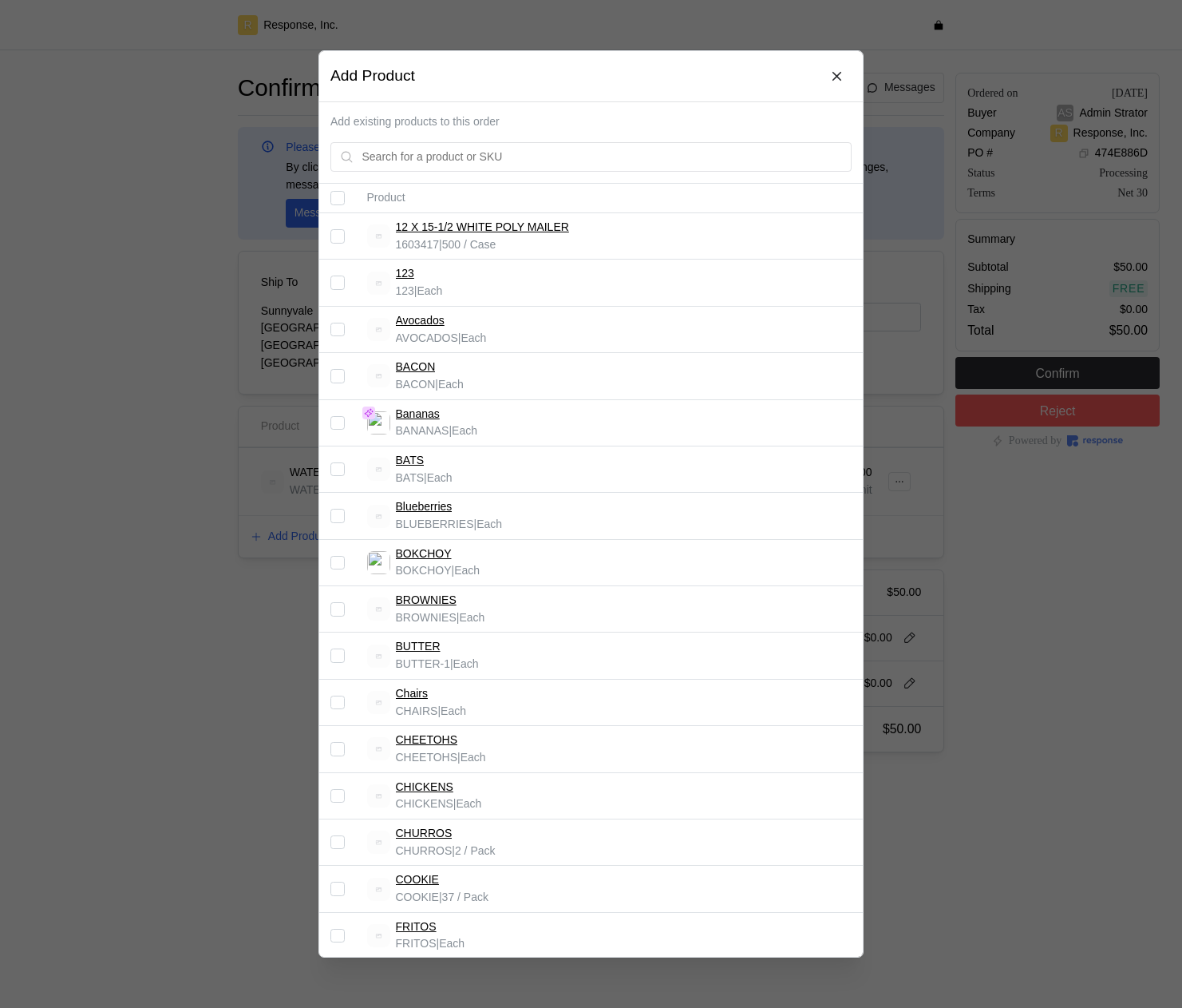
click at [342, 371] on input "Select record 4" at bounding box center [337, 376] width 15 height 15
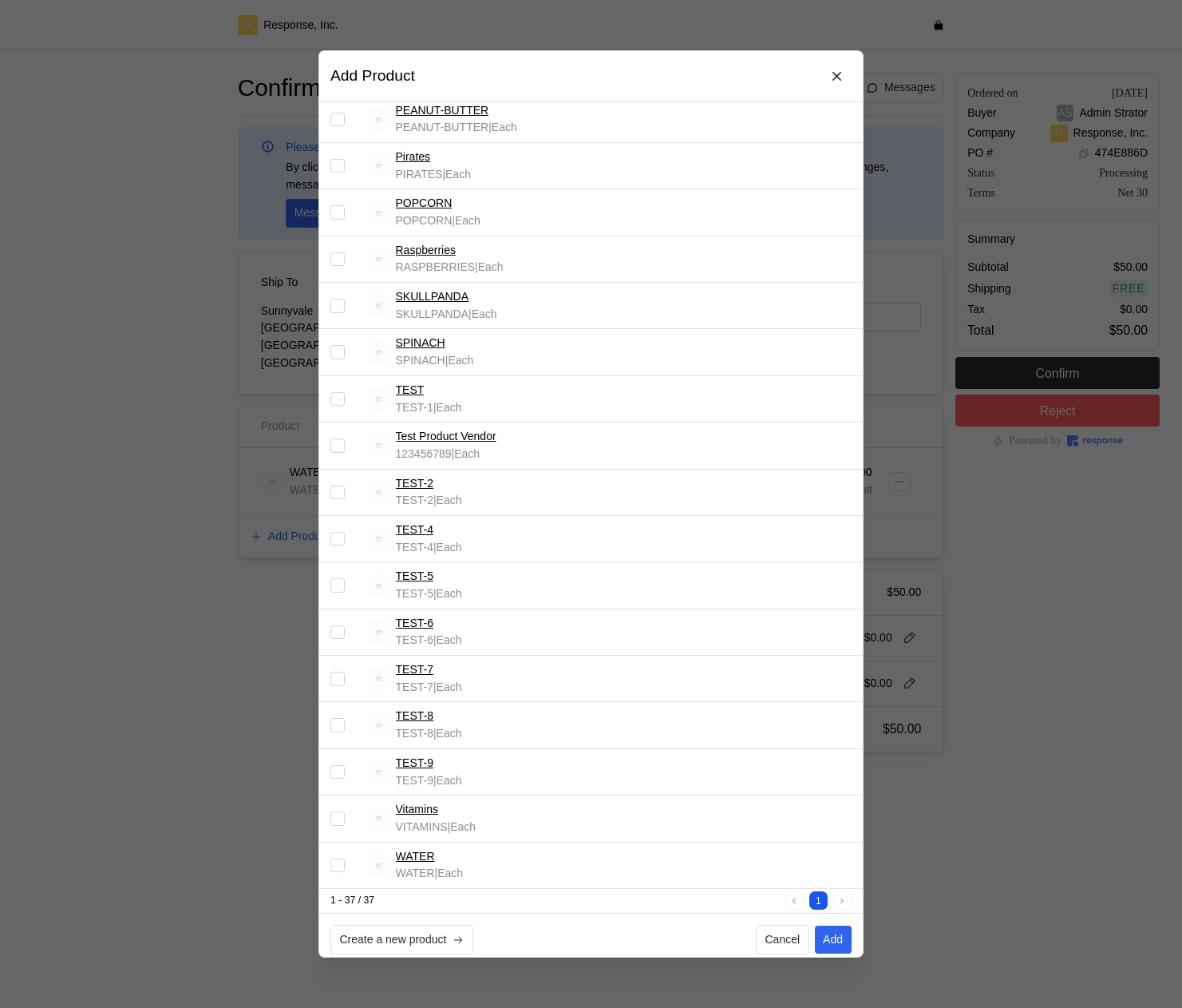
scroll to position [1058, 0]
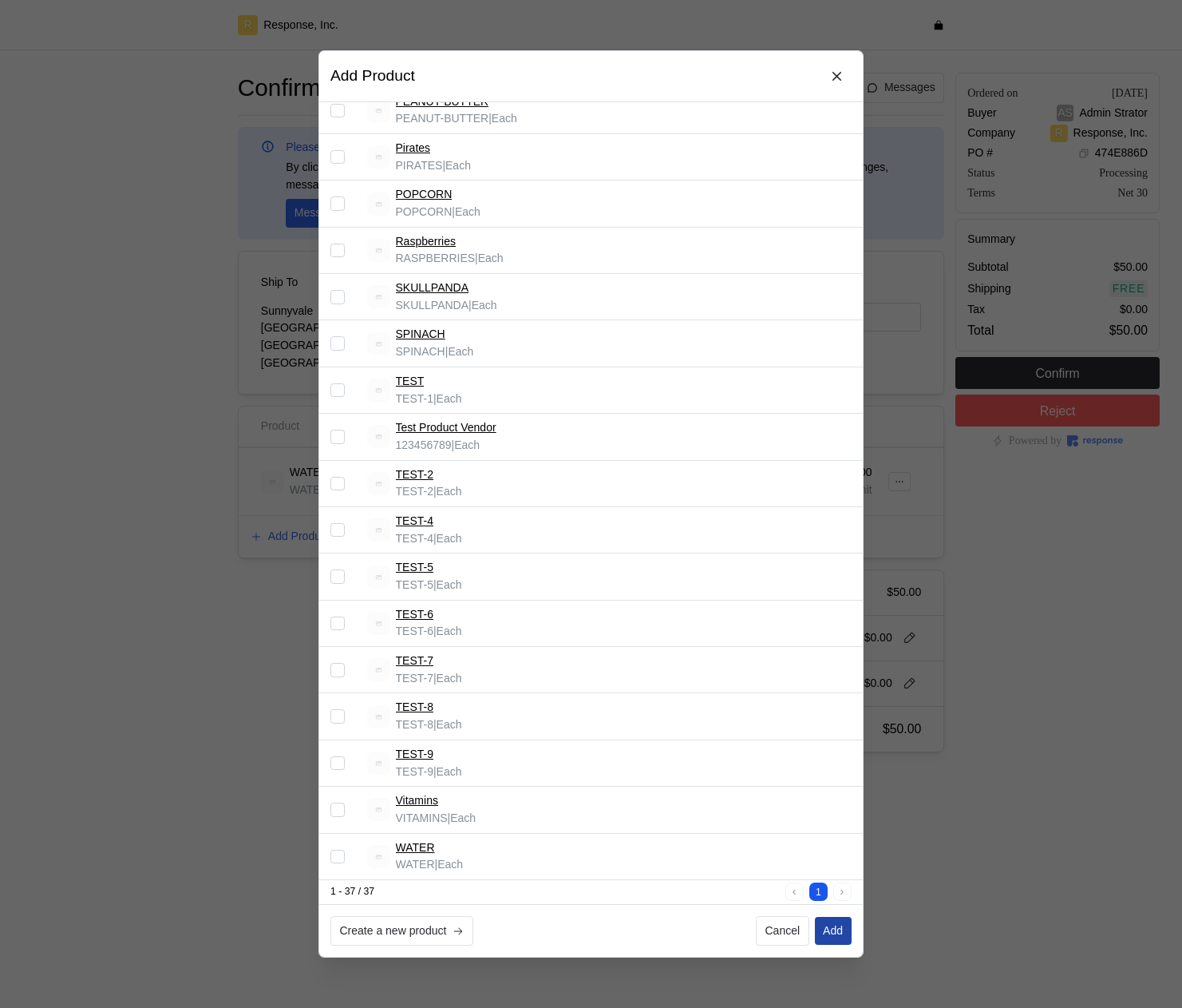
click at [833, 934] on p "Add" at bounding box center [833, 931] width 20 height 17
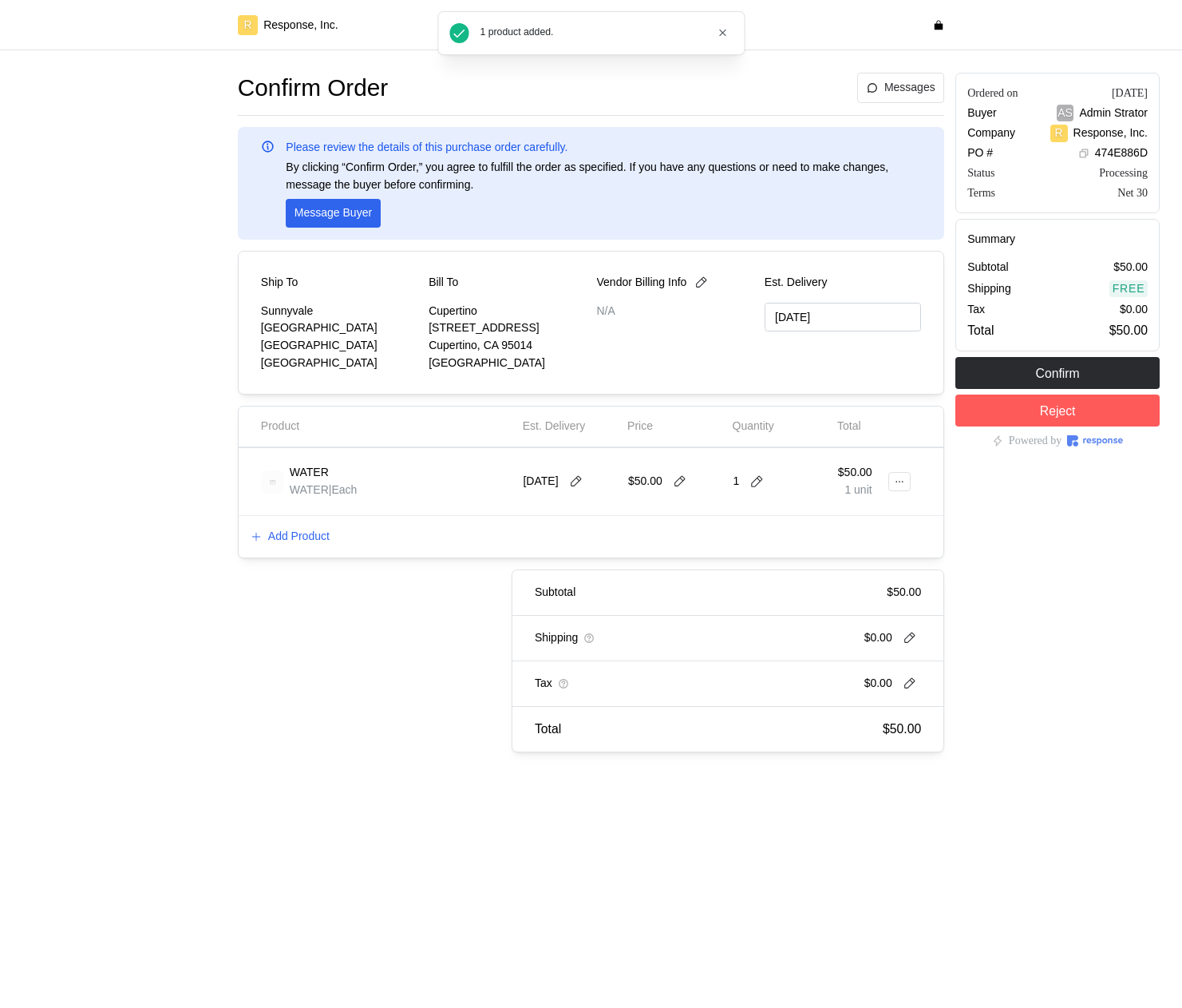
checkbox input "false"
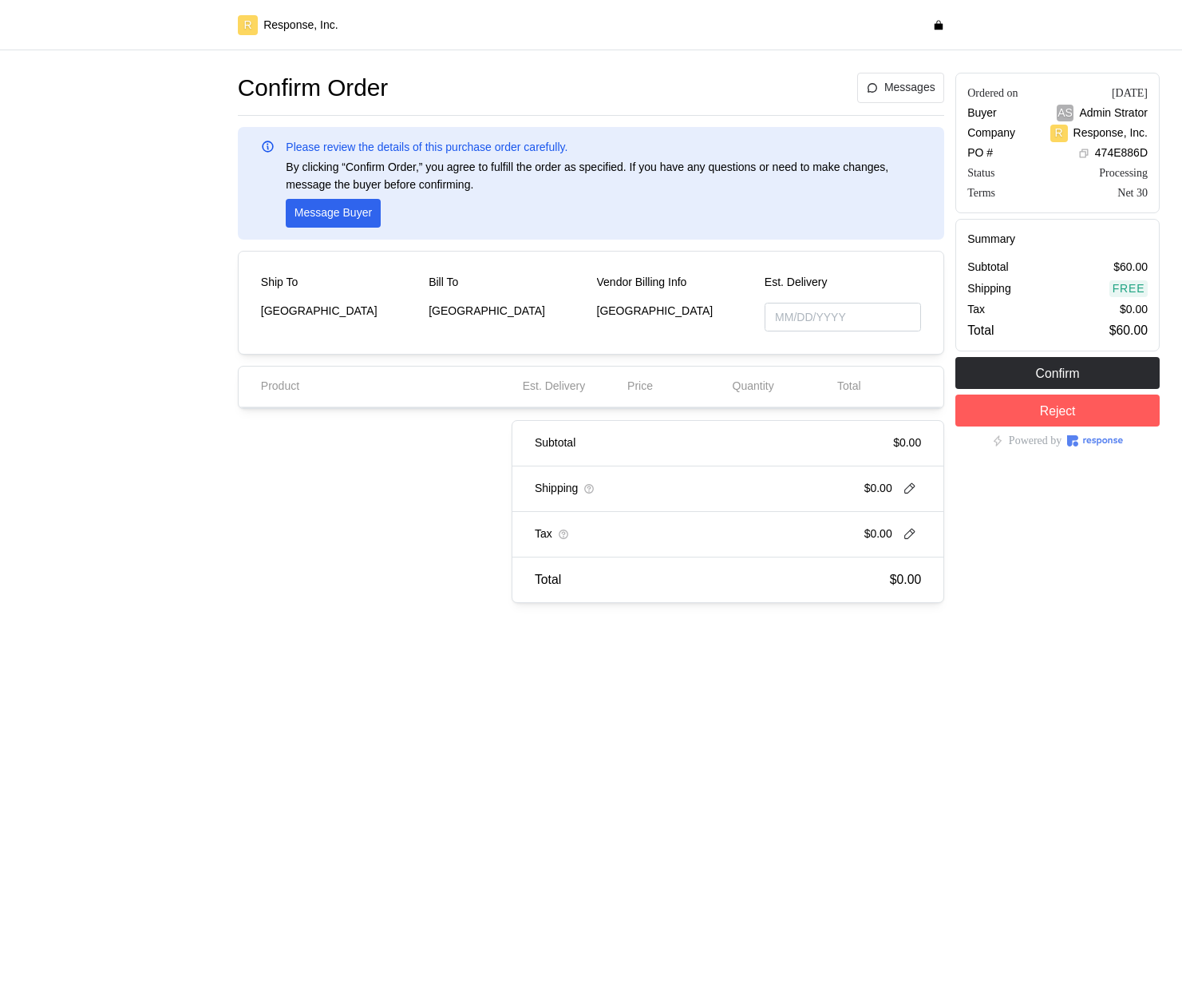
type input "[DATE]"
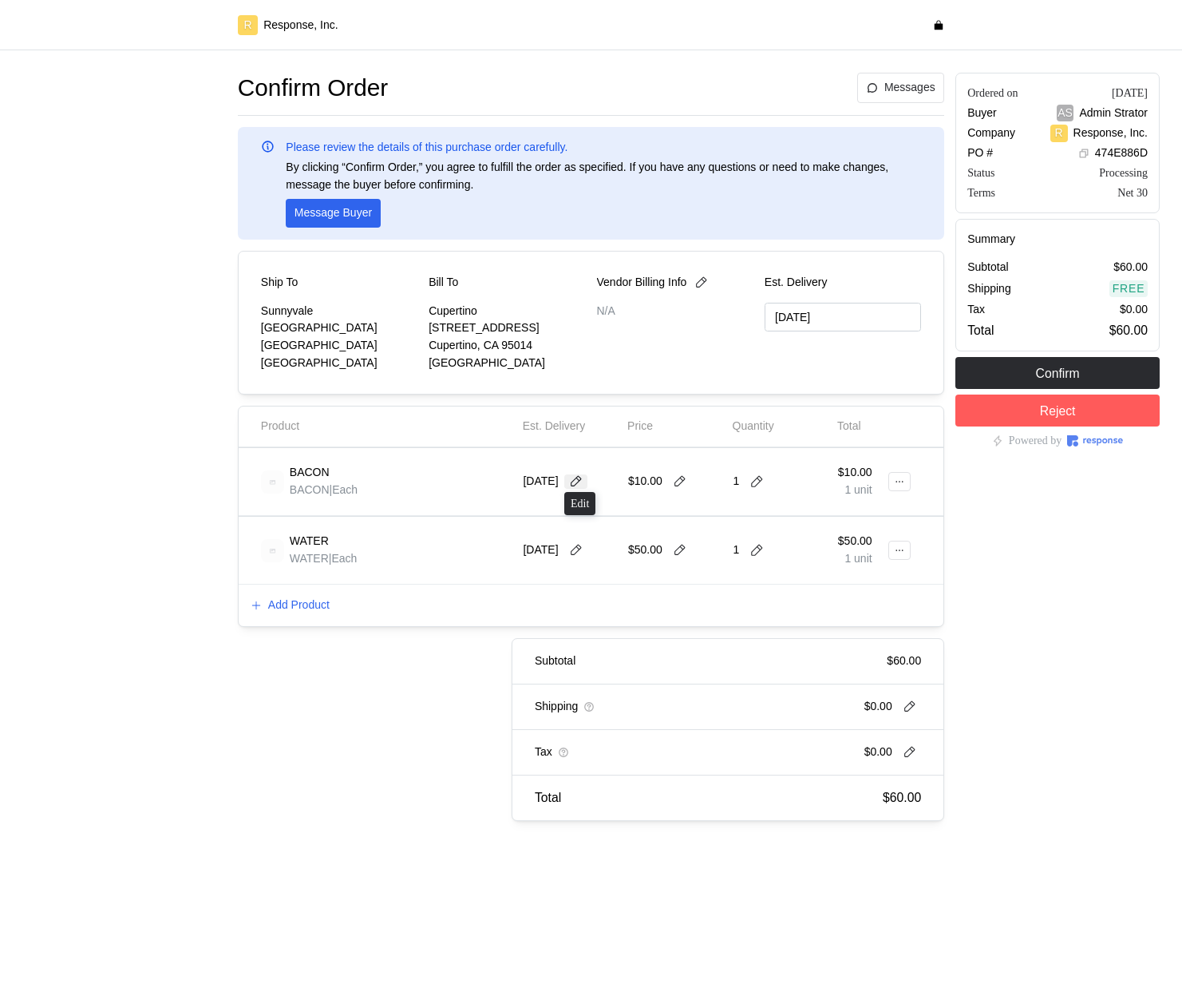
click at [579, 478] on icon at bounding box center [576, 481] width 15 height 15
click at [776, 475] on div "1" at bounding box center [779, 482] width 94 height 45
click at [755, 547] on icon at bounding box center [756, 550] width 11 height 11
click at [761, 651] on div "3 $150.00" at bounding box center [816, 647] width 143 height 17
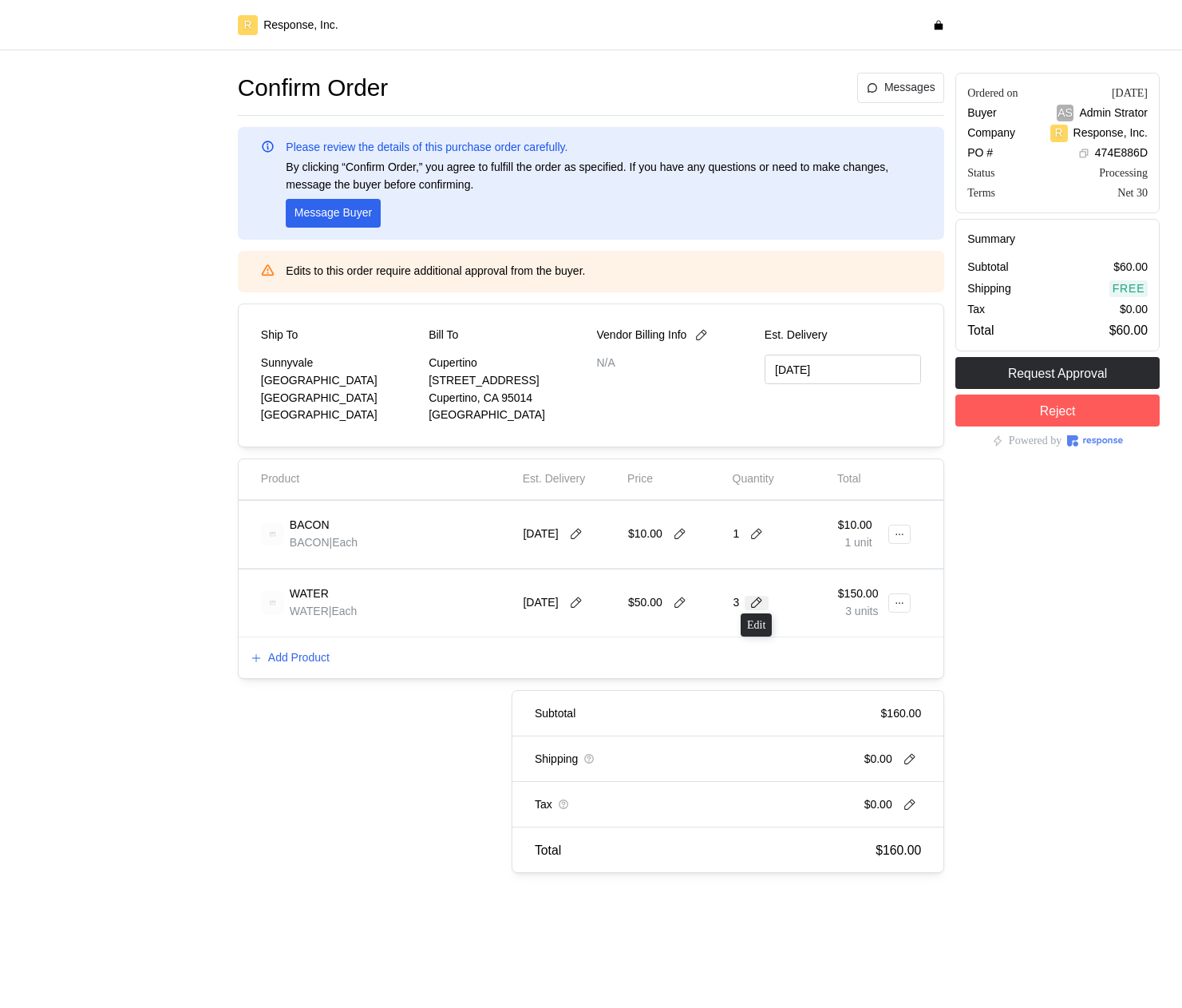
click at [751, 605] on icon at bounding box center [756, 603] width 15 height 15
click at [634, 629] on div "$50.00" at bounding box center [675, 603] width 105 height 56
click at [896, 603] on icon at bounding box center [899, 603] width 7 height 2
click at [870, 671] on p "Delete" at bounding box center [847, 664] width 102 height 17
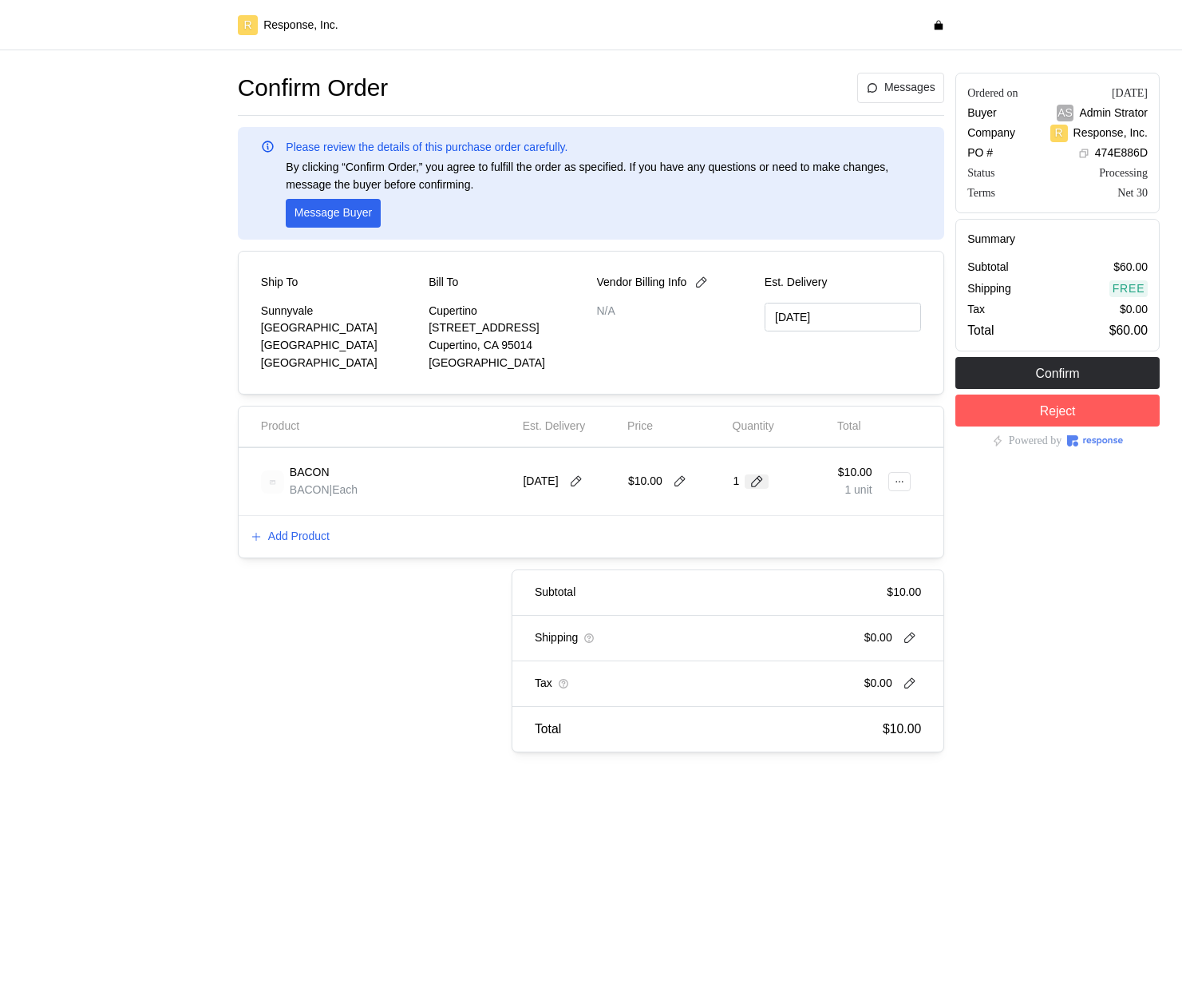
click at [747, 483] on button at bounding box center [757, 481] width 24 height 15
click at [755, 558] on div "2 $20.00" at bounding box center [816, 549] width 161 height 28
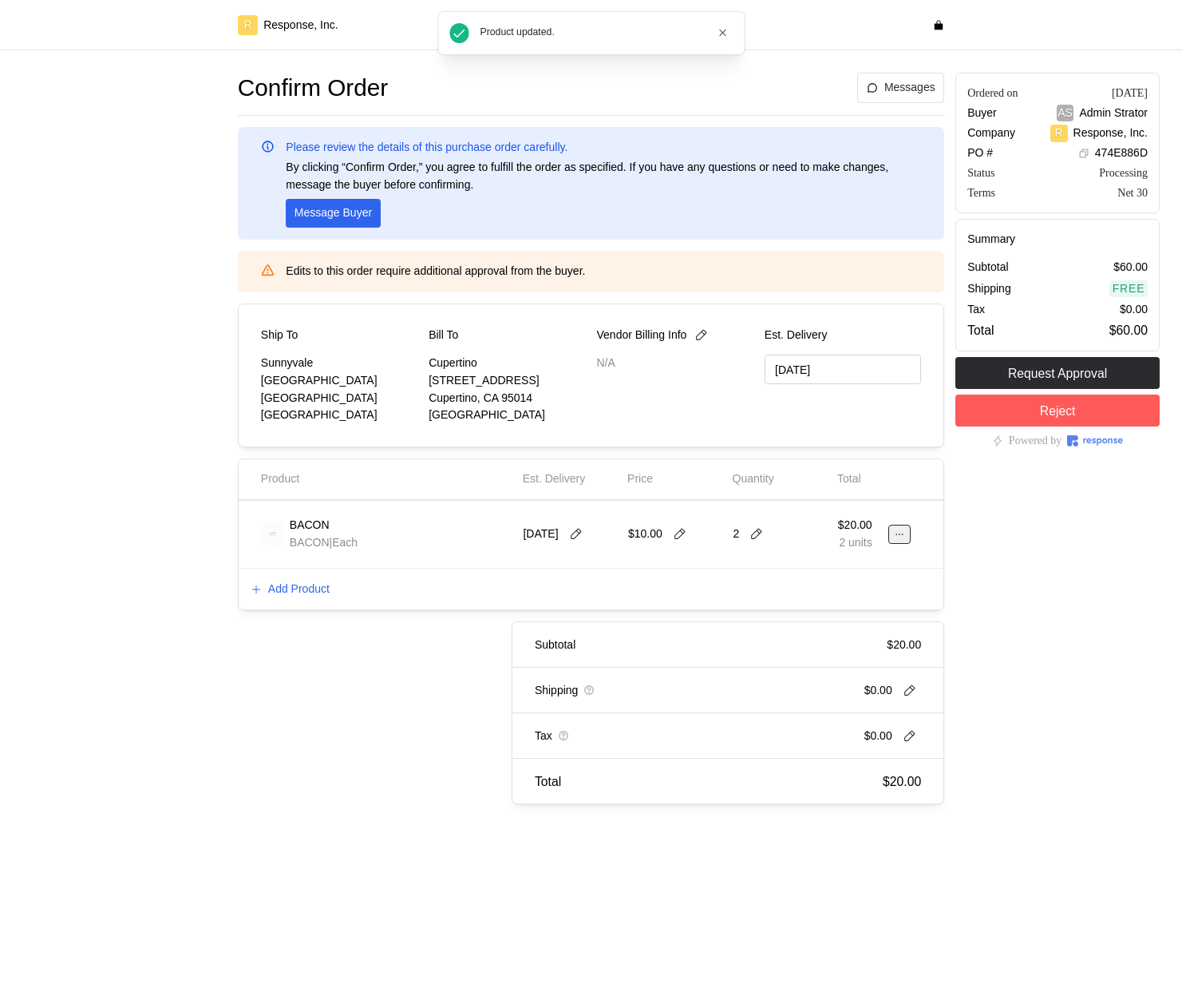
click at [900, 530] on icon at bounding box center [900, 534] width 11 height 11
click at [747, 532] on button at bounding box center [757, 534] width 24 height 15
type input "1"
click at [796, 540] on input "1" at bounding box center [779, 533] width 75 height 28
click at [814, 571] on div "1 $10.00" at bounding box center [816, 573] width 143 height 17
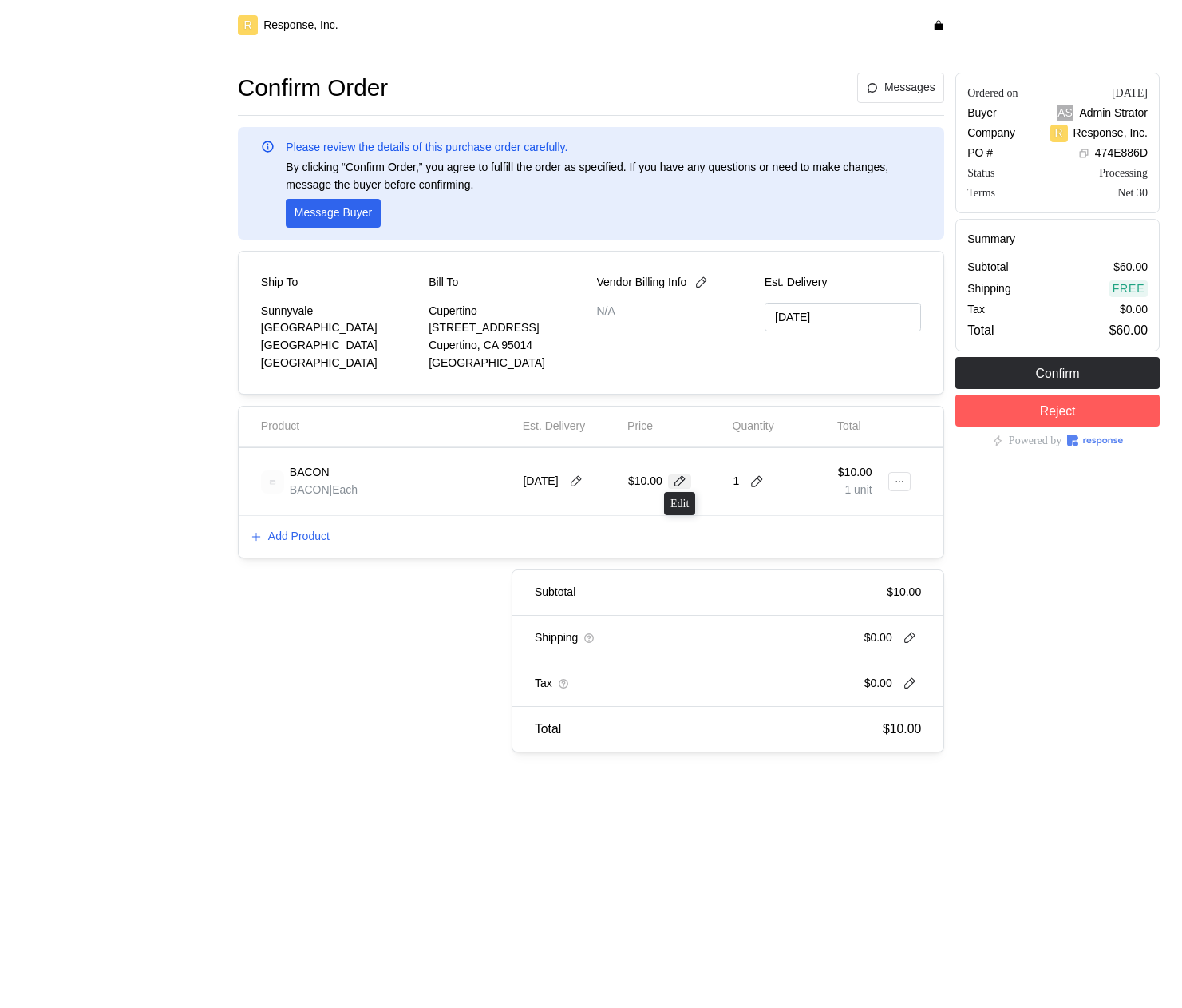
click at [676, 483] on icon at bounding box center [680, 481] width 15 height 15
type input "15"
click at [717, 531] on div "Add Product" at bounding box center [591, 537] width 705 height 41
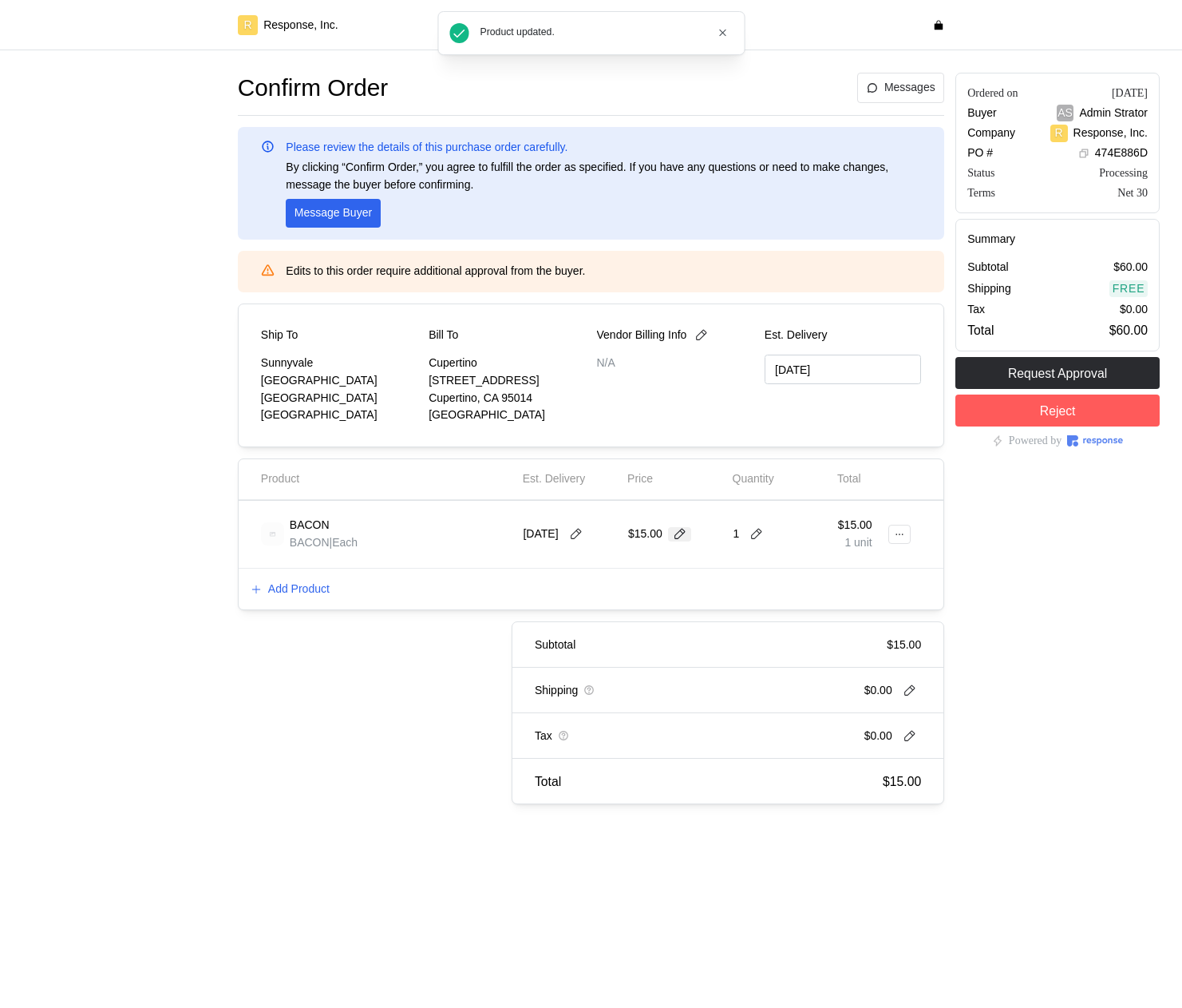
click at [672, 534] on button at bounding box center [680, 534] width 24 height 15
type input "10"
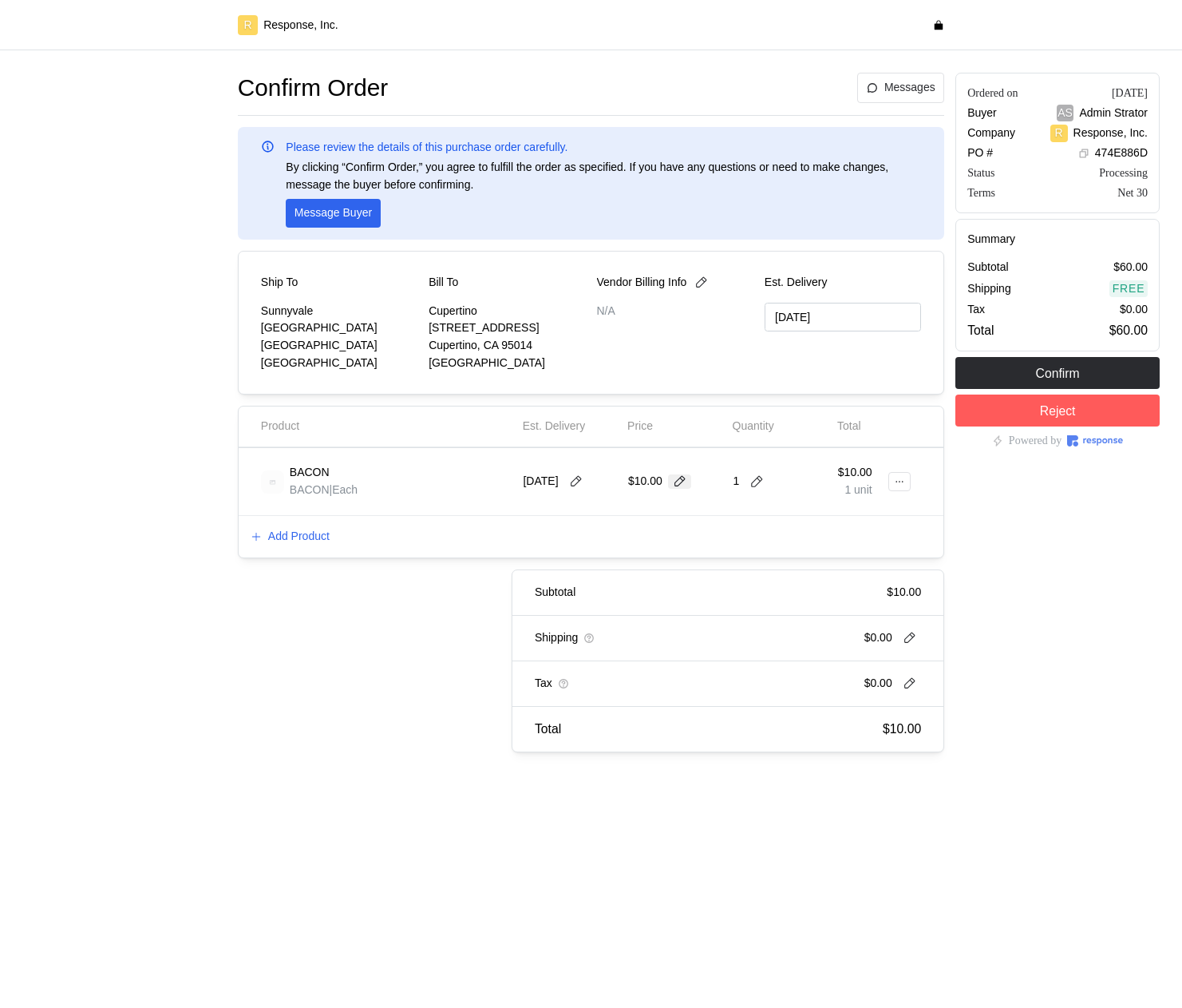
click at [688, 481] on icon at bounding box center [680, 481] width 15 height 15
type input "15"
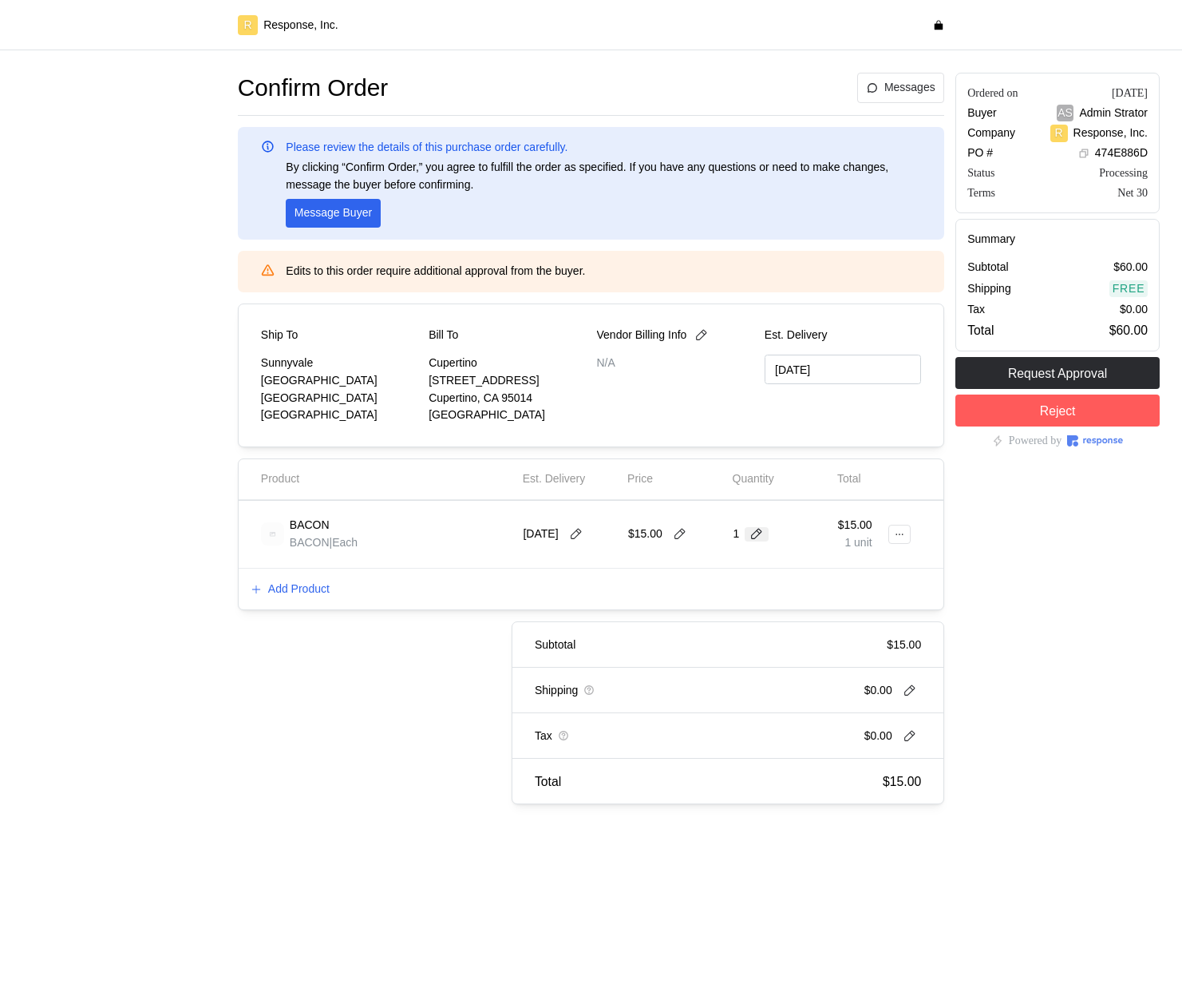
click at [751, 541] on icon at bounding box center [756, 534] width 15 height 15
click at [773, 630] on div "3 $45.00" at bounding box center [816, 630] width 143 height 17
click at [753, 528] on icon at bounding box center [756, 534] width 15 height 15
type input "1"
click at [703, 556] on div "$15.00" at bounding box center [675, 534] width 105 height 56
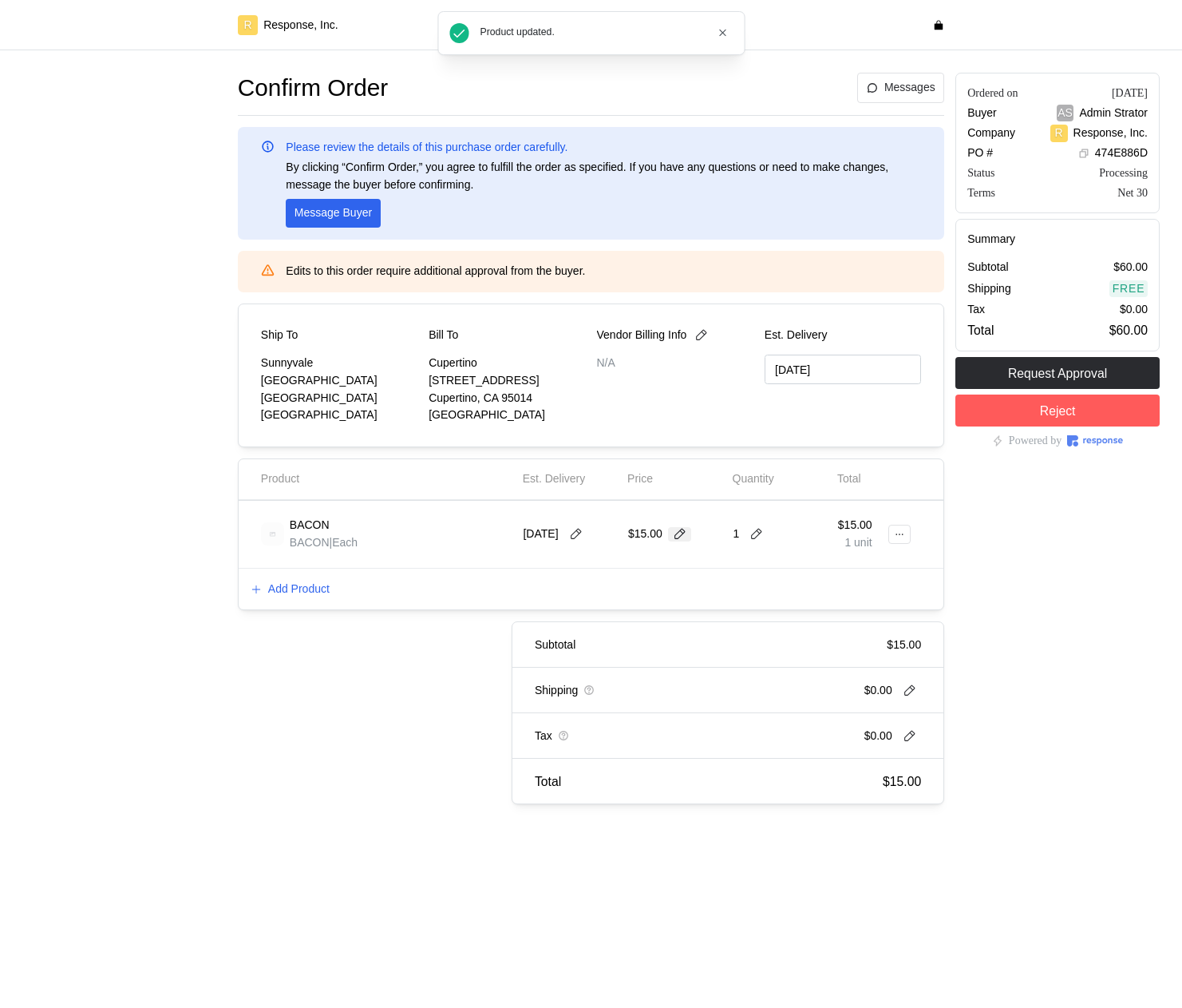
click at [682, 534] on icon at bounding box center [680, 534] width 15 height 15
type input "10"
click at [579, 610] on div "Confirm Order Messages Please review the details of this purchase order careful…" at bounding box center [591, 439] width 706 height 732
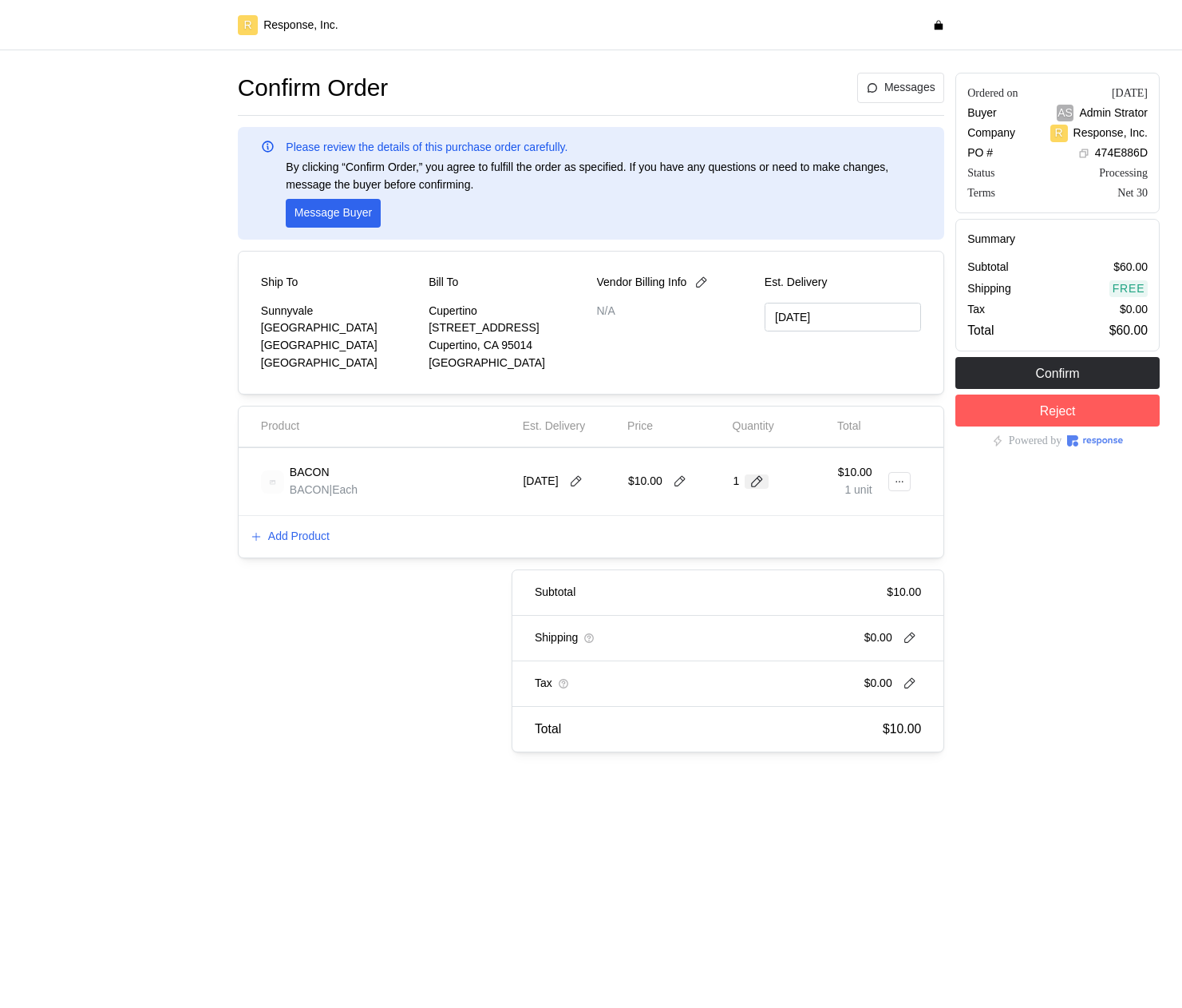
click at [758, 474] on icon at bounding box center [756, 481] width 15 height 15
click at [749, 584] on p "3" at bounding box center [748, 578] width 6 height 17
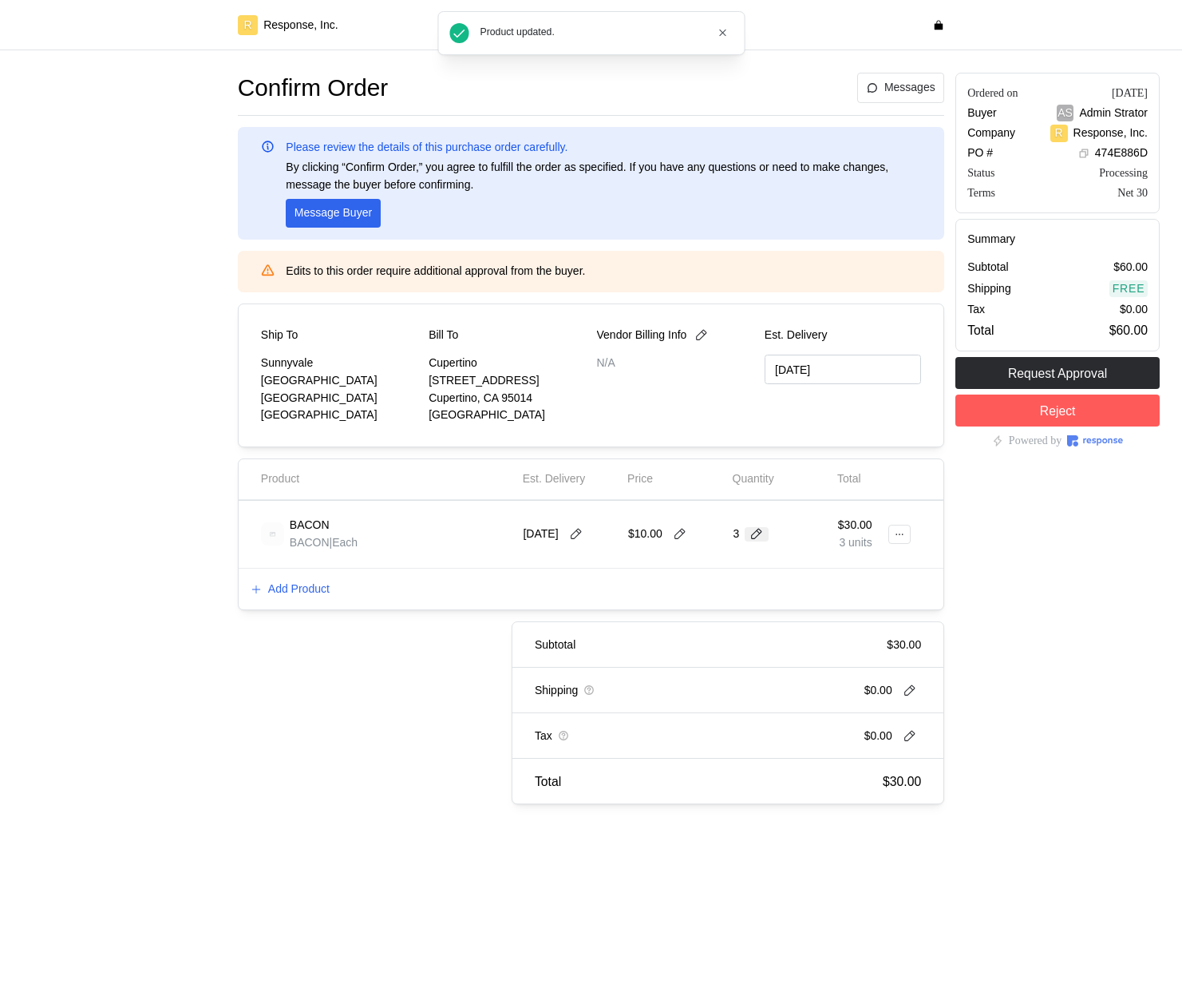
click at [752, 528] on icon at bounding box center [756, 534] width 15 height 15
type input "1"
click at [770, 534] on input "1" at bounding box center [779, 533] width 75 height 28
click at [773, 564] on div "1 $10.00" at bounding box center [816, 573] width 143 height 17
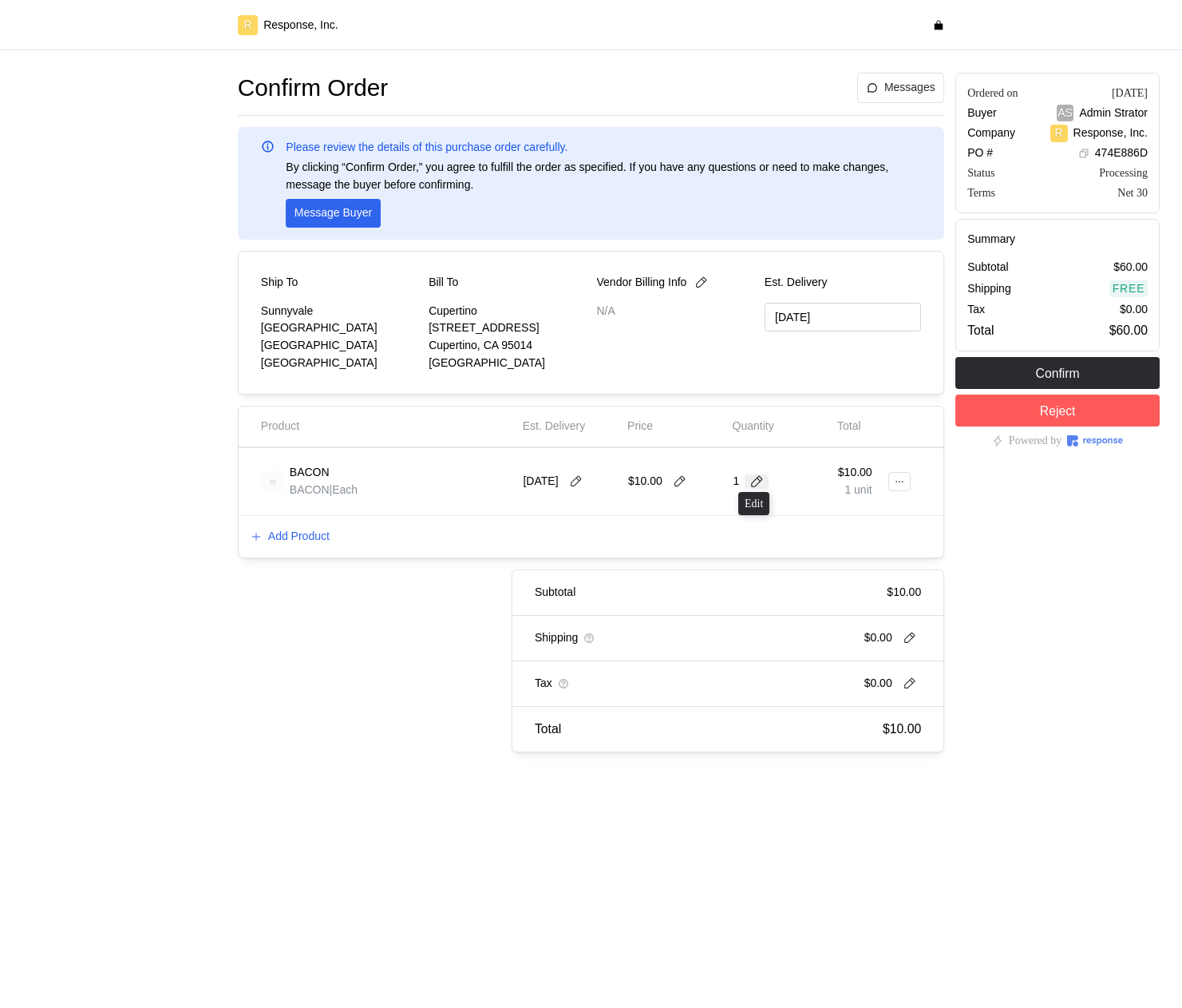
click at [754, 484] on icon at bounding box center [756, 481] width 15 height 15
click at [771, 574] on div "3 $30.00" at bounding box center [816, 578] width 143 height 17
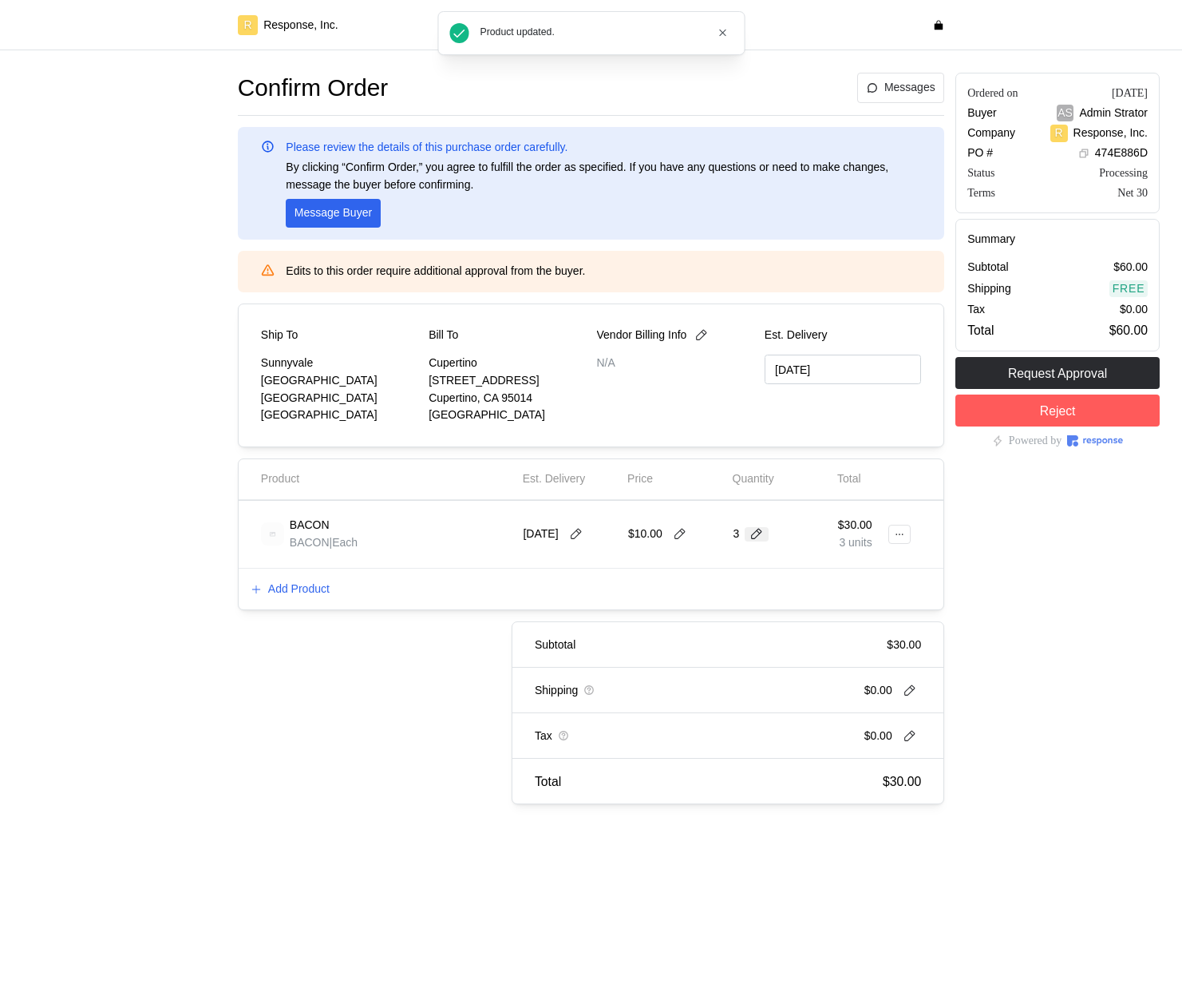
click at [768, 530] on button at bounding box center [757, 534] width 24 height 15
type input "1"
click at [781, 568] on div "1 $10.00" at bounding box center [816, 573] width 143 height 17
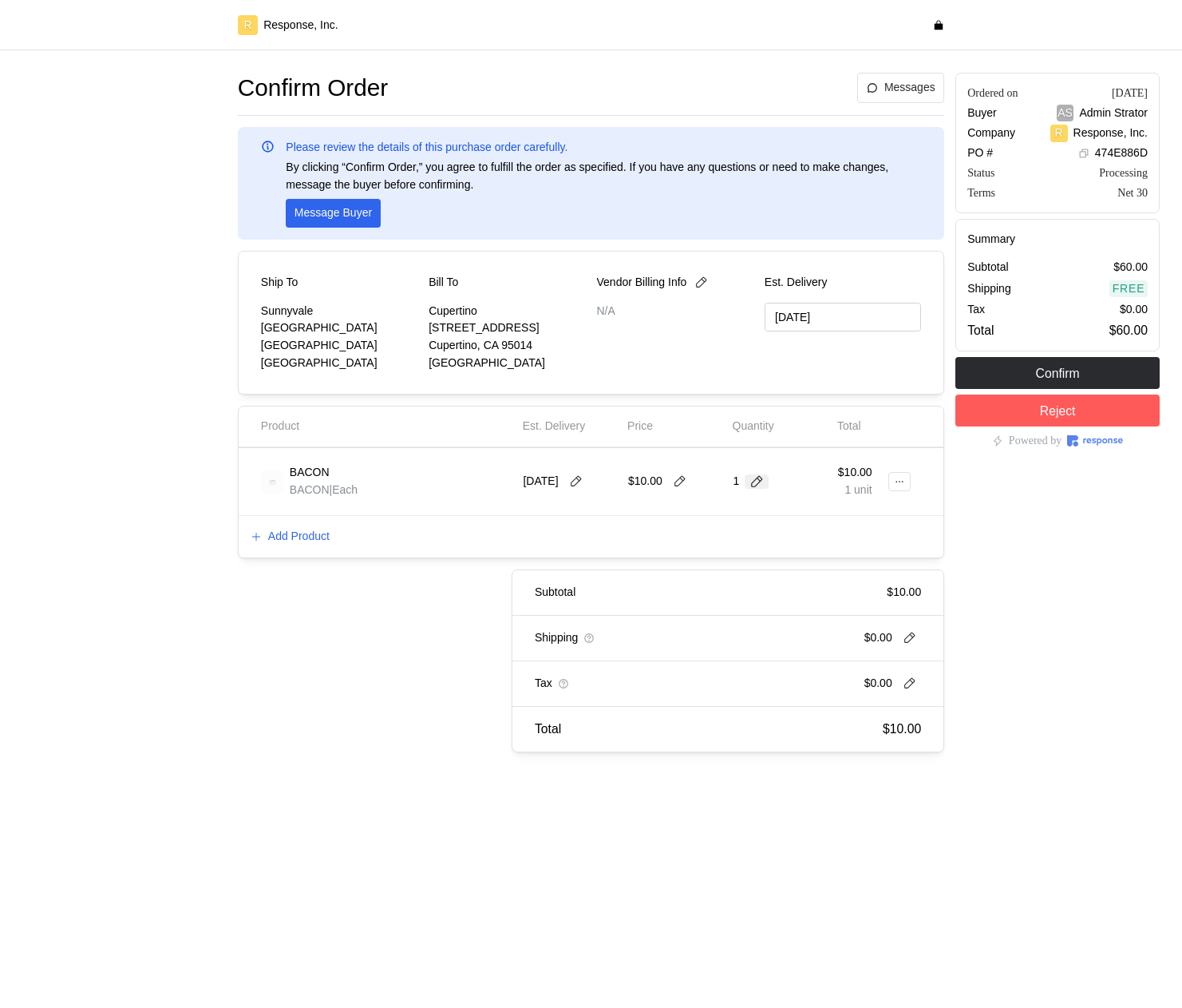
click at [761, 479] on icon at bounding box center [756, 481] width 15 height 15
click at [700, 513] on div "BACON BACON | Each 10/3/25 $10.00 1 $10.00 1 unit" at bounding box center [591, 482] width 705 height 68
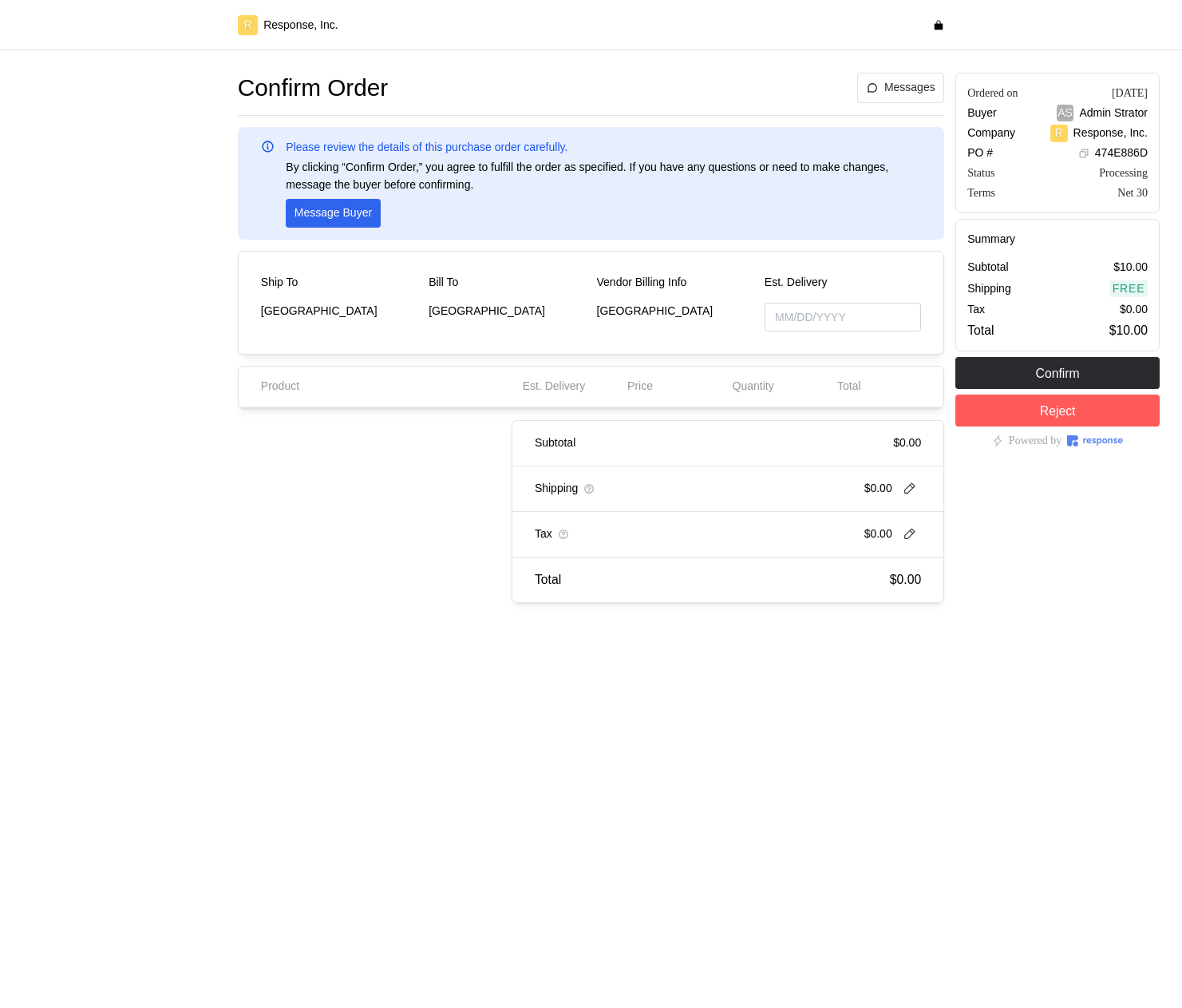
type input "[DATE]"
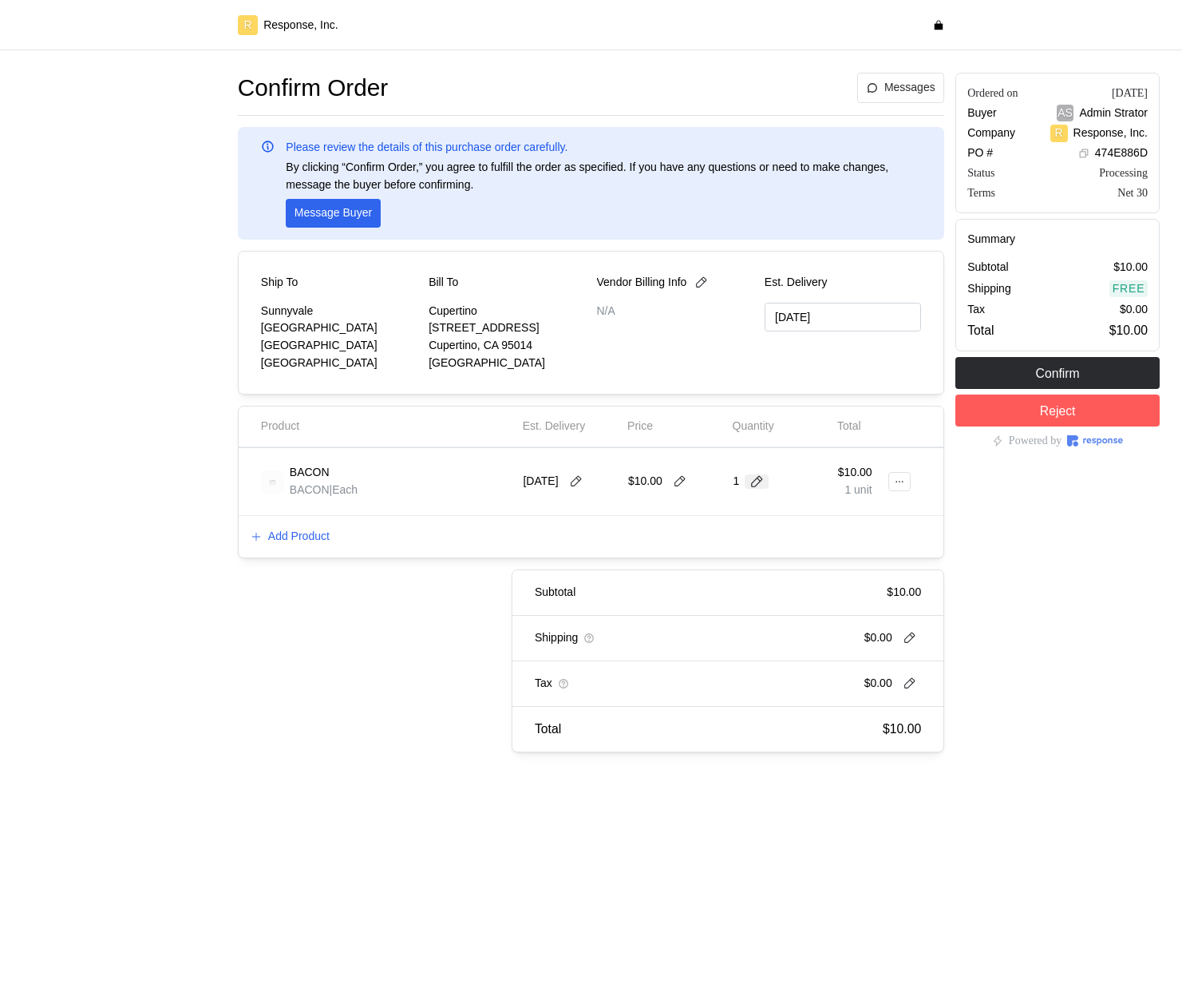
click at [759, 488] on icon at bounding box center [756, 481] width 15 height 15
click at [780, 543] on div "2 $20.00" at bounding box center [816, 550] width 143 height 17
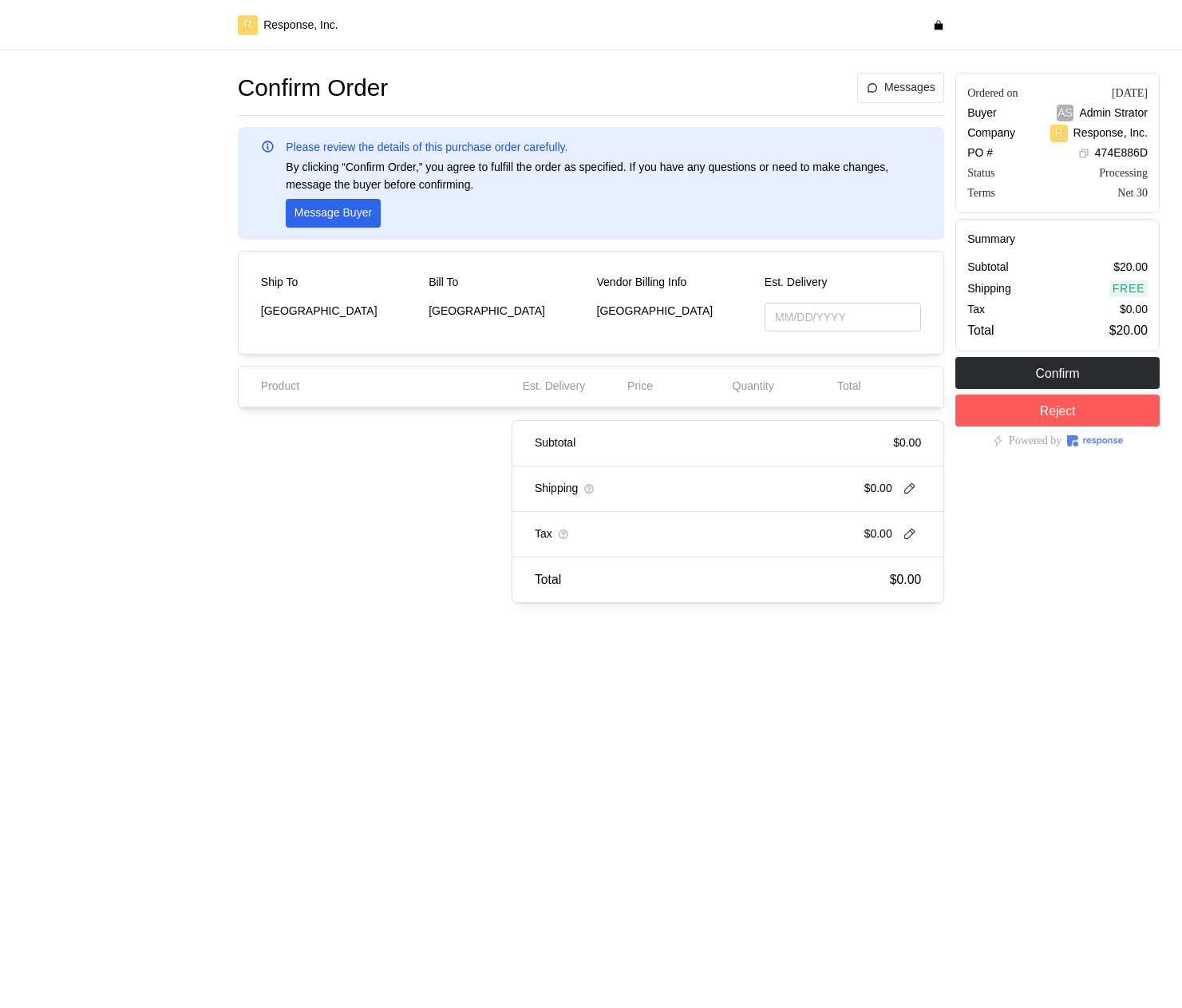
type input "[DATE]"
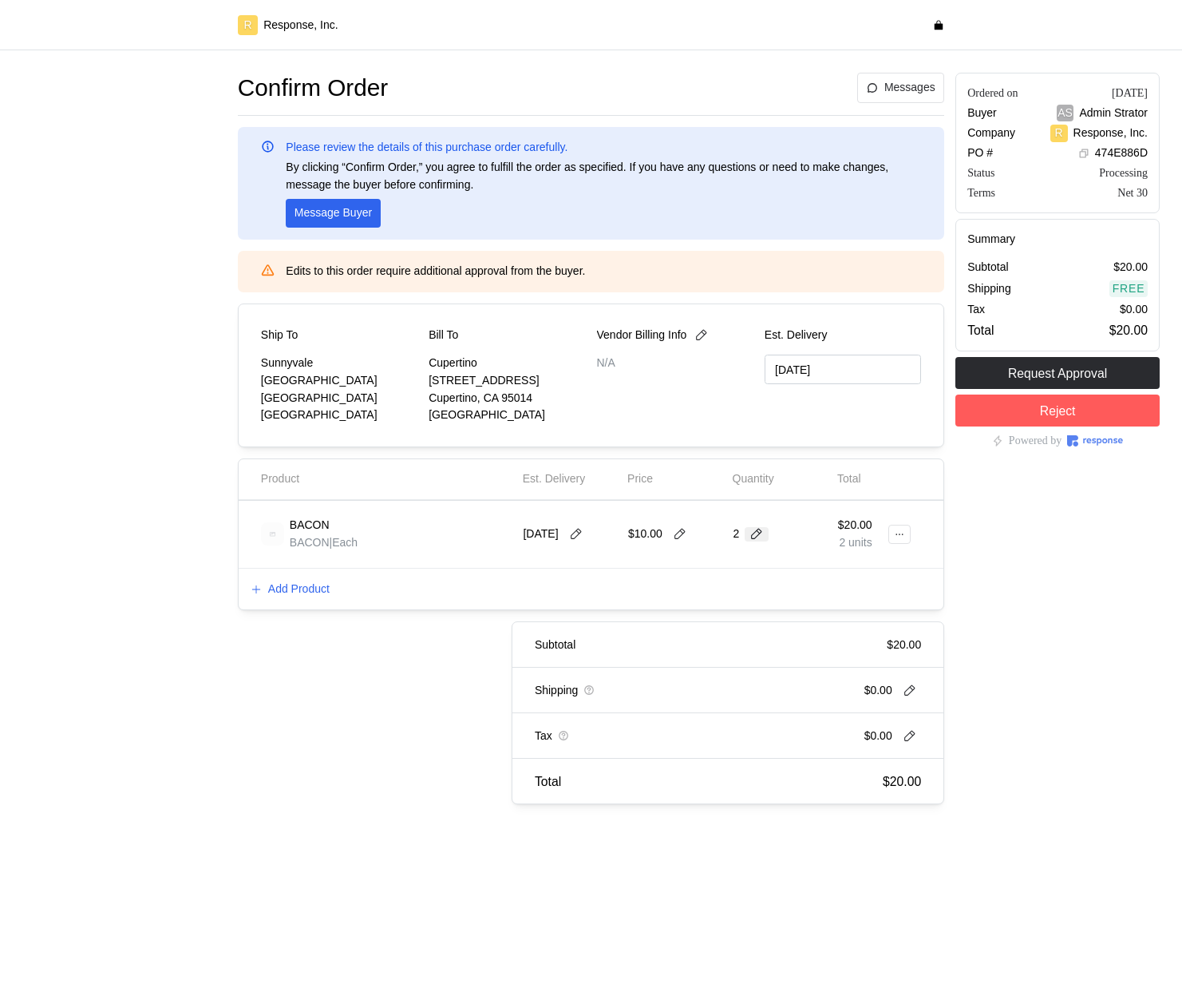
click at [761, 530] on icon at bounding box center [756, 534] width 11 height 11
type input "1"
click at [760, 578] on div "1 $10.00" at bounding box center [816, 573] width 143 height 17
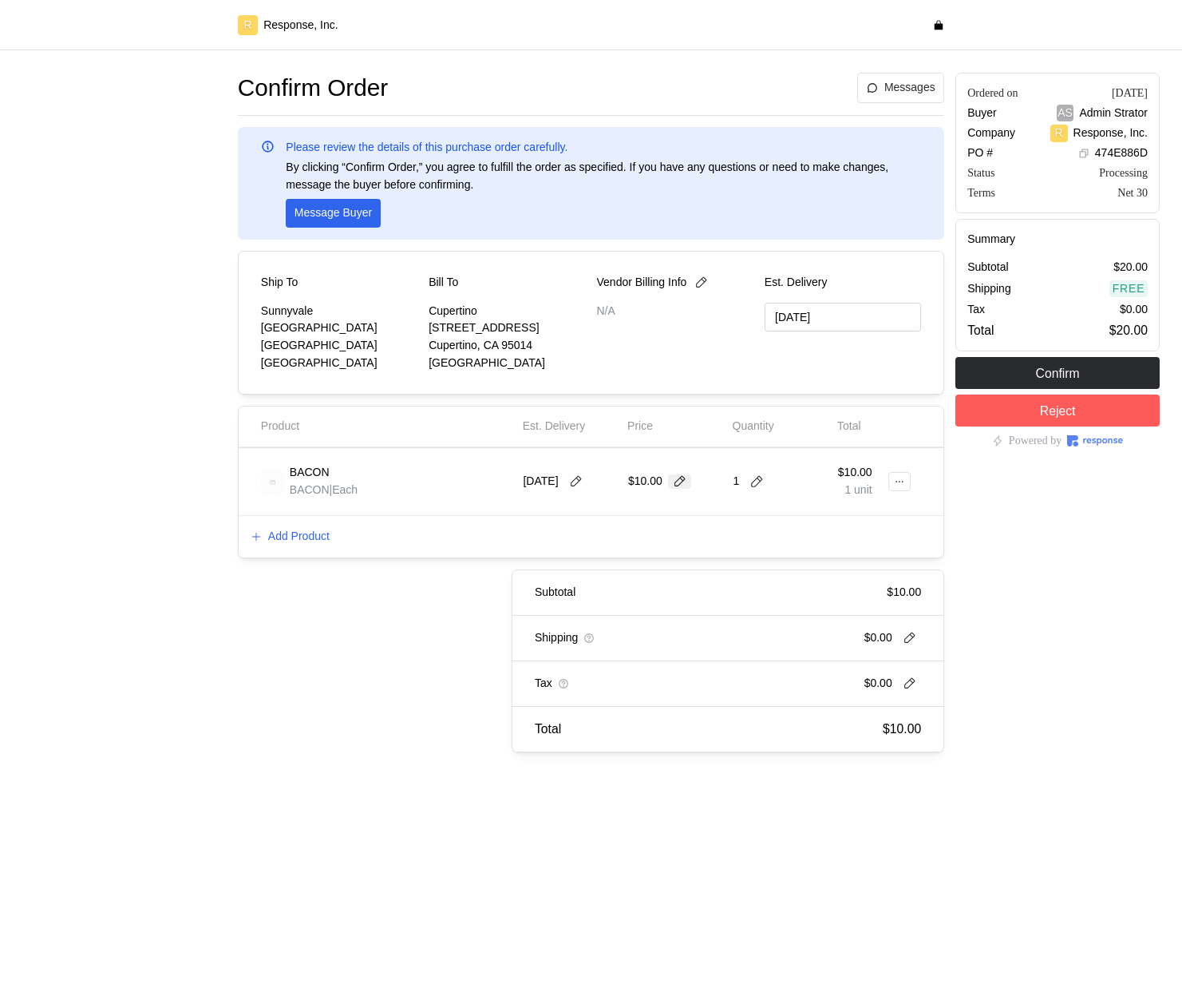
click at [688, 484] on icon at bounding box center [680, 481] width 15 height 15
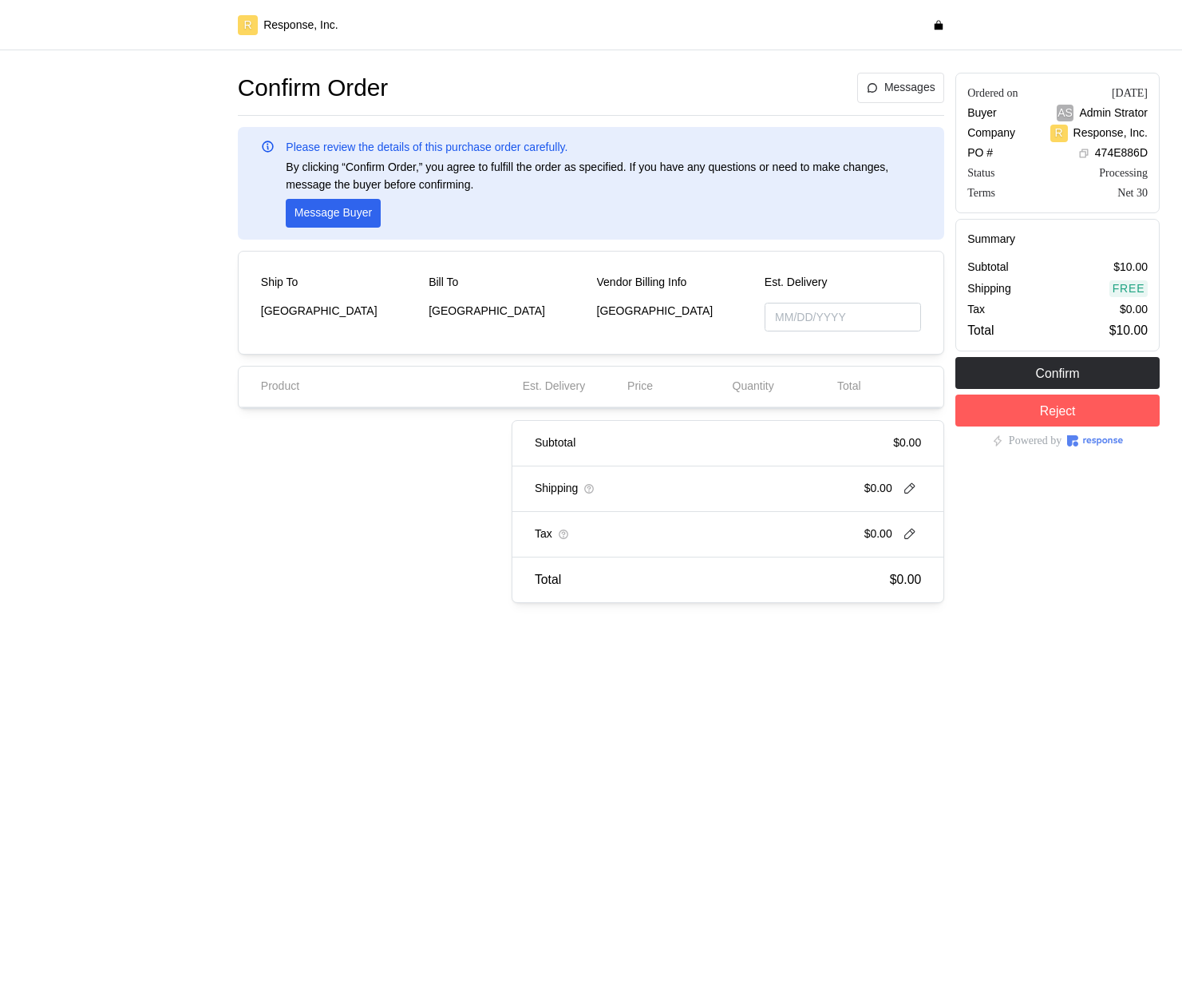
type input "[DATE]"
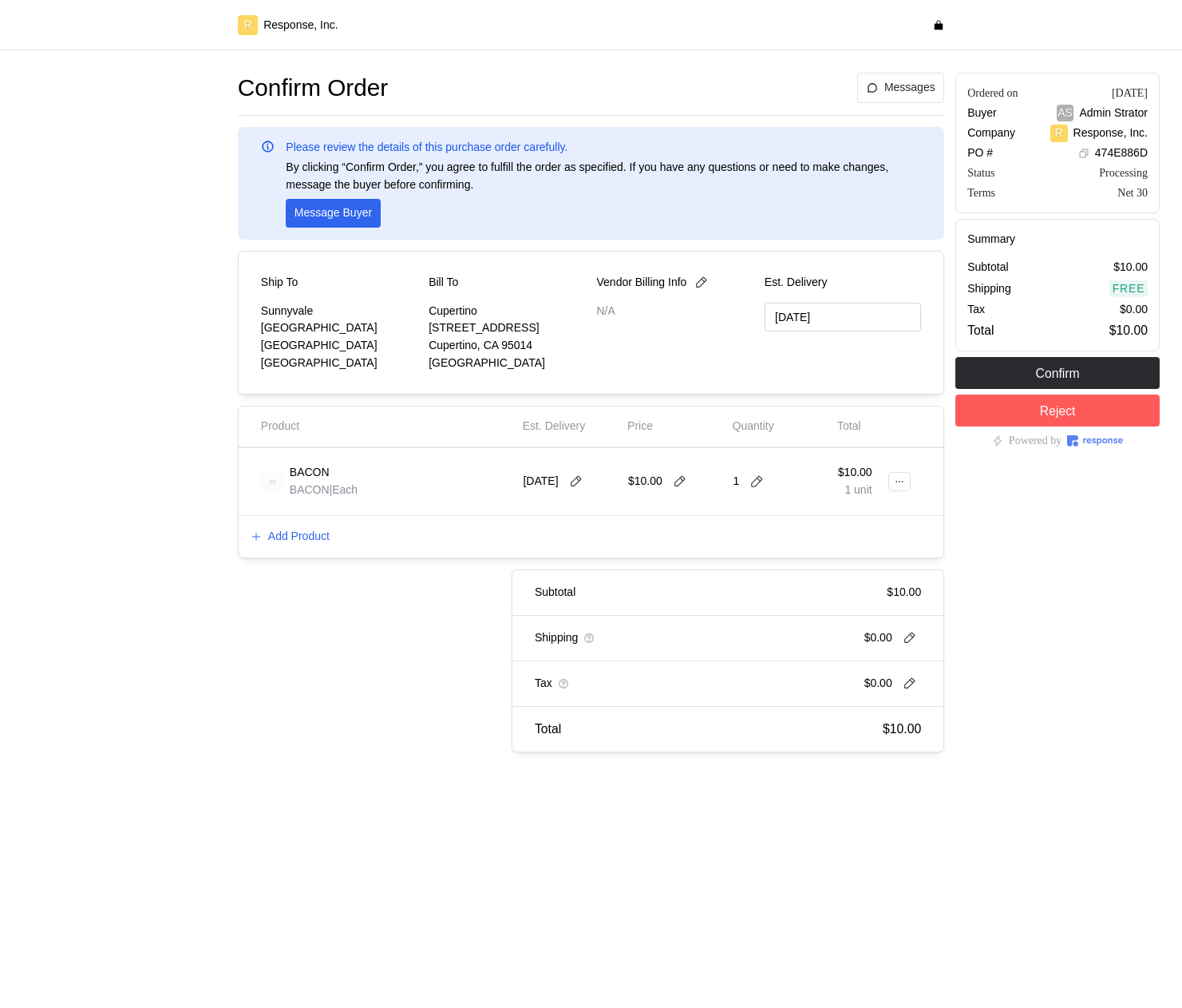
click at [754, 491] on div "1" at bounding box center [779, 482] width 94 height 45
click at [753, 486] on icon at bounding box center [756, 481] width 11 height 11
click at [766, 539] on div "2 $20.00" at bounding box center [816, 549] width 161 height 28
click at [939, 575] on div "Subtotal $10.00" at bounding box center [728, 592] width 431 height 46
click at [758, 478] on icon at bounding box center [756, 481] width 15 height 15
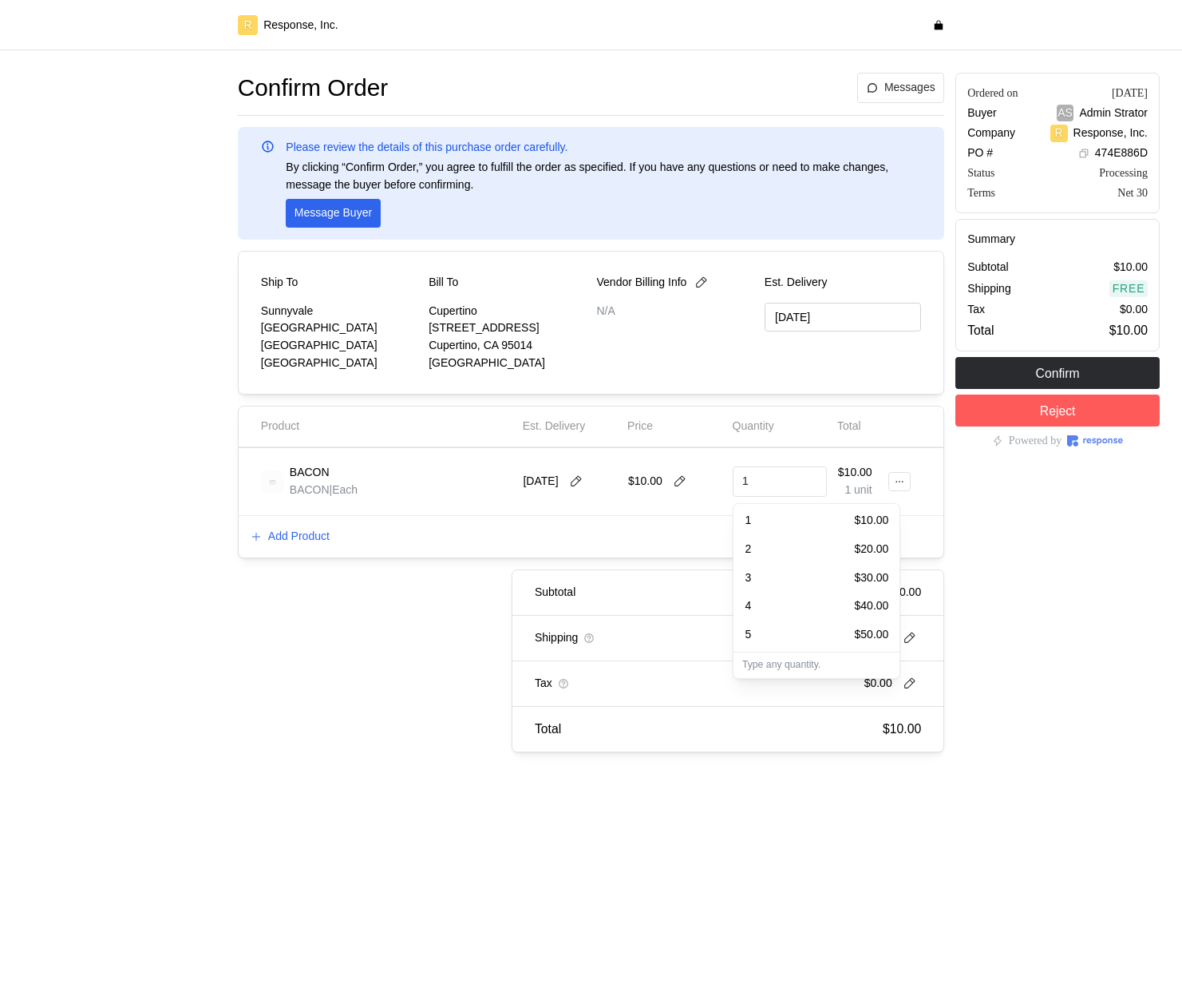
click at [772, 577] on div "3 $30.00" at bounding box center [816, 578] width 143 height 17
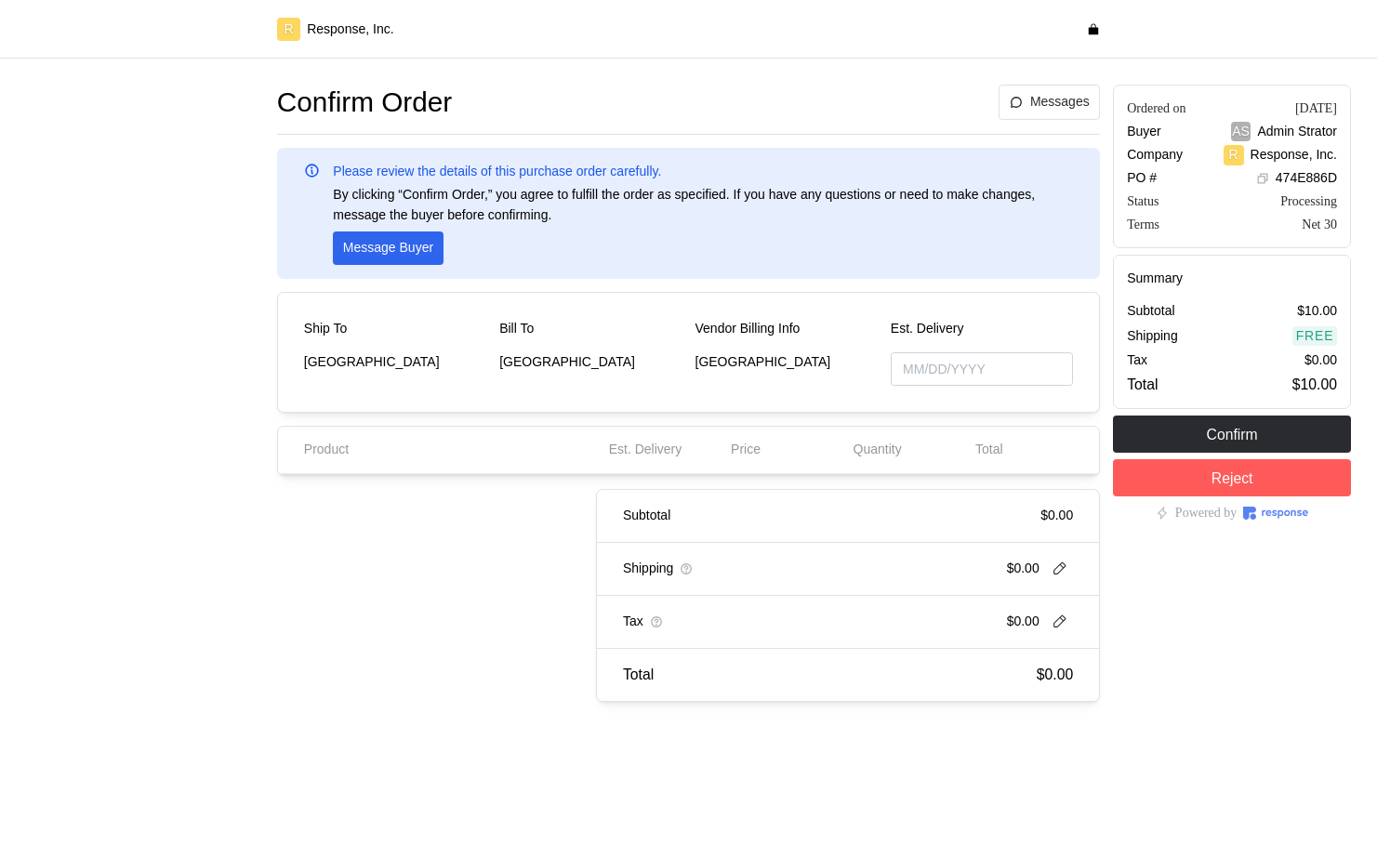
click at [969, 592] on div "Shipping $0.00" at bounding box center [848, 569] width 502 height 53
type input "[DATE]"
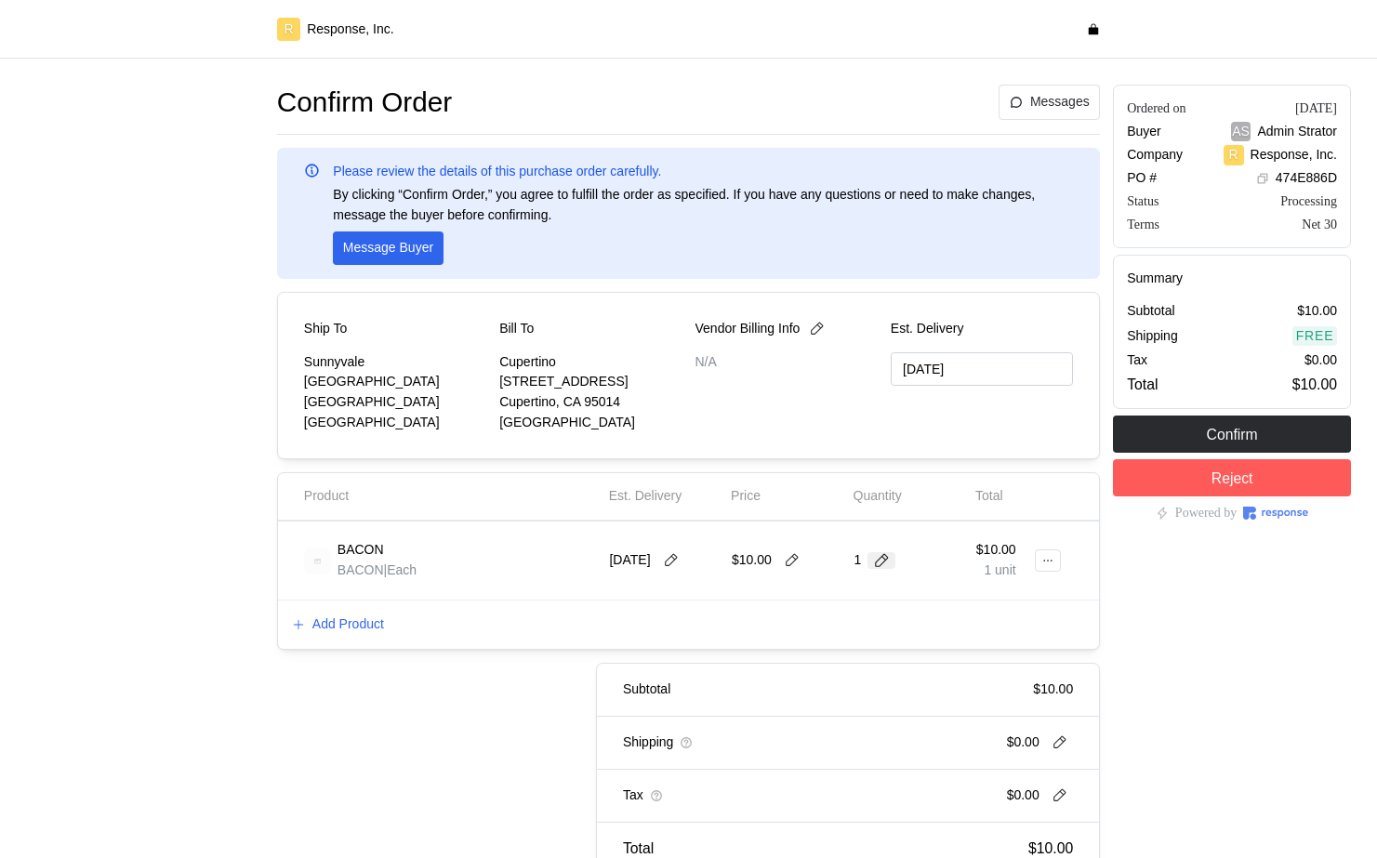
click at [873, 560] on icon at bounding box center [881, 560] width 17 height 17
click at [884, 637] on div "2 $20.00" at bounding box center [951, 640] width 167 height 20
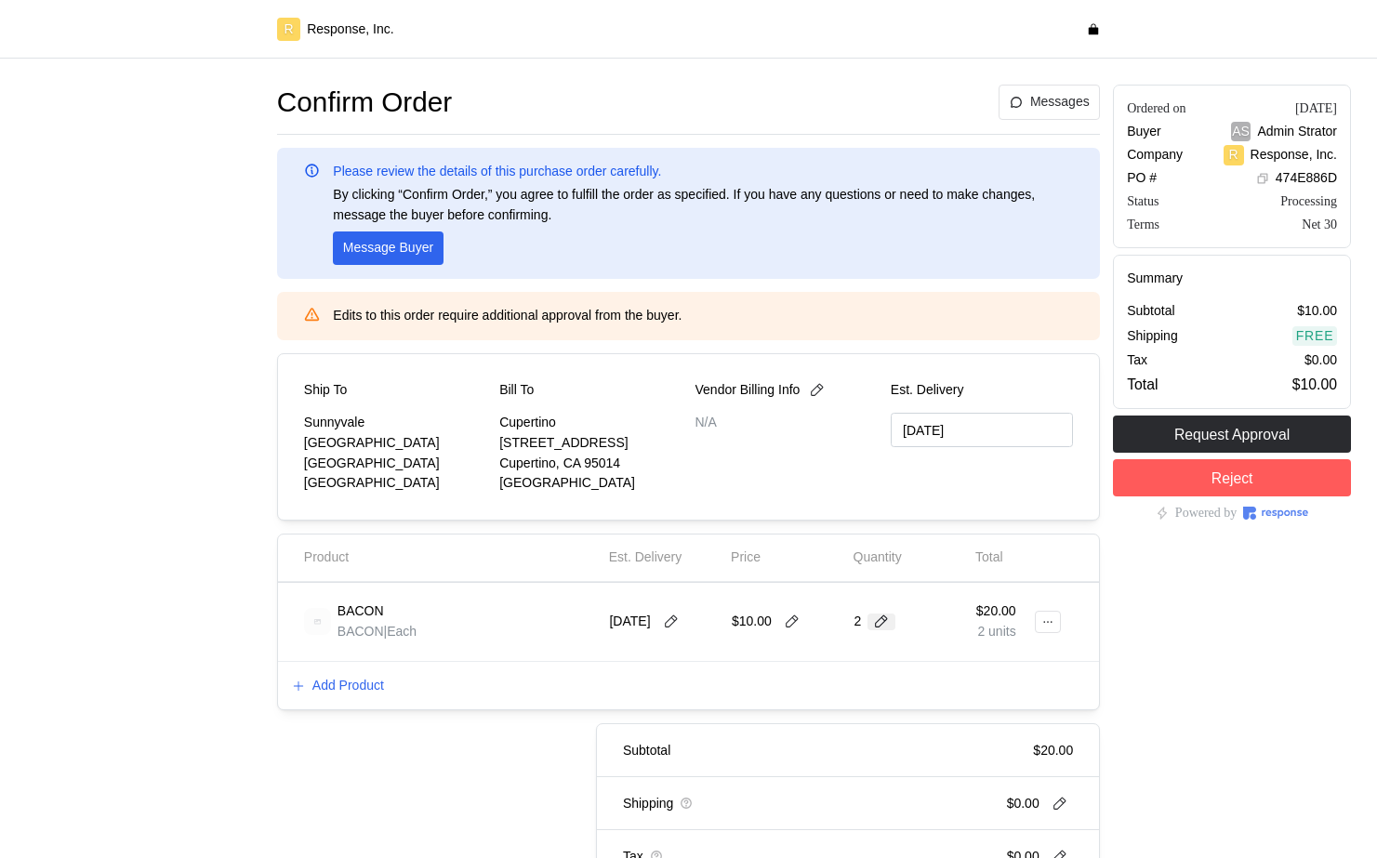
click at [887, 627] on icon at bounding box center [881, 622] width 17 height 17
type input "1"
click at [923, 670] on div "1 $10.00" at bounding box center [951, 667] width 167 height 20
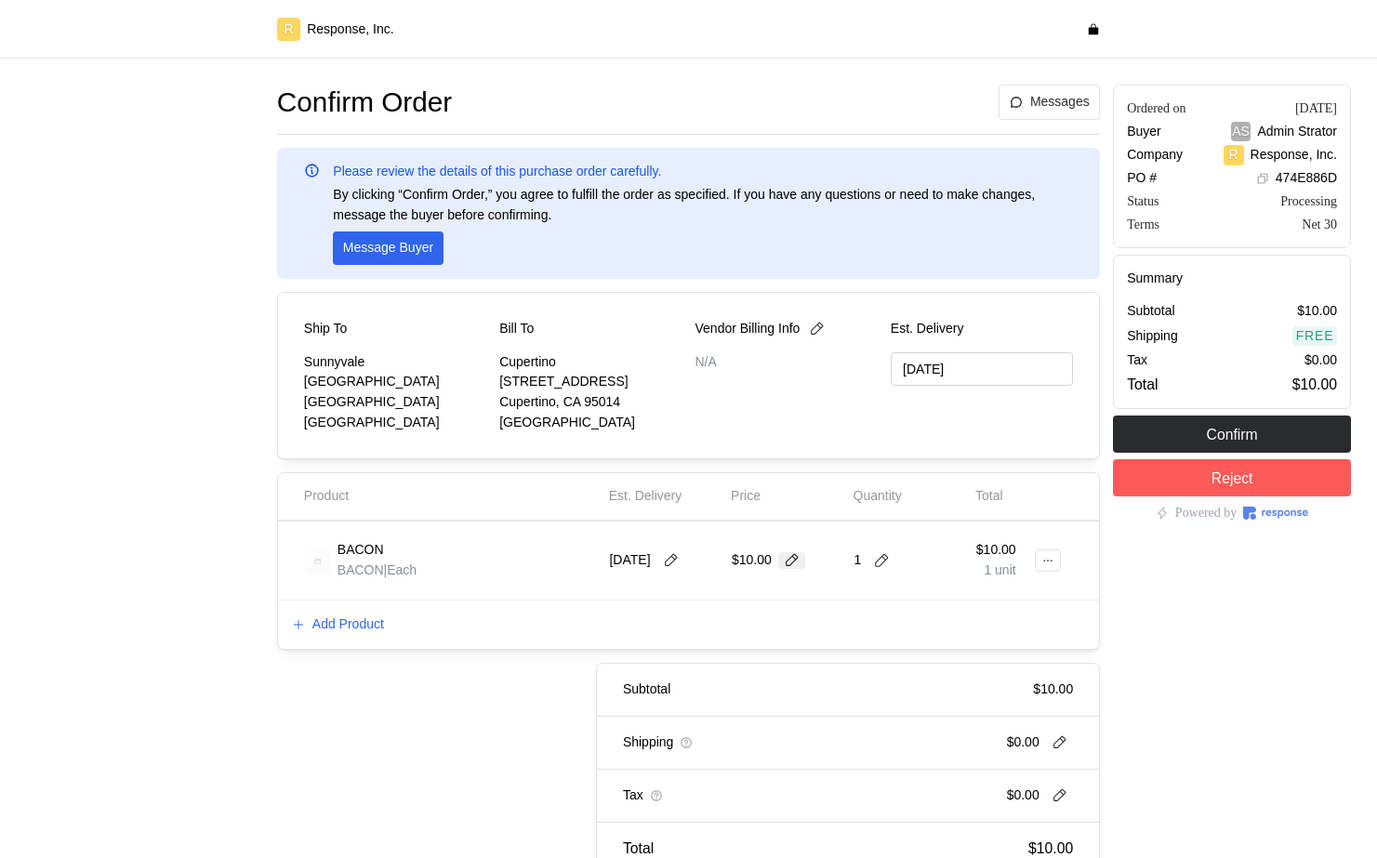
click at [797, 553] on icon at bounding box center [792, 560] width 17 height 17
type input "15"
click at [1210, 598] on div "Ordered on Sep 23, 2025 Buyer AS Admin Strator Company R Response, Inc. PO # 47…" at bounding box center [1232, 480] width 251 height 804
click at [786, 564] on icon at bounding box center [792, 560] width 17 height 17
type input "15"
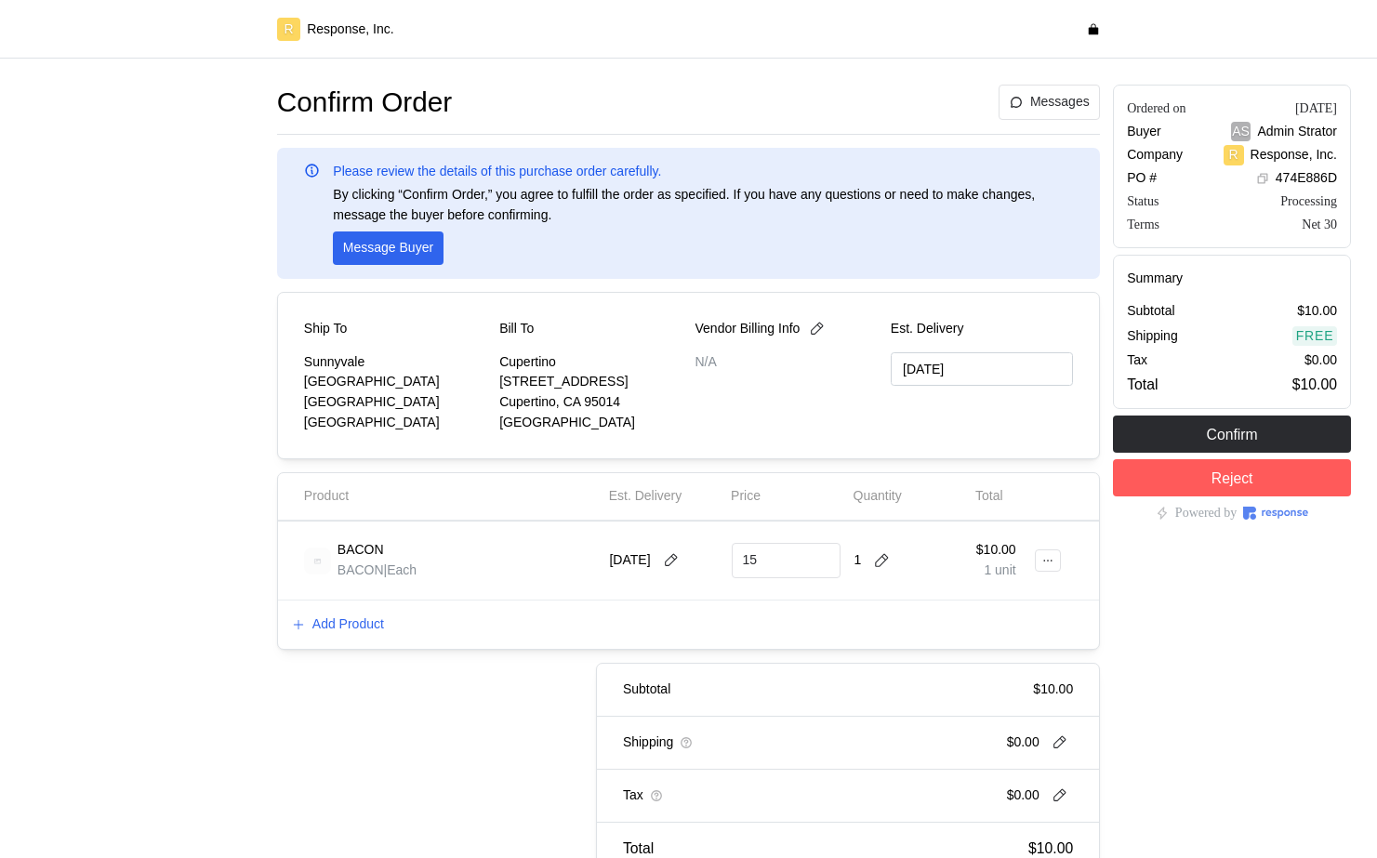
click at [986, 631] on div "Add Product" at bounding box center [688, 625] width 821 height 48
click at [793, 562] on input "15" at bounding box center [785, 560] width 87 height 33
click at [948, 512] on div "Quantity" at bounding box center [908, 496] width 122 height 33
click at [806, 556] on input "15" at bounding box center [785, 560] width 87 height 33
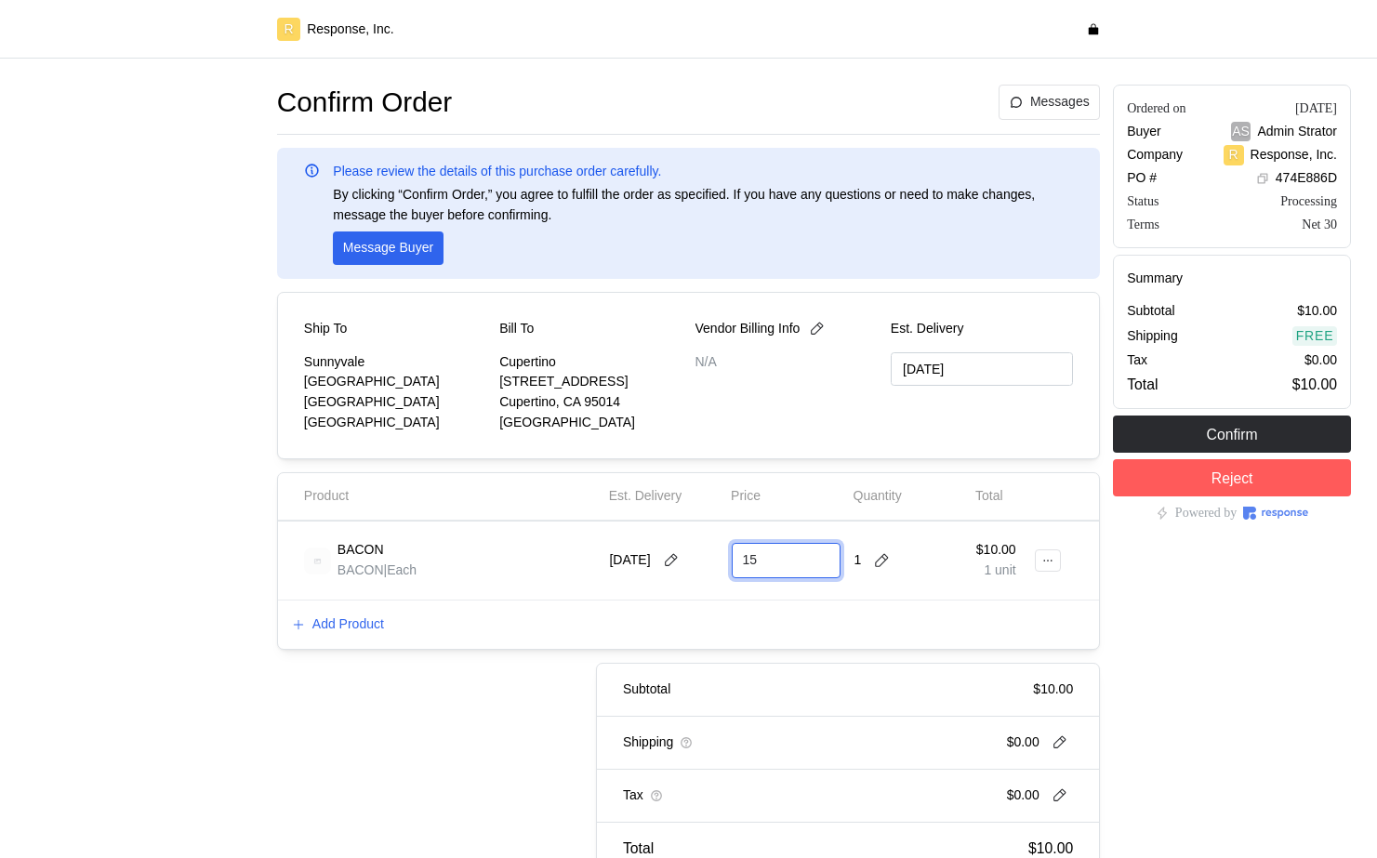
click at [806, 556] on input "15" at bounding box center [785, 560] width 87 height 33
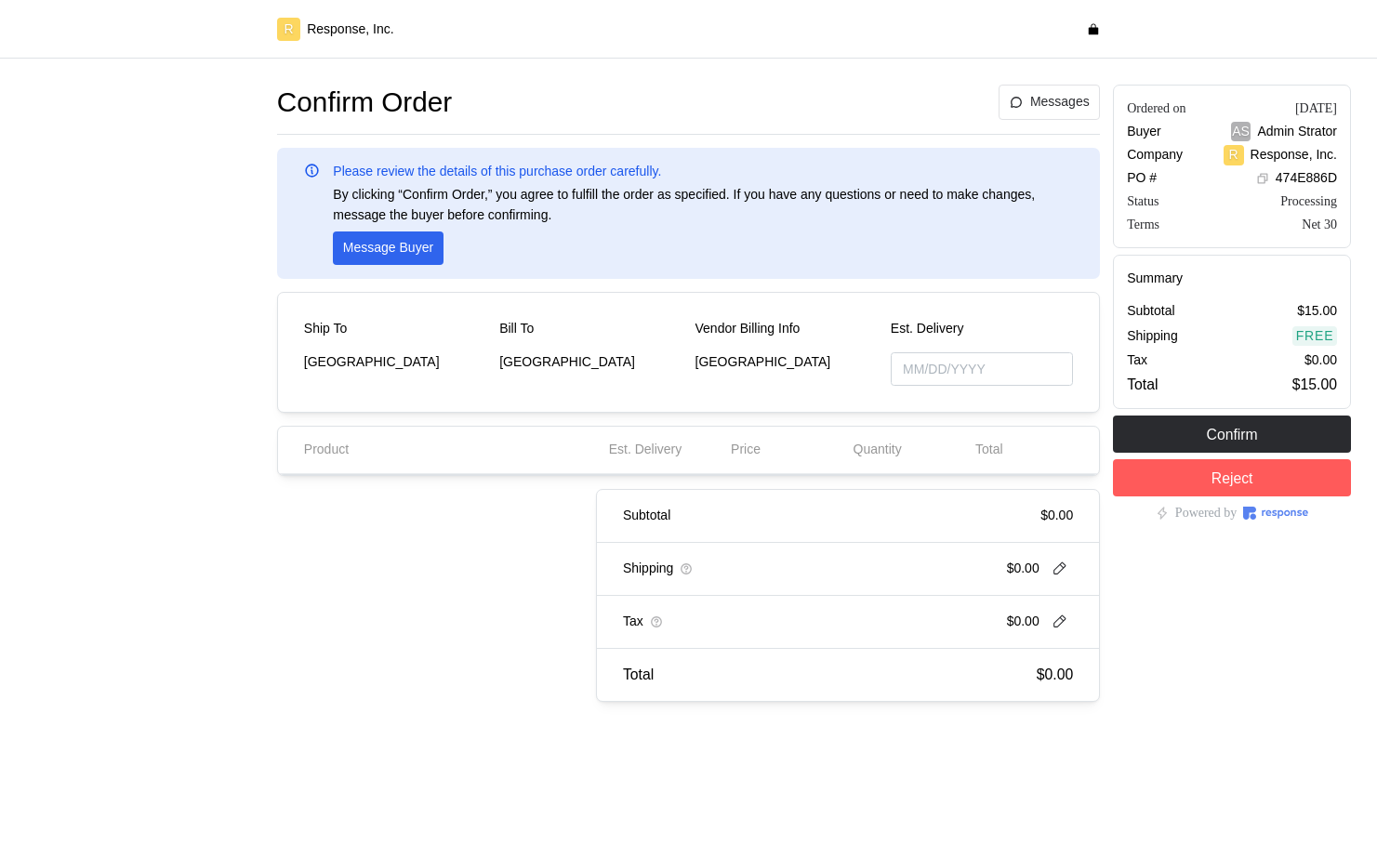
type input "[DATE]"
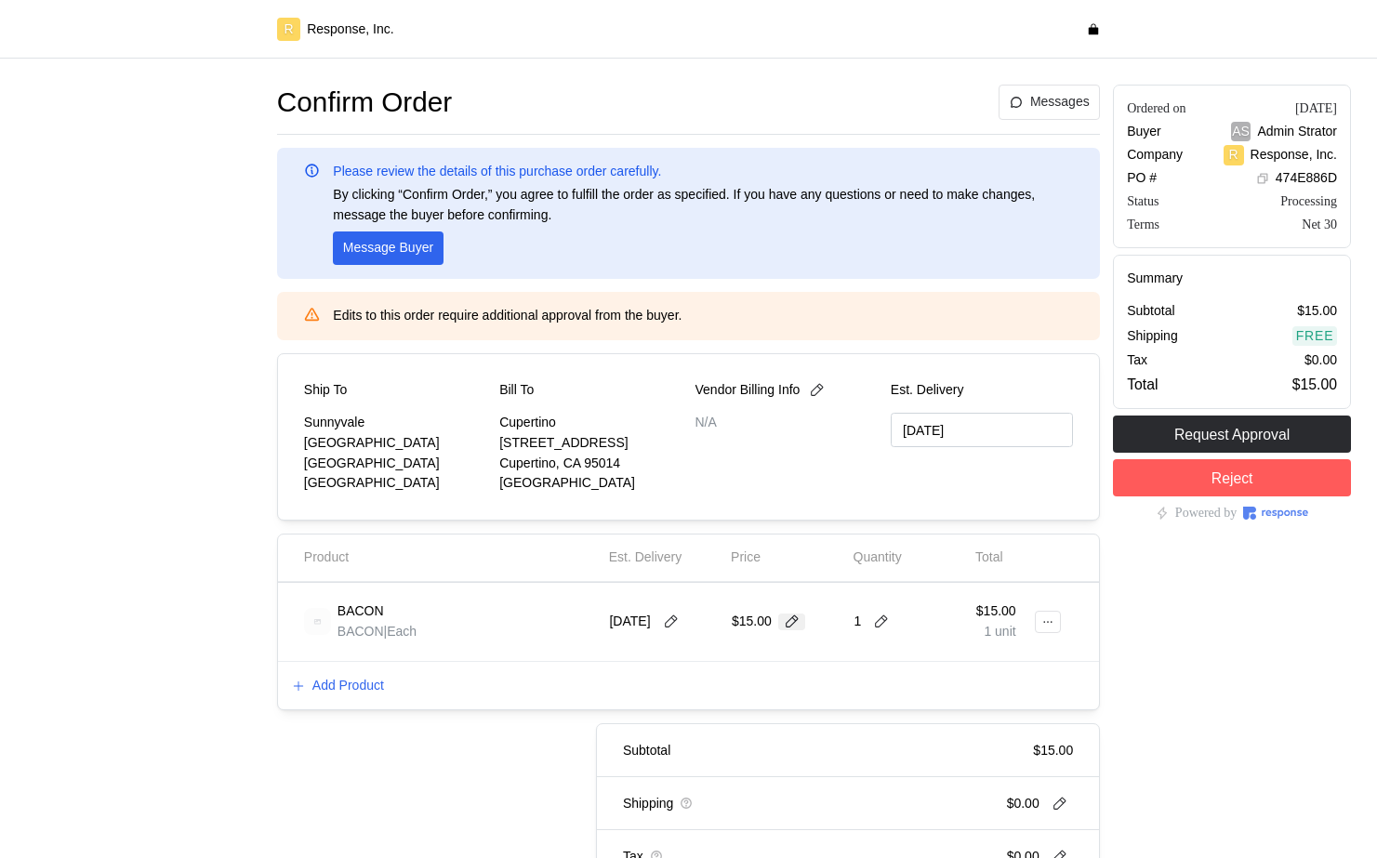
click at [791, 617] on icon at bounding box center [792, 622] width 17 height 17
type input "12"
click at [935, 622] on div "1" at bounding box center [908, 622] width 109 height 52
type input "[DATE]"
click at [790, 628] on icon at bounding box center [792, 622] width 17 height 17
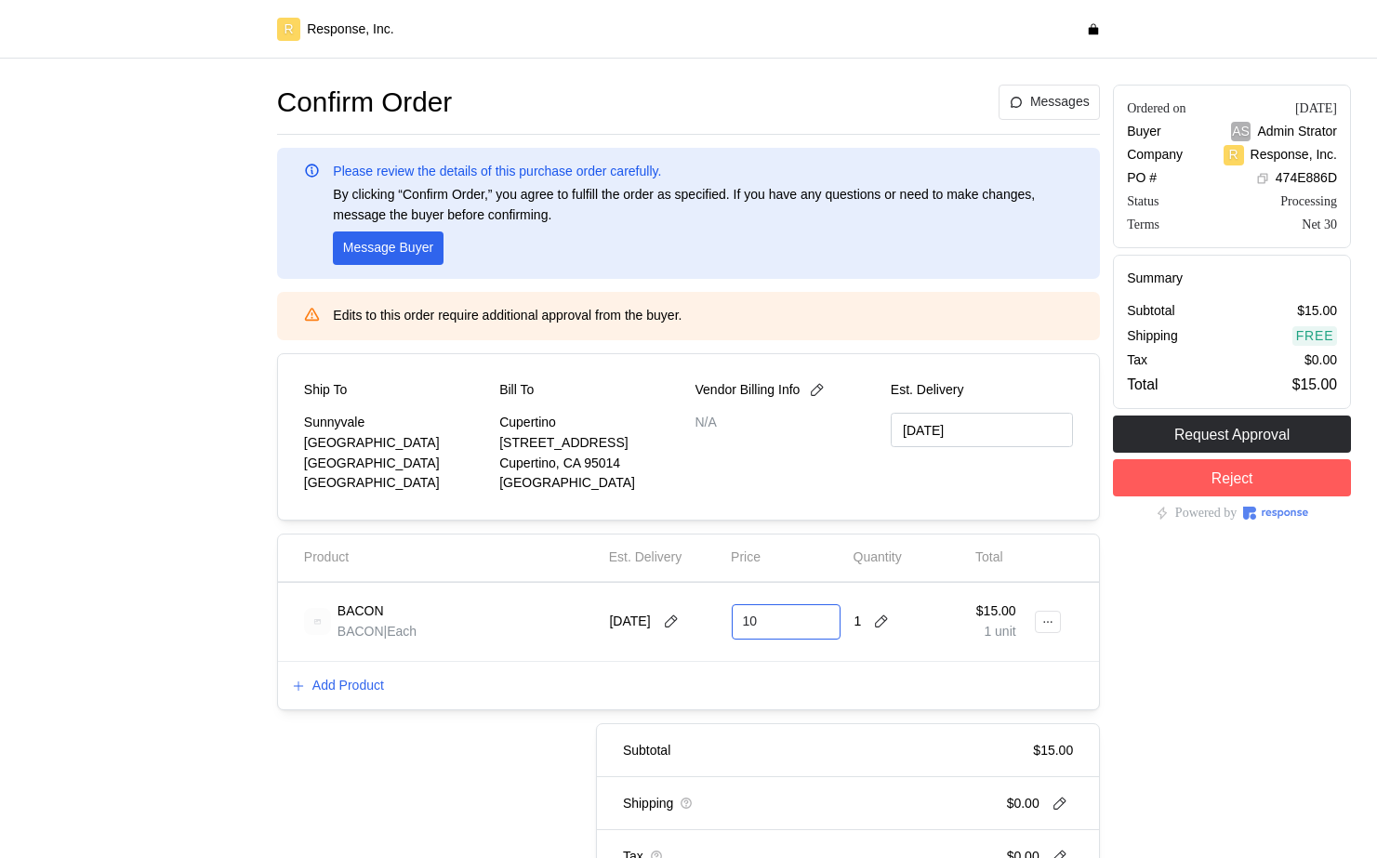
type input "10"
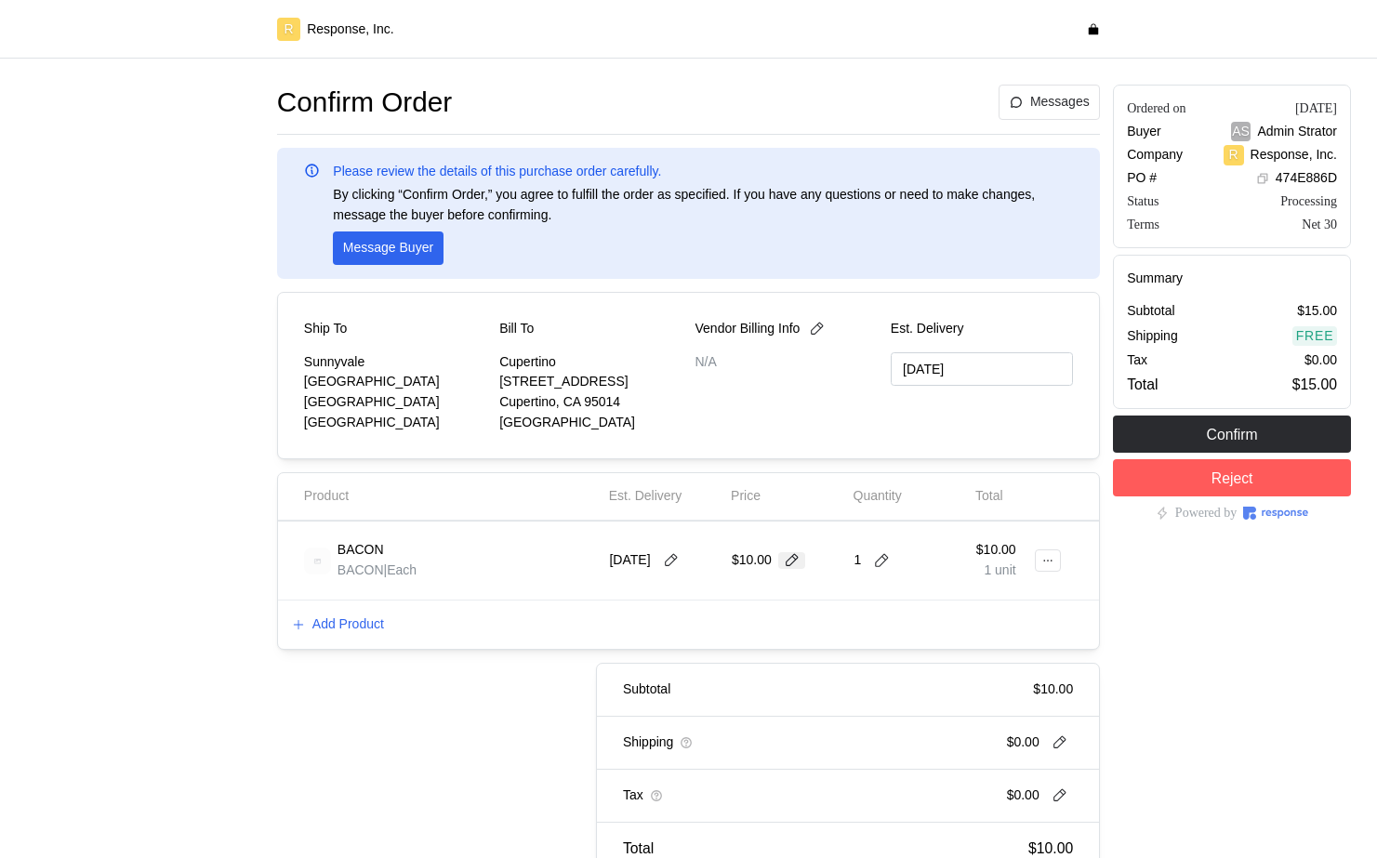
click at [796, 560] on icon at bounding box center [792, 560] width 17 height 17
click at [799, 568] on input "15" at bounding box center [785, 560] width 87 height 33
type input "1"
type input "12"
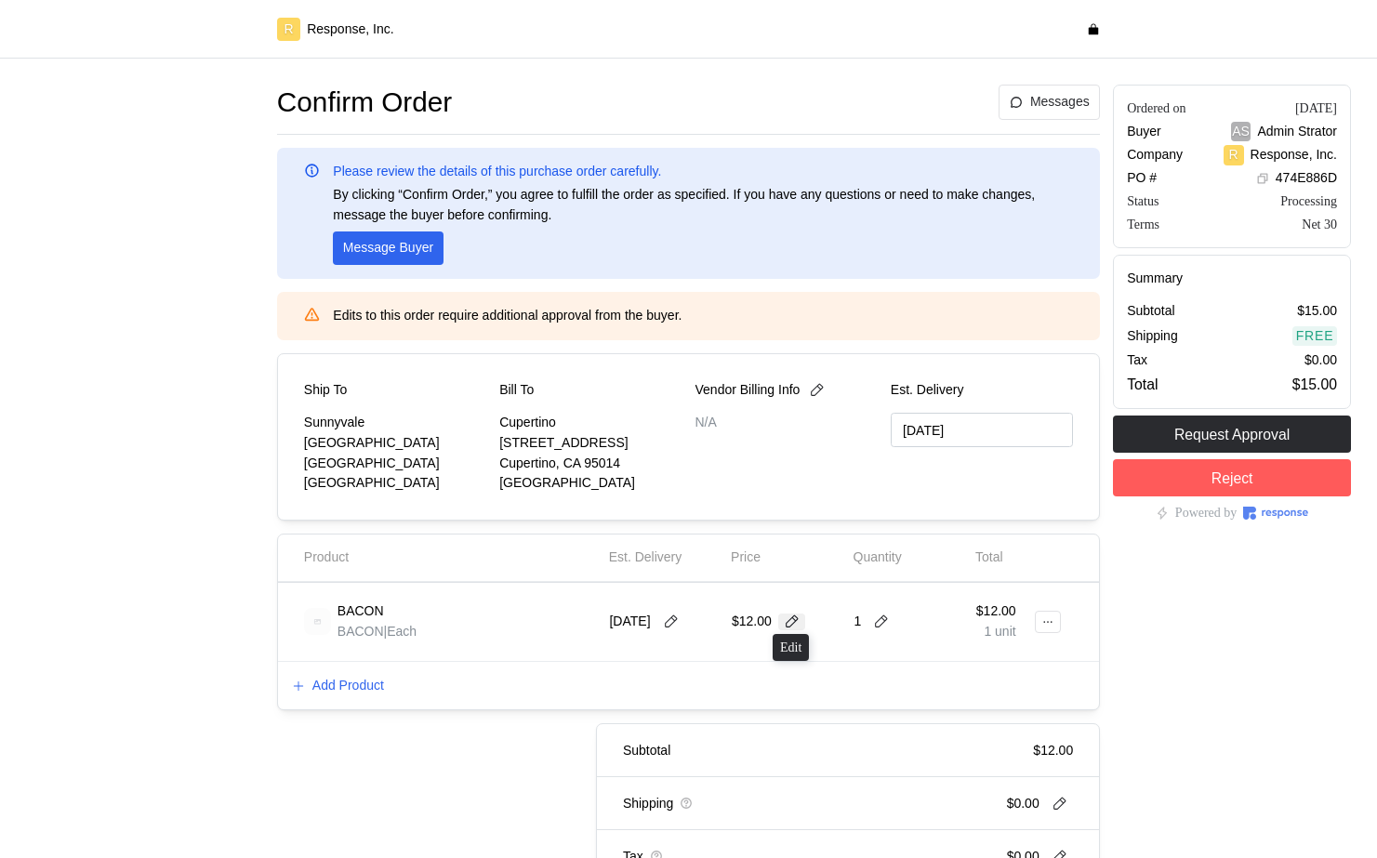
click at [790, 623] on icon at bounding box center [792, 622] width 17 height 17
type input "1"
type input "50"
click button
type input "5"
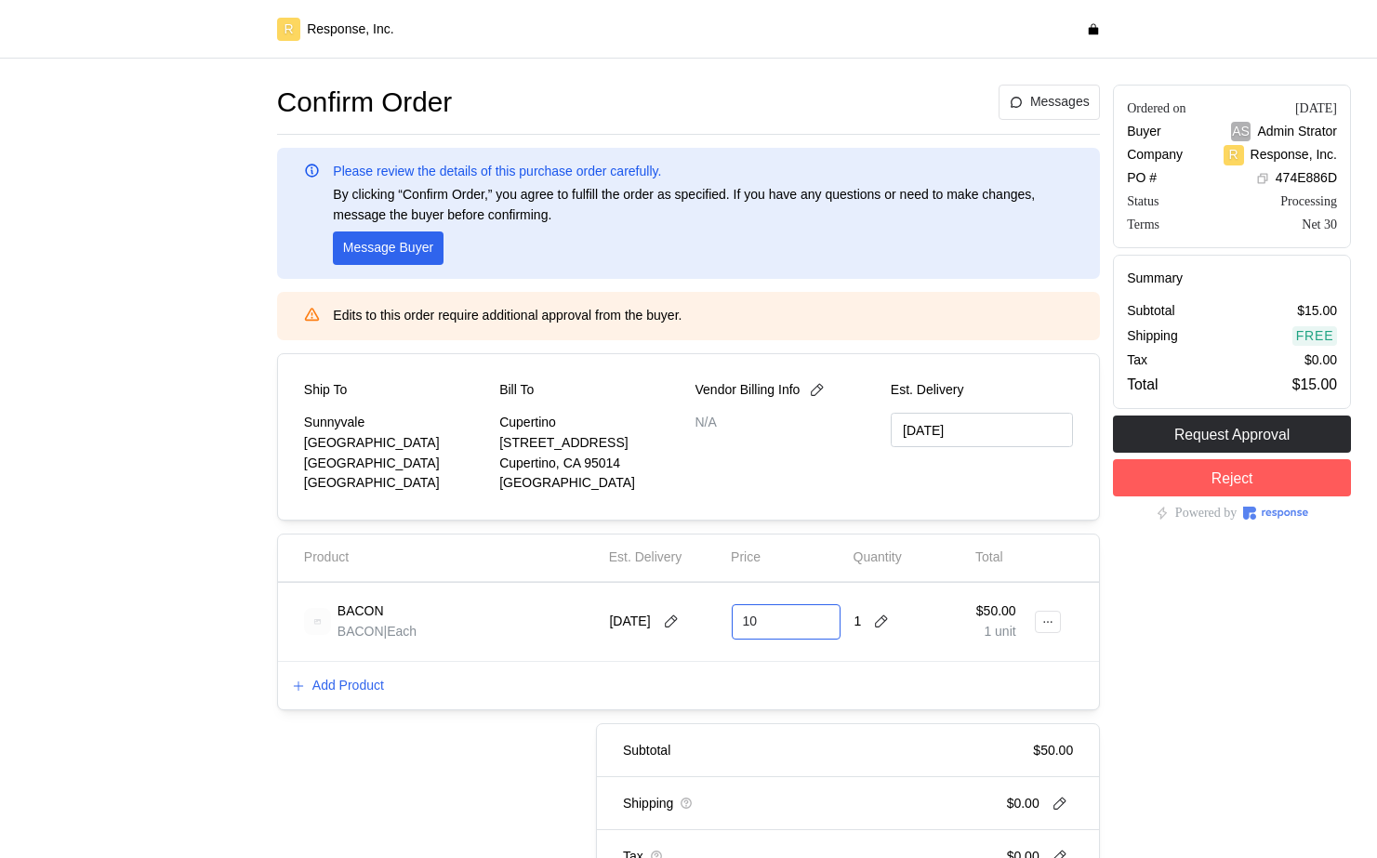
type input "10"
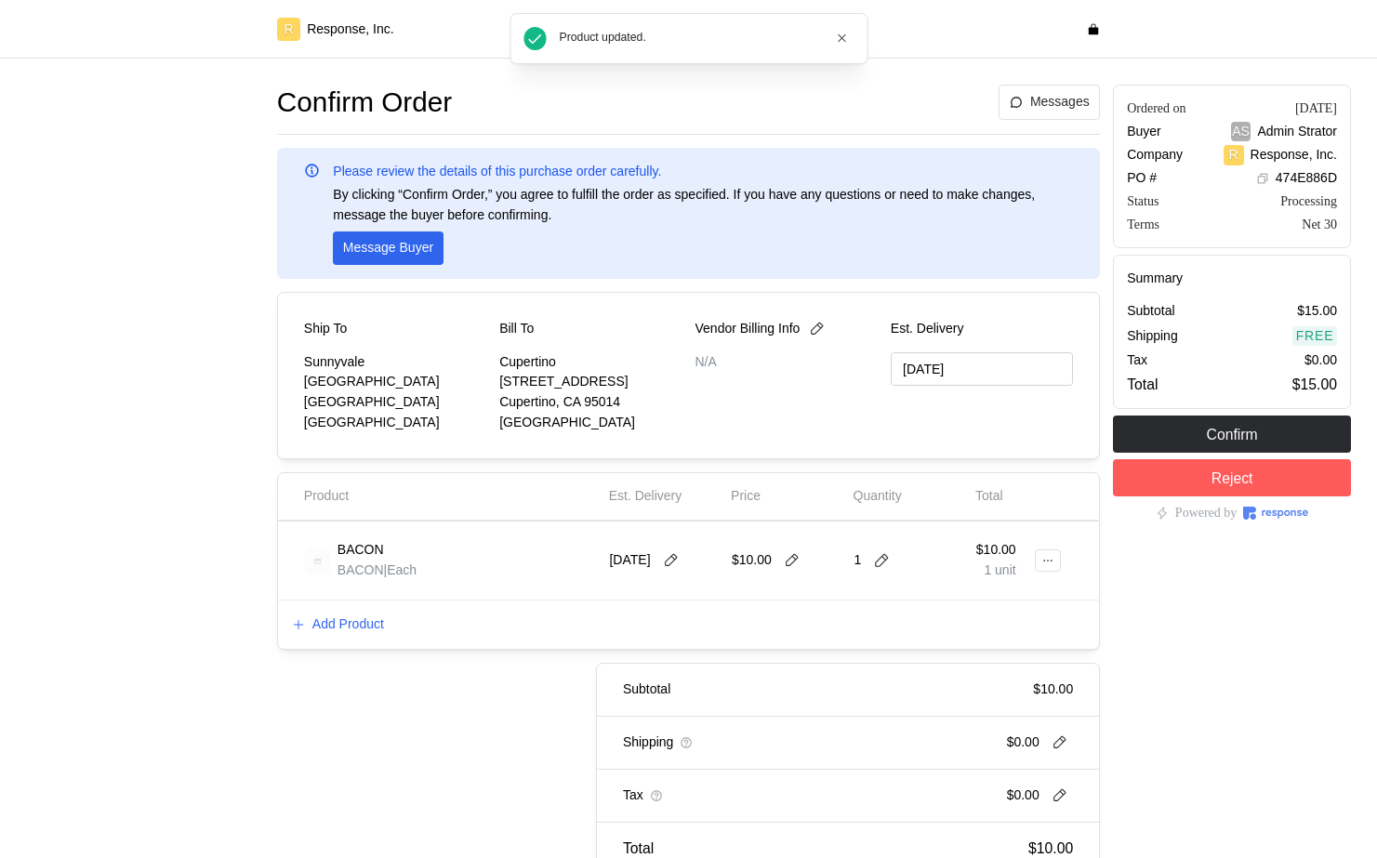
click div "1"
click icon
type input "10"
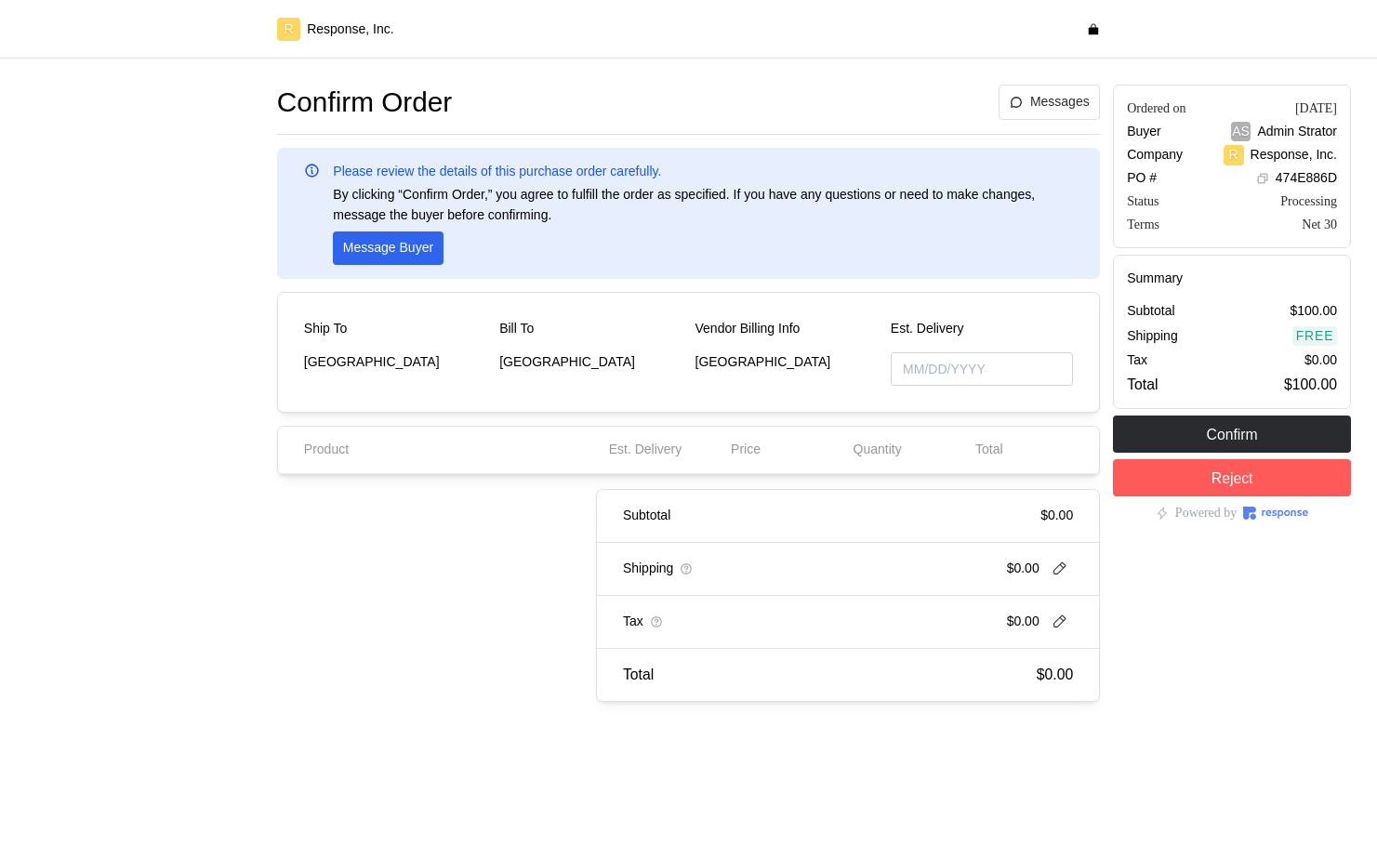
type input "[DATE]"
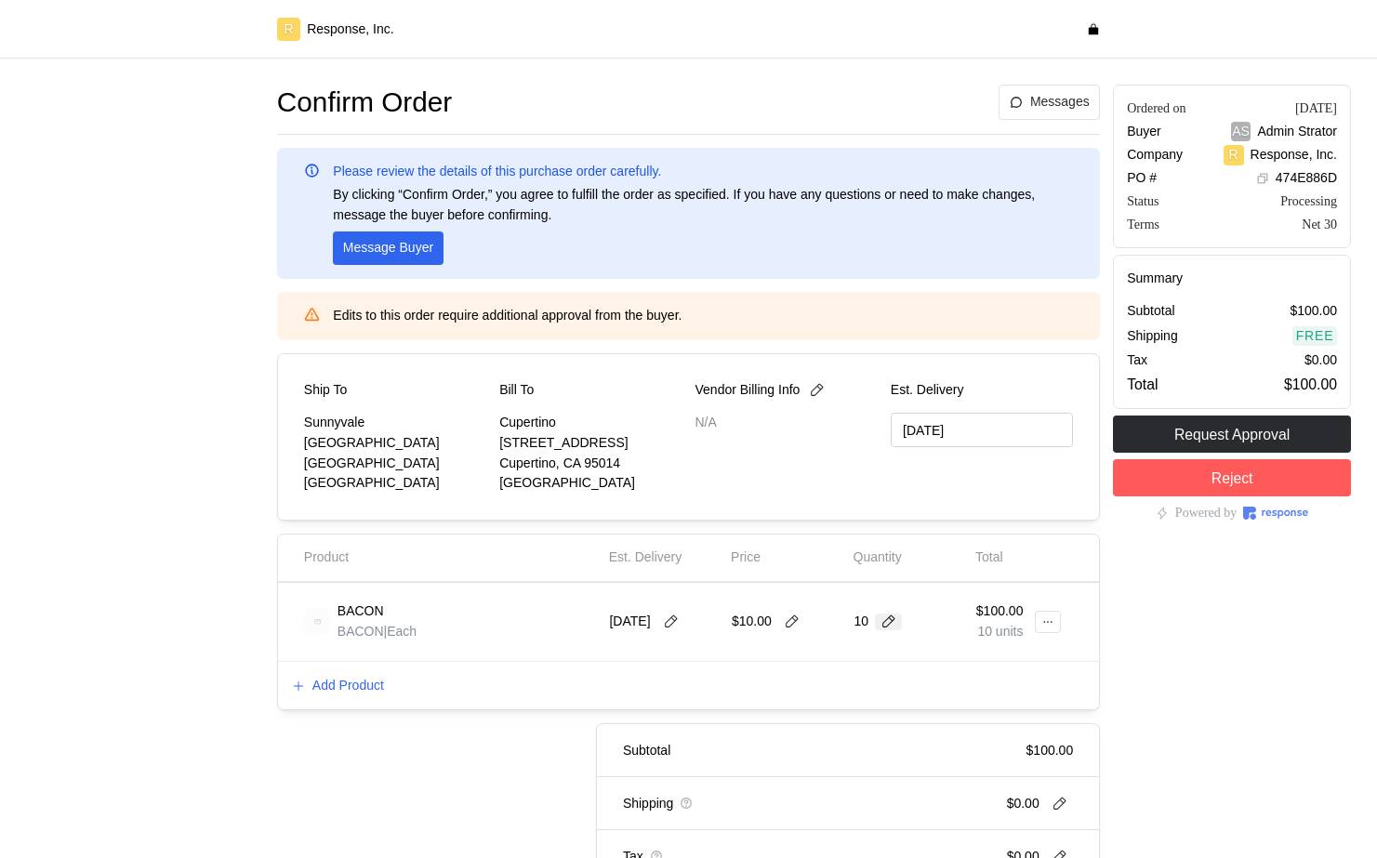
click at [892, 619] on icon at bounding box center [889, 622] width 17 height 17
type input "1"
click at [893, 666] on div "1 $10.00" at bounding box center [951, 667] width 167 height 20
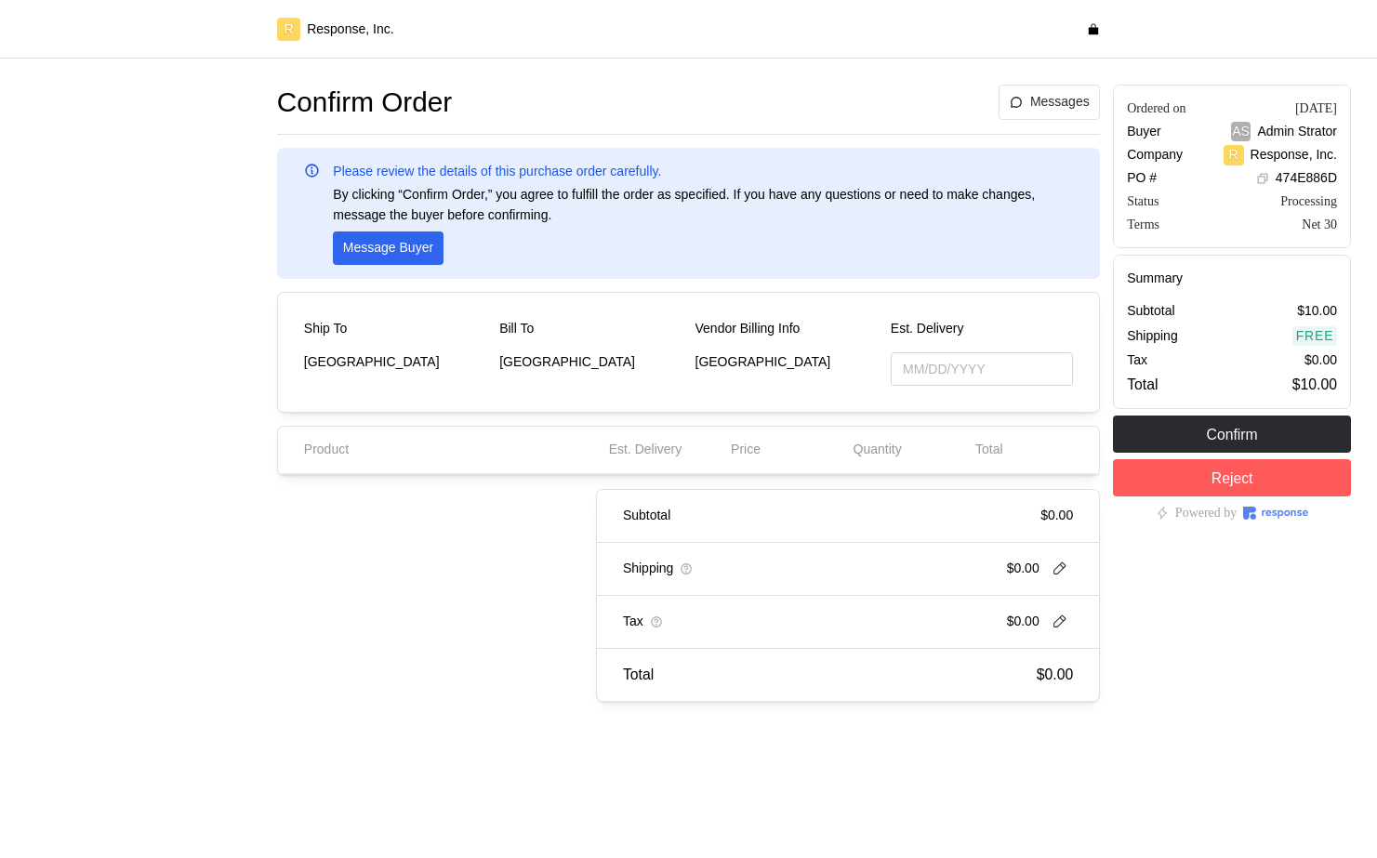
type input "[DATE]"
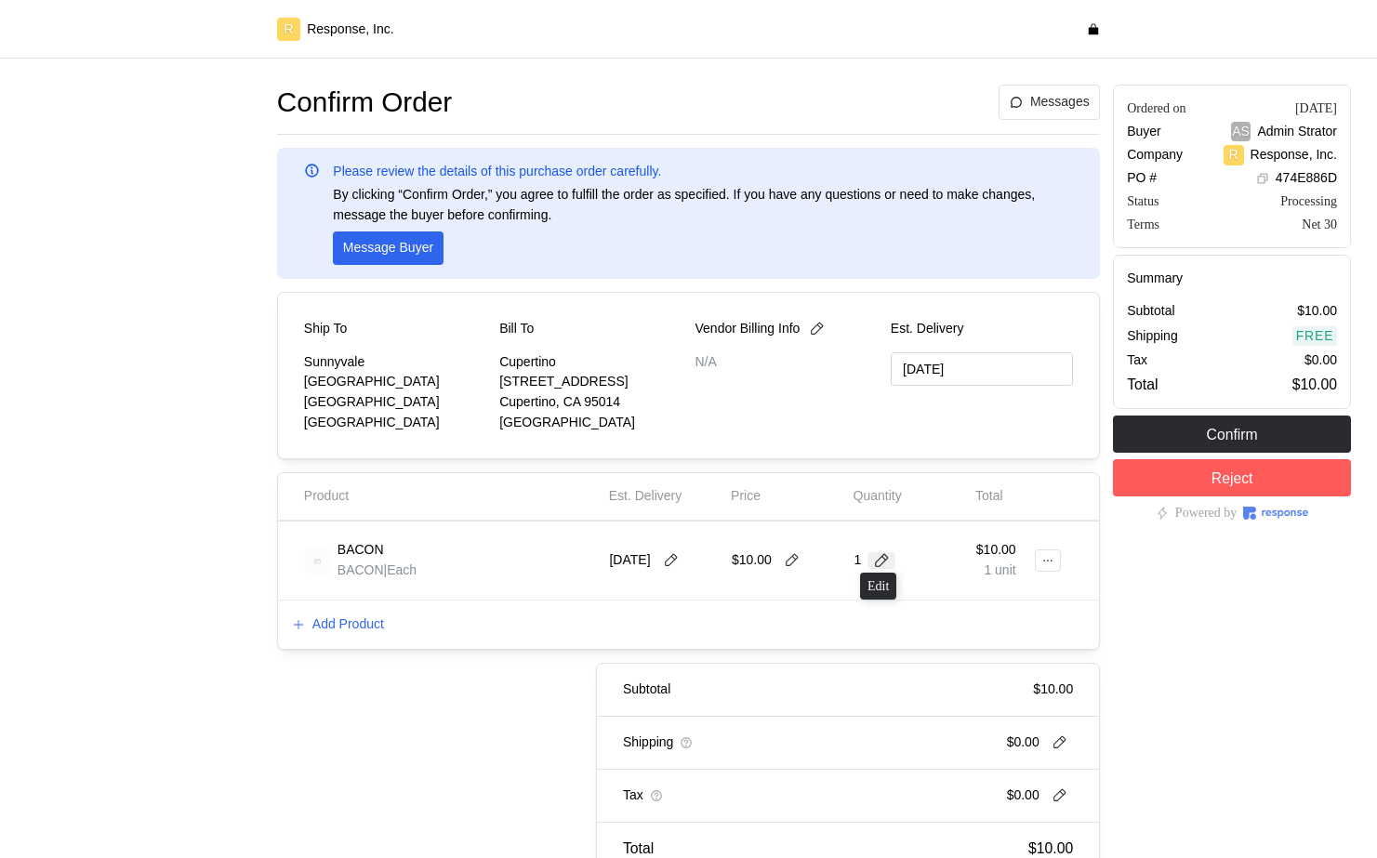
click at [883, 559] on icon at bounding box center [881, 560] width 13 height 13
click at [896, 641] on div "2 $20.00" at bounding box center [951, 640] width 167 height 20
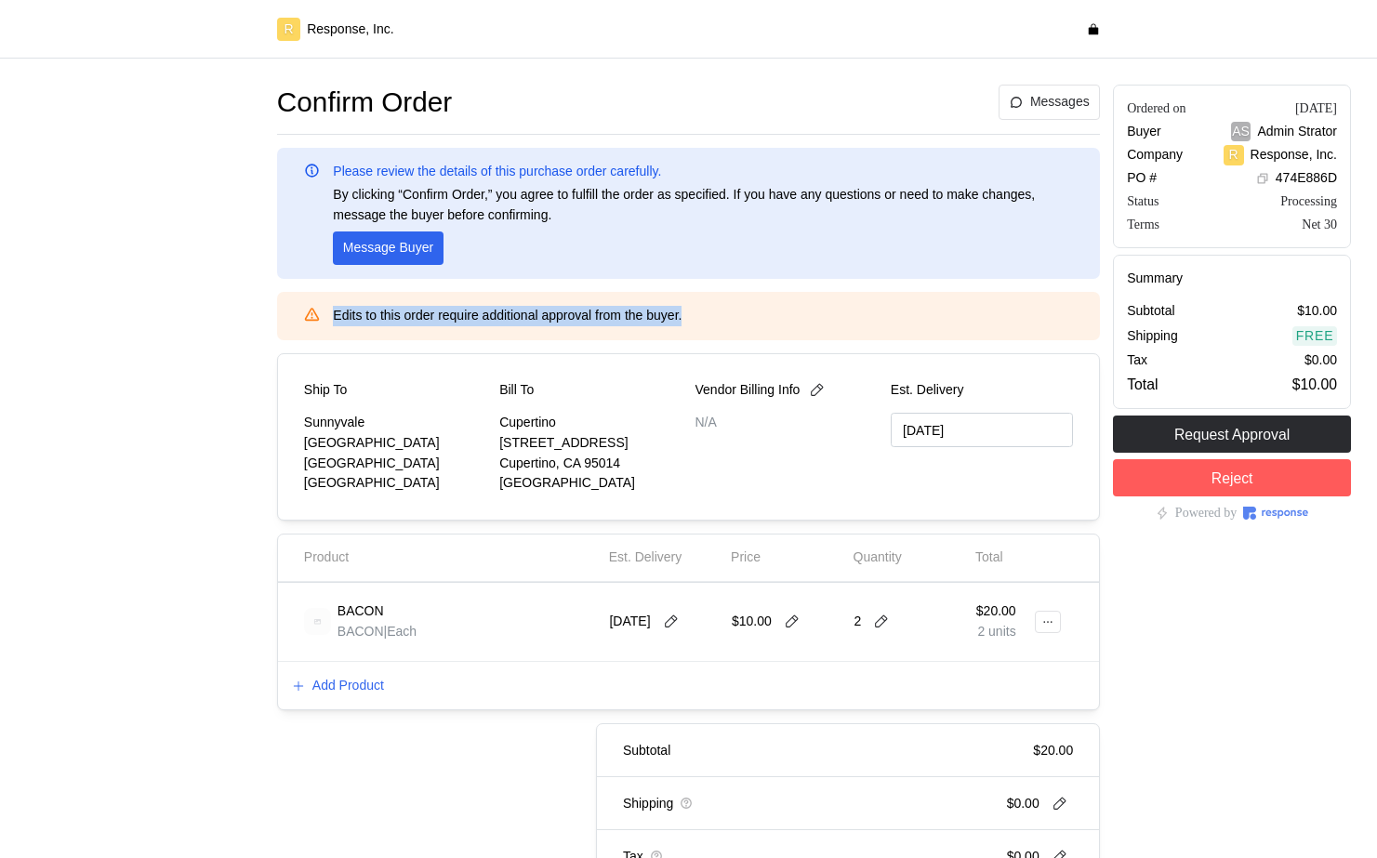
drag, startPoint x: 757, startPoint y: 316, endPoint x: 333, endPoint y: 313, distance: 424.1
click at [333, 313] on p "Edits to this order require additional approval from the buyer." at bounding box center [703, 316] width 740 height 20
copy p "Edits to this order require additional approval from the buyer."
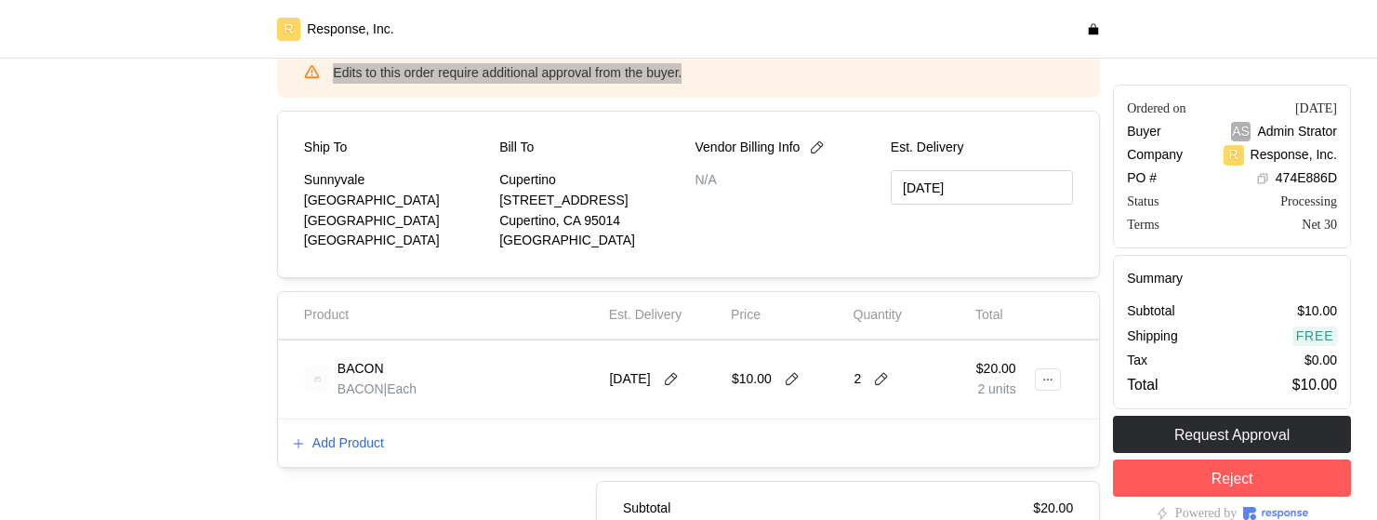
scroll to position [276, 0]
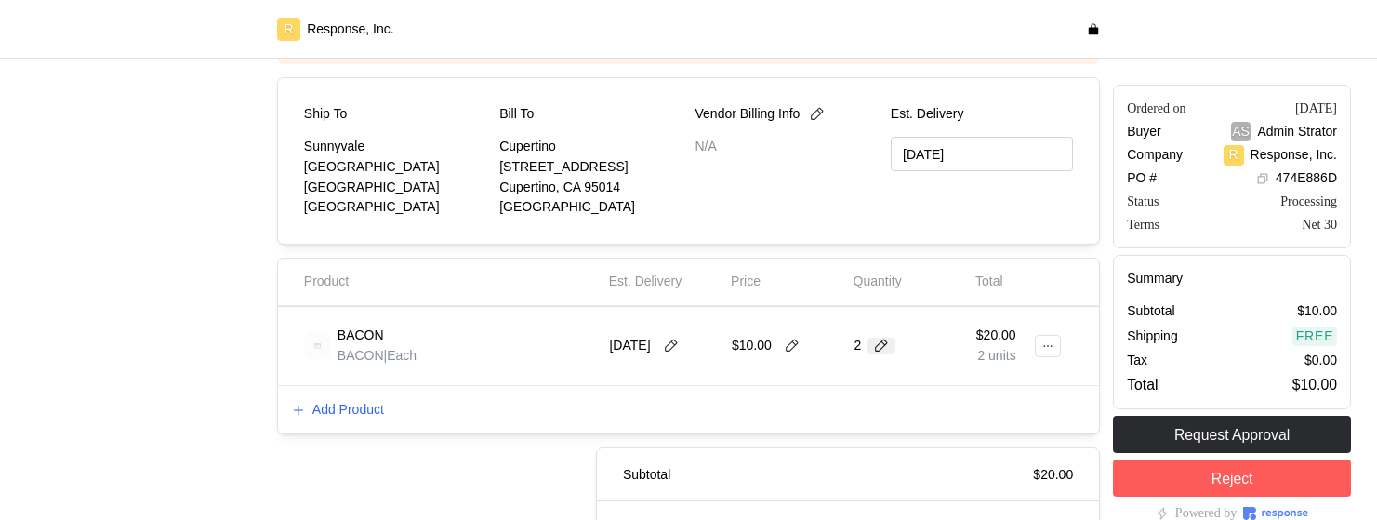
click at [883, 347] on icon at bounding box center [881, 346] width 17 height 17
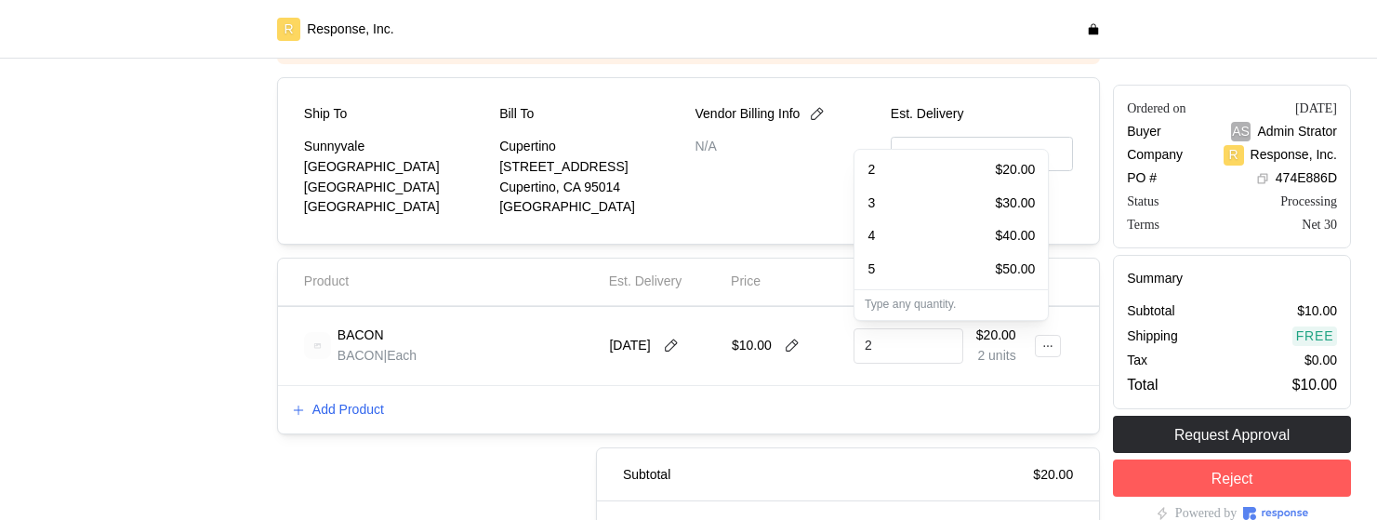
click at [931, 211] on div "3 $30.00" at bounding box center [951, 203] width 167 height 20
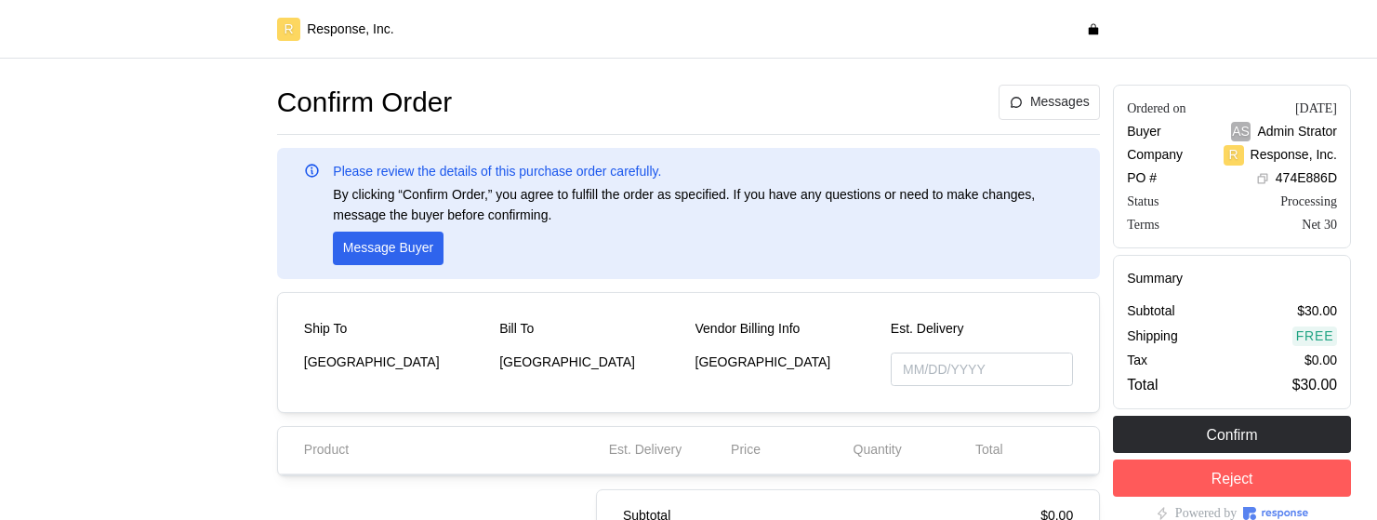
type input "[DATE]"
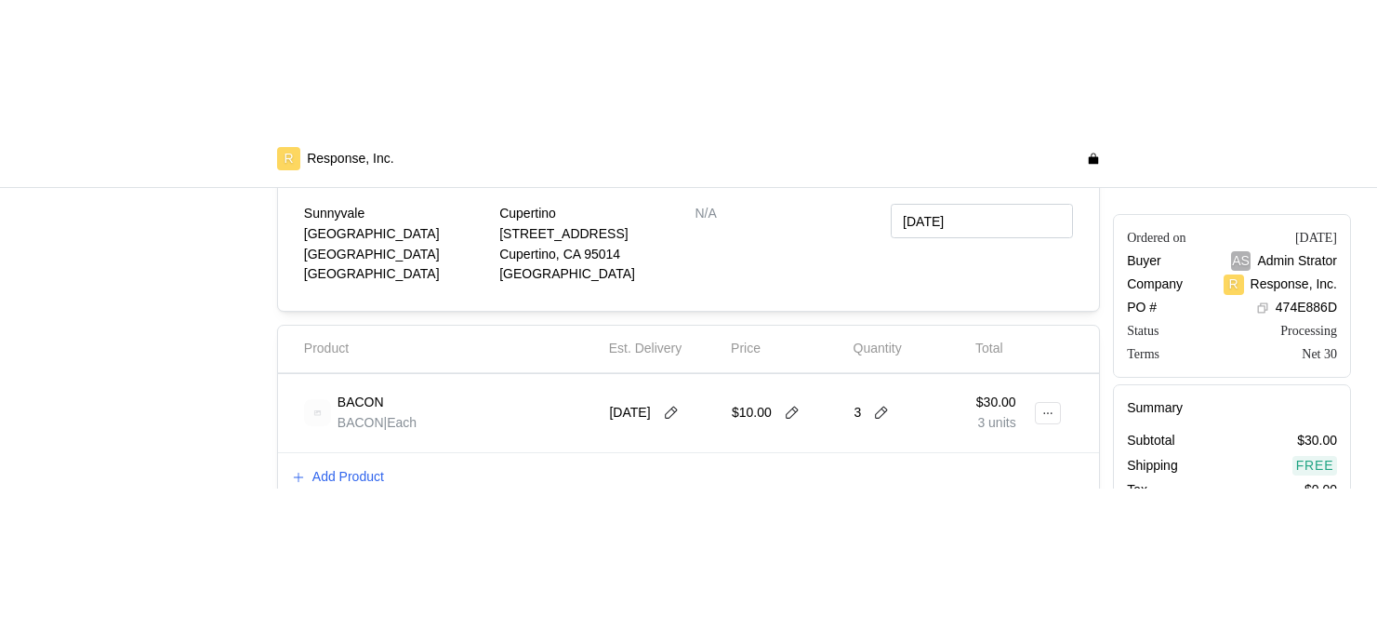
scroll to position [415, 0]
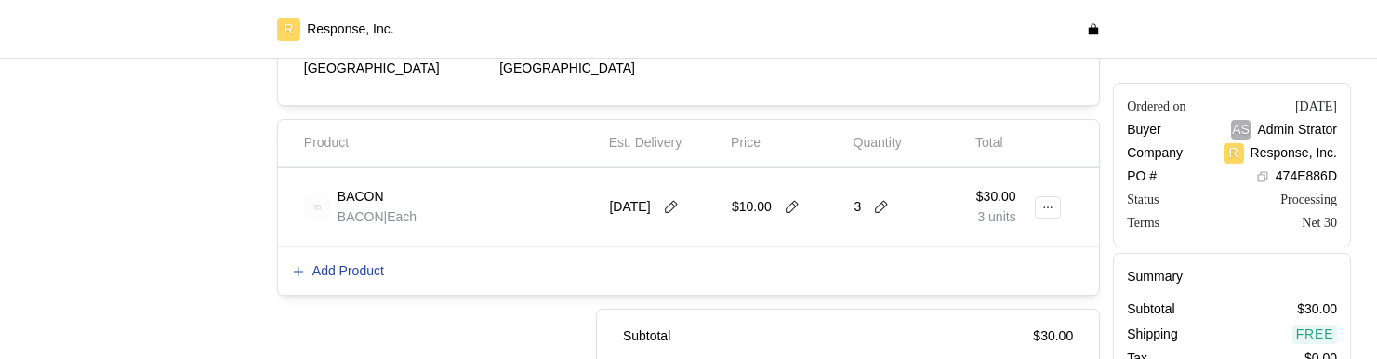
click at [345, 261] on p "Add Product" at bounding box center [348, 271] width 72 height 20
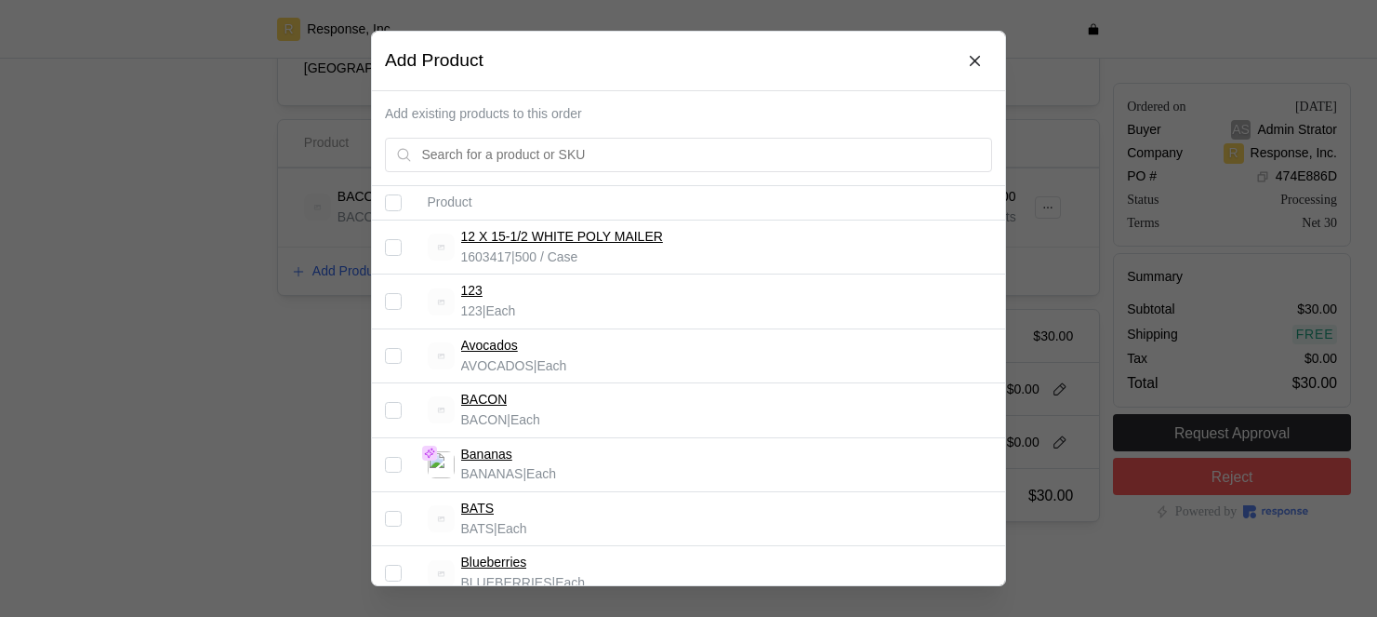
click at [391, 466] on input "Select record 5" at bounding box center [393, 465] width 17 height 17
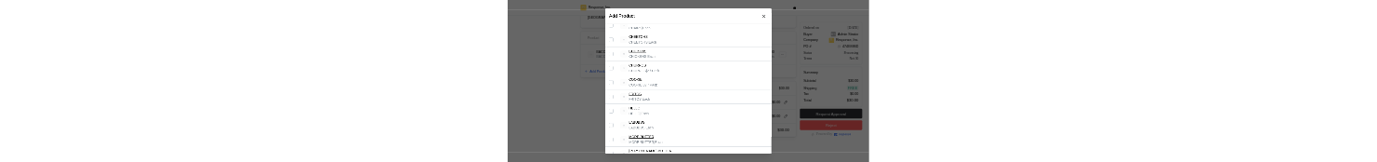
scroll to position [1733, 0]
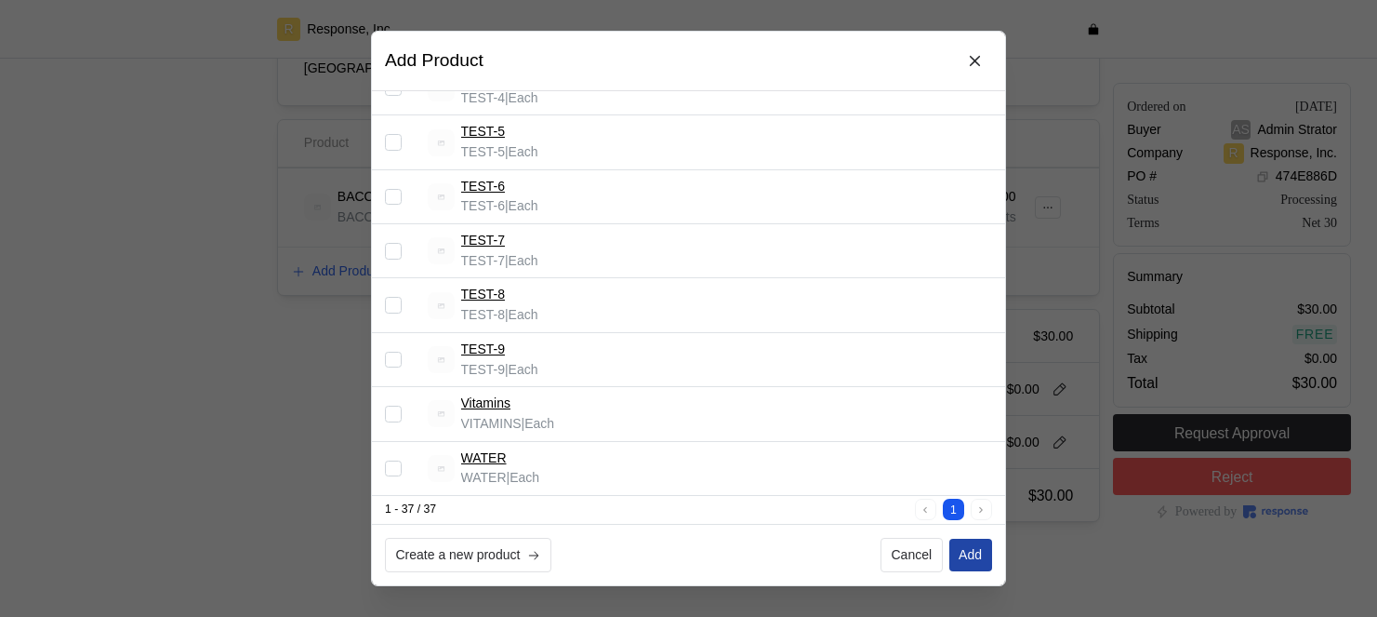
click at [973, 519] on p "Add" at bounding box center [970, 555] width 23 height 20
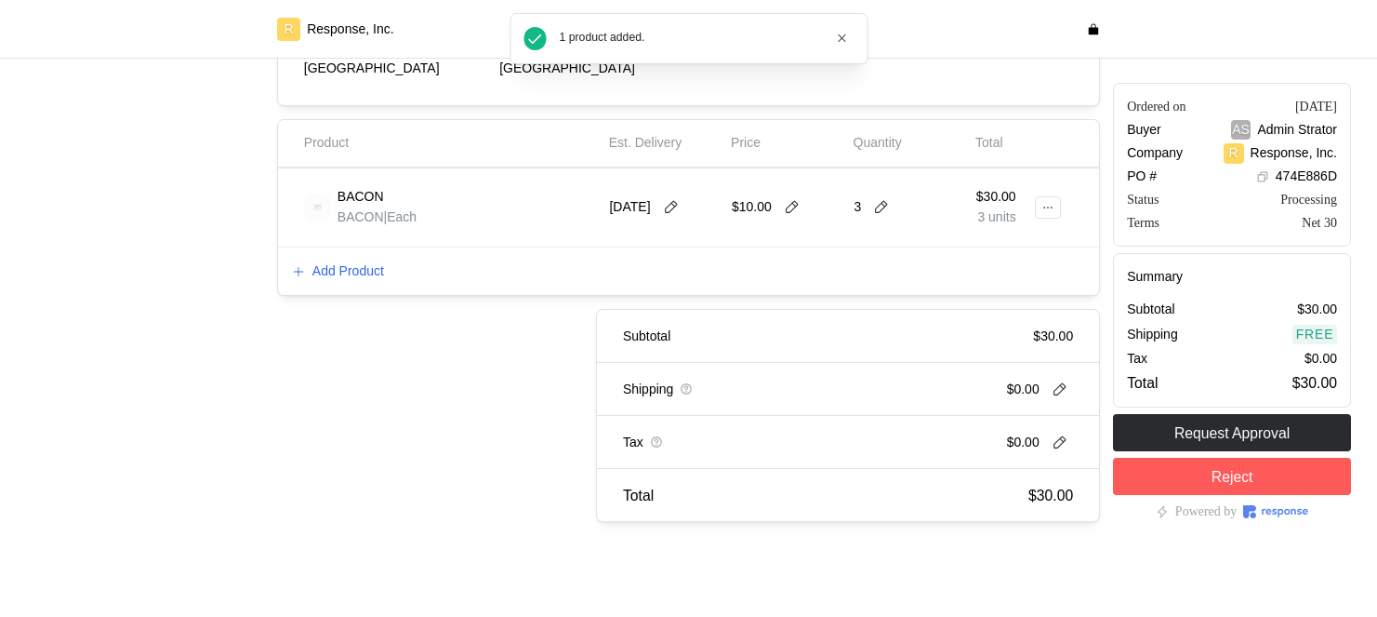
checkbox input "false"
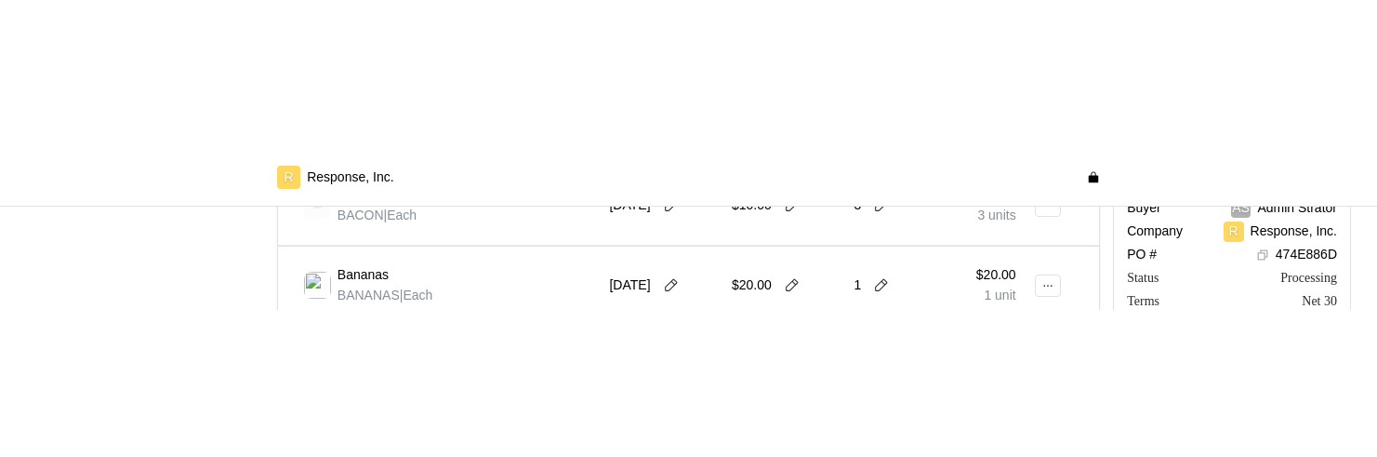
scroll to position [597, 0]
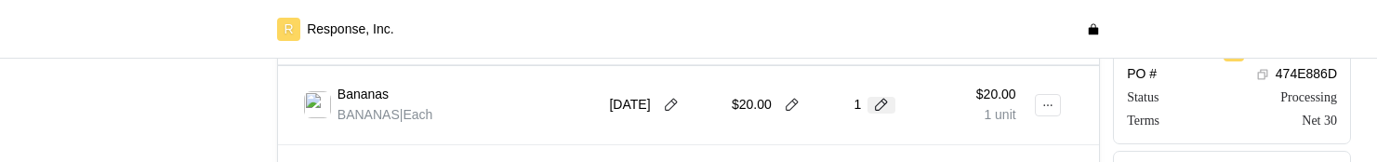
click at [882, 111] on icon at bounding box center [881, 105] width 17 height 17
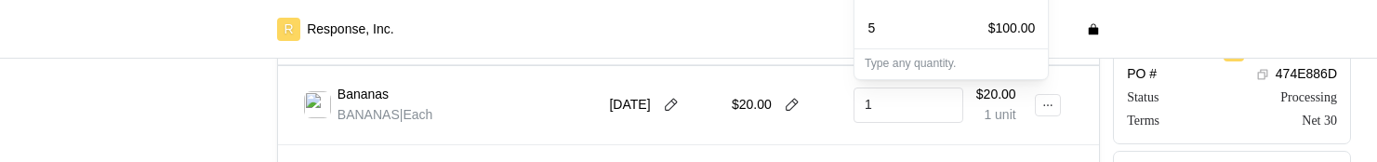
click at [888, 29] on div "5 $100.00" at bounding box center [951, 29] width 167 height 20
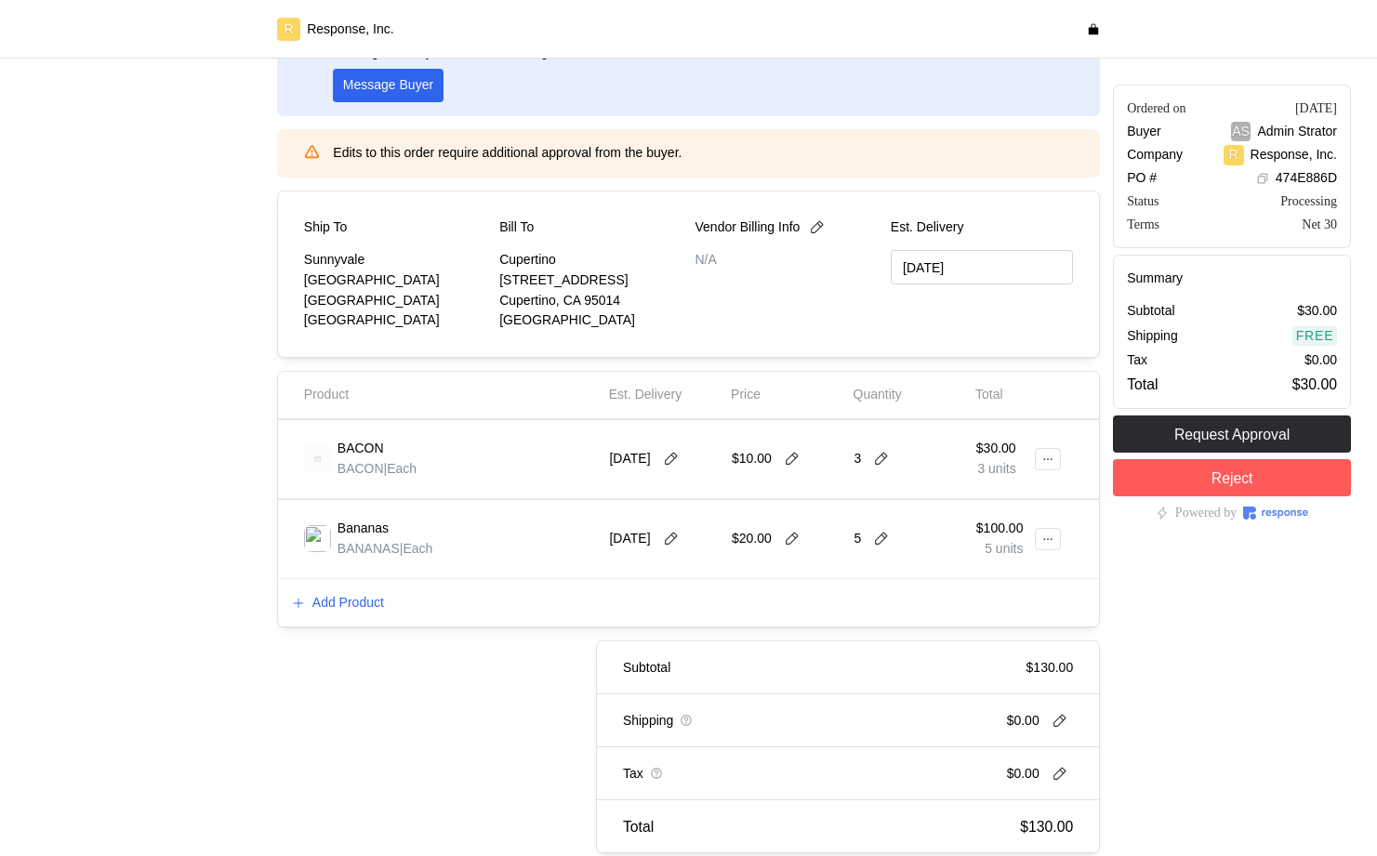
scroll to position [153, 0]
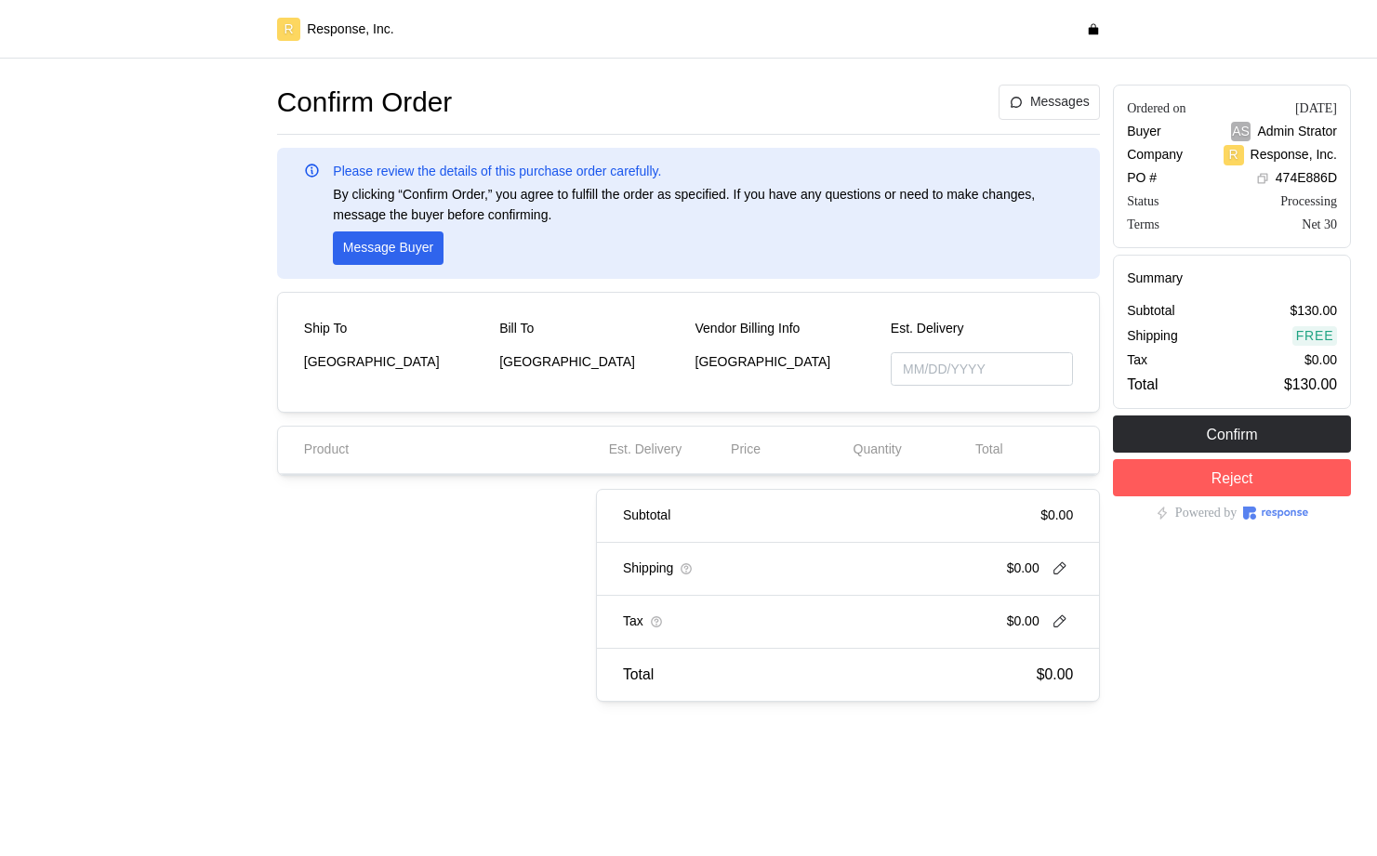
type input "[DATE]"
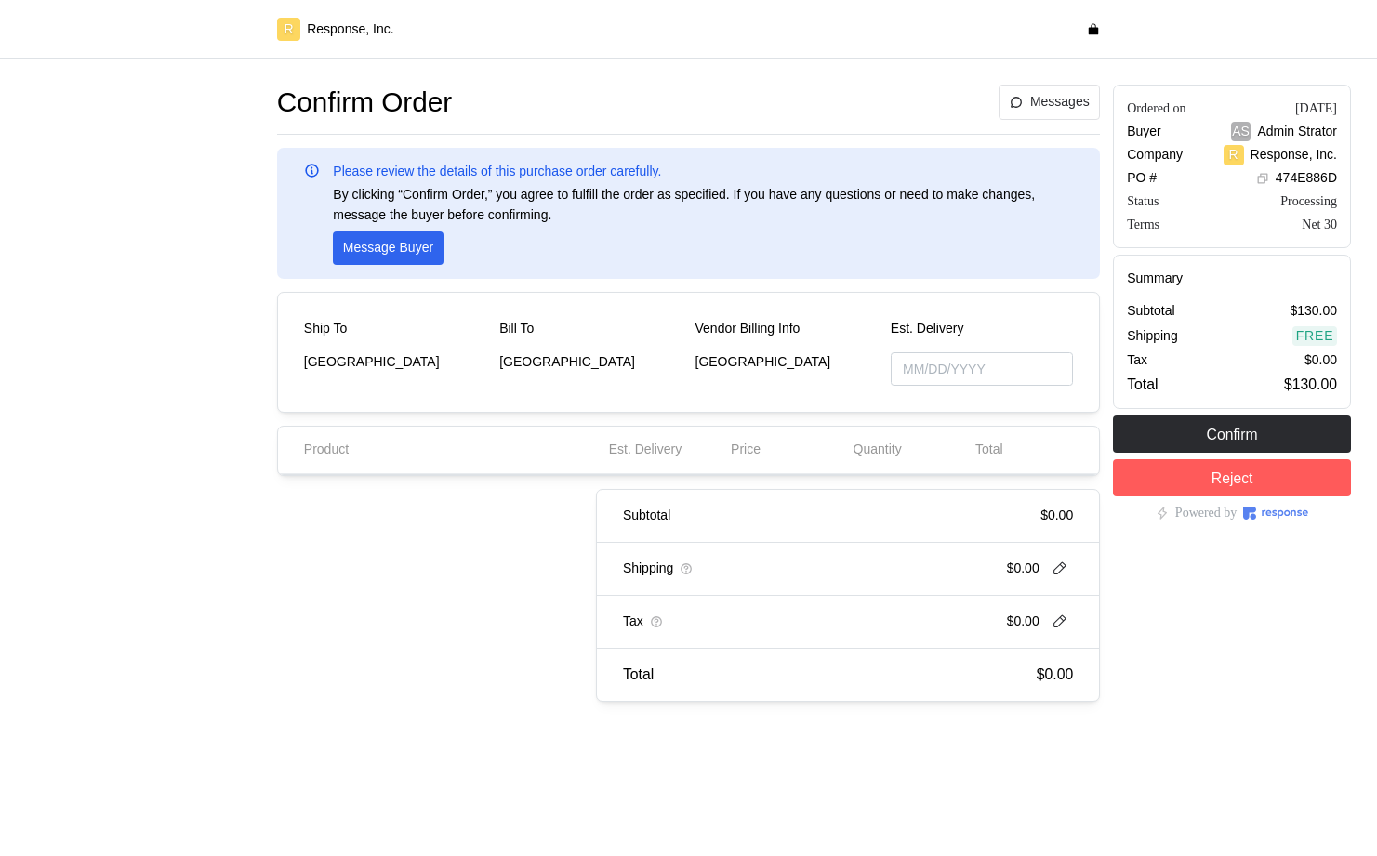
type input "[DATE]"
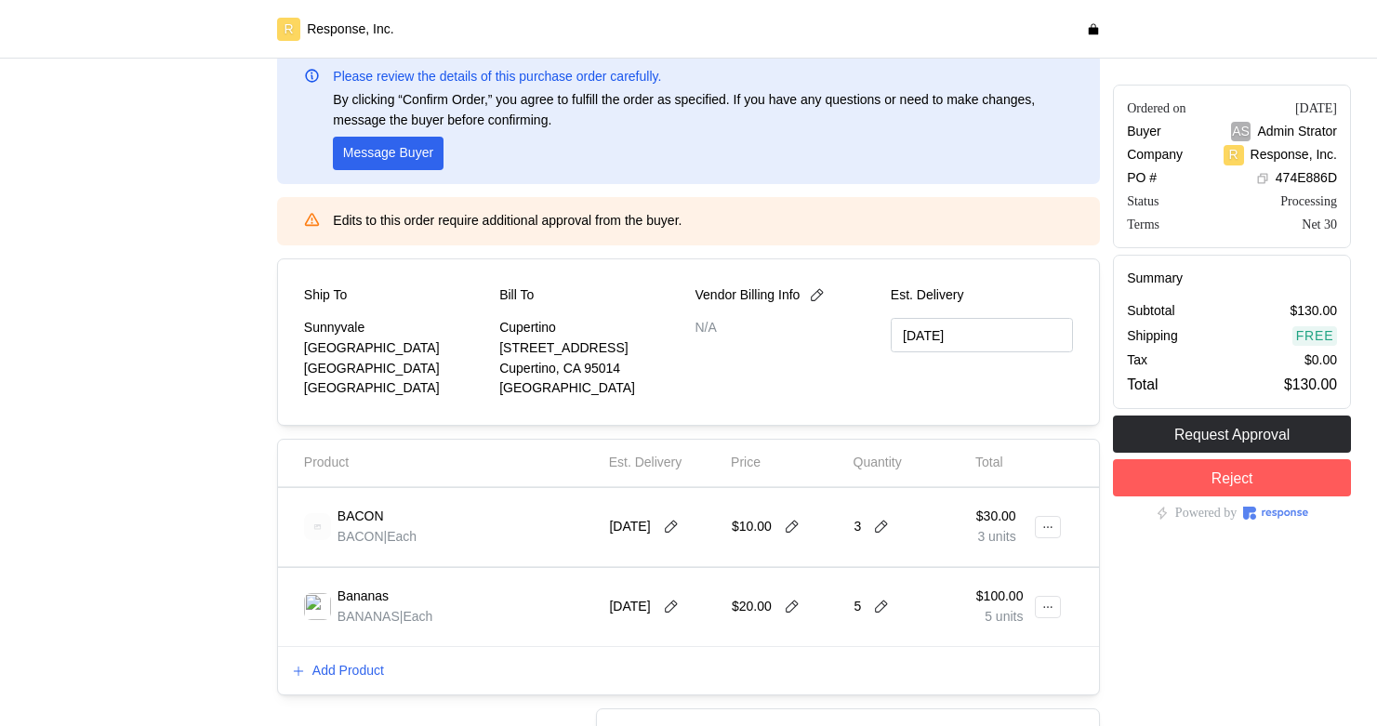
scroll to position [100, 0]
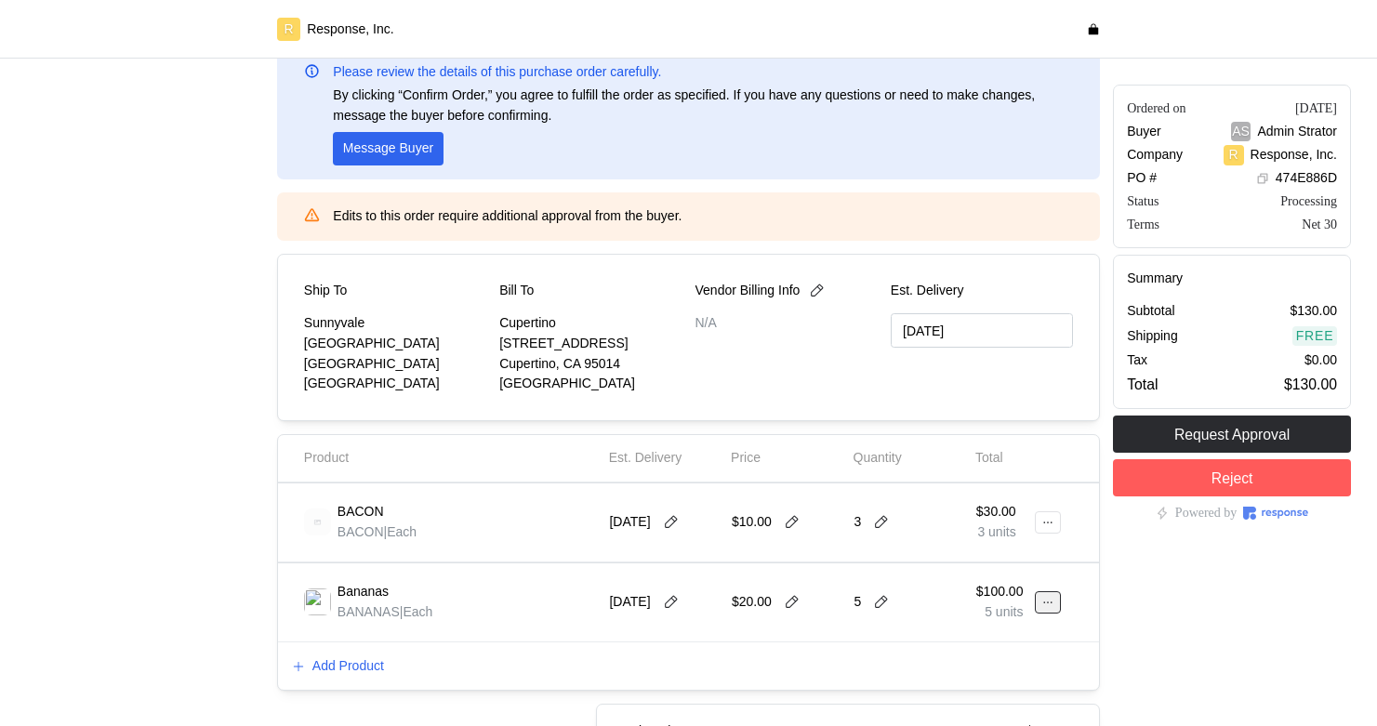
click at [1044, 603] on icon at bounding box center [1047, 603] width 8 height 2
click at [979, 663] on button "Delete" at bounding box center [980, 673] width 148 height 33
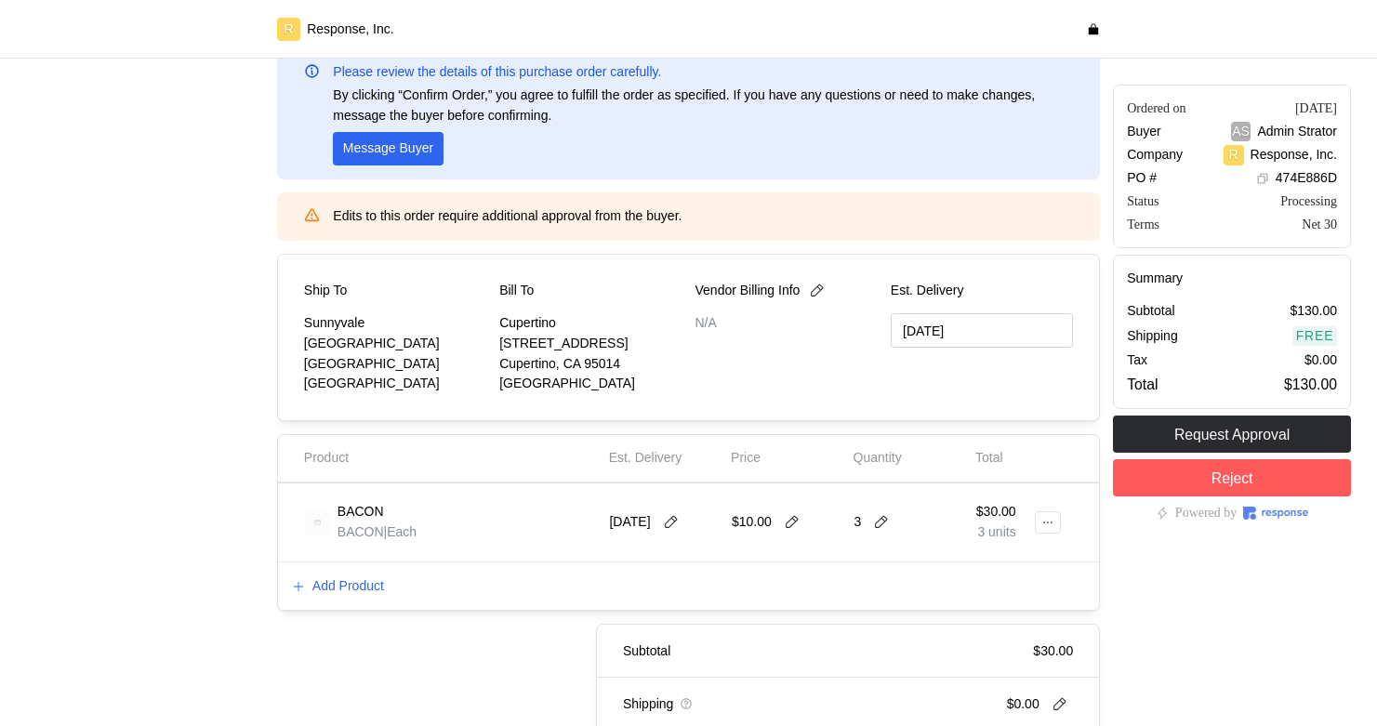
click at [713, 608] on div "Add Product" at bounding box center [688, 587] width 821 height 48
click at [884, 526] on icon at bounding box center [881, 522] width 17 height 17
click at [880, 603] on div "4 $40.00" at bounding box center [951, 601] width 167 height 20
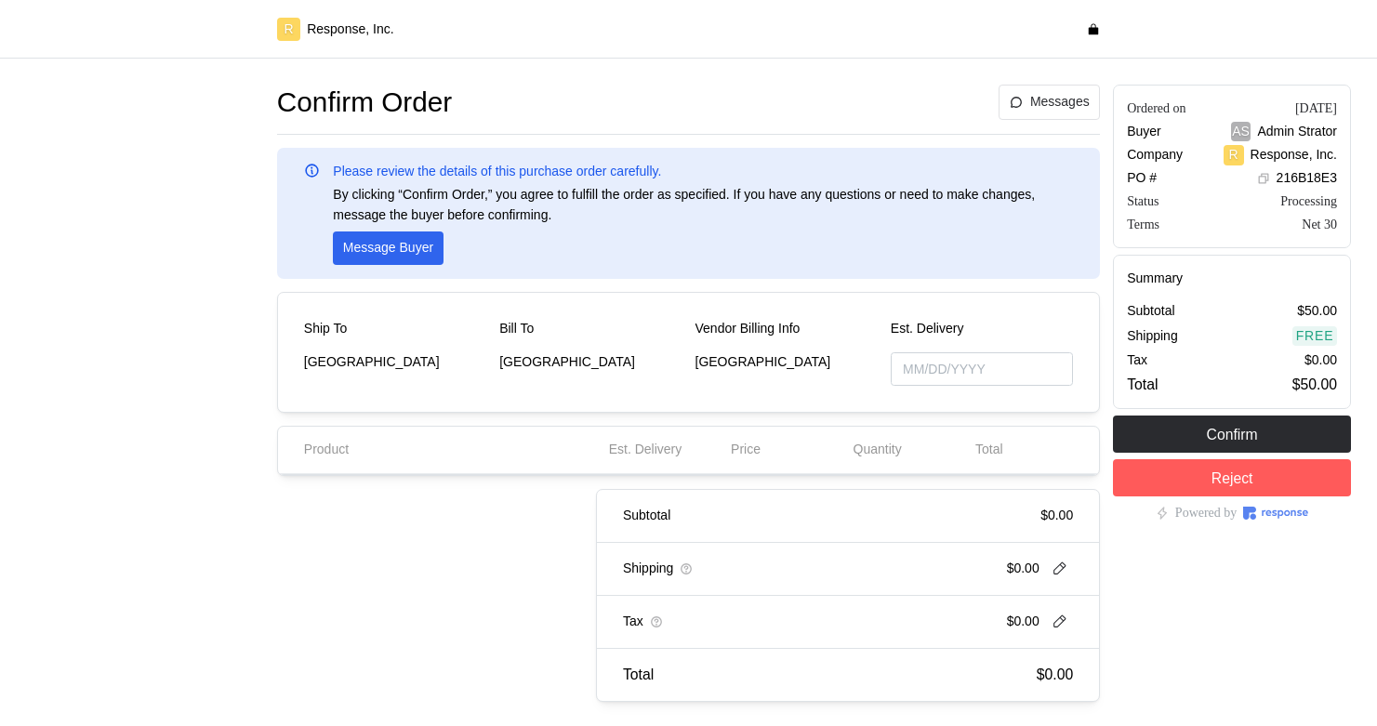
type input "[DATE]"
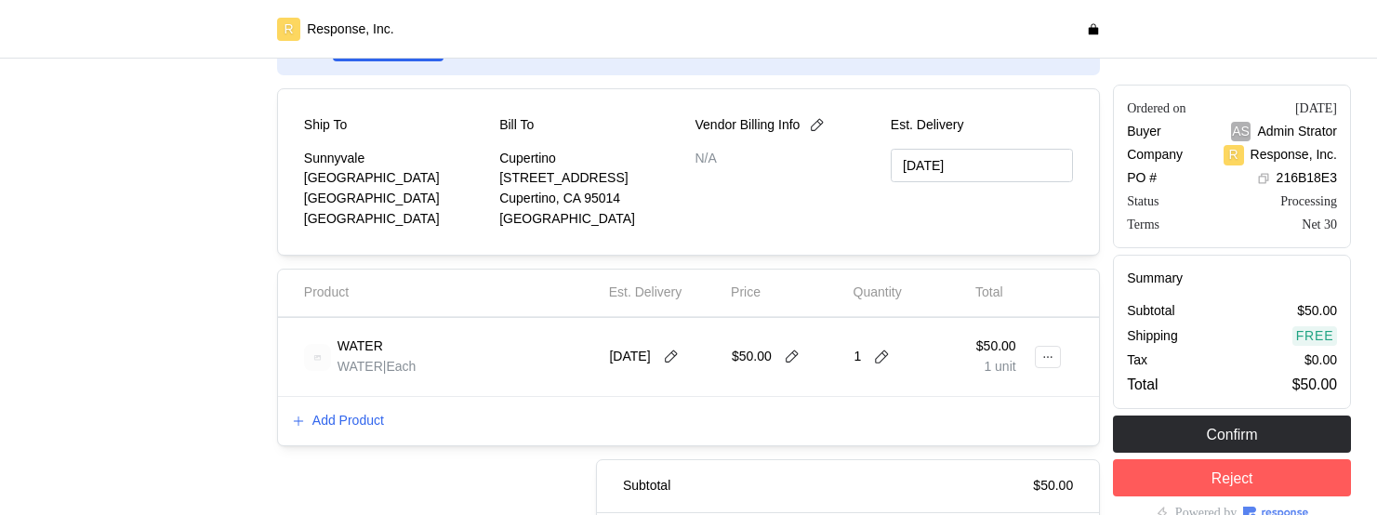
scroll to position [213, 0]
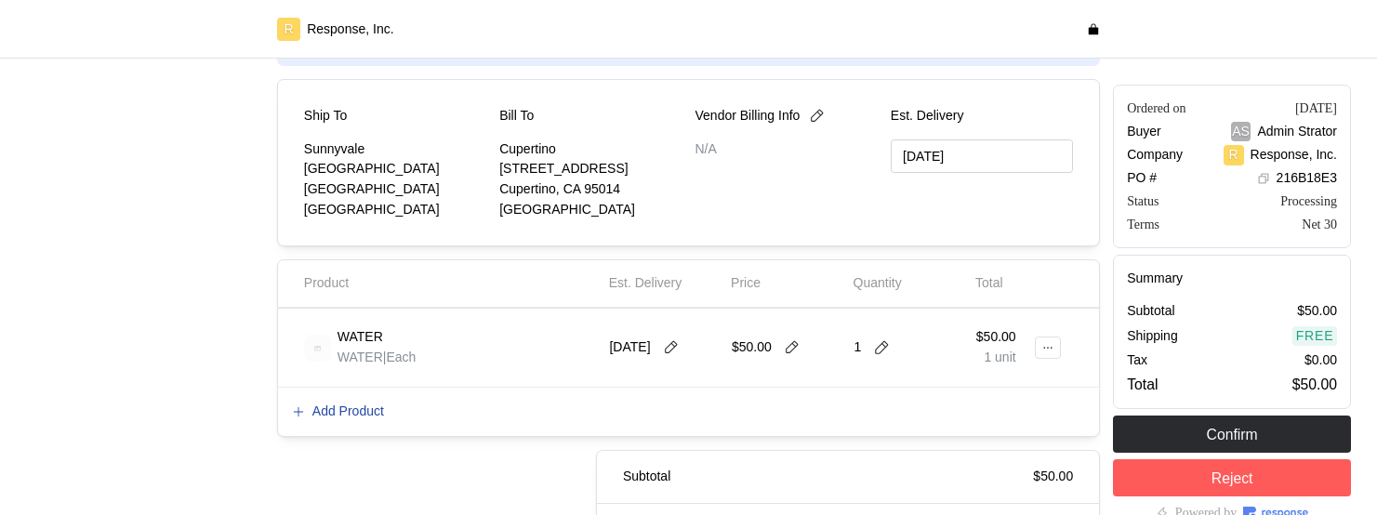
click at [368, 416] on p "Add Product" at bounding box center [348, 412] width 72 height 20
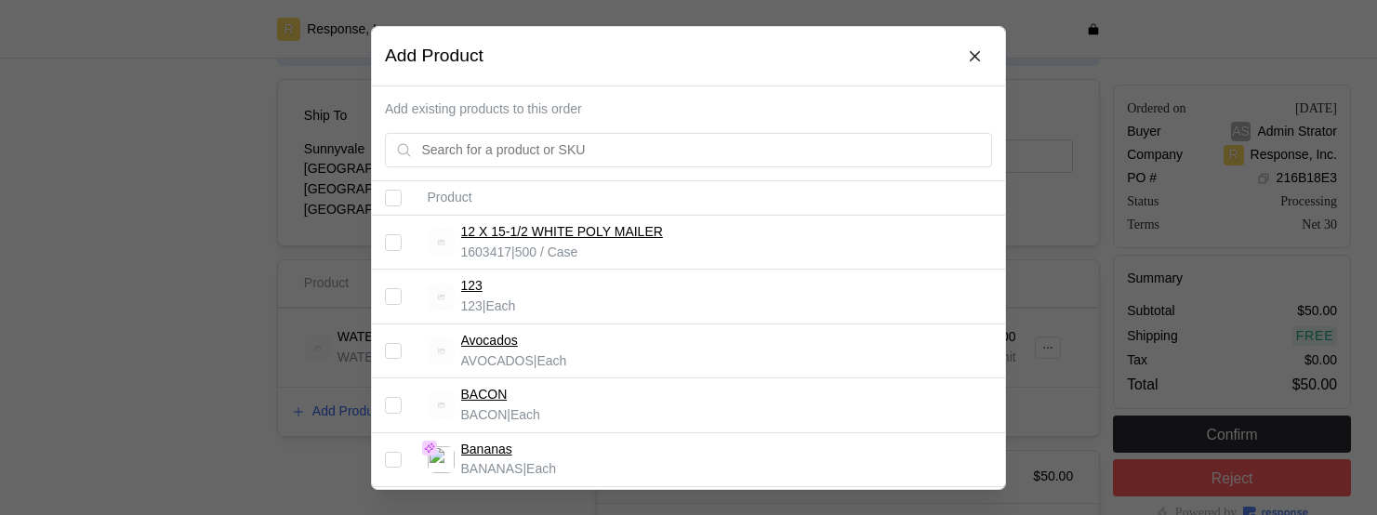
click at [391, 405] on input "Select record 4" at bounding box center [393, 405] width 17 height 17
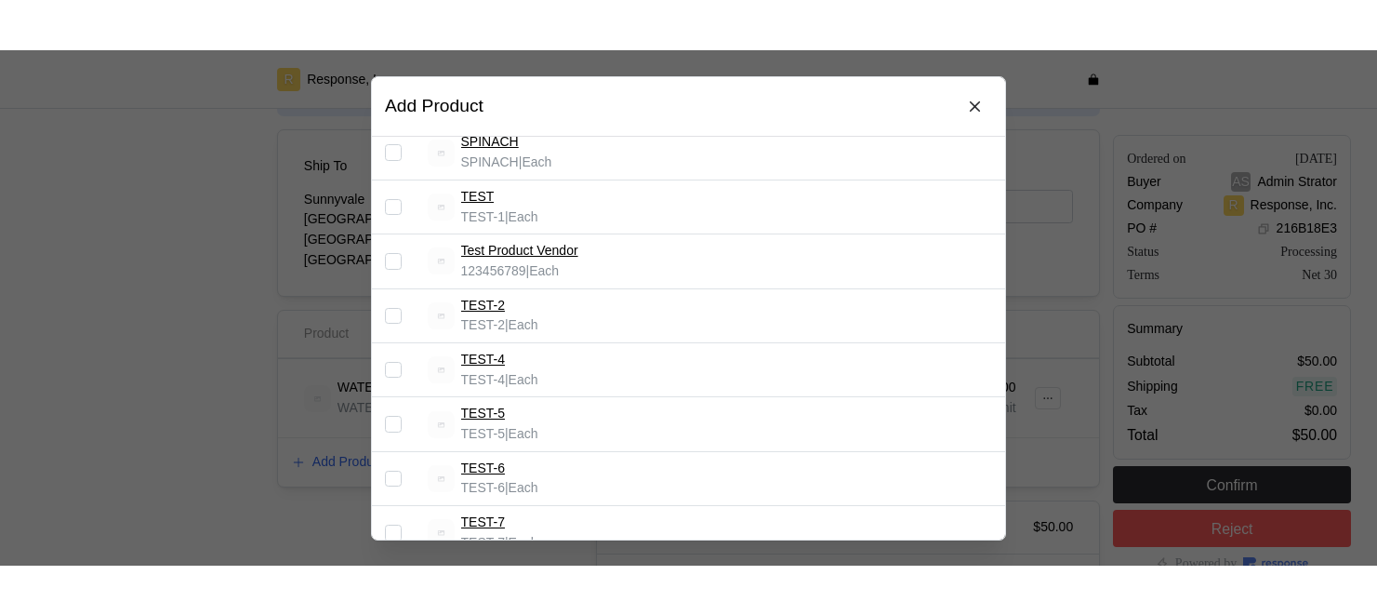
scroll to position [1825, 0]
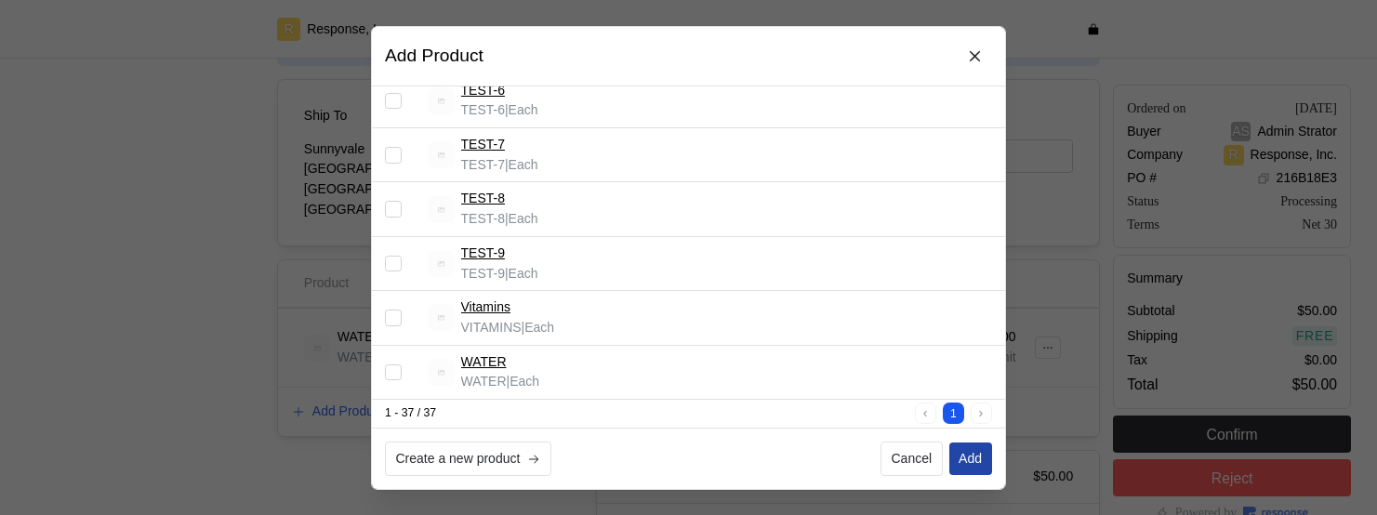
click at [973, 452] on p "Add" at bounding box center [970, 458] width 23 height 20
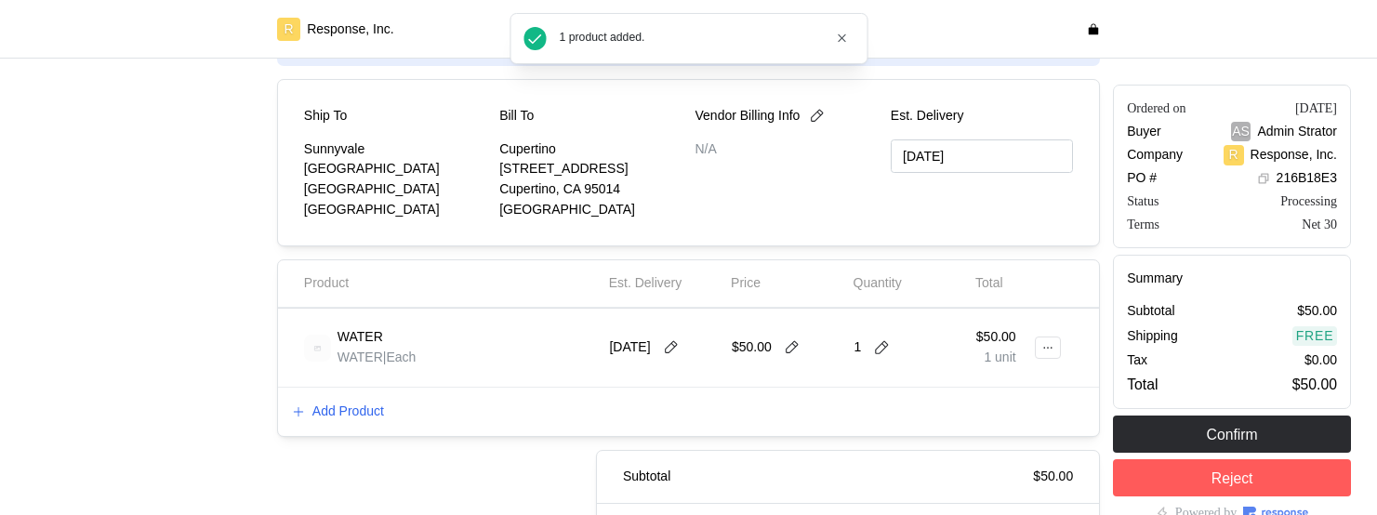
checkbox input "false"
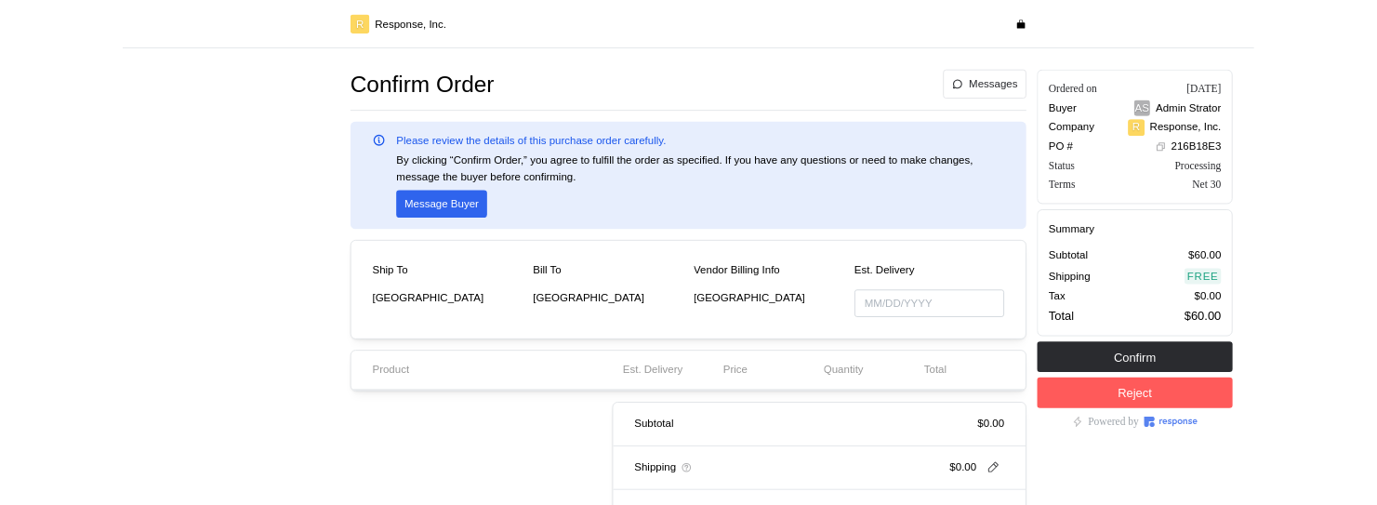
scroll to position [192, 0]
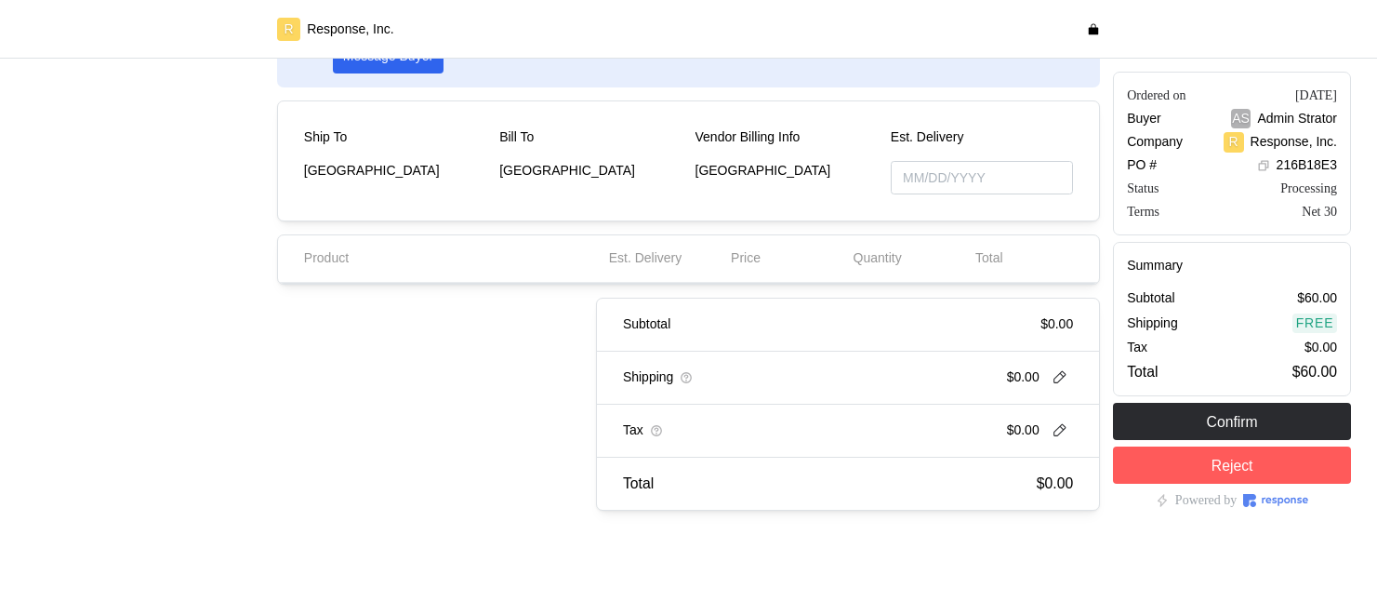
type input "[DATE]"
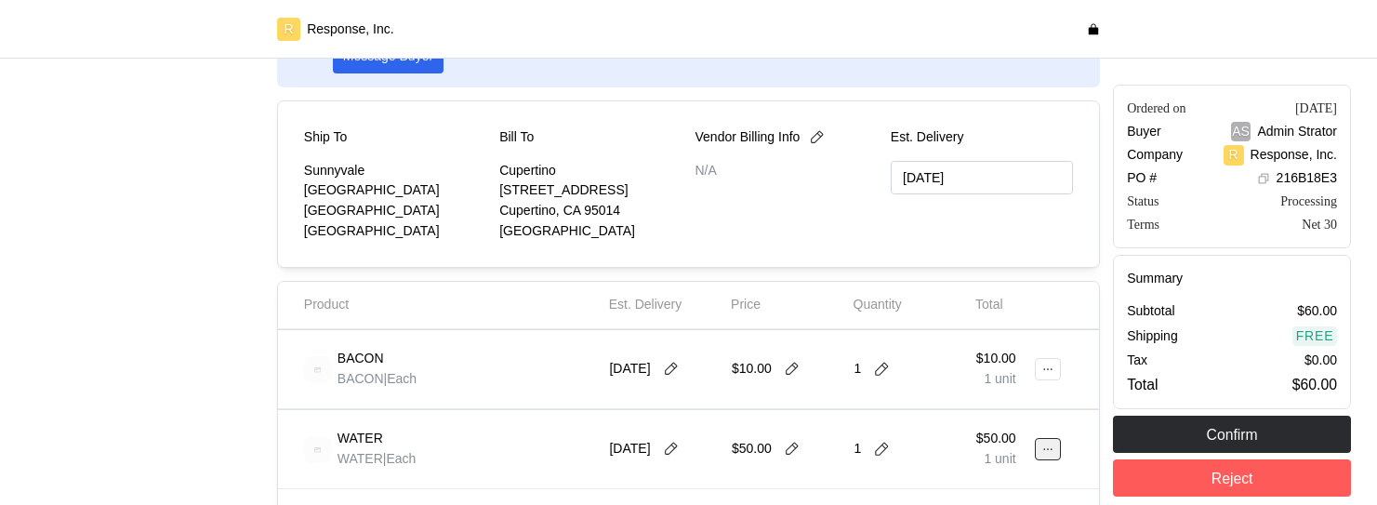
click at [1051, 450] on icon at bounding box center [1048, 449] width 13 height 13
click at [995, 417] on p "Delete" at bounding box center [987, 410] width 119 height 20
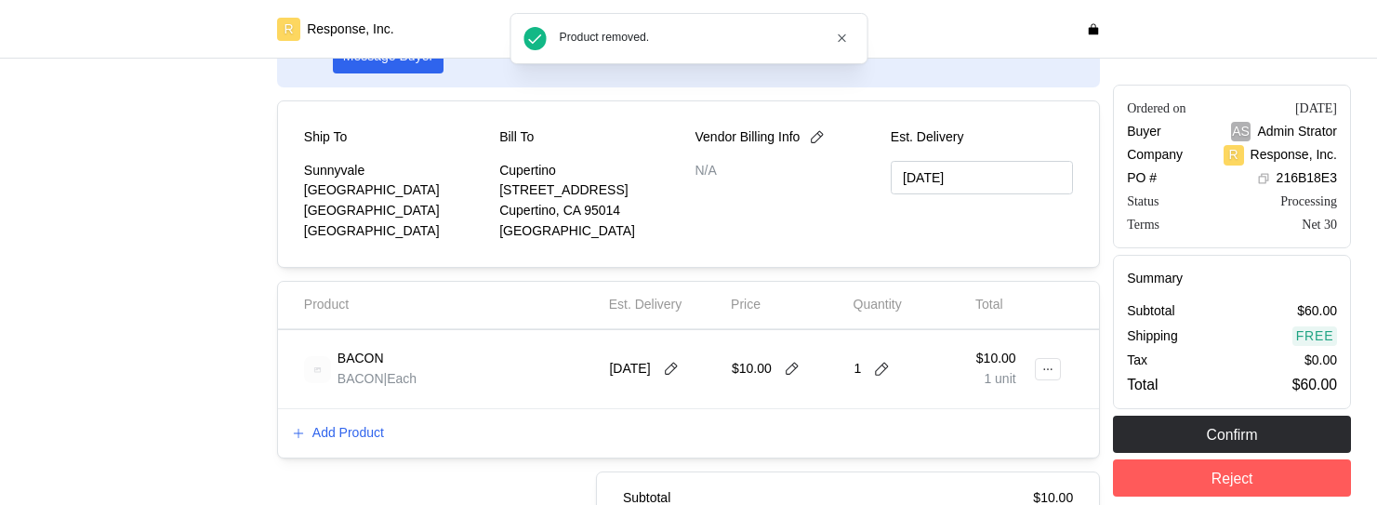
click at [847, 35] on icon "button" at bounding box center [842, 38] width 13 height 13
click at [870, 362] on button at bounding box center [882, 369] width 28 height 17
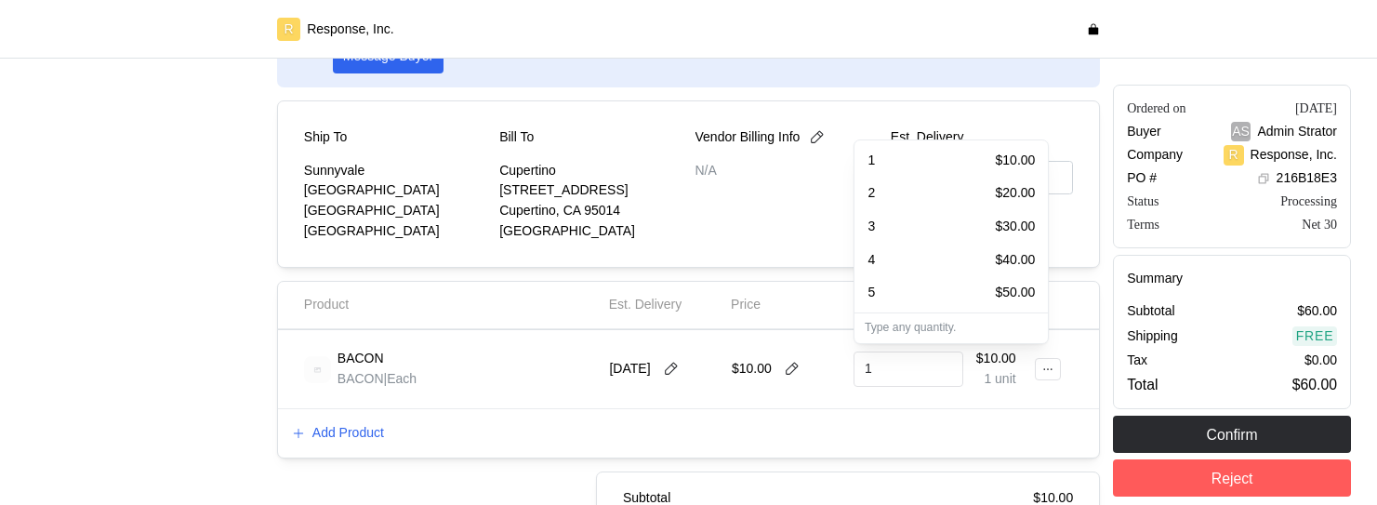
click at [895, 256] on div "4 $40.00" at bounding box center [951, 260] width 167 height 20
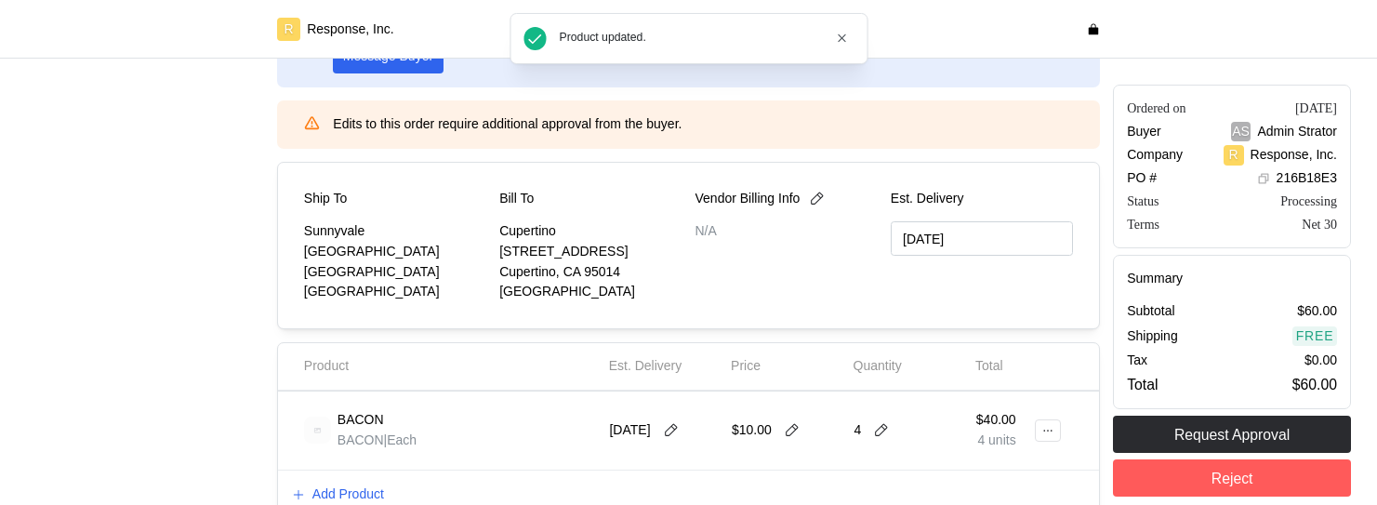
click at [186, 182] on div at bounding box center [145, 319] width 251 height 865
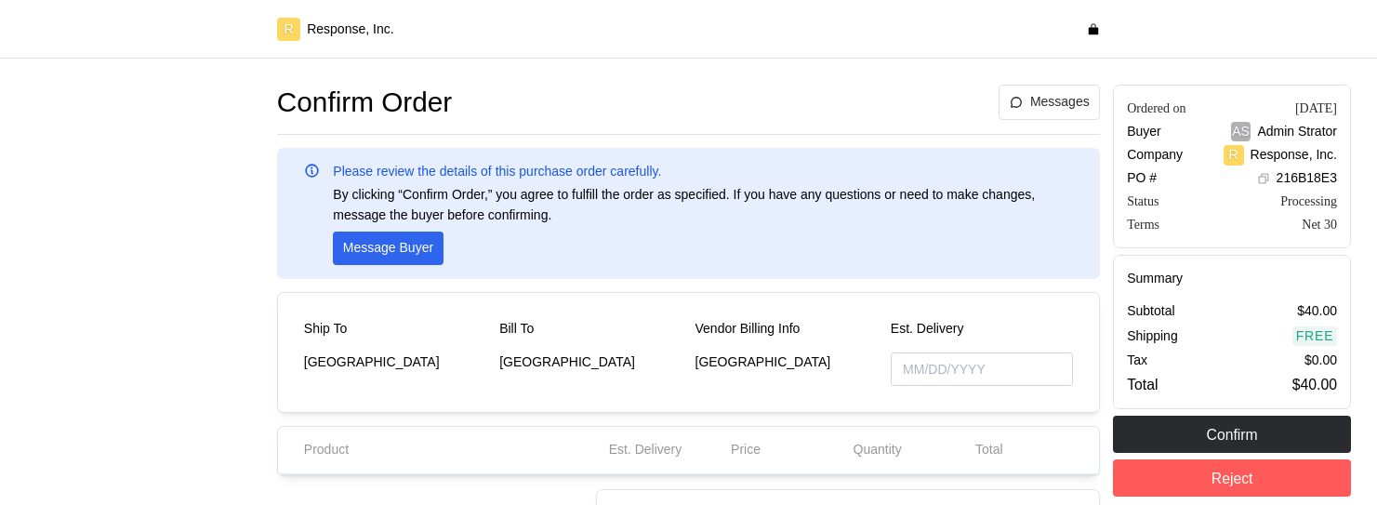
type input "[DATE]"
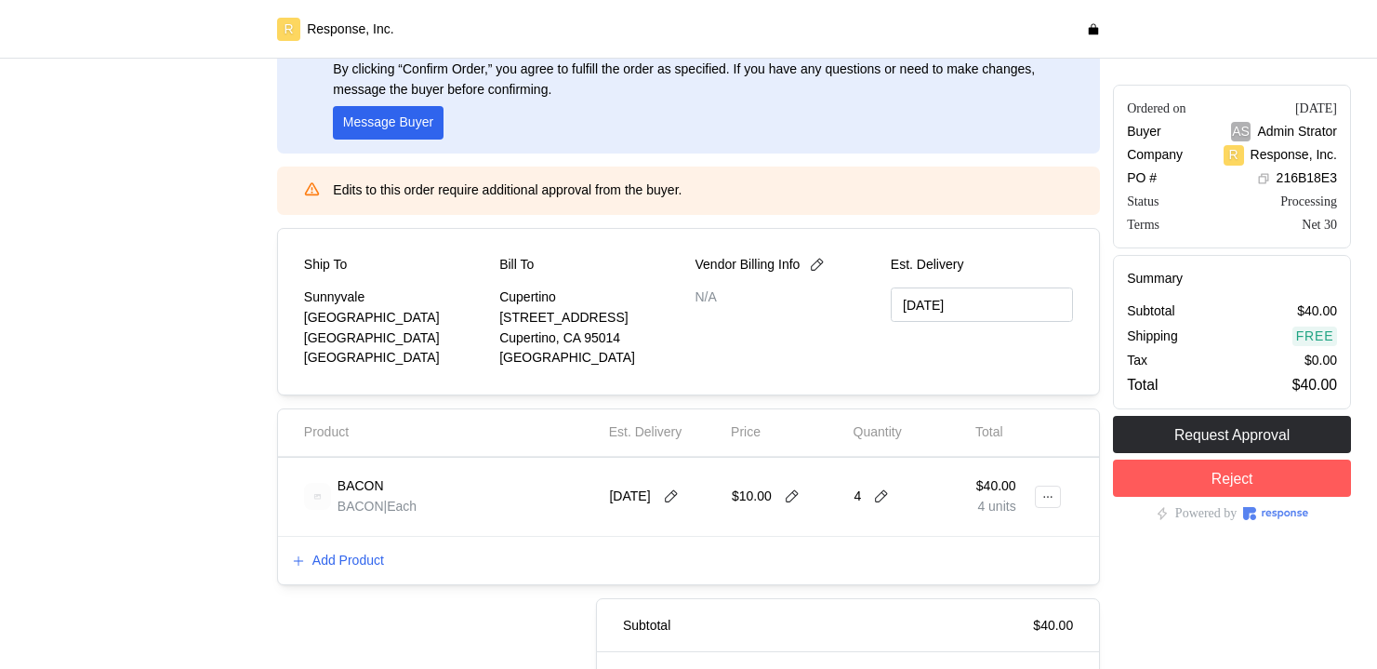
scroll to position [203, 0]
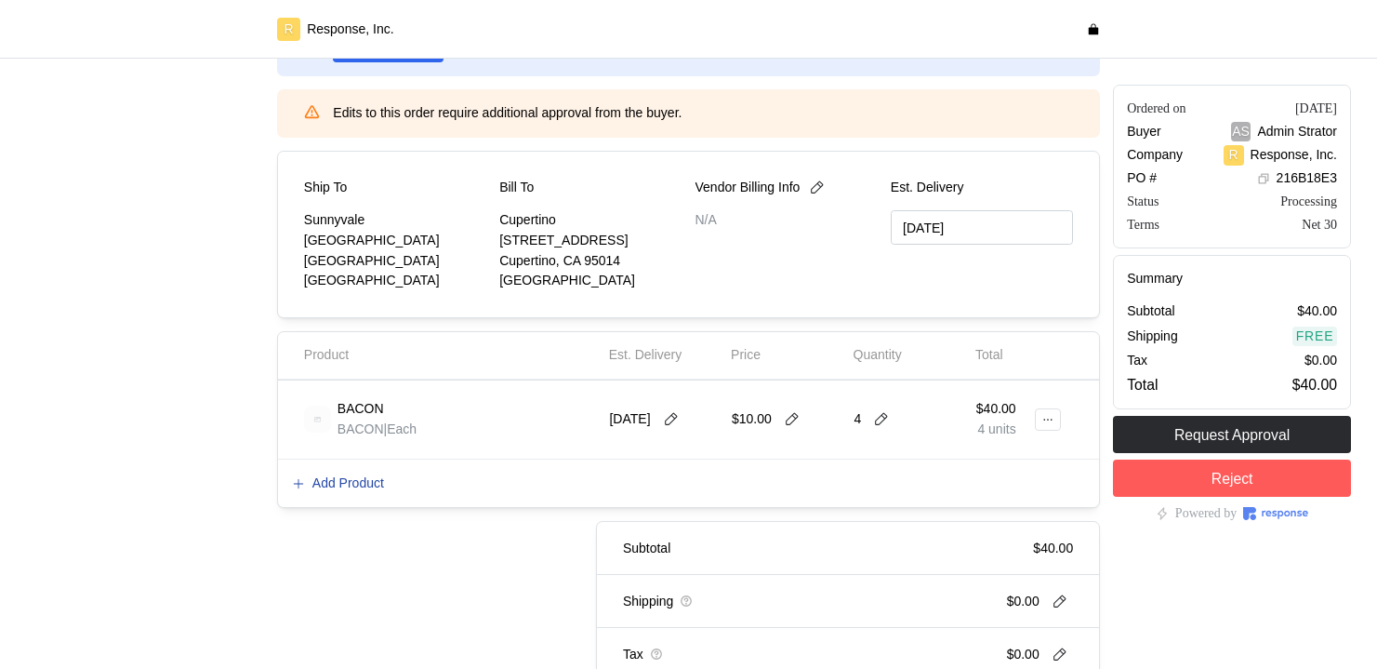
click at [343, 488] on p "Add Product" at bounding box center [348, 483] width 72 height 20
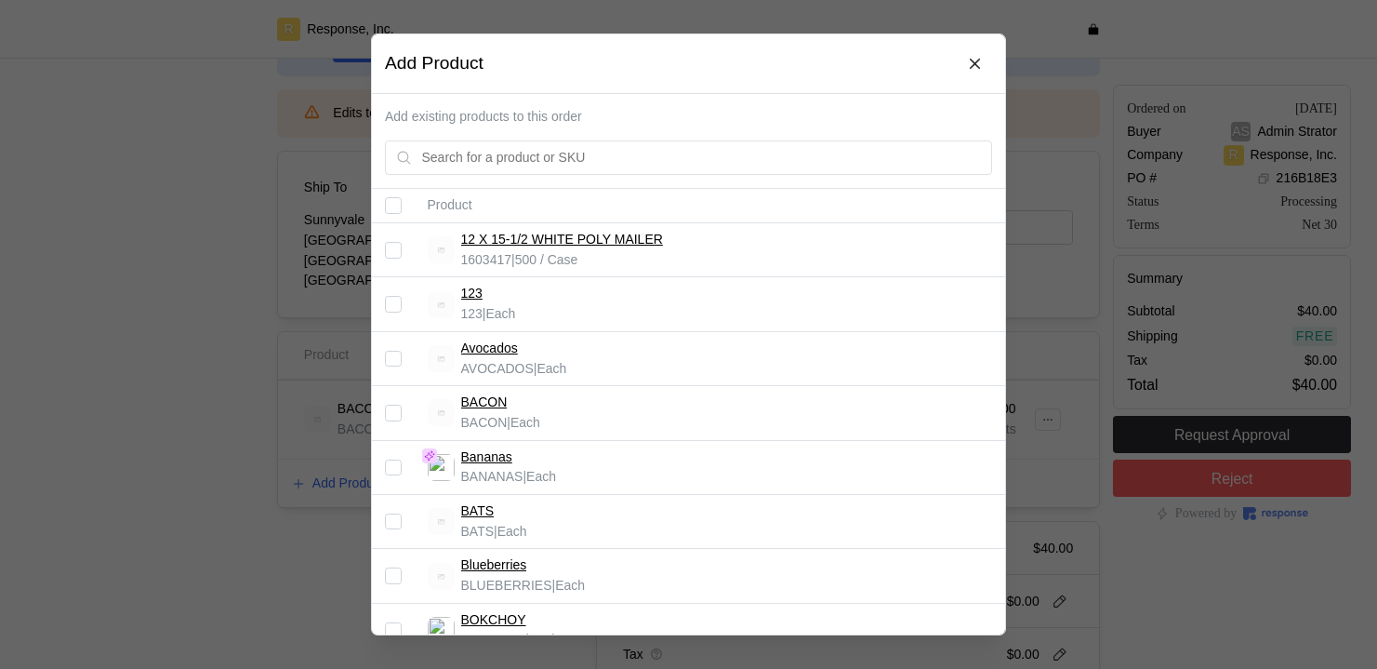
click at [401, 360] on td at bounding box center [393, 359] width 43 height 54
drag, startPoint x: 394, startPoint y: 360, endPoint x: 710, endPoint y: 465, distance: 332.3
click at [393, 360] on input "Select record 3" at bounding box center [393, 359] width 17 height 17
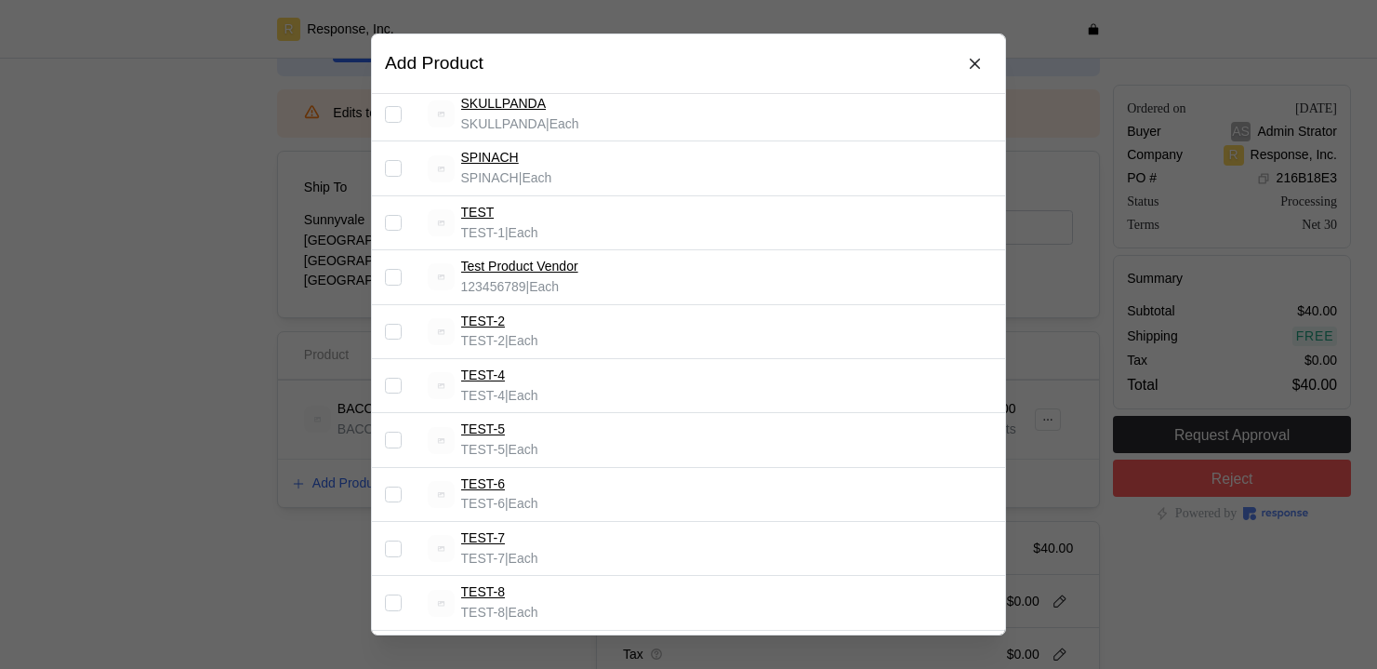
scroll to position [1687, 0]
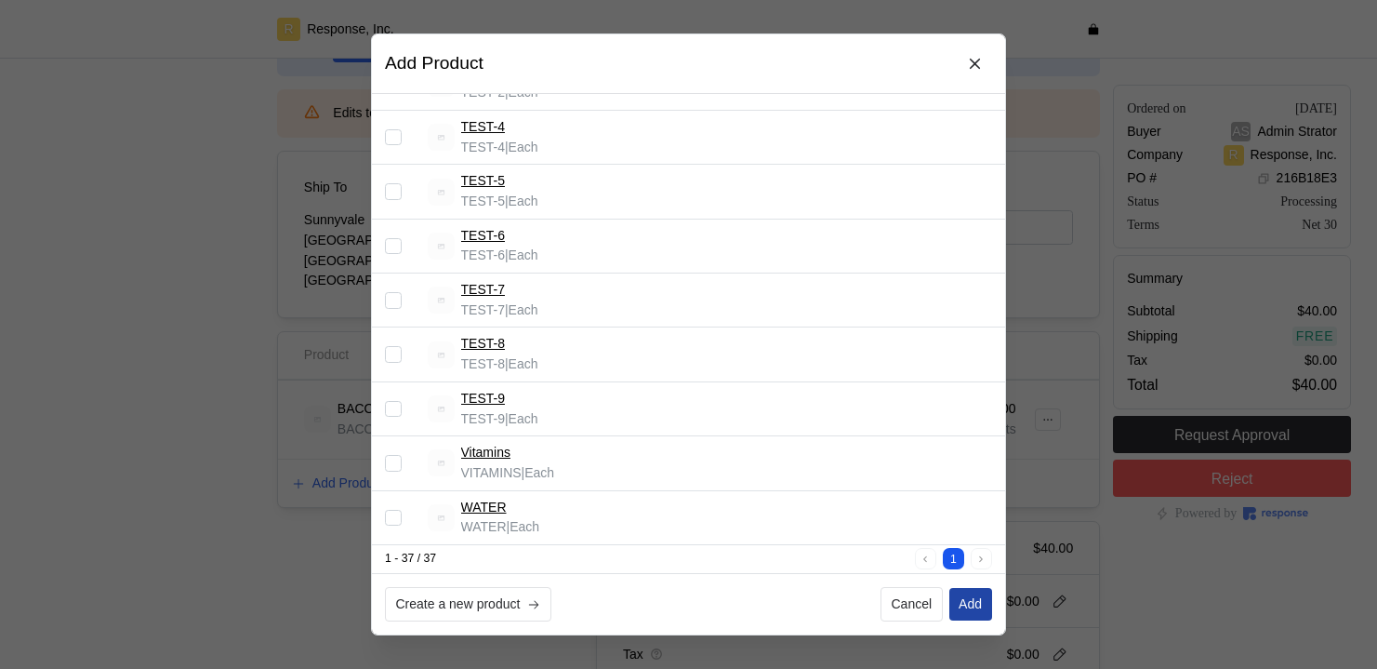
click at [973, 504] on p "Add" at bounding box center [970, 604] width 23 height 20
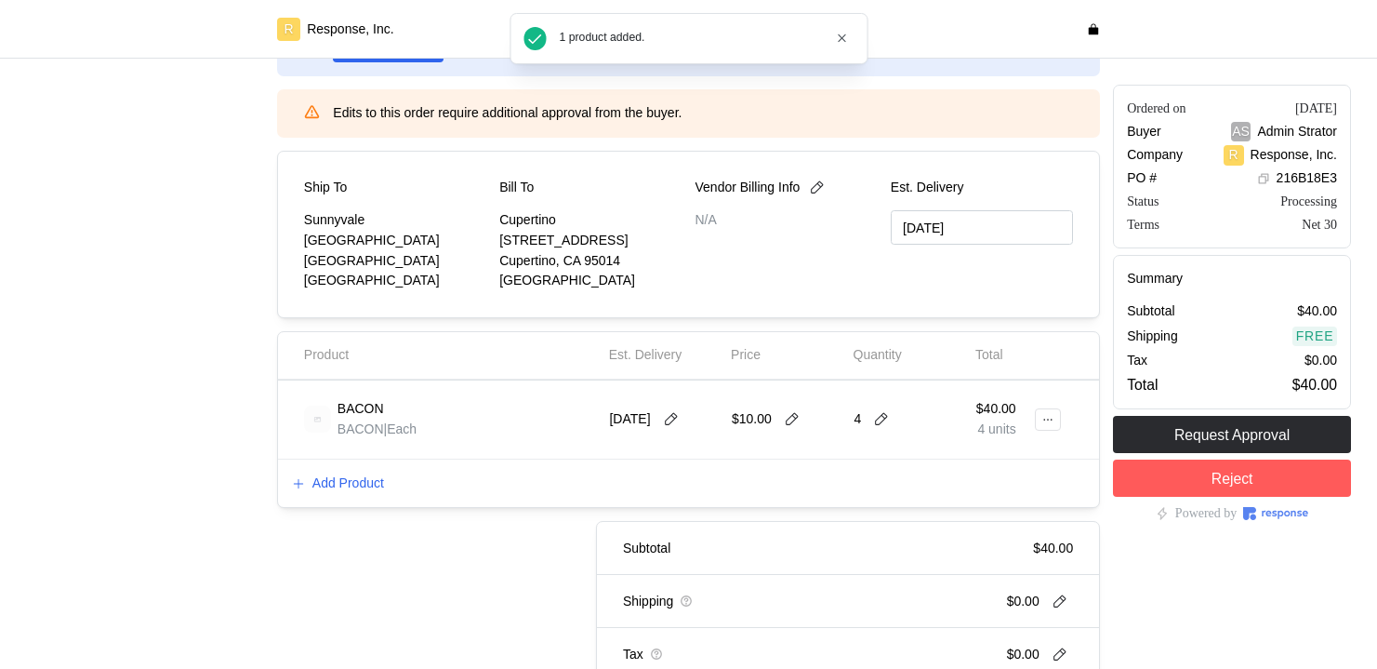
checkbox input "false"
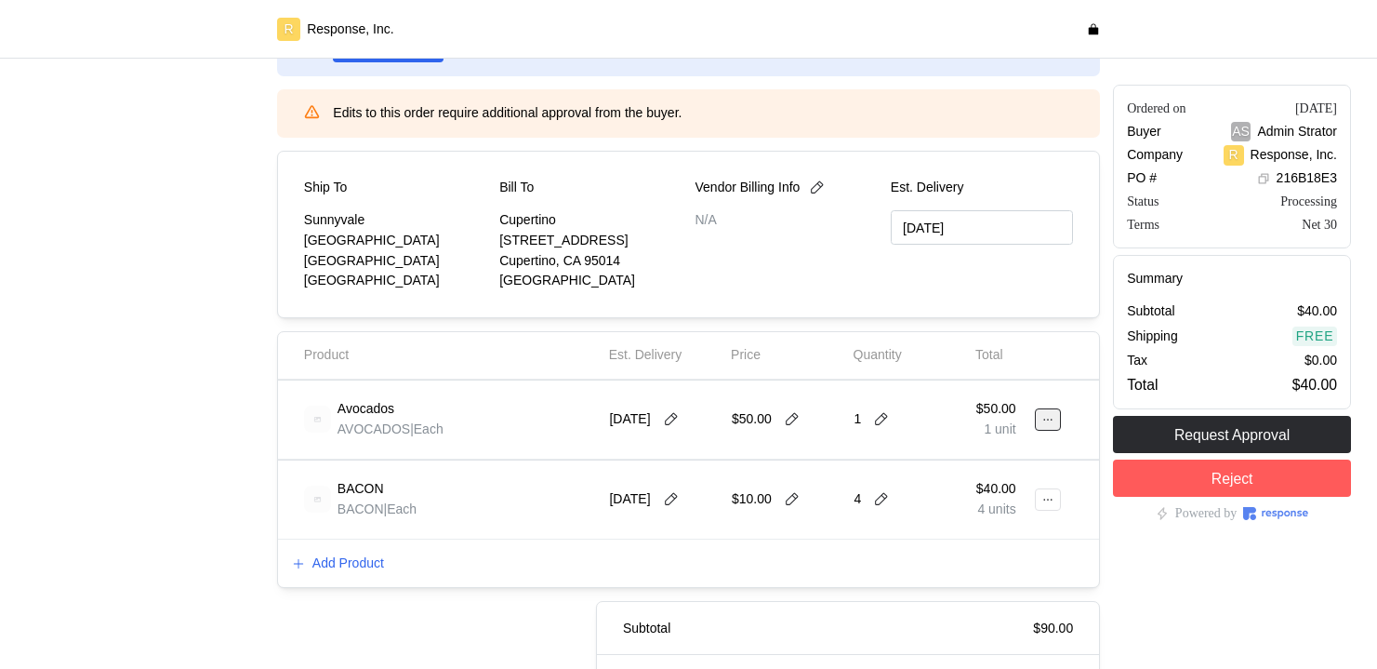
click at [1044, 416] on icon at bounding box center [1048, 419] width 13 height 13
click at [982, 494] on p "Delete" at bounding box center [987, 491] width 119 height 20
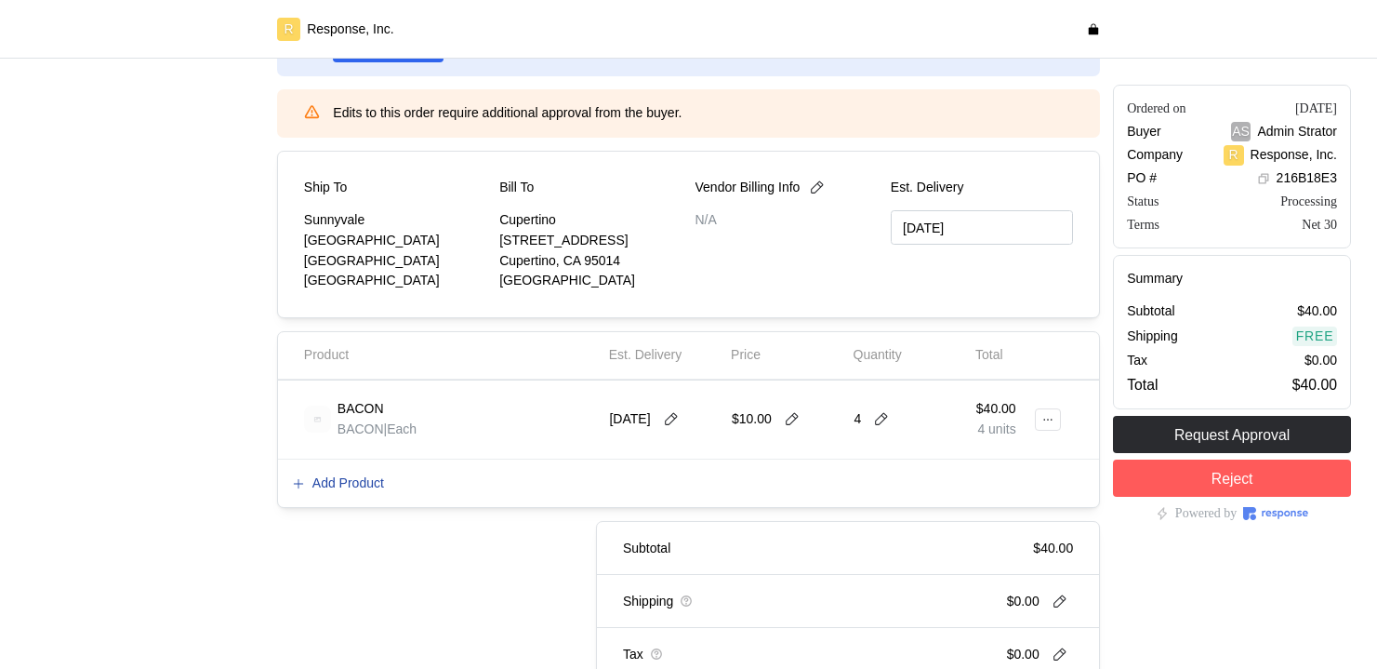
click at [335, 483] on p "Add Product" at bounding box center [348, 483] width 72 height 20
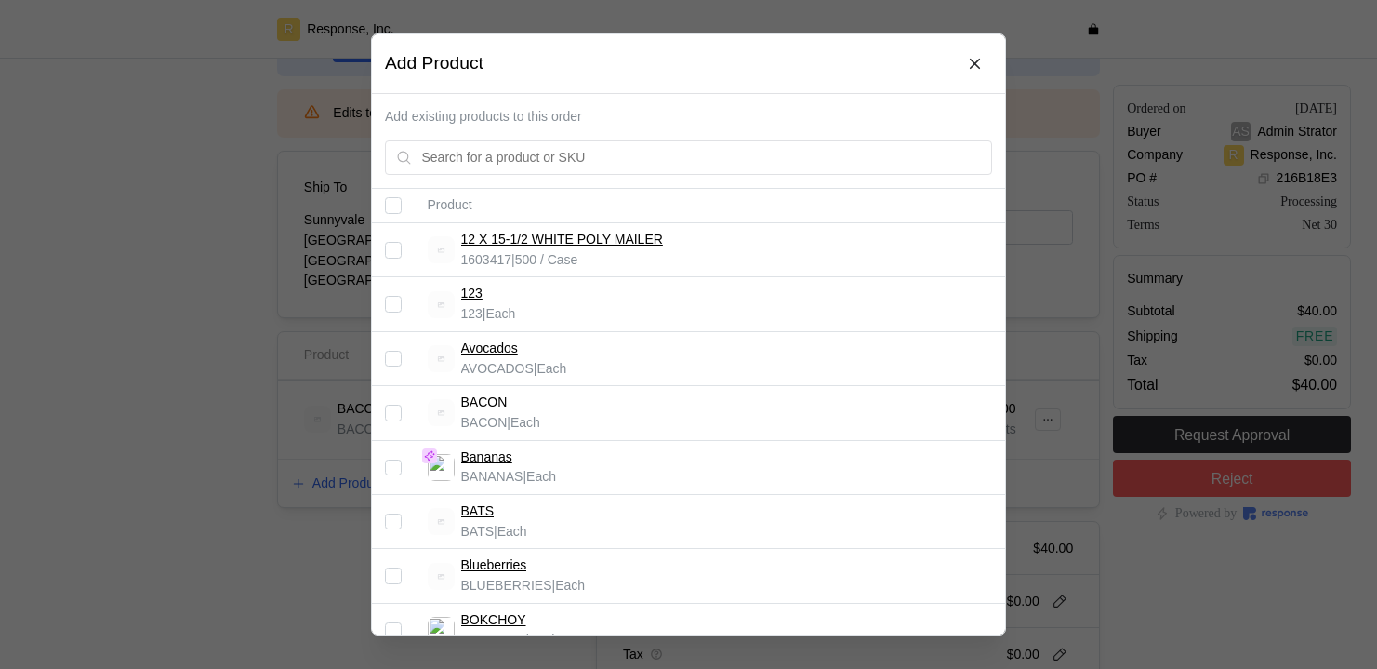
click at [399, 504] on input "Select record 8" at bounding box center [393, 630] width 17 height 17
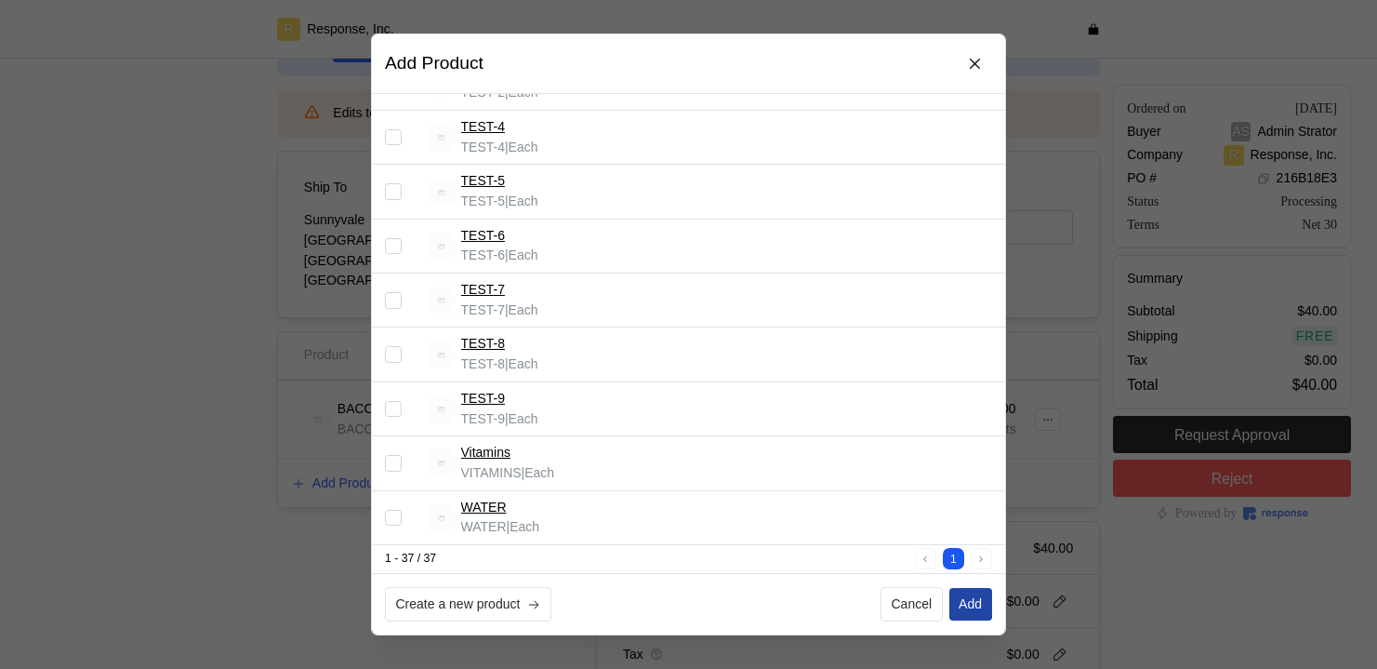
click at [960, 504] on p "Add" at bounding box center [970, 604] width 23 height 20
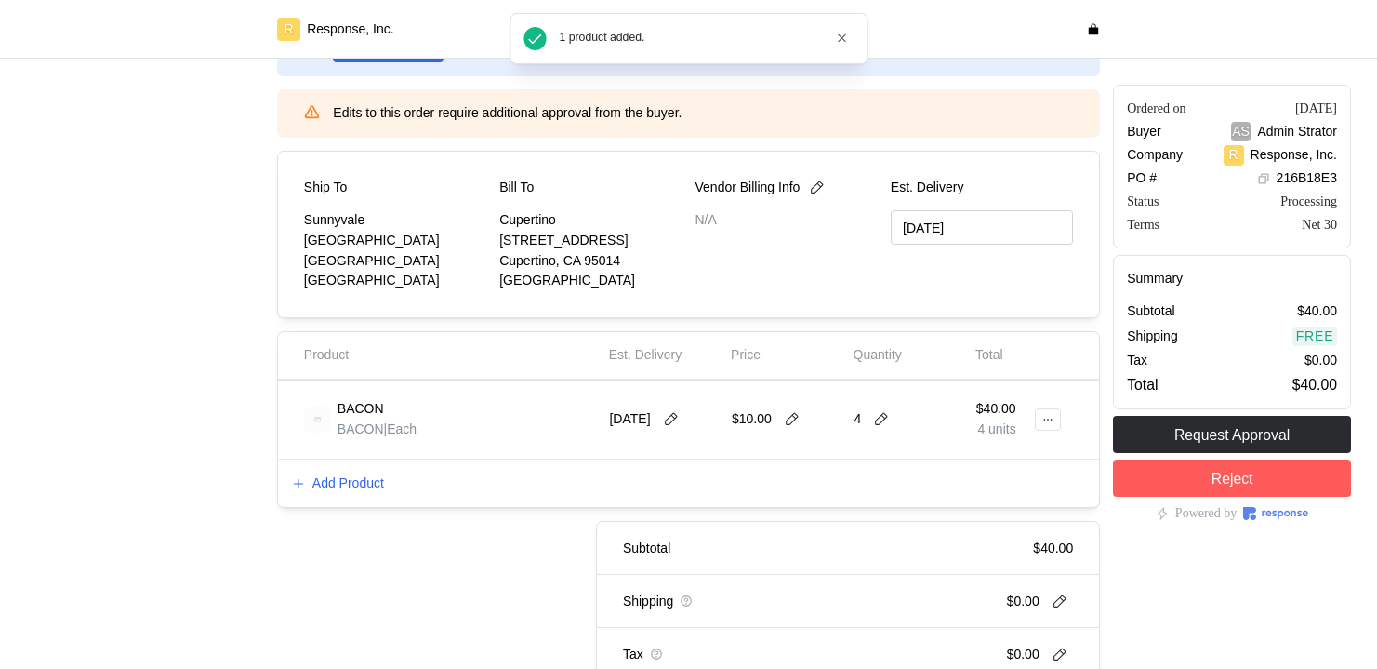
checkbox input "false"
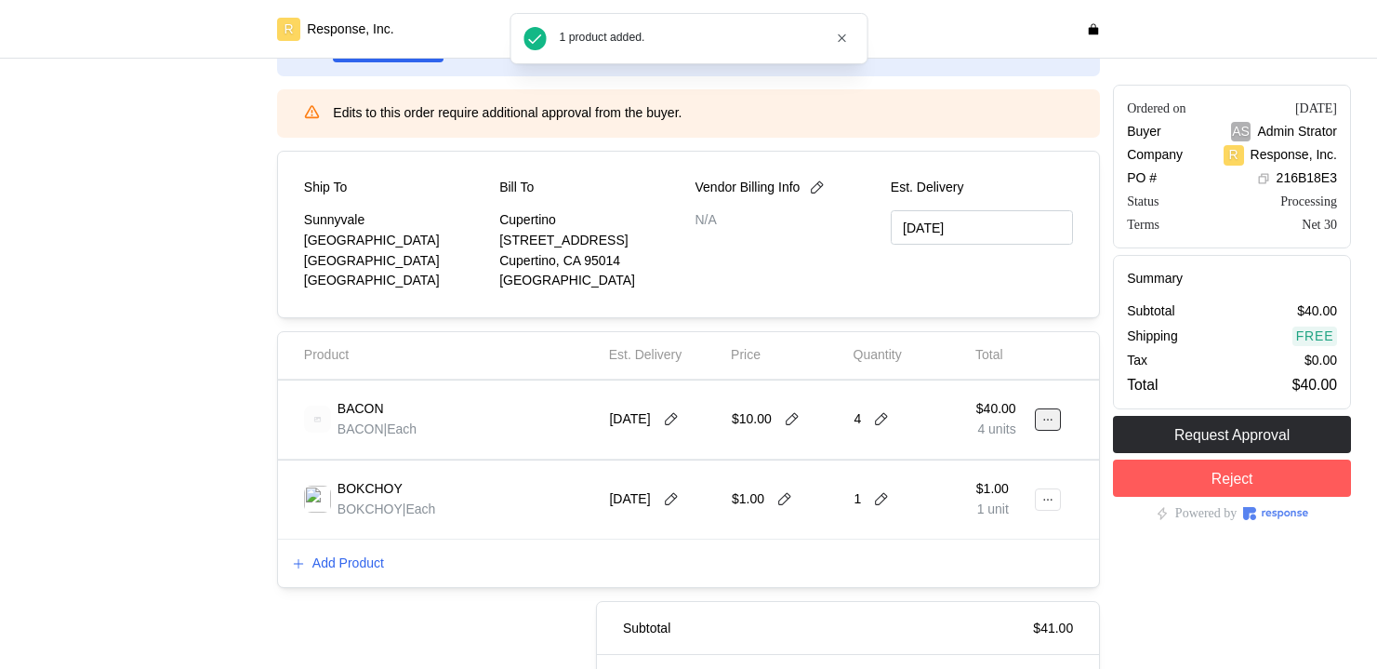
click at [1051, 416] on icon at bounding box center [1048, 419] width 13 height 13
click at [1003, 487] on p "Delete" at bounding box center [987, 491] width 119 height 20
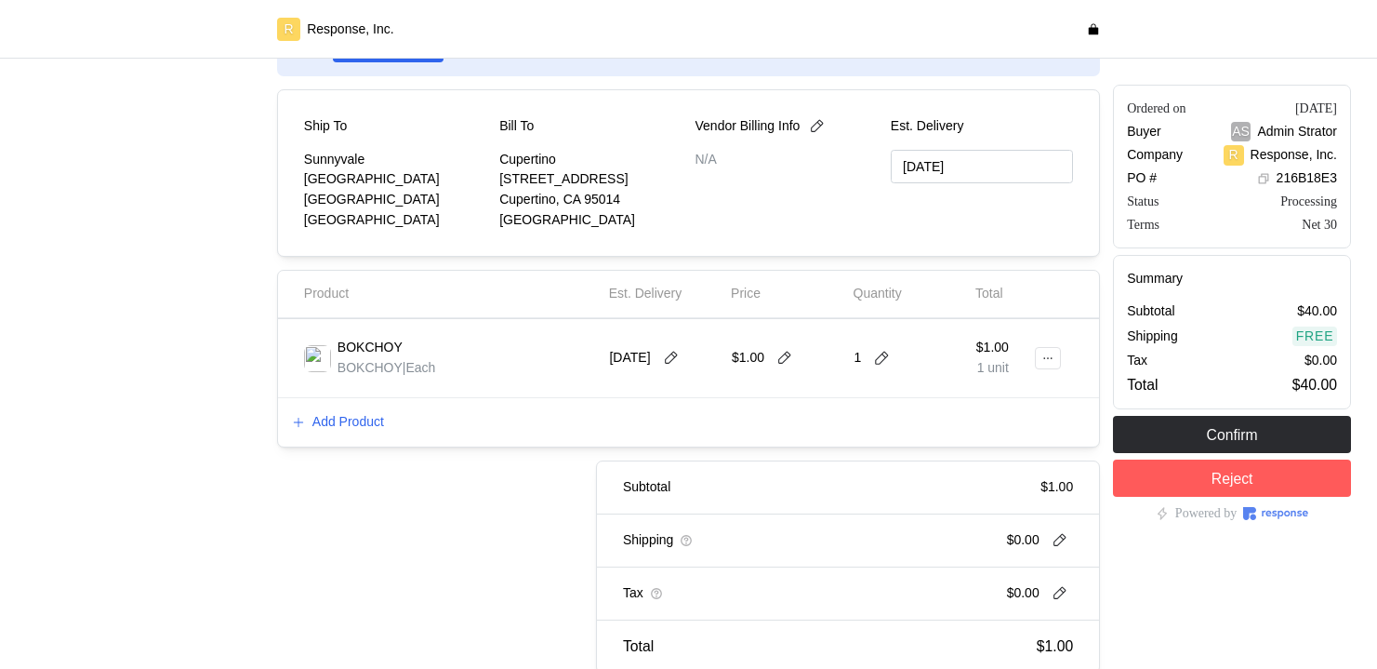
click at [372, 504] on div "Subtotal $1.00 Shipping $0.00 Tax $0.00 Total $1.00" at bounding box center [675, 566] width 849 height 213
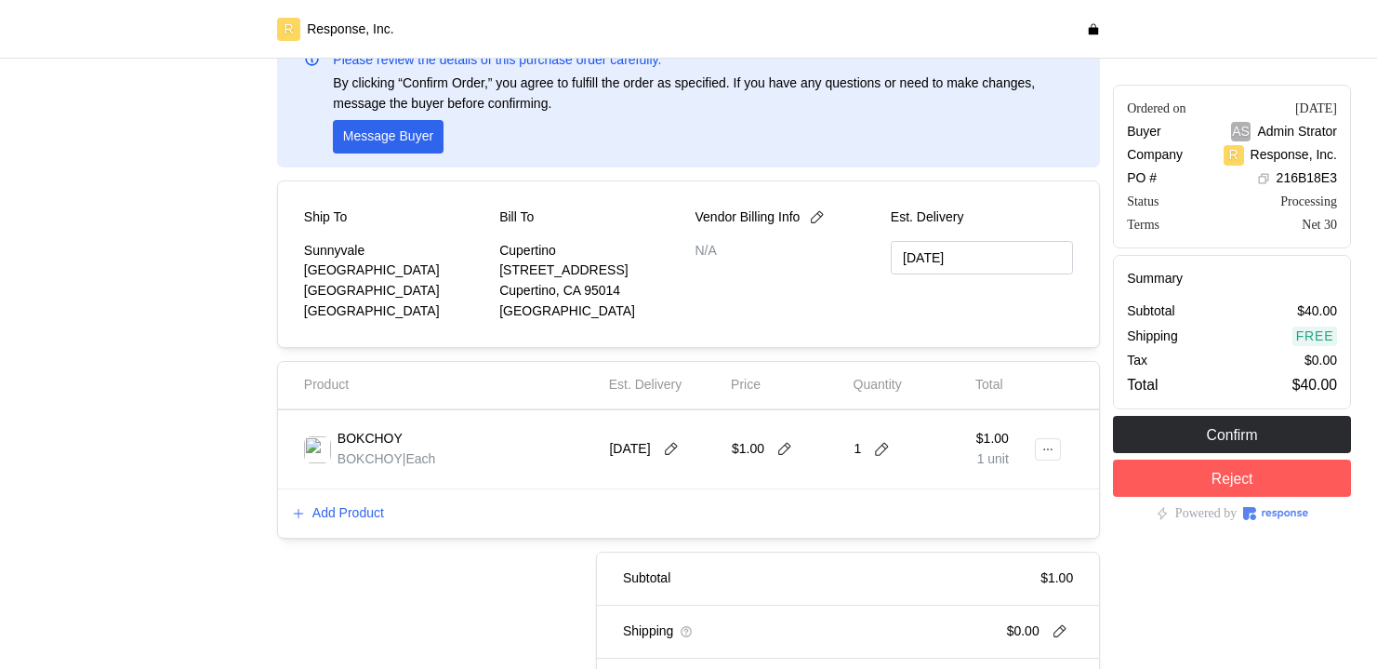
scroll to position [143, 0]
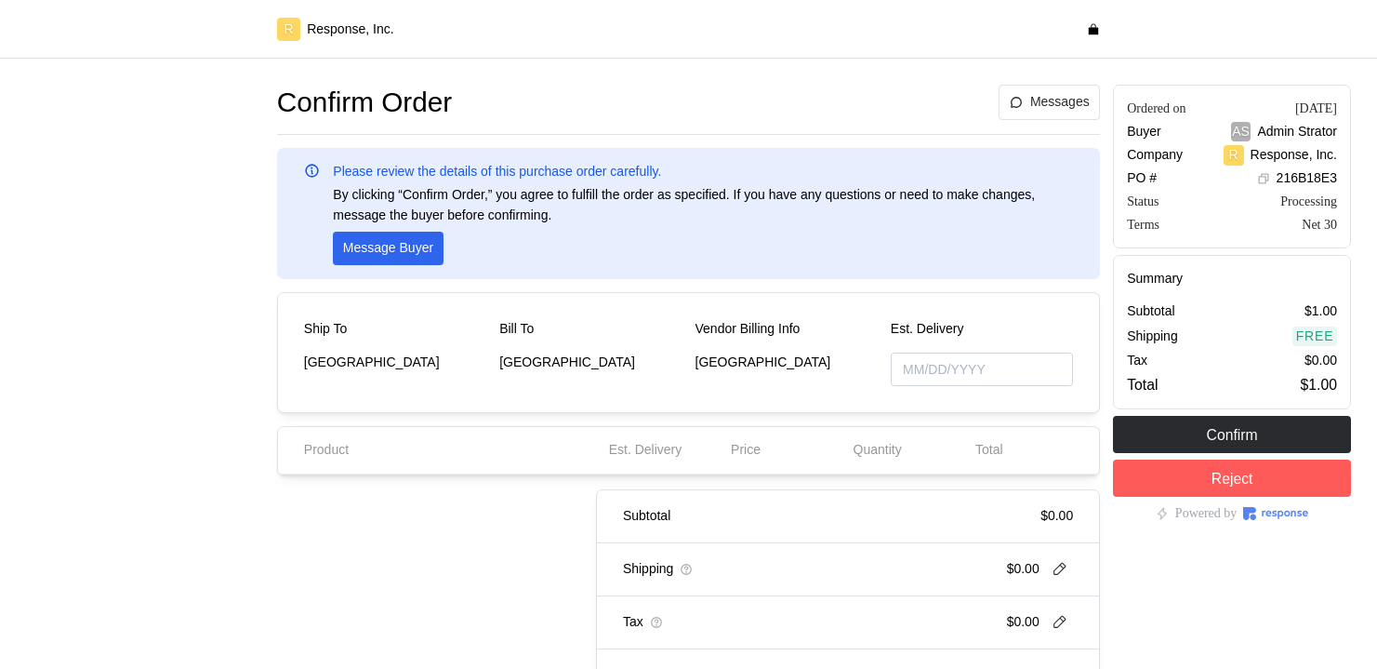
type input "[DATE]"
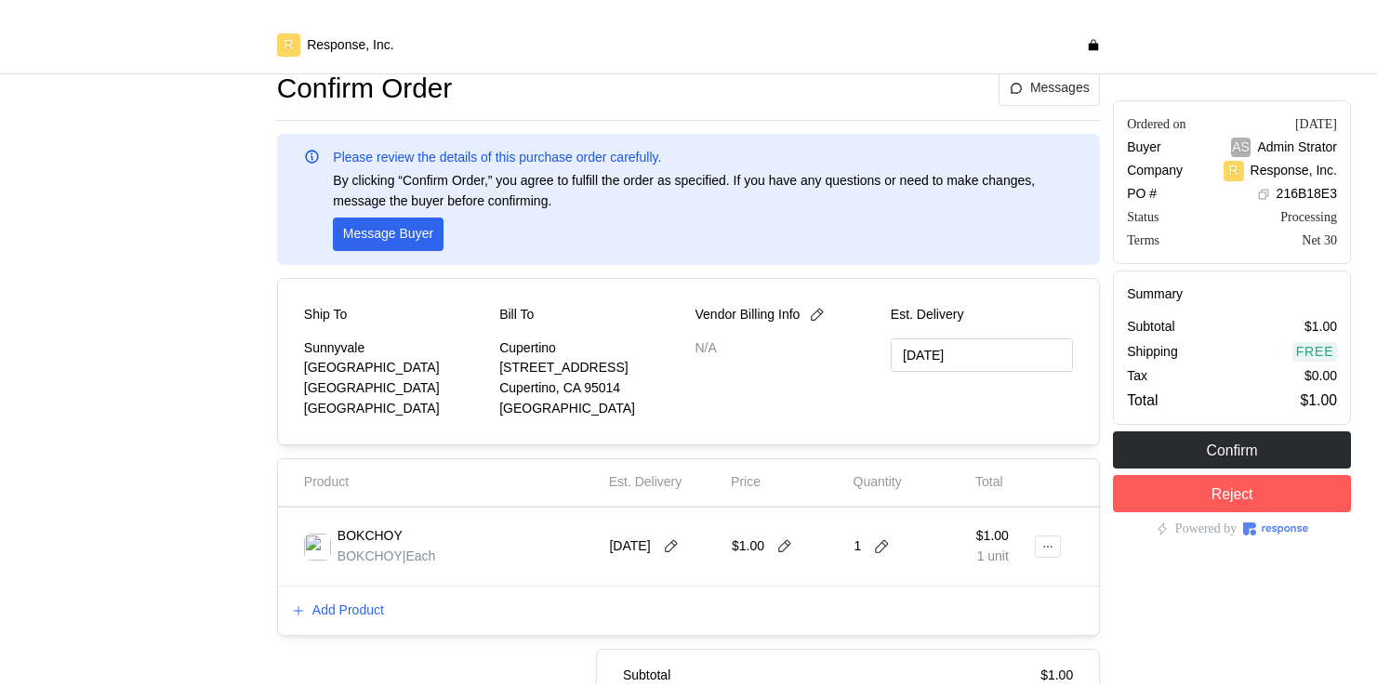
scroll to position [32, 0]
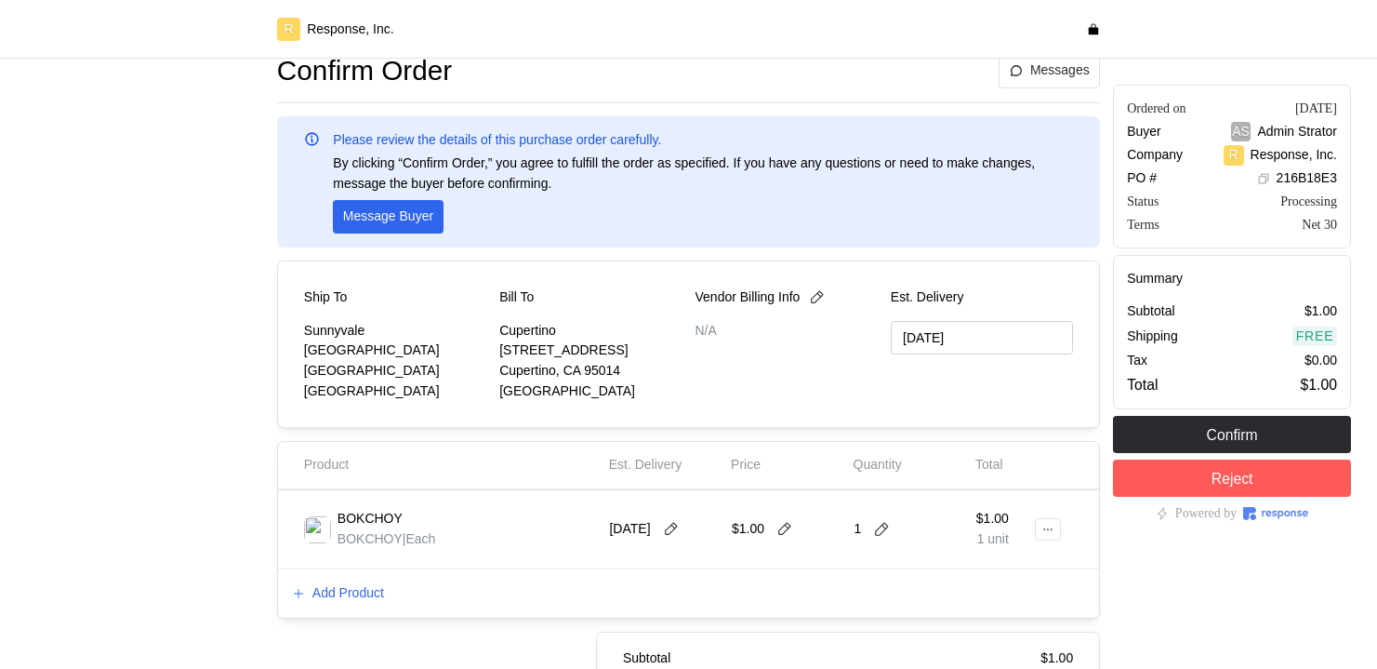
click at [588, 482] on div "Product Est. Delivery Price Quantity Total" at bounding box center [688, 465] width 821 height 47
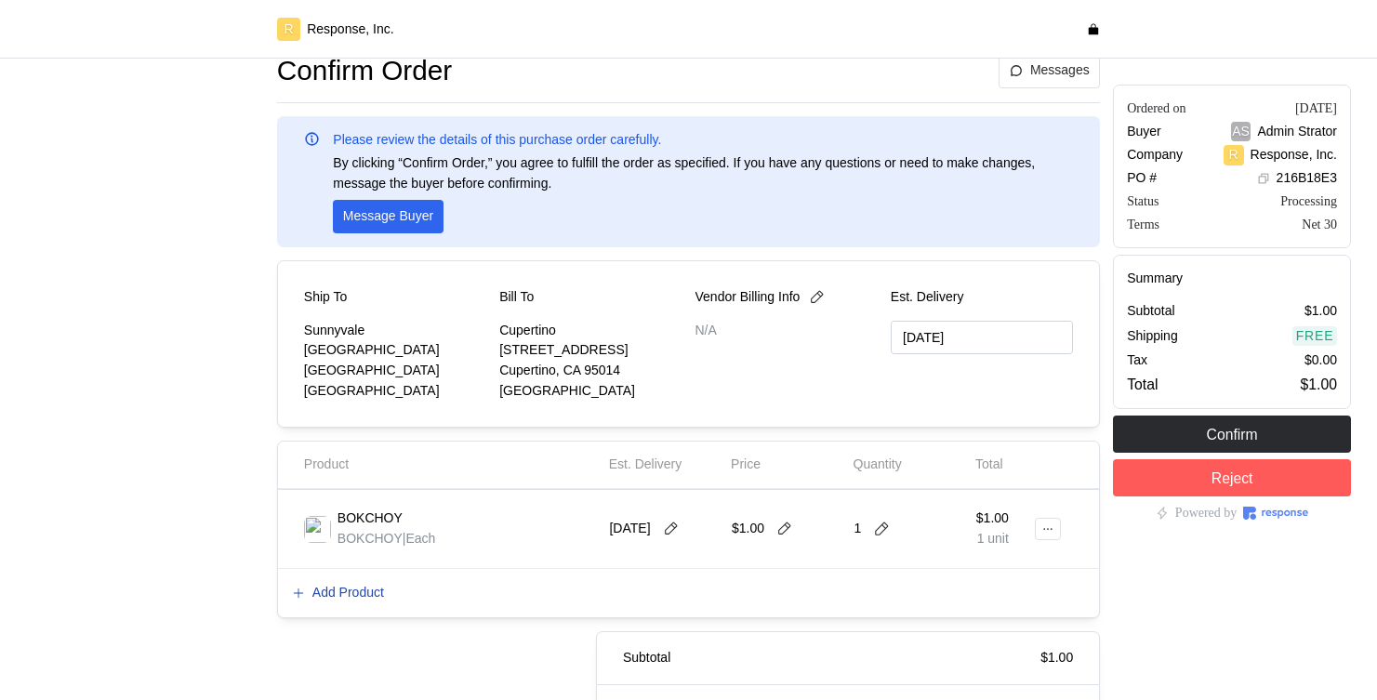
click at [339, 594] on p "Add Product" at bounding box center [348, 593] width 72 height 20
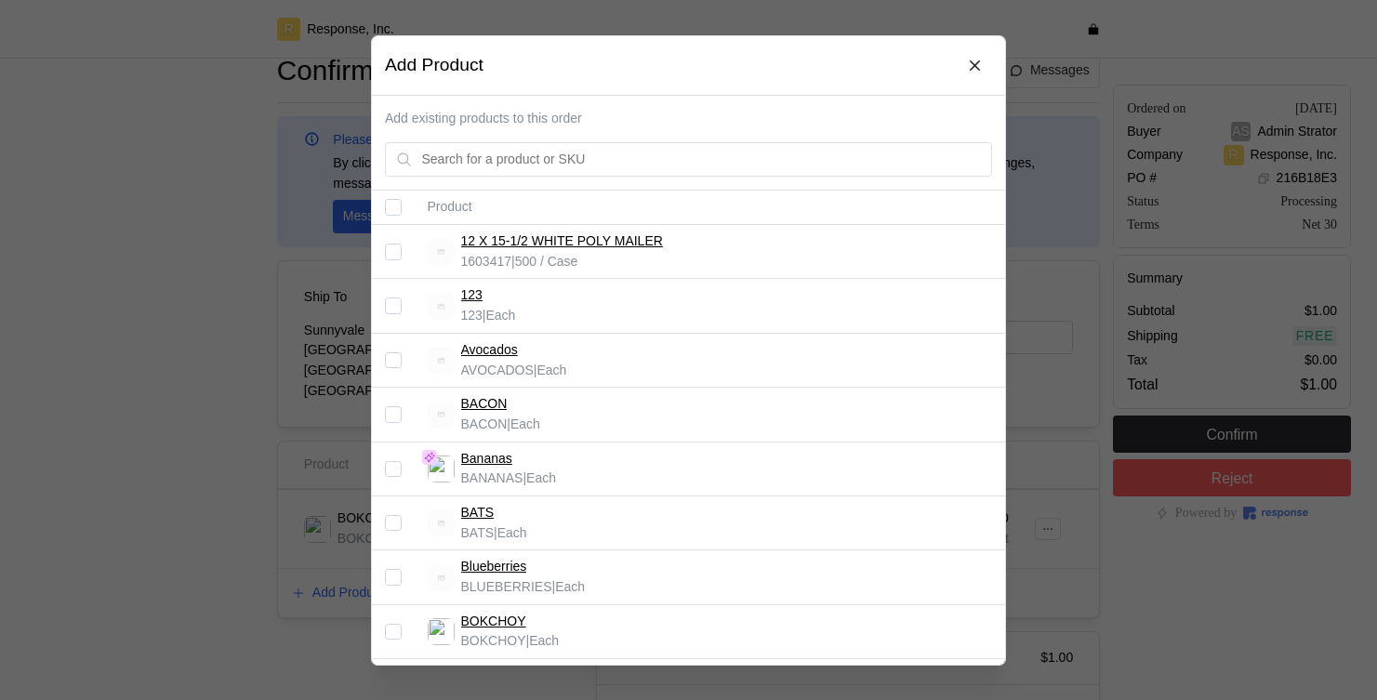
click at [398, 416] on input "Select record 4" at bounding box center [393, 414] width 17 height 17
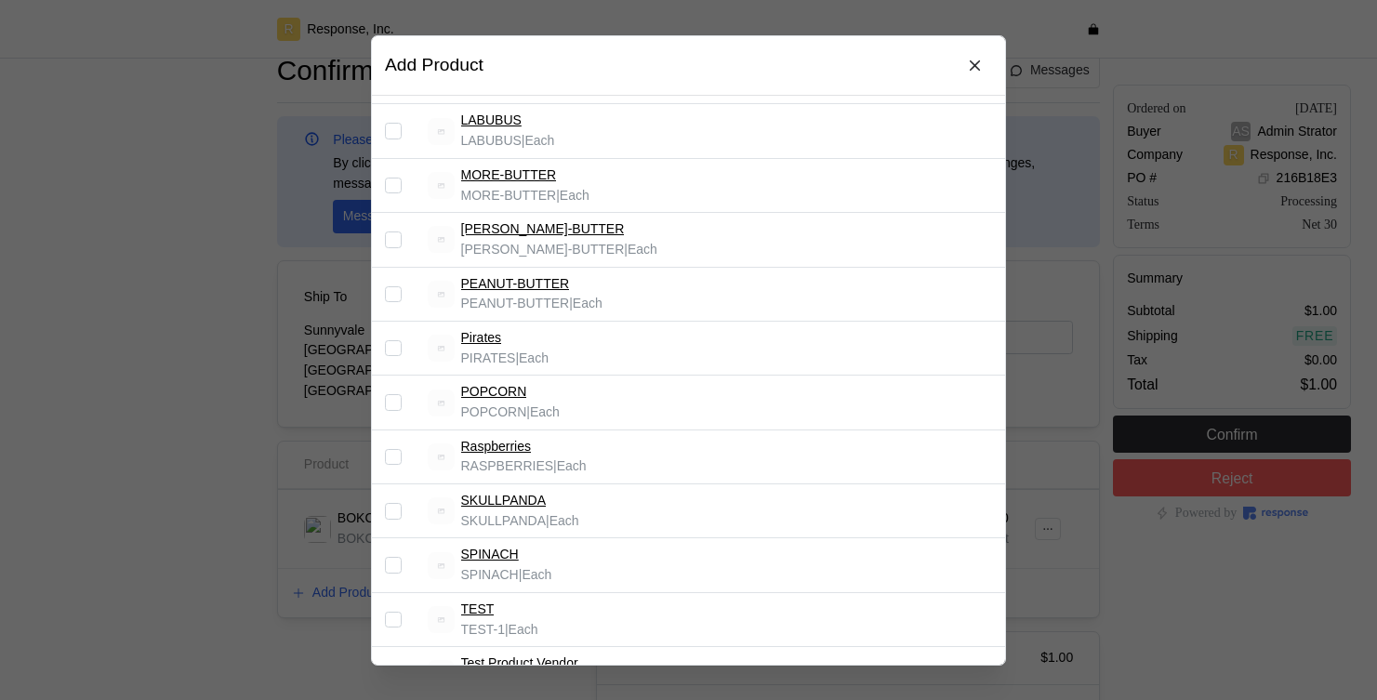
scroll to position [1658, 0]
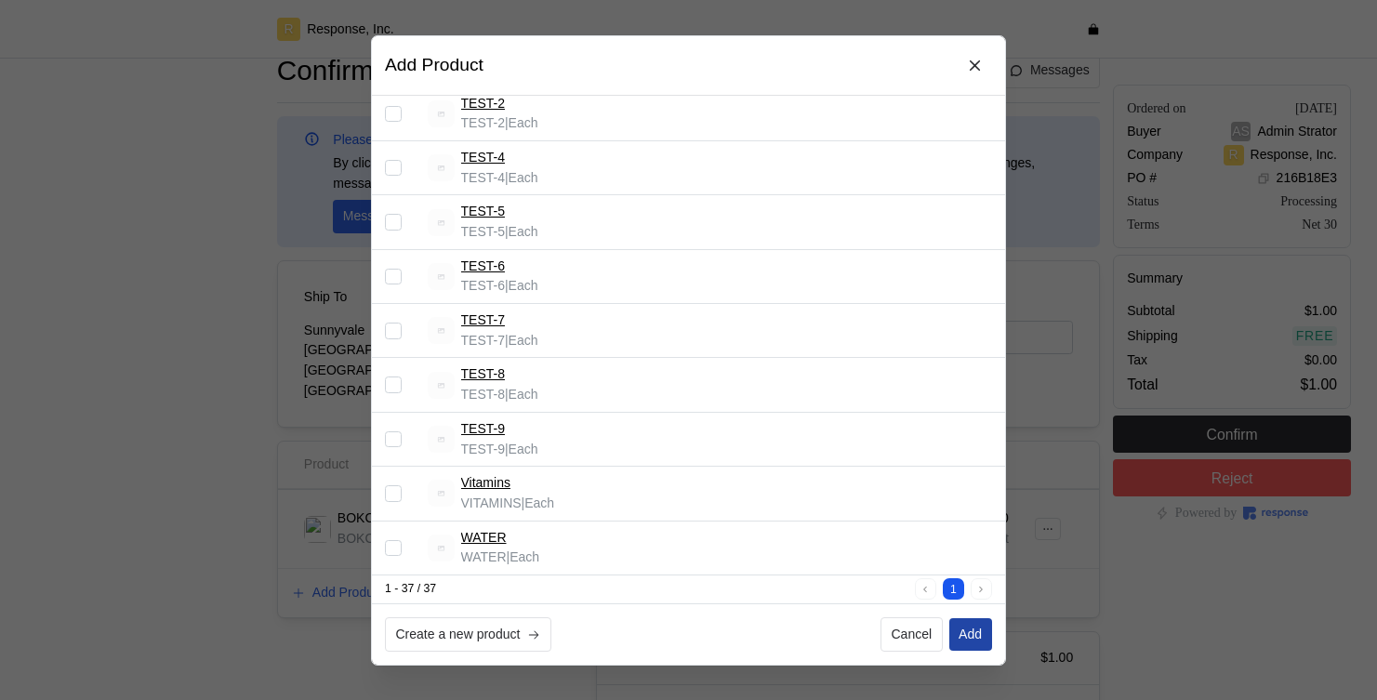
click at [976, 633] on p "Add" at bounding box center [970, 634] width 23 height 20
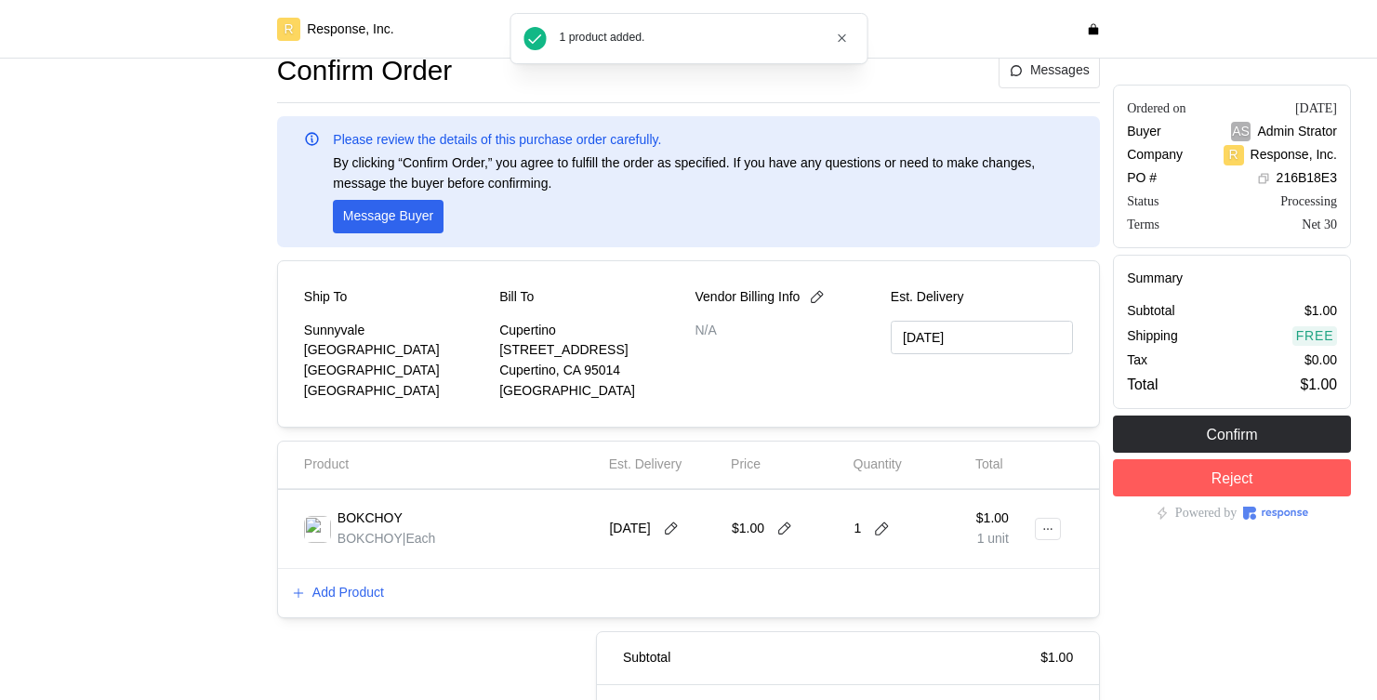
checkbox input "false"
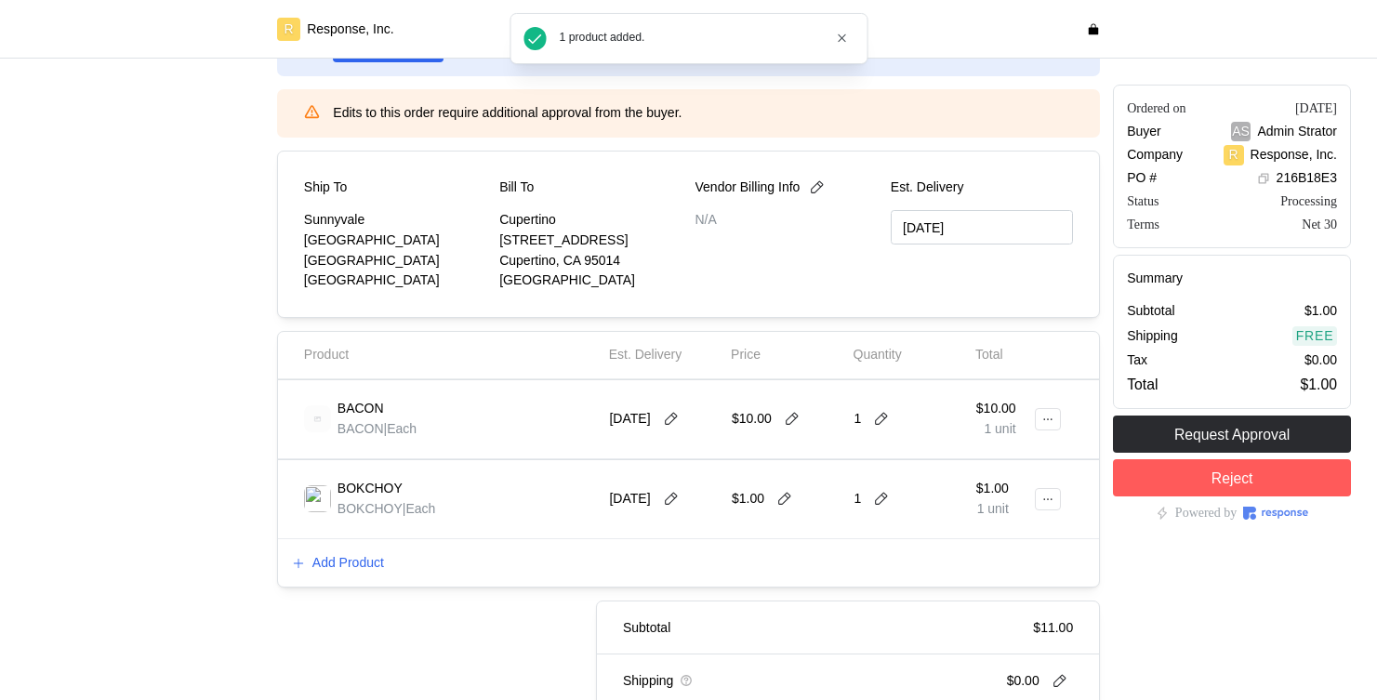
scroll to position [215, 0]
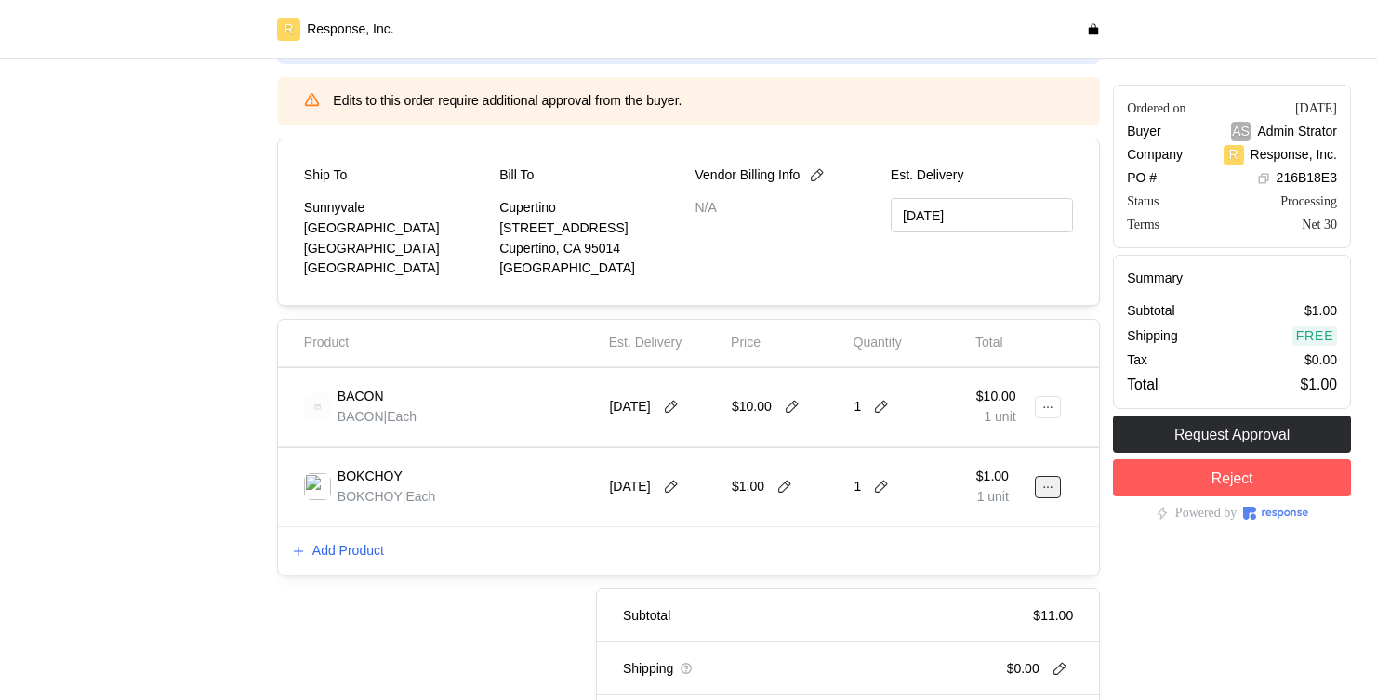
click at [1047, 488] on icon at bounding box center [1048, 487] width 13 height 13
click at [961, 553] on p "Delete" at bounding box center [987, 559] width 119 height 20
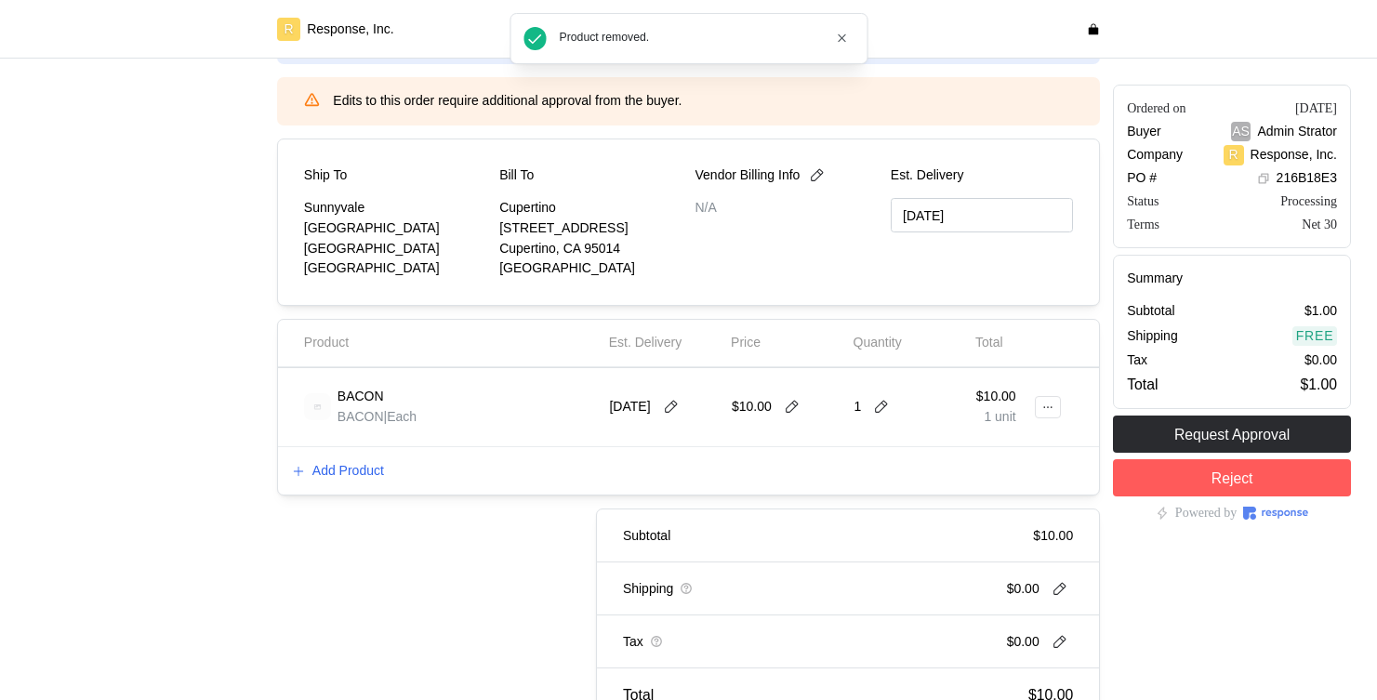
click at [157, 378] on div at bounding box center [145, 295] width 251 height 865
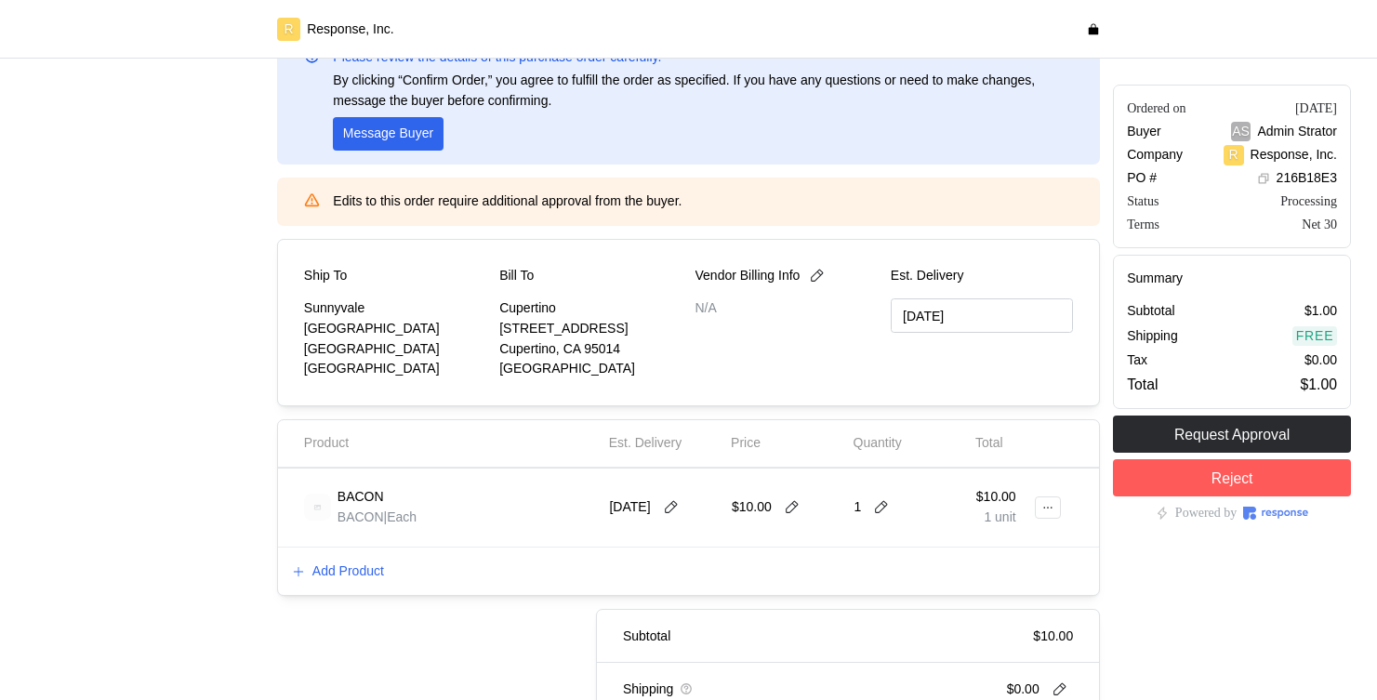
scroll to position [144, 0]
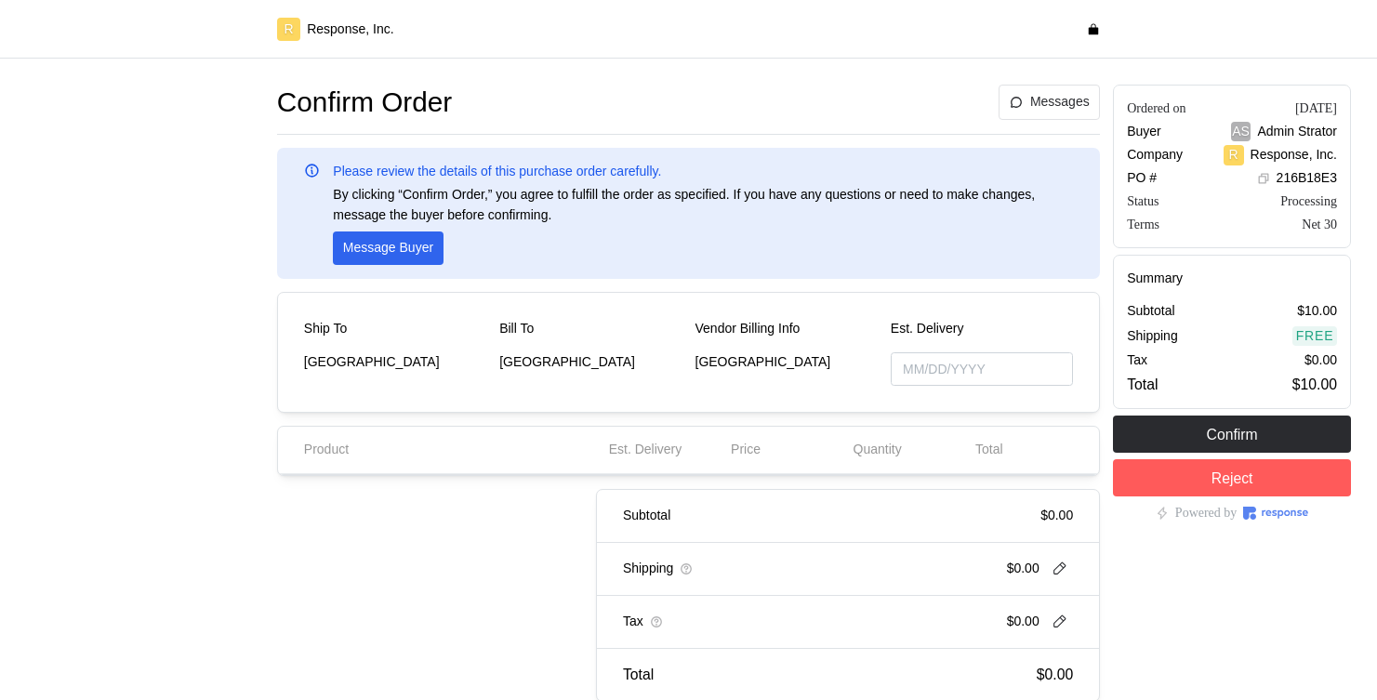
type input "[DATE]"
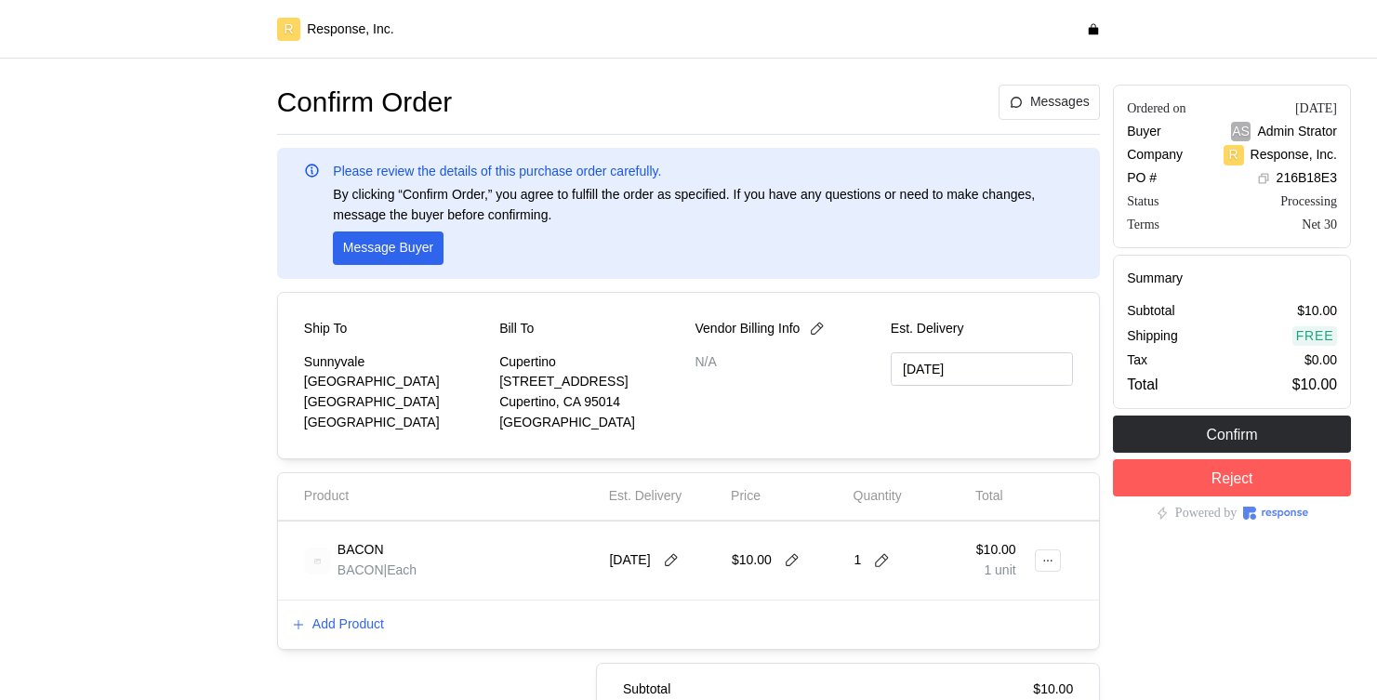
scroll to position [81, 0]
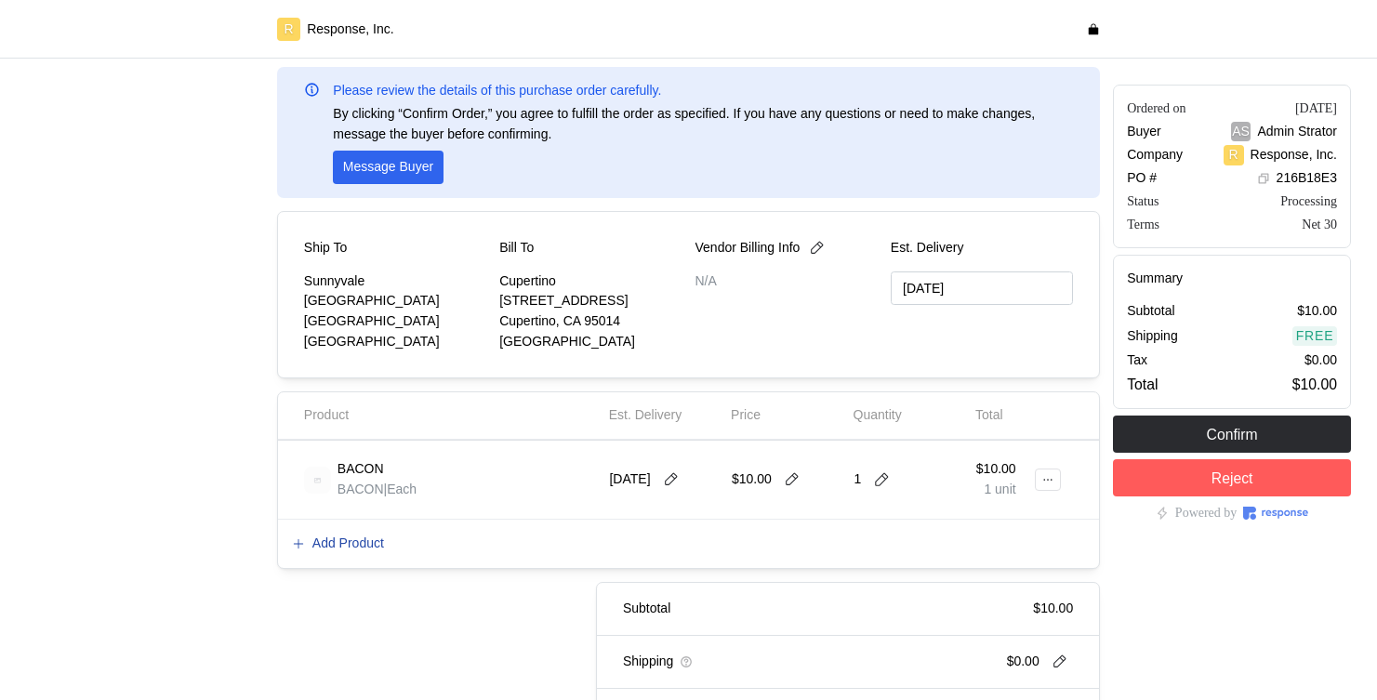
click at [363, 538] on p "Add Product" at bounding box center [348, 544] width 72 height 20
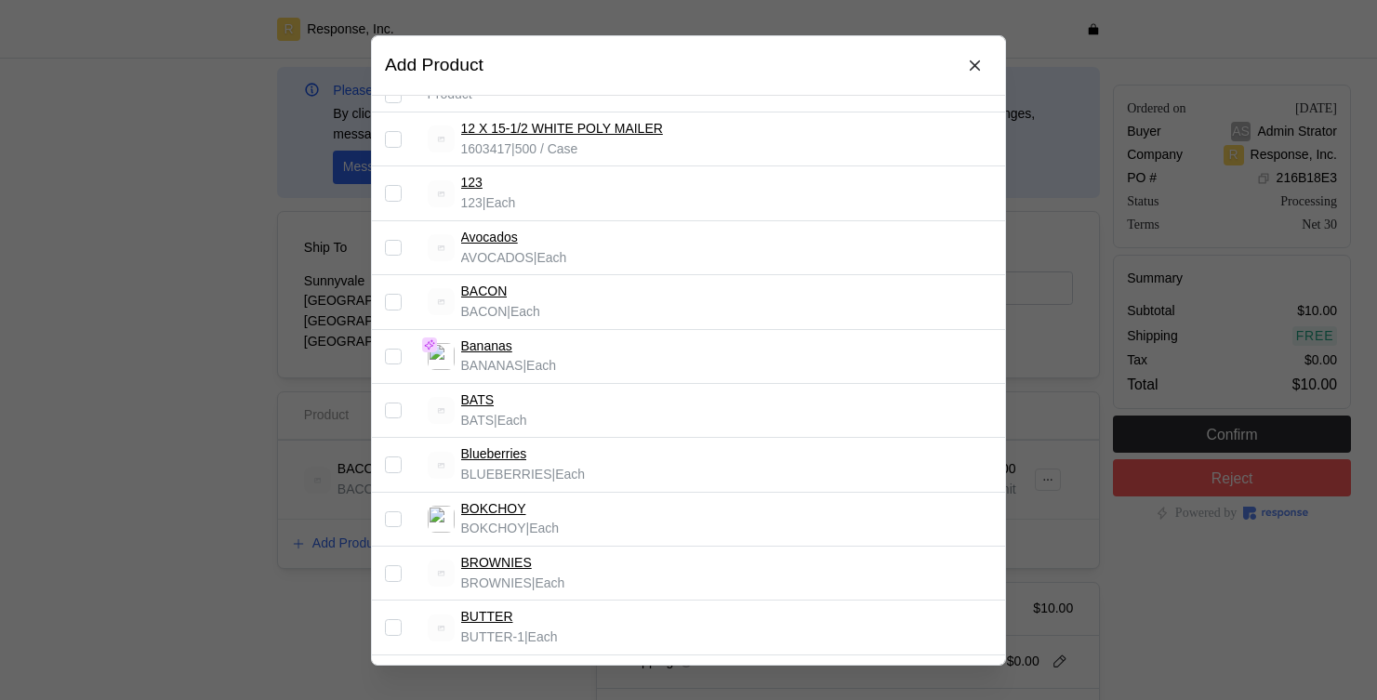
scroll to position [113, 0]
click at [1212, 378] on div at bounding box center [688, 350] width 1377 height 700
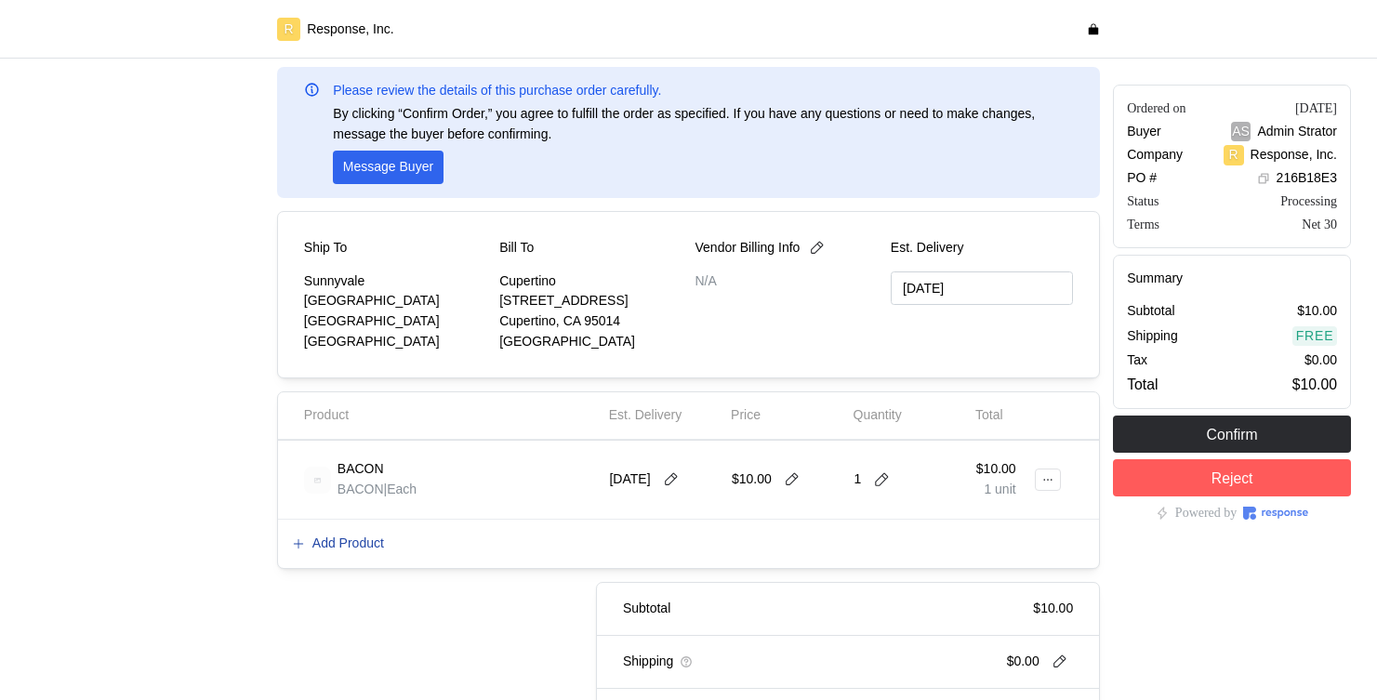
click at [356, 551] on p "Add Product" at bounding box center [348, 544] width 72 height 20
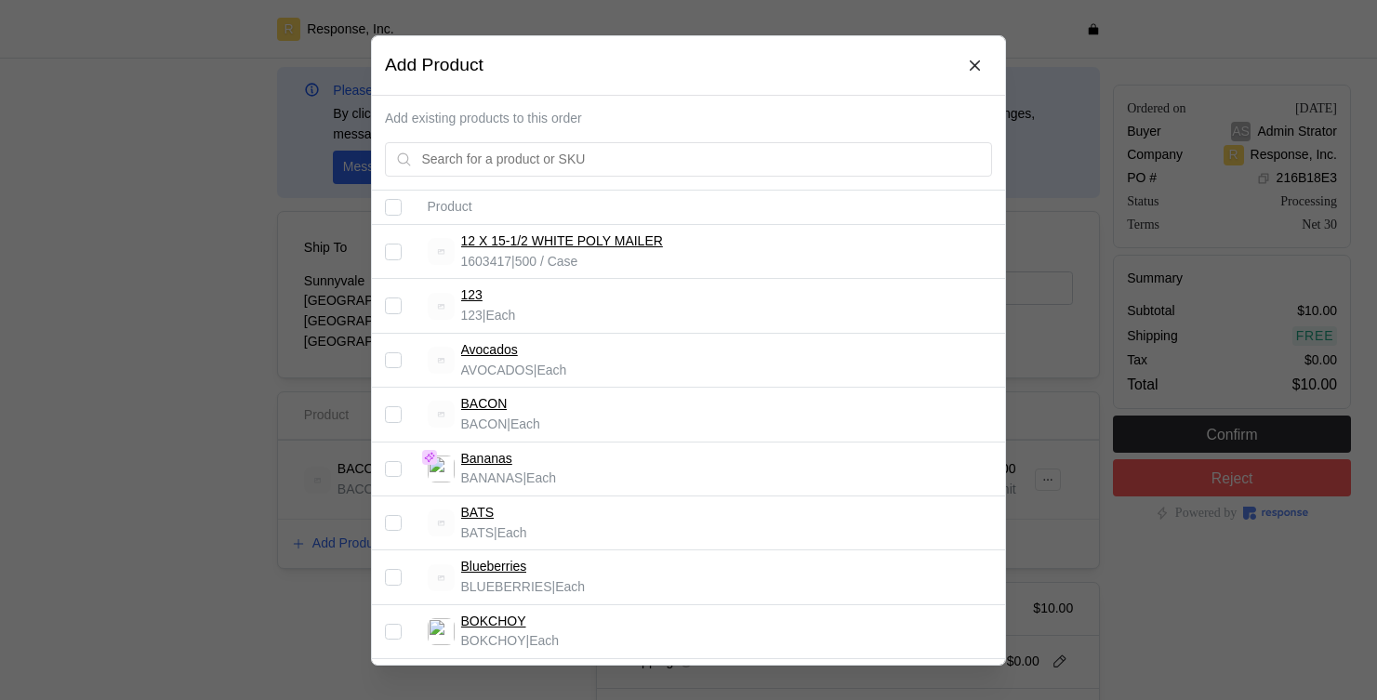
click at [392, 522] on input "Select record 6" at bounding box center [393, 523] width 17 height 17
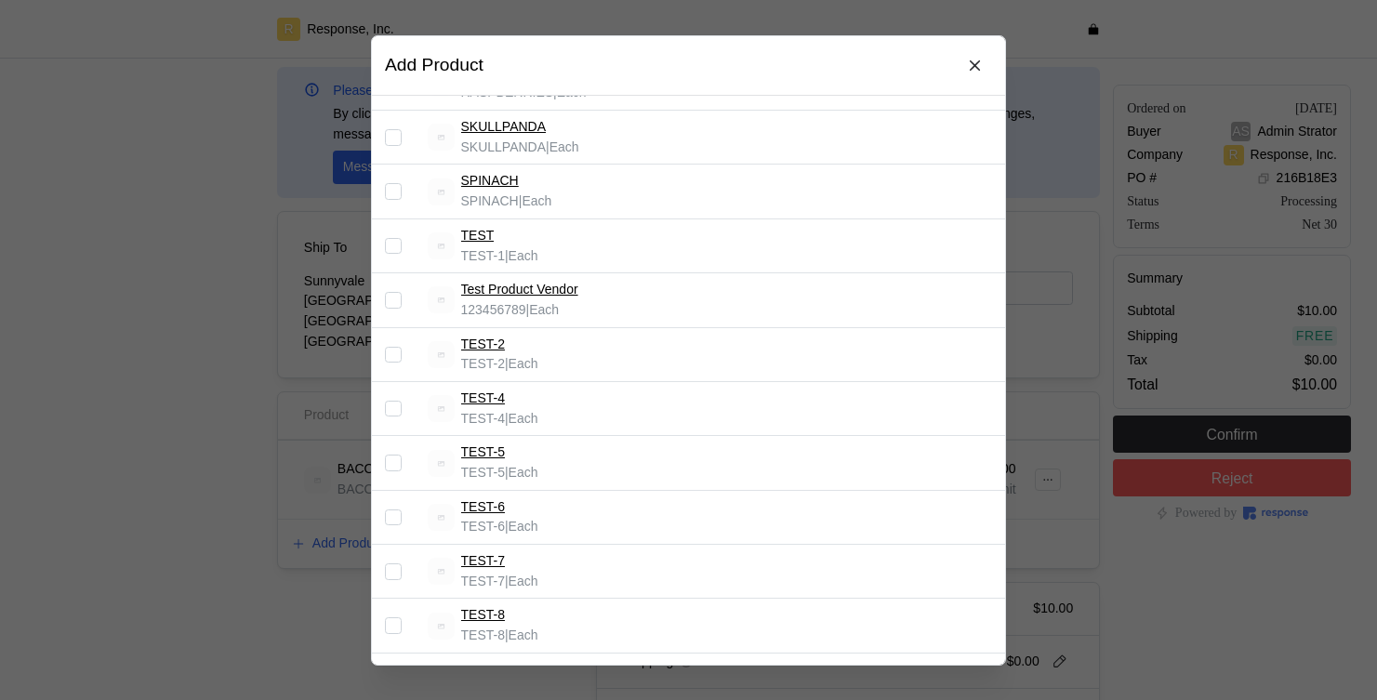
scroll to position [1658, 0]
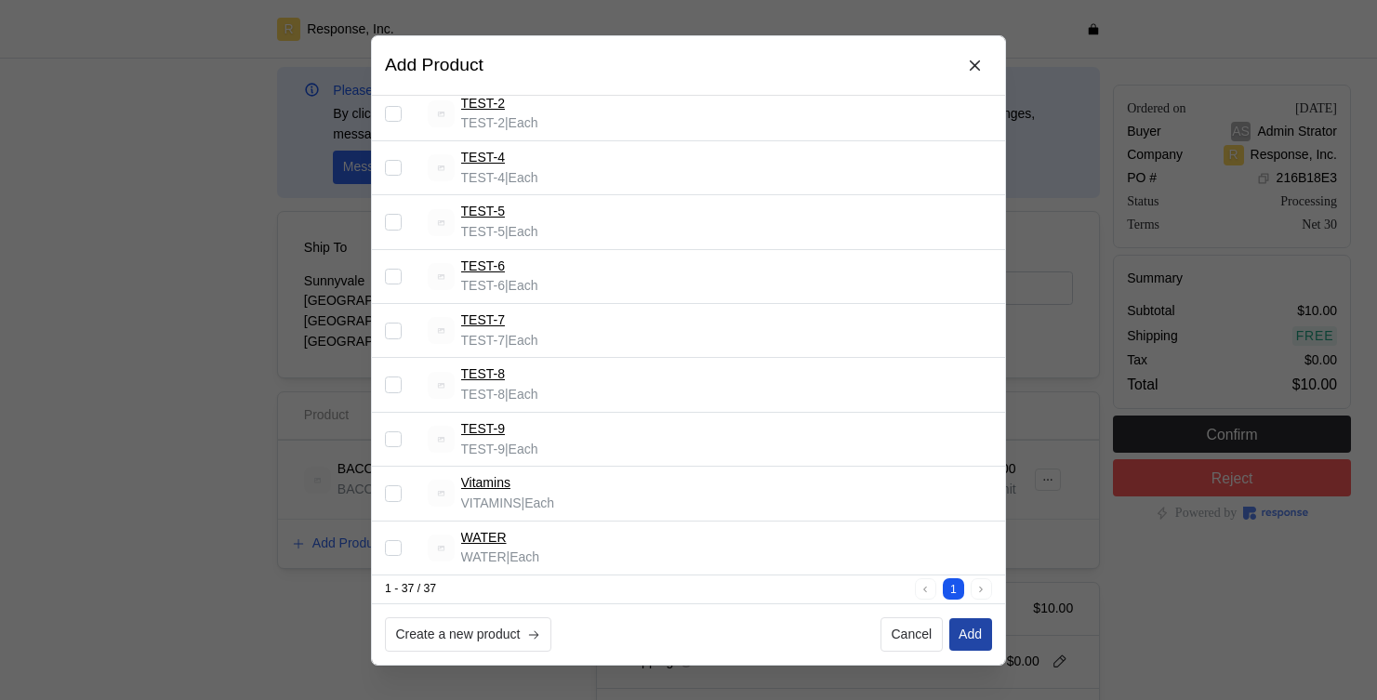
click at [974, 634] on p "Add" at bounding box center [970, 634] width 23 height 20
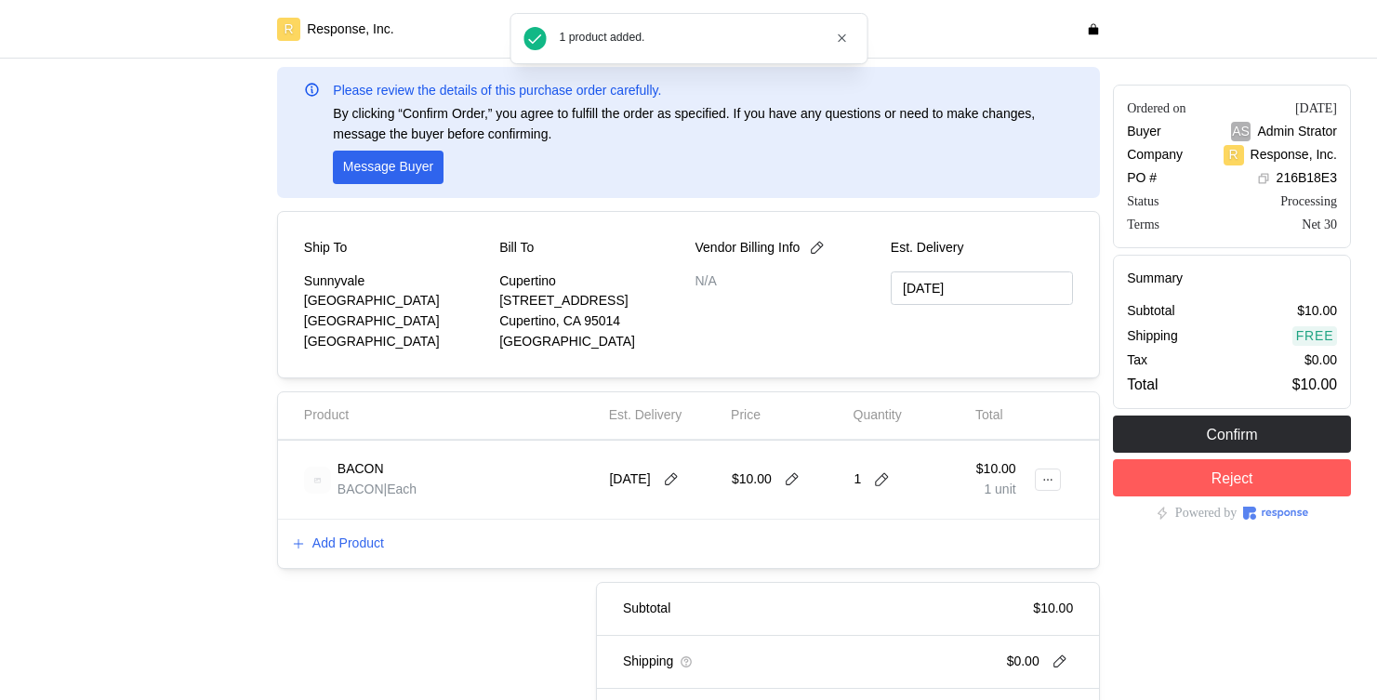
checkbox input "false"
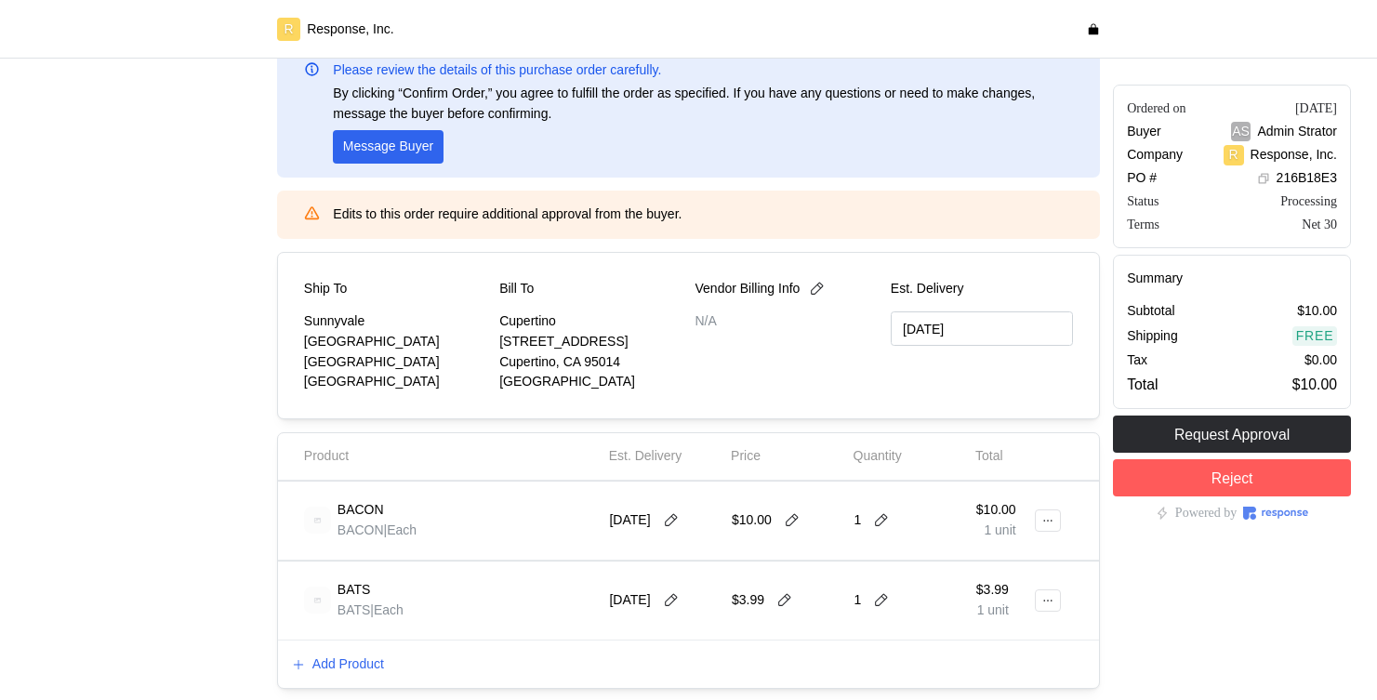
scroll to position [180, 0]
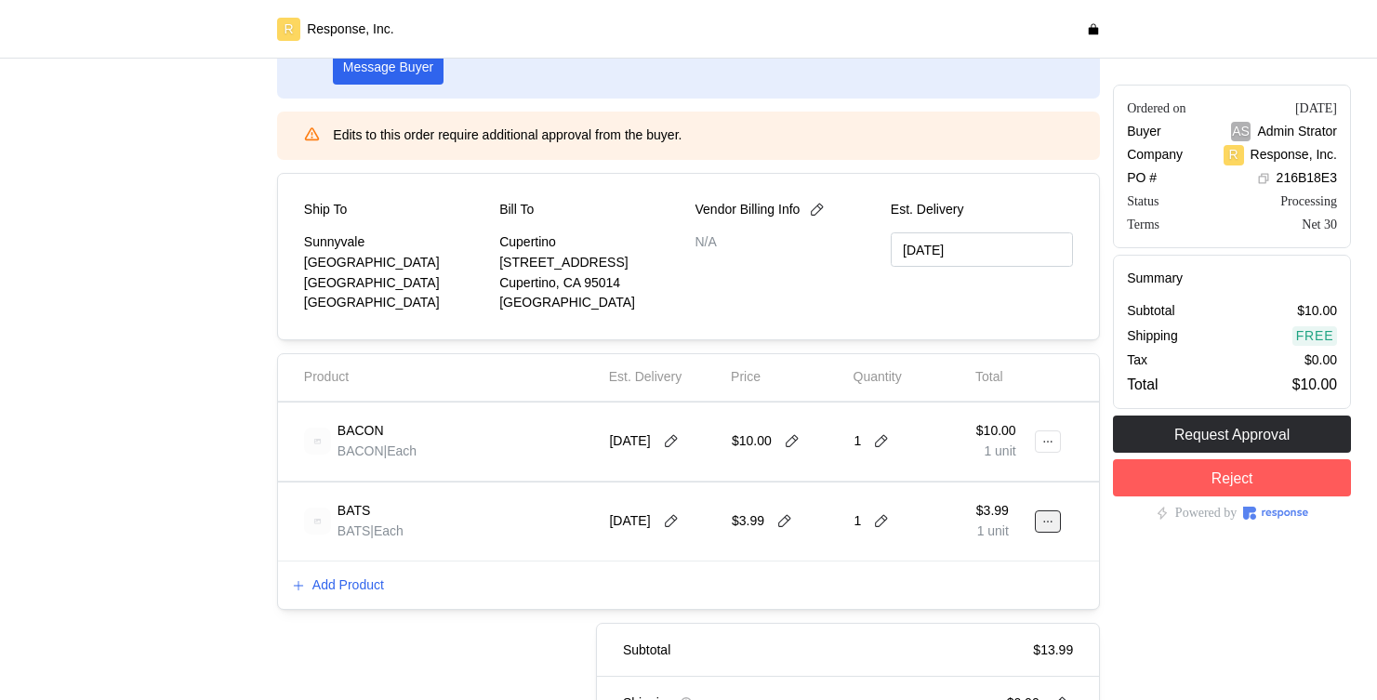
click at [1044, 523] on icon at bounding box center [1048, 521] width 13 height 13
click at [644, 575] on div "Add Product" at bounding box center [688, 586] width 821 height 48
click at [1043, 525] on icon at bounding box center [1048, 521] width 13 height 13
click at [969, 586] on p "Delete" at bounding box center [987, 593] width 119 height 20
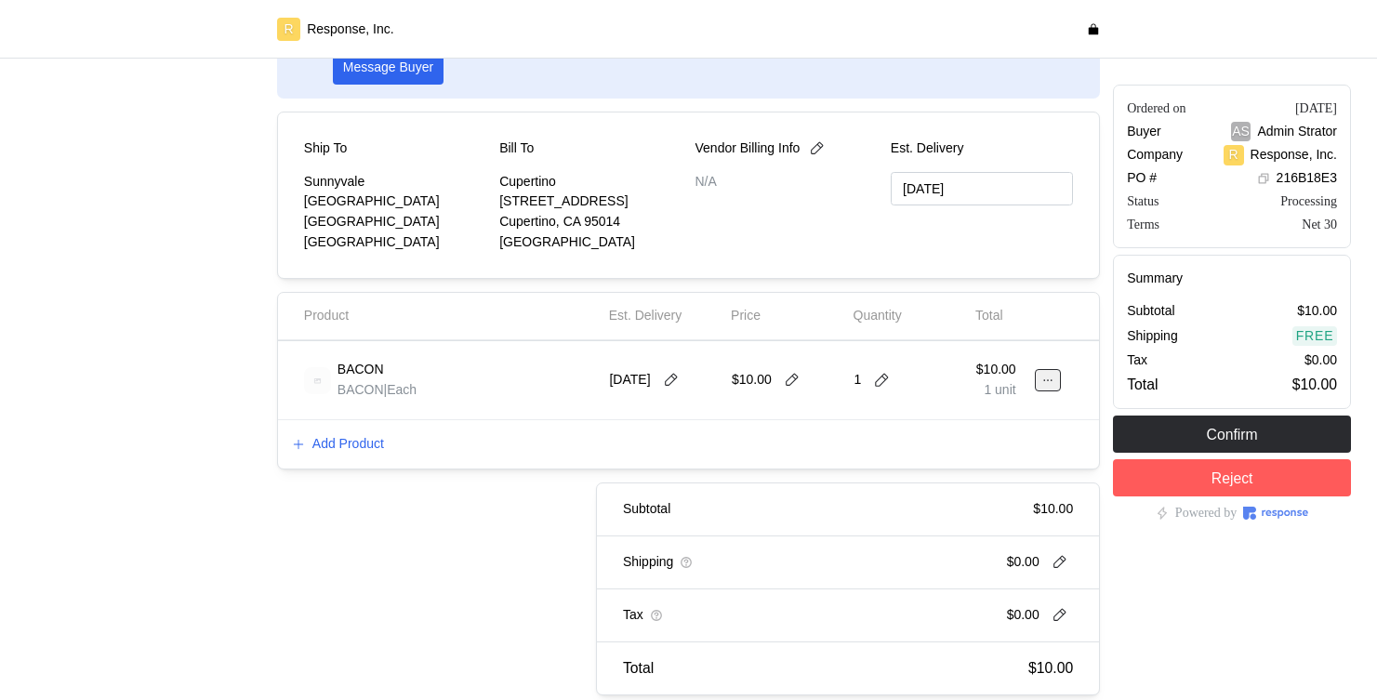
click at [1050, 384] on icon at bounding box center [1048, 380] width 13 height 13
click at [1009, 425] on p "Edit" at bounding box center [987, 419] width 119 height 20
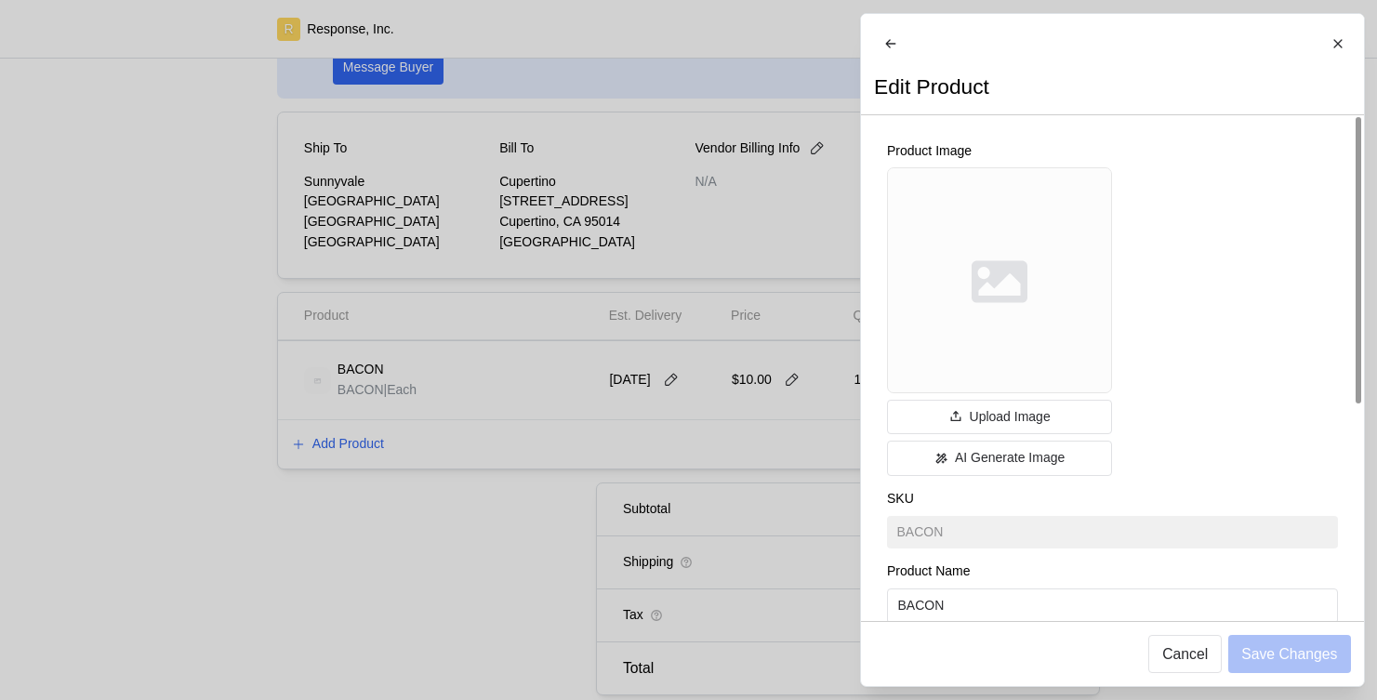
click at [568, 461] on div at bounding box center [688, 350] width 1377 height 700
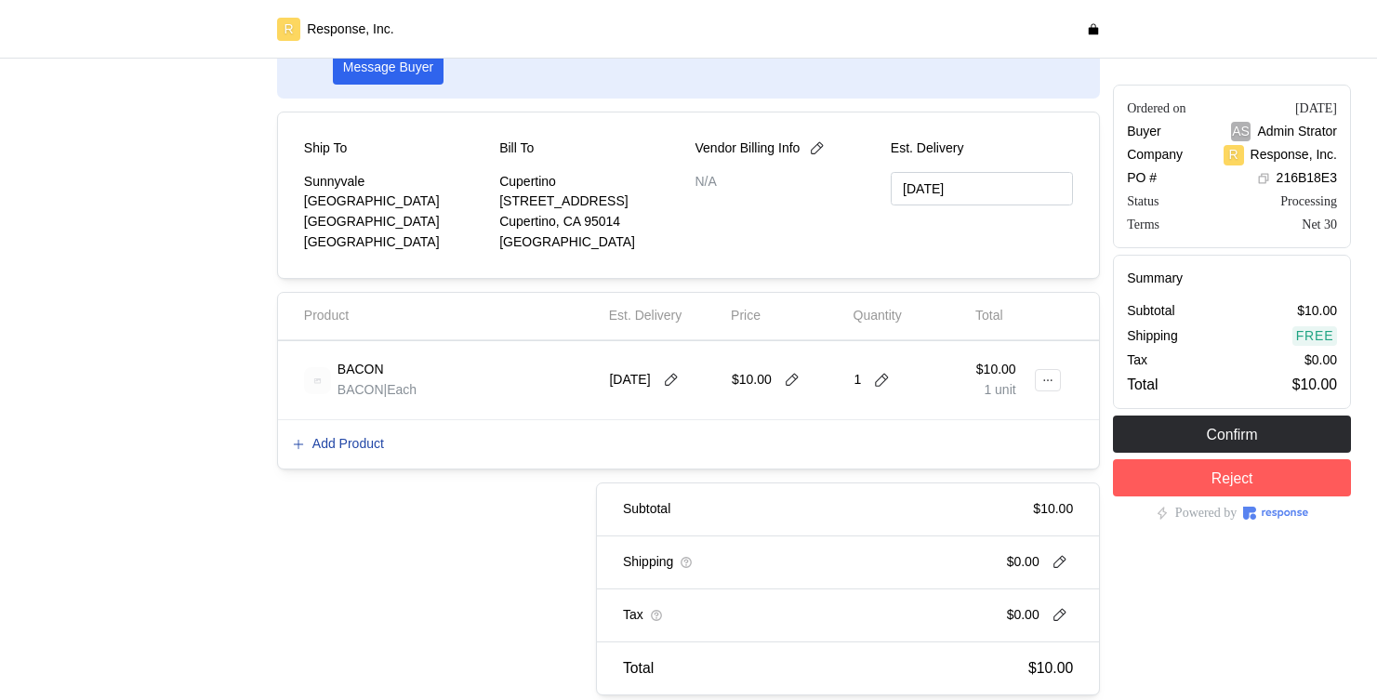
click at [328, 442] on p "Add Product" at bounding box center [348, 444] width 72 height 20
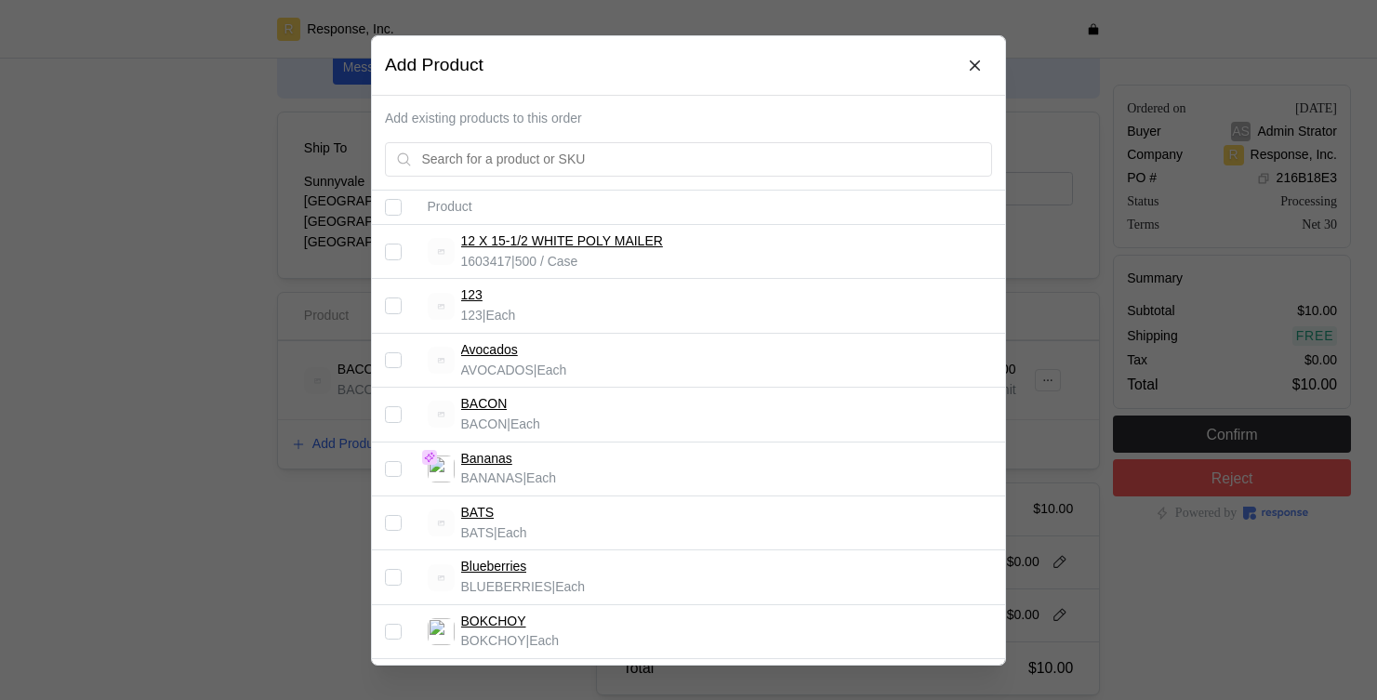
click at [391, 465] on input "Select record 5" at bounding box center [393, 468] width 17 height 17
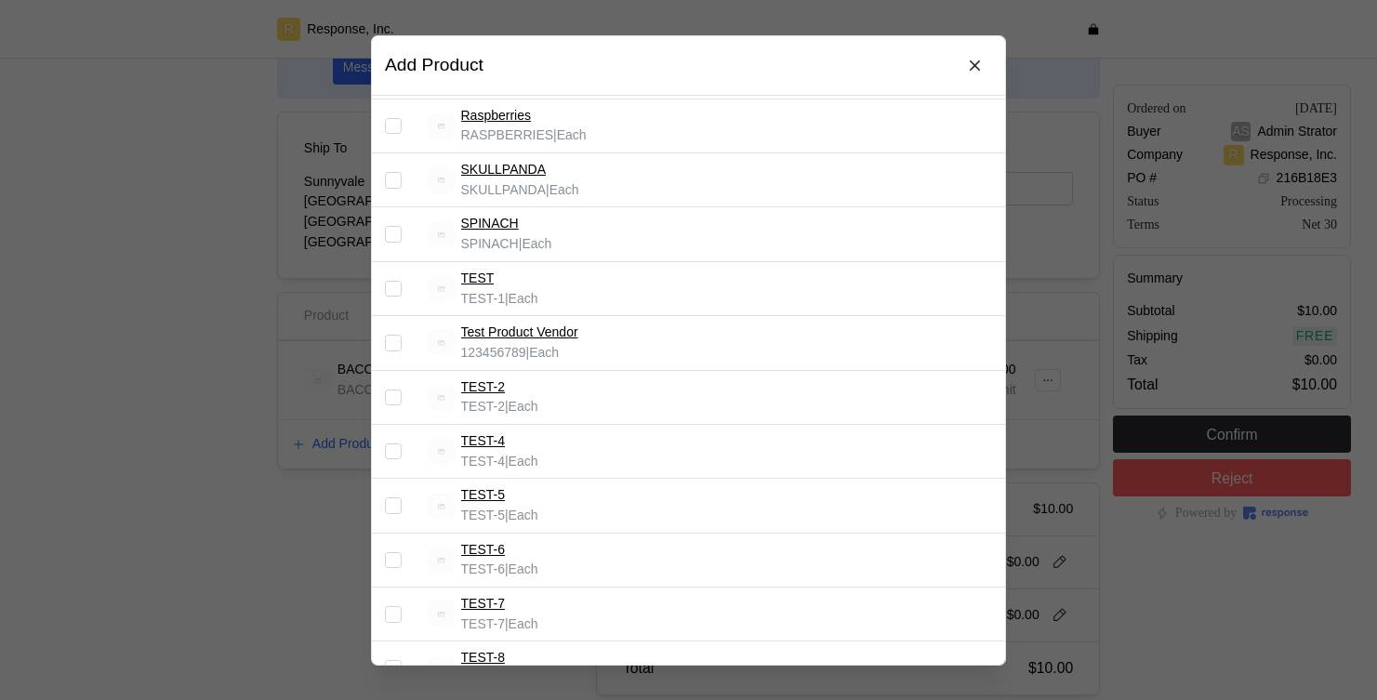
scroll to position [1658, 0]
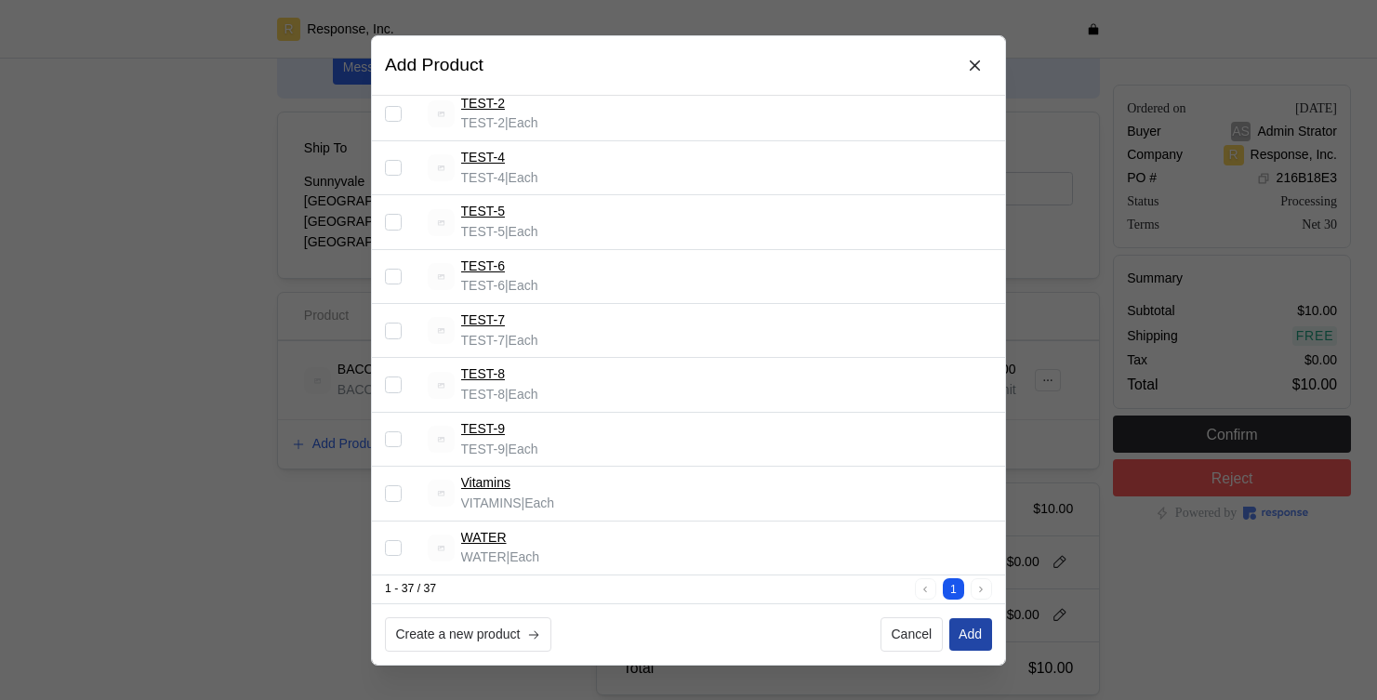
click at [962, 646] on button "Add" at bounding box center [970, 633] width 43 height 33
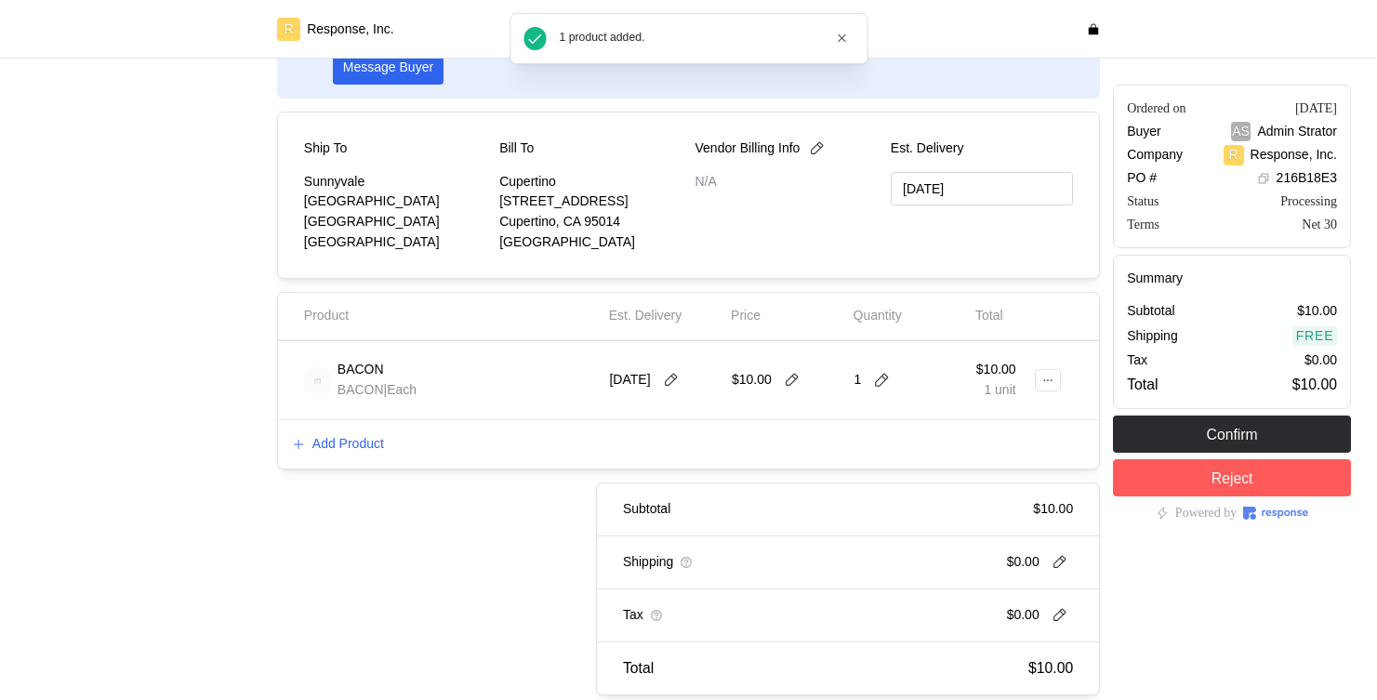
checkbox input "false"
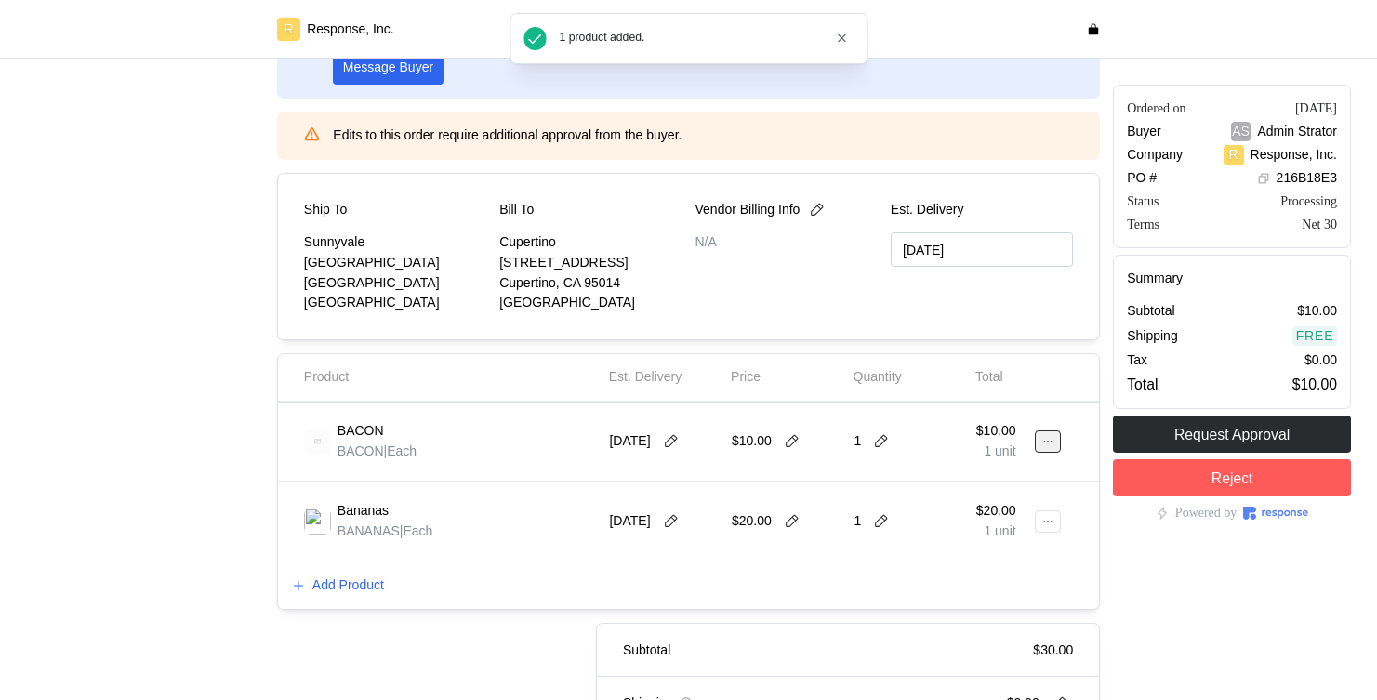
click at [1050, 446] on icon at bounding box center [1048, 441] width 13 height 13
click at [971, 511] on p "Delete" at bounding box center [987, 513] width 119 height 20
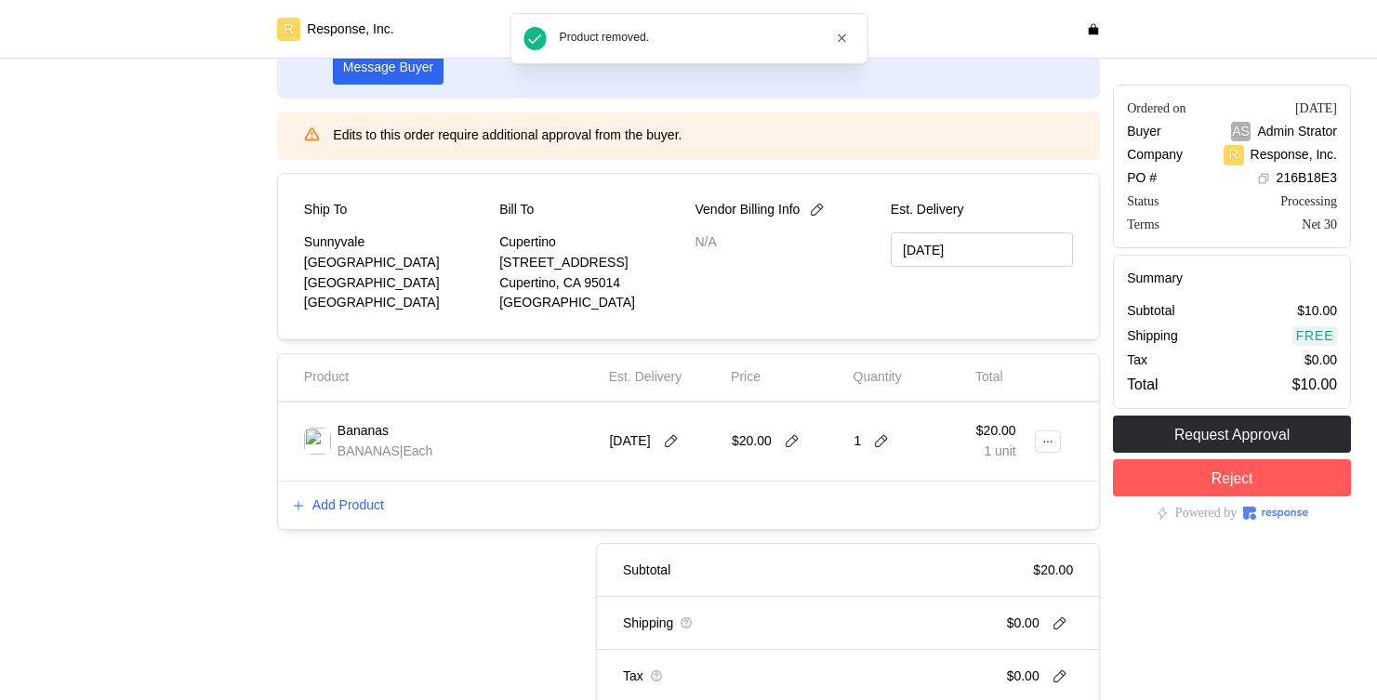
click at [307, 376] on p "Product" at bounding box center [326, 377] width 45 height 20
click at [374, 501] on p "Add Product" at bounding box center [348, 506] width 72 height 20
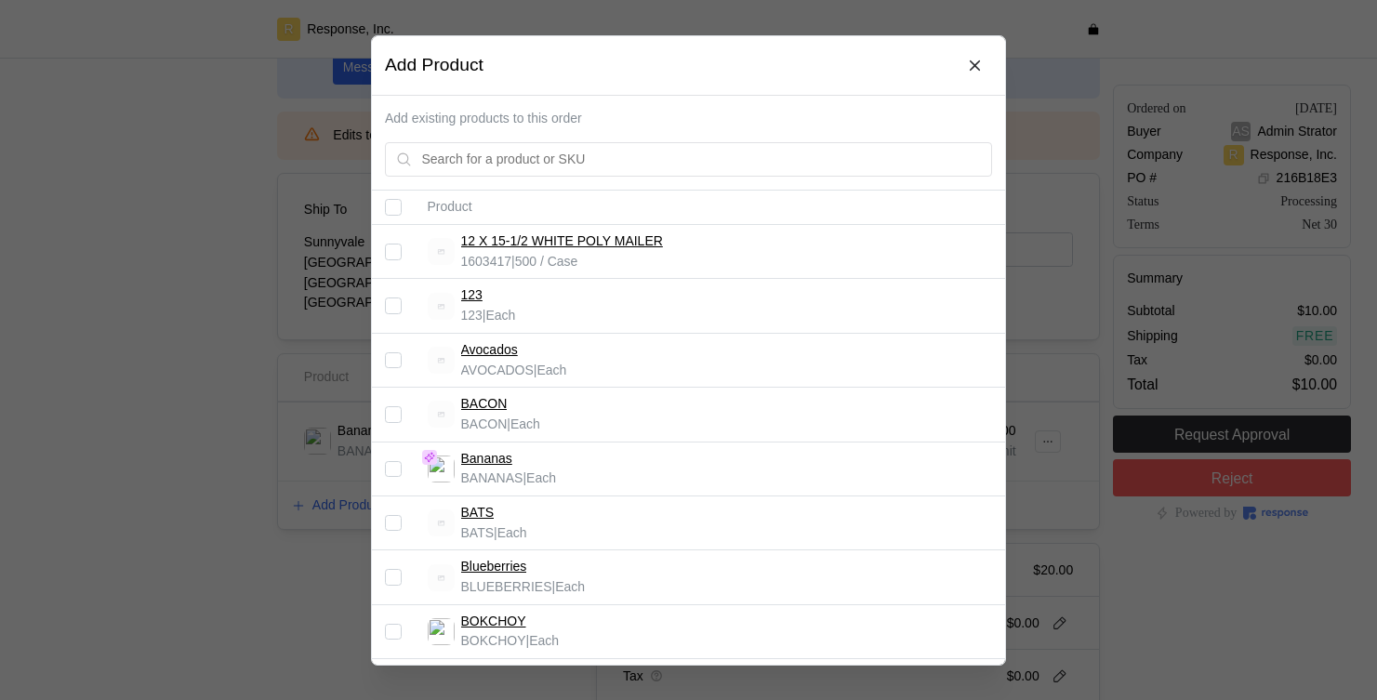
click at [392, 410] on input "Select record 4" at bounding box center [393, 414] width 17 height 17
checkbox input "true"
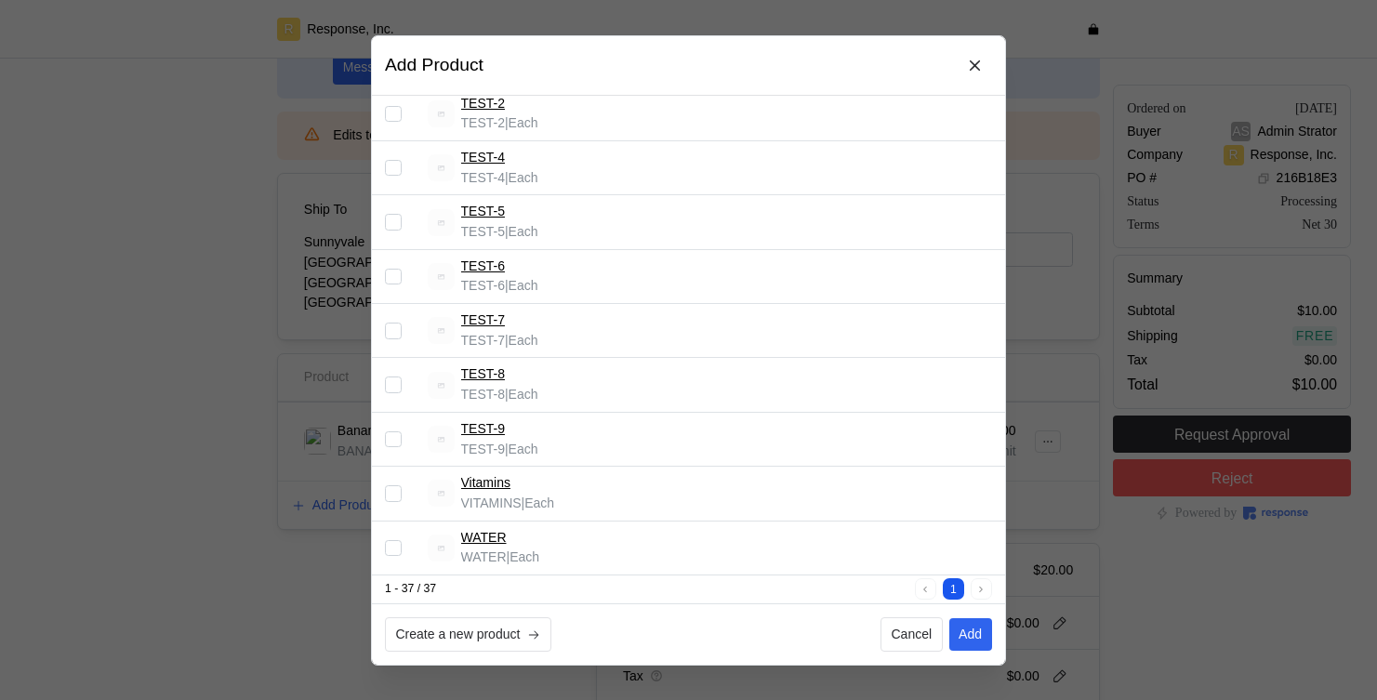
click at [151, 246] on div at bounding box center [688, 350] width 1377 height 700
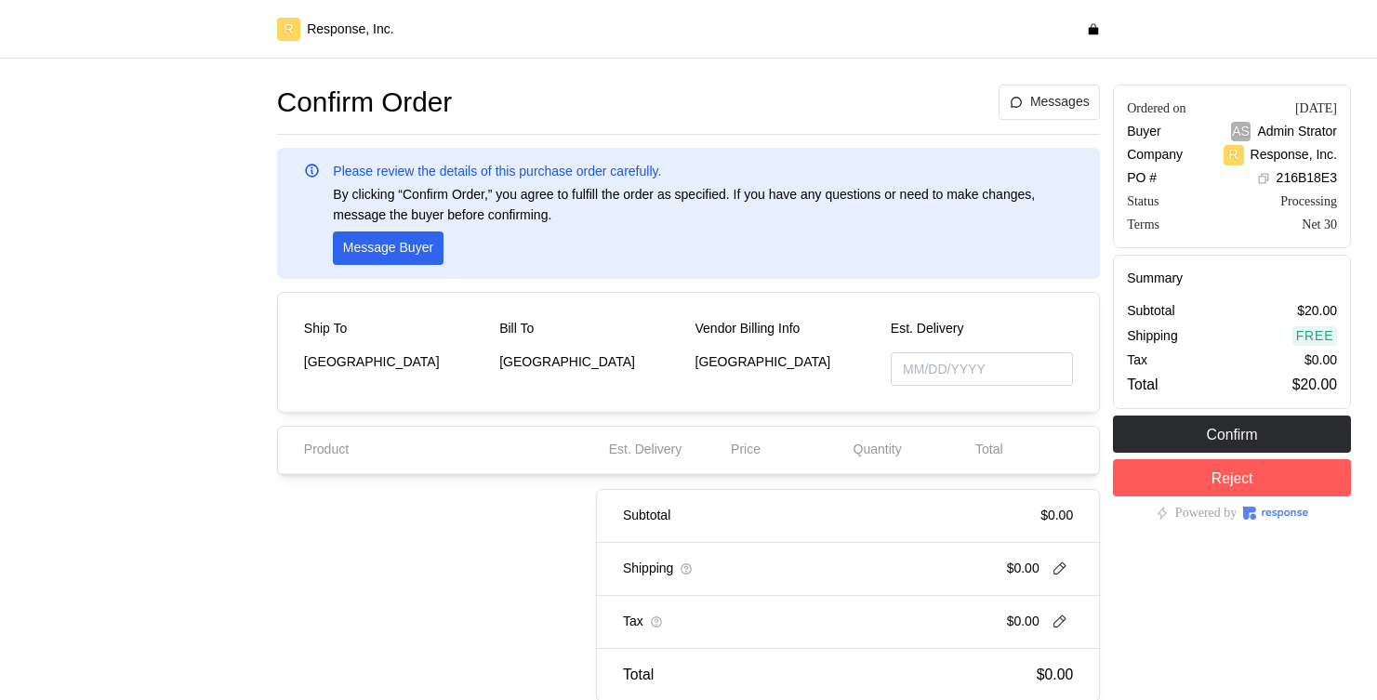
type input "[DATE]"
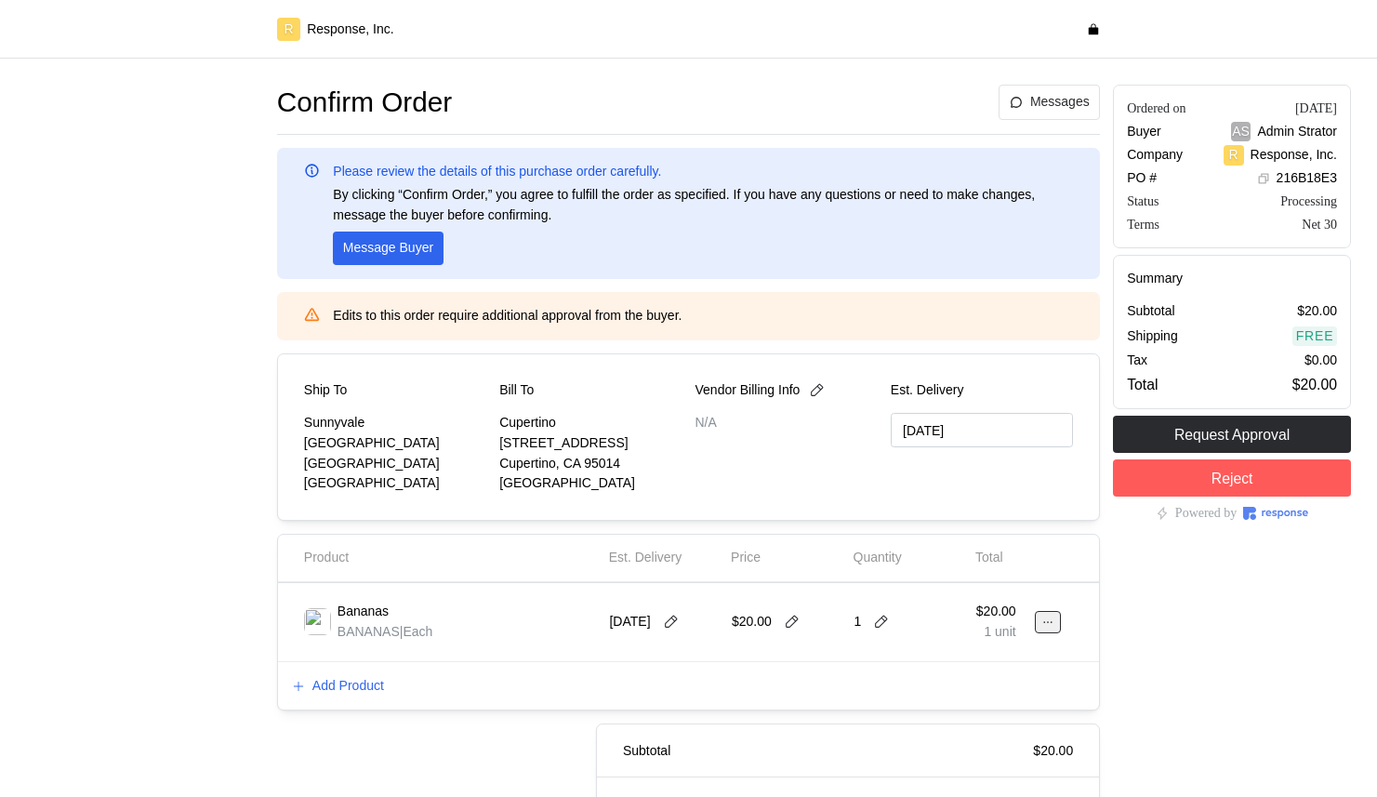
click at [1044, 618] on icon at bounding box center [1048, 622] width 13 height 13
click at [572, 692] on div "Add Product" at bounding box center [688, 686] width 821 height 48
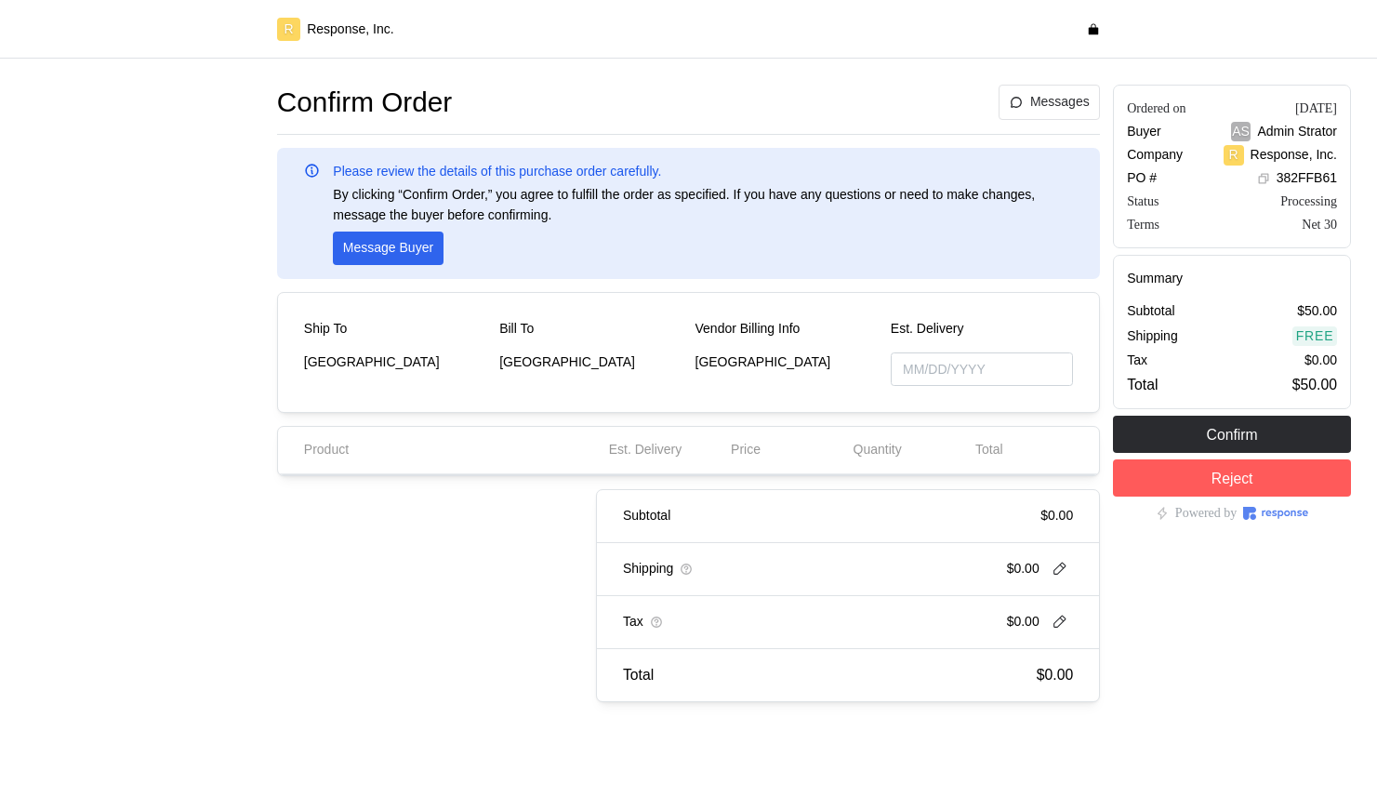
type input "[DATE]"
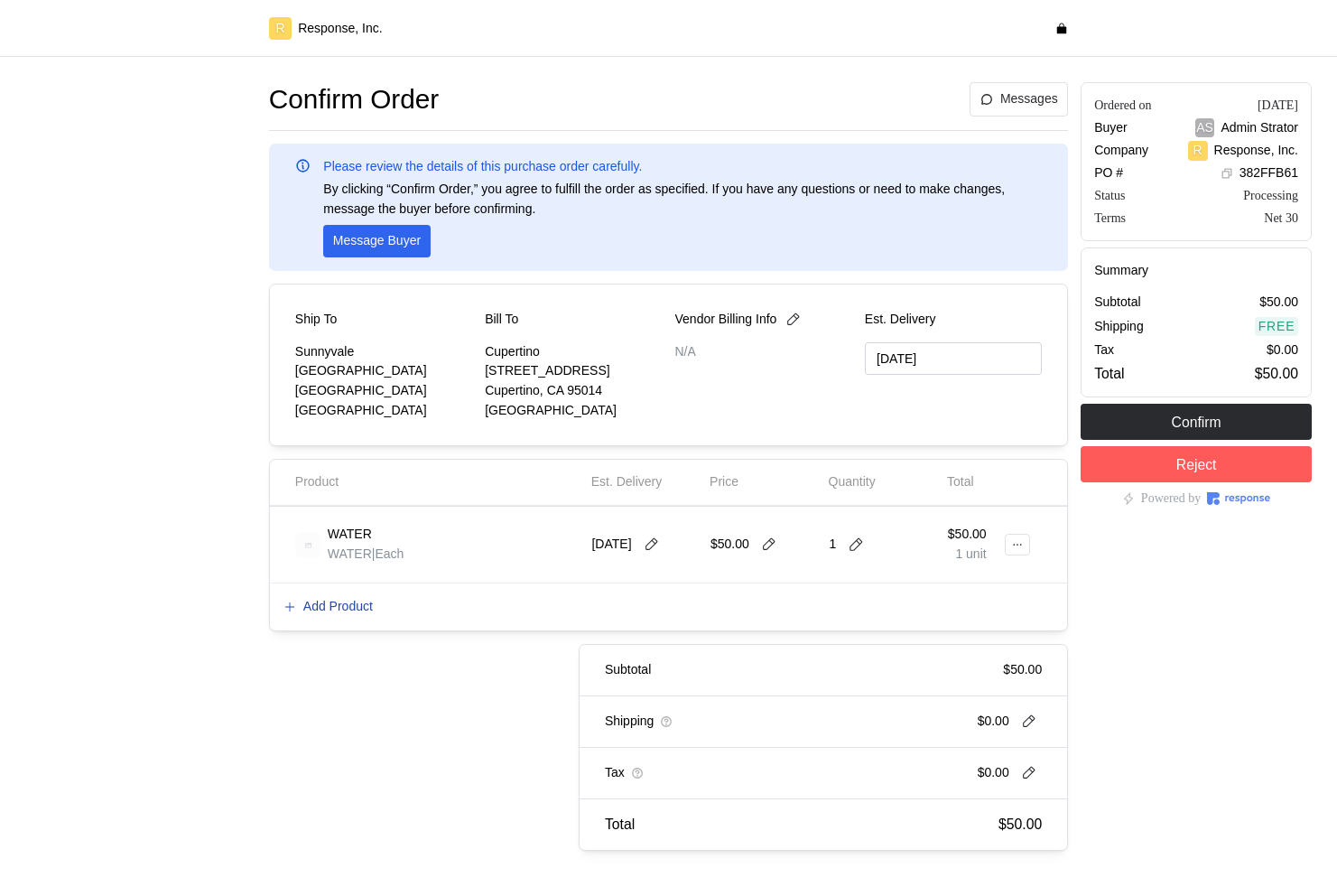
click at [356, 612] on p "Add Product" at bounding box center [338, 607] width 70 height 19
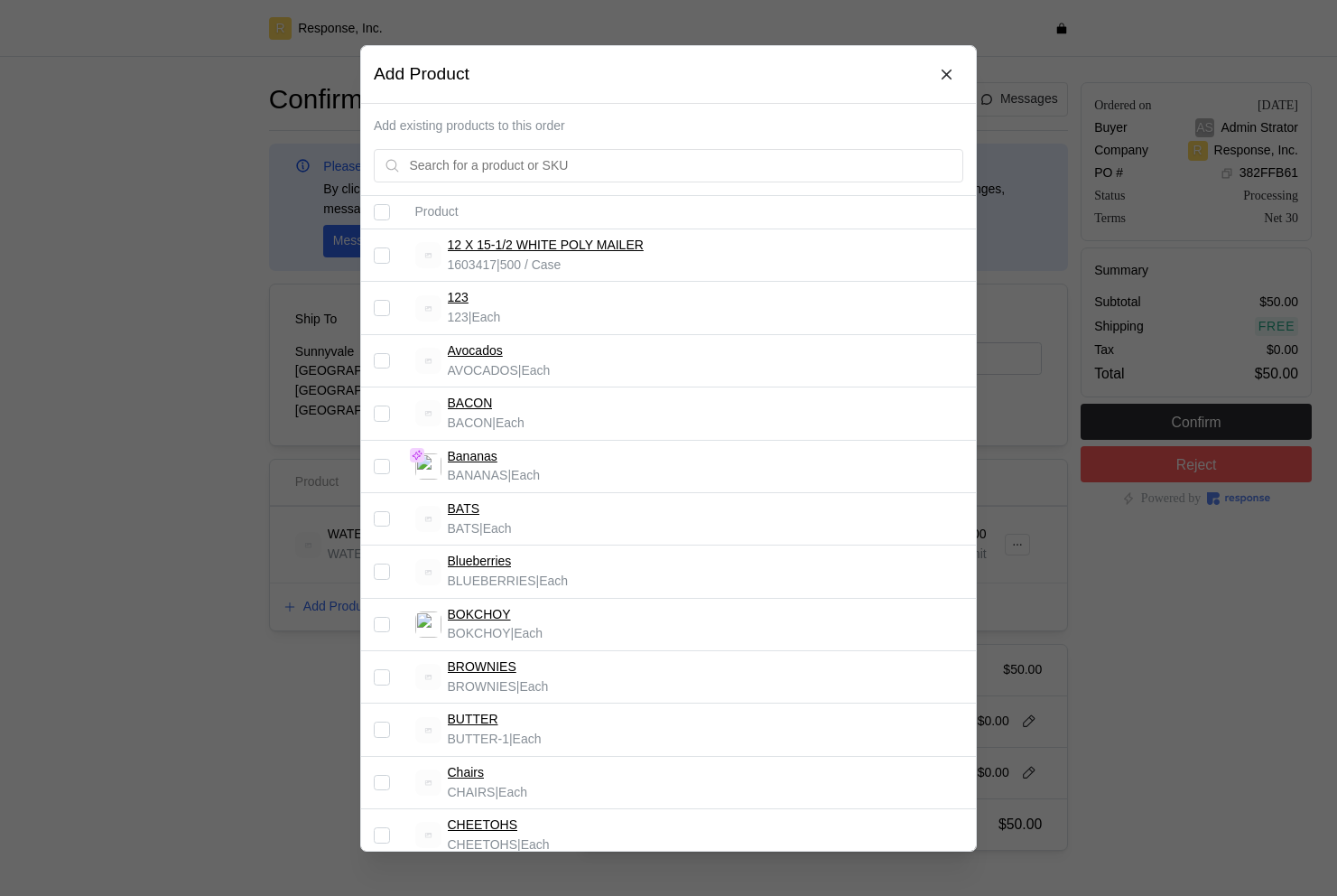
click at [381, 464] on input "Select record 5" at bounding box center [382, 465] width 17 height 17
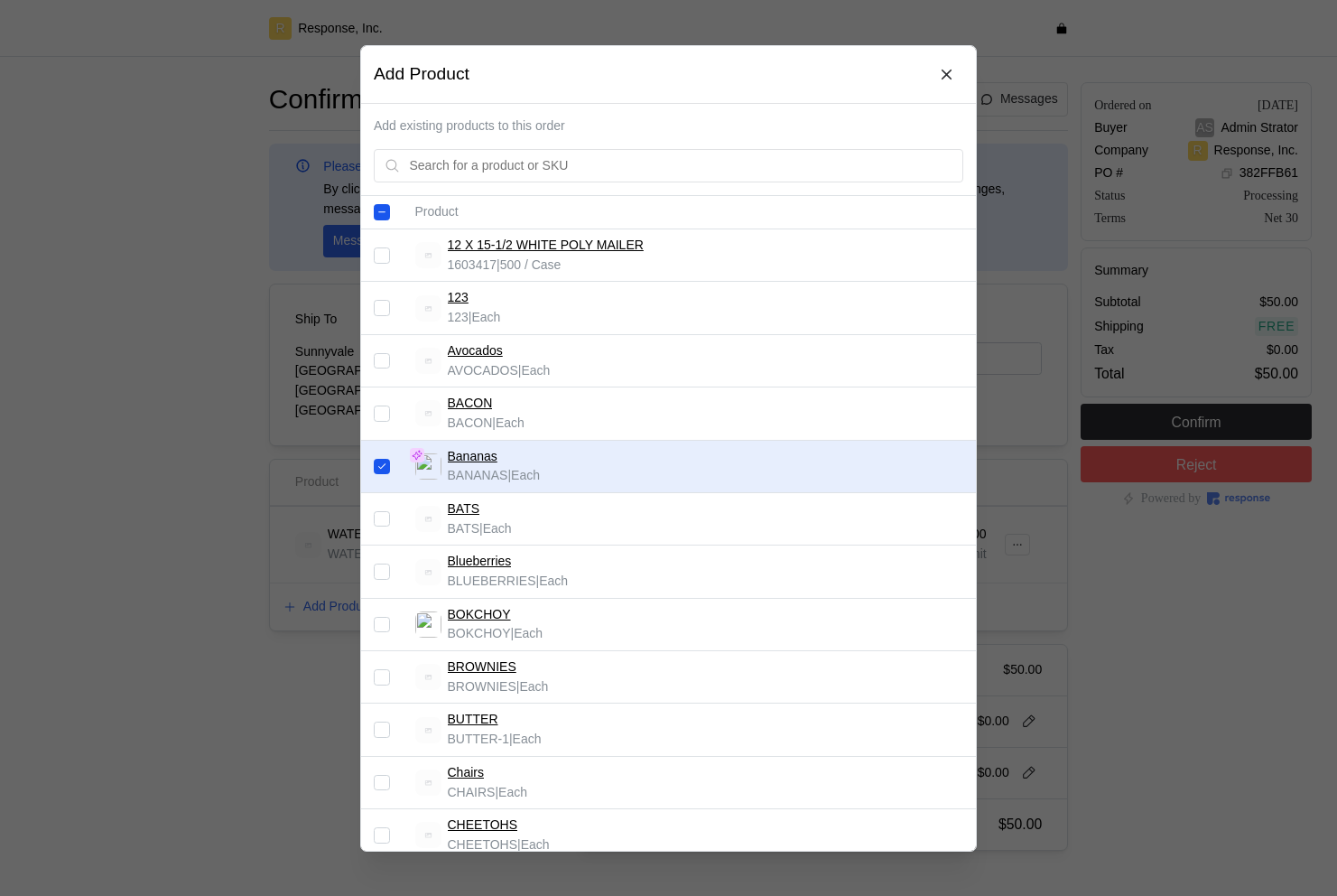
click at [381, 464] on input "Select record 5" at bounding box center [382, 465] width 17 height 17
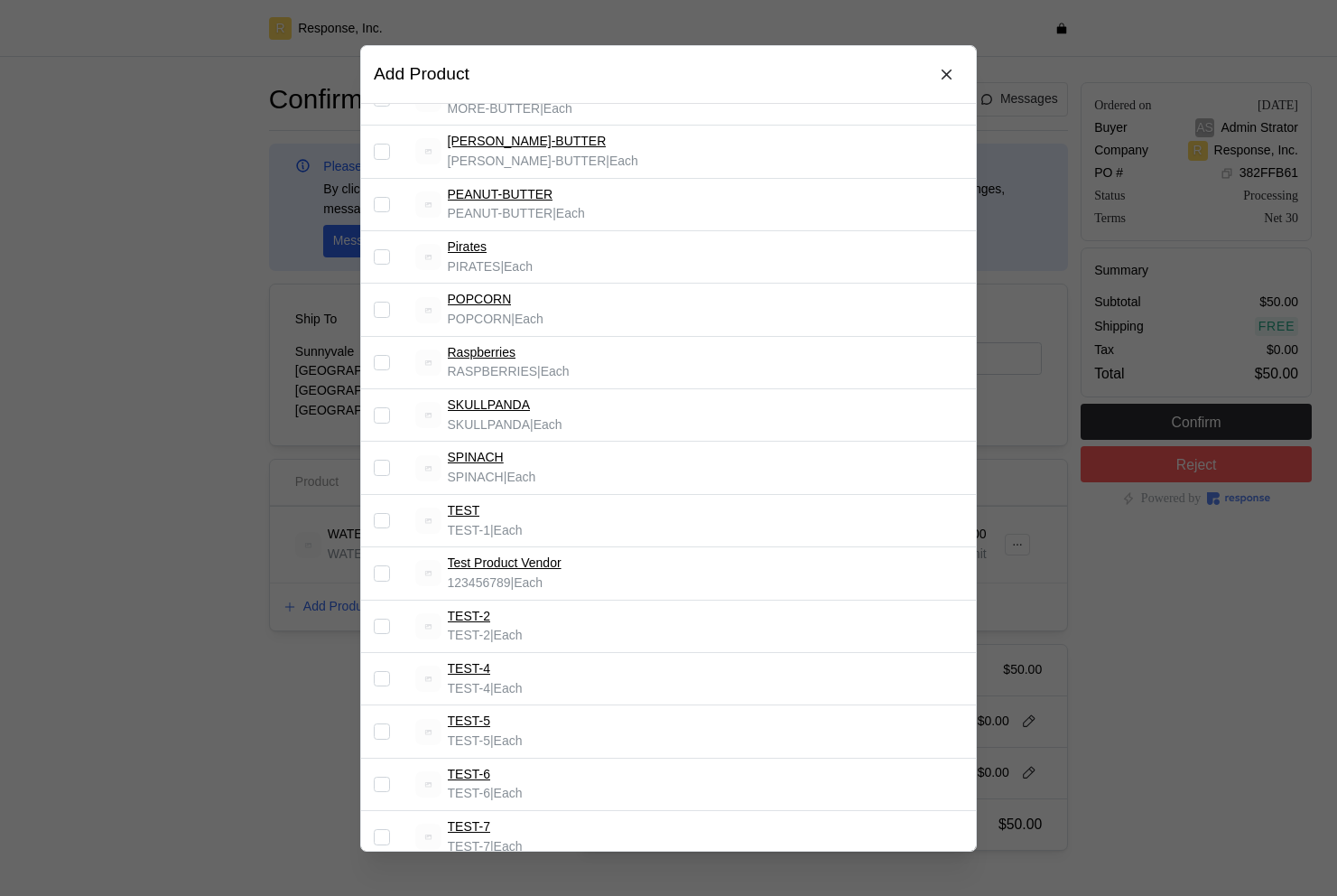
scroll to position [1415, 0]
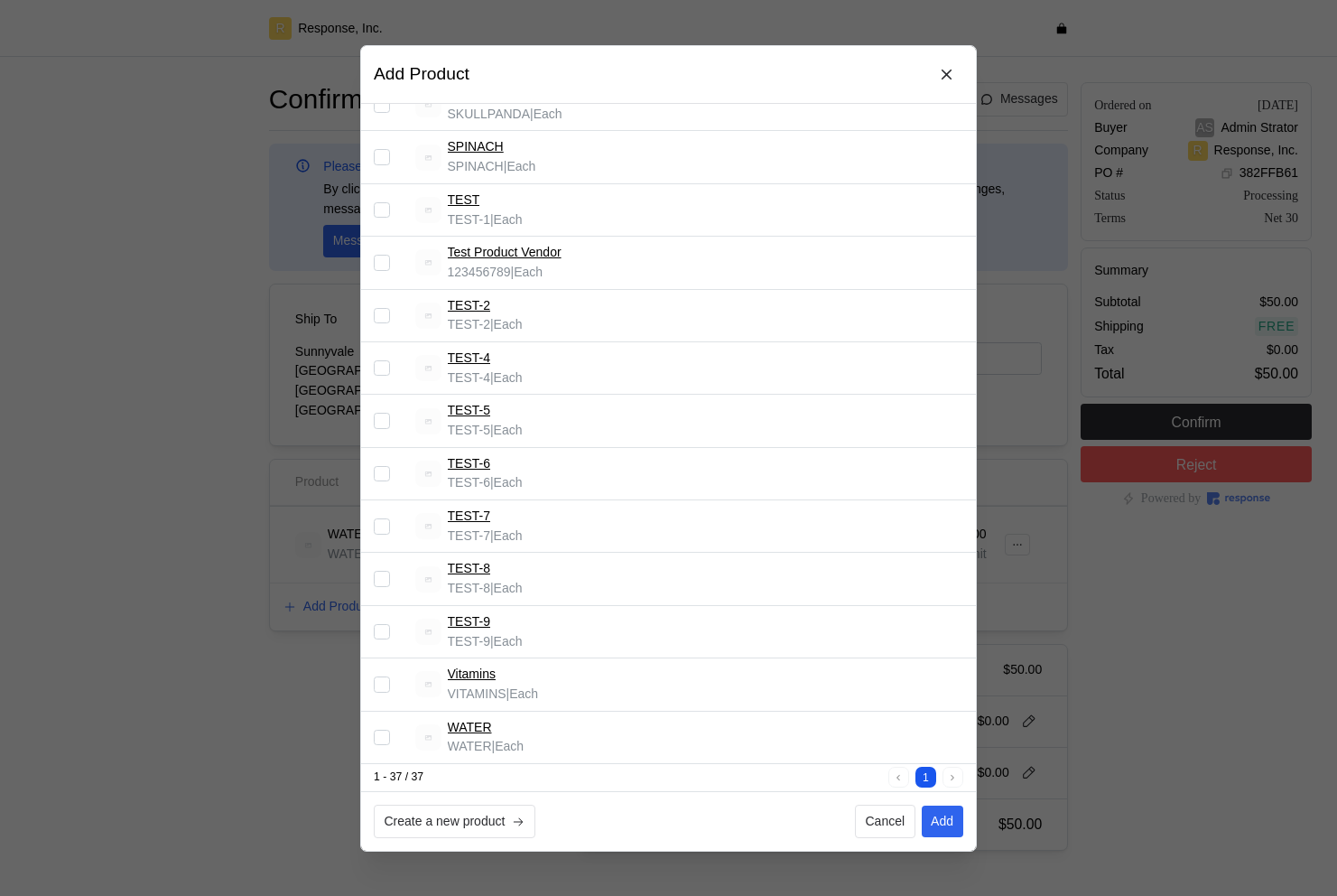
click at [937, 773] on p "Add" at bounding box center [942, 820] width 22 height 19
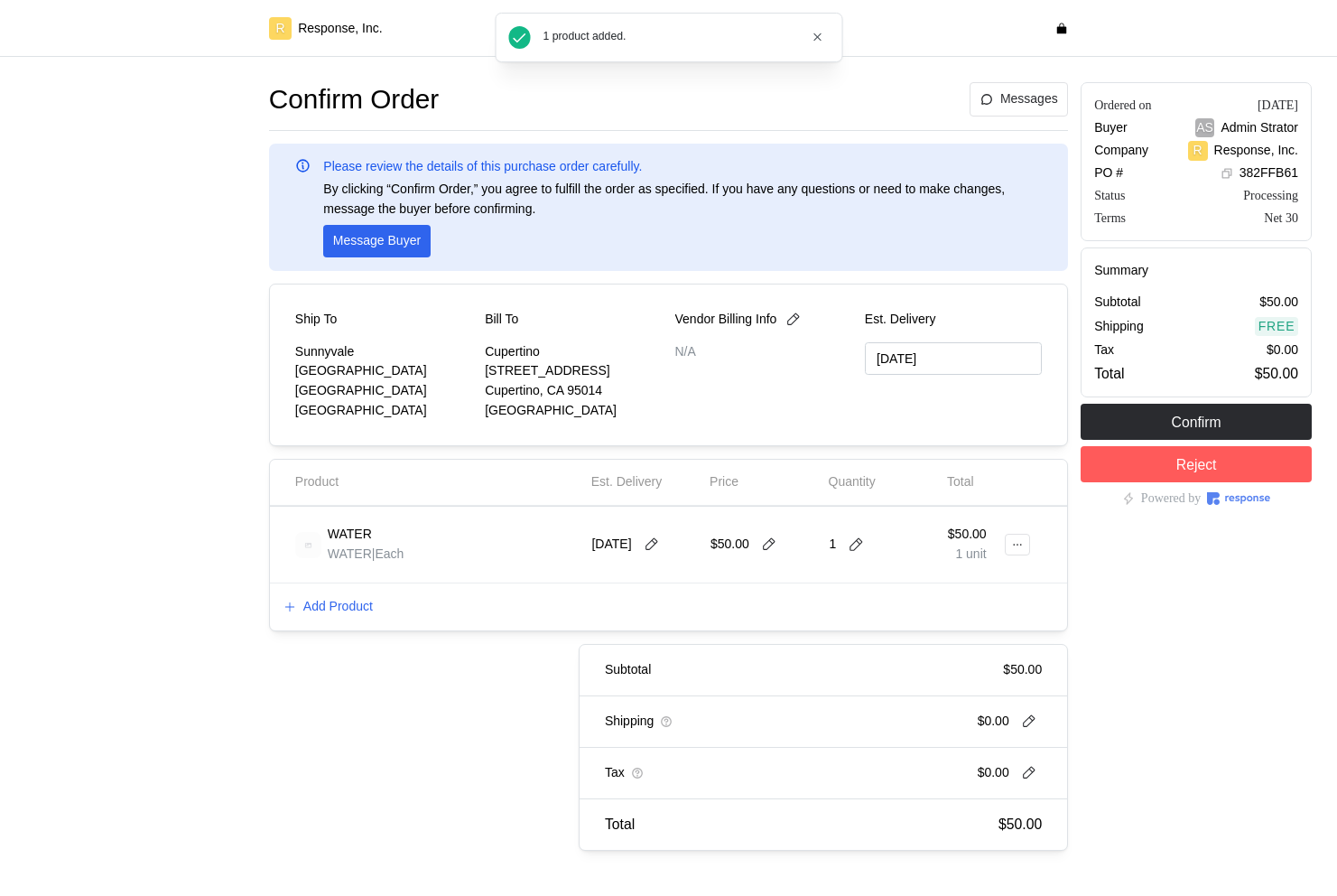
checkbox input "false"
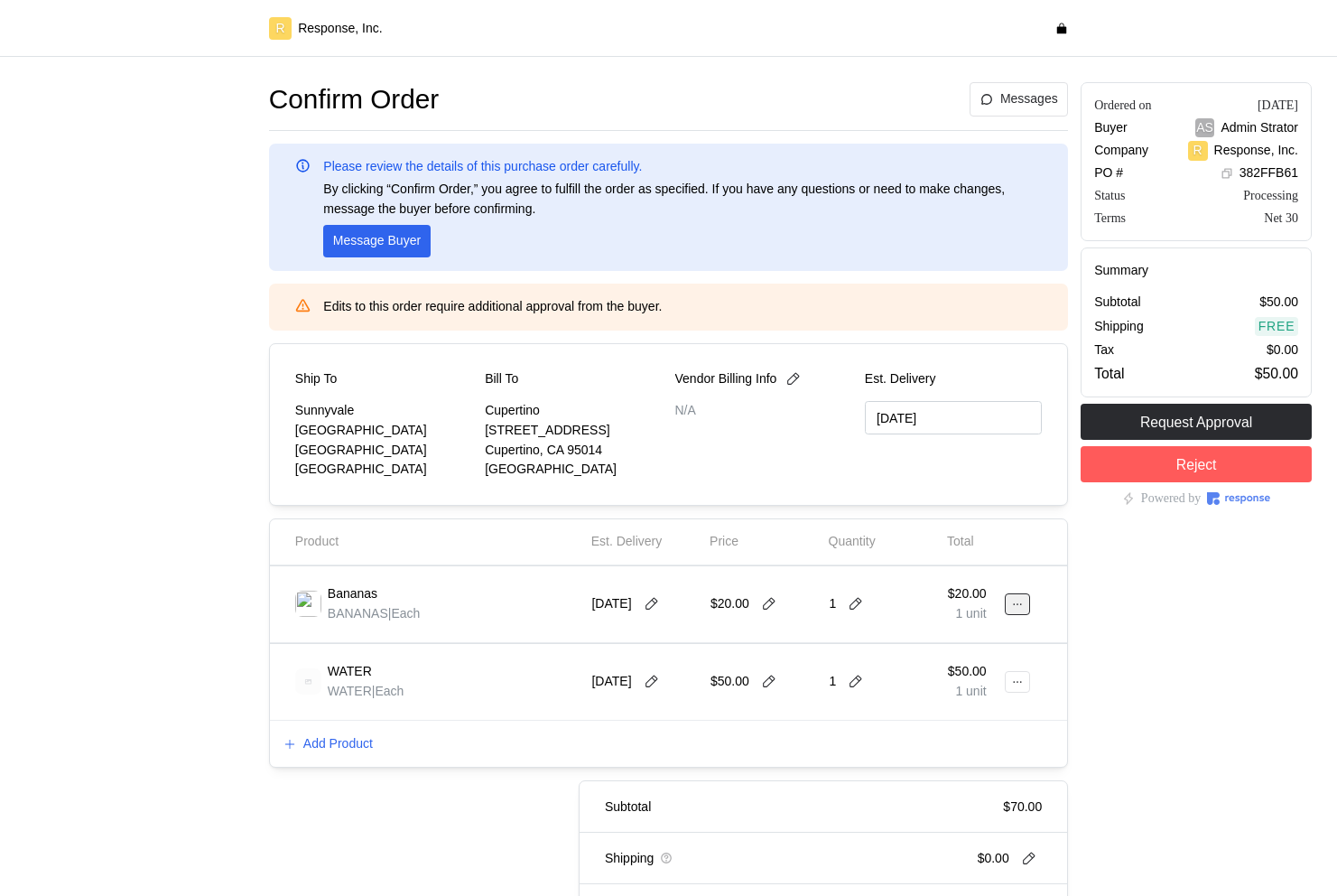
click at [1019, 605] on icon at bounding box center [1018, 604] width 13 height 13
click at [940, 667] on p "Delete" at bounding box center [958, 674] width 116 height 19
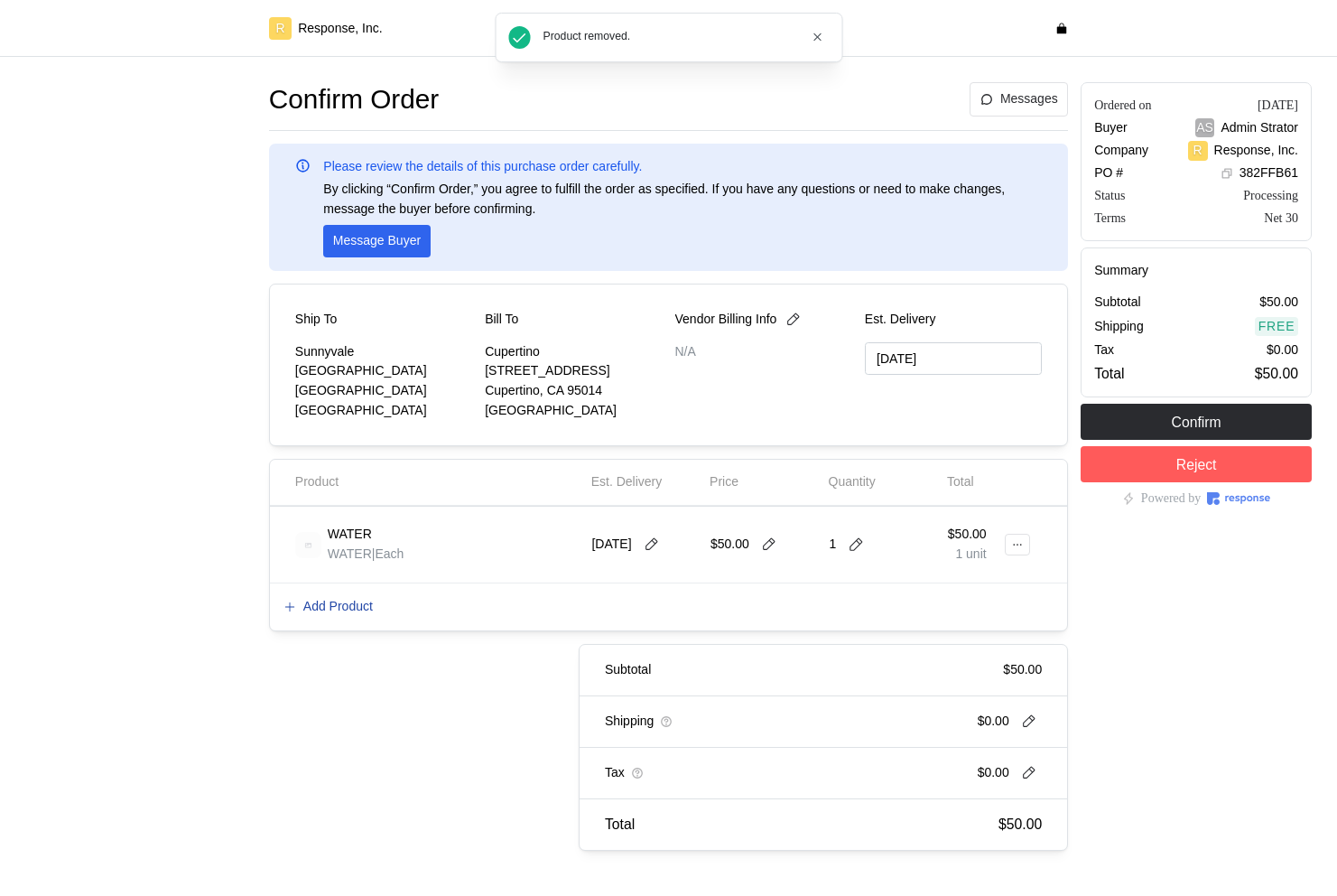
click at [349, 610] on p "Add Product" at bounding box center [338, 607] width 70 height 19
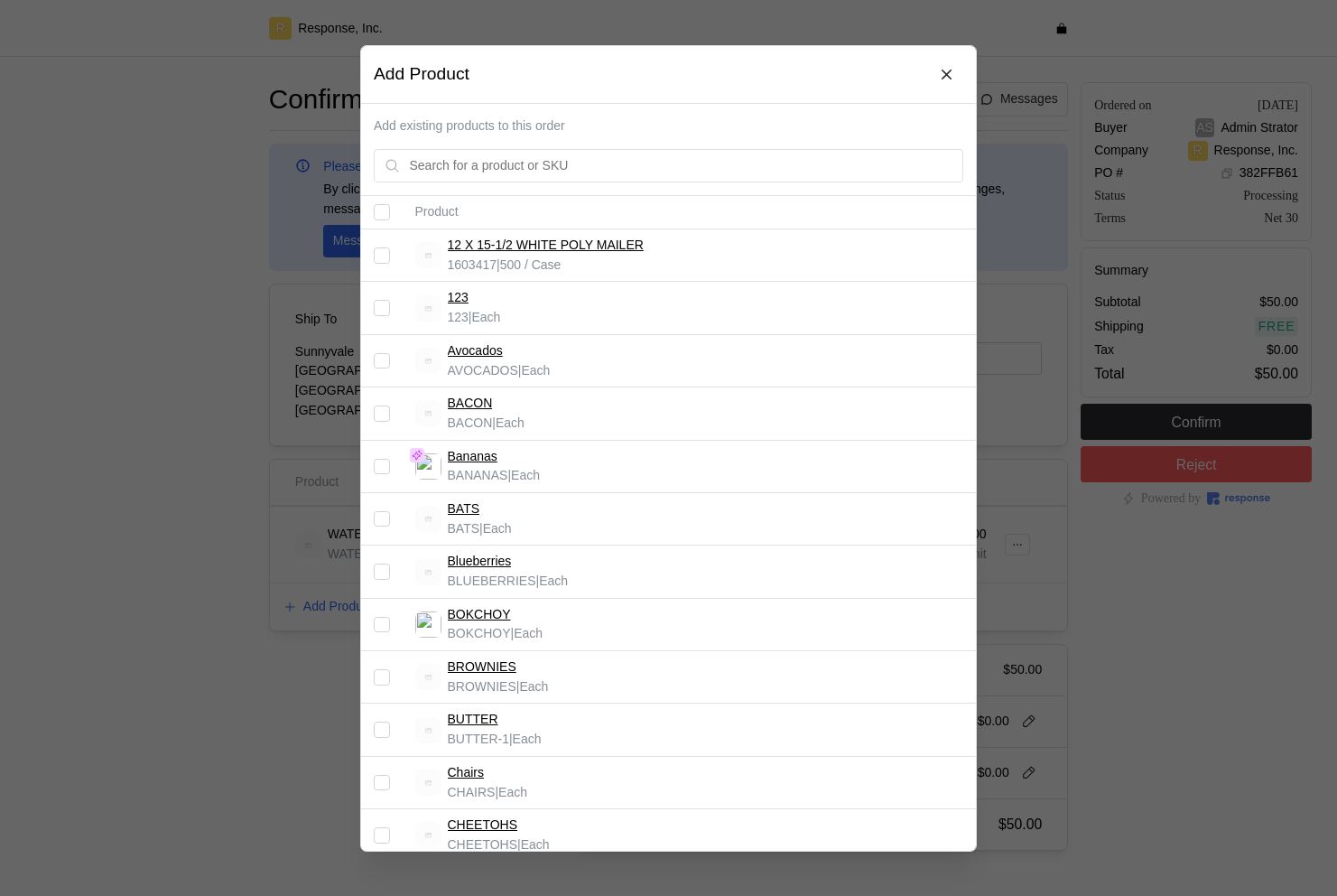
click at [381, 465] on input "Select record 5" at bounding box center [382, 465] width 17 height 17
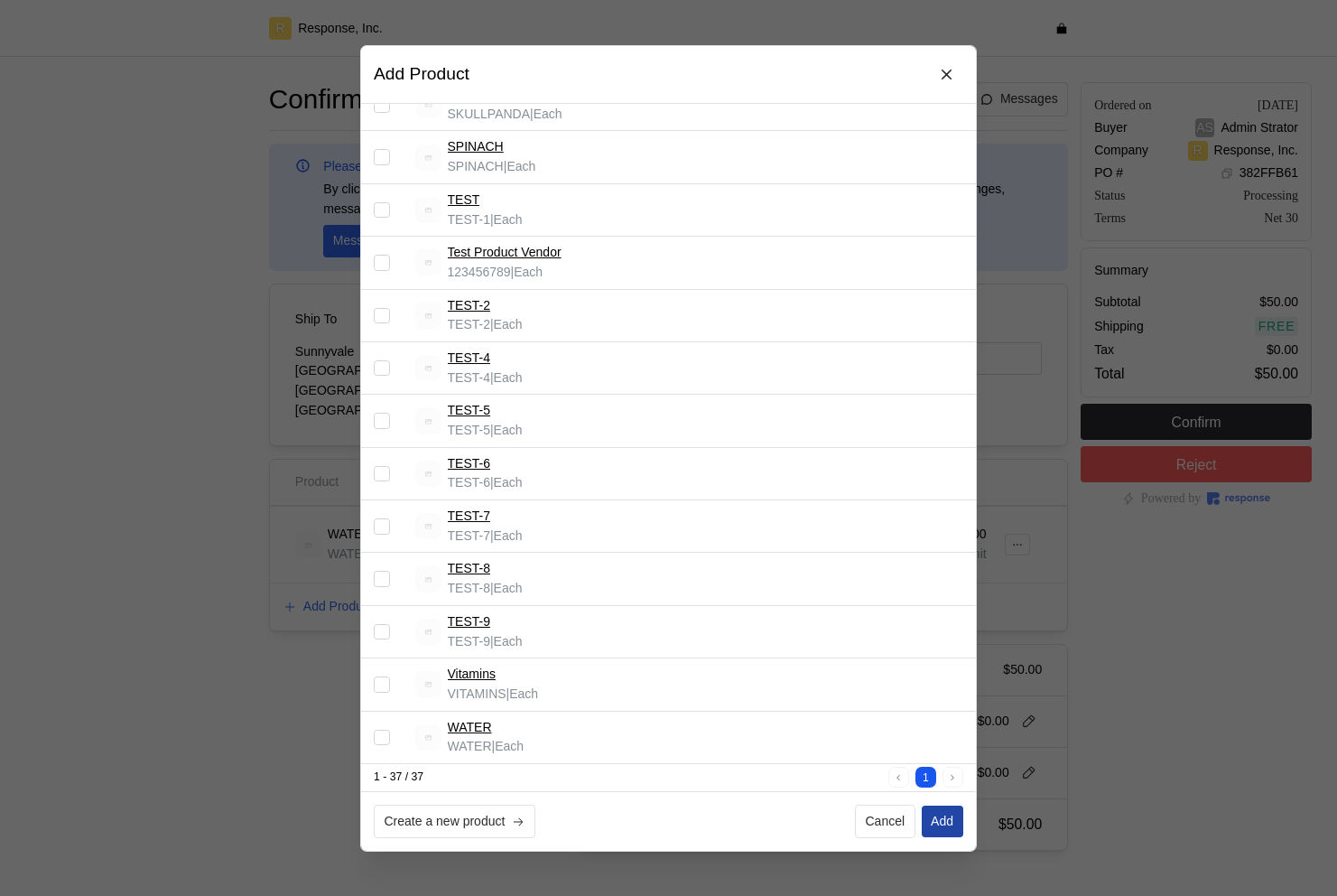
click at [937, 773] on p "Add" at bounding box center [942, 820] width 22 height 19
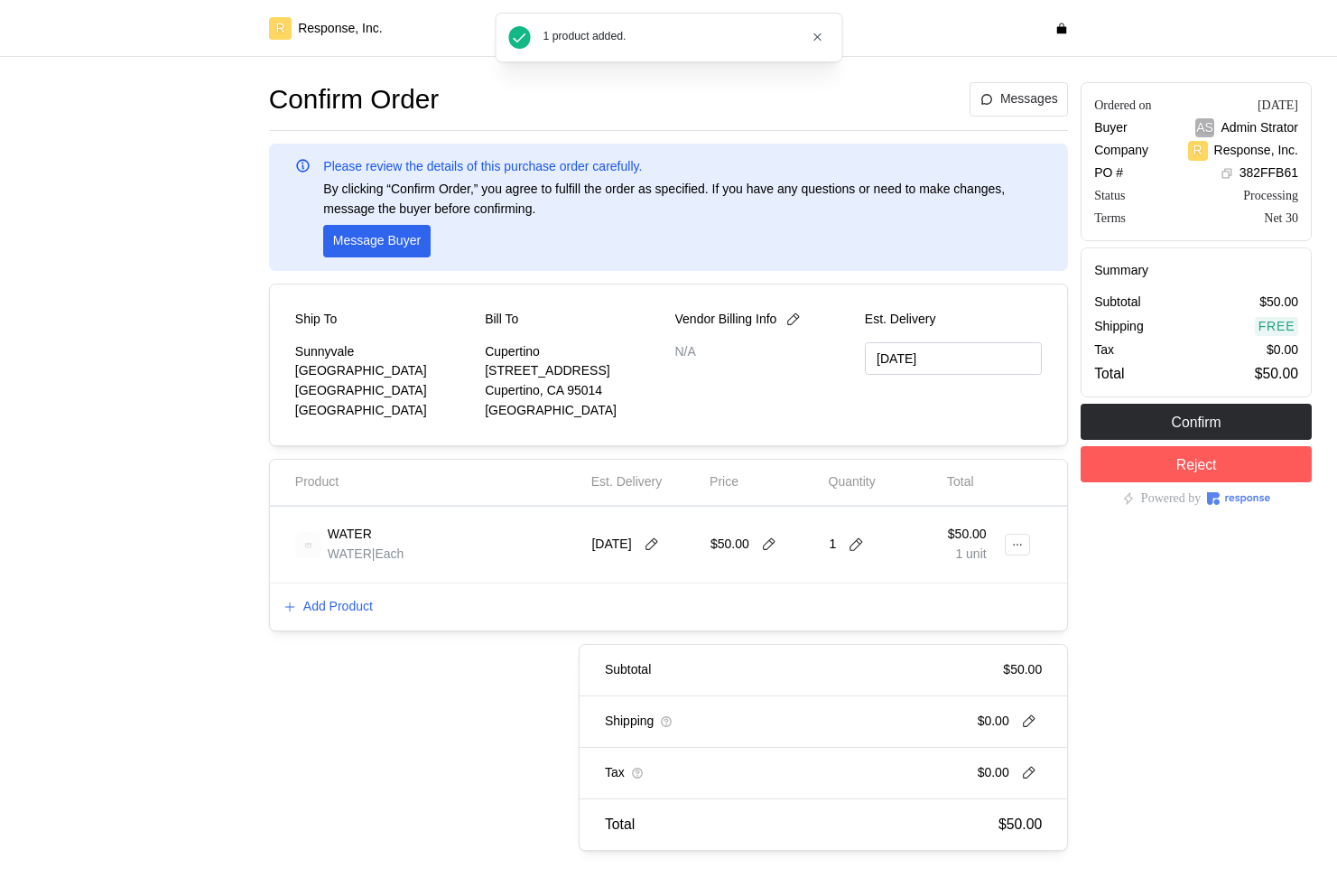
checkbox input "false"
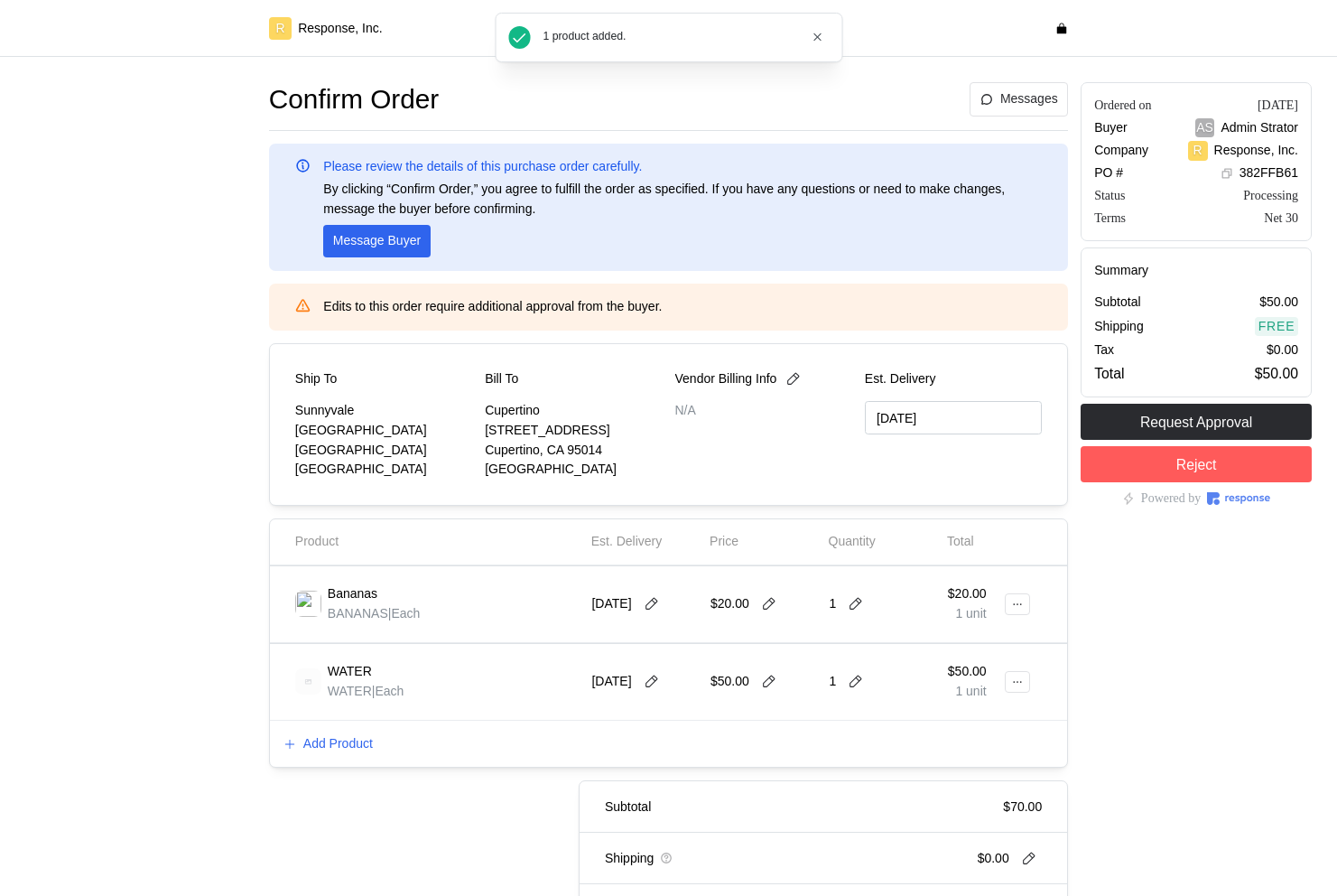
click at [216, 136] on div at bounding box center [141, 534] width 244 height 917
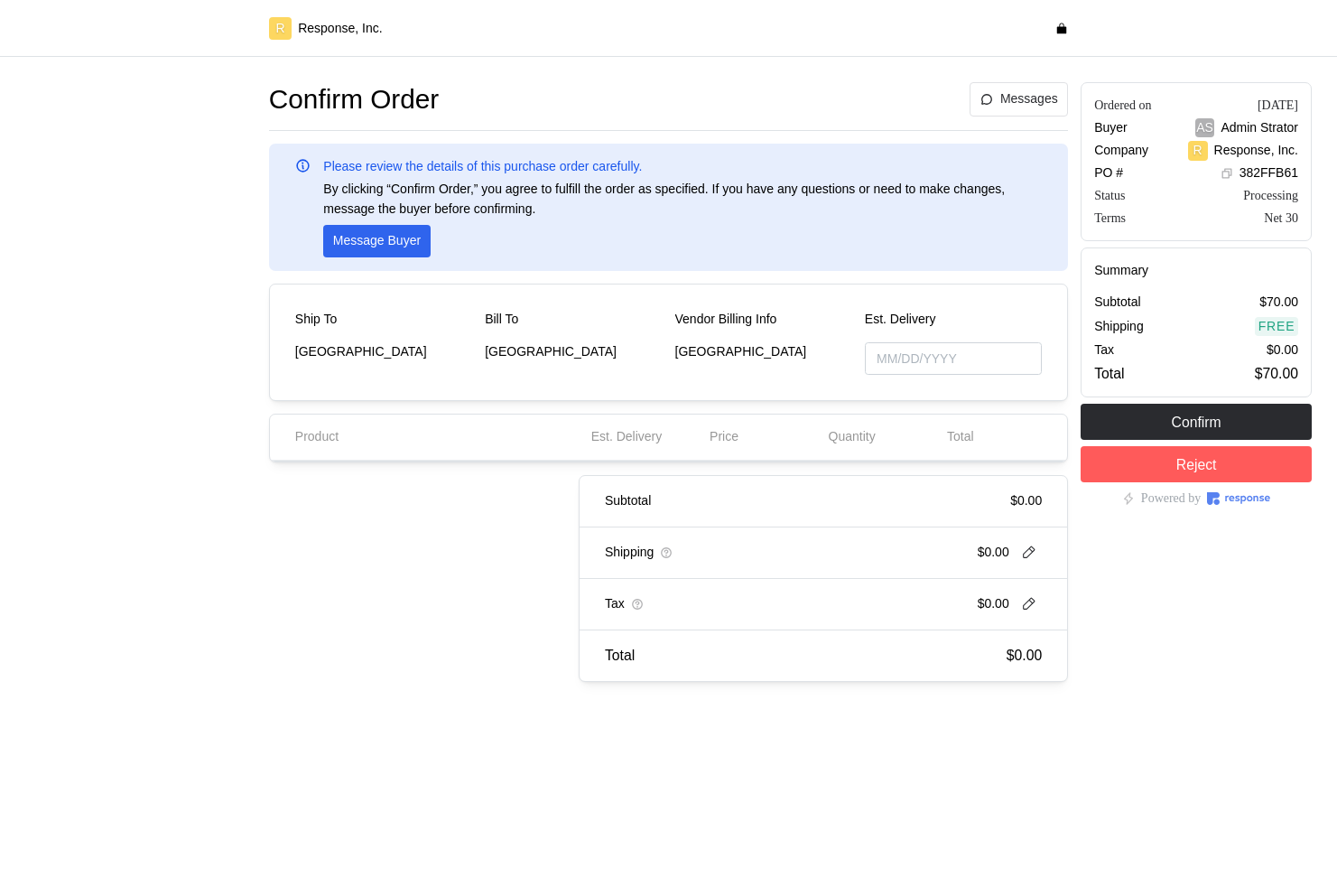
type input "[DATE]"
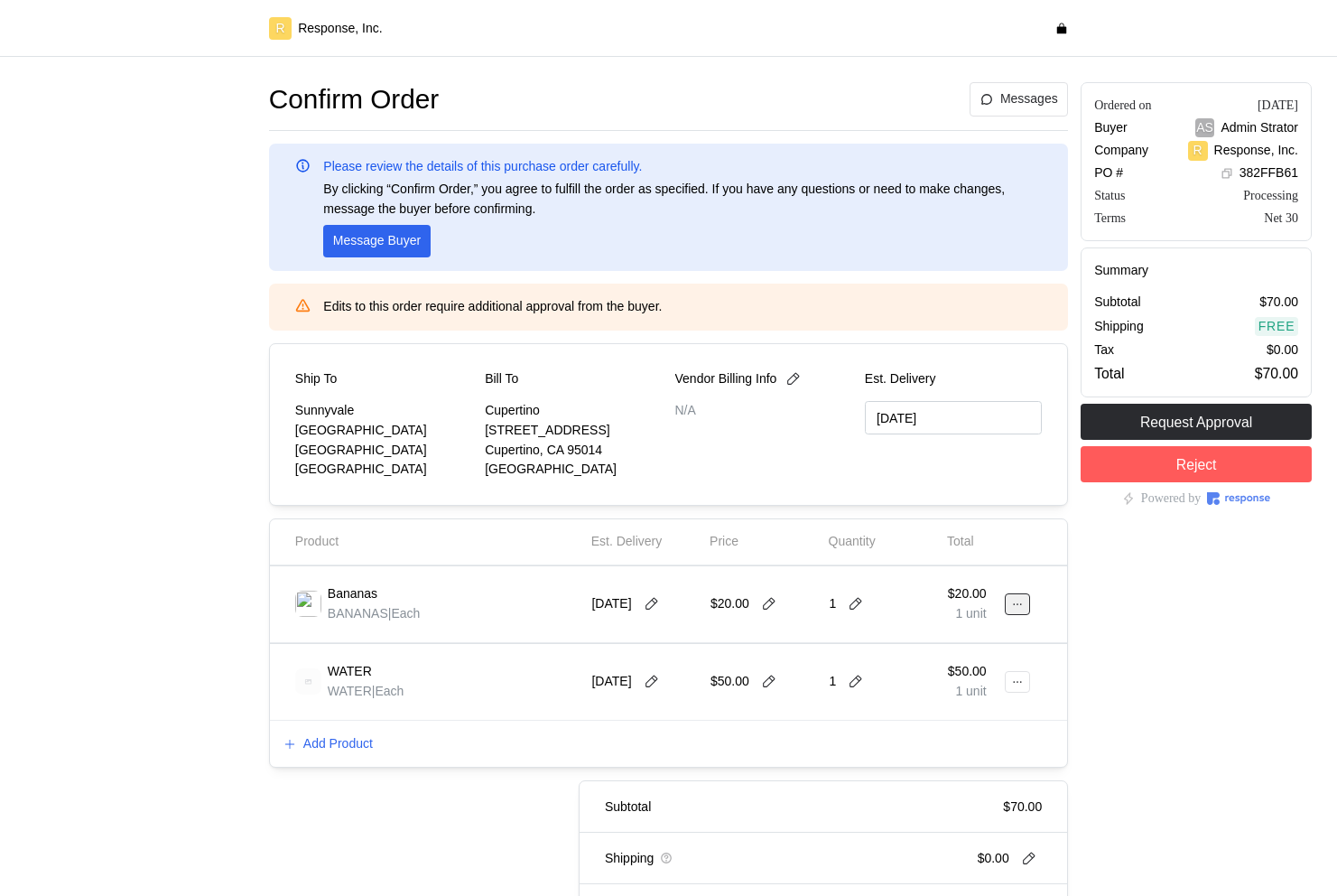
click at [1012, 606] on icon at bounding box center [1018, 604] width 13 height 13
click at [959, 671] on p "Delete" at bounding box center [958, 674] width 116 height 19
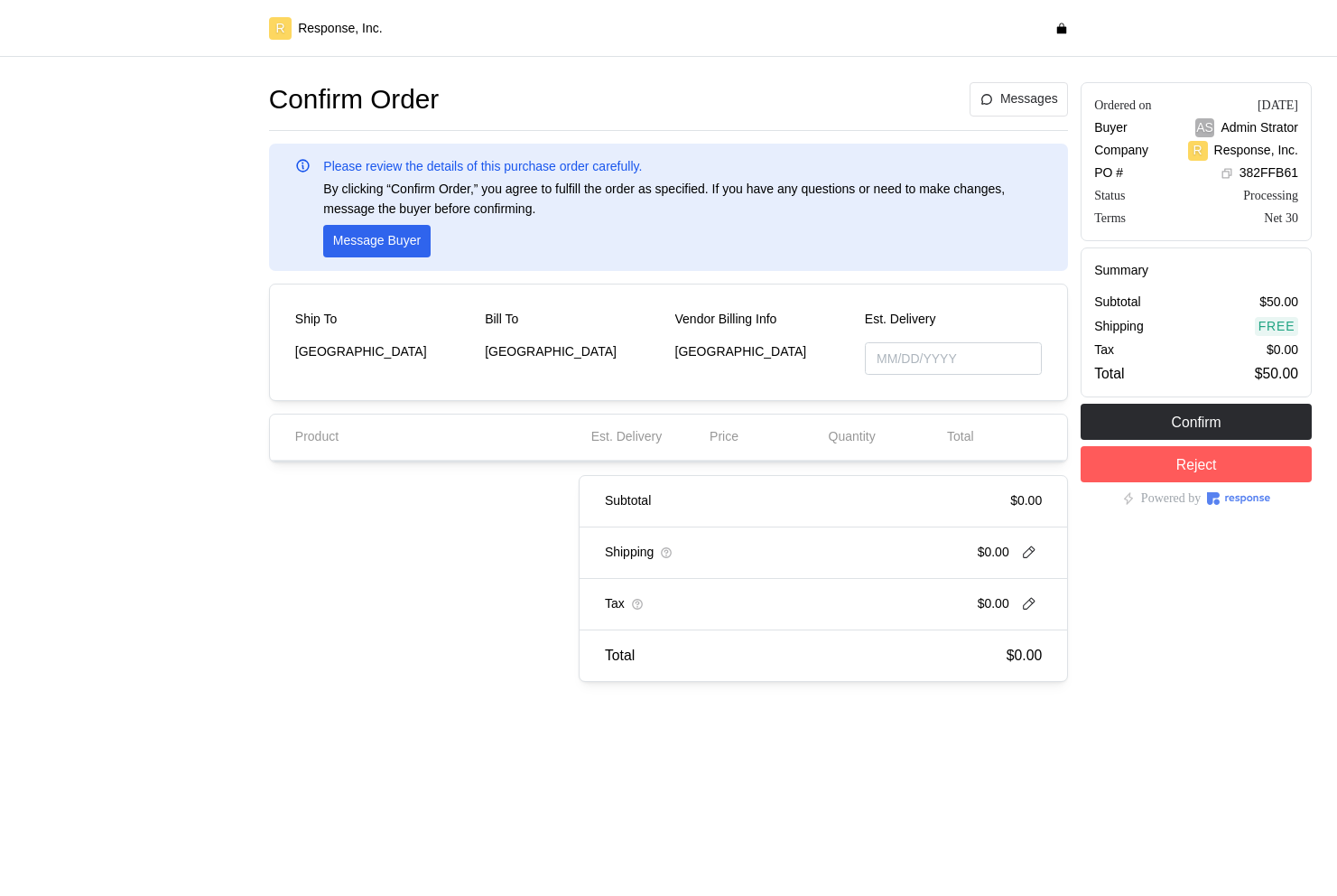
type input "[DATE]"
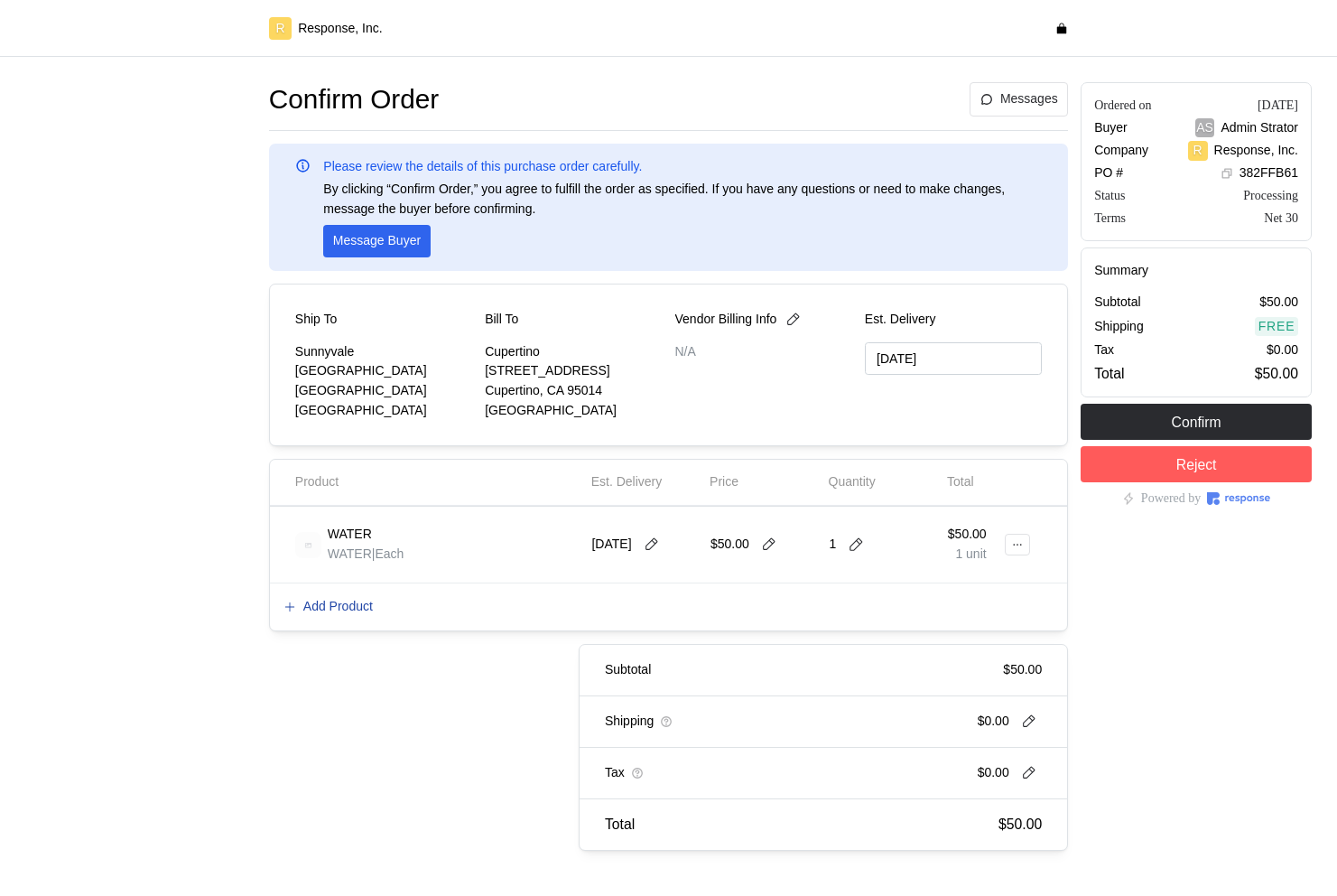
click at [354, 601] on p "Add Product" at bounding box center [338, 607] width 70 height 19
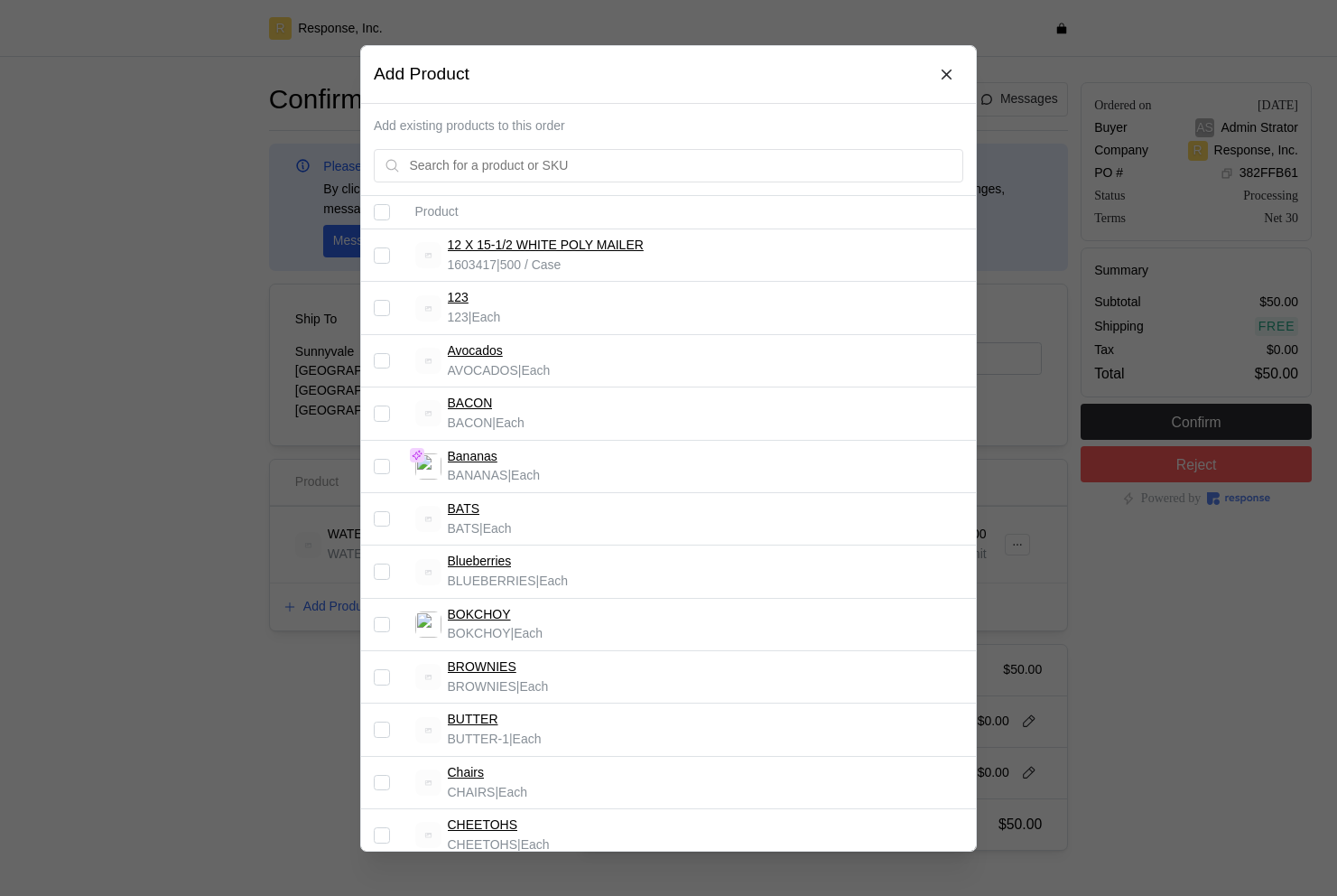
click at [383, 624] on input "Select record 8" at bounding box center [382, 623] width 17 height 17
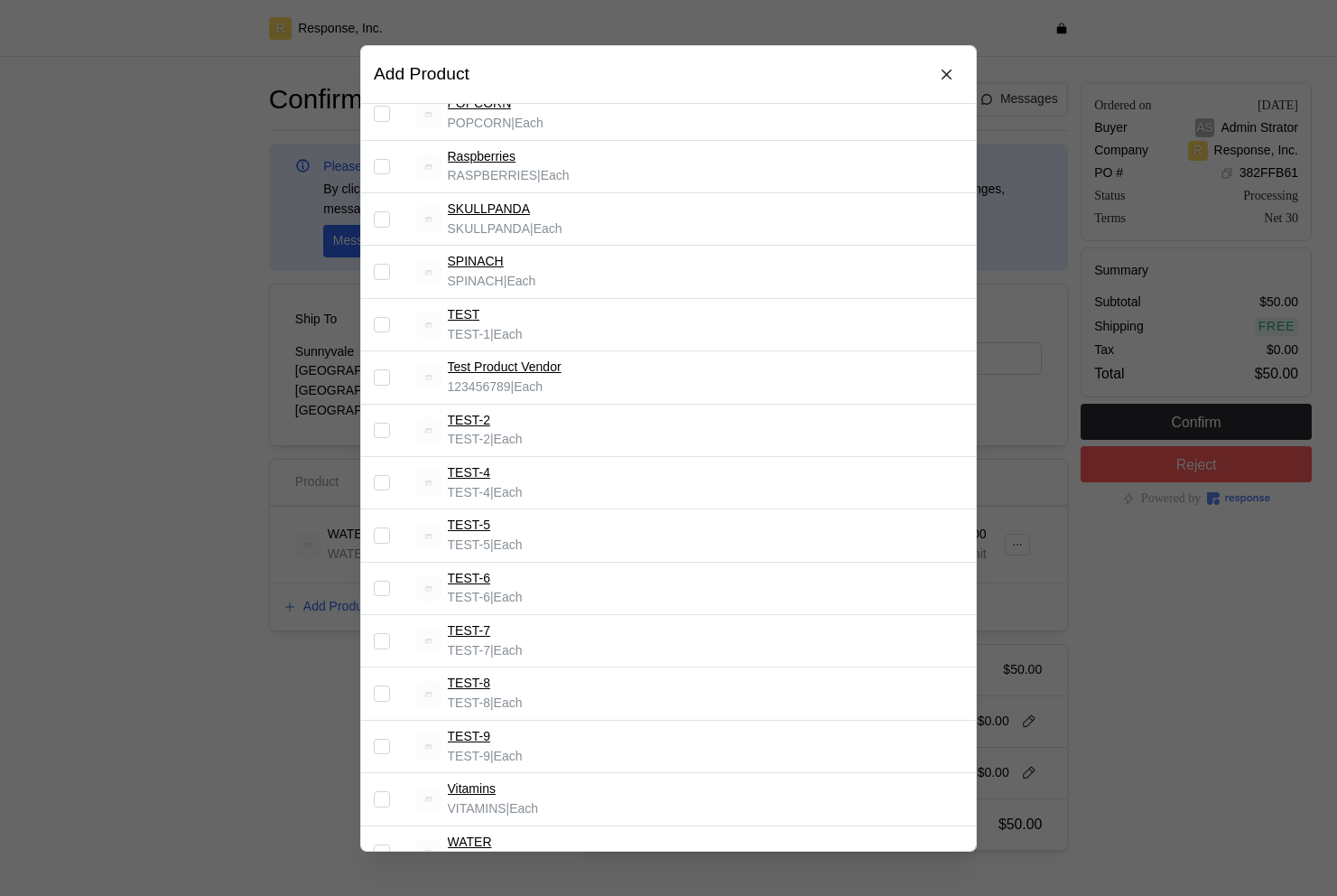
scroll to position [1415, 0]
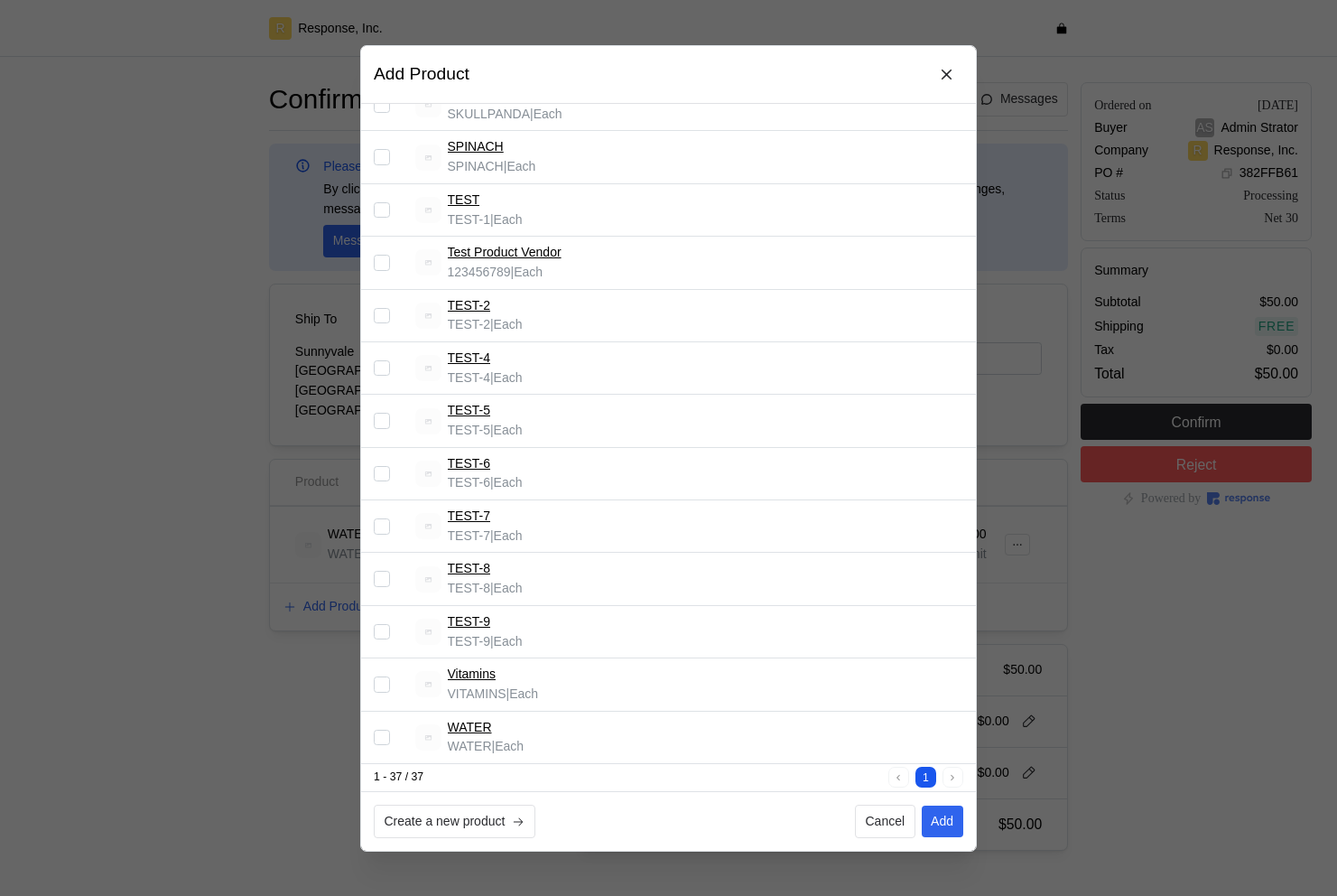
click at [932, 837] on div "Cancel Add" at bounding box center [910, 820] width 109 height 34
click at [955, 820] on button "Add" at bounding box center [942, 820] width 42 height 32
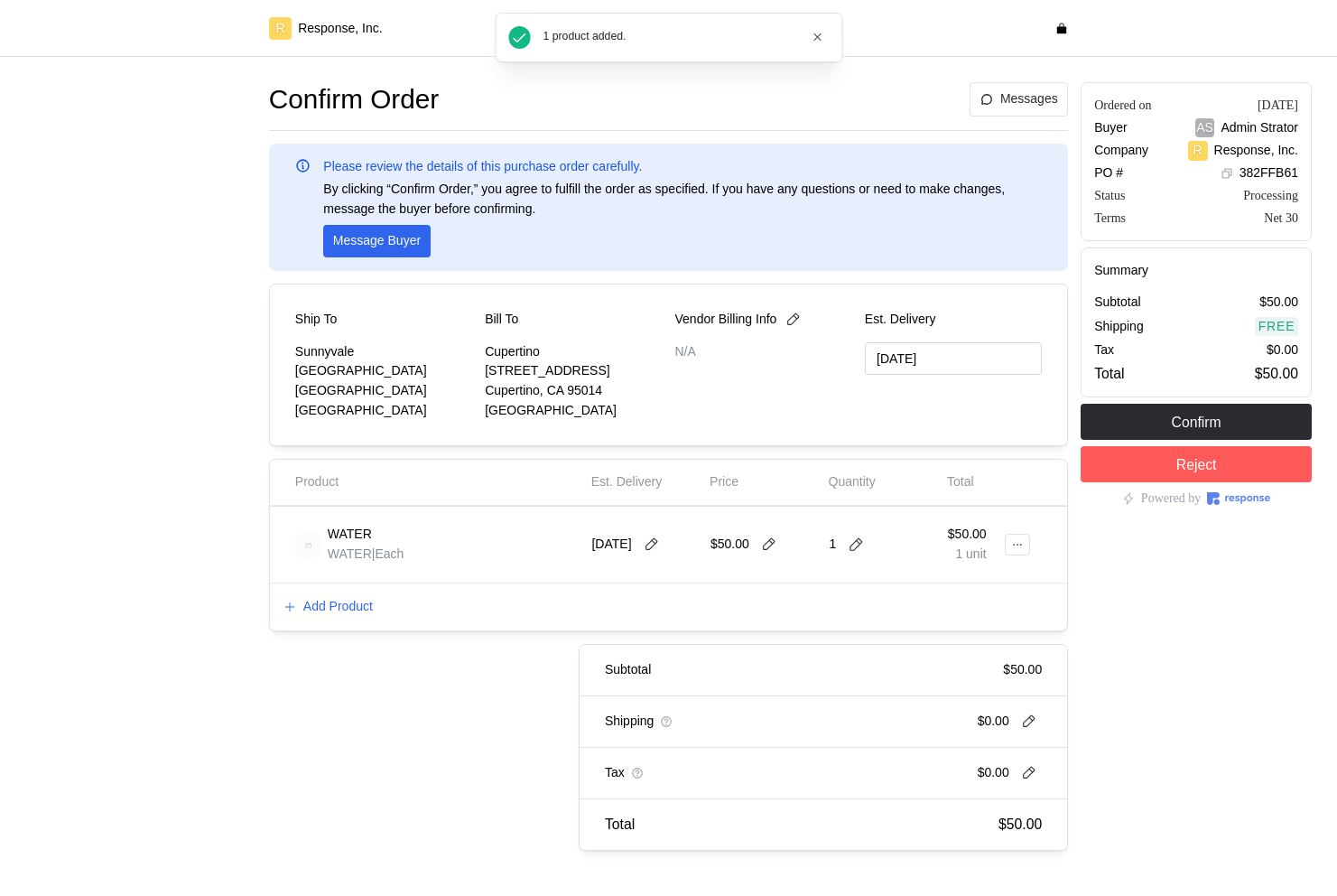
checkbox input "false"
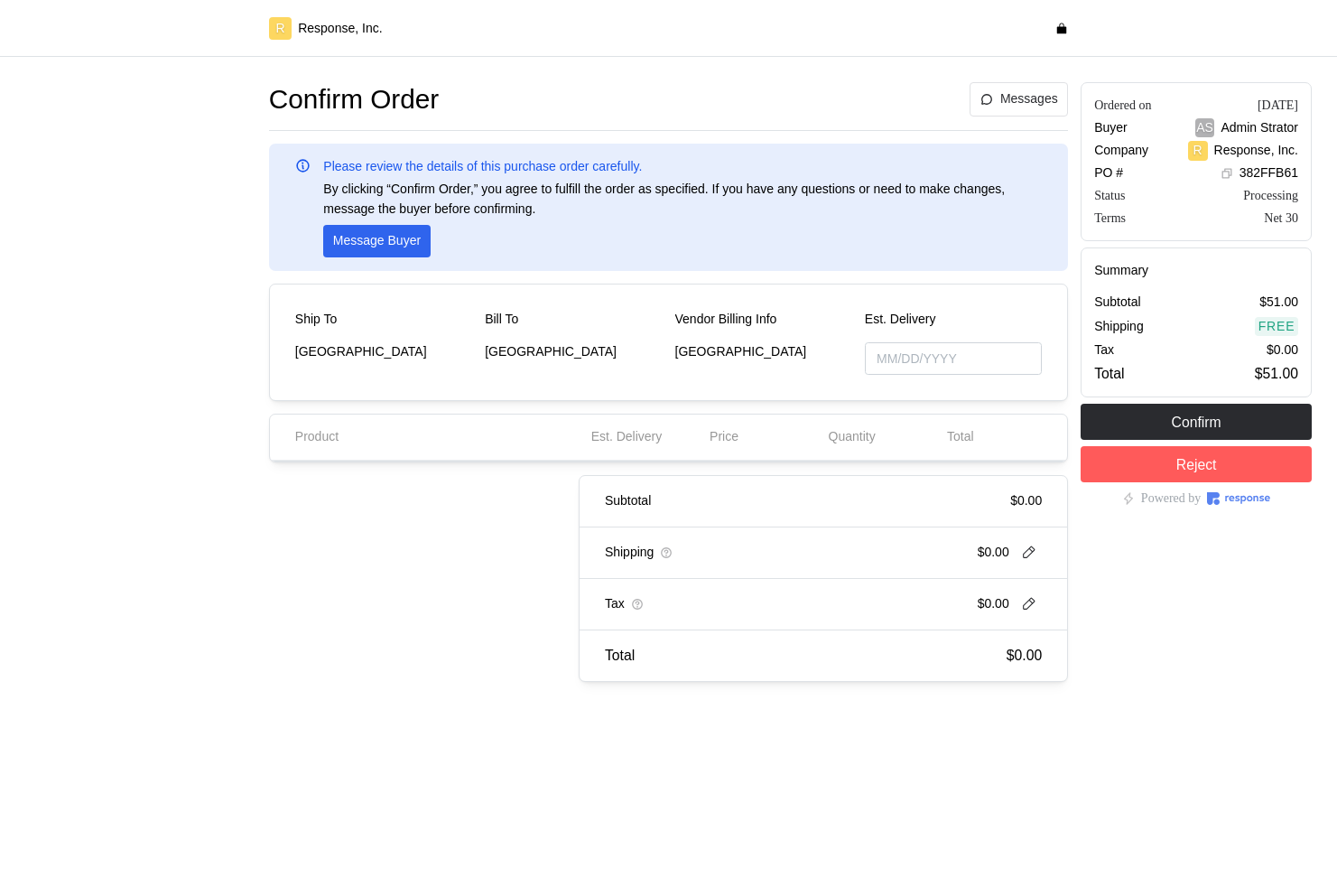
type input "[DATE]"
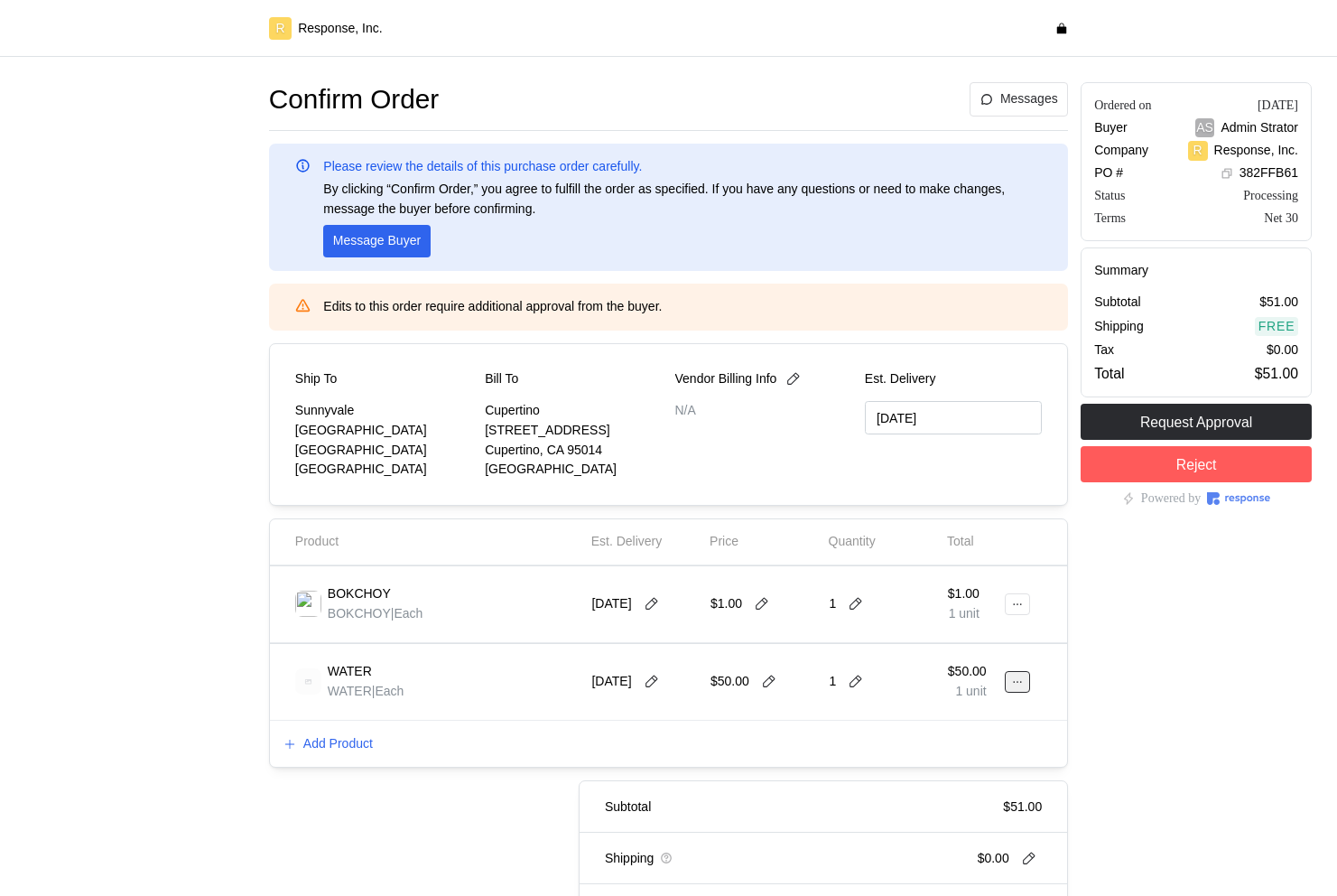
click at [1020, 684] on icon at bounding box center [1018, 681] width 13 height 13
click at [967, 746] on p "Delete" at bounding box center [958, 750] width 116 height 19
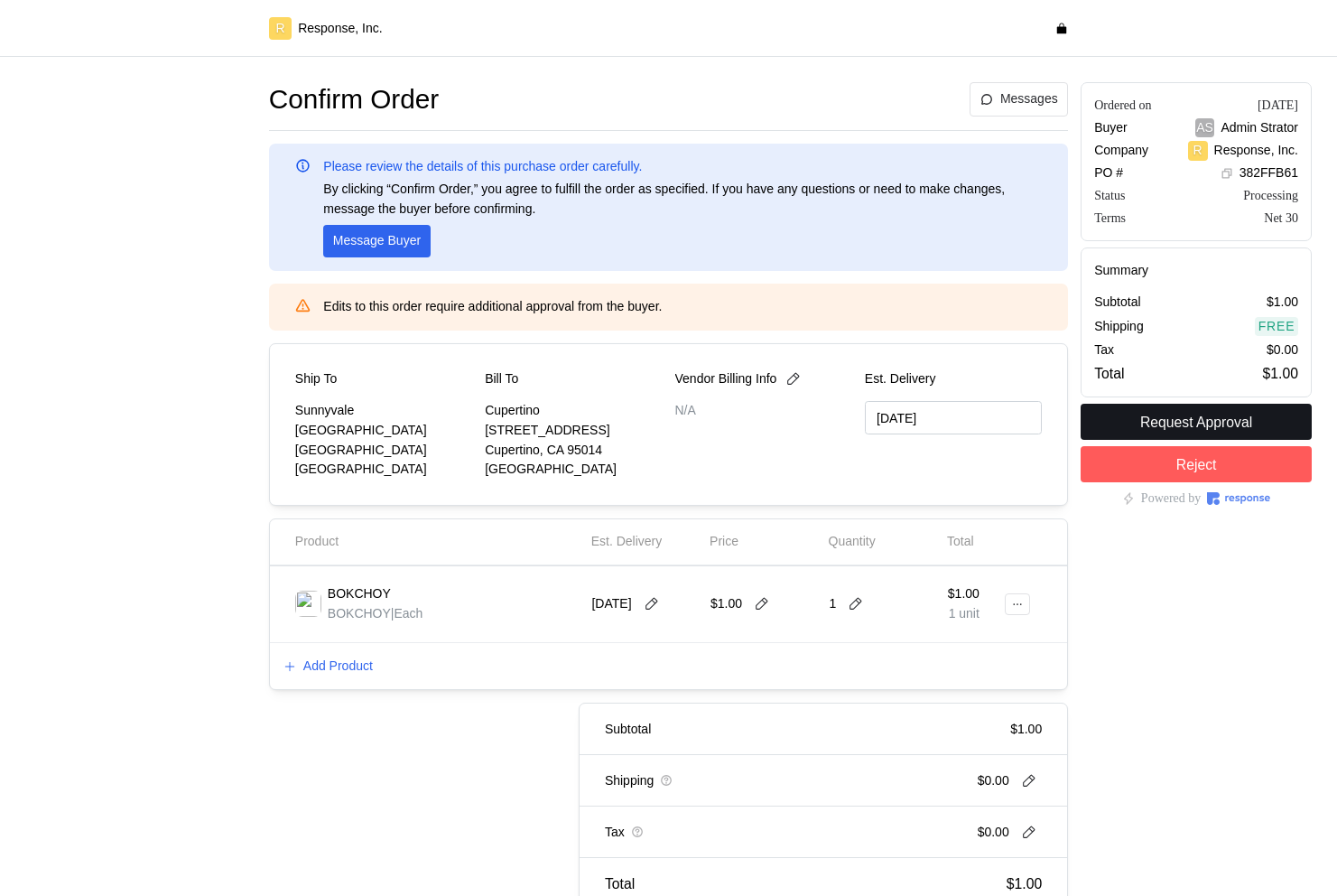
click at [1284, 422] on button "Request Approval" at bounding box center [1196, 421] width 231 height 36
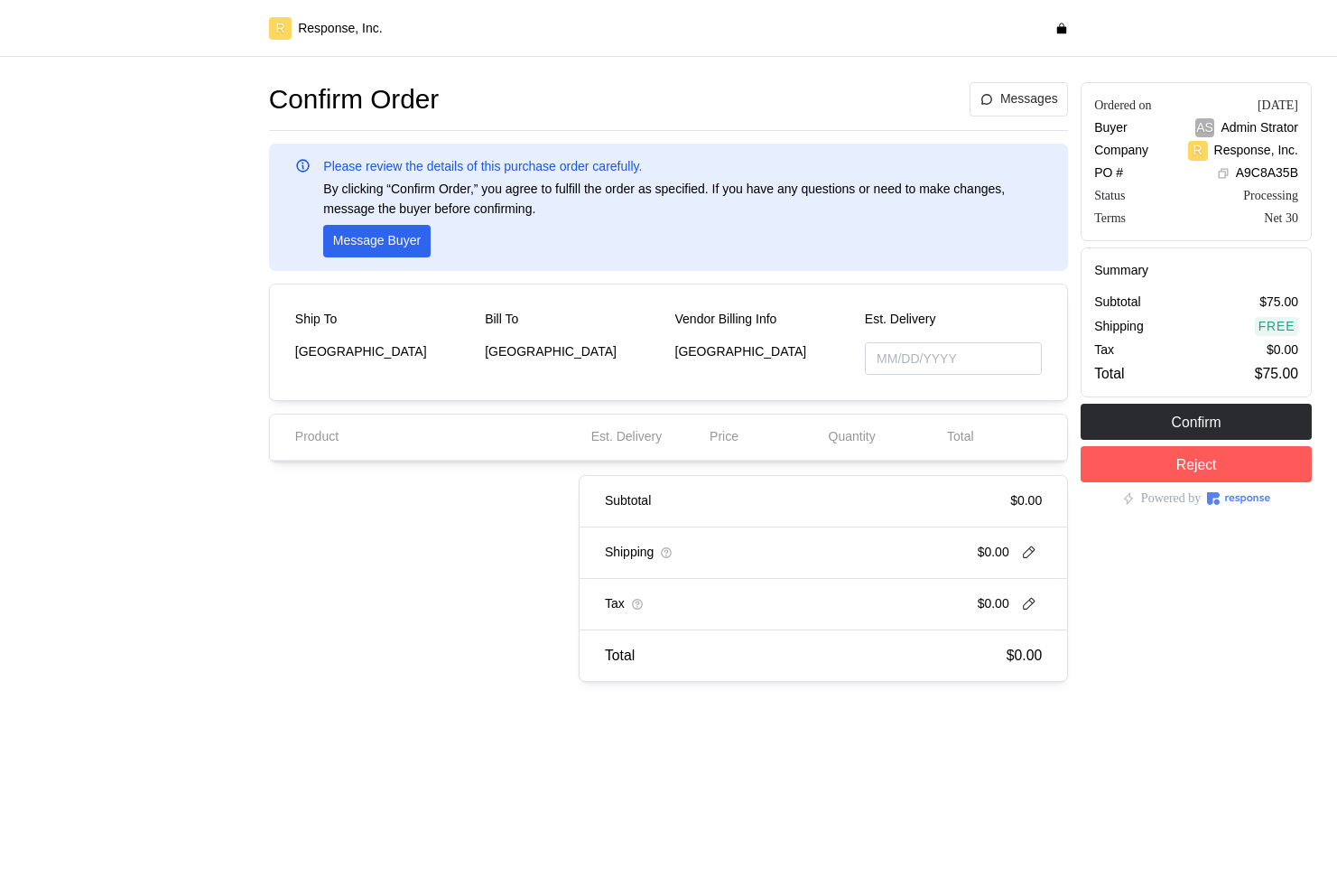
type input "[DATE]"
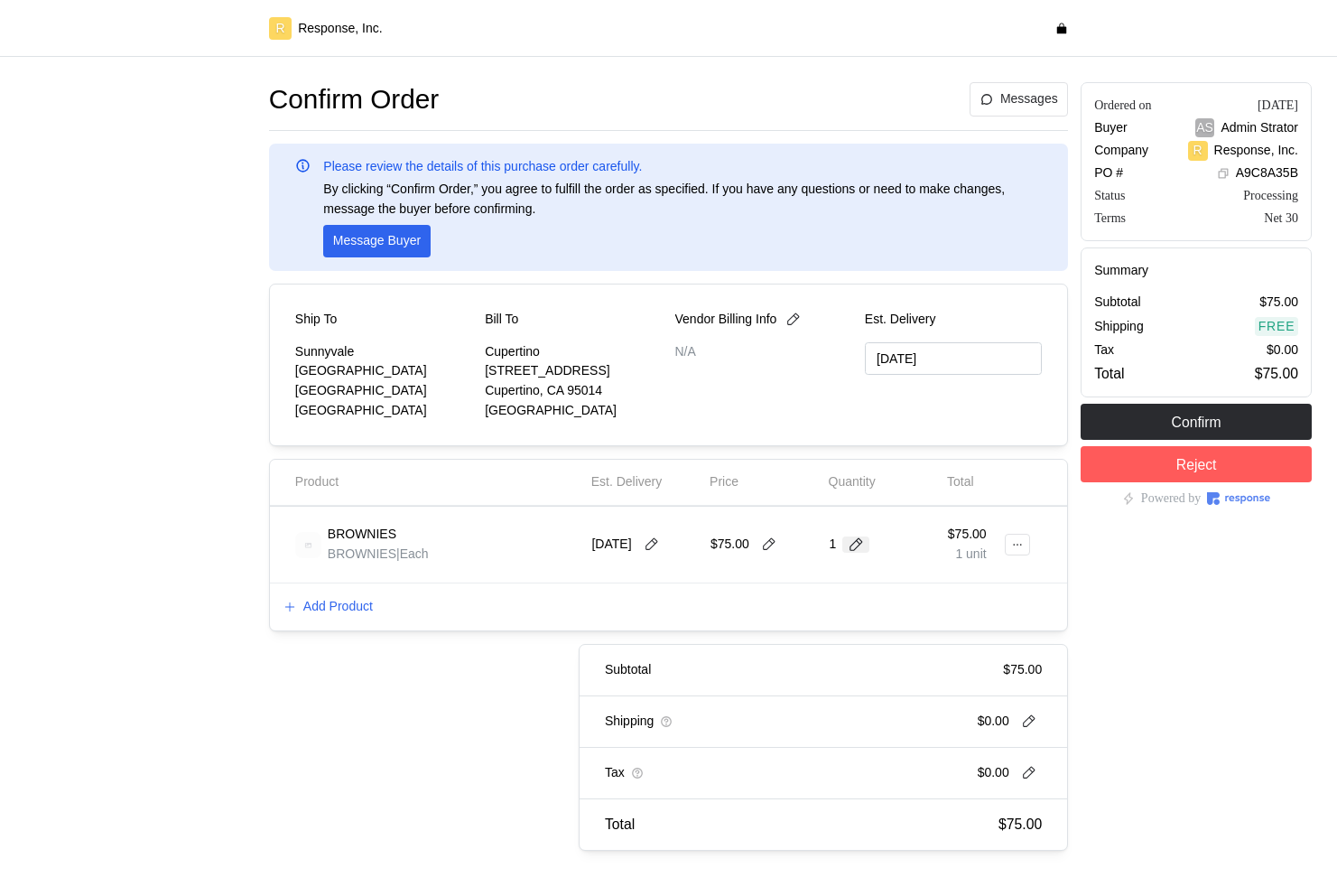
click at [852, 548] on icon at bounding box center [855, 544] width 17 height 17
click at [867, 633] on div "2 $150.00" at bounding box center [923, 620] width 182 height 32
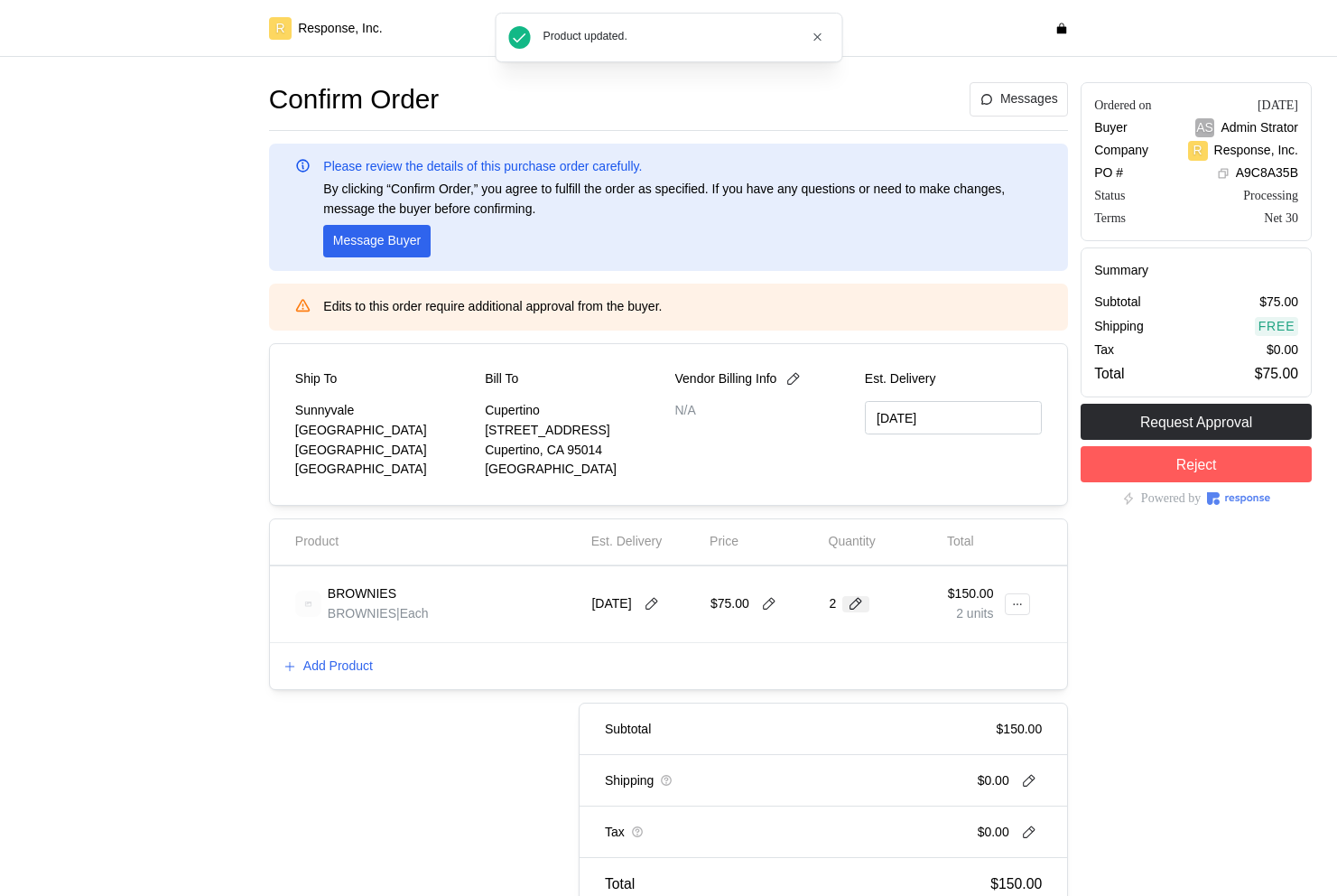
click at [859, 600] on icon at bounding box center [855, 604] width 17 height 17
click at [767, 605] on icon at bounding box center [769, 604] width 17 height 17
type input "7"
click at [932, 618] on div "2" at bounding box center [882, 604] width 106 height 50
type input "75"
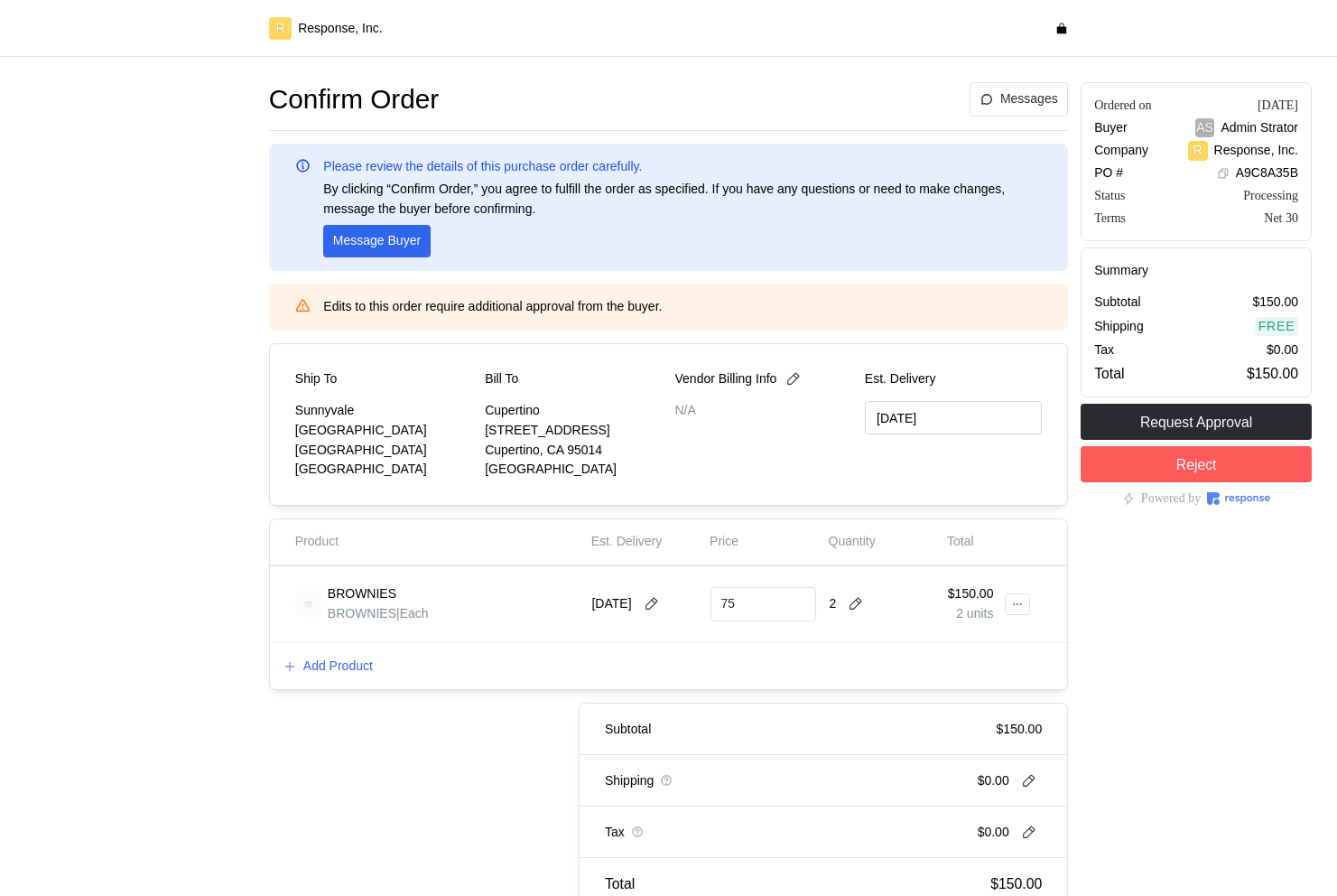
click at [751, 700] on div "Confirm Order Messages Please review the details of this purchase order careful…" at bounding box center [668, 496] width 799 height 827
click at [859, 599] on icon at bounding box center [855, 604] width 13 height 13
type input "1"
click at [714, 672] on div "Add Product" at bounding box center [668, 666] width 797 height 47
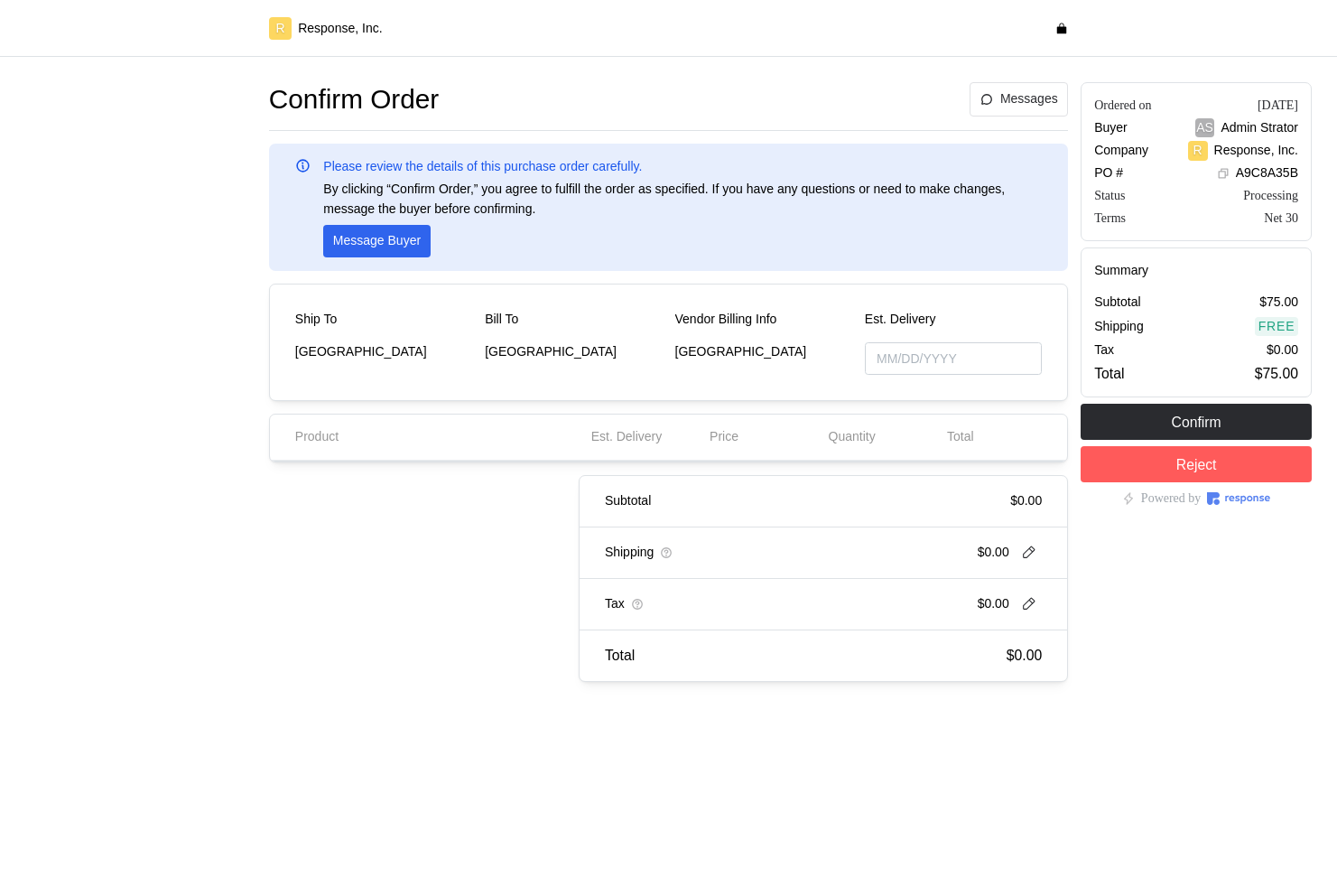
type input "[DATE]"
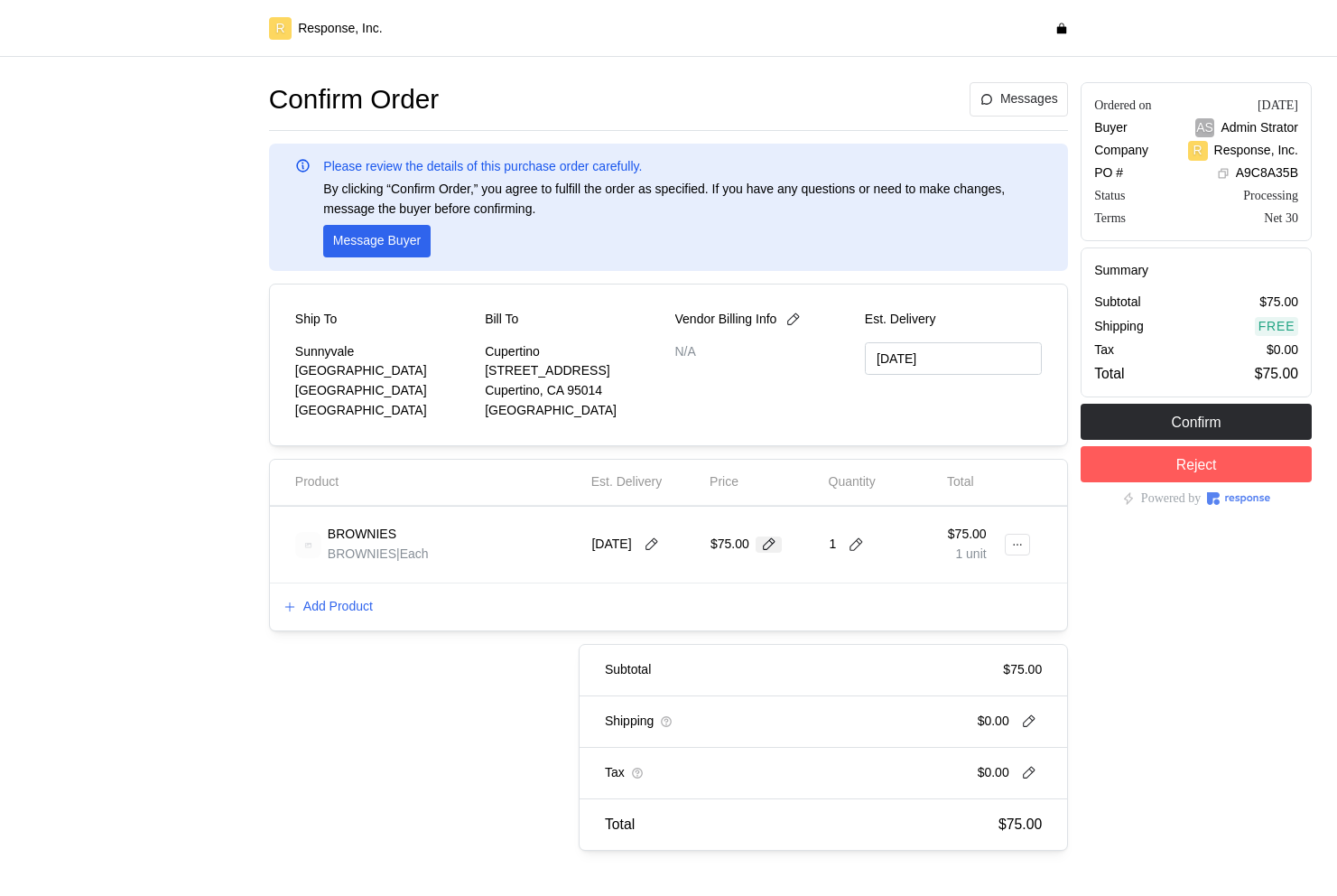
click at [767, 546] on icon at bounding box center [769, 544] width 17 height 17
type input "7"
type input "50"
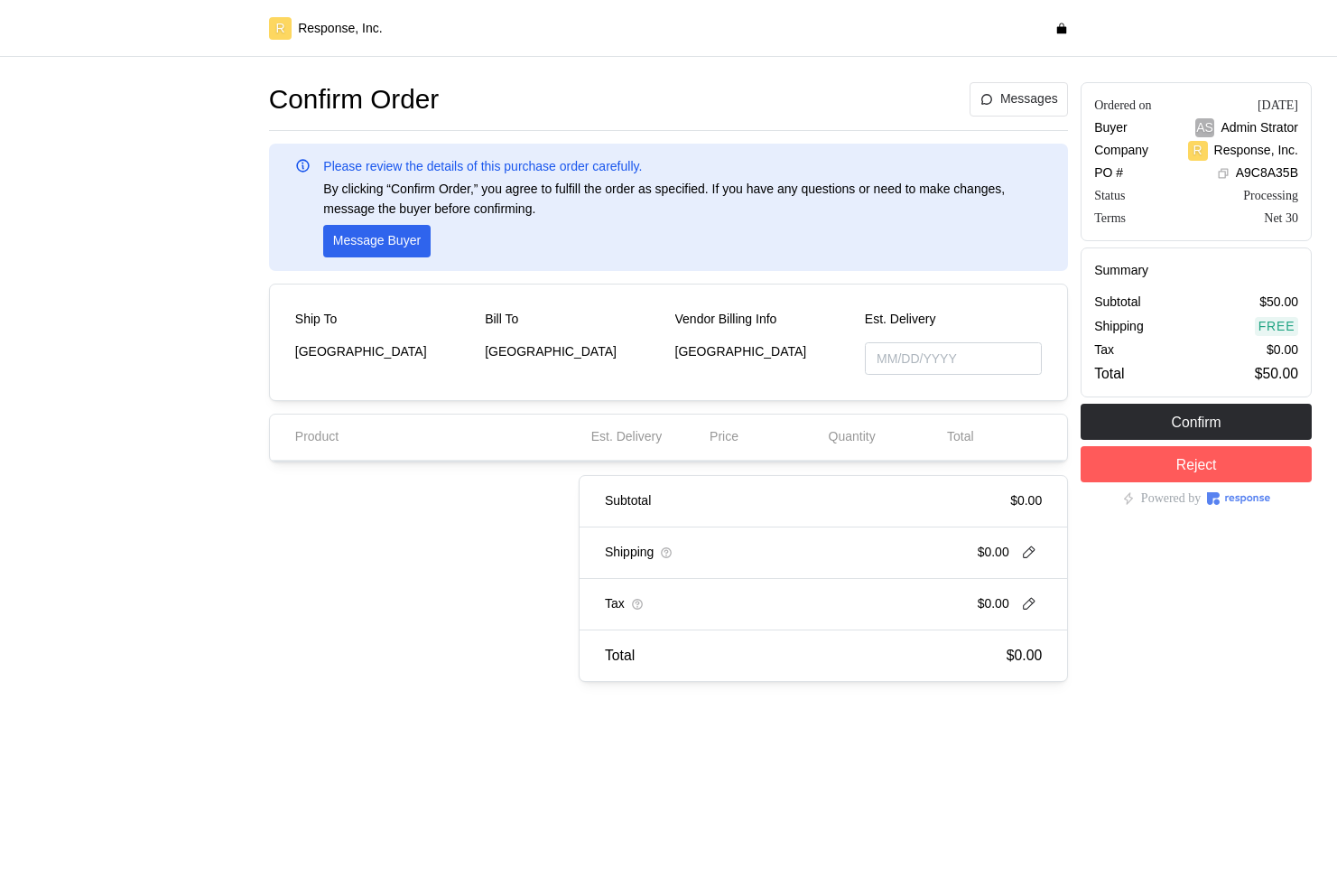
type input "[DATE]"
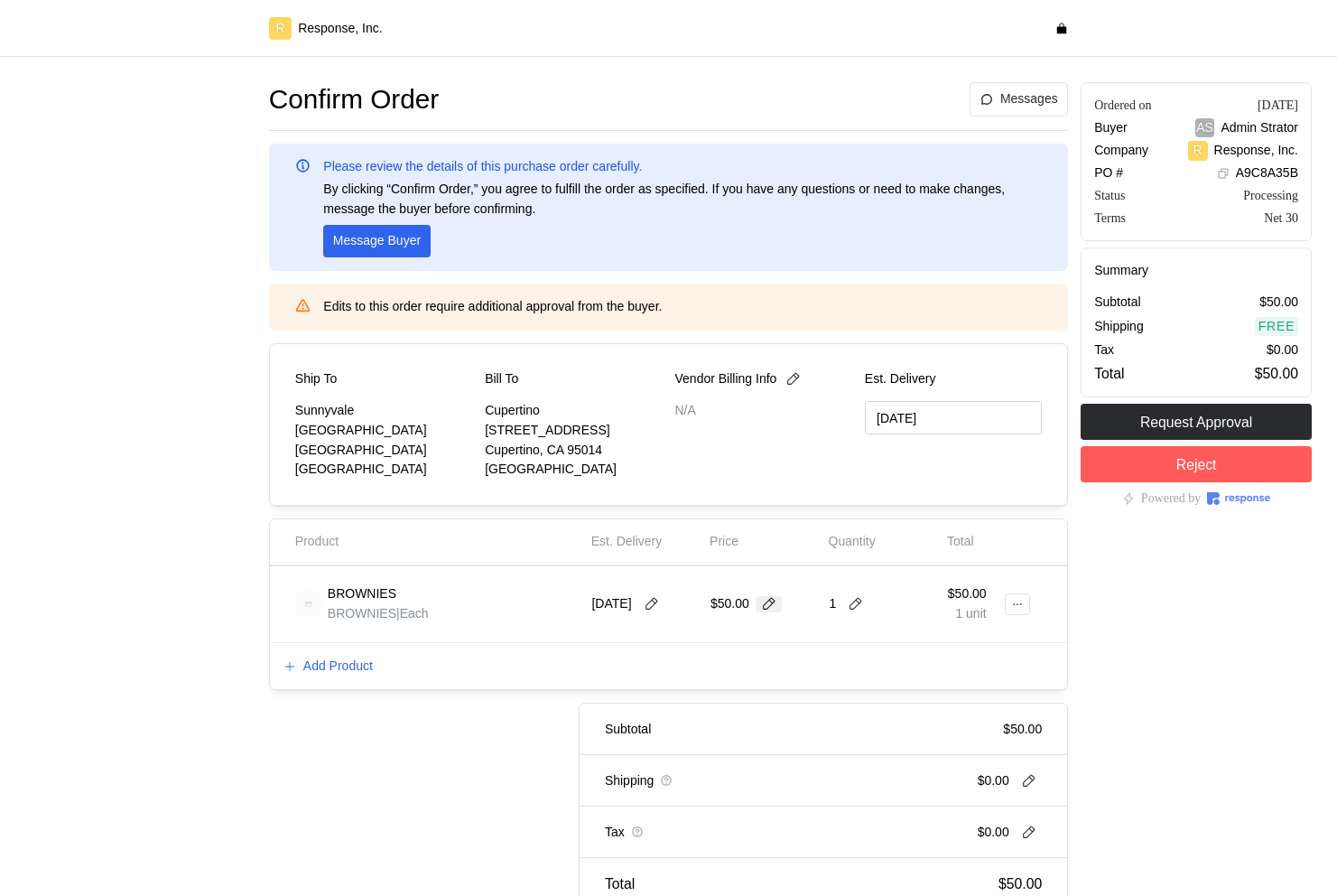
click at [776, 600] on icon at bounding box center [769, 604] width 13 height 13
type input "5"
type input "75"
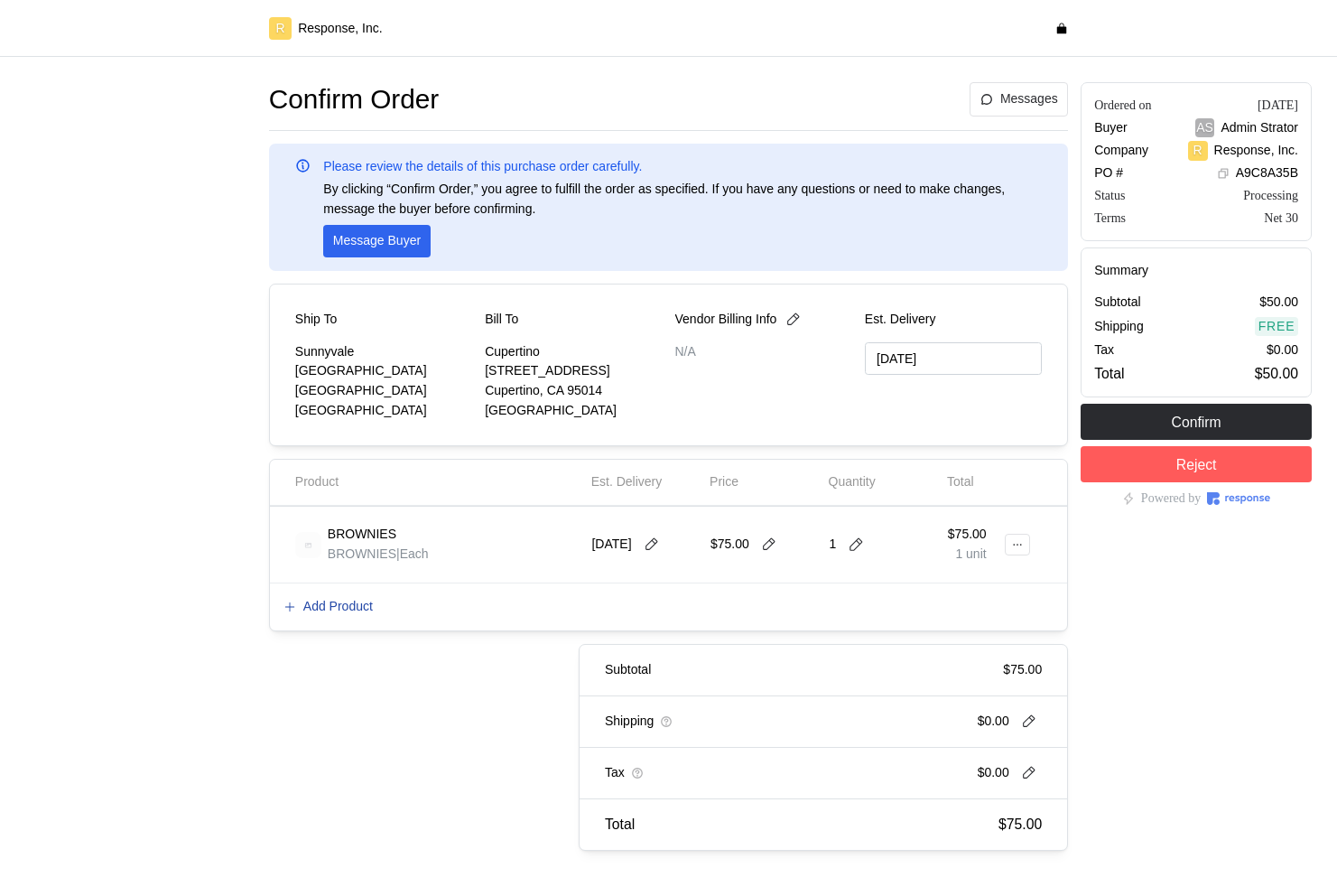
click at [366, 601] on p "Add Product" at bounding box center [338, 607] width 70 height 19
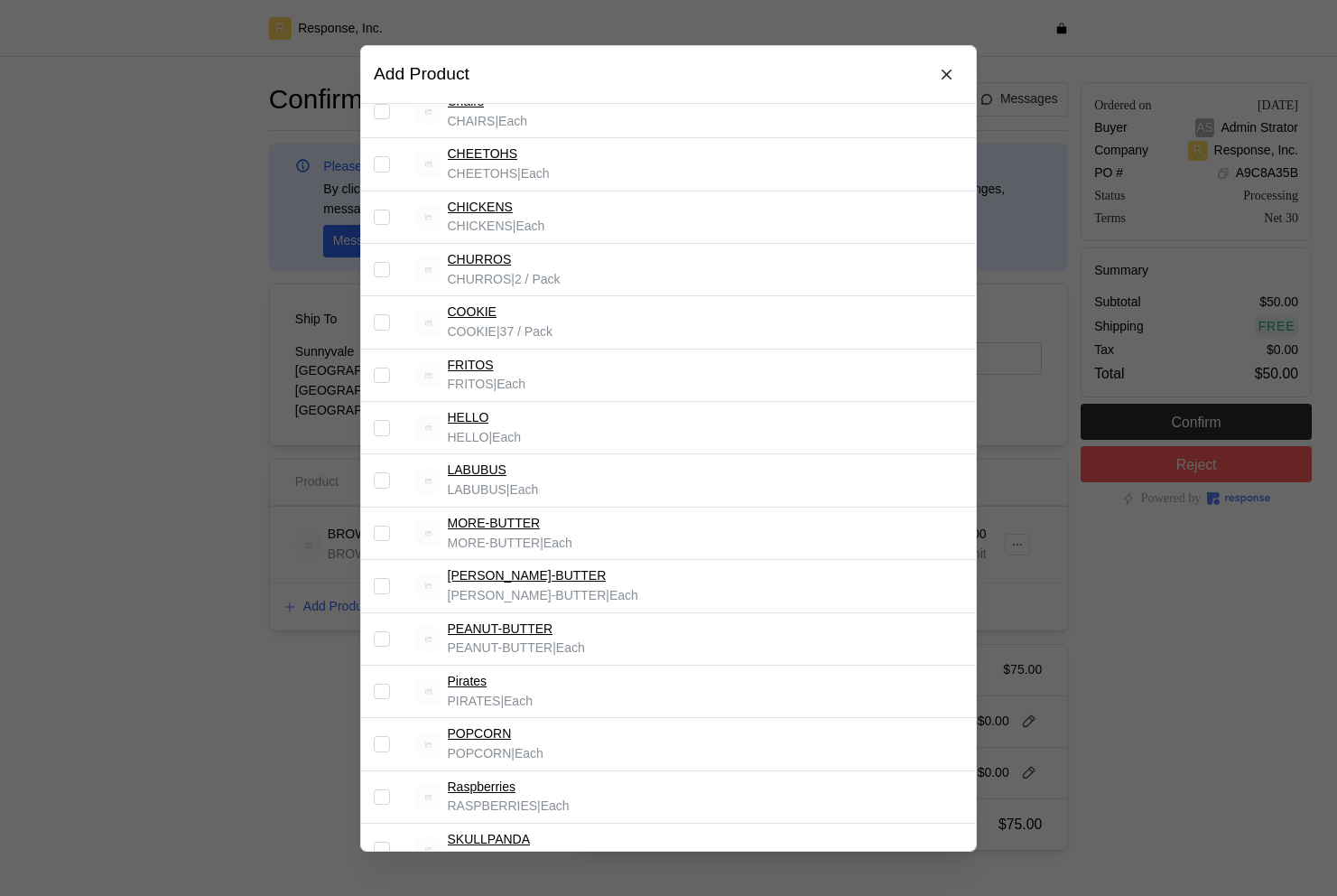
scroll to position [1415, 0]
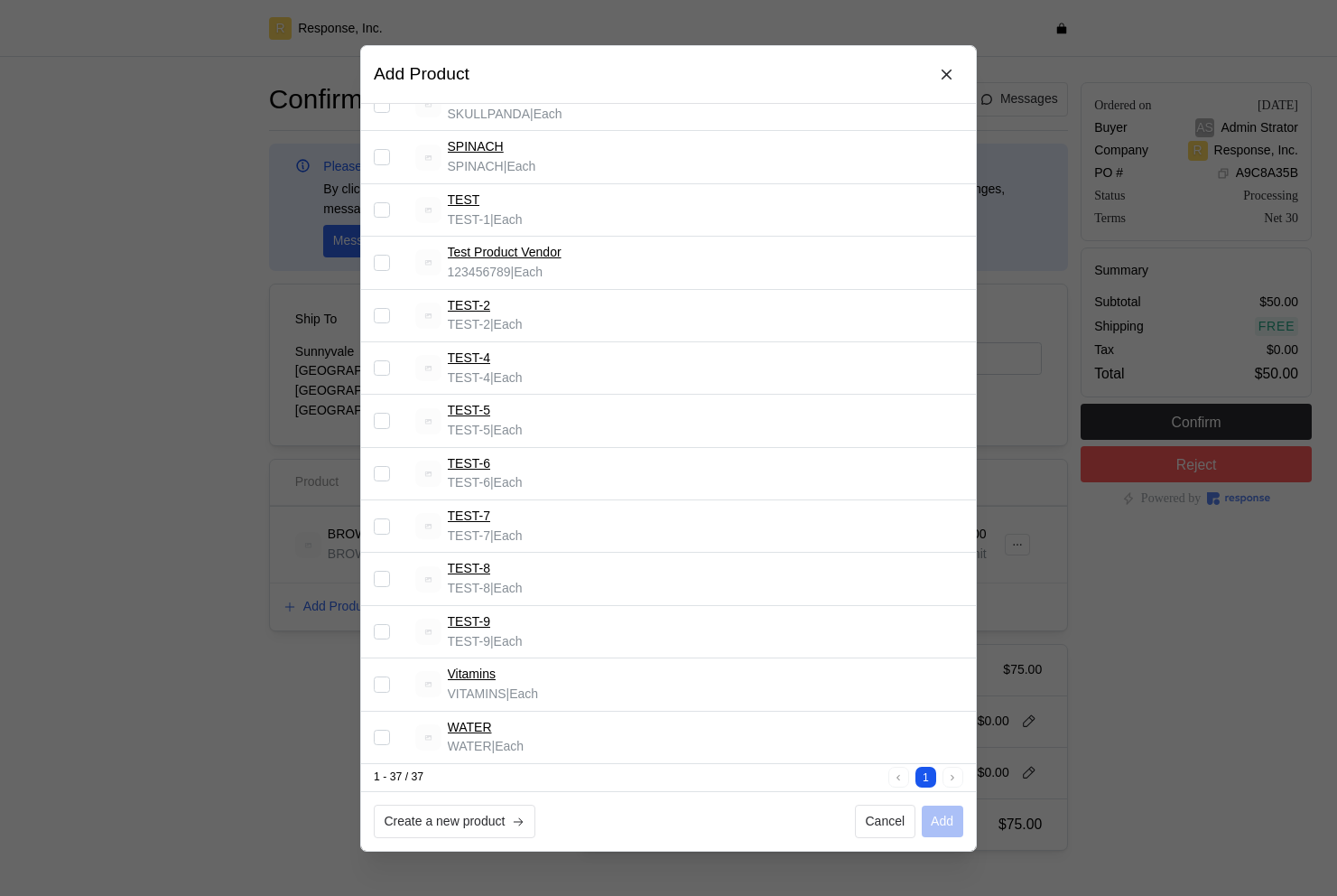
click at [384, 737] on input "Select record 37" at bounding box center [382, 736] width 17 height 17
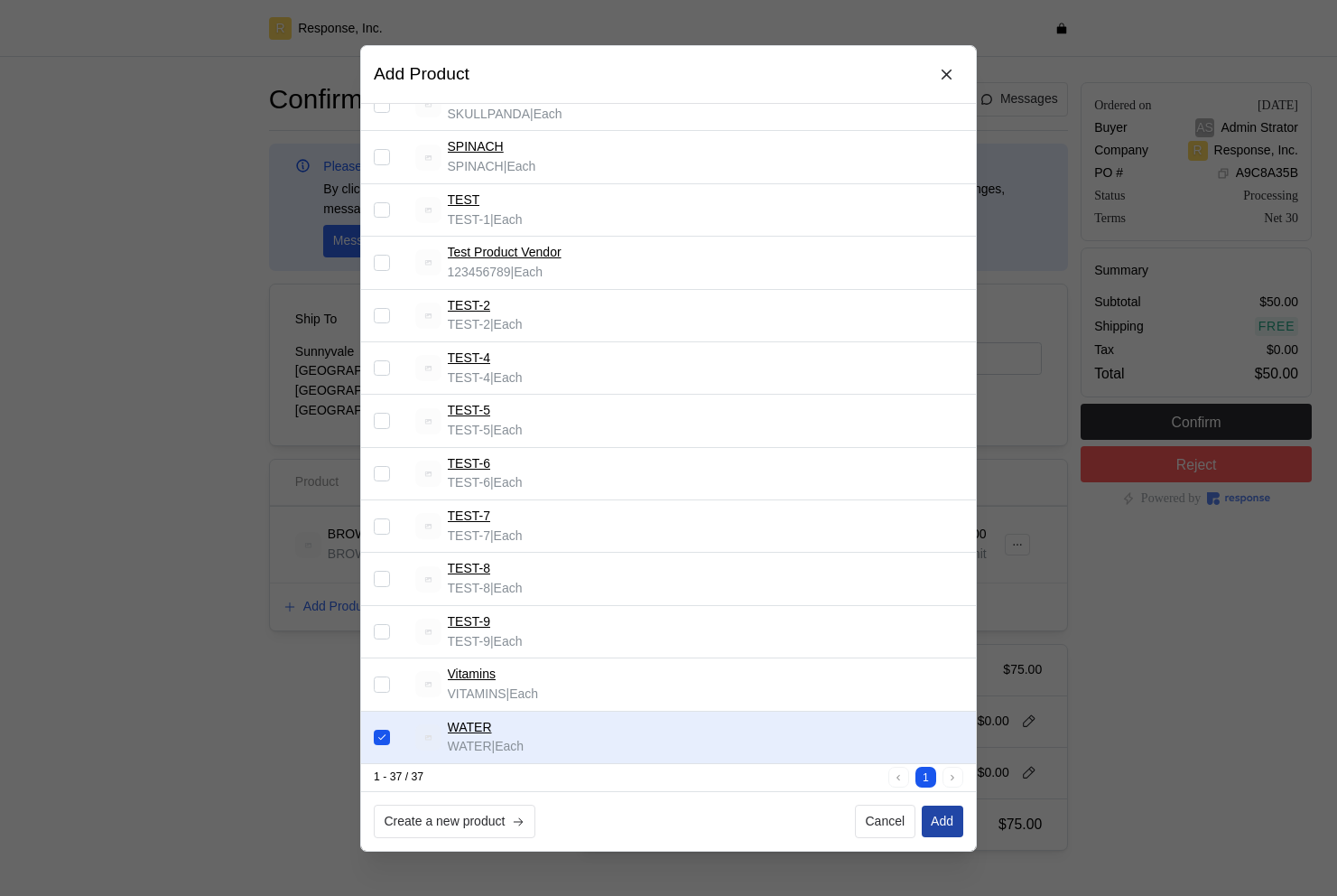
click at [940, 816] on p "Add" at bounding box center [942, 820] width 22 height 19
checkbox input "false"
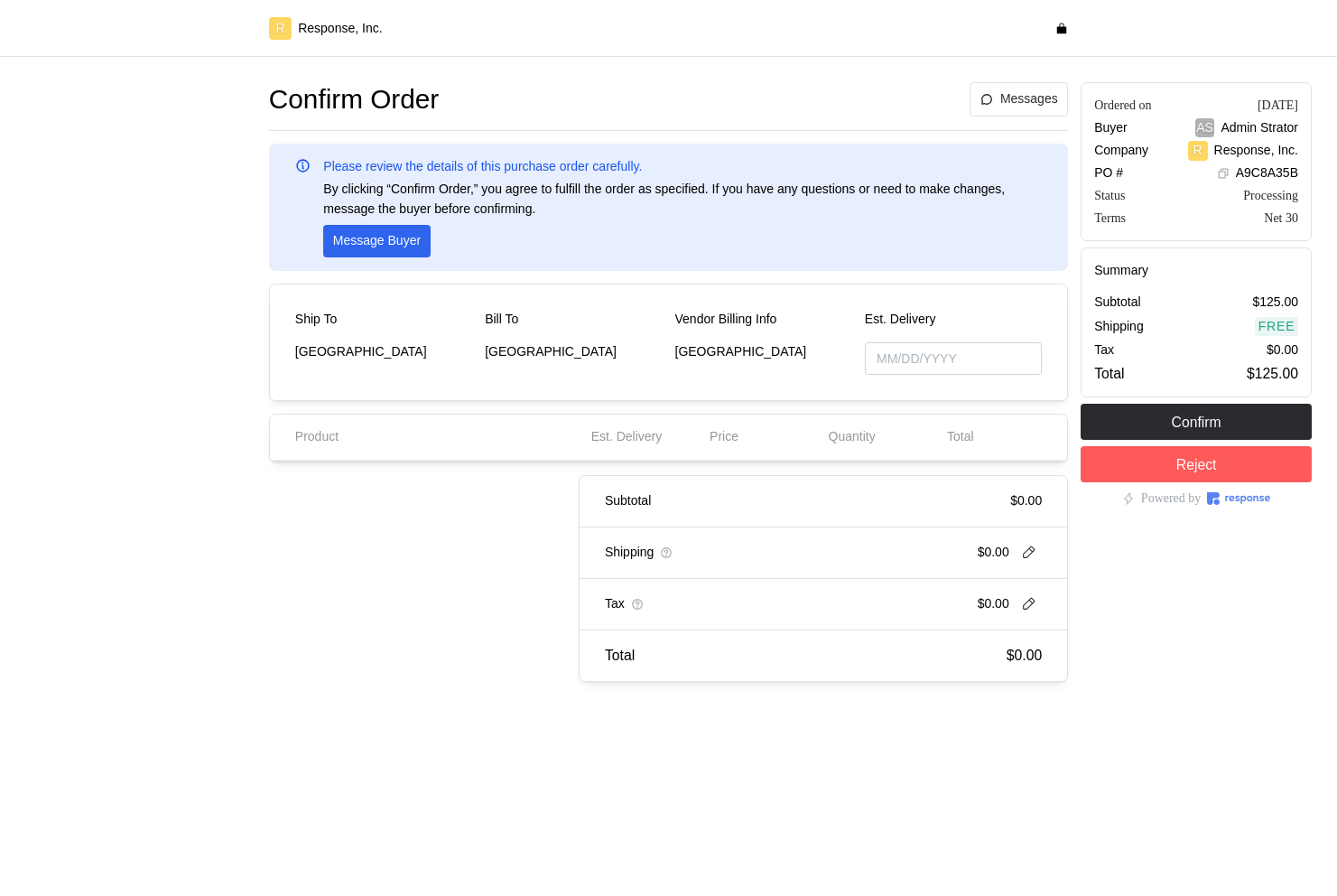
type input "[DATE]"
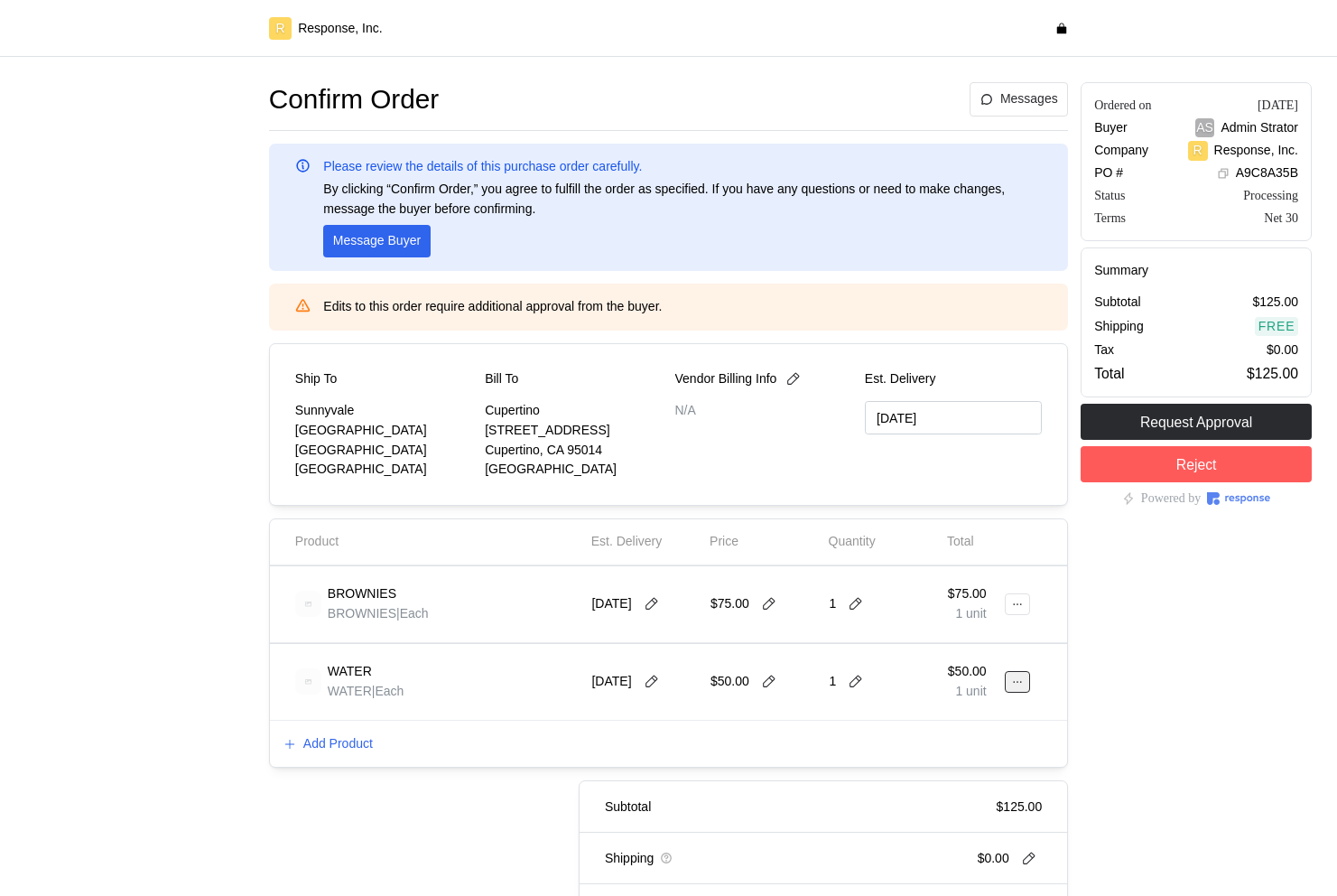
click at [1025, 680] on button at bounding box center [1018, 681] width 25 height 21
click at [975, 742] on p "Delete" at bounding box center [958, 750] width 116 height 19
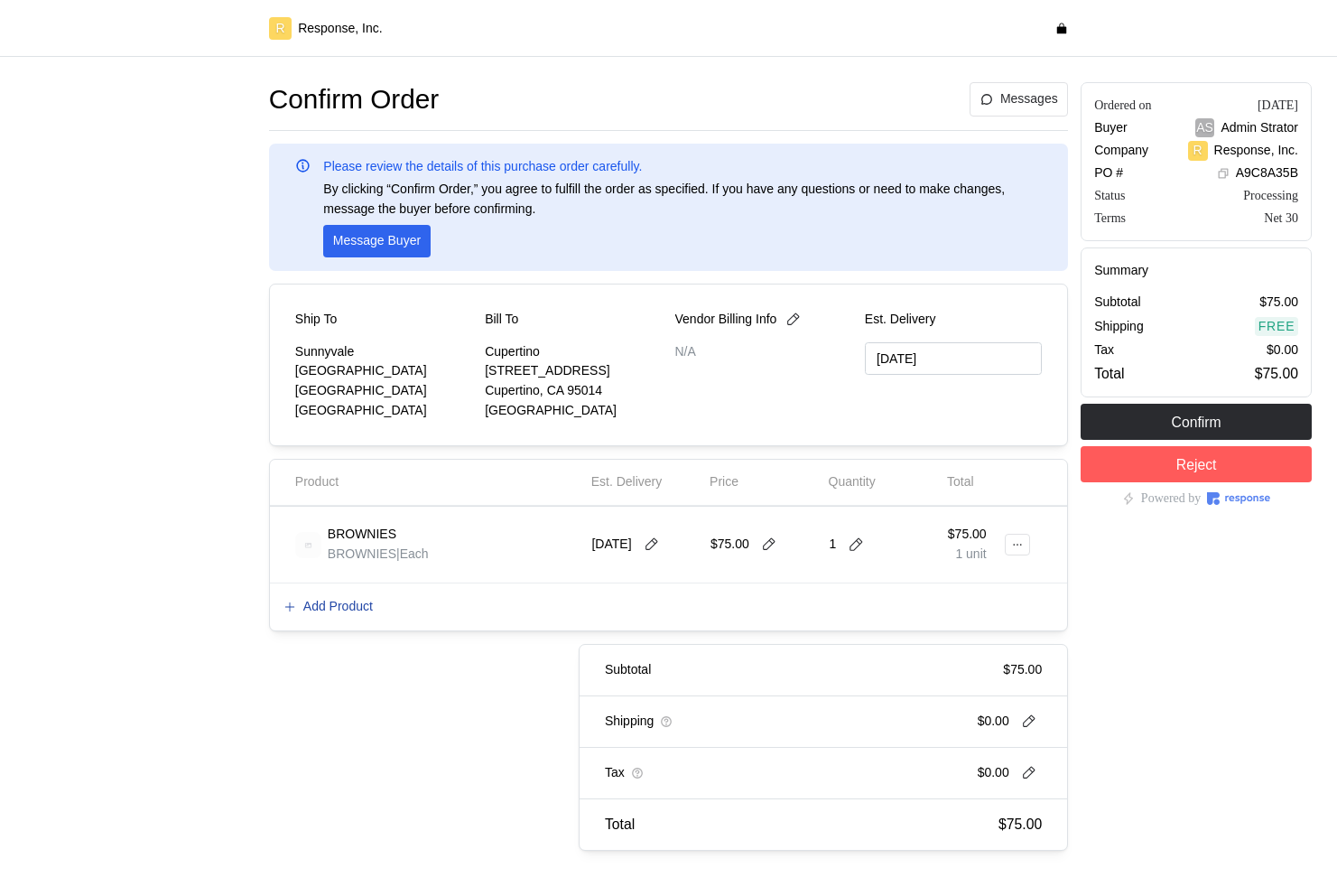
click at [351, 601] on p "Add Product" at bounding box center [338, 607] width 70 height 19
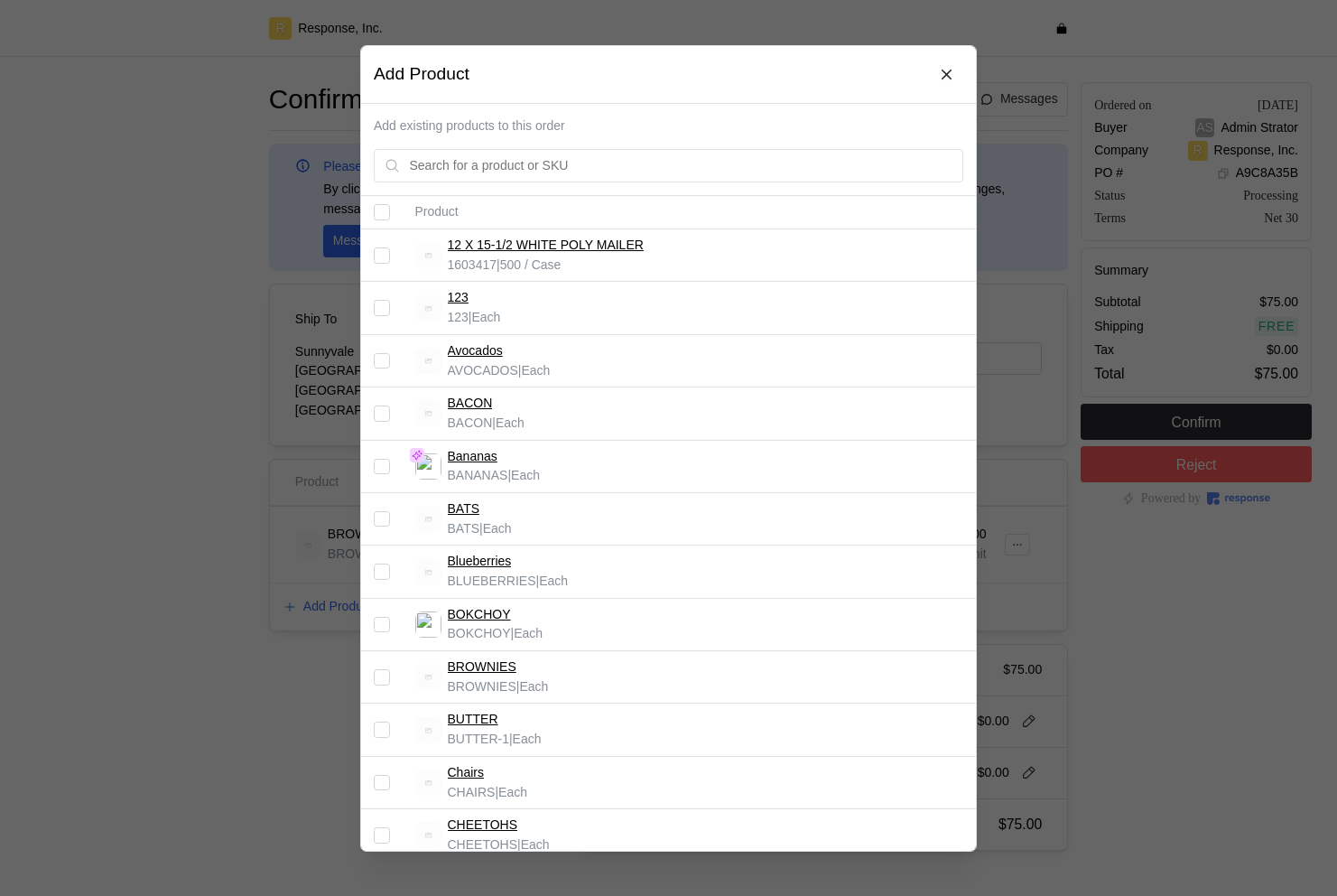
click at [391, 462] on td at bounding box center [382, 466] width 42 height 52
click at [383, 462] on input "Select record 5" at bounding box center [382, 465] width 17 height 17
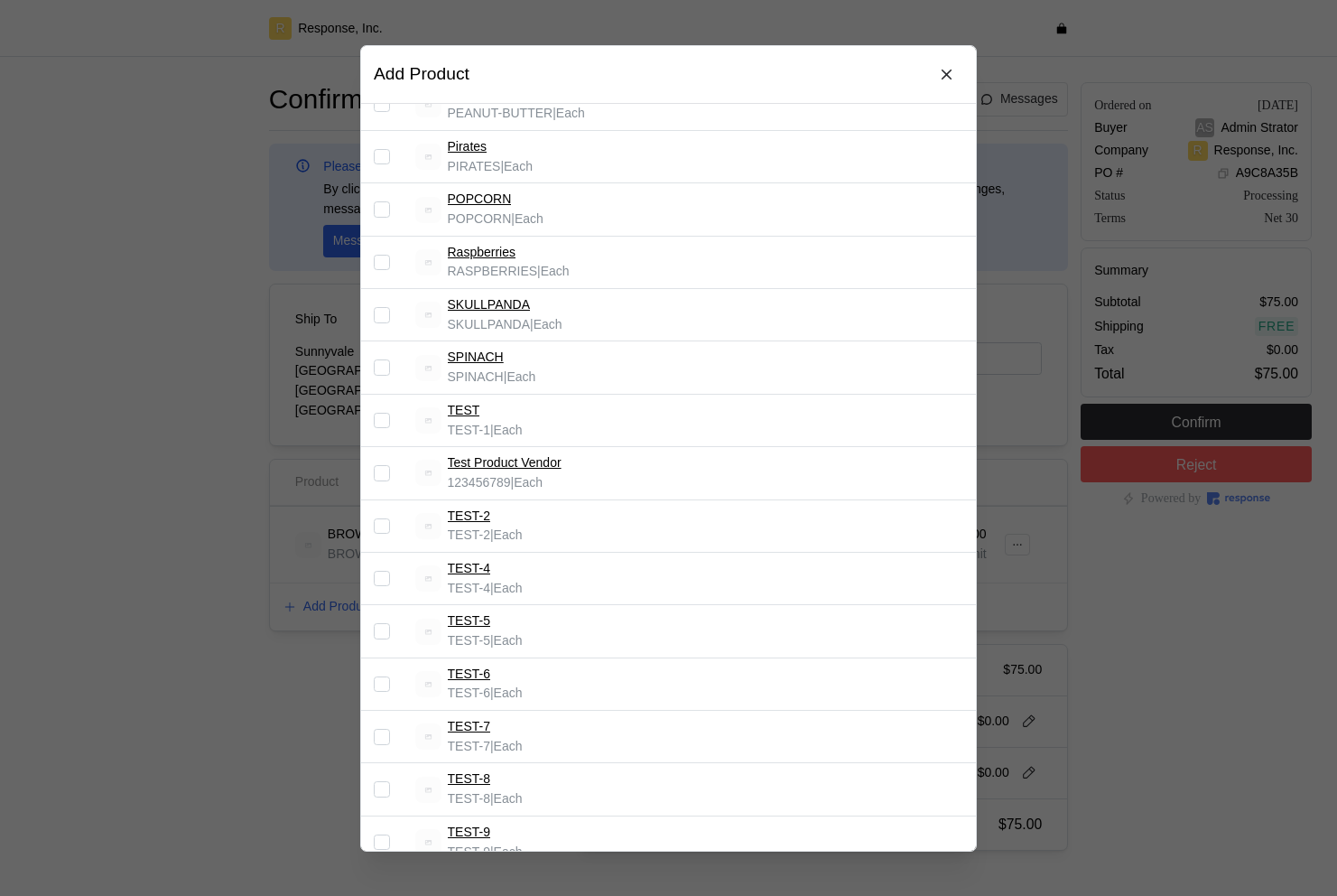
scroll to position [1415, 0]
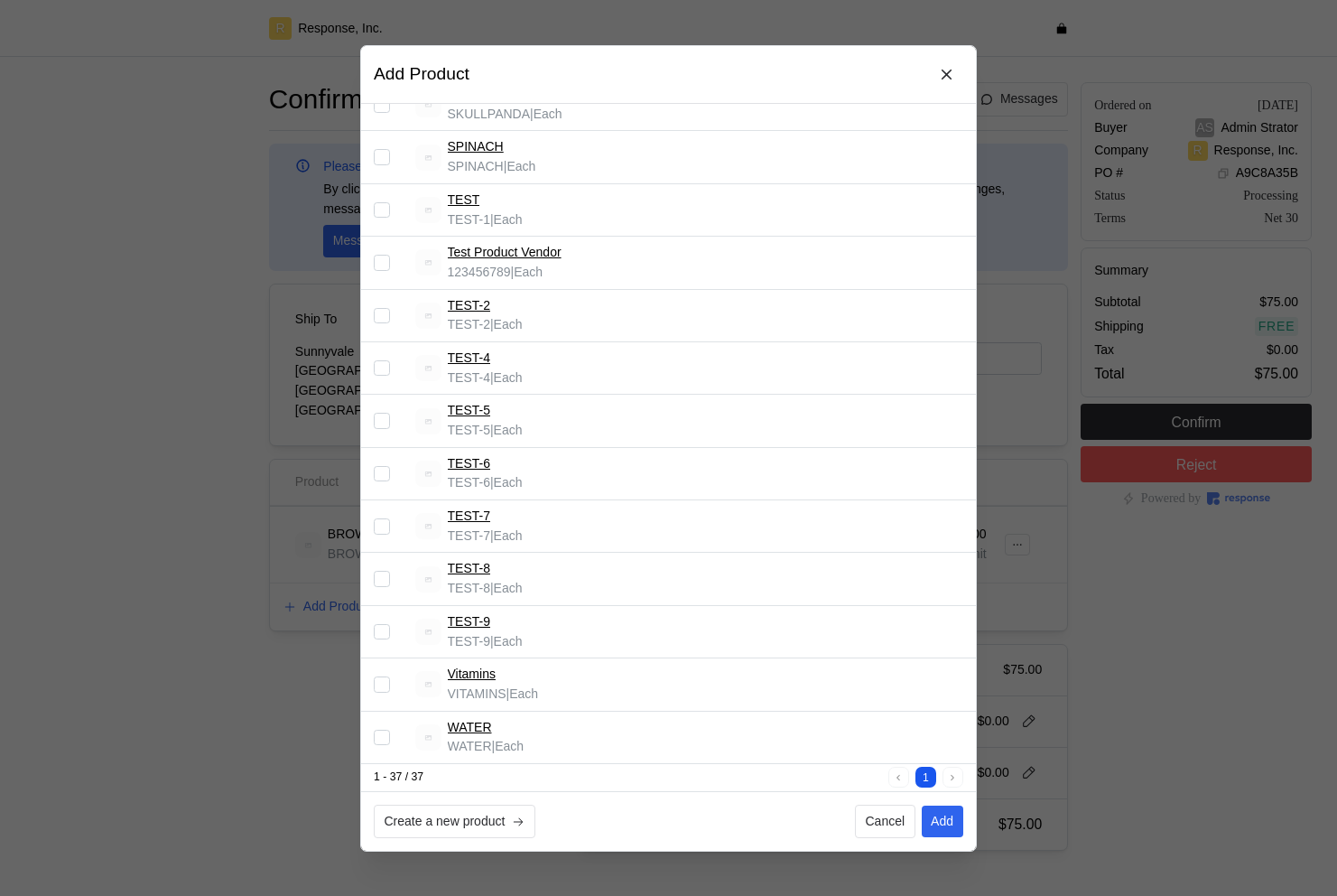
drag, startPoint x: 934, startPoint y: 813, endPoint x: 329, endPoint y: 286, distance: 802.3
click at [934, 813] on p "Add" at bounding box center [942, 820] width 22 height 19
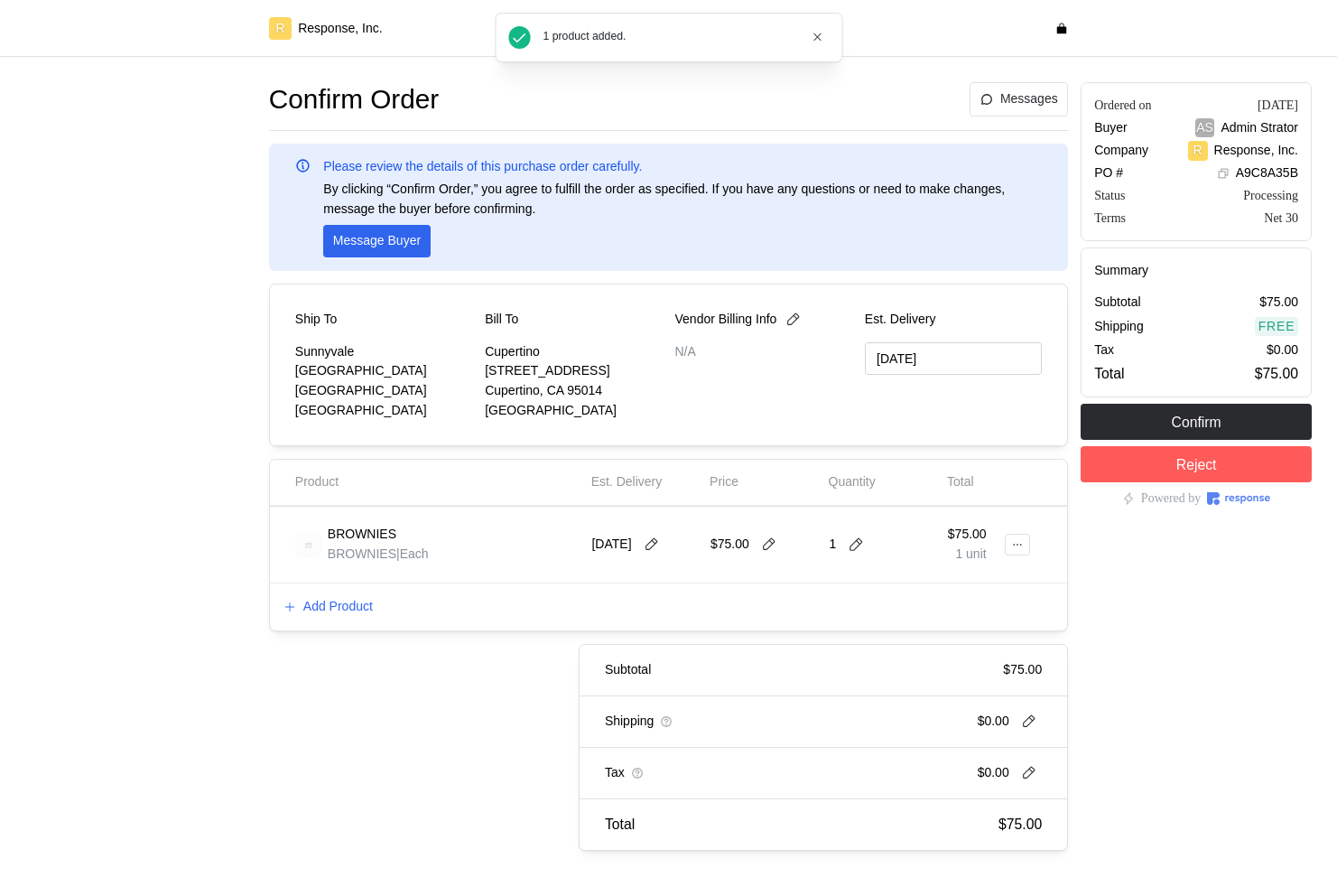
checkbox input "false"
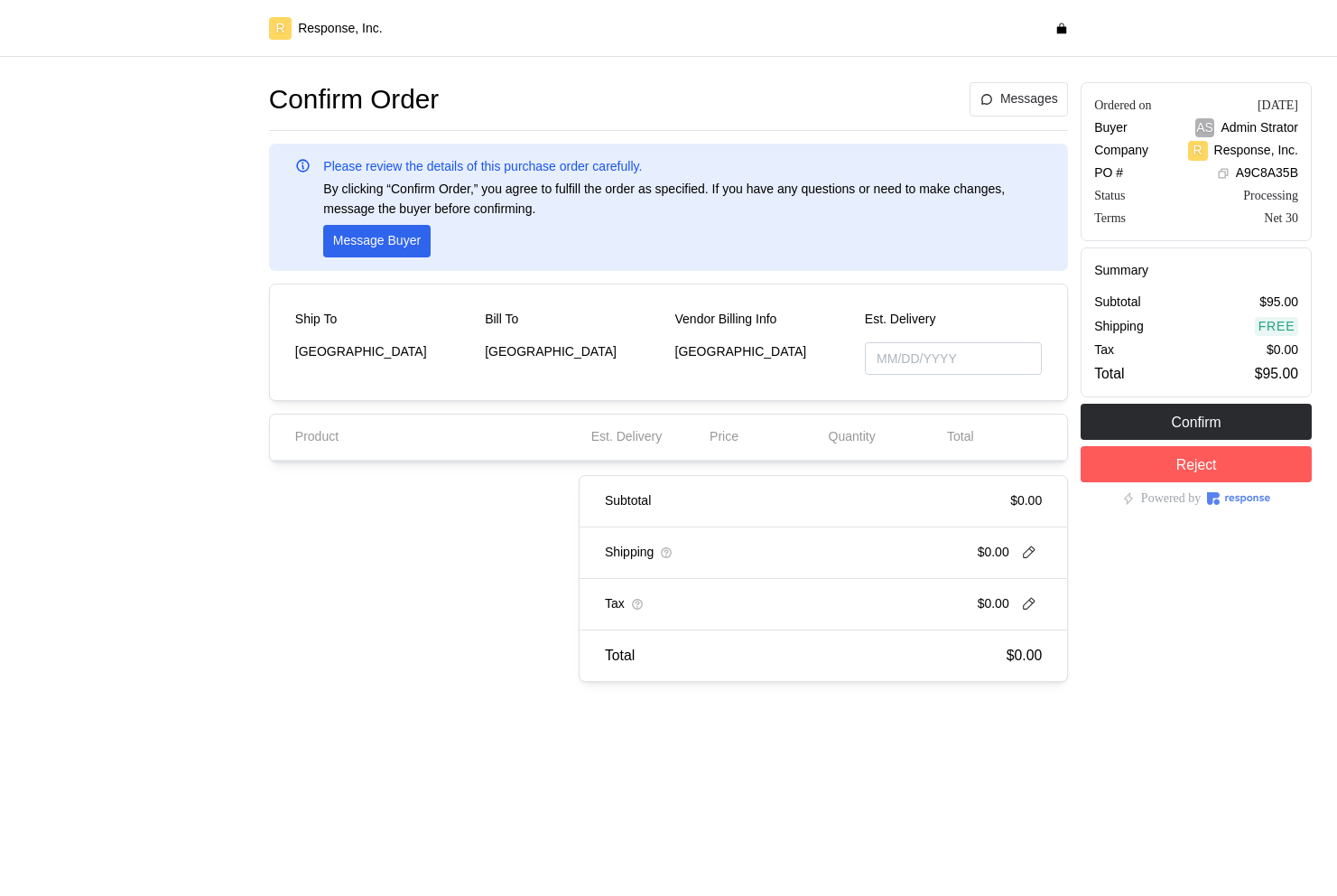
type input "[DATE]"
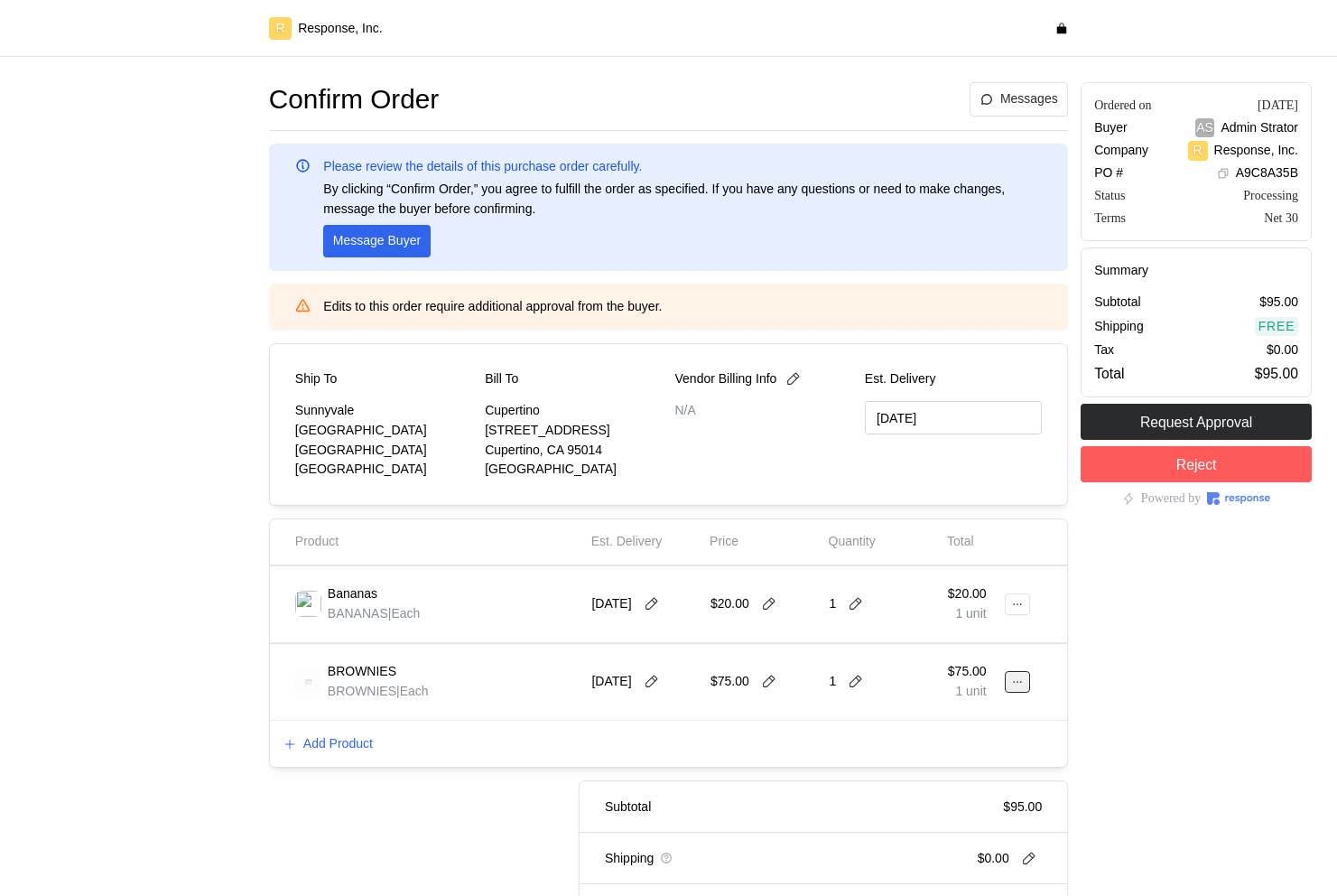
click at [1025, 683] on button at bounding box center [1018, 681] width 25 height 21
click at [939, 742] on p "Delete" at bounding box center [958, 750] width 116 height 19
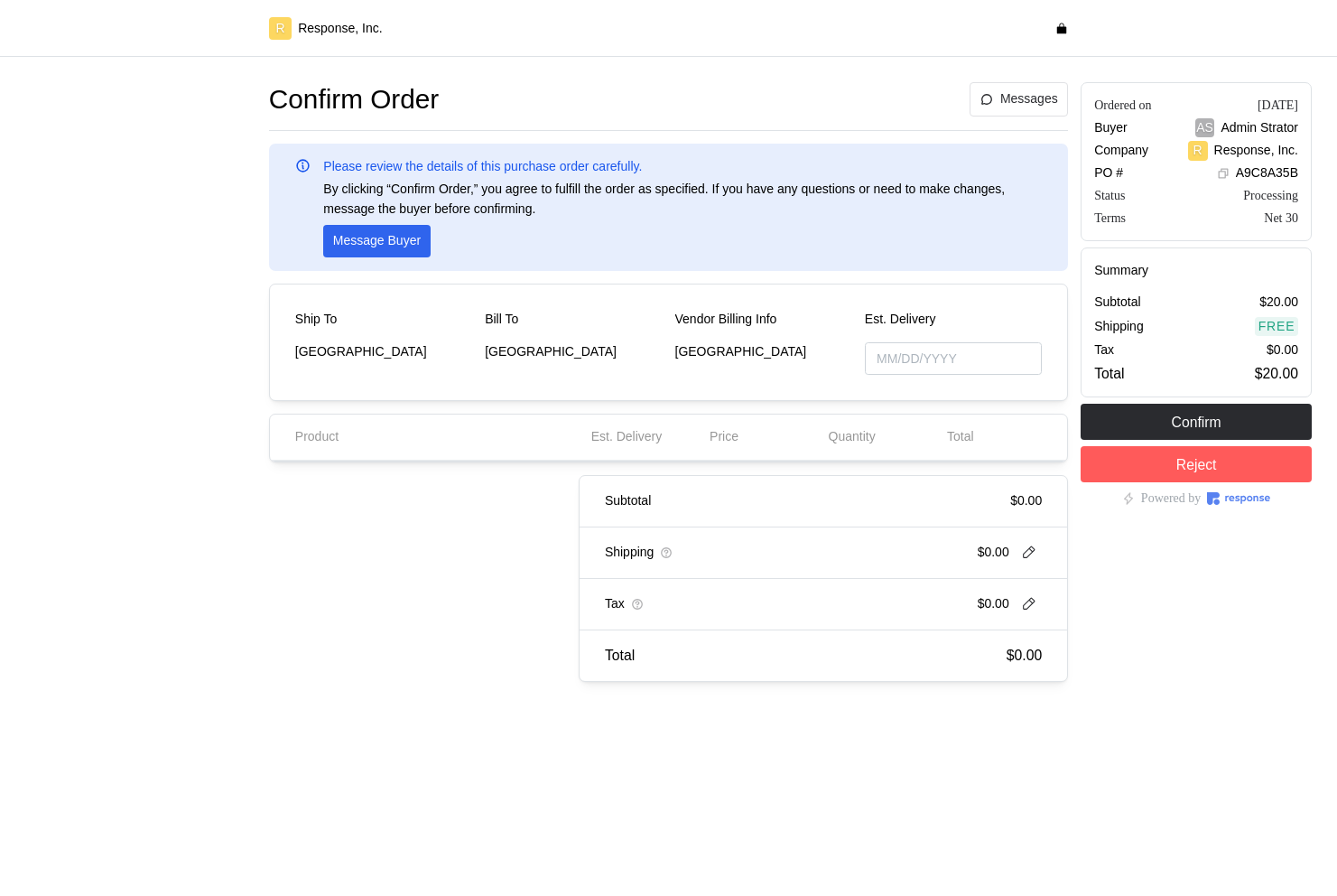
type input "[DATE]"
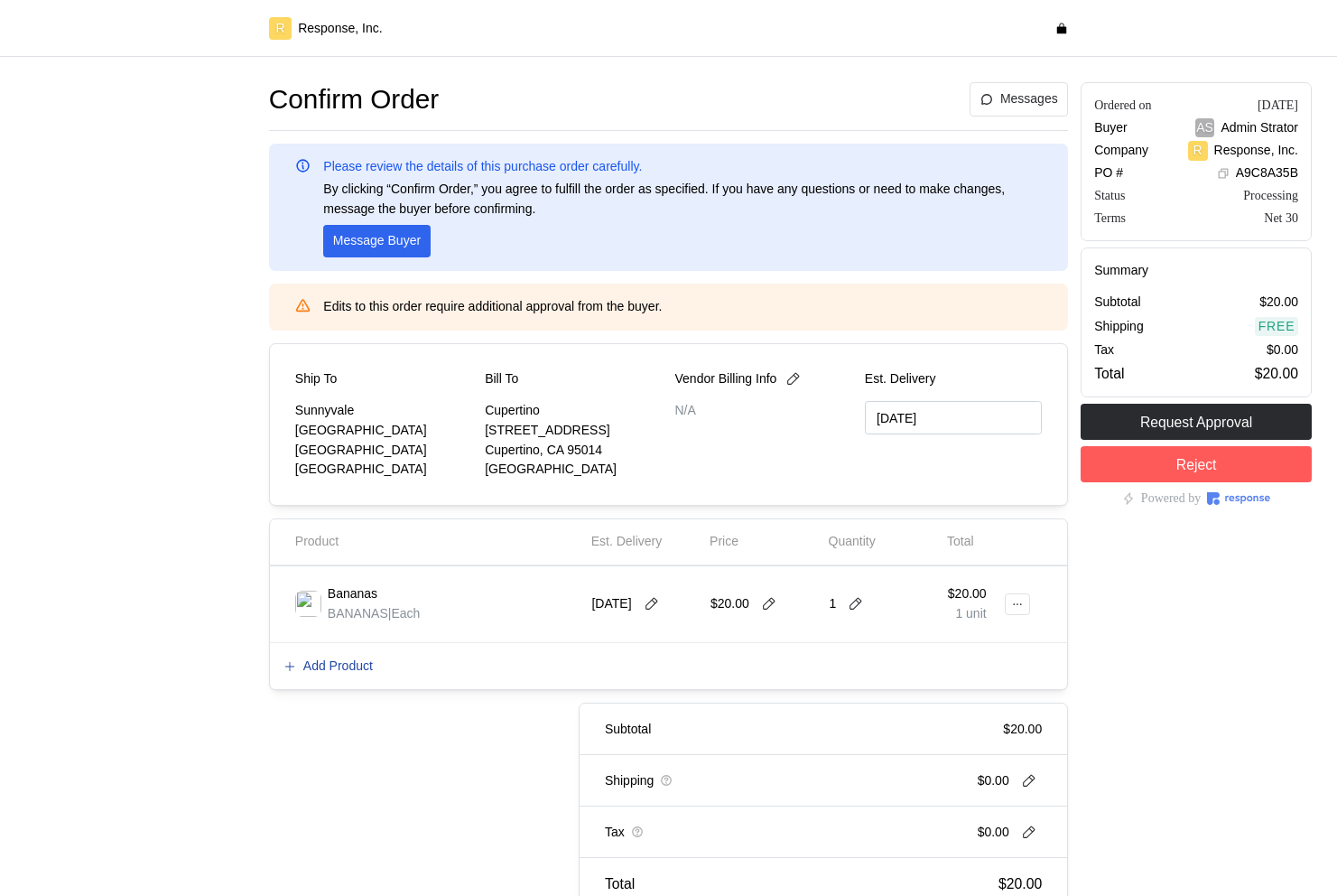
click at [347, 664] on p "Add Product" at bounding box center [338, 666] width 70 height 19
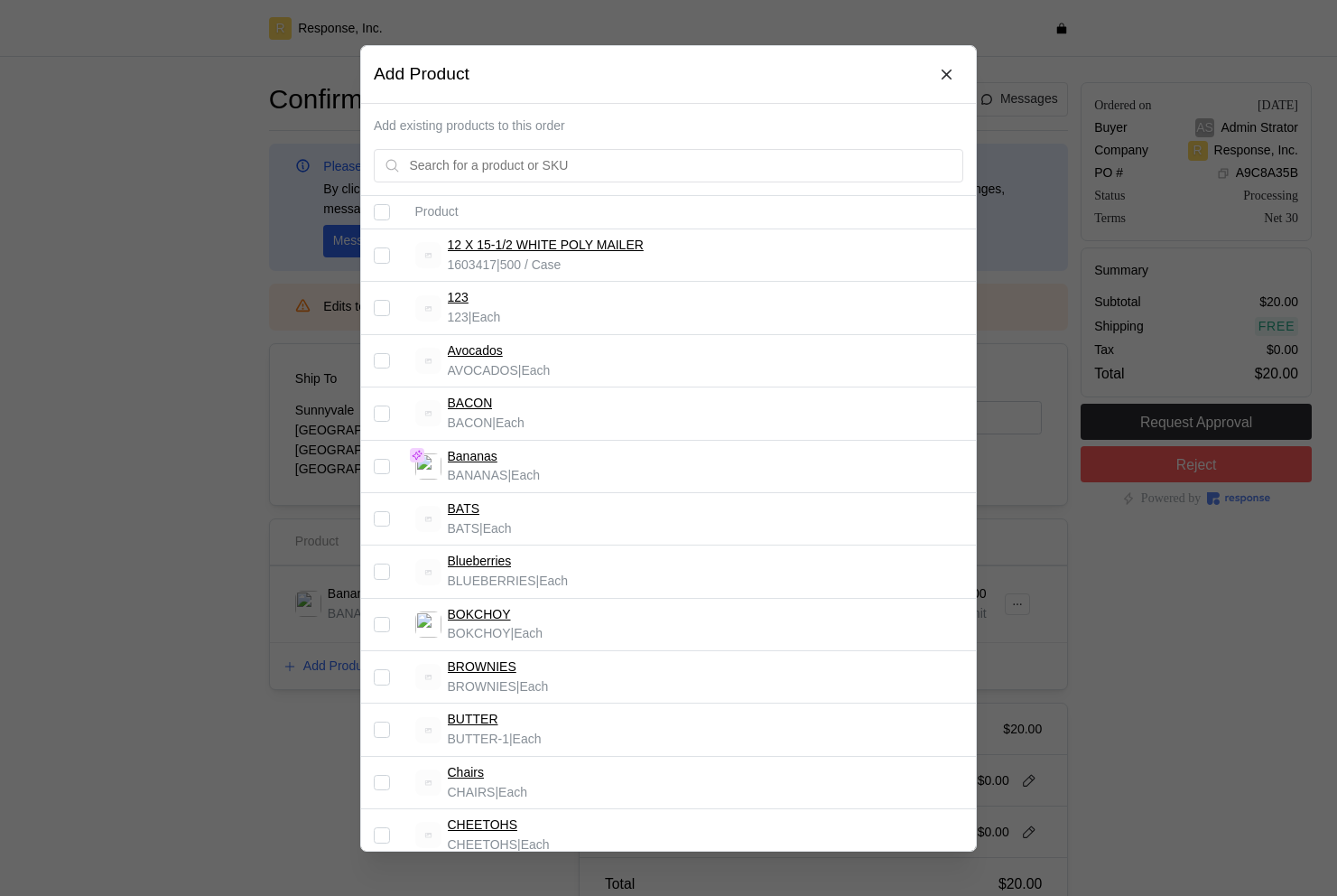
click at [387, 676] on input "Select record 9" at bounding box center [382, 677] width 17 height 17
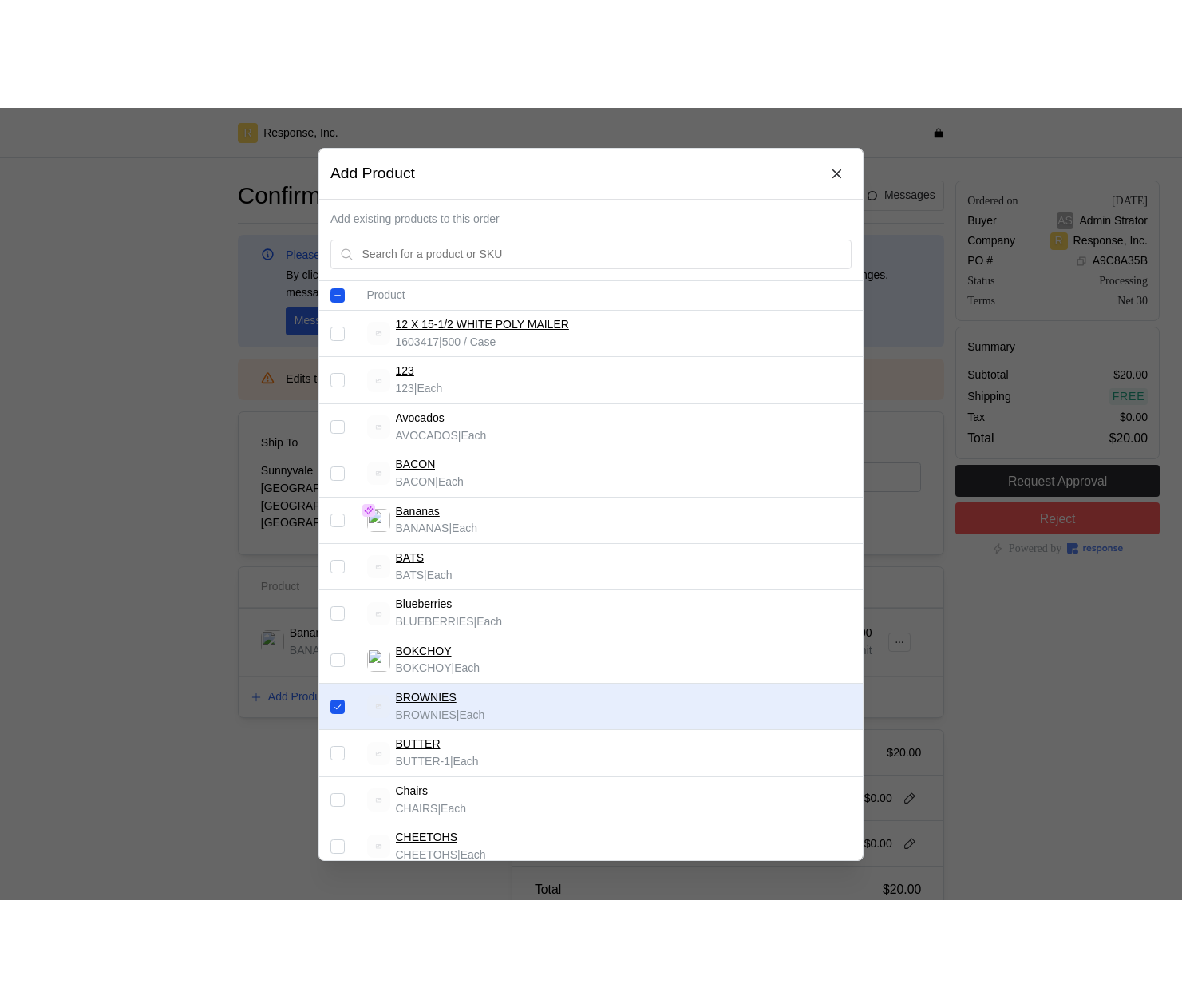
scroll to position [1252, 0]
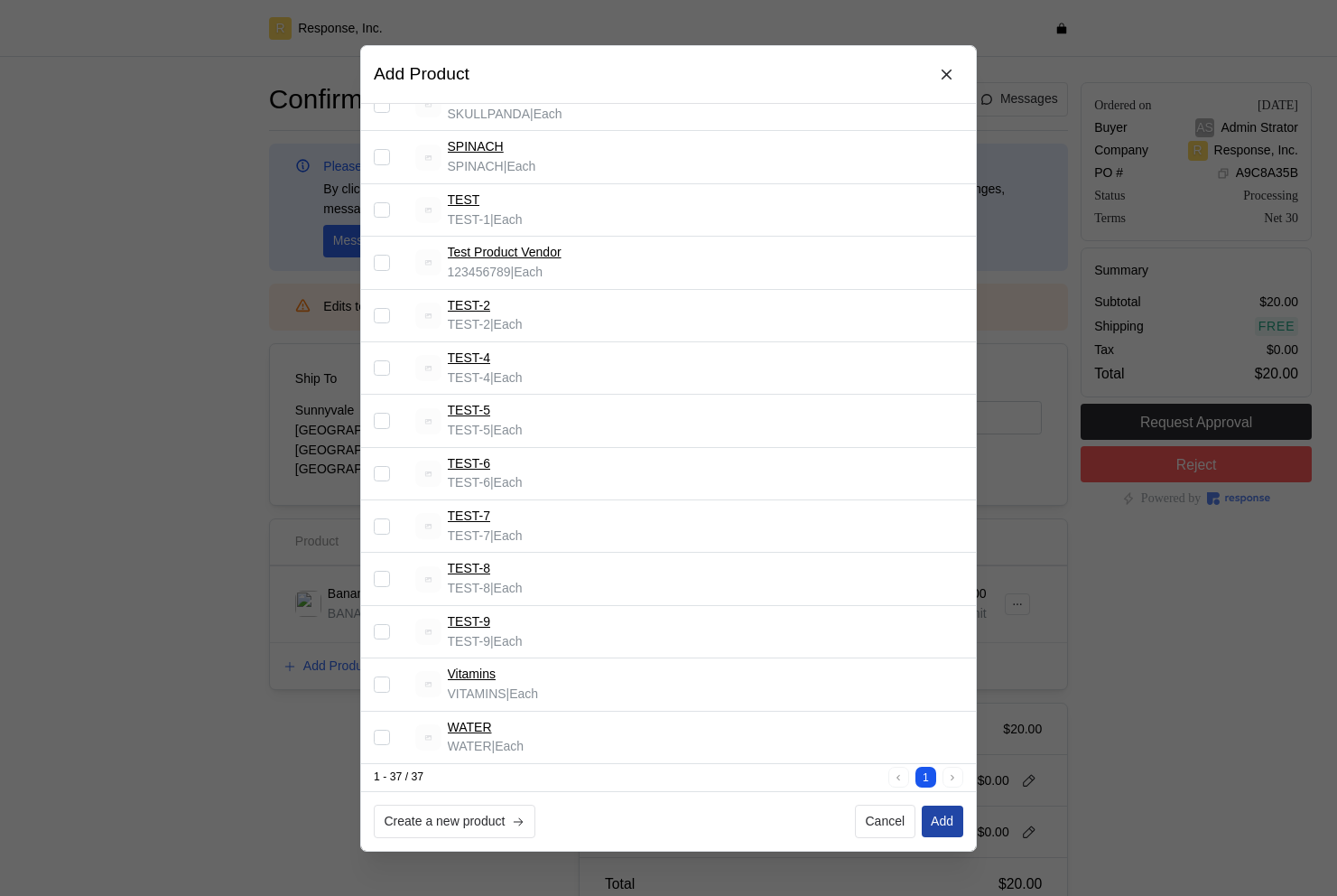
click at [954, 825] on button "Add" at bounding box center [942, 820] width 42 height 32
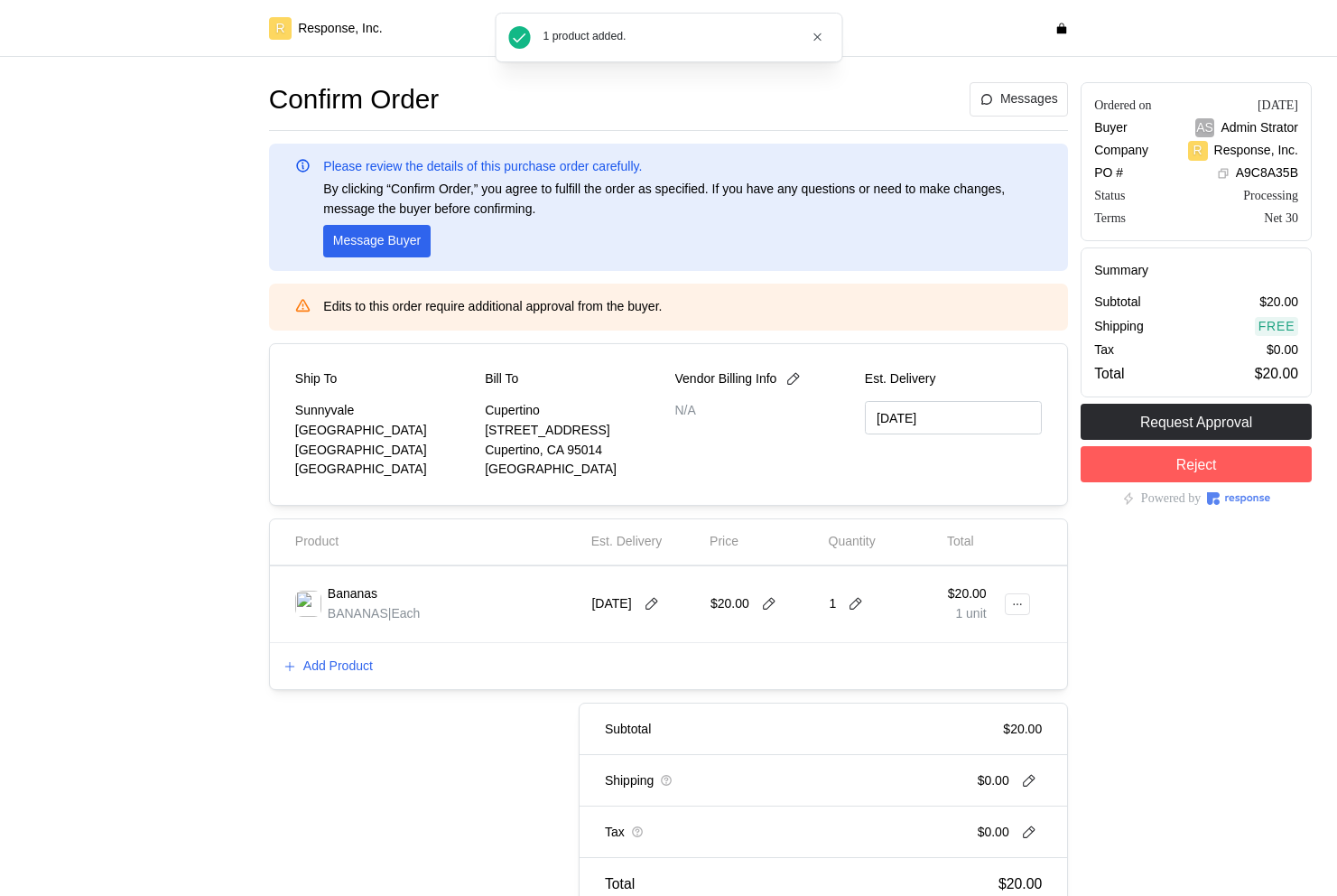
checkbox input "false"
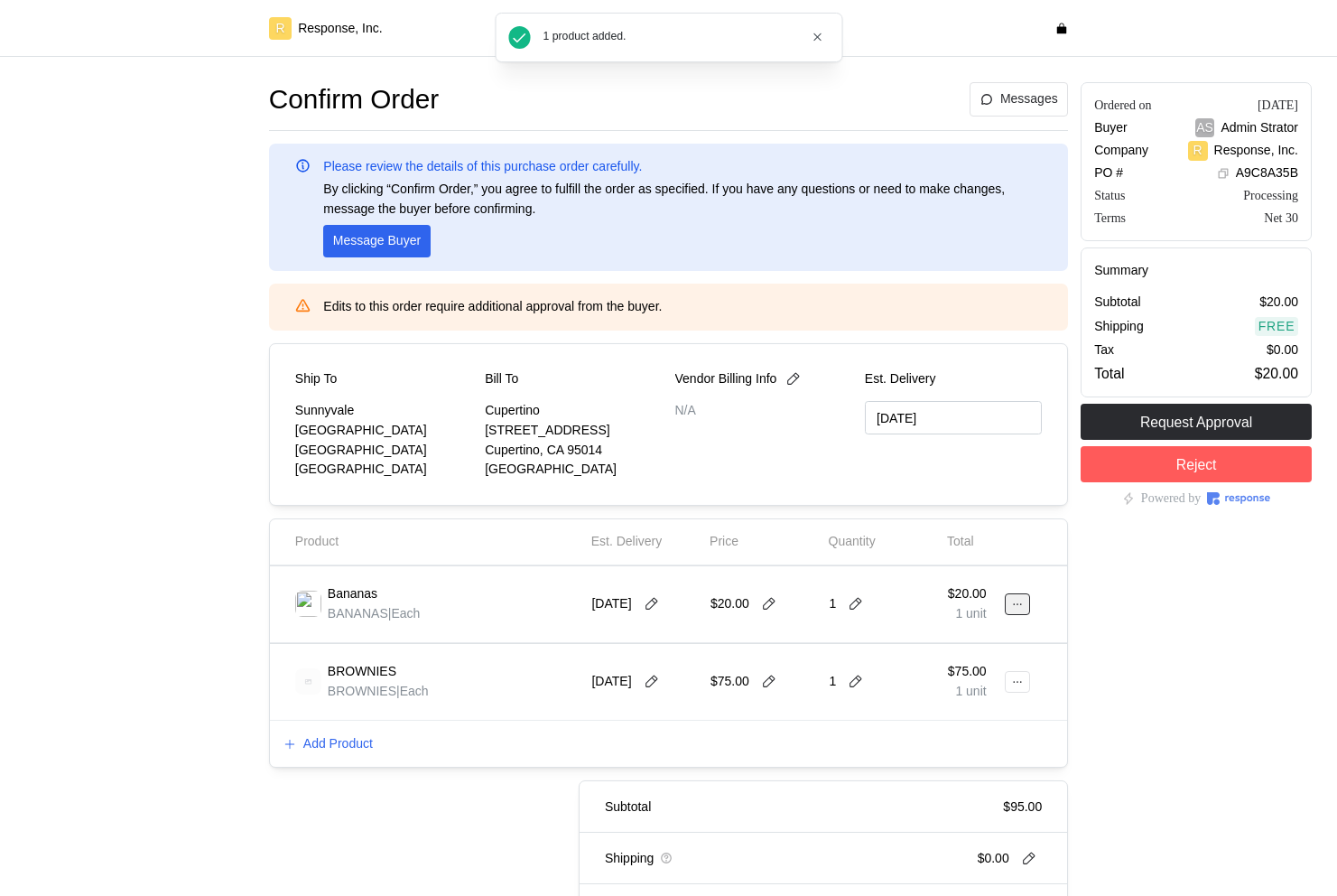
click at [1016, 606] on icon at bounding box center [1018, 604] width 13 height 13
click at [971, 668] on p "Delete" at bounding box center [958, 674] width 116 height 19
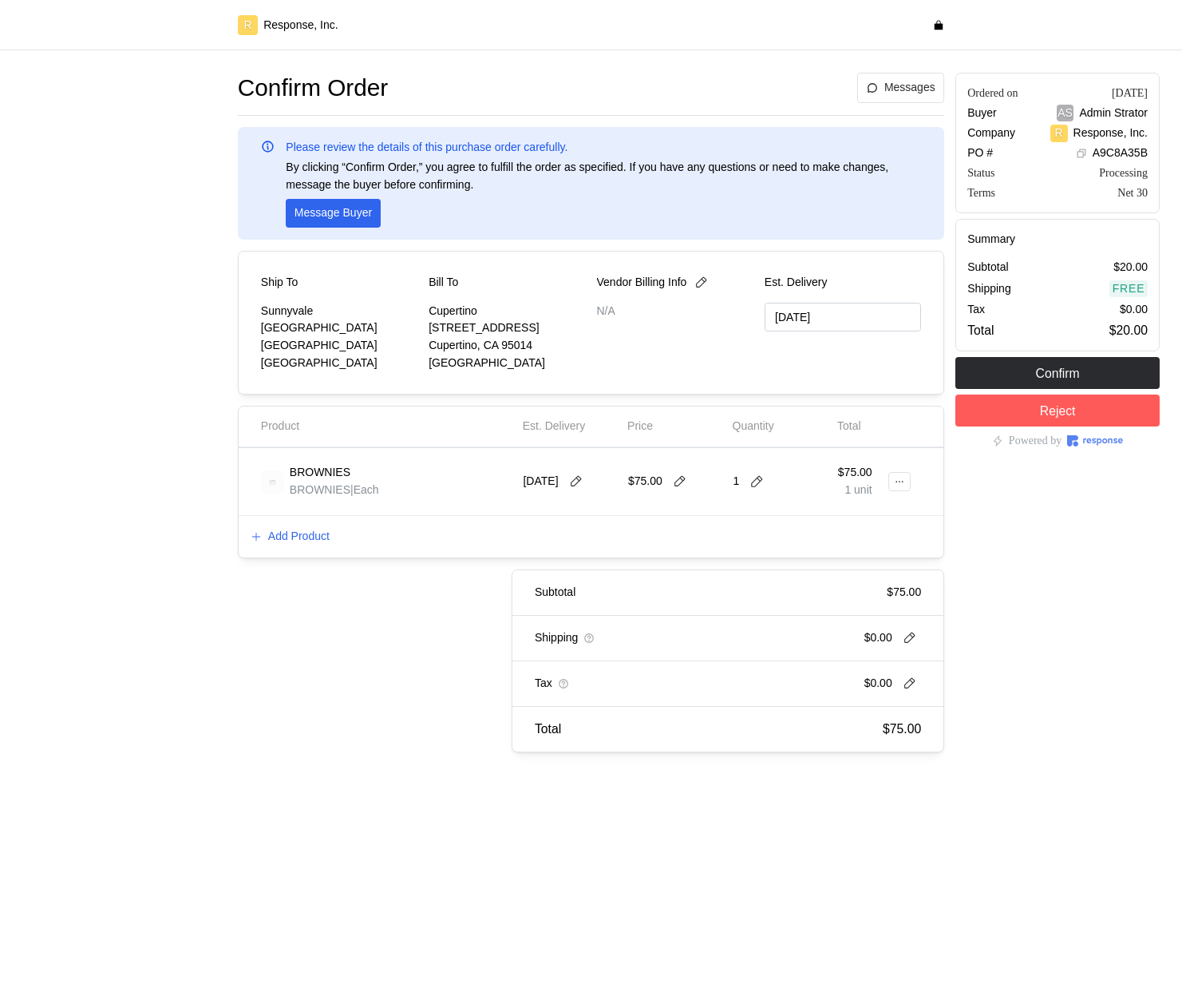
click at [290, 665] on div "Subtotal $75.00 Shipping $0.00 Tax $0.00 Total $75.00" at bounding box center [579, 660] width 729 height 183
click at [903, 472] on button at bounding box center [900, 482] width 22 height 19
click at [449, 520] on div "Add Product" at bounding box center [591, 537] width 705 height 41
click at [316, 530] on p "Add Product" at bounding box center [299, 537] width 62 height 17
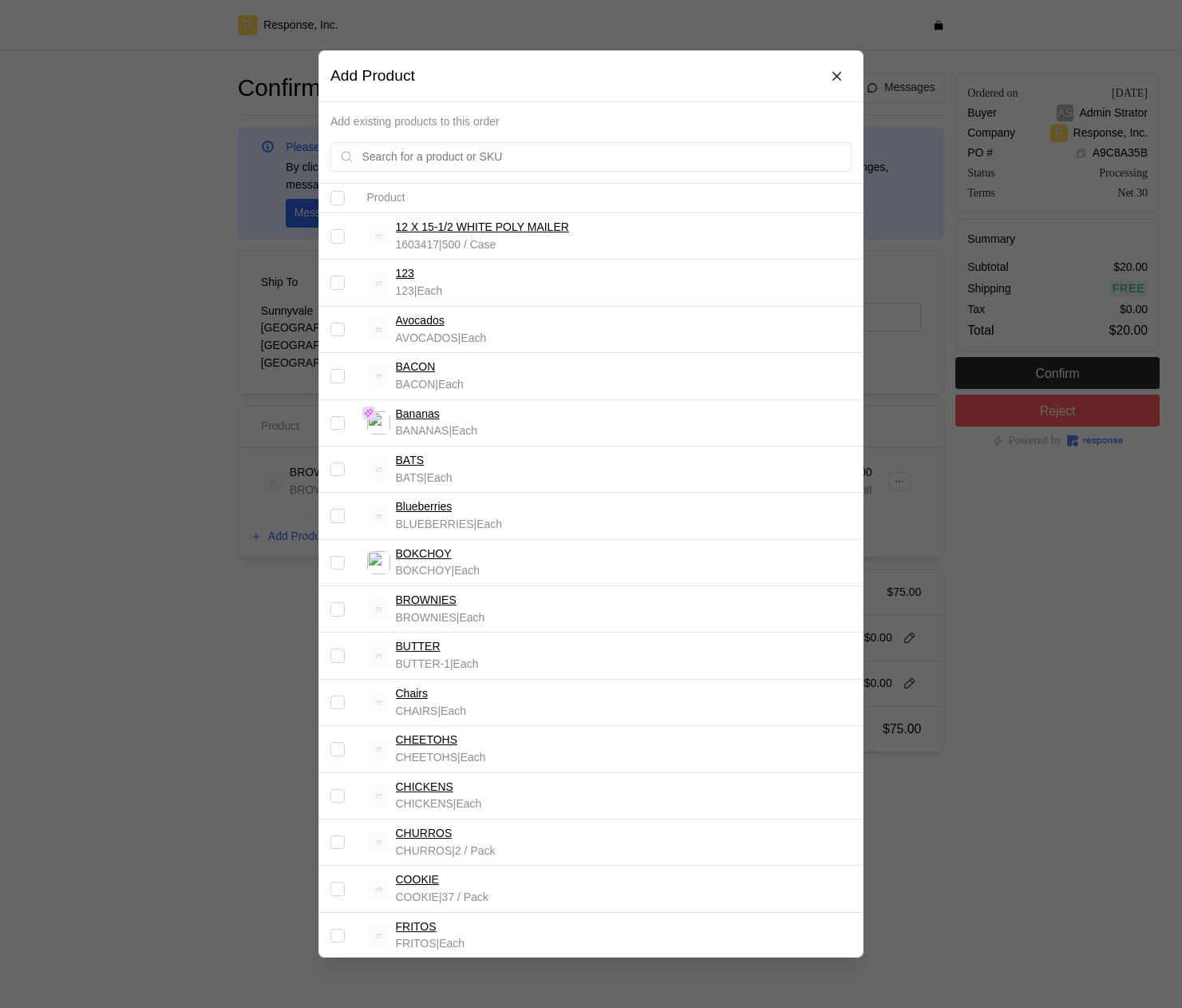
click at [339, 564] on input "Select record 8" at bounding box center [337, 562] width 15 height 15
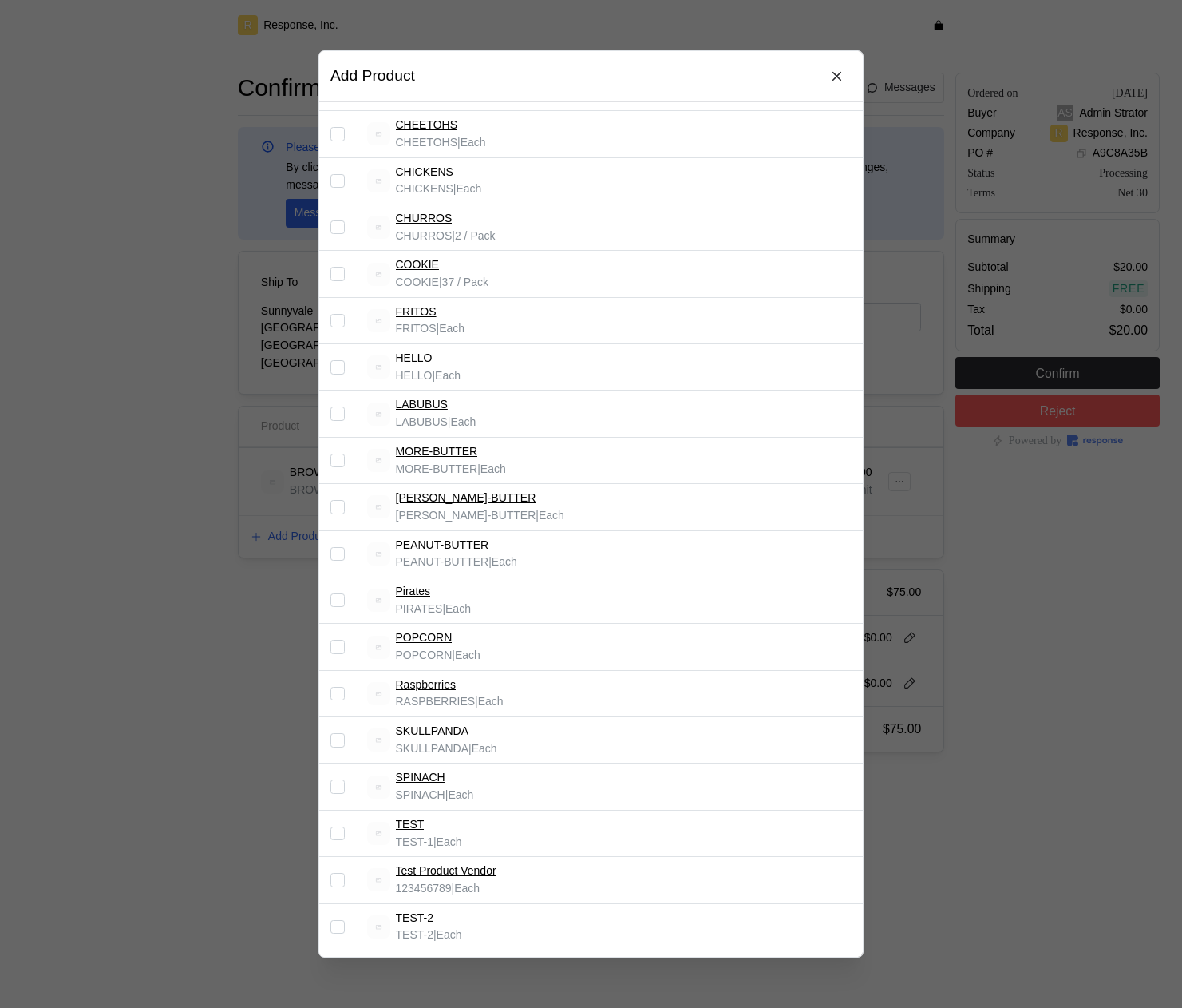
scroll to position [1058, 0]
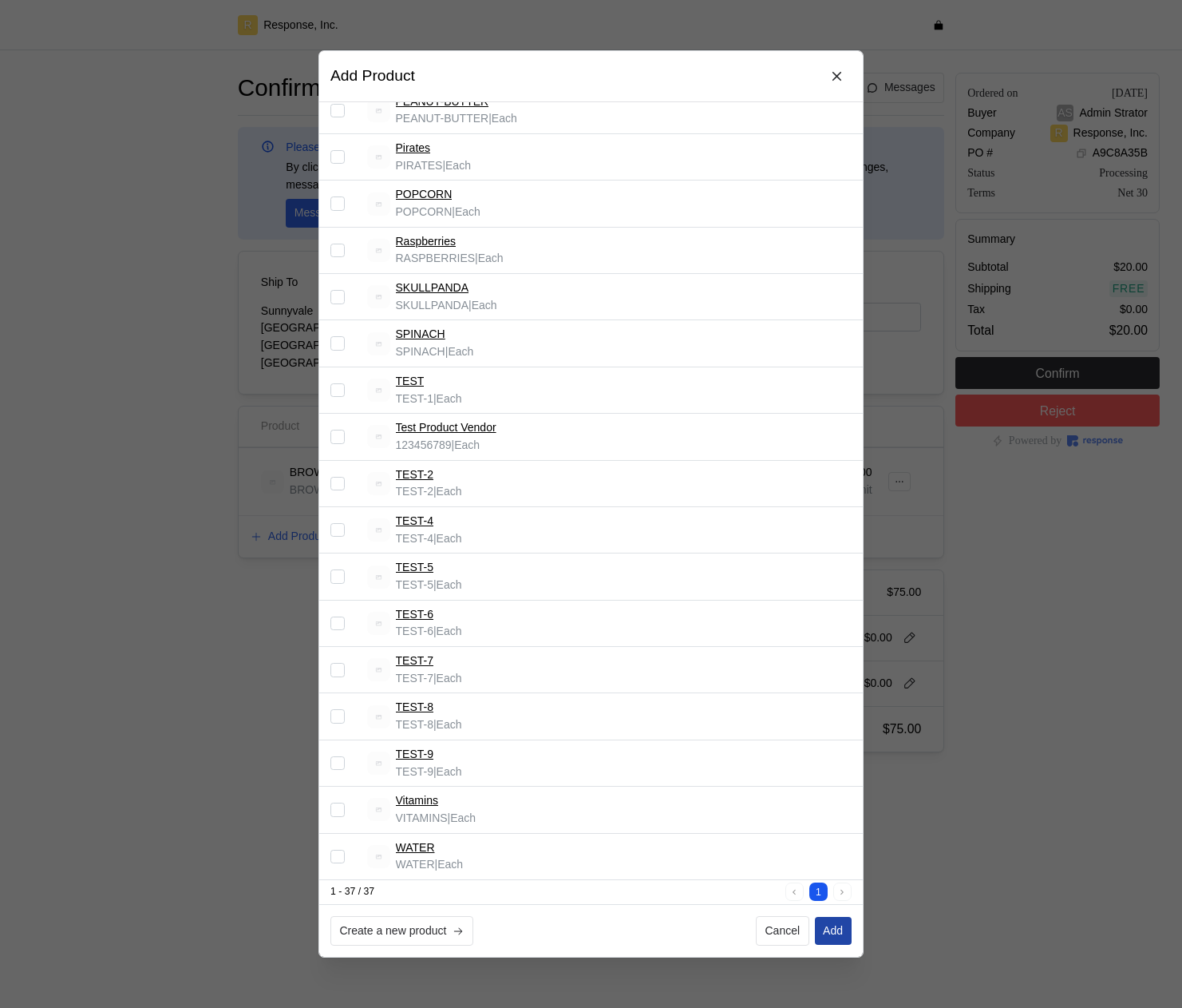
click at [831, 792] on p "Add" at bounding box center [833, 931] width 20 height 17
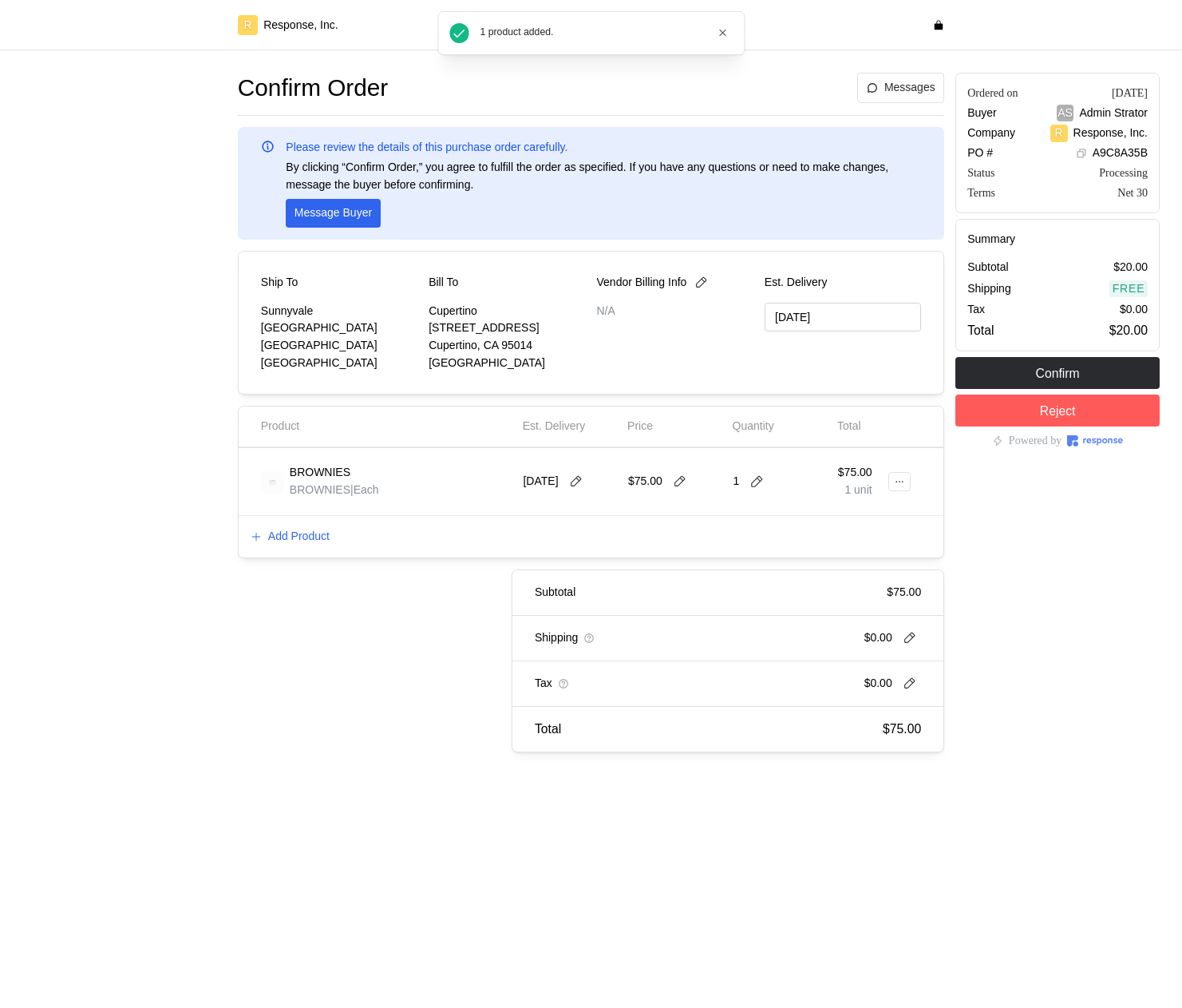
checkbox input "false"
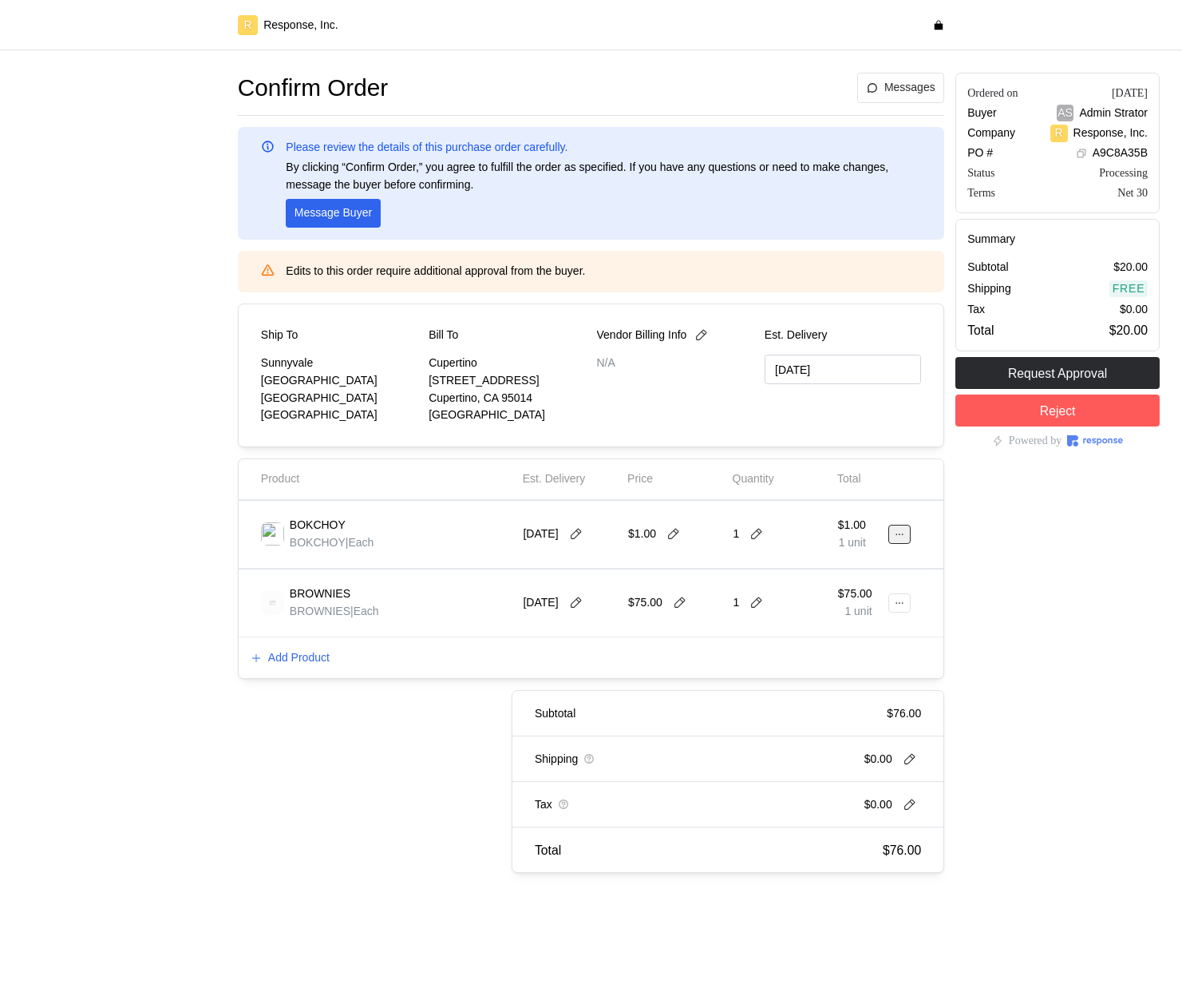
click at [897, 530] on icon at bounding box center [900, 534] width 11 height 11
click at [906, 598] on button at bounding box center [900, 603] width 22 height 19
click at [861, 656] on p "Delete" at bounding box center [847, 664] width 102 height 17
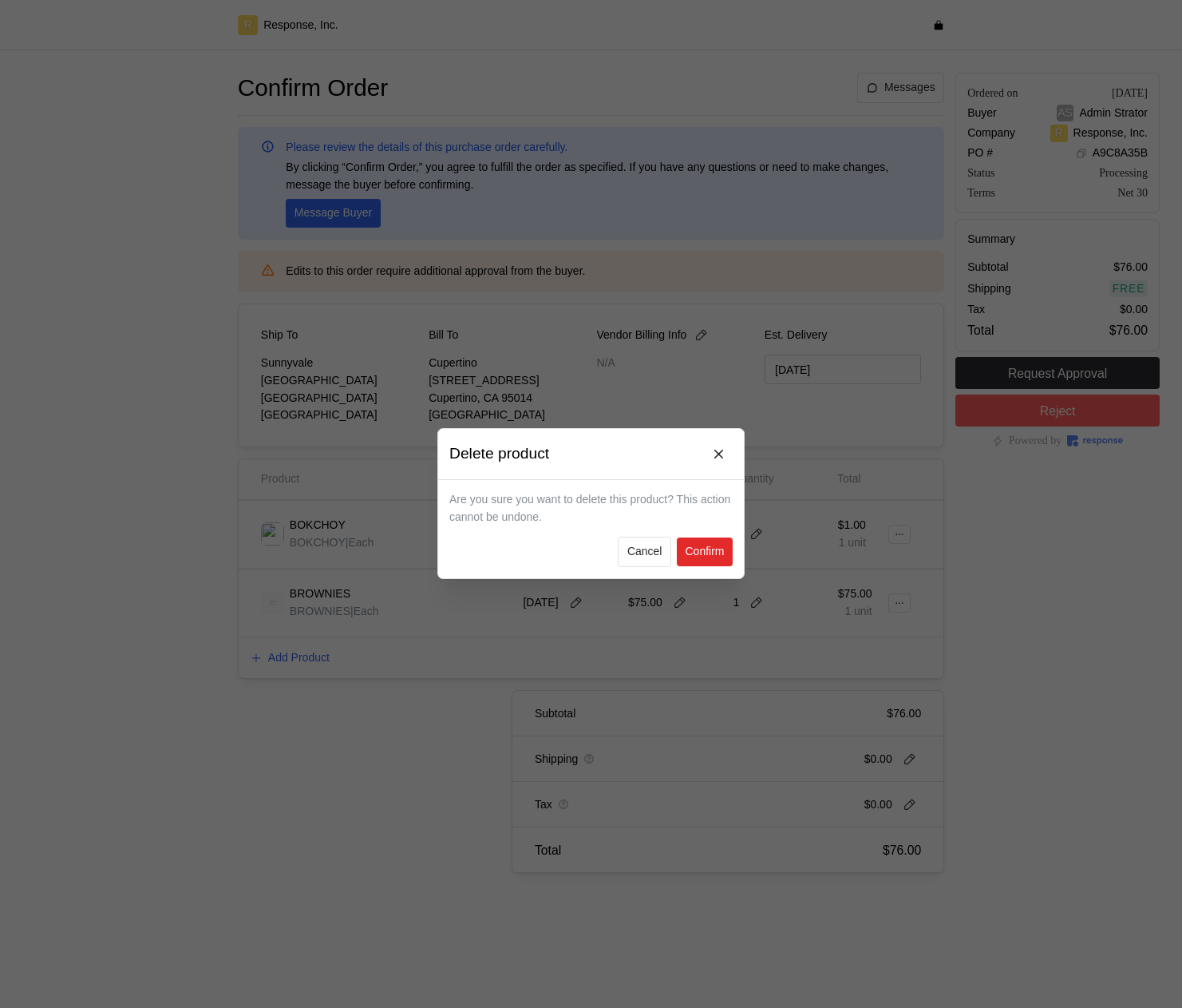
click at [705, 550] on p "Confirm" at bounding box center [705, 552] width 39 height 17
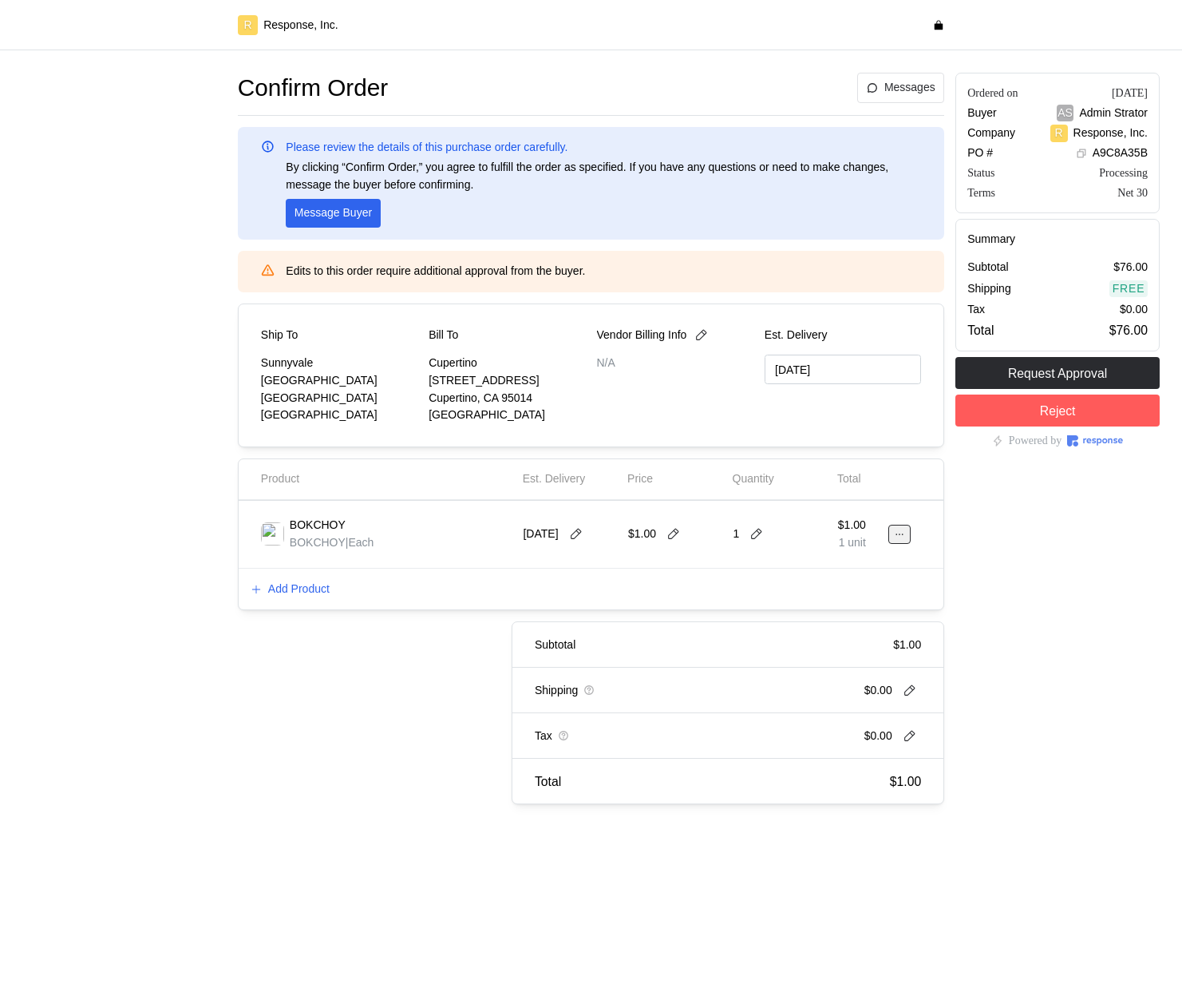
click at [896, 536] on icon at bounding box center [900, 534] width 11 height 11
click at [507, 588] on div "Add Product" at bounding box center [591, 589] width 705 height 41
click at [294, 586] on p "Add Product" at bounding box center [299, 589] width 62 height 17
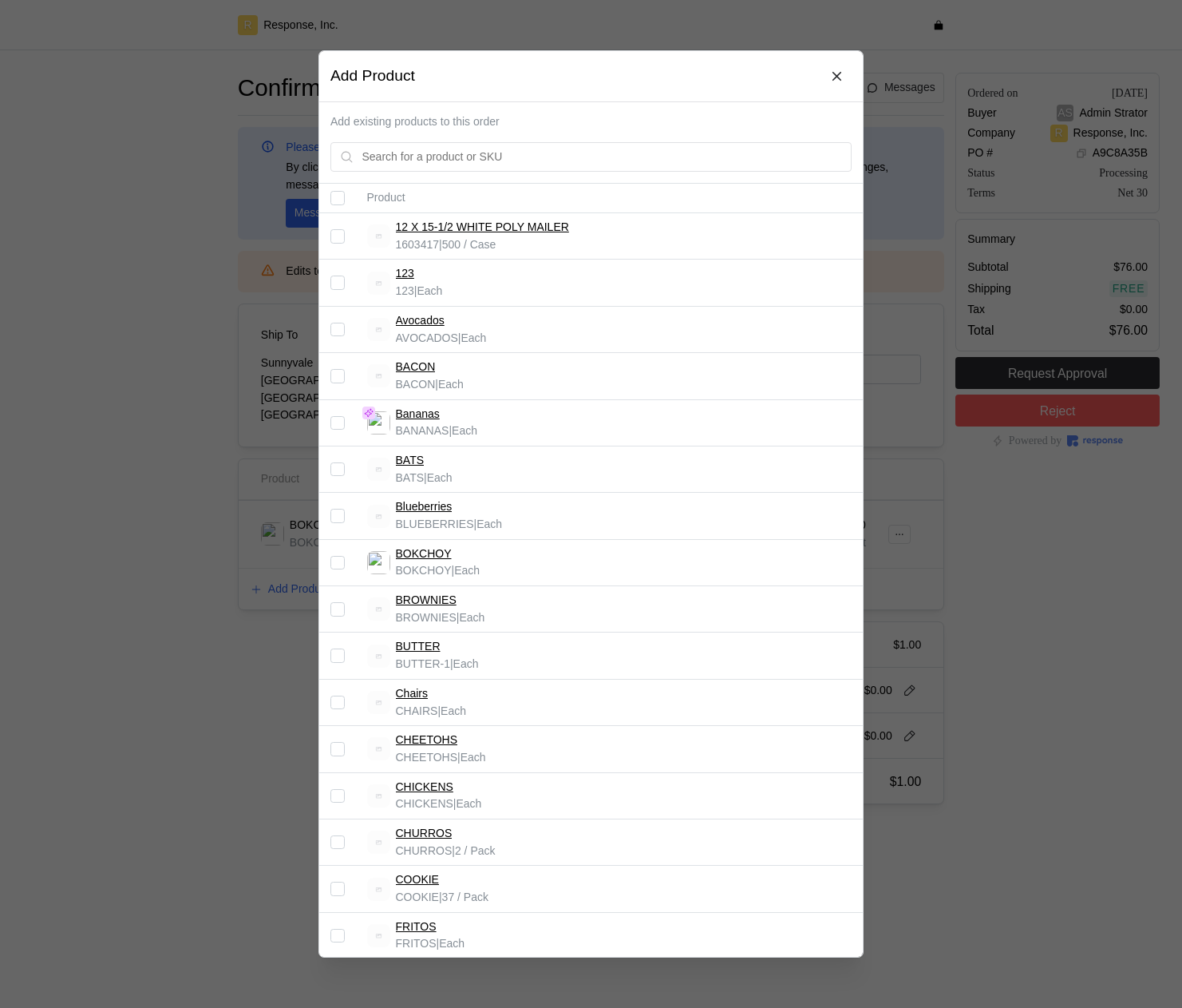
click at [333, 612] on input "Select record 9" at bounding box center [337, 609] width 15 height 15
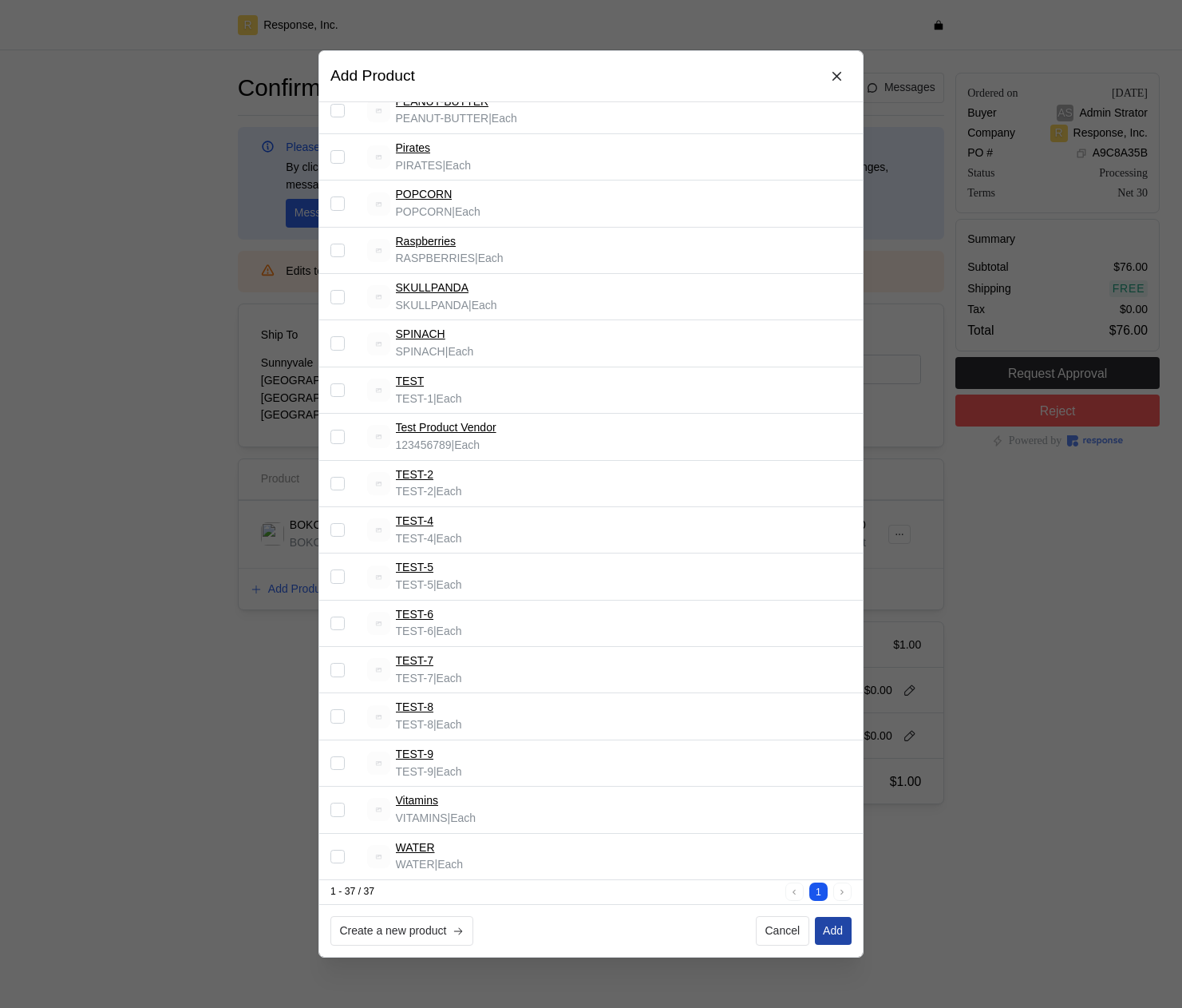
click at [837, 792] on p "Add" at bounding box center [833, 931] width 20 height 17
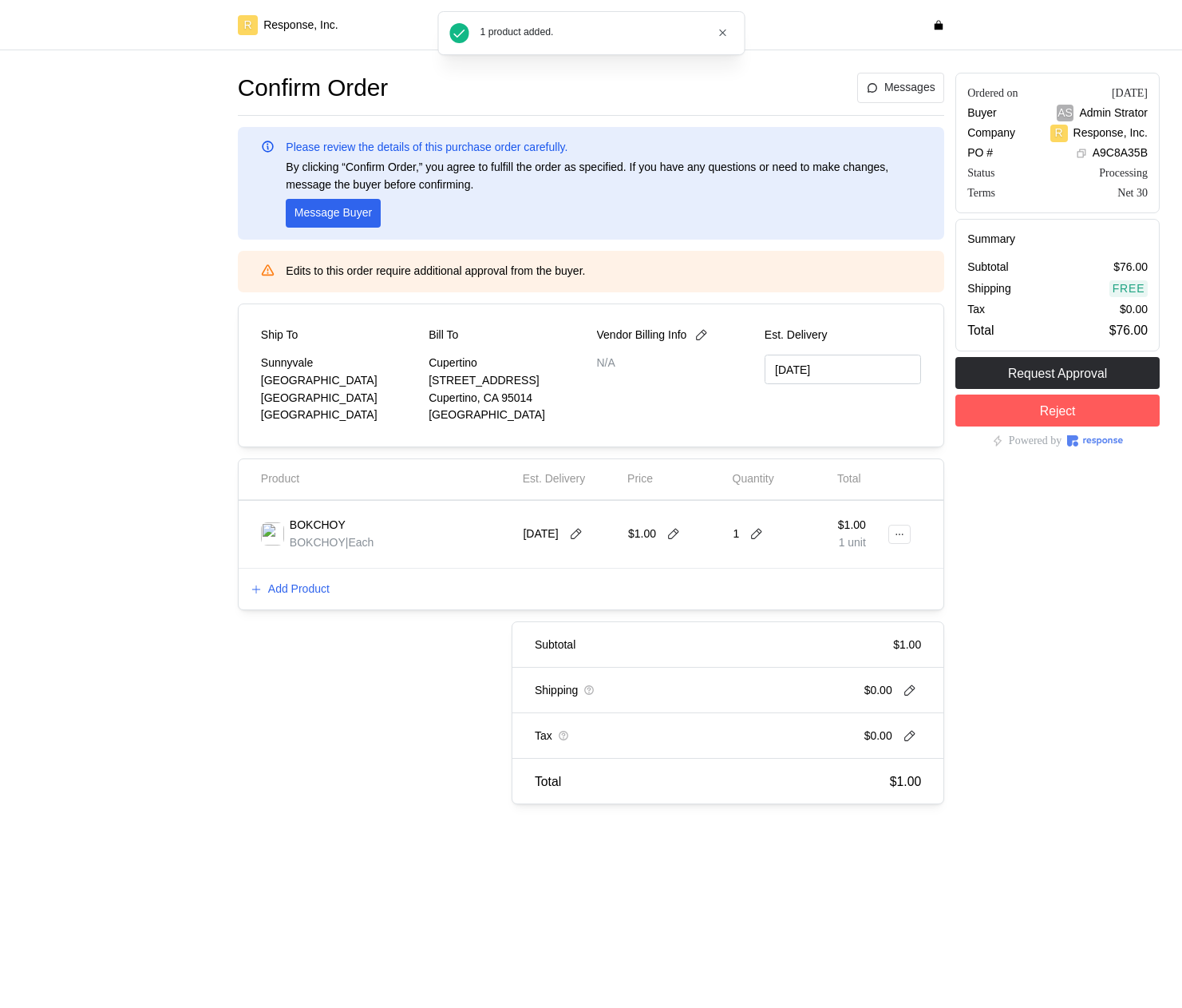
checkbox input "false"
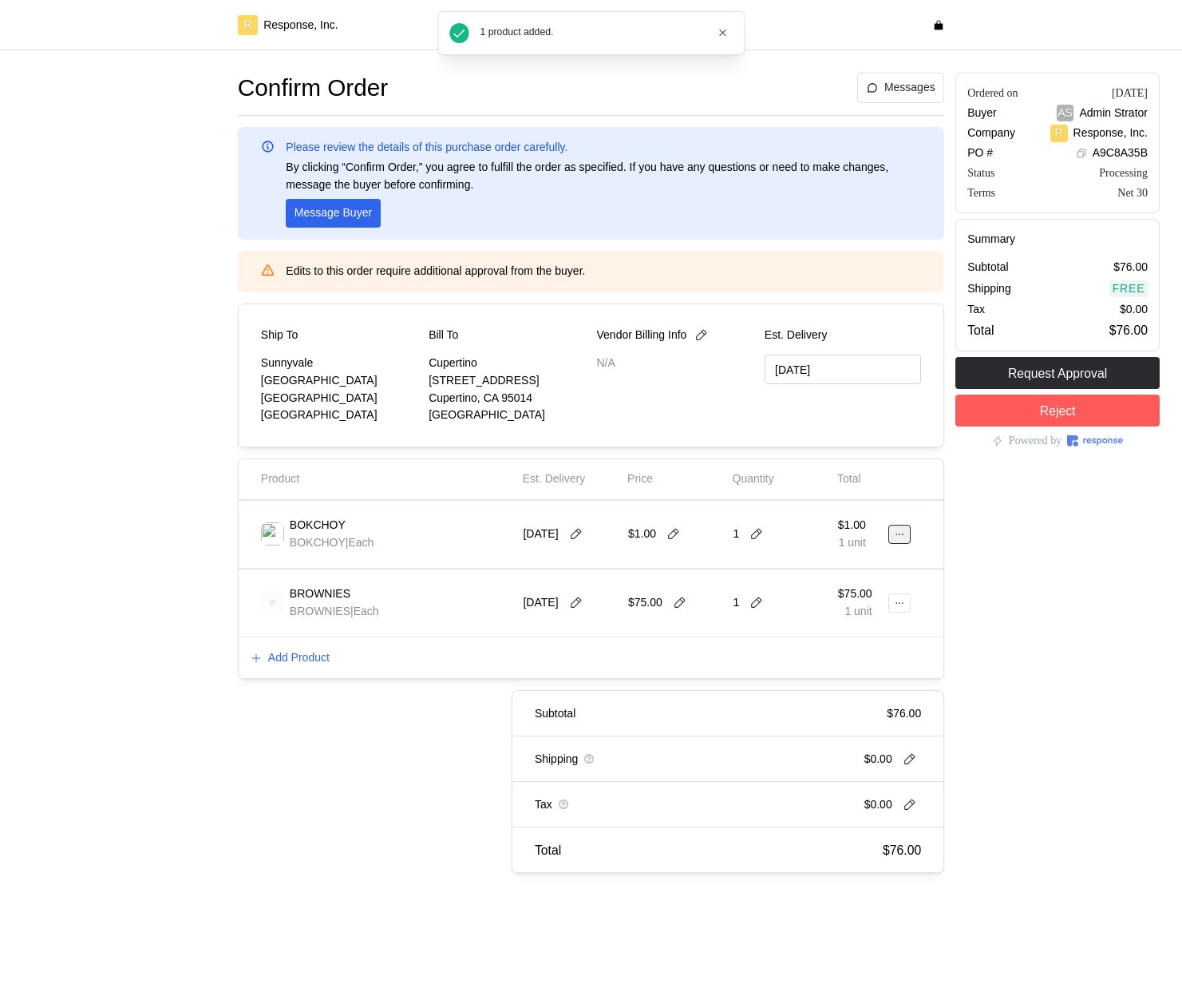
click at [903, 532] on icon at bounding box center [900, 534] width 11 height 11
click at [842, 597] on p "Delete" at bounding box center [847, 596] width 102 height 17
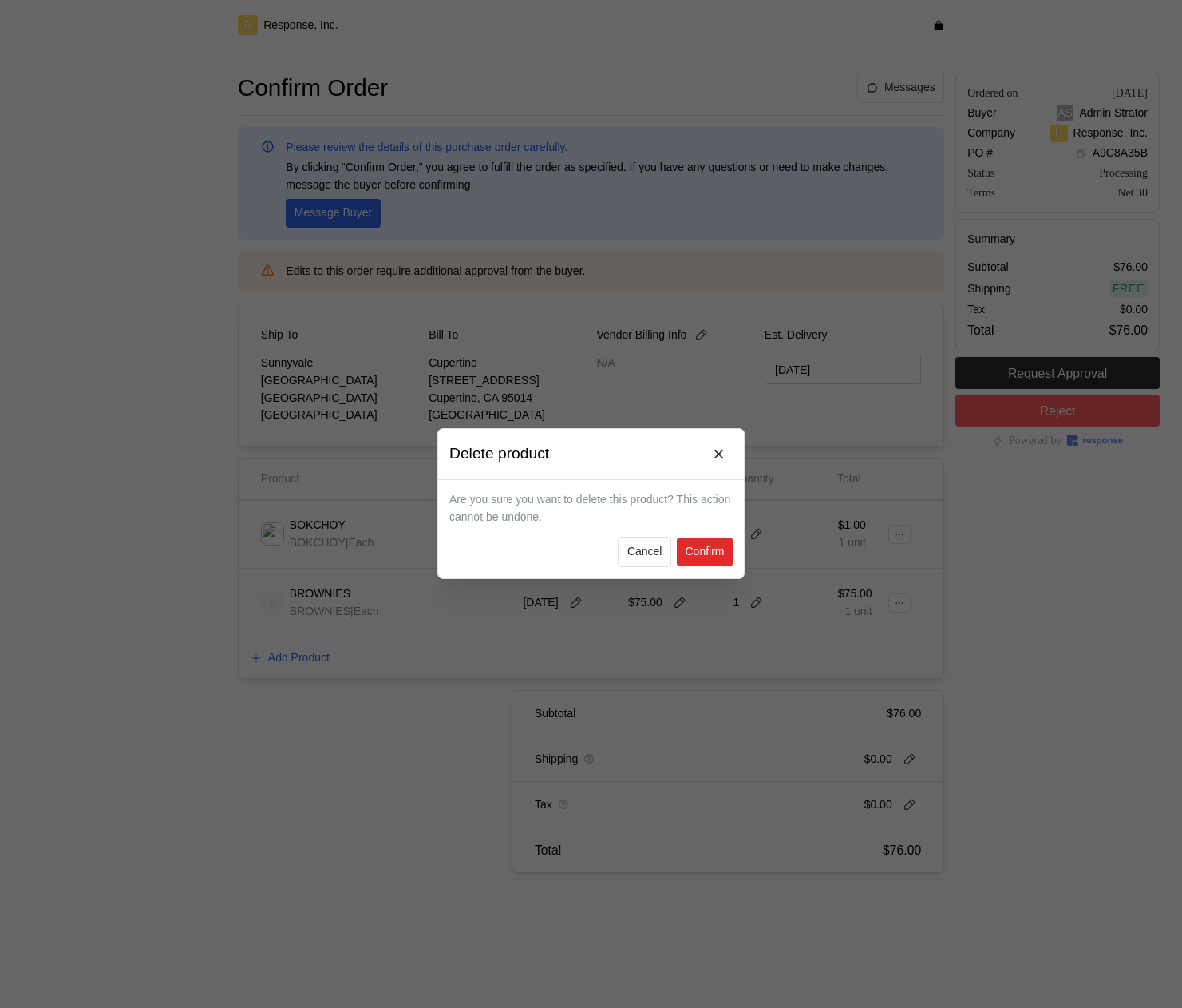
click at [700, 548] on p "Confirm" at bounding box center [705, 552] width 39 height 17
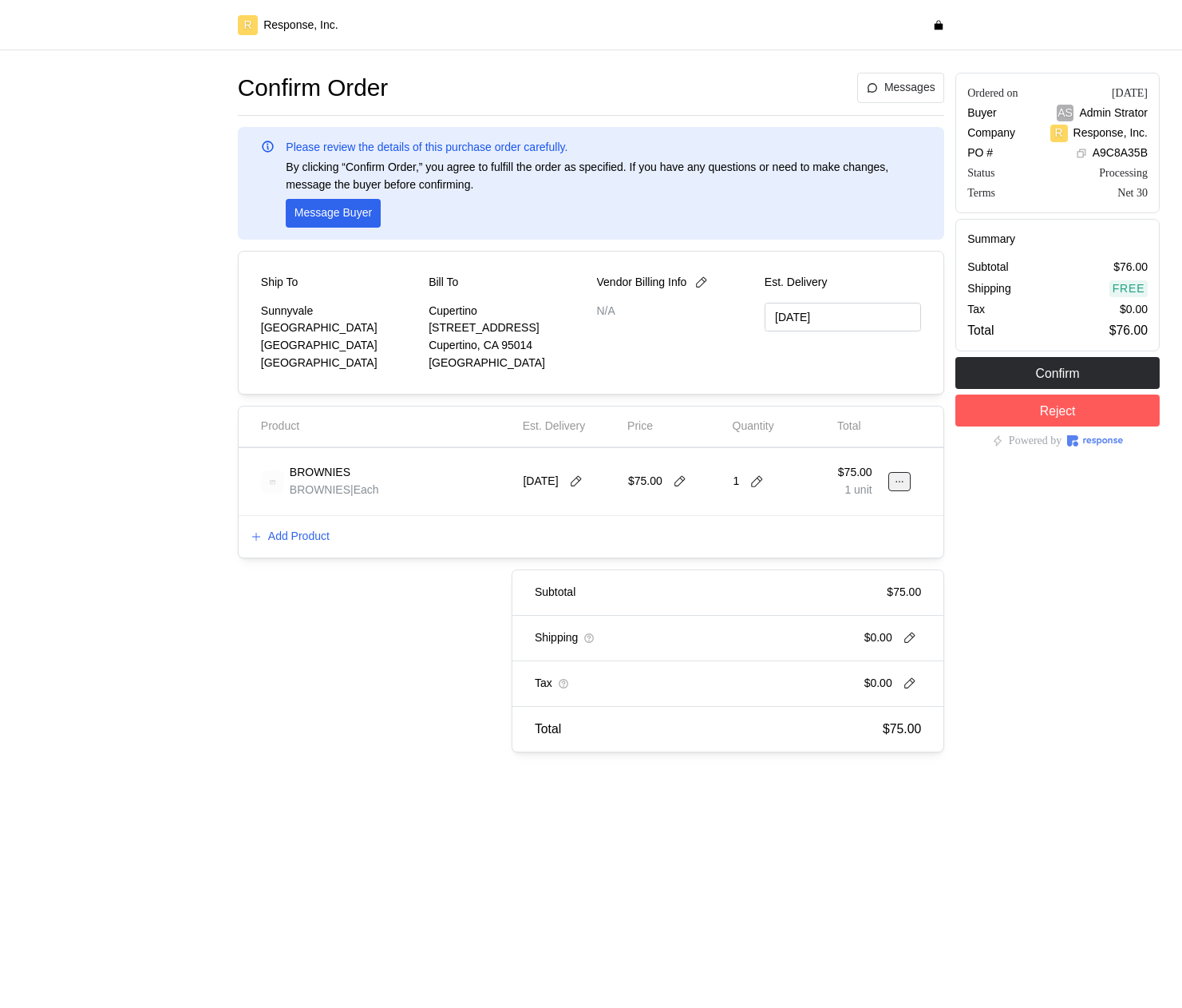
click at [905, 483] on button at bounding box center [900, 482] width 22 height 19
click at [294, 516] on div "Add Product" at bounding box center [591, 537] width 705 height 41
click at [295, 535] on p "Add Product" at bounding box center [299, 537] width 62 height 17
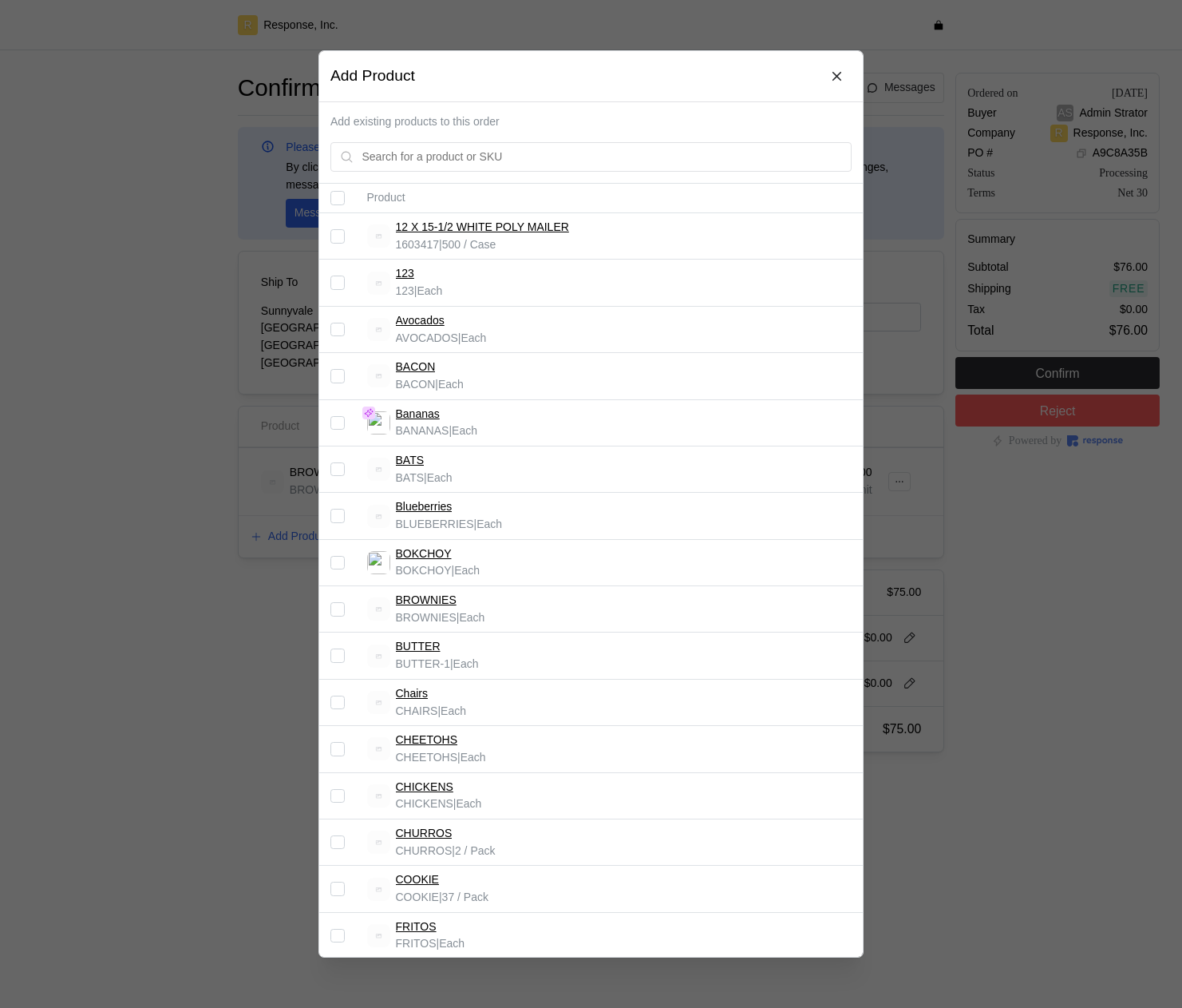
click at [341, 425] on input "Select record 5" at bounding box center [337, 423] width 15 height 15
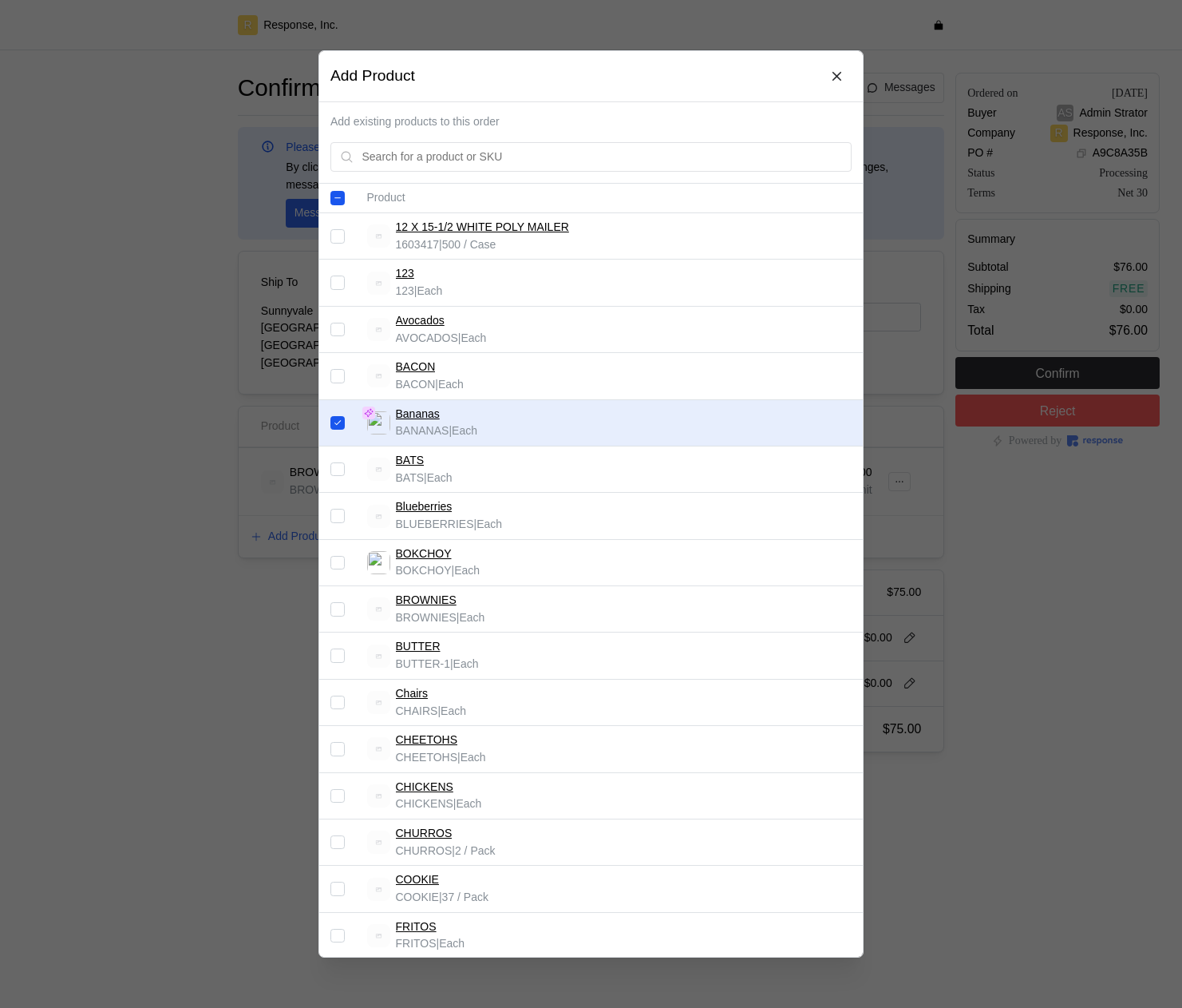
click at [341, 425] on input "Select record 5" at bounding box center [337, 423] width 15 height 15
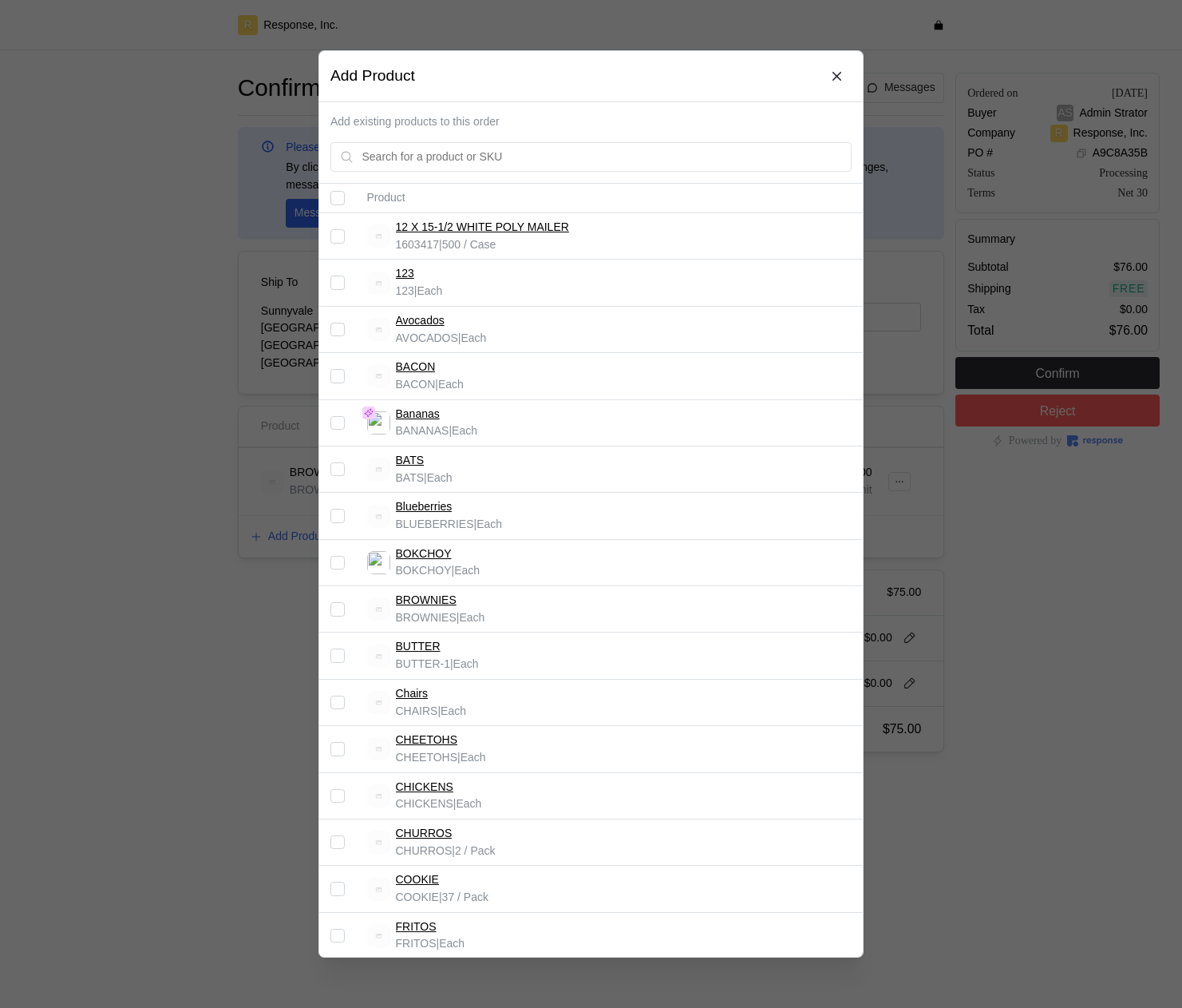
click at [340, 425] on input "Select record 5" at bounding box center [337, 423] width 15 height 15
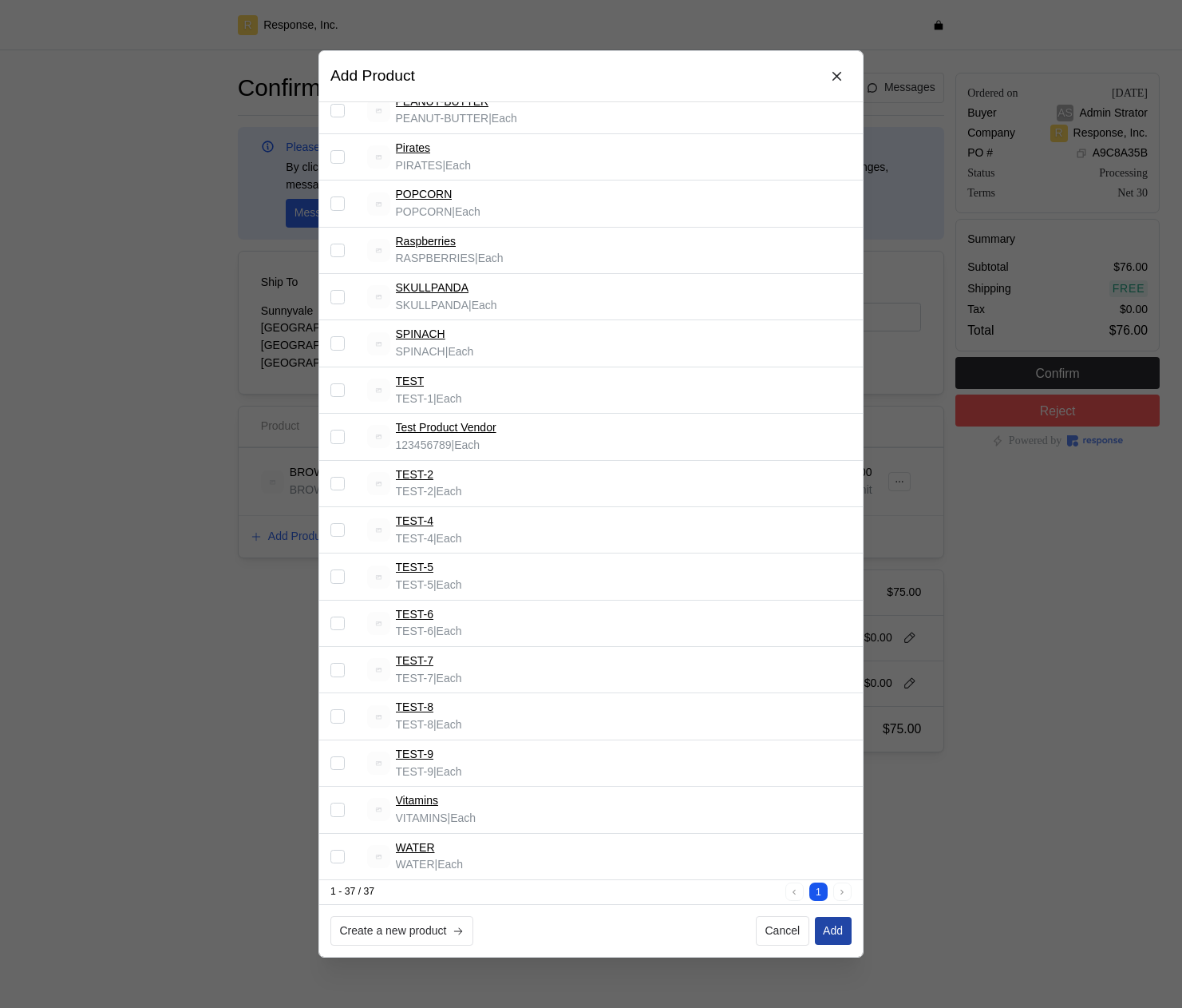
click at [840, 792] on p "Add" at bounding box center [833, 931] width 20 height 17
checkbox input "false"
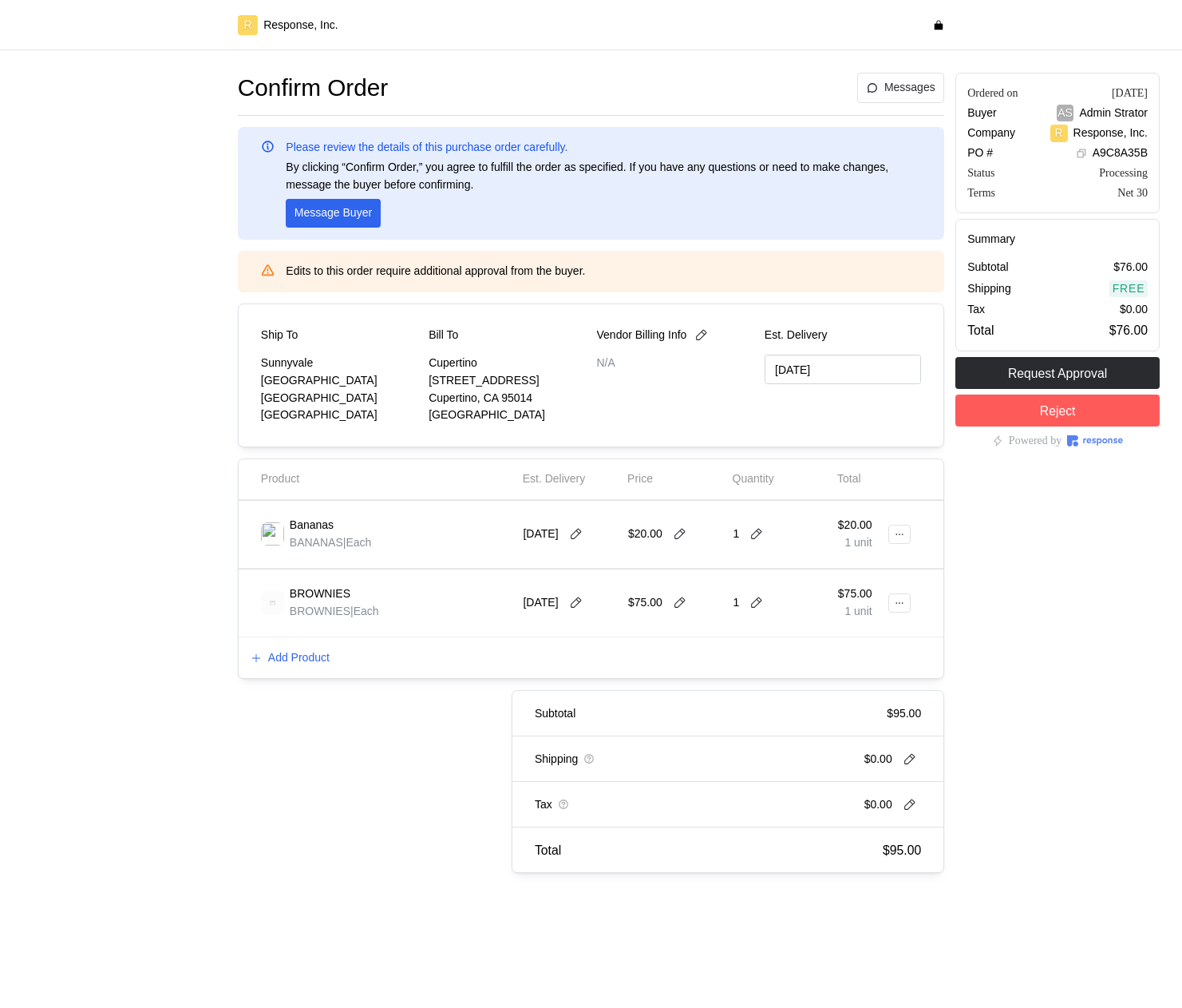
click at [1002, 633] on div "Ordered on [DATE] Buyer AS Admin Strator Company R Response, Inc. PO # A9C8A35B…" at bounding box center [1058, 472] width 215 height 811
click at [897, 606] on icon at bounding box center [900, 603] width 11 height 11
click at [984, 576] on div "Ordered on [DATE] Buyer AS Admin Strator Company R Response, Inc. PO # A9C8A35B…" at bounding box center [1058, 472] width 215 height 811
click at [908, 536] on button at bounding box center [900, 534] width 22 height 19
click at [961, 554] on div "Ordered on [DATE] Buyer AS Admin Strator Company R Response, Inc. PO # A9C8A35B…" at bounding box center [1058, 472] width 215 height 811
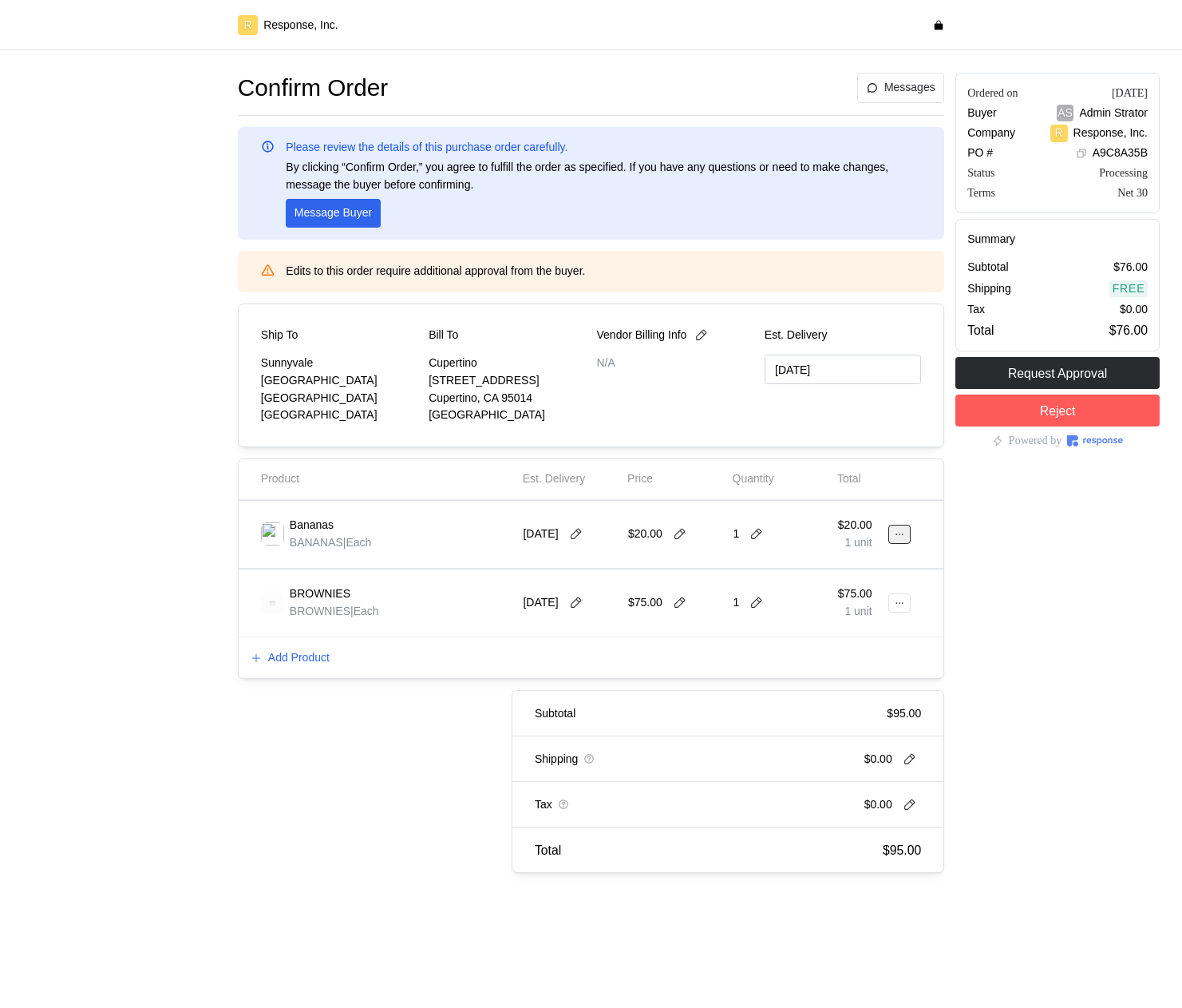
click at [896, 537] on icon at bounding box center [900, 534] width 11 height 11
click at [1015, 563] on div "Ordered on [DATE] Buyer AS Admin Strator Company R Response, Inc. PO # A9C8A35B…" at bounding box center [1058, 472] width 215 height 811
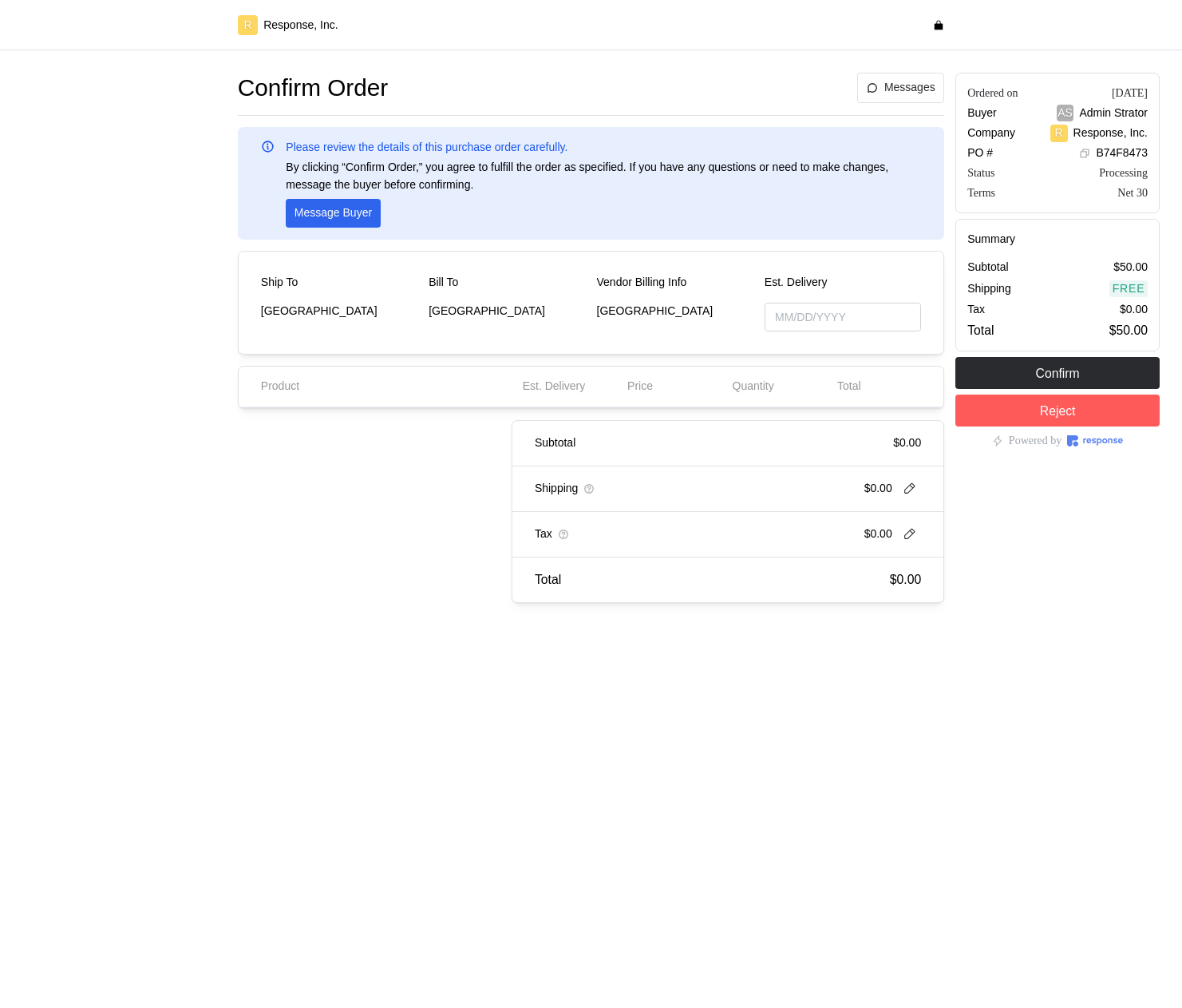
type input "[DATE]"
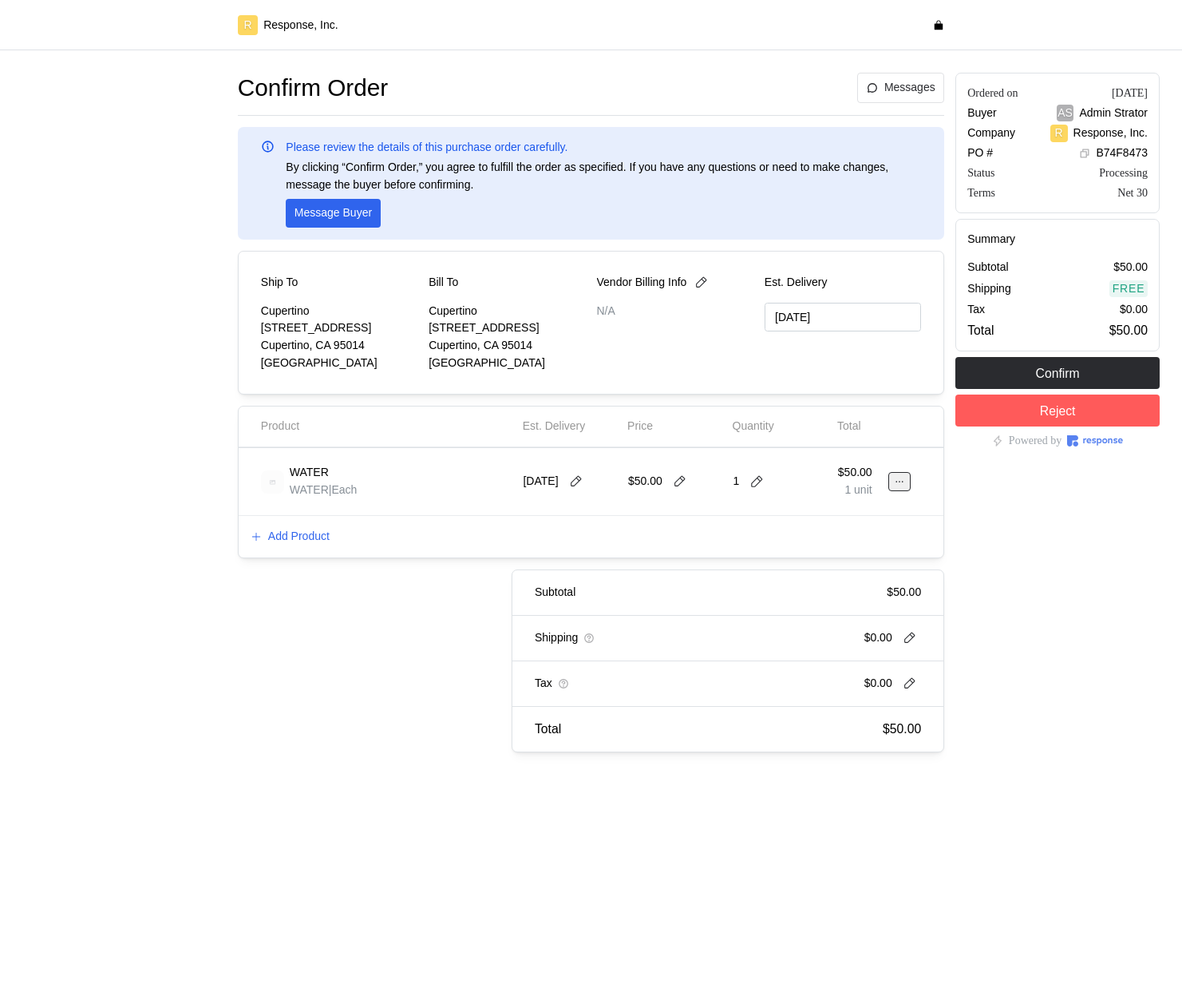
click at [891, 474] on button at bounding box center [900, 482] width 22 height 19
click at [870, 507] on p "Edit" at bounding box center [847, 515] width 102 height 17
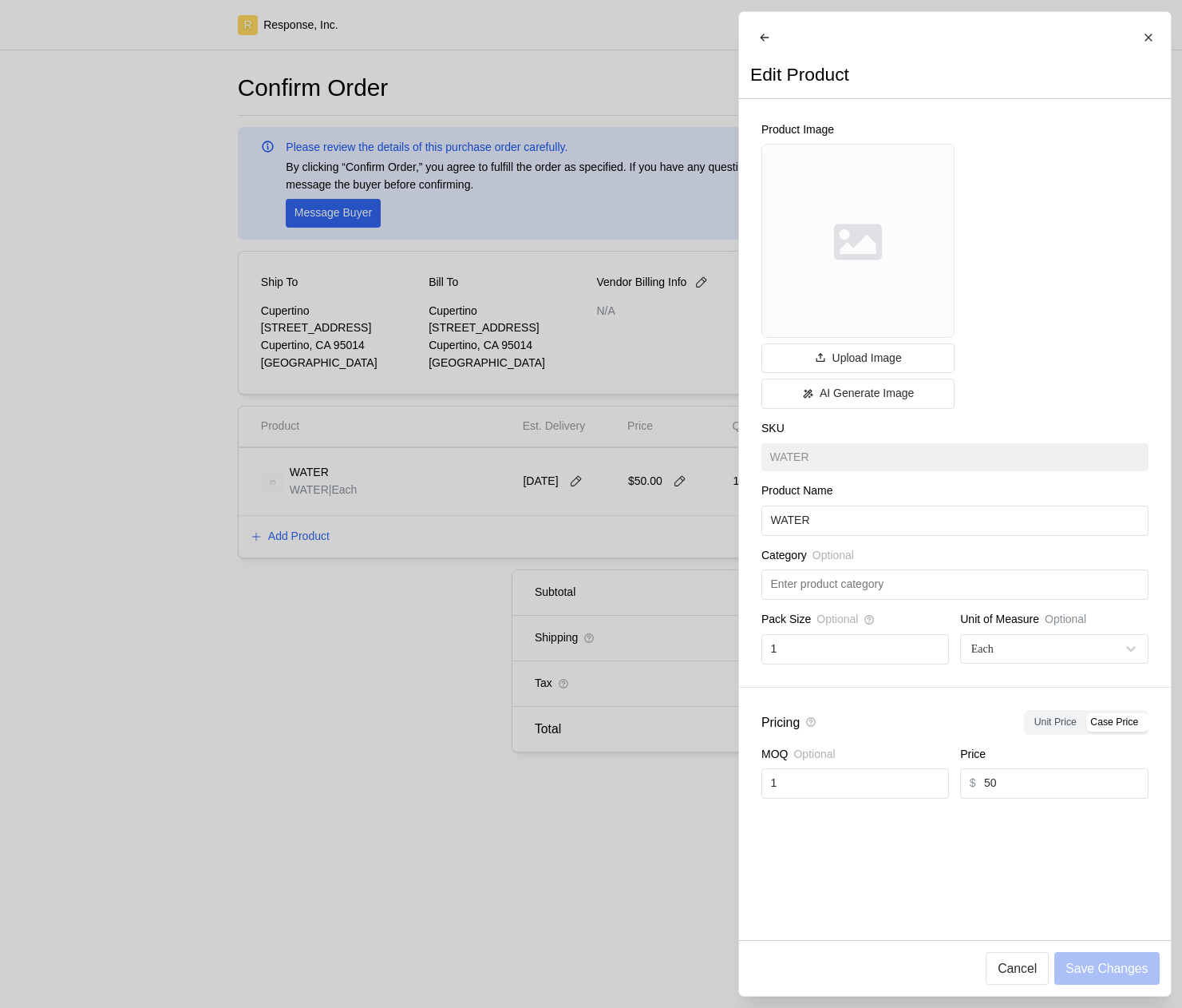
click at [681, 581] on div at bounding box center [591, 504] width 1182 height 1008
